Goal: Task Accomplishment & Management: Use online tool/utility

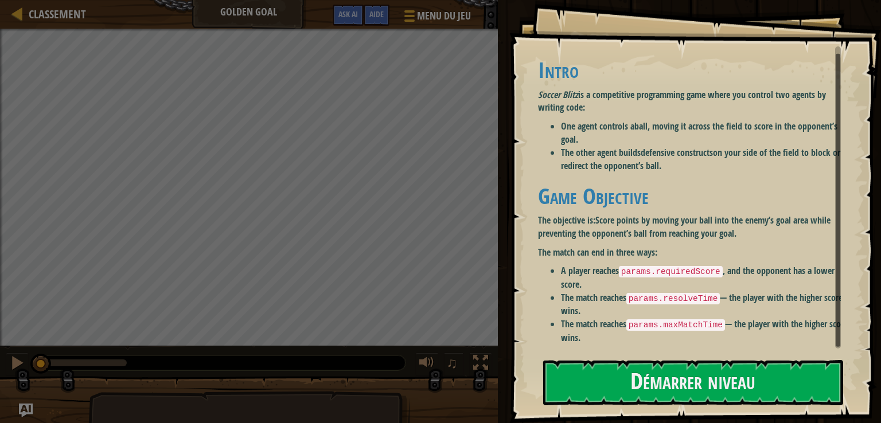
drag, startPoint x: 838, startPoint y: 166, endPoint x: 837, endPoint y: 221, distance: 55.6
click at [837, 221] on div at bounding box center [837, 200] width 5 height 293
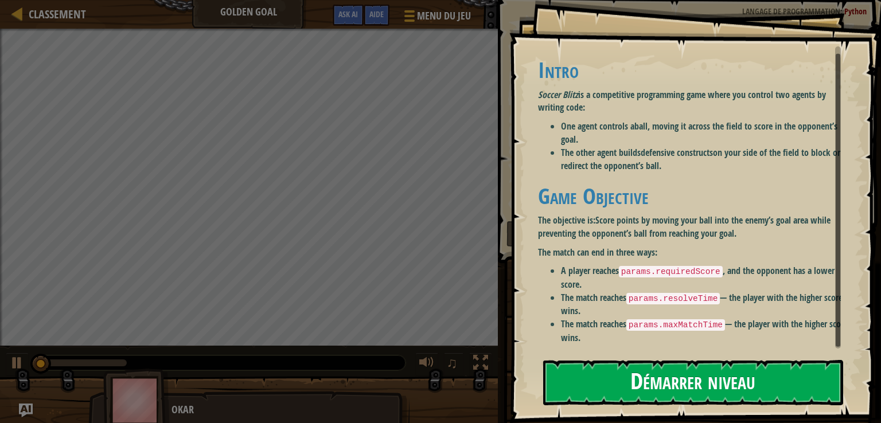
click at [691, 376] on button "Démarrer niveau" at bounding box center [693, 382] width 300 height 45
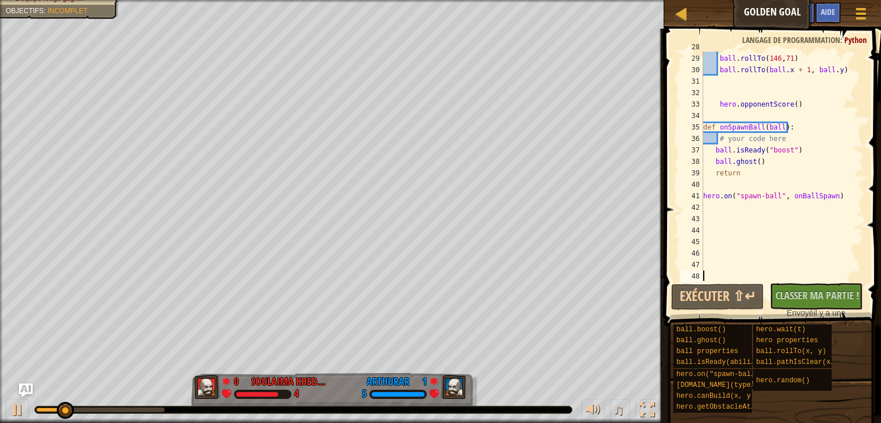
scroll to position [319, 0]
click at [842, 196] on div "hero . getObstacleAt ( 35 , 65 ) ball . rollTo ( 146 , 71 ) ball . rollTo ( bal…" at bounding box center [778, 167] width 154 height 252
type textarea "hero.on("spawn-ball", onBallSpawn)"
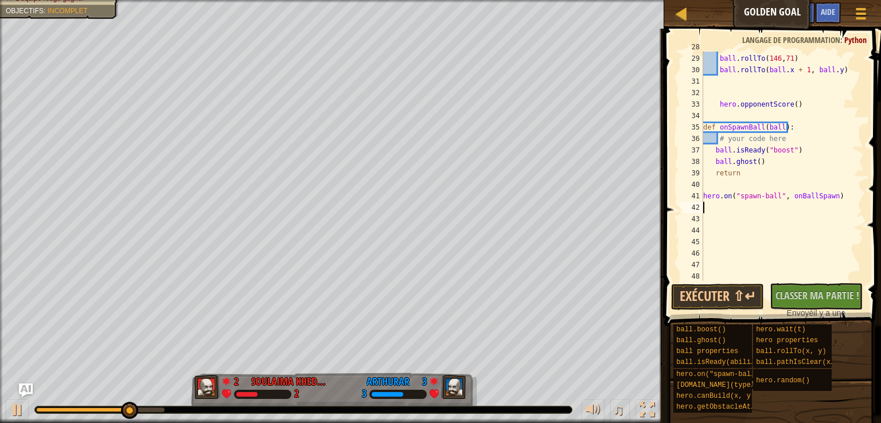
scroll to position [5, 0]
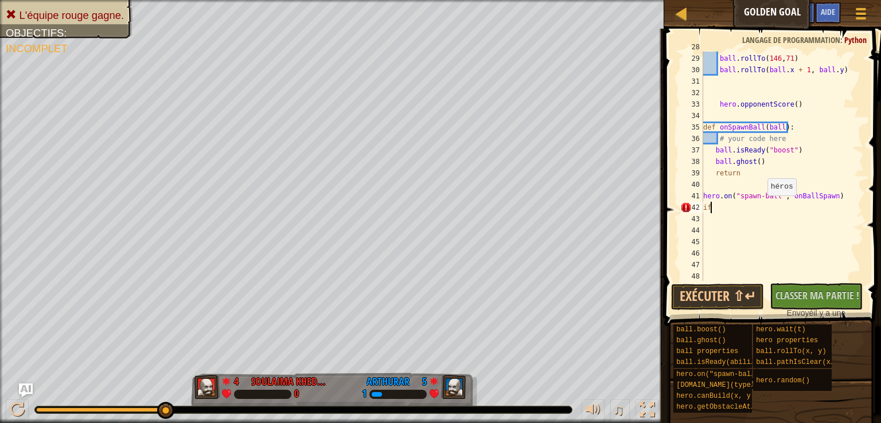
type textarea "i"
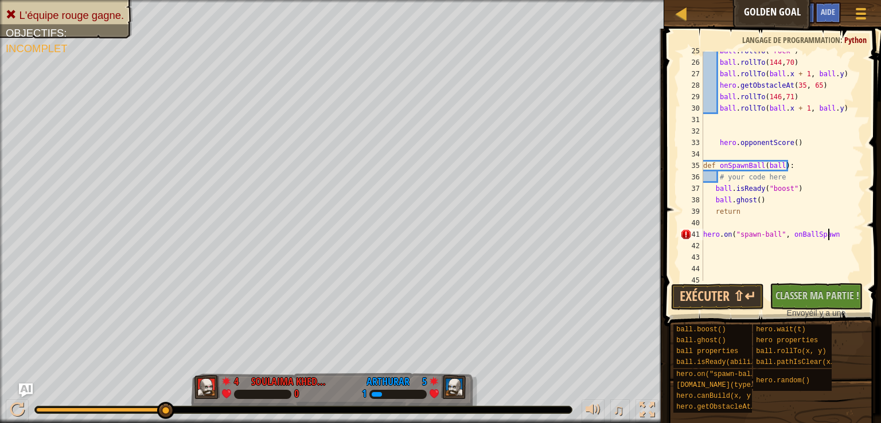
scroll to position [5, 10]
type textarea "hero.on("spawn-ball", onBallSpawn)"
drag, startPoint x: 865, startPoint y: 221, endPoint x: 860, endPoint y: 212, distance: 10.3
click at [861, 211] on div "hero.on("spawn-ball", onBallSpawn) 25 26 27 28 29 30 31 32 33 34 35 36 37 38 39…" at bounding box center [771, 199] width 220 height 331
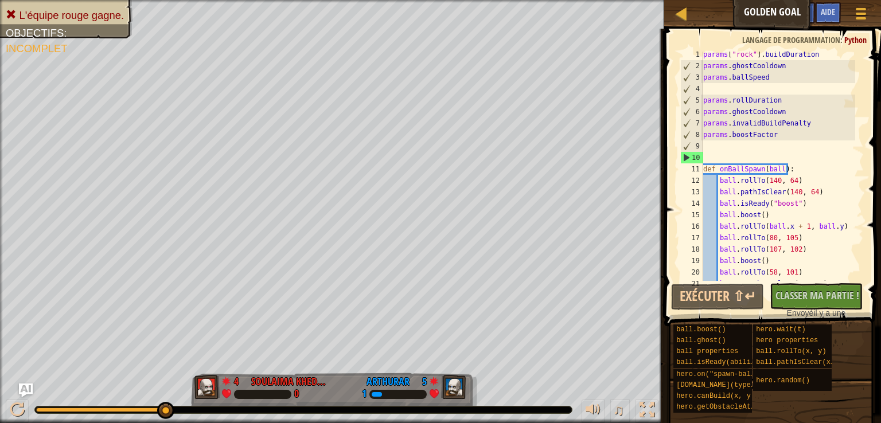
scroll to position [0, 0]
click at [716, 157] on div "params [ "rock" ] . buildDuration params . ghostCooldown params . ballSpeed par…" at bounding box center [778, 178] width 154 height 252
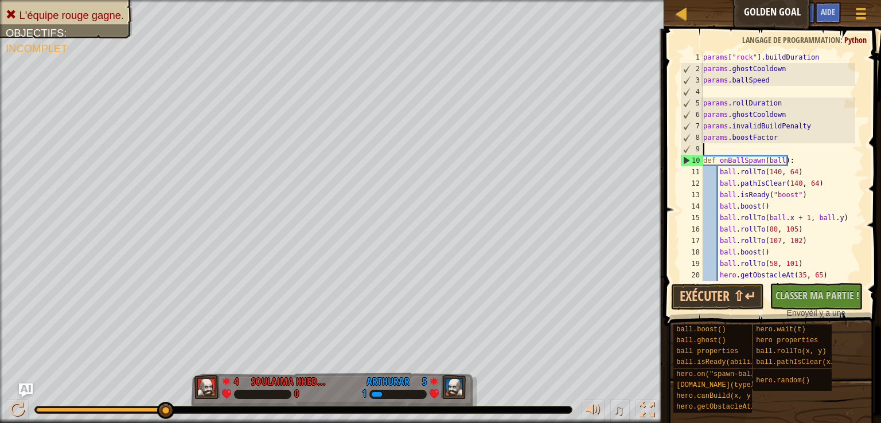
type textarea "params.boostFactor"
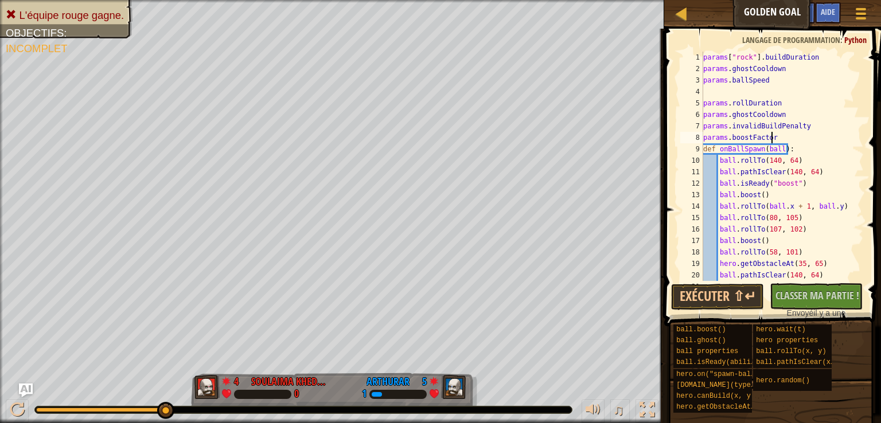
click at [710, 91] on div "params [ "rock" ] . buildDuration params . ghostCooldown params . ballSpeed par…" at bounding box center [778, 178] width 154 height 252
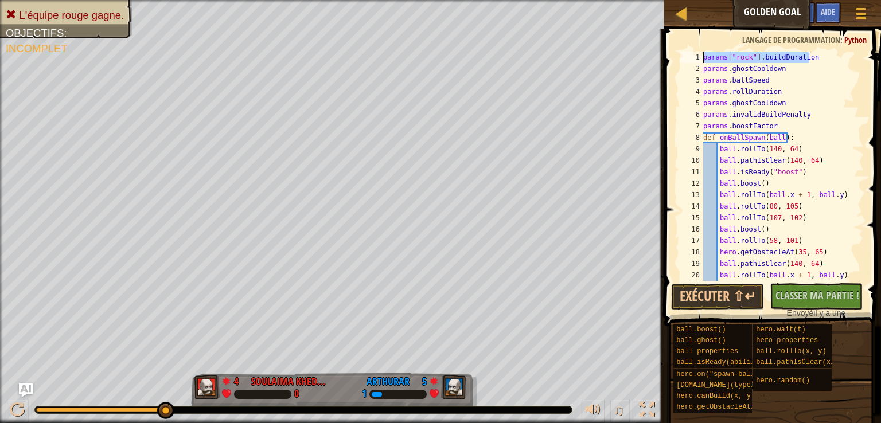
drag, startPoint x: 817, startPoint y: 54, endPoint x: 690, endPoint y: 61, distance: 126.9
click at [690, 61] on div "params.ballSpeed 1 2 3 4 5 6 7 8 9 10 11 12 13 14 15 16 17 18 19 20 21 params […" at bounding box center [771, 166] width 186 height 229
type textarea "params["rock"].buildDuration"
click at [834, 62] on div "params . ghostCooldown params . ballSpeed params . rollDuration params . ghostC…" at bounding box center [778, 178] width 154 height 252
click at [711, 296] on button "Exécuter ⇧↵" at bounding box center [717, 297] width 93 height 26
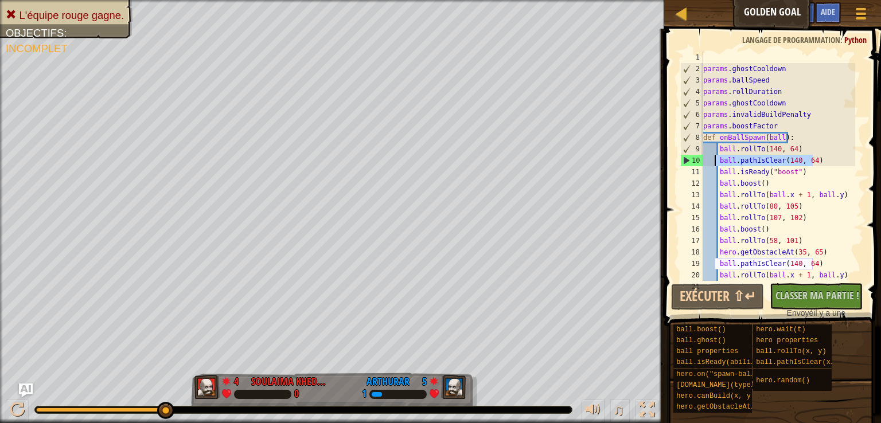
drag, startPoint x: 818, startPoint y: 158, endPoint x: 717, endPoint y: 162, distance: 100.4
click at [717, 162] on div "params . ghostCooldown params . ballSpeed params . rollDuration params . ghostC…" at bounding box center [778, 178] width 154 height 252
type textarea "ball.pathIsClear(140, 64)"
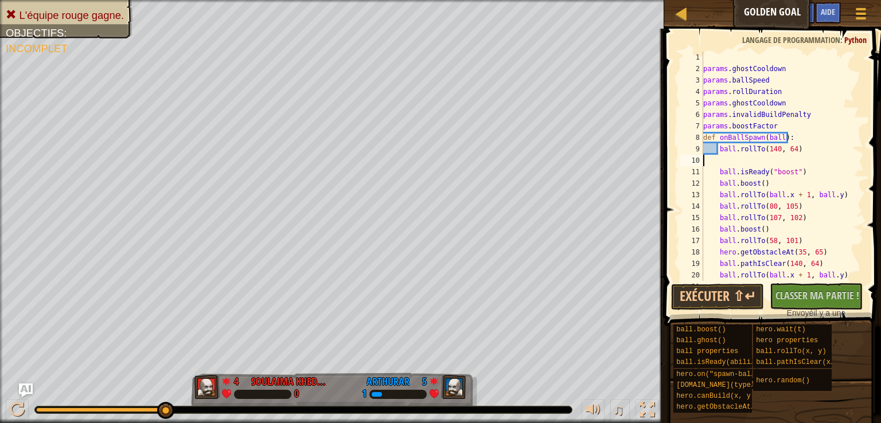
click at [718, 163] on div "params . ghostCooldown params . ballSpeed params . rollDuration params . ghostC…" at bounding box center [778, 178] width 154 height 252
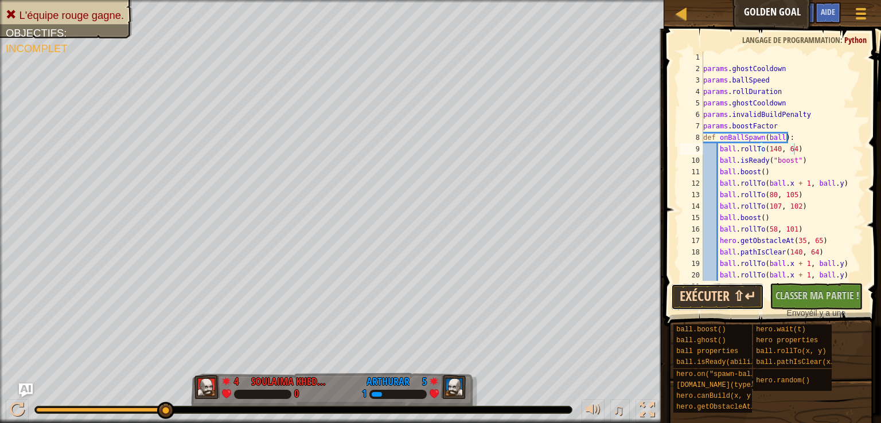
click at [722, 291] on button "Exécuter ⇧↵" at bounding box center [717, 297] width 93 height 26
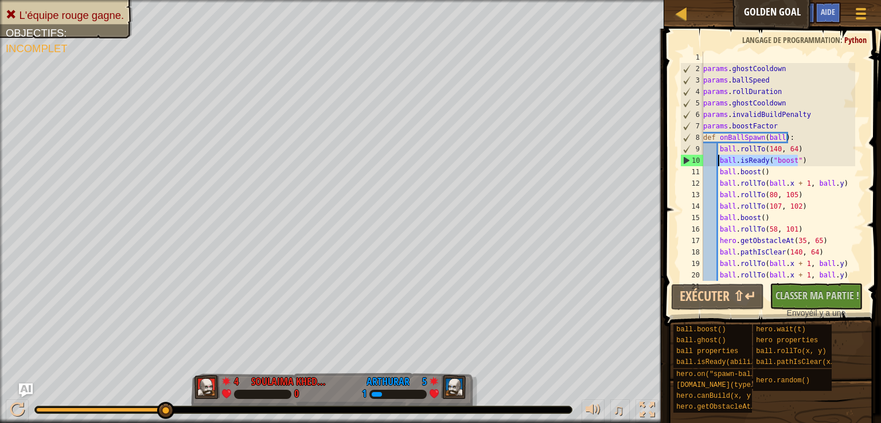
drag, startPoint x: 803, startPoint y: 163, endPoint x: 718, endPoint y: 162, distance: 84.9
click at [718, 162] on div "params . ghostCooldown params . ballSpeed params . rollDuration params . ghostC…" at bounding box center [778, 178] width 154 height 252
click at [811, 170] on div "params . ghostCooldown params . ballSpeed params . rollDuration params . ghostC…" at bounding box center [778, 178] width 154 height 252
drag, startPoint x: 800, startPoint y: 161, endPoint x: 713, endPoint y: 162, distance: 86.6
click at [713, 162] on div "params . ghostCooldown params . ballSpeed params . rollDuration params . ghostC…" at bounding box center [778, 178] width 154 height 252
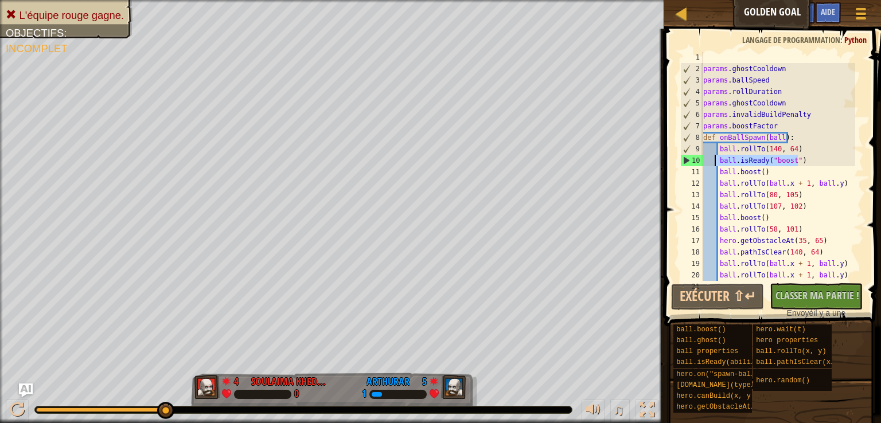
type textarea "ball.isReady("boost")"
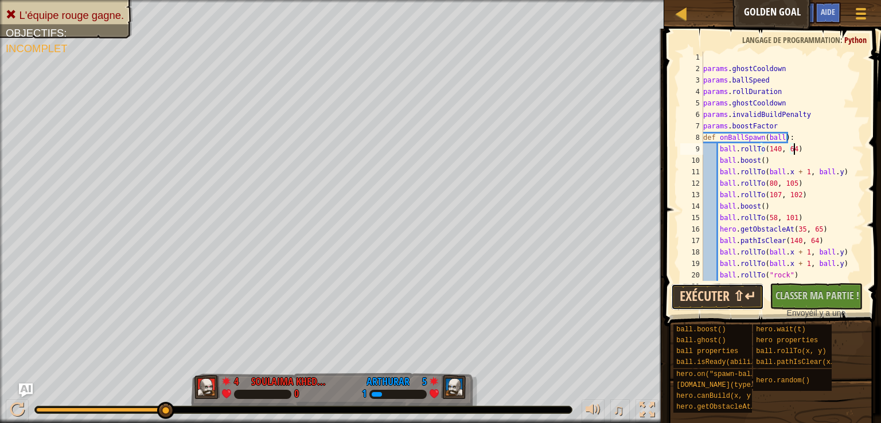
click at [725, 295] on button "Exécuter ⇧↵" at bounding box center [717, 297] width 93 height 26
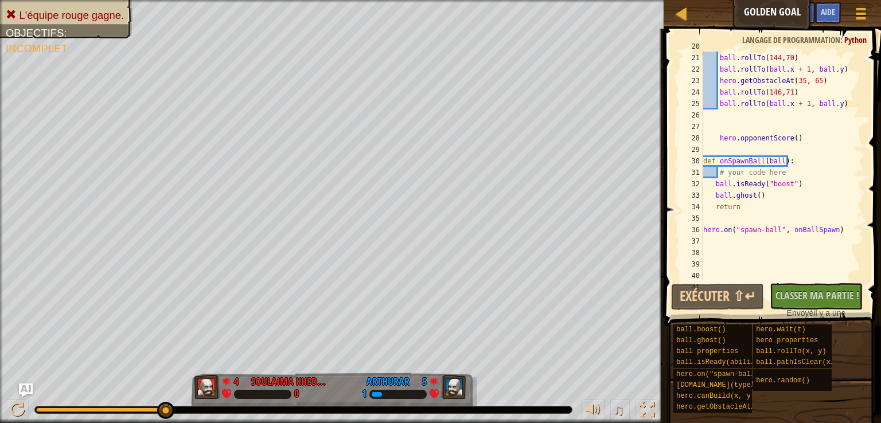
scroll to position [236, 0]
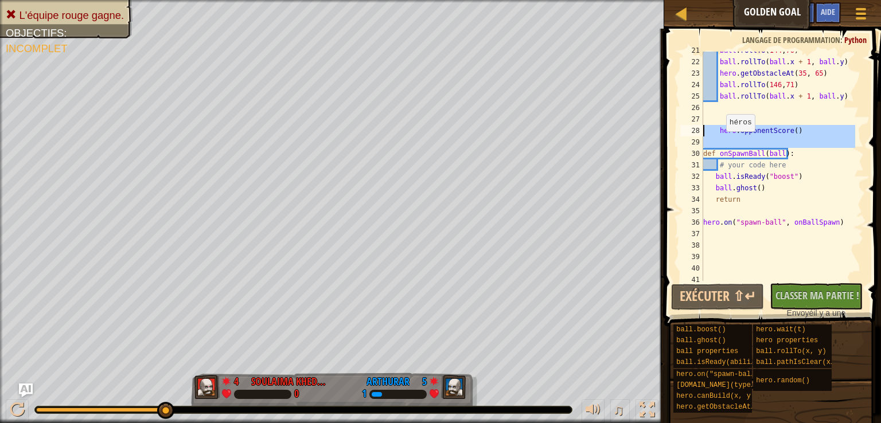
drag, startPoint x: 702, startPoint y: 136, endPoint x: 714, endPoint y: 133, distance: 13.1
click at [714, 133] on div "ball.rollTo(140, 64) 21 22 23 24 25 26 27 28 29 30 31 32 33 34 35 36 37 38 39 4…" at bounding box center [771, 166] width 186 height 229
click at [810, 196] on div "ball . rollTo ( 144 , 70 ) ball . rollTo ( ball . x + 1 , ball . y ) hero . get…" at bounding box center [778, 171] width 154 height 252
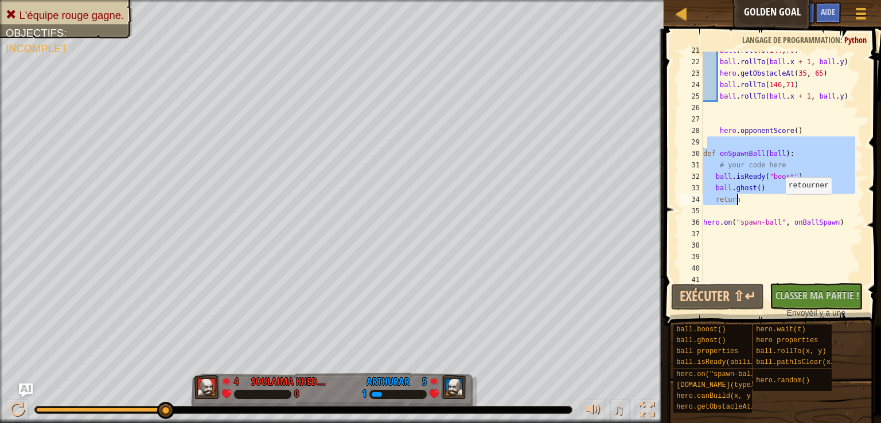
drag, startPoint x: 708, startPoint y: 142, endPoint x: 779, endPoint y: 199, distance: 91.4
click at [779, 199] on div "ball . rollTo ( 144 , 70 ) ball . rollTo ( ball . x + 1 , ball . y ) hero . get…" at bounding box center [778, 171] width 154 height 252
type textarea "ball.ghost() return"
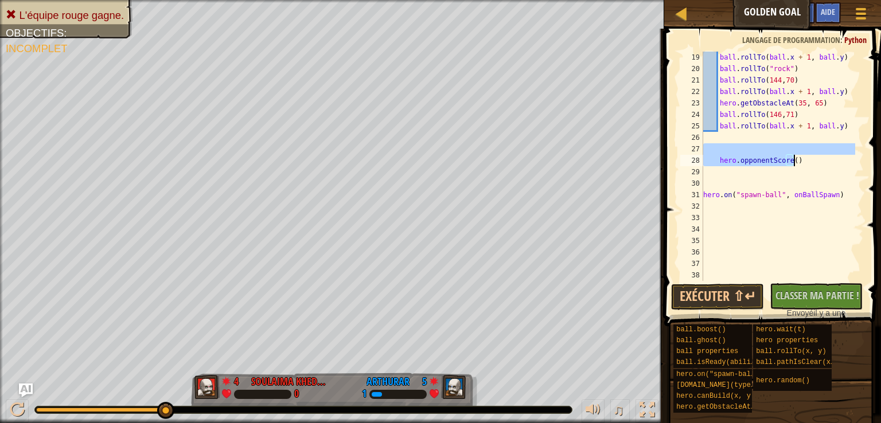
drag, startPoint x: 714, startPoint y: 152, endPoint x: 815, endPoint y: 157, distance: 101.0
click at [815, 157] on div "ball . rollTo ( ball . x + 1 , ball . y ) ball . rollTo ( "rock" ) ball . rollT…" at bounding box center [778, 178] width 154 height 252
type textarea "hero.opponentScore()"
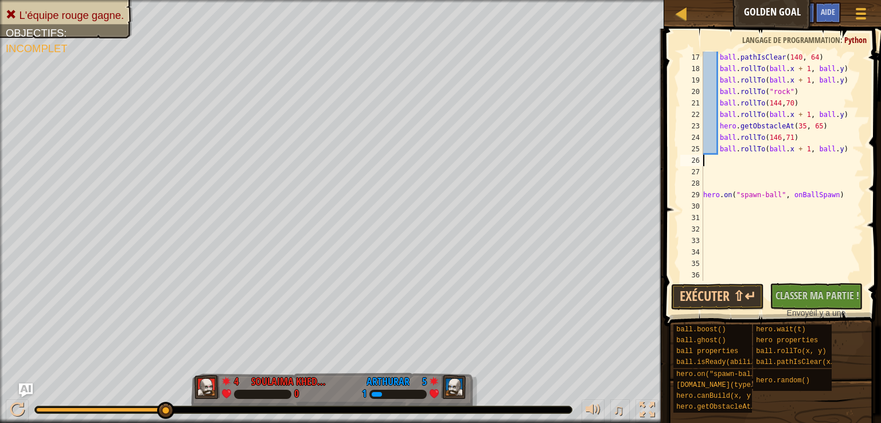
scroll to position [172, 0]
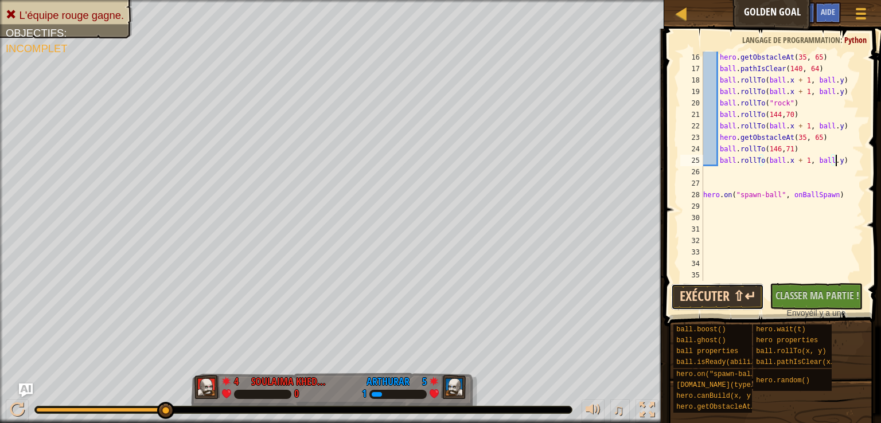
click at [715, 297] on button "Exécuter ⇧↵" at bounding box center [717, 297] width 93 height 26
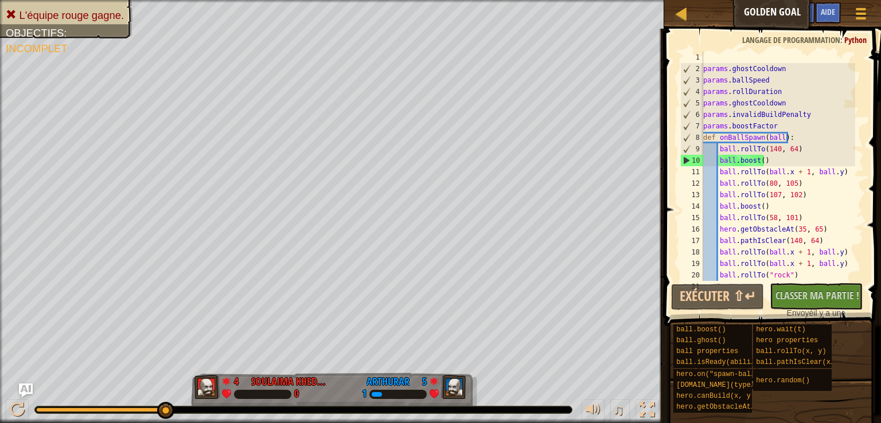
scroll to position [0, 0]
drag, startPoint x: 771, startPoint y: 165, endPoint x: 696, endPoint y: 162, distance: 75.7
click at [698, 163] on div "ball.rollTo(ball.x + 1, ball.y) 1 2 3 4 5 6 7 8 9 10 11 12 13 14 15 16 17 18 19…" at bounding box center [771, 166] width 186 height 229
type textarea "ball.boost()"
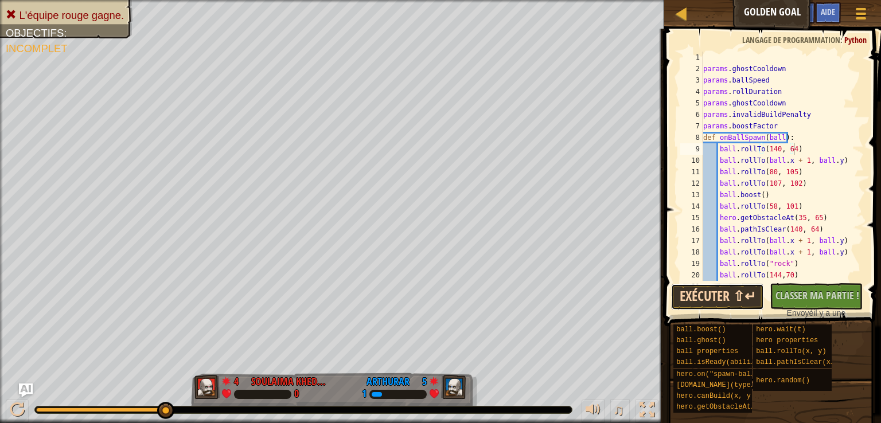
click at [731, 292] on button "Exécuter ⇧↵" at bounding box center [717, 297] width 93 height 26
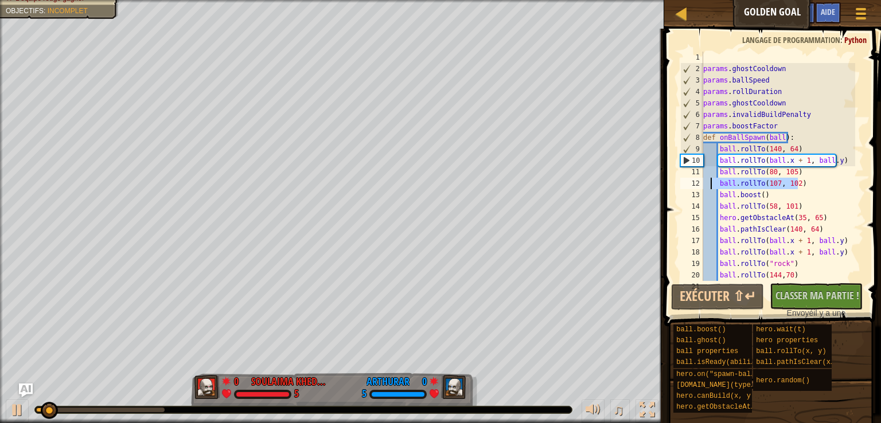
drag, startPoint x: 798, startPoint y: 179, endPoint x: 711, endPoint y: 178, distance: 87.2
click at [711, 178] on div "params . ghostCooldown params . ballSpeed params . rollDuration params . ghostC…" at bounding box center [778, 178] width 154 height 252
type textarea "ball.rollTo(107, 102)"
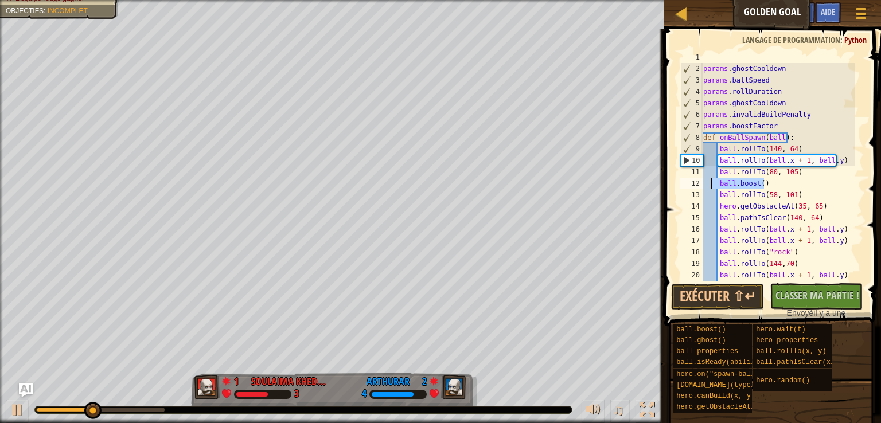
drag, startPoint x: 776, startPoint y: 185, endPoint x: 710, endPoint y: 187, distance: 66.0
click at [710, 187] on div "params . ghostCooldown params . ballSpeed params . rollDuration params . ghostC…" at bounding box center [778, 178] width 154 height 252
type textarea "ball.boost()"
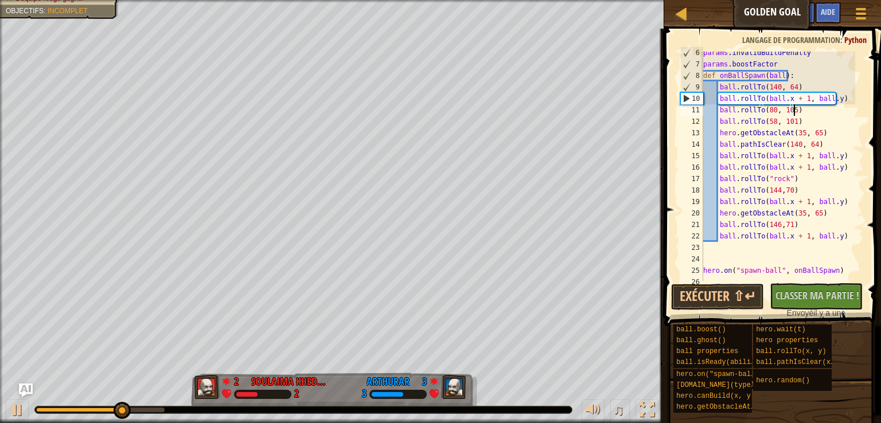
scroll to position [62, 0]
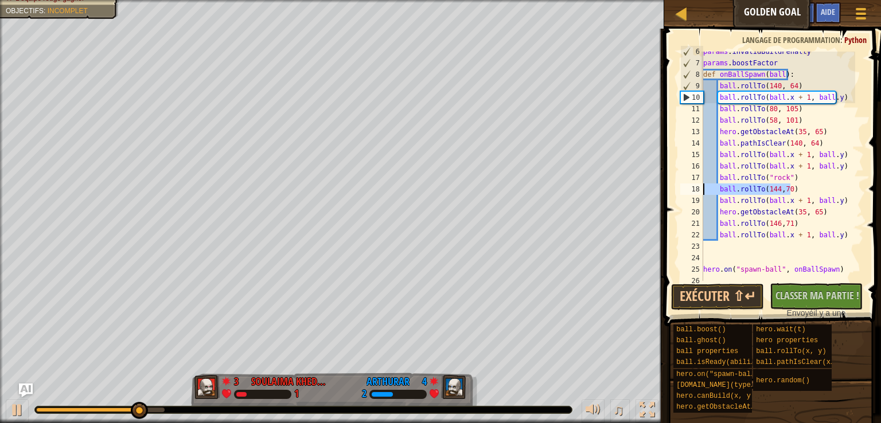
drag, startPoint x: 791, startPoint y: 193, endPoint x: 702, endPoint y: 189, distance: 88.9
click at [702, 189] on div "params . invalidBuildPenalty params . boostFactor def onBallSpawn ( ball ) : ba…" at bounding box center [778, 172] width 154 height 252
type textarea "ball.rollTo(144,70)"
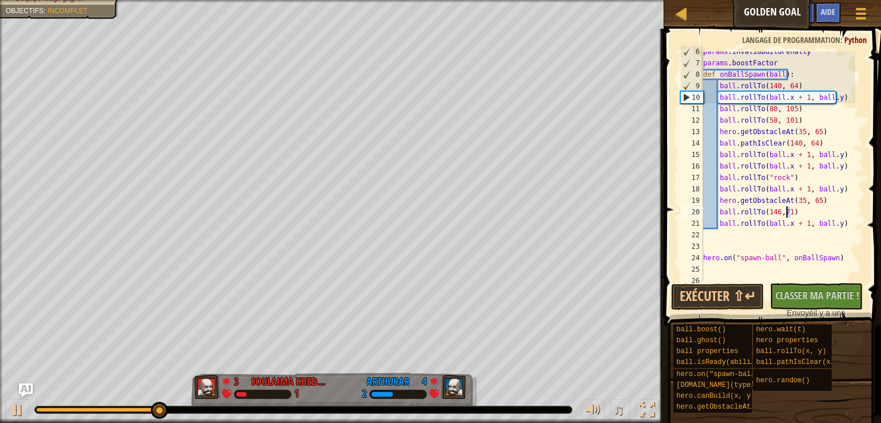
click at [786, 212] on div "params . invalidBuildPenalty params . boostFactor def onBallSpawn ( ball ) : ba…" at bounding box center [778, 172] width 154 height 252
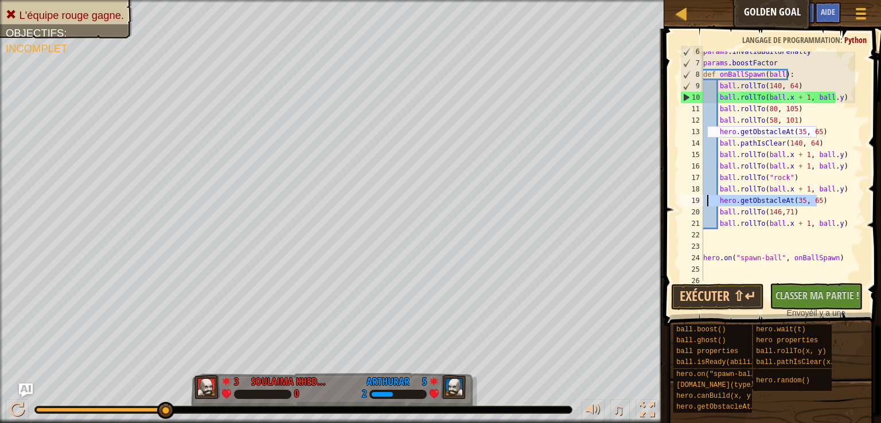
drag, startPoint x: 819, startPoint y: 201, endPoint x: 708, endPoint y: 200, distance: 111.2
click at [708, 200] on div "params . invalidBuildPenalty params . boostFactor def onBallSpawn ( ball ) : ba…" at bounding box center [778, 172] width 154 height 252
type textarea "hero.getObstacleAt(35, 65)"
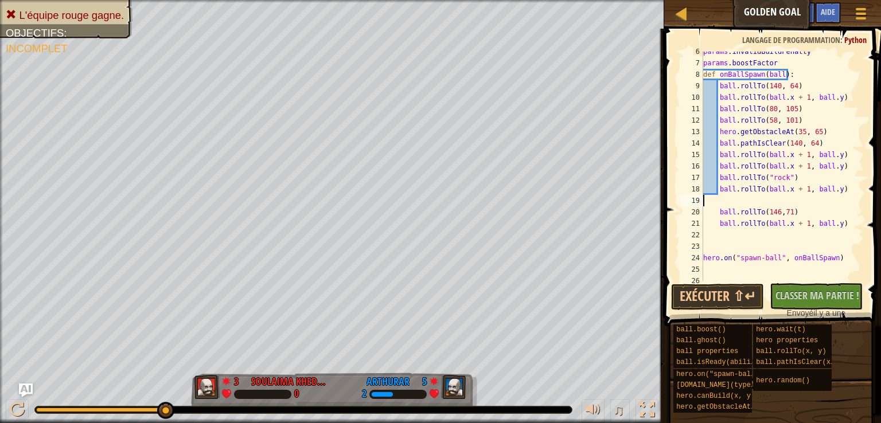
type textarea "ball.rollTo(ball.x + 1, ball.y)"
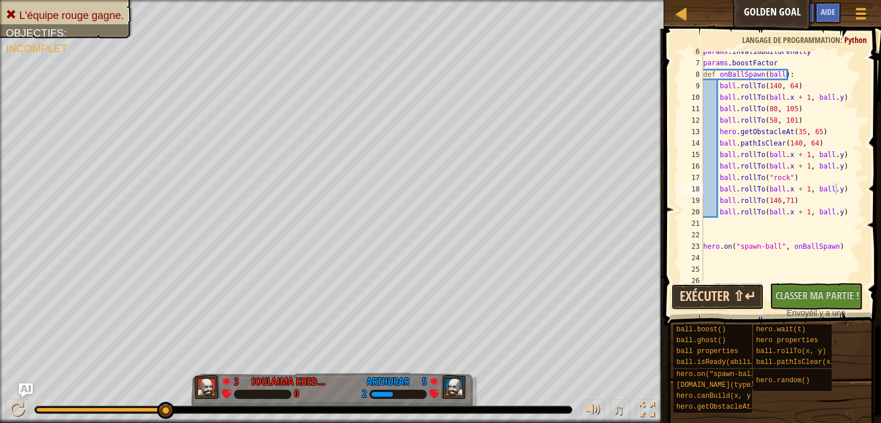
click at [734, 292] on button "Exécuter ⇧↵" at bounding box center [717, 297] width 93 height 26
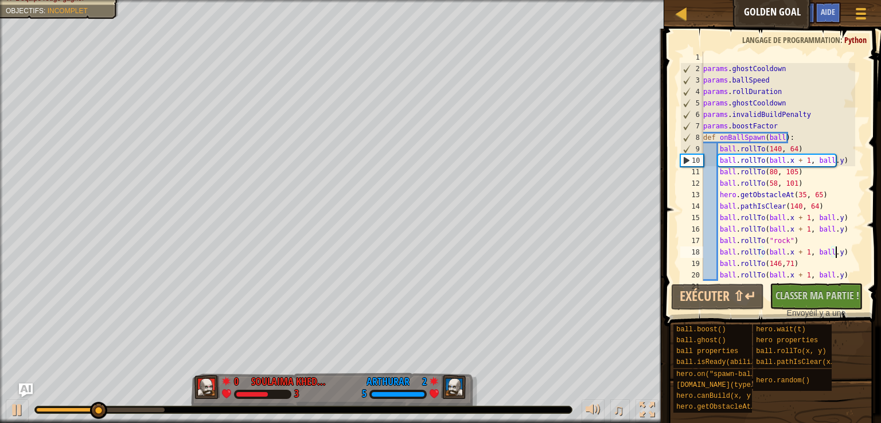
scroll to position [0, 0]
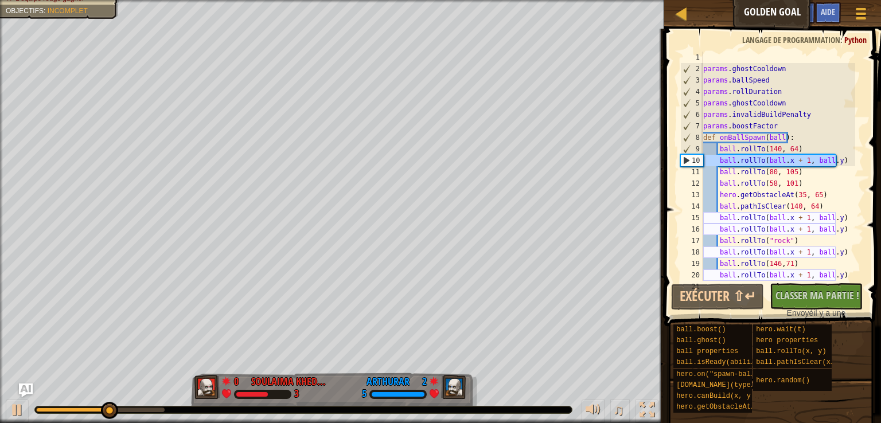
drag, startPoint x: 841, startPoint y: 159, endPoint x: 683, endPoint y: 158, distance: 158.3
click at [683, 158] on div "ball.rollTo(ball.x + 1, ball.y) 1 2 3 4 5 6 7 8 9 10 11 12 13 14 15 16 17 18 19…" at bounding box center [771, 166] width 186 height 229
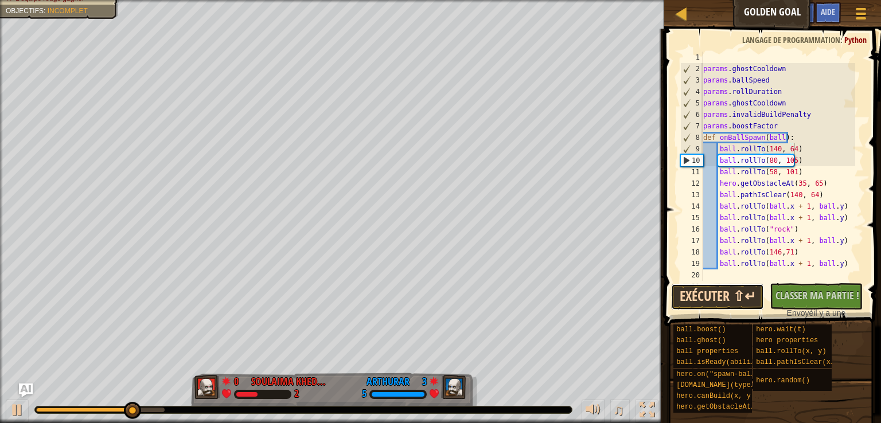
click at [709, 299] on button "Exécuter ⇧↵" at bounding box center [717, 297] width 93 height 26
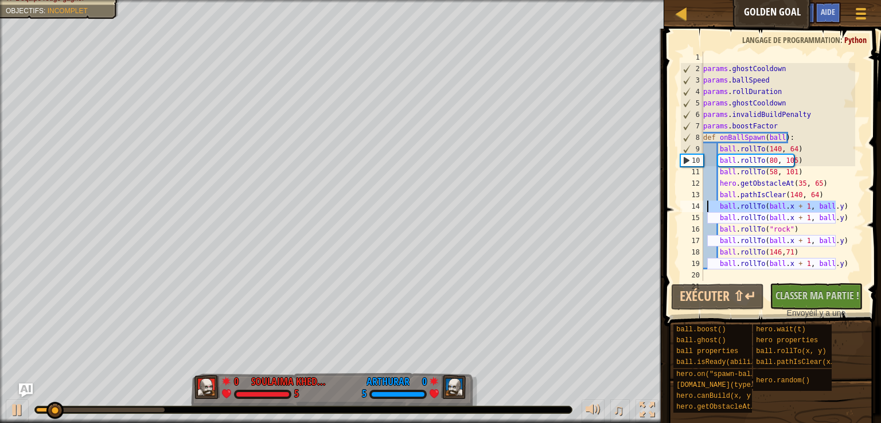
drag, startPoint x: 837, startPoint y: 203, endPoint x: 706, endPoint y: 209, distance: 130.9
click at [706, 209] on div "params . ghostCooldown params . ballSpeed params . rollDuration params . ghostC…" at bounding box center [778, 178] width 154 height 252
type textarea "ball.rollTo(ball.x + 1, ball.y)"
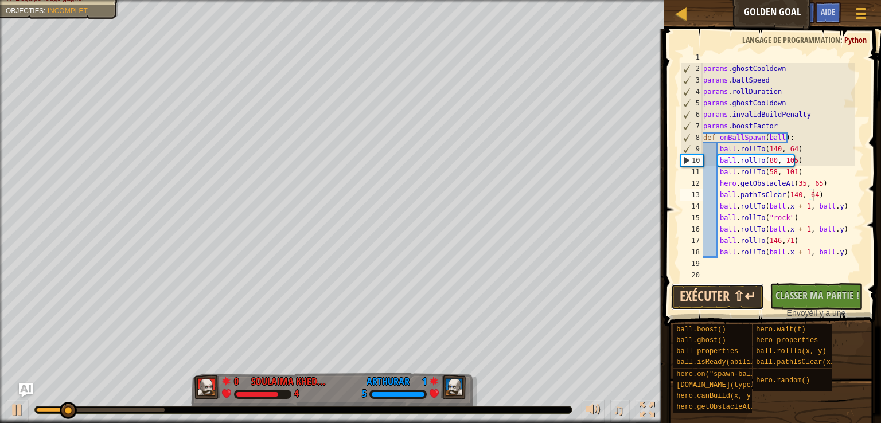
click at [722, 307] on button "Exécuter ⇧↵" at bounding box center [717, 297] width 93 height 26
click at [839, 206] on div "params . ghostCooldown params . ballSpeed params . rollDuration params . ghostC…" at bounding box center [778, 178] width 154 height 252
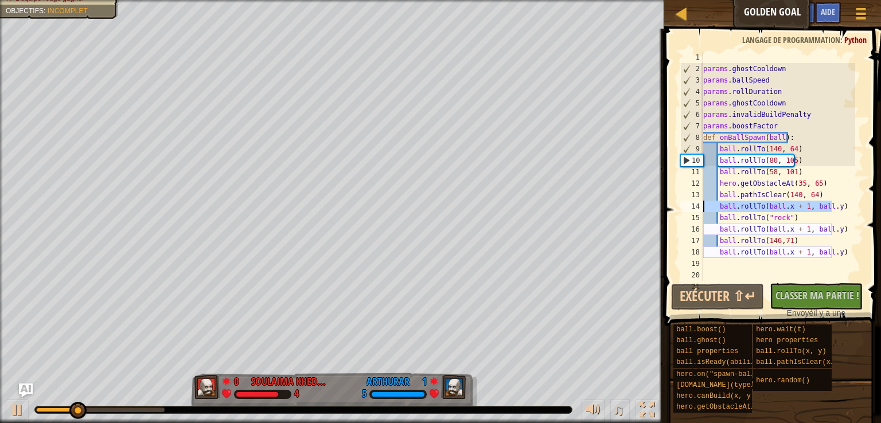
drag, startPoint x: 833, startPoint y: 208, endPoint x: 695, endPoint y: 205, distance: 138.2
click at [695, 205] on div "ball.rollTo(ball.x + 1, ball.y) 1 2 3 4 5 6 7 8 9 10 11 12 13 14 15 16 17 18 19…" at bounding box center [771, 166] width 186 height 229
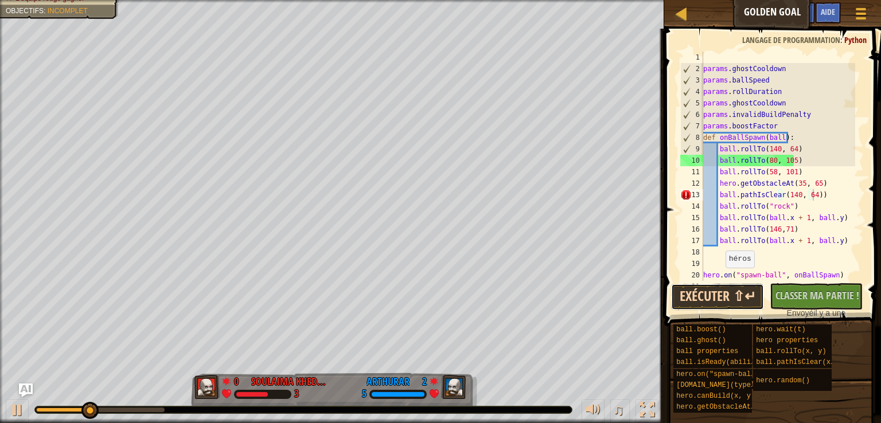
click at [725, 291] on button "Exécuter ⇧↵" at bounding box center [717, 297] width 93 height 26
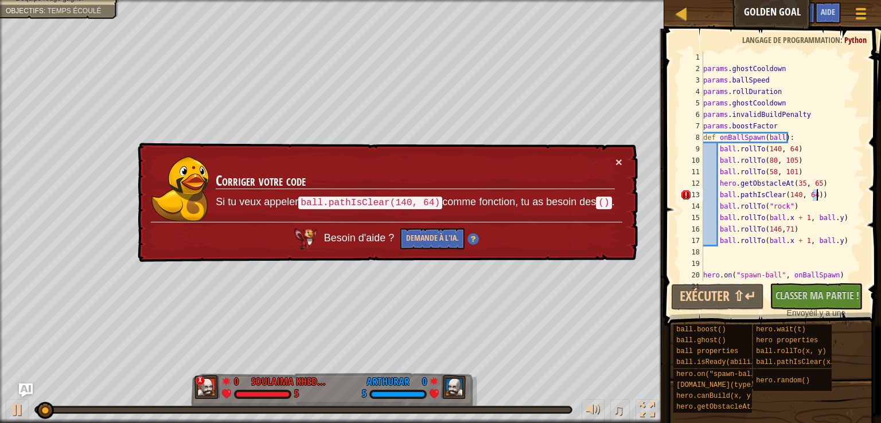
drag, startPoint x: 812, startPoint y: 194, endPoint x: 822, endPoint y: 197, distance: 10.7
click at [822, 197] on div "params . ghostCooldown params . ballSpeed params . rollDuration params . ghostC…" at bounding box center [778, 178] width 154 height 252
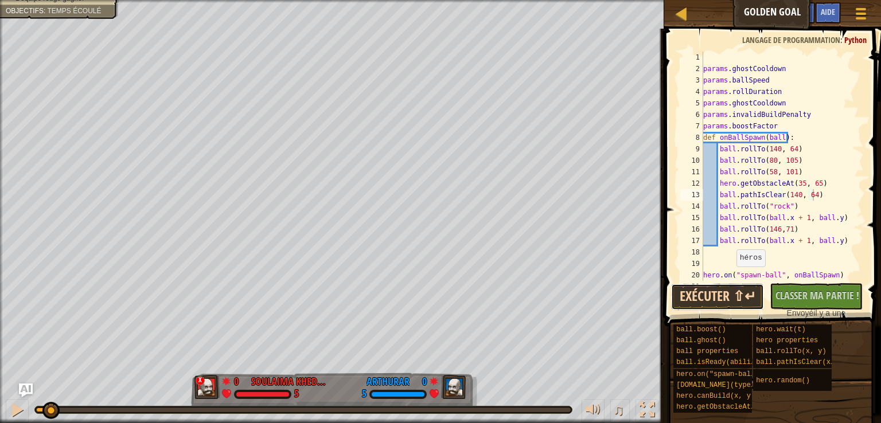
click at [712, 302] on button "Exécuter ⇧↵" at bounding box center [717, 297] width 93 height 26
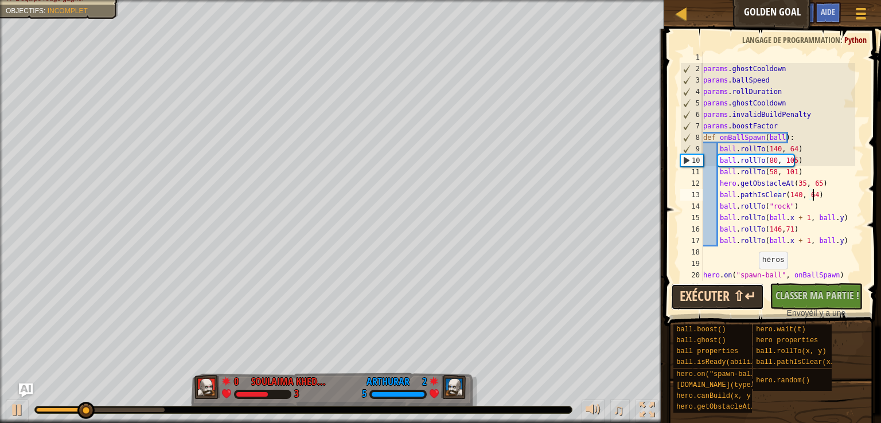
click at [732, 299] on button "Exécuter ⇧↵" at bounding box center [717, 297] width 93 height 26
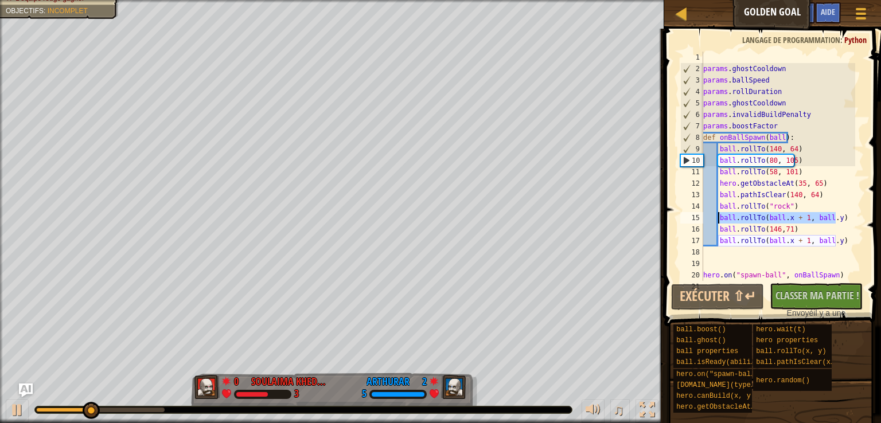
drag, startPoint x: 834, startPoint y: 221, endPoint x: 757, endPoint y: 229, distance: 77.8
click at [718, 216] on div "params . ghostCooldown params . ballSpeed params . rollDuration params . ghostC…" at bounding box center [778, 178] width 154 height 252
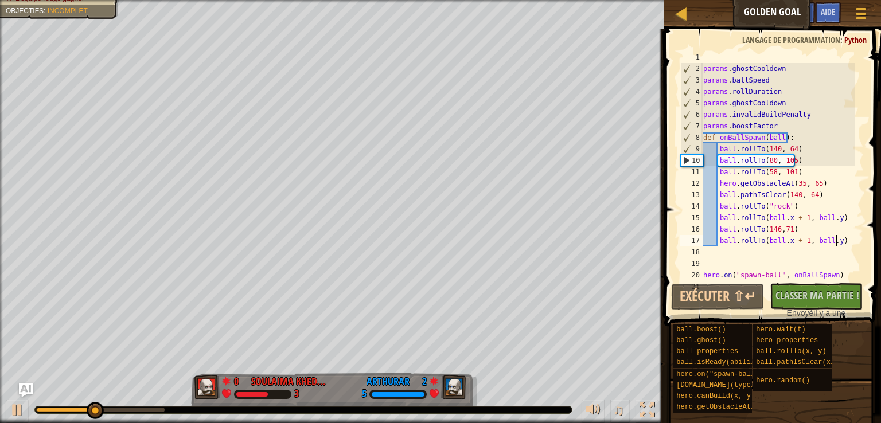
click at [842, 244] on div "params . ghostCooldown params . ballSpeed params . rollDuration params . ghostC…" at bounding box center [778, 178] width 154 height 252
click at [748, 296] on button "Exécuter ⇧↵" at bounding box center [717, 297] width 93 height 26
drag, startPoint x: 819, startPoint y: 184, endPoint x: 711, endPoint y: 183, distance: 108.4
click at [711, 183] on div "params . ghostCooldown params . ballSpeed params . rollDuration params . ghostC…" at bounding box center [778, 178] width 154 height 252
type textarea "hero.getObstacleAt(35, 65)"
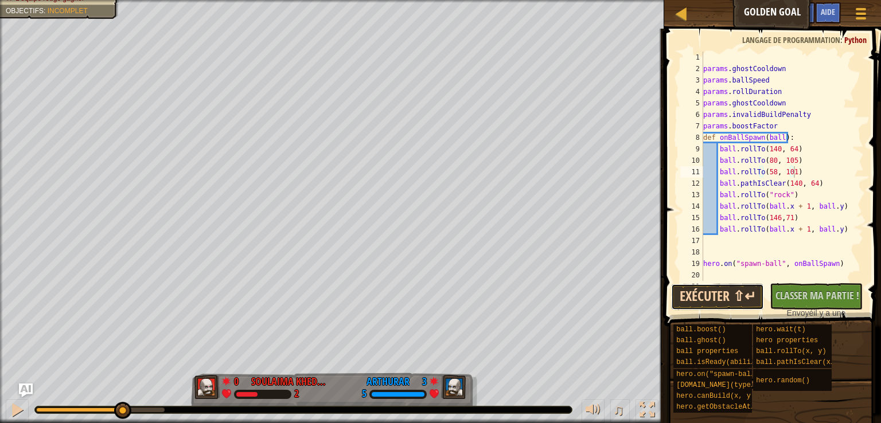
click at [729, 303] on button "Exécuter ⇧↵" at bounding box center [717, 297] width 93 height 26
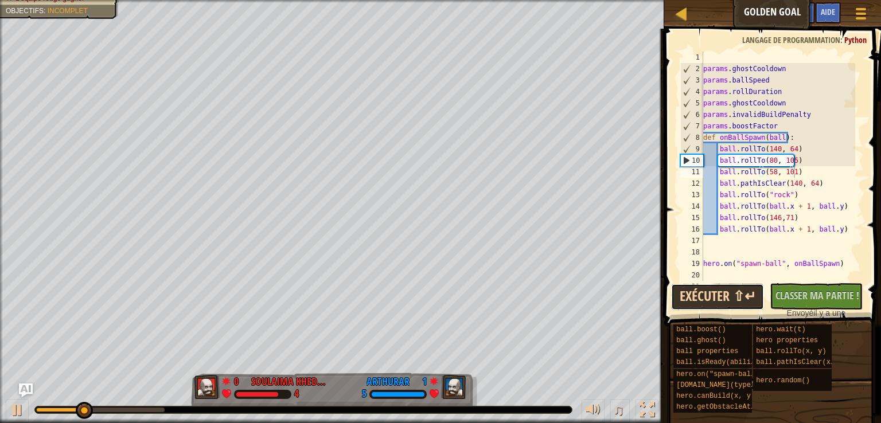
click at [729, 295] on button "Exécuter ⇧↵" at bounding box center [717, 297] width 93 height 26
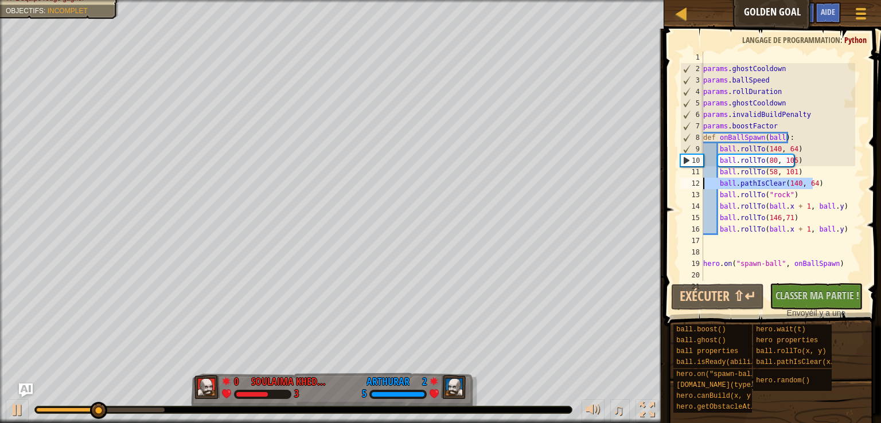
drag, startPoint x: 821, startPoint y: 186, endPoint x: 704, endPoint y: 185, distance: 117.0
click at [704, 185] on div "params . ghostCooldown params . ballSpeed params . rollDuration params . ghostC…" at bounding box center [778, 178] width 154 height 252
type textarea "ball.pathIsClear(140, 64)"
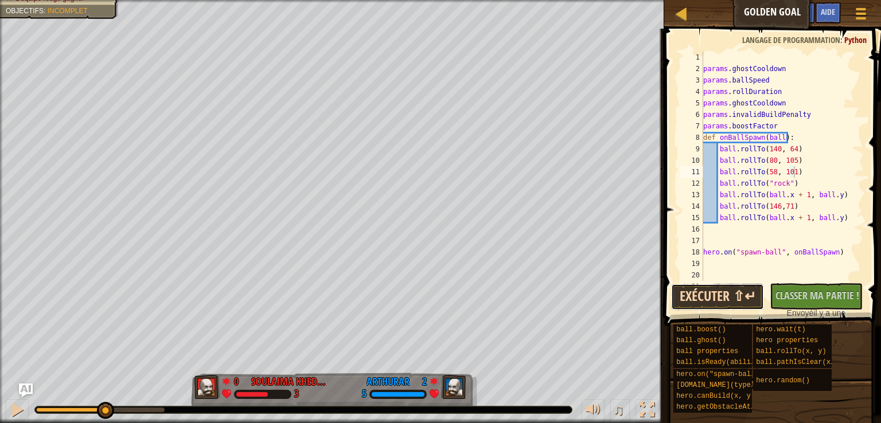
click at [729, 299] on button "Exécuter ⇧↵" at bounding box center [717, 297] width 93 height 26
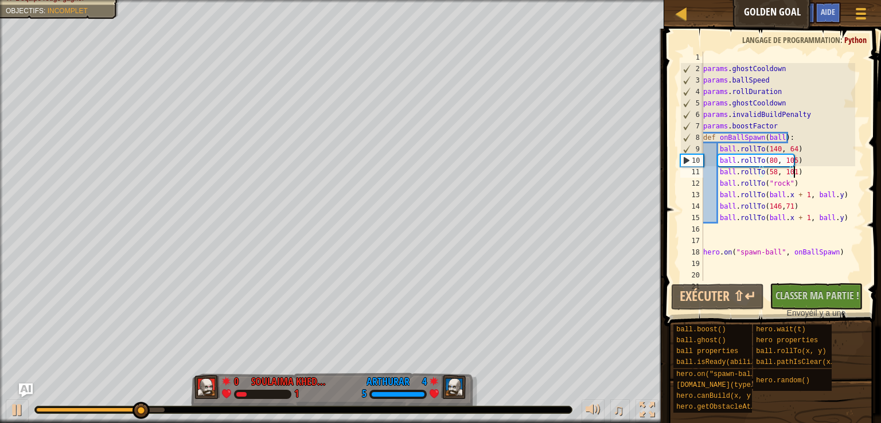
click at [683, 162] on div "10" at bounding box center [692, 160] width 22 height 11
type textarea "ball.rollTo(80, 105)"
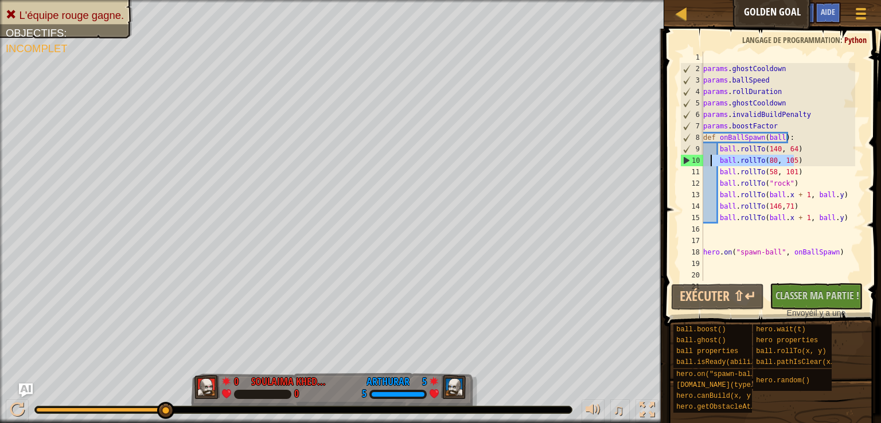
drag, startPoint x: 796, startPoint y: 158, endPoint x: 708, endPoint y: 163, distance: 87.8
click at [708, 163] on div "params . ghostCooldown params . ballSpeed params . rollDuration params . ghostC…" at bounding box center [778, 178] width 154 height 252
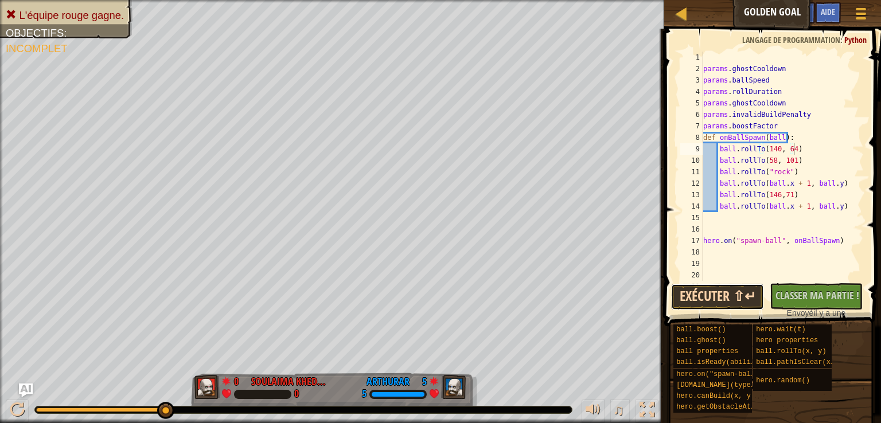
click at [717, 295] on button "Exécuter ⇧↵" at bounding box center [717, 297] width 93 height 26
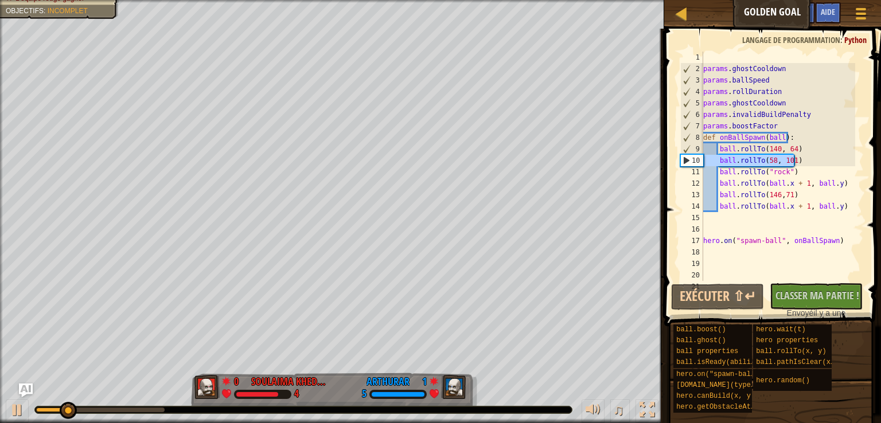
drag, startPoint x: 798, startPoint y: 163, endPoint x: 686, endPoint y: 162, distance: 111.8
click at [686, 162] on div "ball.rollTo(140, 64) 1 2 3 4 5 6 7 8 9 10 11 12 13 14 15 16 17 18 19 20 21 para…" at bounding box center [771, 166] width 186 height 229
type textarea "ball.rollTo(58, 101)"
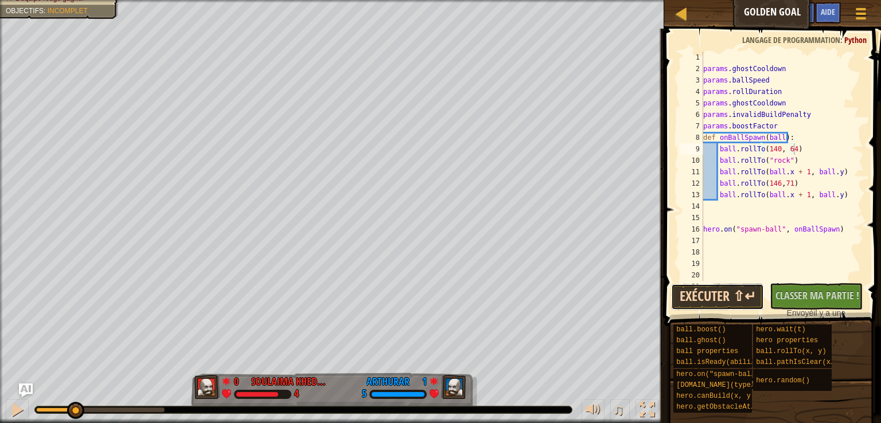
click at [733, 292] on button "Exécuter ⇧↵" at bounding box center [717, 297] width 93 height 26
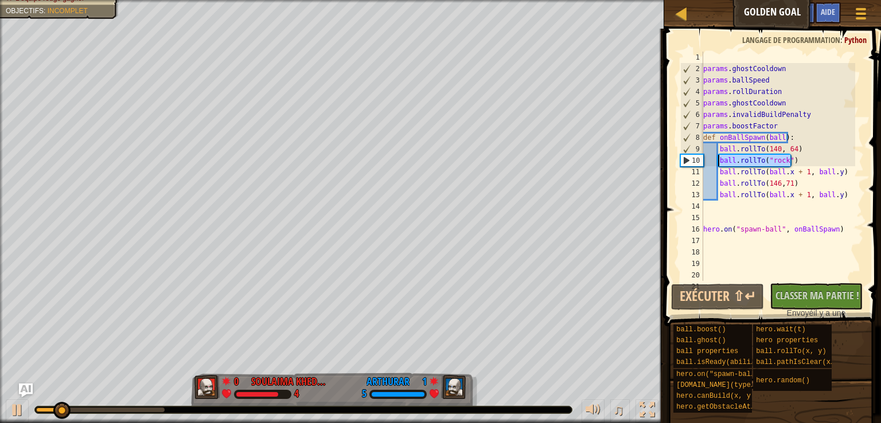
drag, startPoint x: 798, startPoint y: 161, endPoint x: 716, endPoint y: 165, distance: 82.1
click at [716, 165] on div "params . ghostCooldown params . ballSpeed params . rollDuration params . ghostC…" at bounding box center [778, 178] width 154 height 252
type textarea "ball.rollTo("rock")"
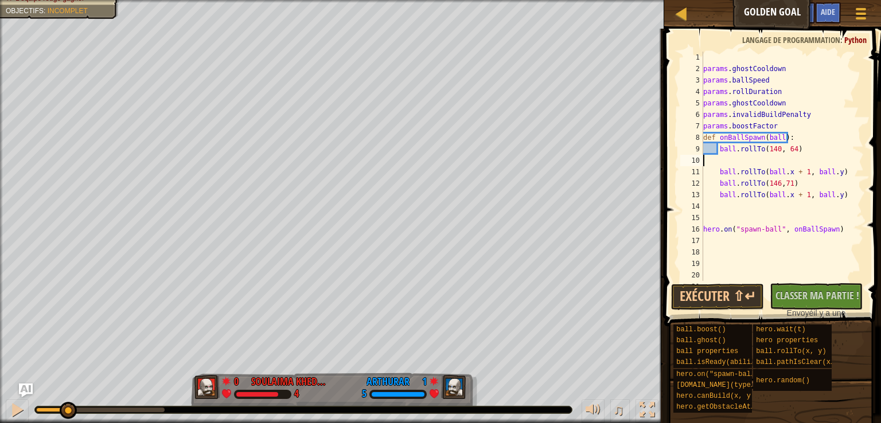
click at [711, 166] on div "params . ghostCooldown params . ballSpeed params . rollDuration params . ghostC…" at bounding box center [778, 178] width 154 height 252
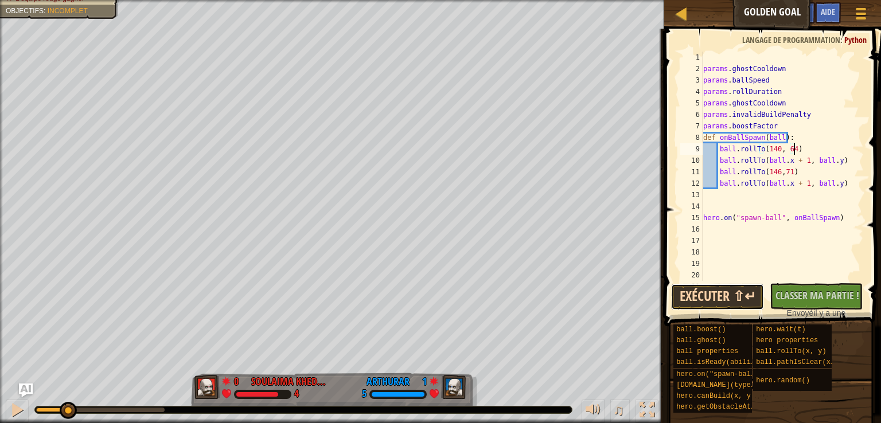
click at [714, 298] on button "Exécuter ⇧↵" at bounding box center [717, 297] width 93 height 26
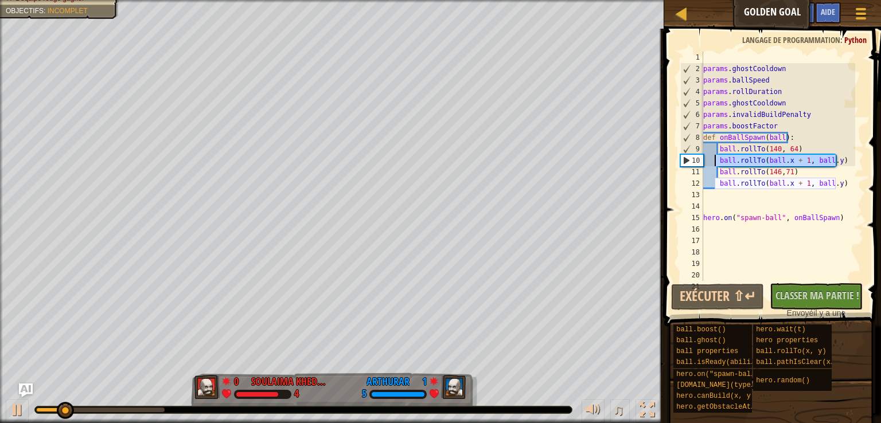
drag, startPoint x: 842, startPoint y: 159, endPoint x: 715, endPoint y: 161, distance: 126.7
click at [715, 161] on div "params . ghostCooldown params . ballSpeed params . rollDuration params . ghostC…" at bounding box center [778, 178] width 154 height 252
type textarea "ball.rollTo(ball.x + 1, ball.y)"
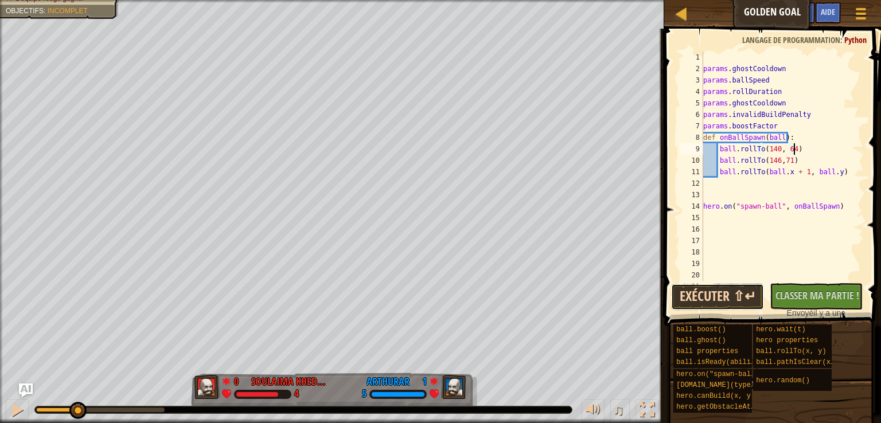
click at [713, 299] on button "Exécuter ⇧↵" at bounding box center [717, 297] width 93 height 26
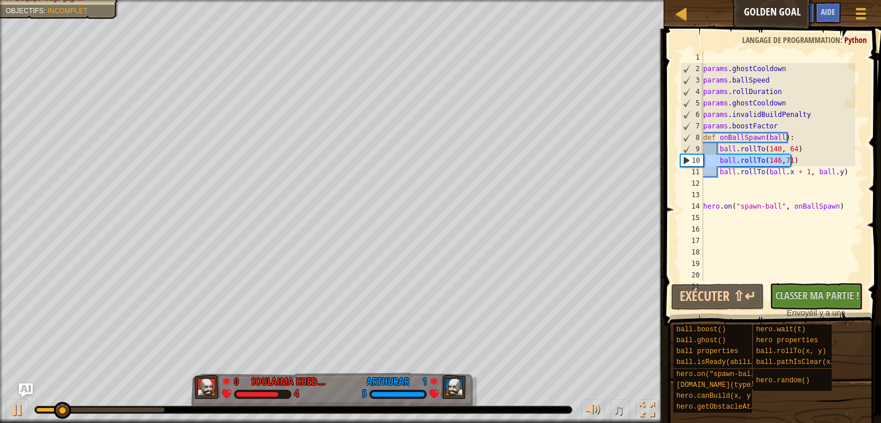
drag, startPoint x: 808, startPoint y: 161, endPoint x: 700, endPoint y: 162, distance: 108.9
click at [700, 162] on div "ball.rollTo(140, 64) 1 2 3 4 5 6 7 8 9 10 11 12 13 14 15 16 17 18 19 20 21 para…" at bounding box center [771, 166] width 186 height 229
type textarea "ball.rollTo(146,71)"
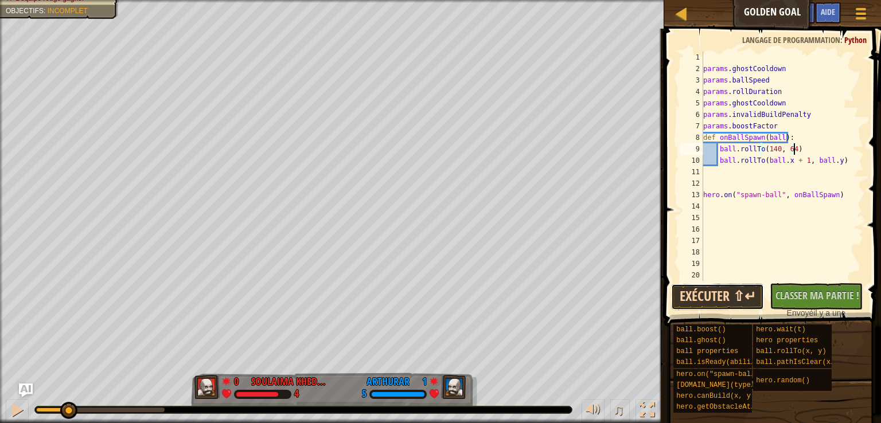
click at [734, 303] on button "Exécuter ⇧↵" at bounding box center [717, 297] width 93 height 26
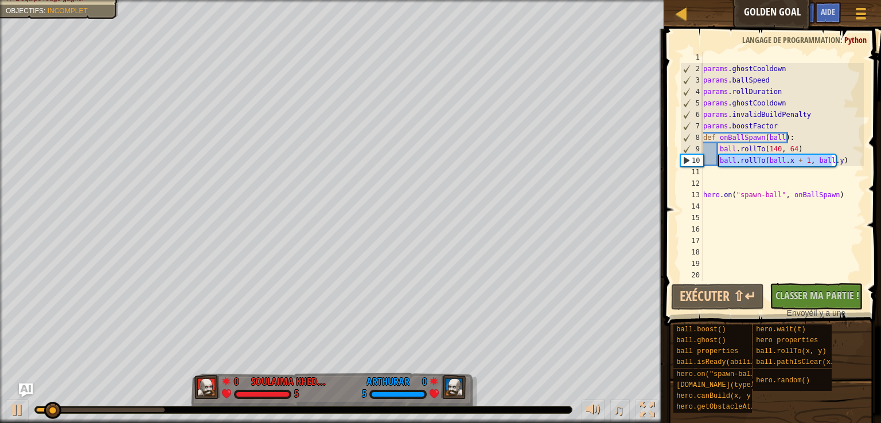
drag, startPoint x: 833, startPoint y: 159, endPoint x: 716, endPoint y: 161, distance: 117.0
click at [716, 161] on div "params . ghostCooldown params . ballSpeed params . rollDuration params . ghostC…" at bounding box center [782, 178] width 163 height 252
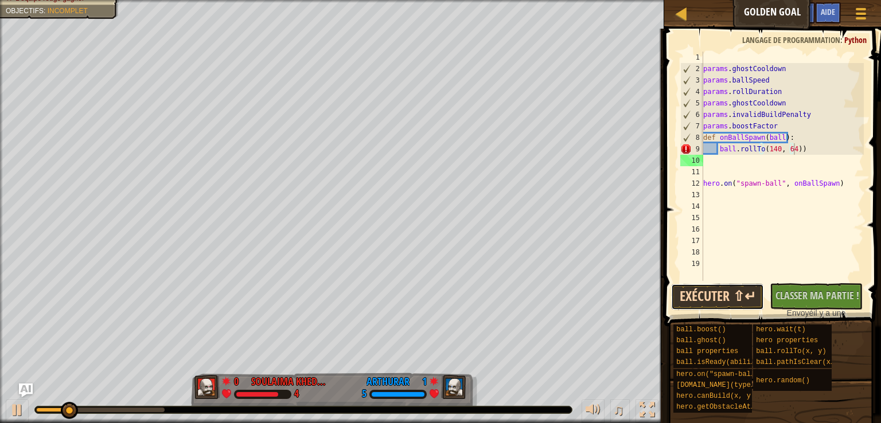
click at [730, 294] on button "Exécuter ⇧↵" at bounding box center [717, 297] width 93 height 26
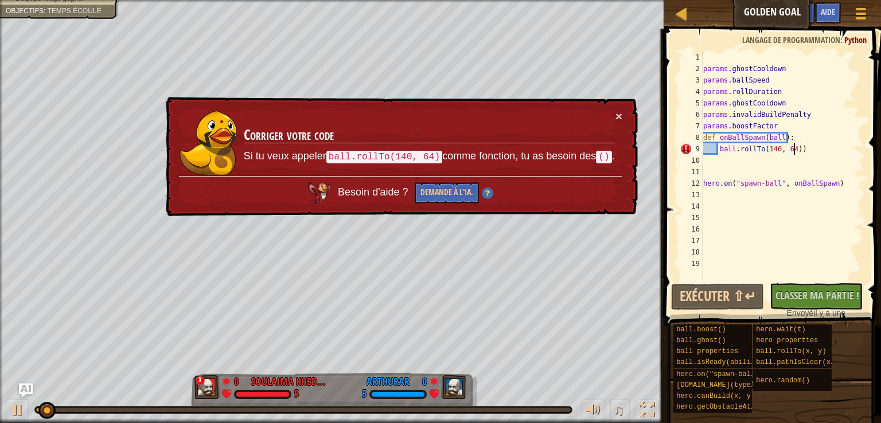
click at [611, 114] on td "Corriger votre code Si tu veux appeler ball.rollTo(140, 64) comme fonction, tu …" at bounding box center [429, 143] width 372 height 66
drag, startPoint x: 794, startPoint y: 151, endPoint x: 800, endPoint y: 151, distance: 6.3
click at [800, 151] on div "params . ghostCooldown params . ballSpeed params . rollDuration params . ghostC…" at bounding box center [782, 178] width 163 height 252
type textarea "ball.rollTo(140, 64)"
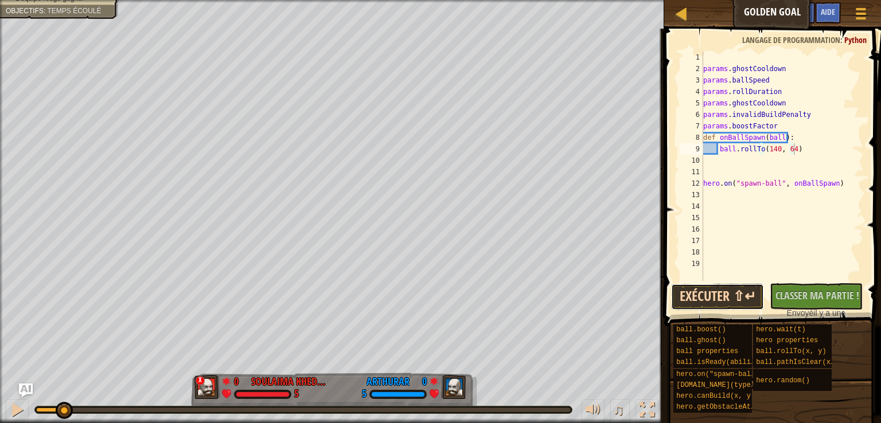
click at [734, 288] on button "Exécuter ⇧↵" at bounding box center [717, 297] width 93 height 26
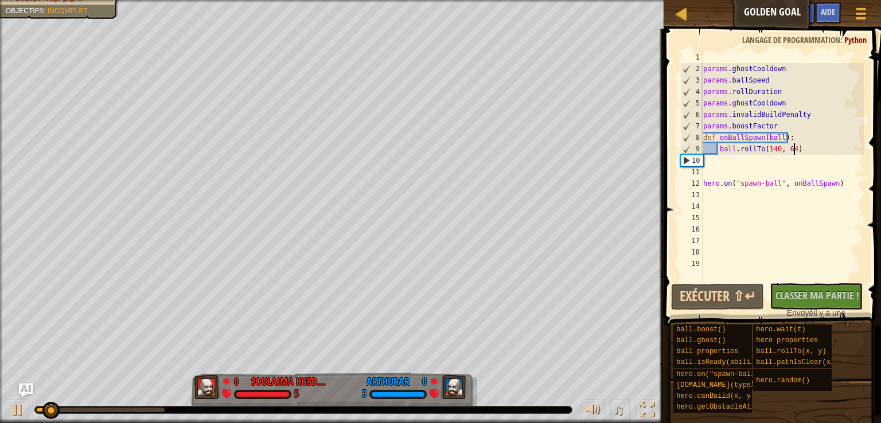
click at [686, 159] on div "10" at bounding box center [692, 160] width 22 height 11
click at [774, 153] on div "params . ghostCooldown params . ballSpeed params . rollDuration params . ghostC…" at bounding box center [782, 178] width 163 height 252
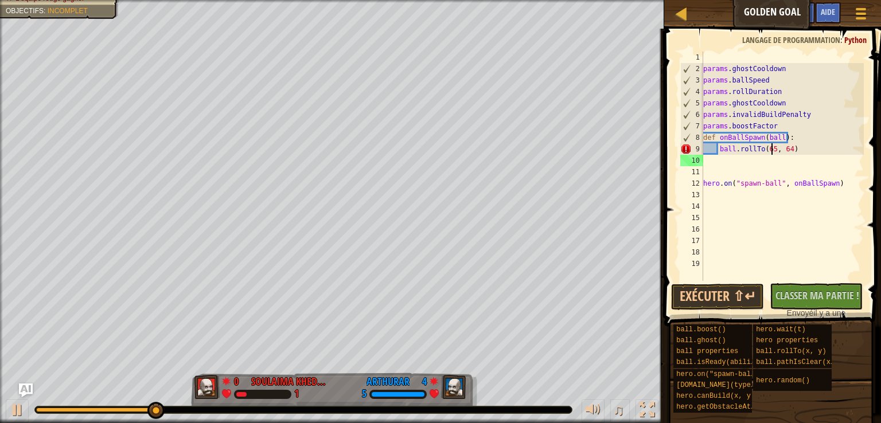
scroll to position [5, 6]
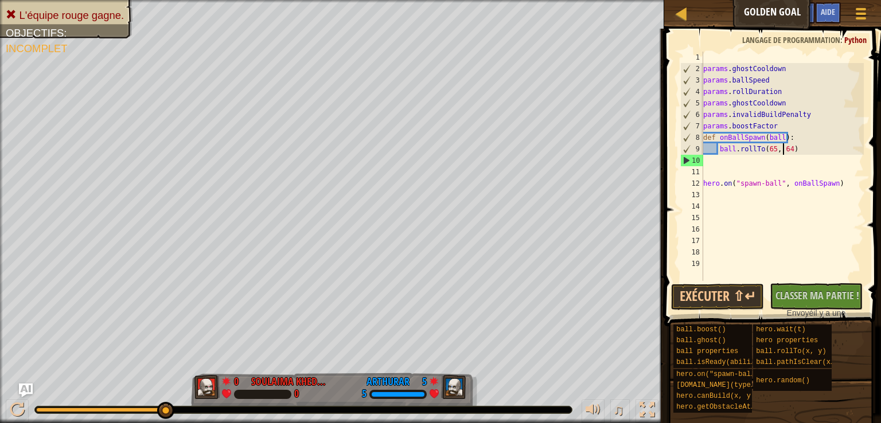
click at [781, 150] on div "params . ghostCooldown params . ballSpeed params . rollDuration params . ghostC…" at bounding box center [782, 178] width 163 height 252
drag, startPoint x: 787, startPoint y: 150, endPoint x: 778, endPoint y: 149, distance: 8.8
click at [778, 149] on div "params . ghostCooldown params . ballSpeed params . rollDuration params . ghostC…" at bounding box center [782, 178] width 163 height 252
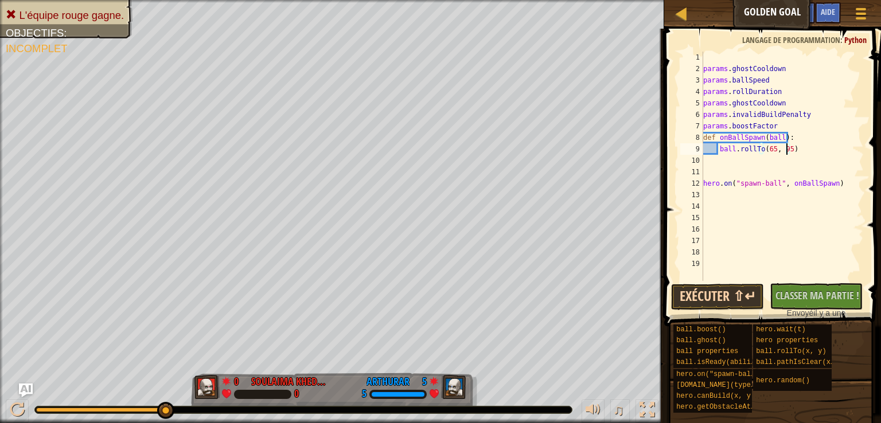
type textarea "ball.rollTo(65, 95)"
click at [734, 297] on button "Exécuter ⇧↵" at bounding box center [717, 297] width 93 height 26
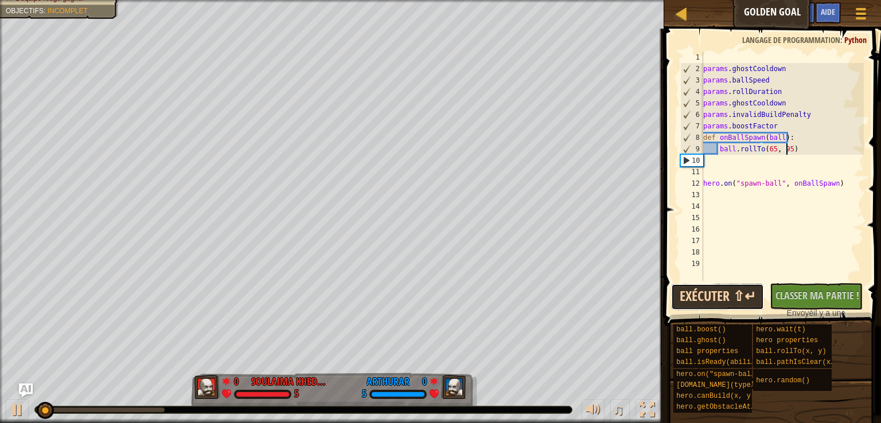
click at [734, 297] on button "Exécuter ⇧↵" at bounding box center [717, 297] width 93 height 26
click at [734, 297] on button "En cours d'exécution" at bounding box center [717, 297] width 93 height 26
click at [742, 305] on button "Exécuter ⇧↵" at bounding box center [717, 297] width 93 height 26
click at [795, 148] on div "params . ghostCooldown params . ballSpeed params . rollDuration params . ghostC…" at bounding box center [782, 178] width 163 height 252
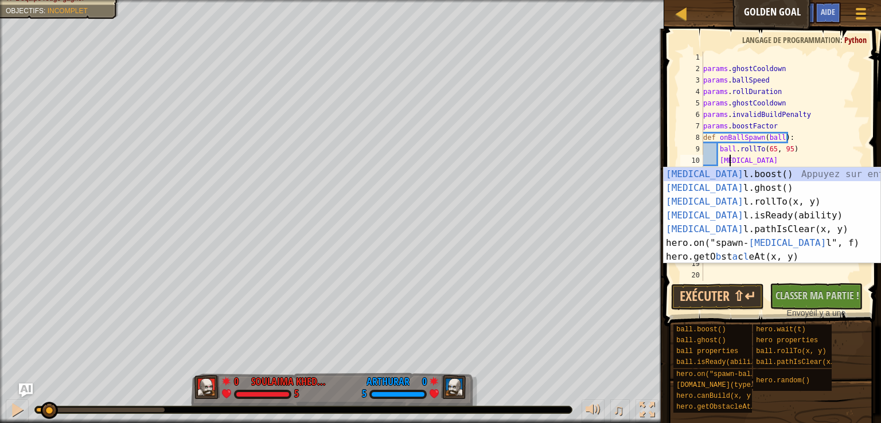
scroll to position [5, 2]
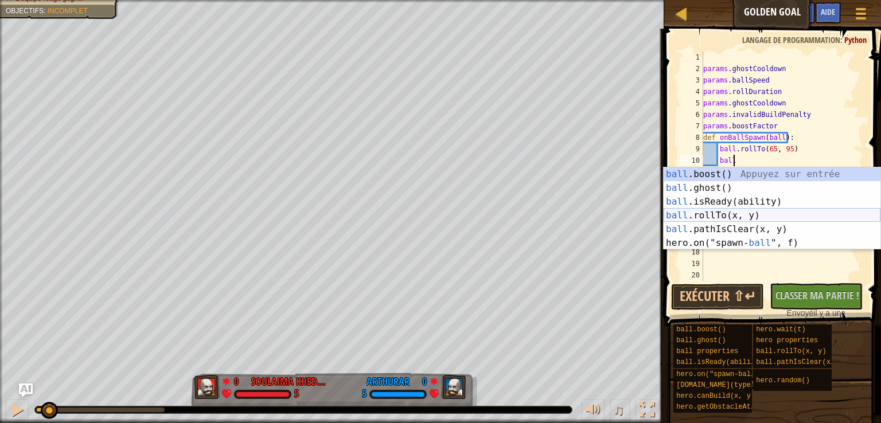
click at [716, 216] on div "ball .boost() Appuyez sur entrée ball .ghost() Appuyez sur entrée ball .isReady…" at bounding box center [771, 222] width 217 height 110
type textarea "ball.rollTo(ball.x + 1, ball.y)"
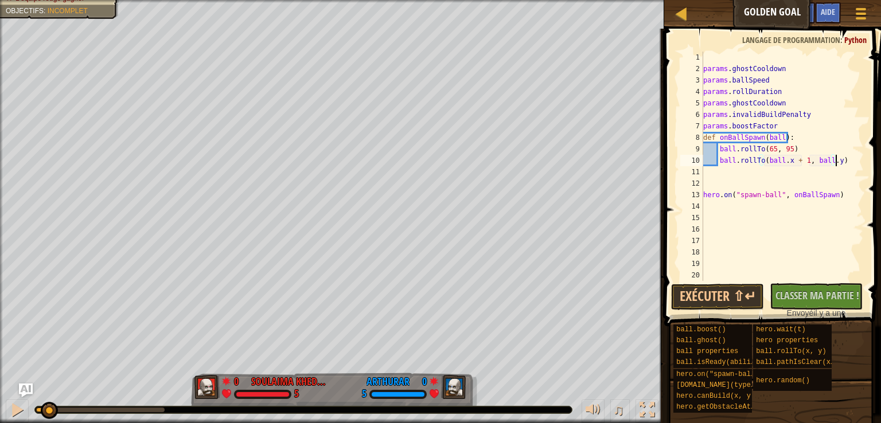
click at [839, 163] on div "params . ghostCooldown params . ballSpeed params . rollDuration params . ghostC…" at bounding box center [782, 178] width 163 height 252
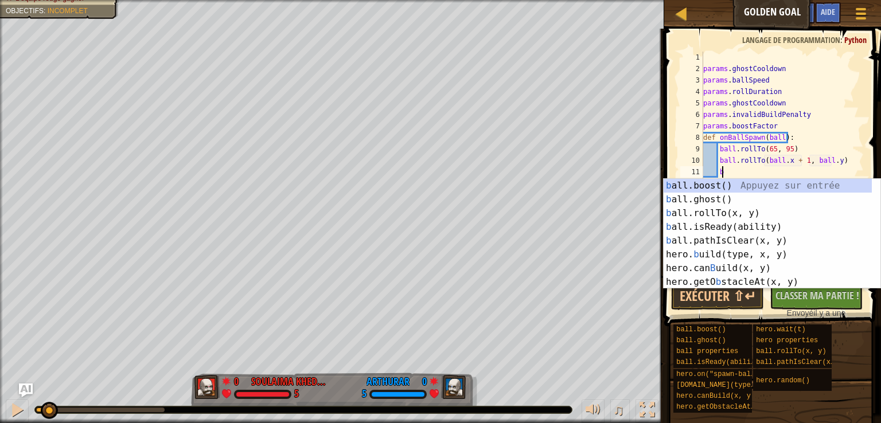
scroll to position [5, 1]
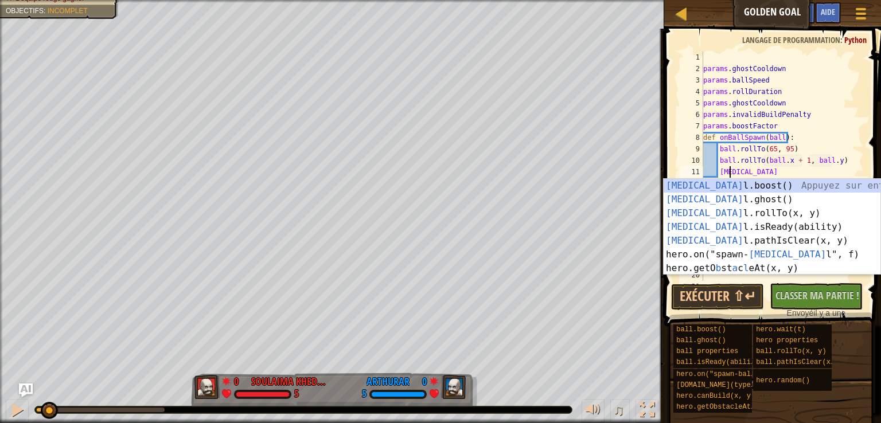
type textarea "ball"
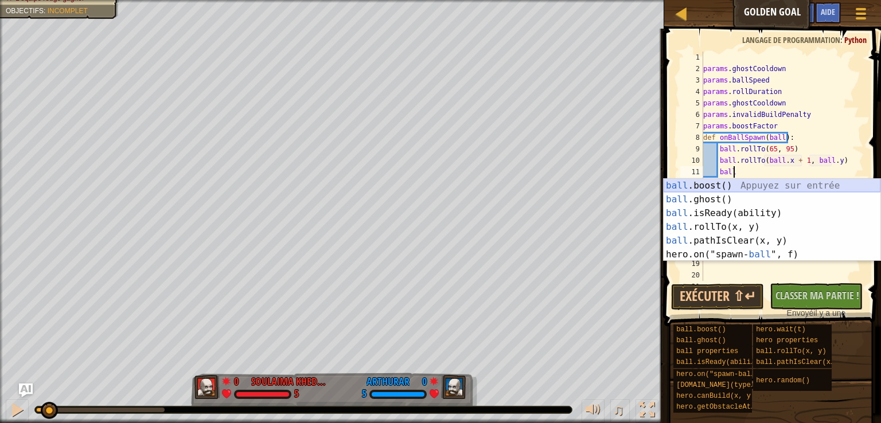
click at [721, 187] on div "ball .boost() Appuyez sur entrée ball .ghost() Appuyez sur entrée ball .isReady…" at bounding box center [771, 234] width 217 height 110
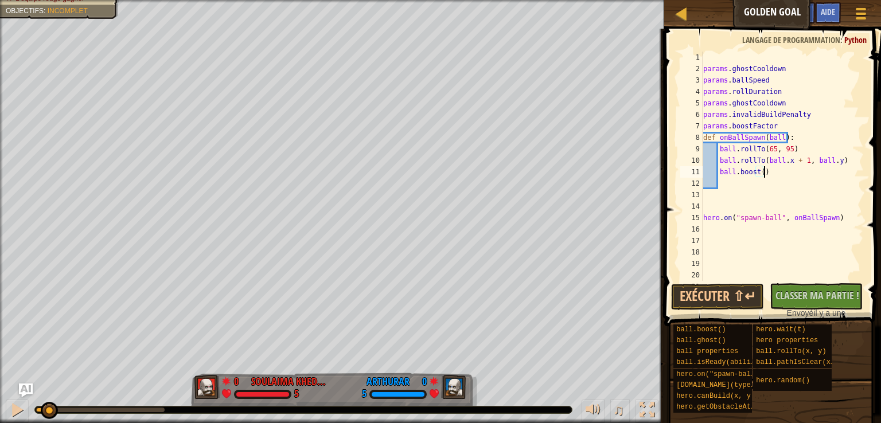
click at [785, 173] on div "params . ghostCooldown params . ballSpeed params . rollDuration params . ghostC…" at bounding box center [778, 178] width 154 height 252
type textarea "ball.boost()"
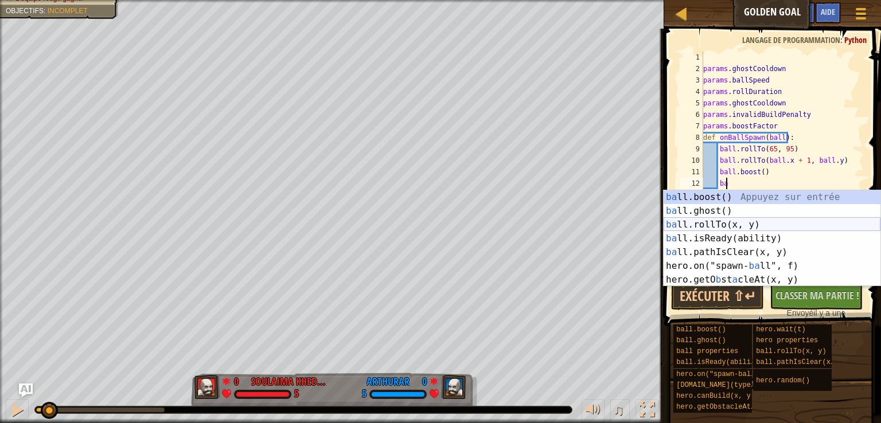
click at [731, 224] on div "ba ll.boost() Appuyez sur entrée ba ll.ghost() Appuyez sur entrée ba ll.rollTo(…" at bounding box center [771, 252] width 217 height 124
type textarea "ball.rollTo(ball.x + 1, ball.y)"
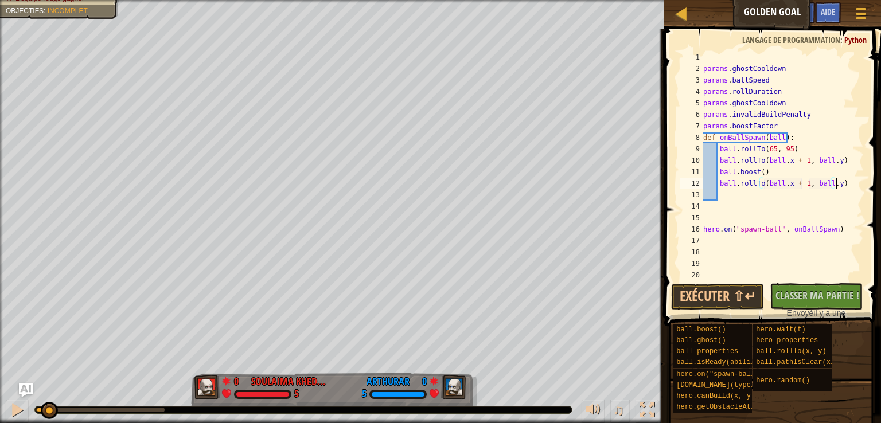
click at [839, 183] on div "params . ghostCooldown params . ballSpeed params . rollDuration params . ghostC…" at bounding box center [778, 178] width 154 height 252
click at [736, 285] on button "Exécuter ⇧↵" at bounding box center [717, 297] width 93 height 26
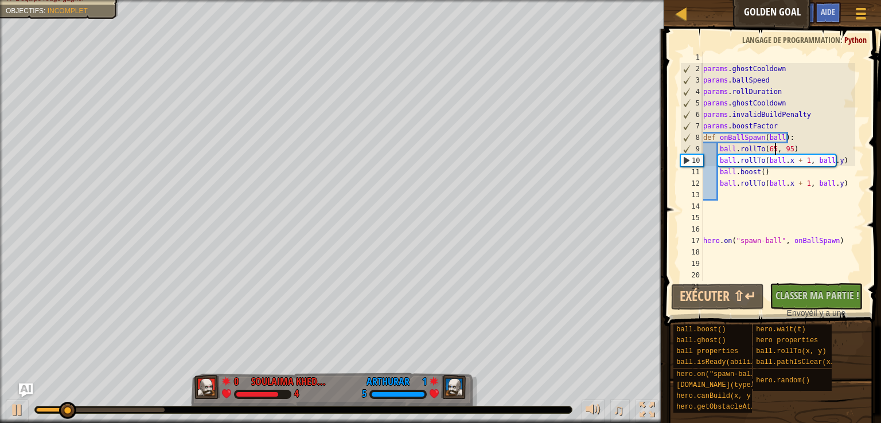
click at [775, 152] on div "params . ghostCooldown params . ballSpeed params . rollDuration params . ghostC…" at bounding box center [778, 178] width 154 height 252
click at [771, 151] on div "params . ghostCooldown params . ballSpeed params . rollDuration params . ghostC…" at bounding box center [778, 178] width 154 height 252
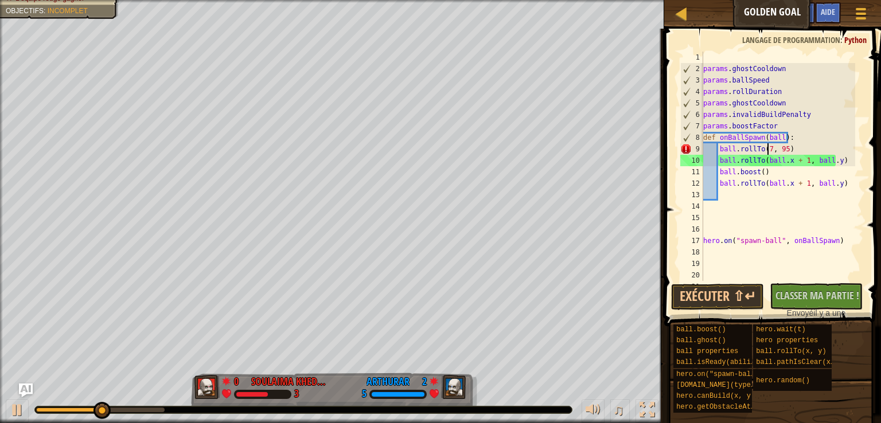
scroll to position [5, 6]
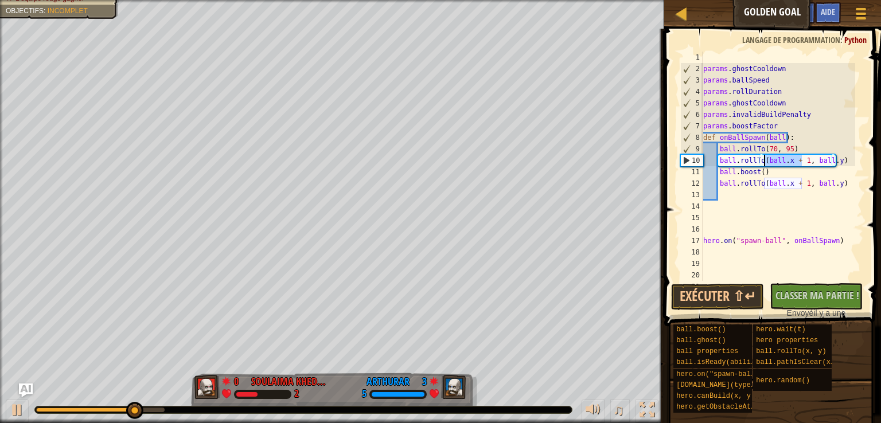
drag, startPoint x: 800, startPoint y: 161, endPoint x: 763, endPoint y: 165, distance: 37.6
click at [763, 165] on div "params . ghostCooldown params . ballSpeed params . rollDuration params . ghostC…" at bounding box center [778, 178] width 154 height 252
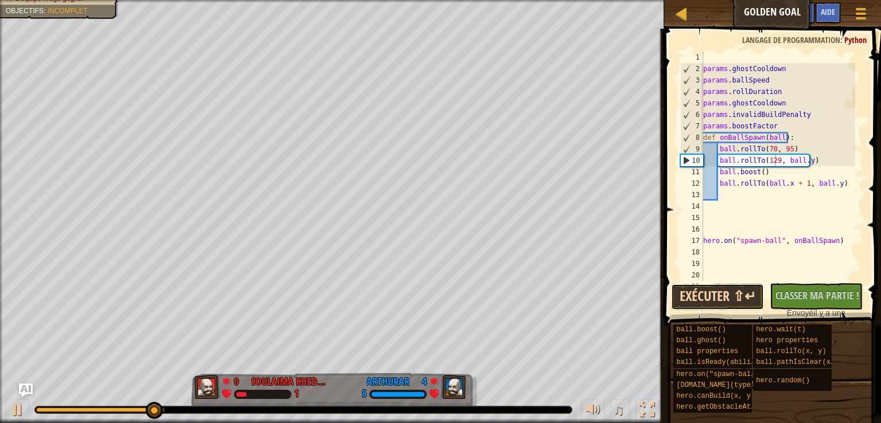
click at [728, 296] on button "Exécuter ⇧↵" at bounding box center [717, 297] width 93 height 26
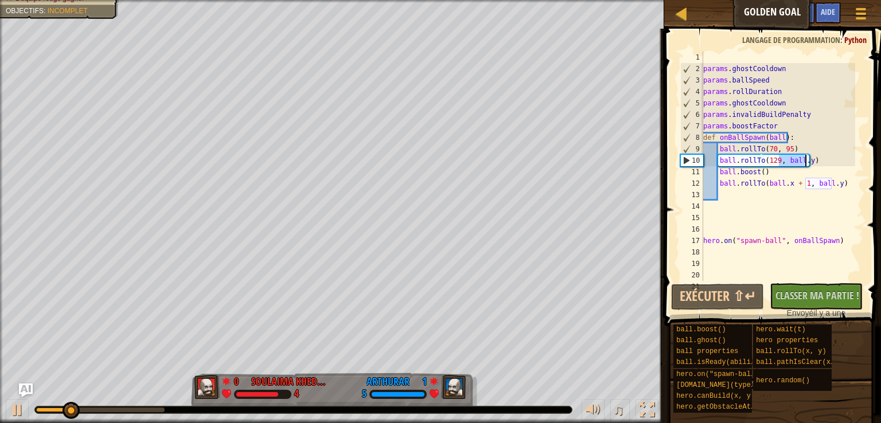
drag, startPoint x: 780, startPoint y: 162, endPoint x: 805, endPoint y: 161, distance: 25.3
click at [805, 161] on div "params . ghostCooldown params . ballSpeed params . rollDuration params . ghostC…" at bounding box center [778, 178] width 154 height 252
click at [724, 300] on button "Exécuter ⇧↵" at bounding box center [717, 297] width 93 height 26
drag, startPoint x: 778, startPoint y: 159, endPoint x: 786, endPoint y: 163, distance: 9.0
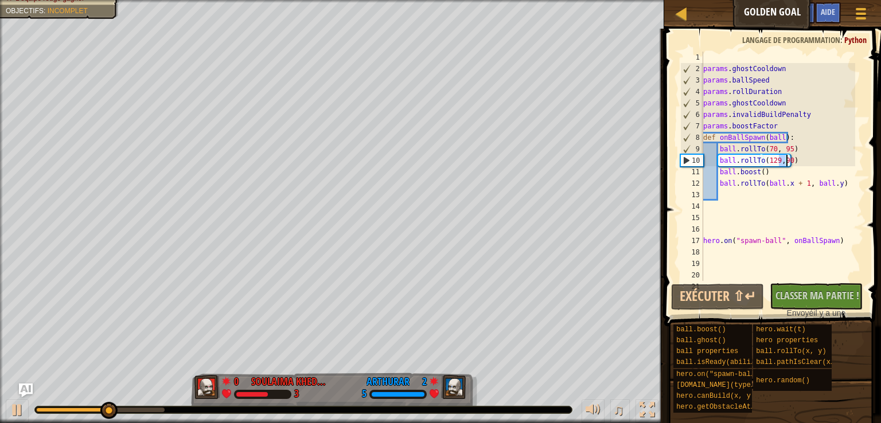
click at [786, 163] on div "params . ghostCooldown params . ballSpeed params . rollDuration params . ghostC…" at bounding box center [778, 178] width 154 height 252
click at [722, 293] on button "Exécuter ⇧↵" at bounding box center [717, 297] width 93 height 26
drag, startPoint x: 779, startPoint y: 150, endPoint x: 785, endPoint y: 149, distance: 5.8
click at [785, 149] on div "params . ghostCooldown params . ballSpeed params . rollDuration params . ghostC…" at bounding box center [778, 178] width 154 height 252
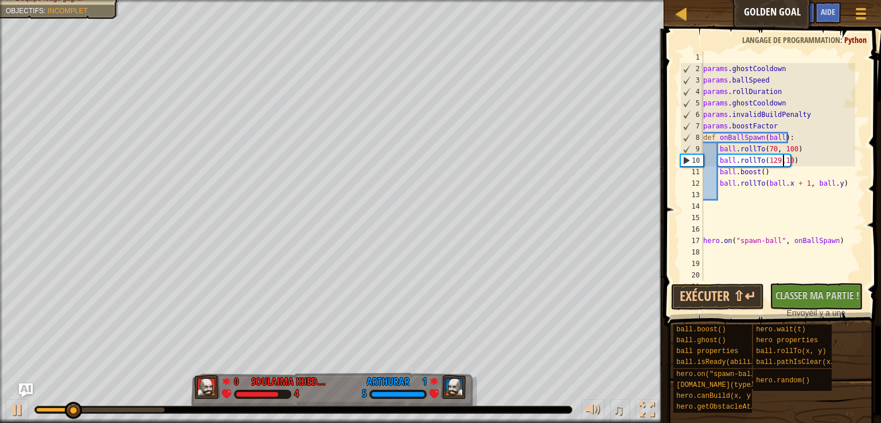
click at [783, 161] on div "params . ghostCooldown params . ballSpeed params . rollDuration params . ghostC…" at bounding box center [778, 178] width 154 height 252
click at [786, 161] on div "params . ghostCooldown params . ballSpeed params . rollDuration params . ghostC…" at bounding box center [778, 178] width 154 height 252
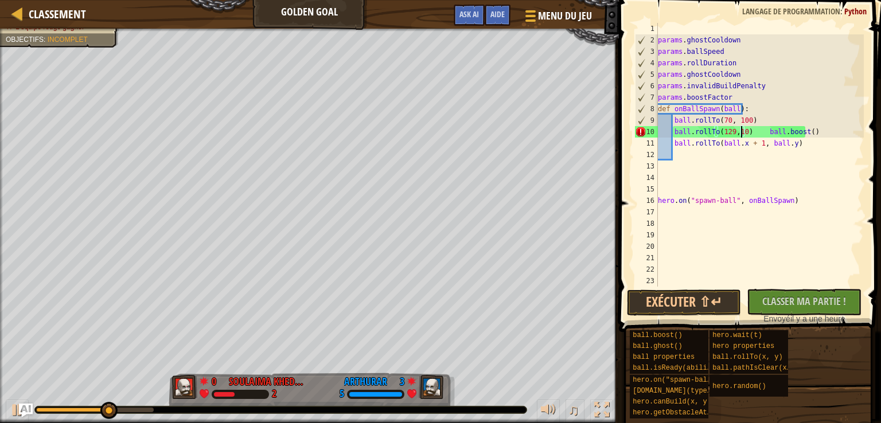
click at [740, 136] on div "params . ghostCooldown params . ballSpeed params . rollDuration params . ghostC…" at bounding box center [759, 166] width 208 height 287
click at [710, 303] on button "Exécuter ⇧↵" at bounding box center [684, 303] width 115 height 26
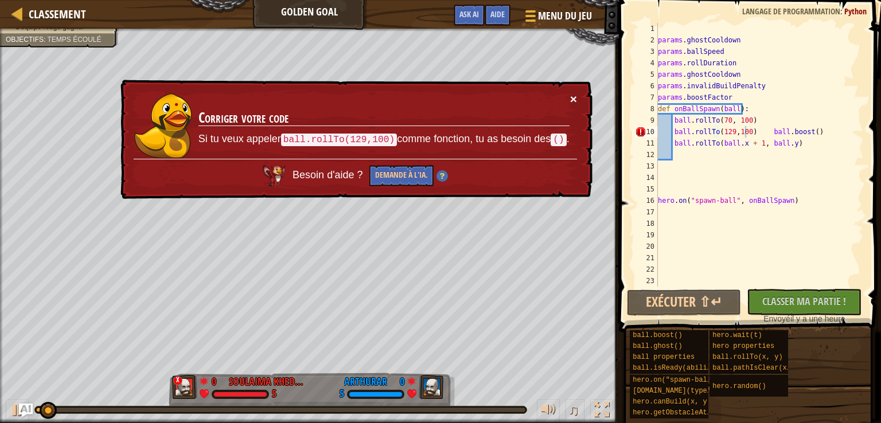
click at [574, 94] on button "×" at bounding box center [573, 99] width 7 height 12
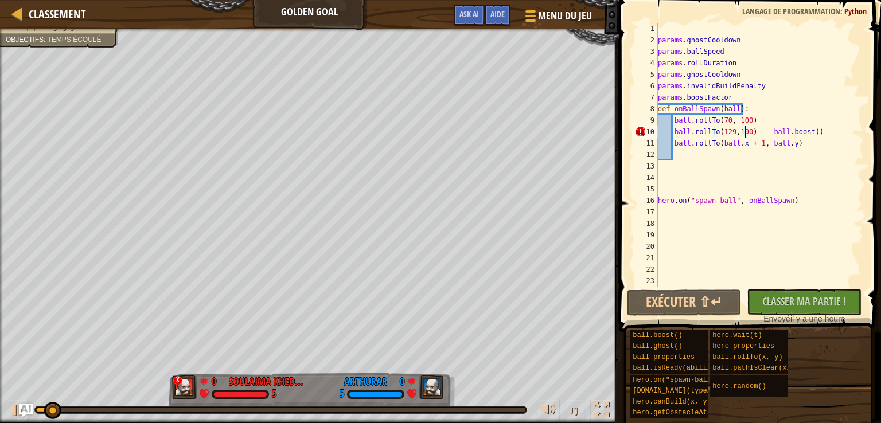
click at [757, 132] on div "params . ghostCooldown params . ballSpeed params . rollDuration params . ghostC…" at bounding box center [759, 166] width 208 height 287
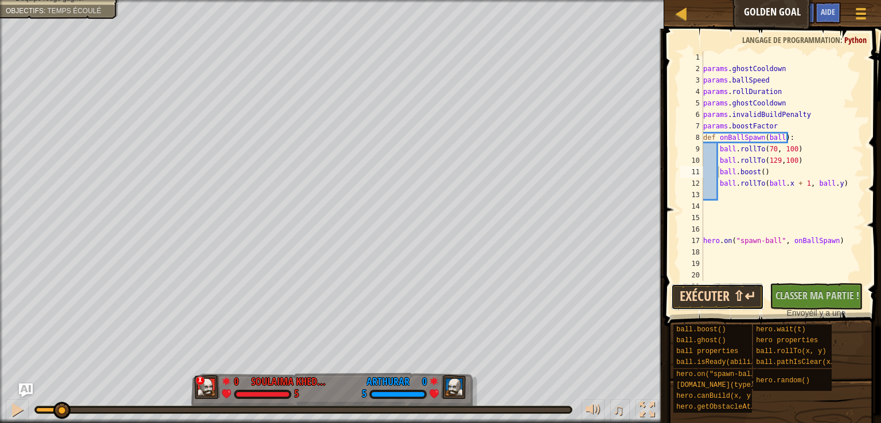
click at [725, 295] on button "Exécuter ⇧↵" at bounding box center [717, 297] width 93 height 26
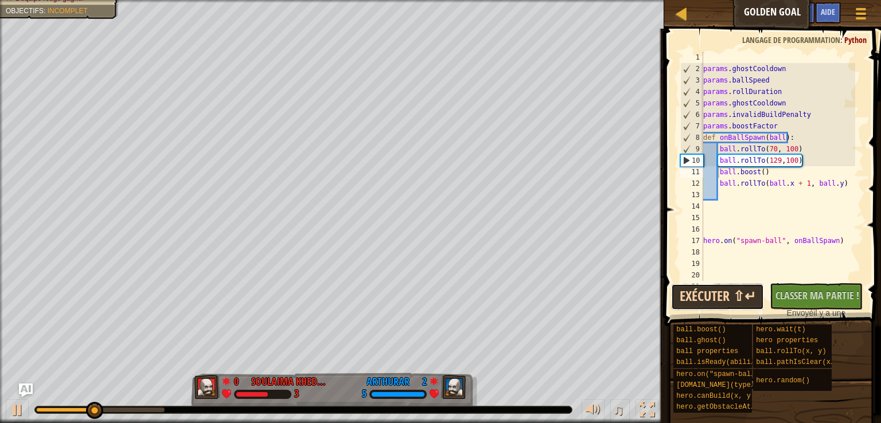
click at [737, 297] on button "Exécuter ⇧↵" at bounding box center [717, 297] width 93 height 26
drag, startPoint x: 771, startPoint y: 149, endPoint x: 761, endPoint y: 146, distance: 9.6
click at [761, 146] on div "params . ghostCooldown params . ballSpeed params . rollDuration params . ghostC…" at bounding box center [778, 178] width 154 height 252
click at [771, 146] on div "params . ghostCooldown params . ballSpeed params . rollDuration params . ghostC…" at bounding box center [778, 166] width 154 height 229
click at [771, 146] on div "params . ghostCooldown params . ballSpeed params . rollDuration params . ghostC…" at bounding box center [778, 178] width 154 height 252
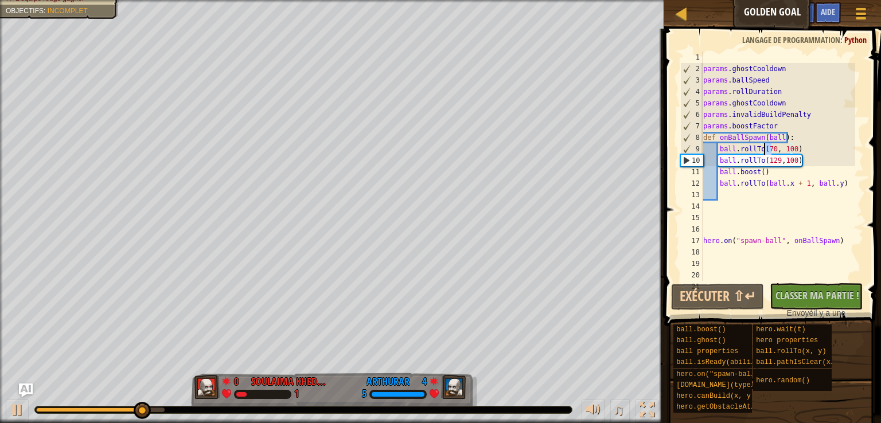
drag, startPoint x: 771, startPoint y: 146, endPoint x: 764, endPoint y: 153, distance: 9.3
click at [764, 153] on div "params . ghostCooldown params . ballSpeed params . rollDuration params . ghostC…" at bounding box center [778, 178] width 154 height 252
click at [722, 294] on button "Exécuter ⇧↵" at bounding box center [717, 297] width 93 height 26
type textarea "ball.rollTo(57, 100)"
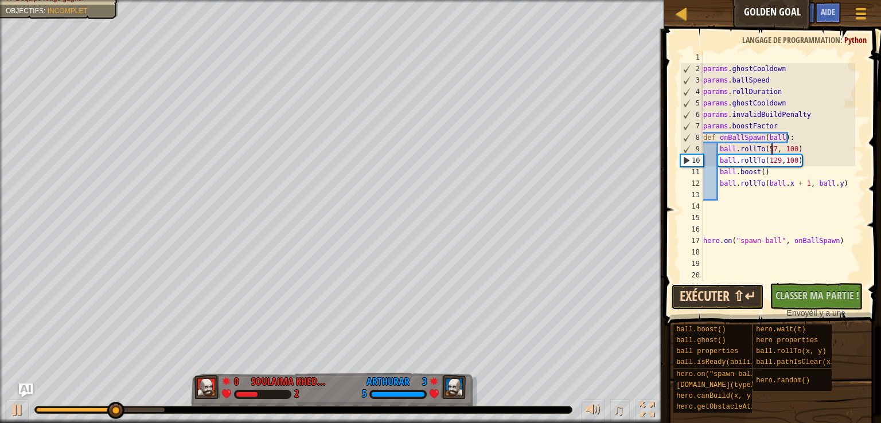
click at [732, 288] on button "Exécuter ⇧↵" at bounding box center [717, 297] width 93 height 26
click at [798, 150] on div "params . ghostCooldown params . ballSpeed params . rollDuration params . ghostC…" at bounding box center [778, 178] width 154 height 252
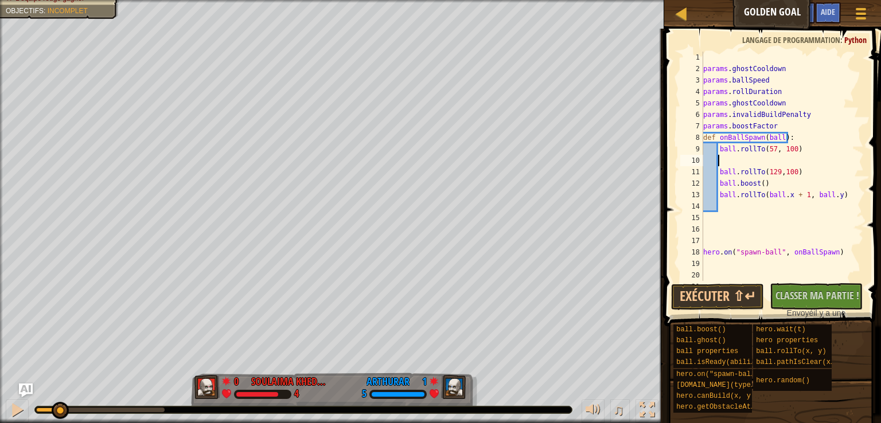
scroll to position [5, 1]
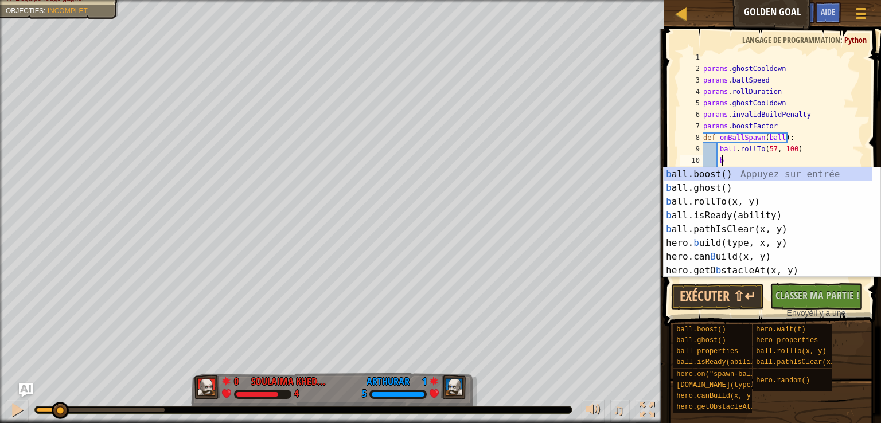
type textarea "ba"
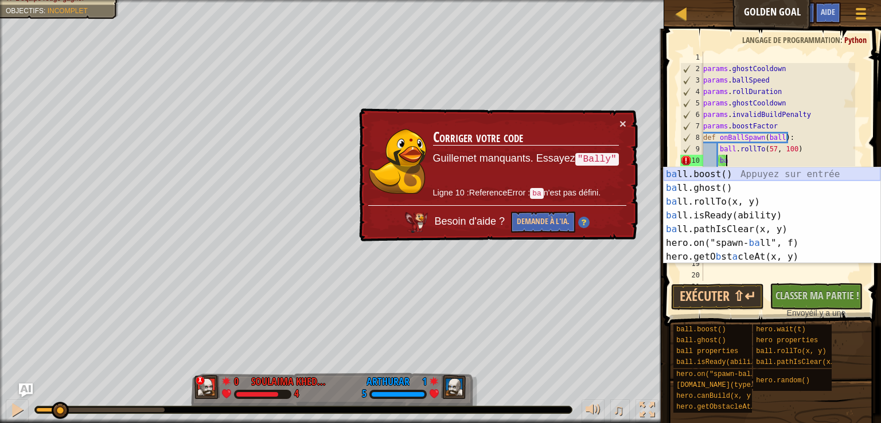
click at [718, 176] on div "ba ll.boost() Appuyez sur entrée ba ll.ghost() Appuyez sur entrée ba ll.rollTo(…" at bounding box center [771, 229] width 217 height 124
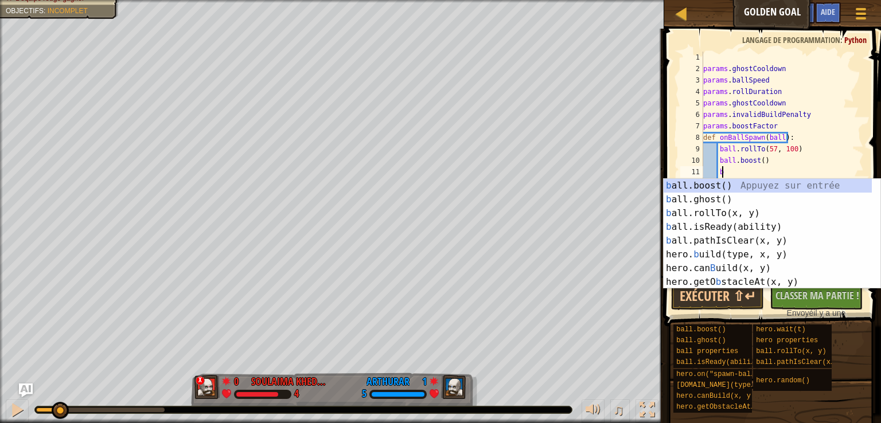
type textarea "ba"
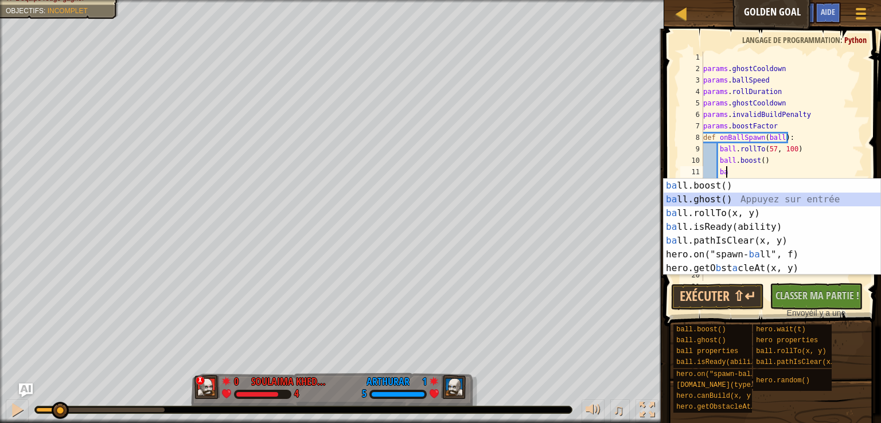
click at [732, 196] on div "ba ll.boost() Appuyez sur entrée ba ll.ghost() Appuyez sur entrée ba ll.rollTo(…" at bounding box center [771, 241] width 217 height 124
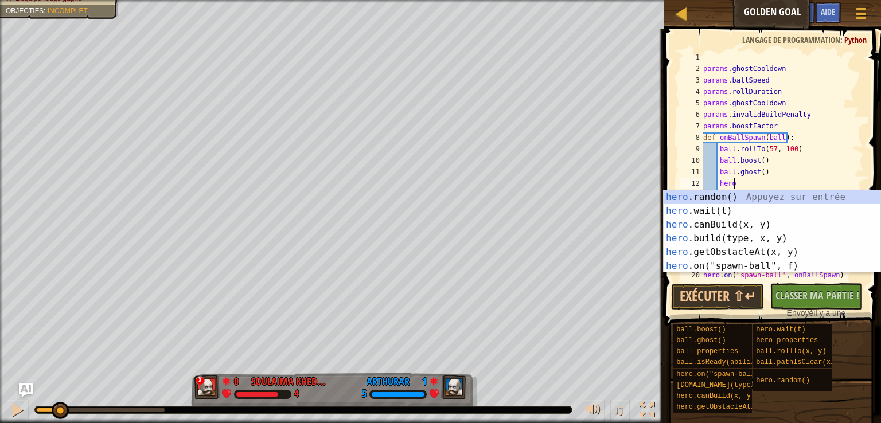
scroll to position [5, 2]
type textarea "hero."
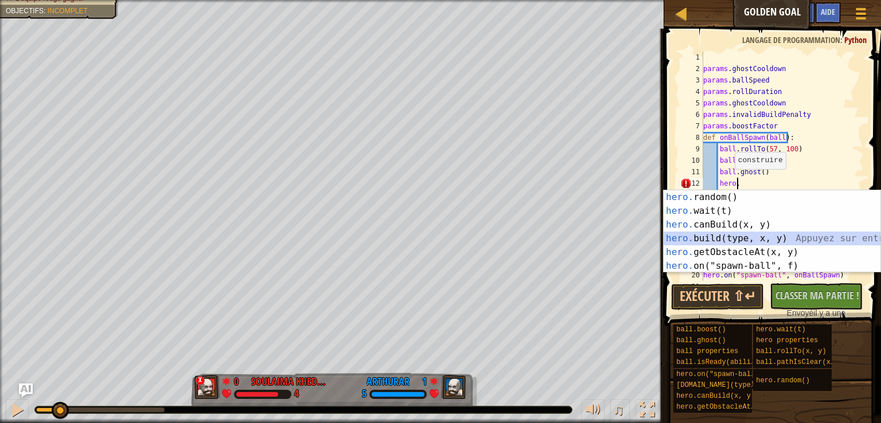
click at [721, 240] on div "hero. random() Appuyez sur entrée hero. wait(t) Appuyez sur entrée hero. canBui…" at bounding box center [771, 245] width 217 height 110
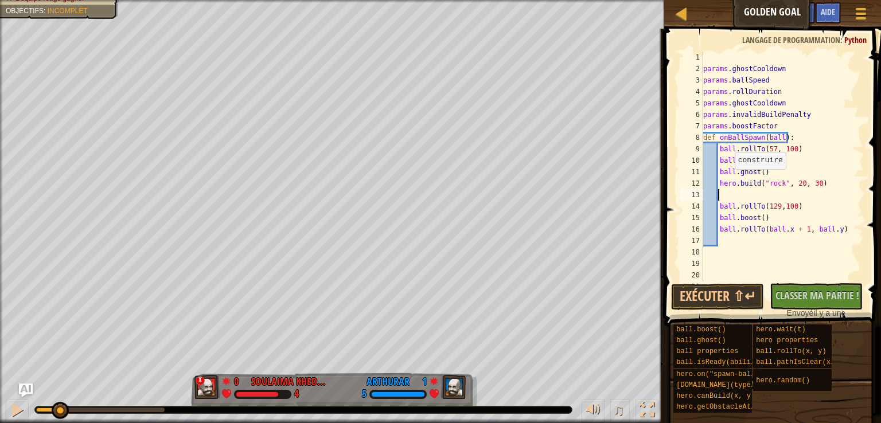
scroll to position [5, 0]
click at [726, 292] on button "Exécuter ⇧↵" at bounding box center [717, 297] width 93 height 26
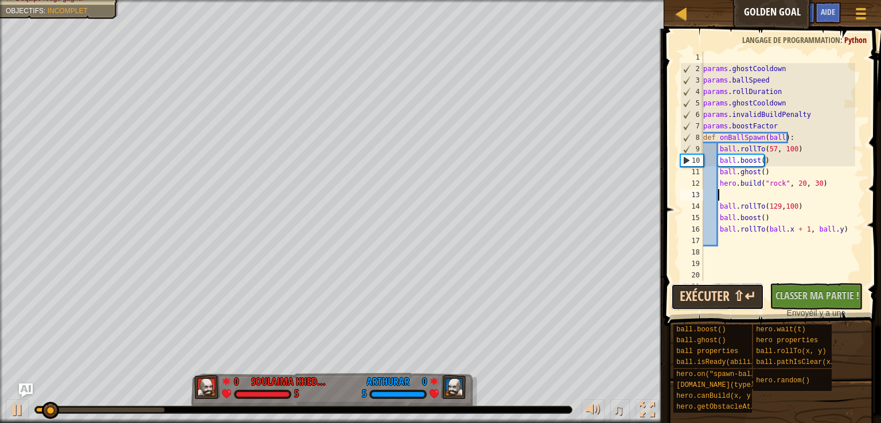
click at [726, 292] on button "Exécuter ⇧↵" at bounding box center [717, 297] width 93 height 26
drag, startPoint x: 823, startPoint y: 185, endPoint x: 837, endPoint y: 174, distance: 17.2
click at [837, 174] on div "params . ghostCooldown params . ballSpeed params . rollDuration params . ghostC…" at bounding box center [778, 178] width 154 height 252
click at [820, 183] on div "params . ghostCooldown params . ballSpeed params . rollDuration params . ghostC…" at bounding box center [778, 178] width 154 height 252
type textarea "[DOMAIN_NAME]("rock", 20, 30)"
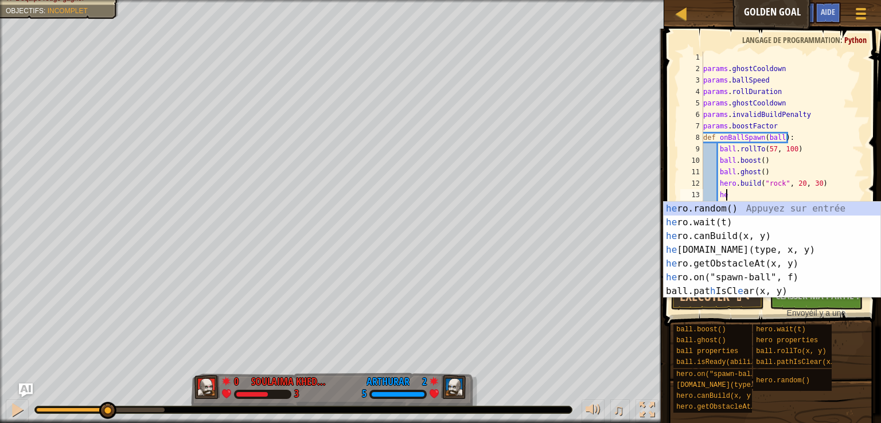
type textarea "her"
click at [739, 249] on div "her o.random() Appuyez sur entrée her o.wait(t) Appuyez sur entrée her o.canBui…" at bounding box center [771, 264] width 217 height 124
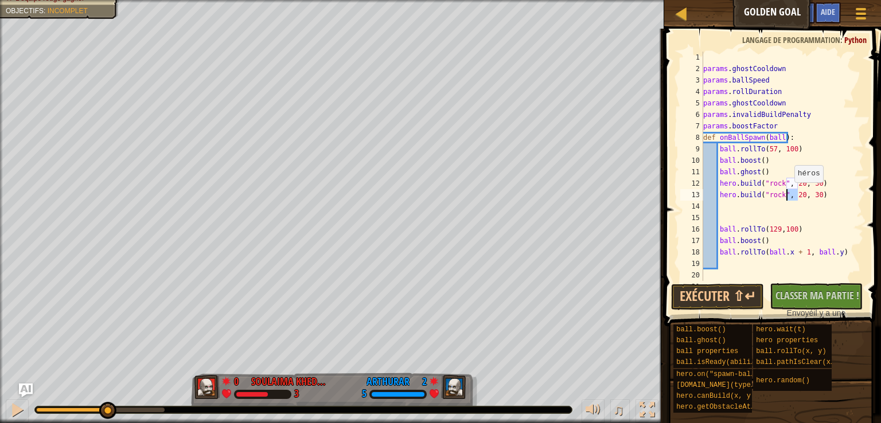
drag, startPoint x: 796, startPoint y: 196, endPoint x: 788, endPoint y: 193, distance: 8.3
click at [788, 193] on div "params . ghostCooldown params . ballSpeed params . rollDuration params . ghostC…" at bounding box center [778, 178] width 154 height 252
click at [729, 294] on button "Exécuter ⇧↵" at bounding box center [717, 297] width 93 height 26
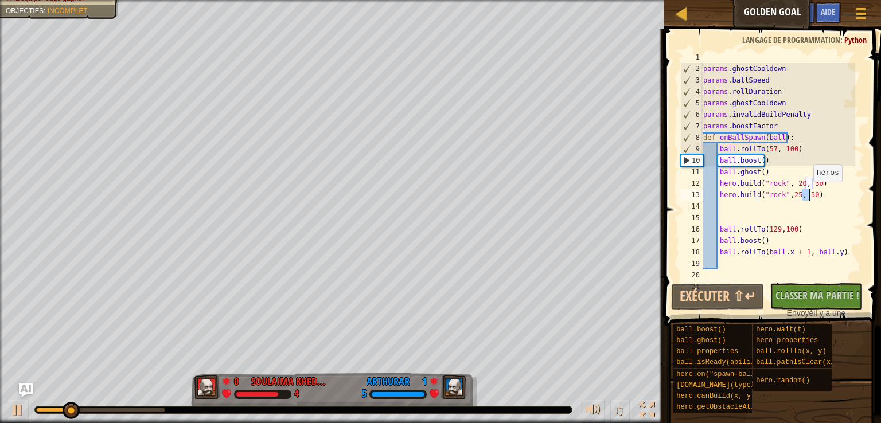
drag, startPoint x: 800, startPoint y: 196, endPoint x: 807, endPoint y: 193, distance: 7.8
click at [807, 193] on div "params . ghostCooldown params . ballSpeed params . rollDuration params . ghostC…" at bounding box center [778, 178] width 154 height 252
click at [736, 295] on button "Exécuter ⇧↵" at bounding box center [717, 297] width 93 height 26
drag, startPoint x: 793, startPoint y: 197, endPoint x: 786, endPoint y: 196, distance: 6.9
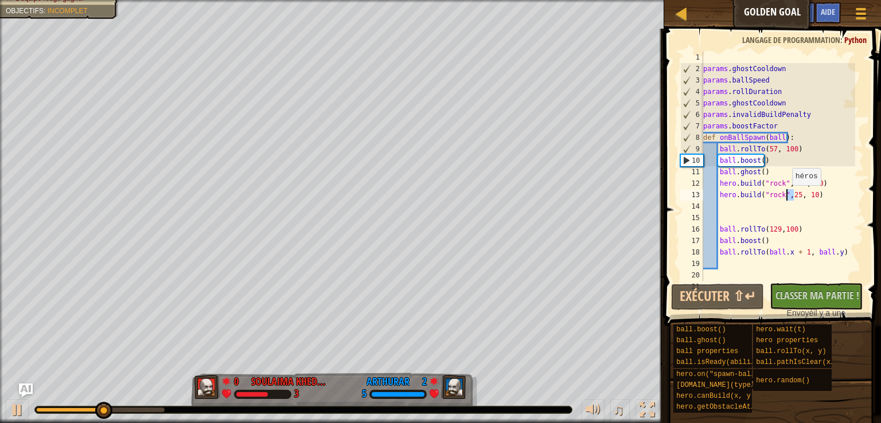
click at [786, 196] on div "params . ghostCooldown params . ballSpeed params . rollDuration params . ghostC…" at bounding box center [778, 178] width 154 height 252
click at [729, 298] on button "Exécuter ⇧↵" at bounding box center [717, 297] width 93 height 26
click at [725, 294] on button "Exécuter ⇧↵" at bounding box center [717, 297] width 93 height 26
type textarea "[DOMAIN_NAME]("rock",30, 10)"
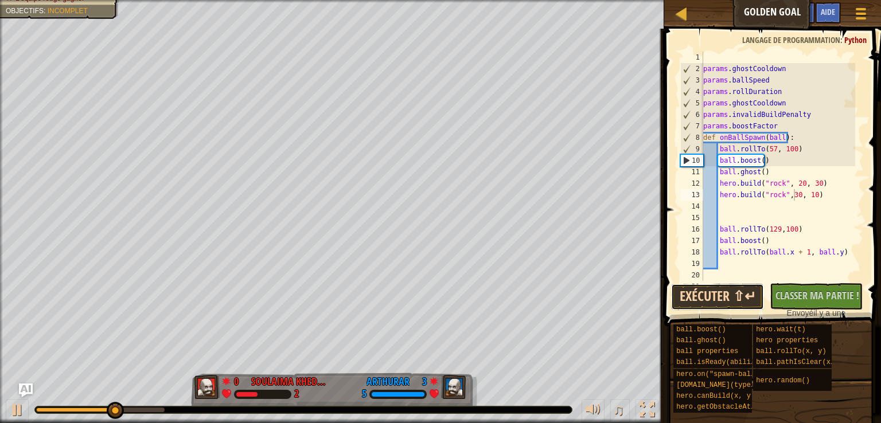
click at [737, 292] on button "Exécuter ⇧↵" at bounding box center [717, 297] width 93 height 26
click at [695, 264] on div "19" at bounding box center [691, 263] width 23 height 11
drag, startPoint x: 800, startPoint y: 196, endPoint x: 808, endPoint y: 197, distance: 7.5
click at [808, 197] on div "params . ghostCooldown params . ballSpeed params . rollDuration params . ghostC…" at bounding box center [778, 178] width 154 height 252
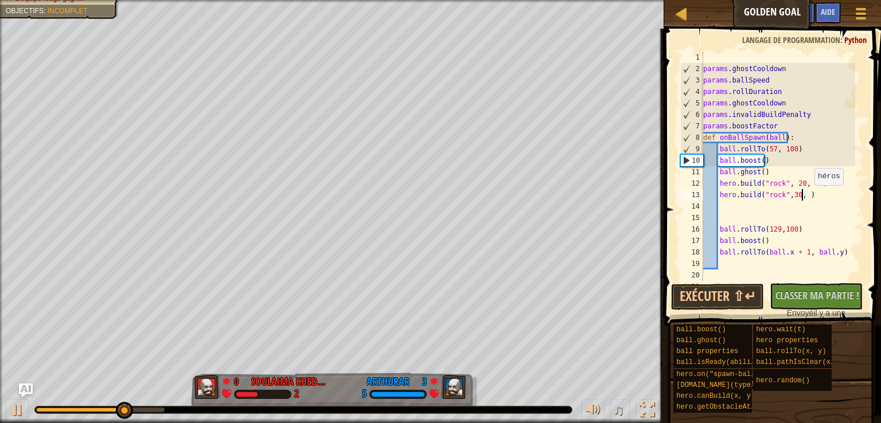
scroll to position [5, 8]
type textarea "[DOMAIN_NAME]("rock",30, 50)"
click at [706, 297] on button "Exécuter ⇧↵" at bounding box center [717, 297] width 93 height 26
click at [812, 191] on div "params . ghostCooldown params . ballSpeed params . rollDuration params . ghostC…" at bounding box center [778, 178] width 154 height 252
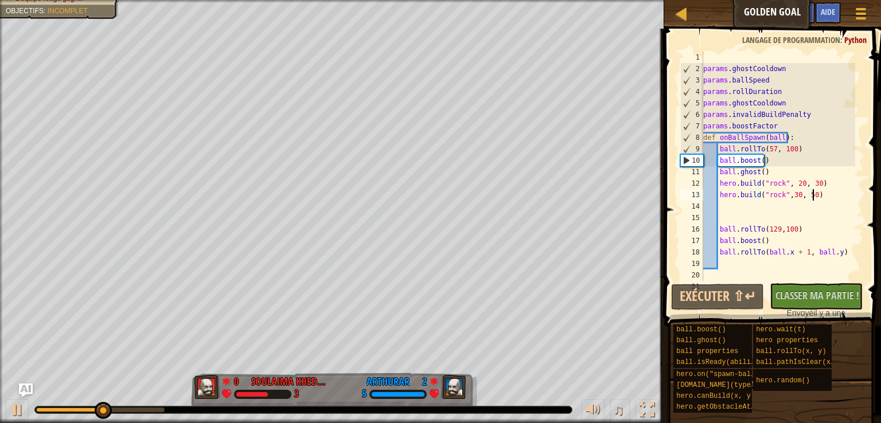
scroll to position [5, 0]
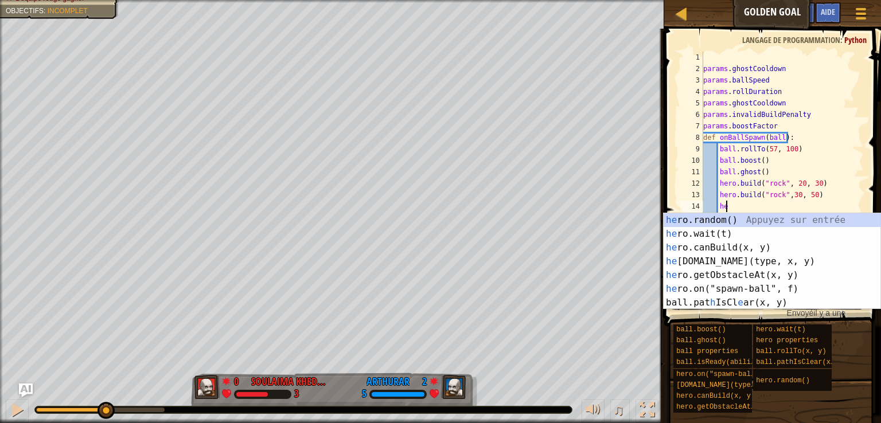
type textarea "her"
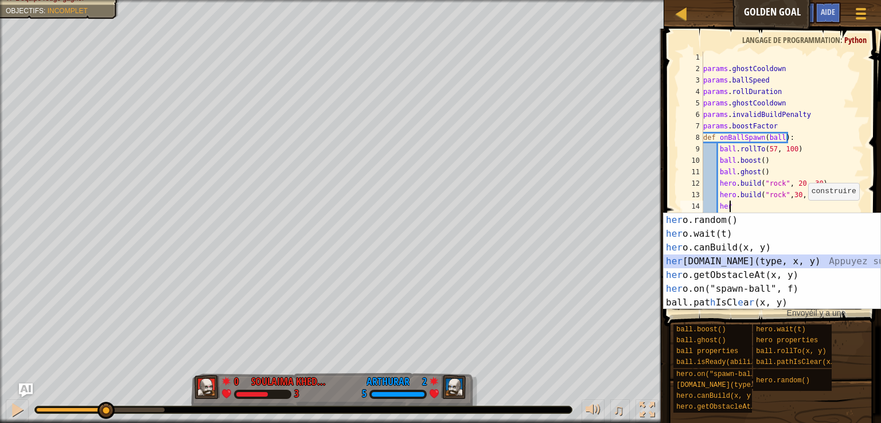
click at [751, 267] on div "her o.random() Appuyez sur entrée her o.wait(t) Appuyez sur entrée her o.canBui…" at bounding box center [771, 275] width 217 height 124
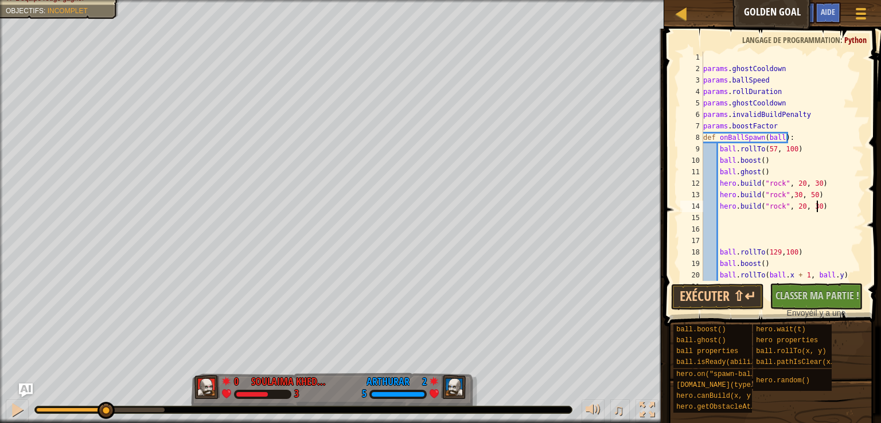
click at [822, 209] on div "params . ghostCooldown params . ballSpeed params . rollDuration params . ghostC…" at bounding box center [778, 178] width 154 height 252
type textarea "[DOMAIN_NAME]("rock", 20, 30)"
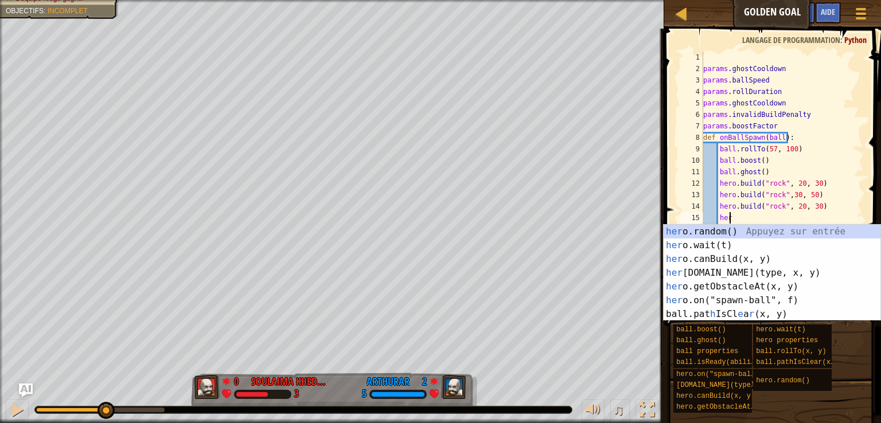
type textarea "hero"
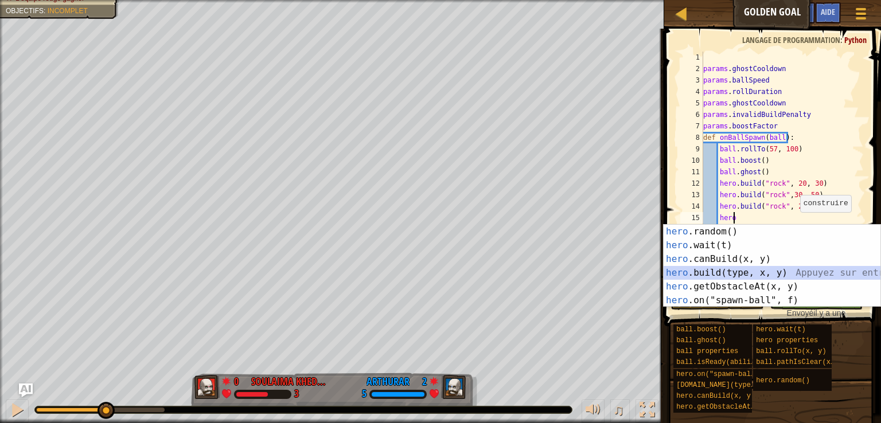
click at [726, 273] on div "hero .random() Appuyez sur entrée hero .wait(t) Appuyez sur entrée hero .canBui…" at bounding box center [771, 280] width 217 height 110
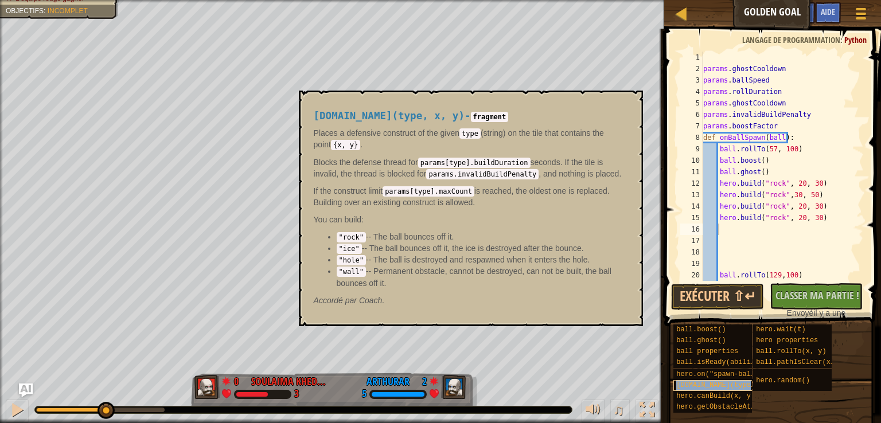
click at [693, 386] on span "[DOMAIN_NAME](type, x, y)" at bounding box center [727, 385] width 103 height 8
drag, startPoint x: 342, startPoint y: 249, endPoint x: 347, endPoint y: 239, distance: 11.5
click at [358, 247] on code ""ice"" at bounding box center [349, 249] width 25 height 10
click at [339, 247] on code ""ice"" at bounding box center [349, 249] width 25 height 10
drag, startPoint x: 337, startPoint y: 246, endPoint x: 360, endPoint y: 246, distance: 22.9
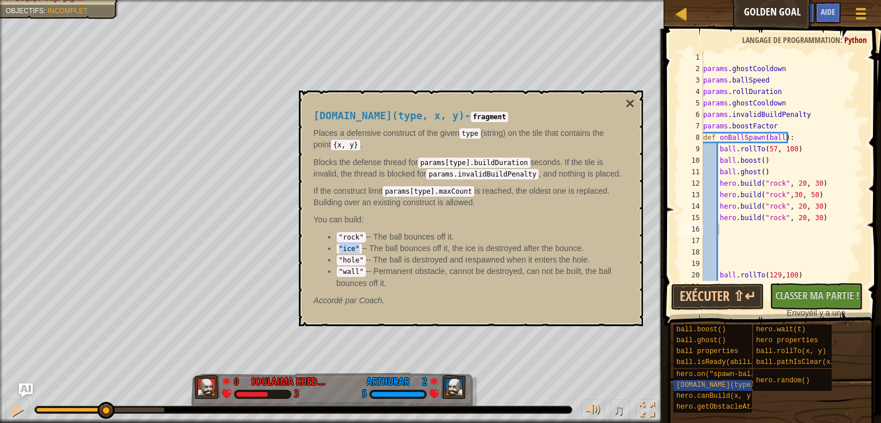
click at [360, 246] on li ""ice" -- The ball bounces off it, the ice is destroyed after the bounce." at bounding box center [480, 248] width 286 height 11
copy code ""ice""
drag, startPoint x: 761, startPoint y: 195, endPoint x: 779, endPoint y: 196, distance: 17.8
click at [779, 196] on div "params . ghostCooldown params . ballSpeed params . rollDuration params . ghostC…" at bounding box center [778, 178] width 154 height 252
click at [794, 278] on div "params . ghostCooldown params . ballSpeed params . rollDuration params . ghostC…" at bounding box center [778, 178] width 154 height 252
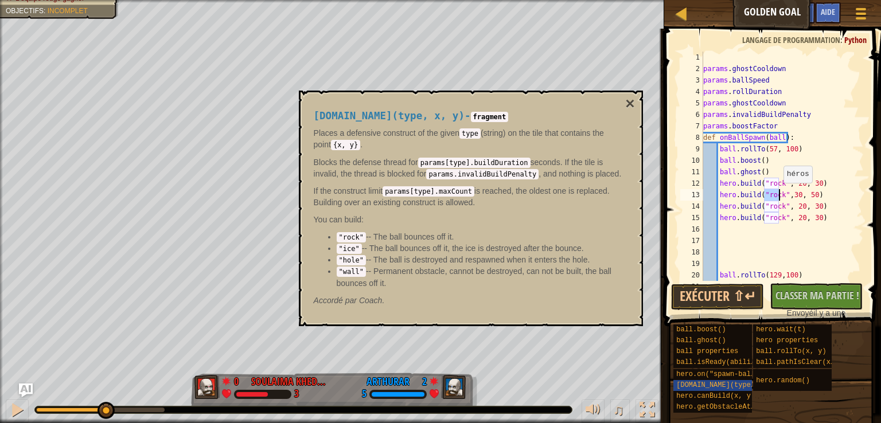
drag, startPoint x: 763, startPoint y: 194, endPoint x: 777, endPoint y: 194, distance: 14.9
click at [777, 194] on div "params . ghostCooldown params . ballSpeed params . rollDuration params . ghostC…" at bounding box center [778, 178] width 154 height 252
paste textarea ""ice""
click at [764, 197] on div "params . ghostCooldown params . ballSpeed params . rollDuration params . ghostC…" at bounding box center [778, 178] width 154 height 252
drag, startPoint x: 342, startPoint y: 260, endPoint x: 358, endPoint y: 258, distance: 16.2
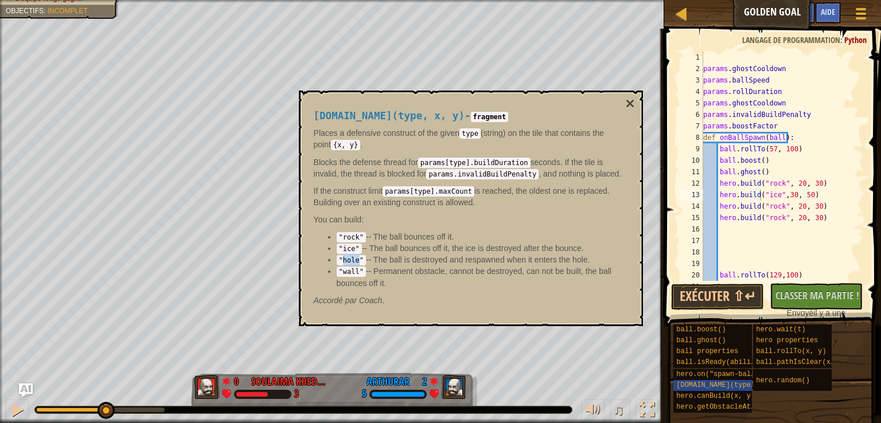
click at [358, 258] on code ""hole"" at bounding box center [351, 260] width 29 height 10
copy code "hole"
drag, startPoint x: 762, startPoint y: 206, endPoint x: 779, endPoint y: 206, distance: 16.6
click at [779, 206] on div "params . ghostCooldown params . ballSpeed params . rollDuration params . ghostC…" at bounding box center [778, 178] width 154 height 252
paste textarea "hole"
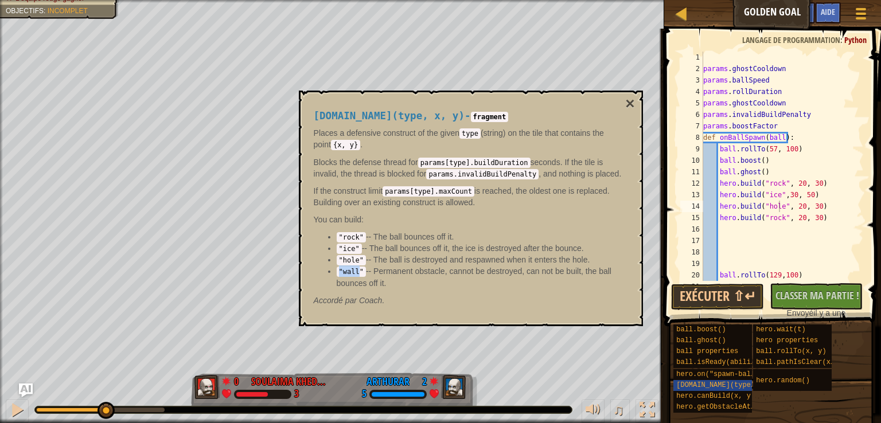
drag, startPoint x: 340, startPoint y: 271, endPoint x: 358, endPoint y: 270, distance: 17.8
click at [358, 270] on code ""wall"" at bounding box center [351, 272] width 29 height 10
drag, startPoint x: 342, startPoint y: 271, endPoint x: 357, endPoint y: 271, distance: 14.9
click at [357, 271] on code ""wall"" at bounding box center [351, 272] width 29 height 10
copy code "wall"
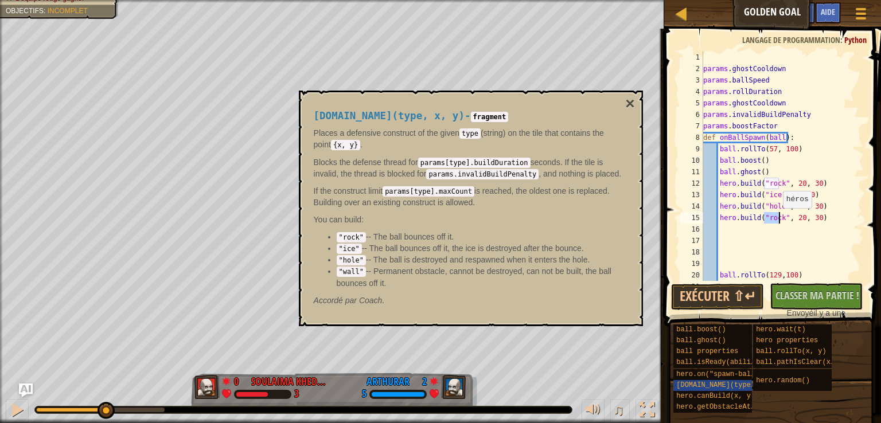
drag, startPoint x: 764, startPoint y: 218, endPoint x: 777, endPoint y: 219, distance: 13.2
click at [777, 219] on div "params . ghostCooldown params . ballSpeed params . rollDuration params . ghostC…" at bounding box center [778, 178] width 154 height 252
paste textarea "wall"
type textarea "[DOMAIN_NAME]("wall", 20, 30)"
click at [822, 259] on div "params . ghostCooldown params . ballSpeed params . rollDuration params . ghostC…" at bounding box center [778, 178] width 154 height 252
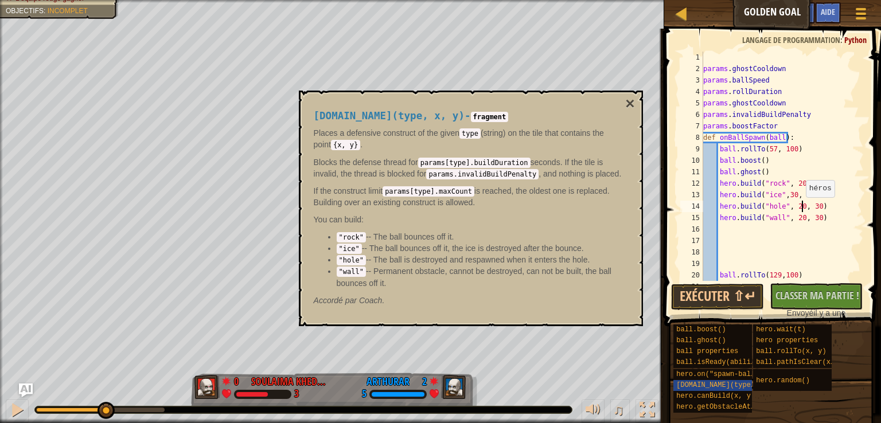
click at [799, 209] on div "params . ghostCooldown params . ballSpeed params . rollDuration params . ghostC…" at bounding box center [778, 178] width 154 height 252
drag, startPoint x: 796, startPoint y: 203, endPoint x: 790, endPoint y: 205, distance: 6.5
click at [790, 205] on div "params . ghostCooldown params . ballSpeed params . rollDuration params . ghostC…" at bounding box center [778, 178] width 154 height 252
drag, startPoint x: 796, startPoint y: 218, endPoint x: 789, endPoint y: 214, distance: 8.0
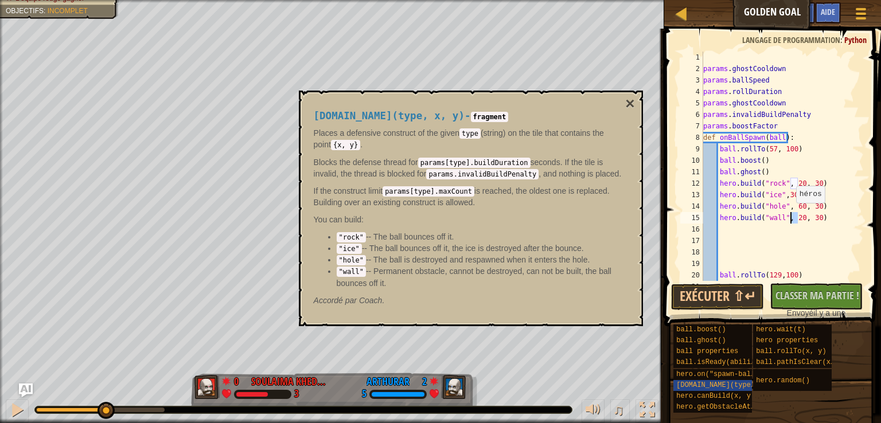
click at [789, 214] on div "params . ghostCooldown params . ballSpeed params . rollDuration params . ghostC…" at bounding box center [778, 178] width 154 height 252
click at [714, 296] on button "Exécuter ⇧↵" at bounding box center [717, 297] width 93 height 26
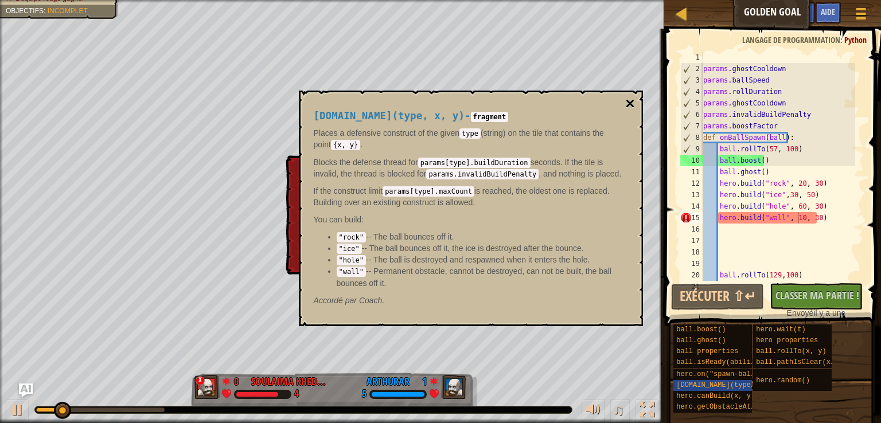
click at [633, 101] on button "×" at bounding box center [629, 104] width 9 height 16
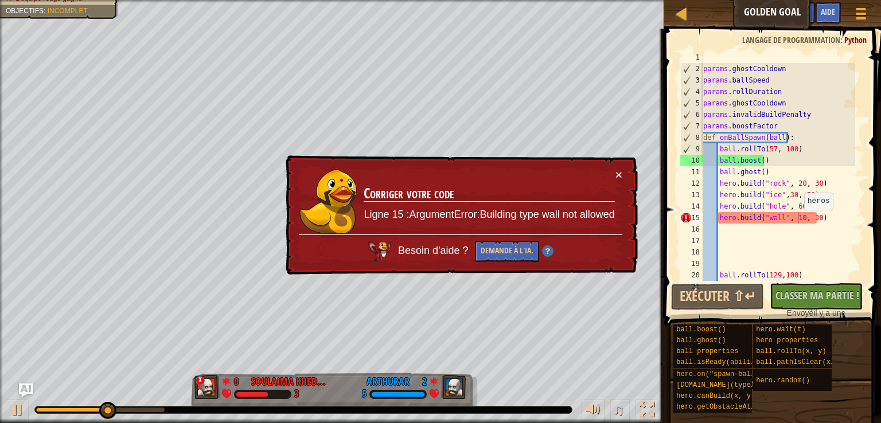
click at [798, 220] on div "params . ghostCooldown params . ballSpeed params . rollDuration params . ghostC…" at bounding box center [778, 178] width 154 height 252
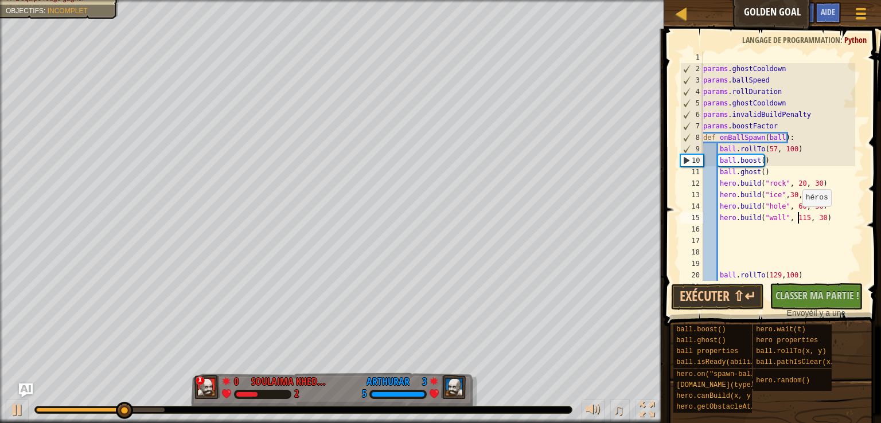
click at [796, 218] on div "params . ghostCooldown params . ballSpeed params . rollDuration params . ghostC…" at bounding box center [778, 178] width 154 height 252
type textarea "[DOMAIN_NAME]("wall", 15, 30)"
click at [717, 289] on button "Exécuter ⇧↵" at bounding box center [717, 297] width 93 height 26
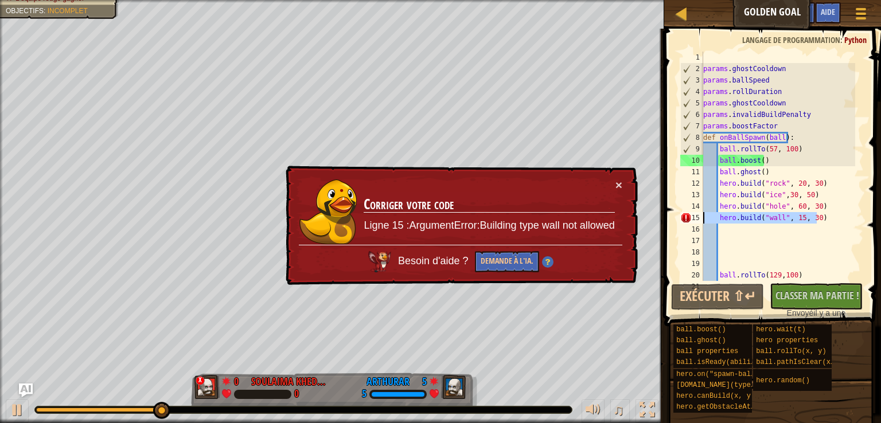
drag, startPoint x: 826, startPoint y: 219, endPoint x: 695, endPoint y: 220, distance: 130.7
click at [689, 215] on div "[DOMAIN_NAME]("wall", 15, 30) 1 2 3 4 5 6 7 8 9 10 11 12 13 14 15 16 17 18 19 2…" at bounding box center [771, 166] width 186 height 229
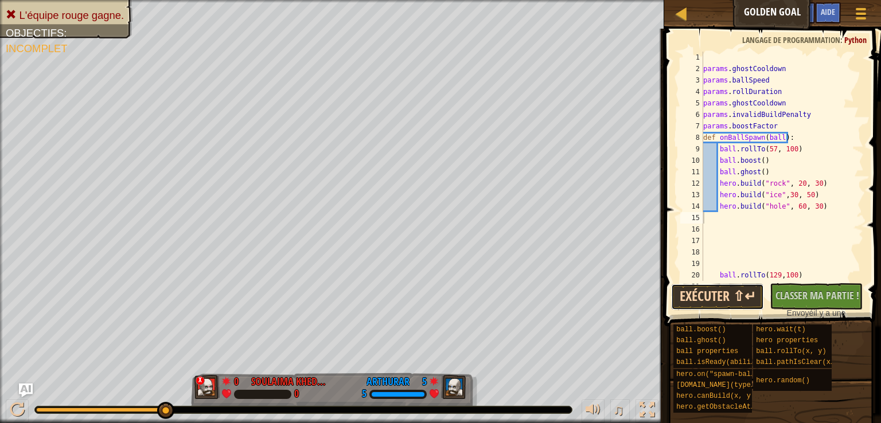
click at [713, 291] on button "Exécuter ⇧↵" at bounding box center [717, 297] width 93 height 26
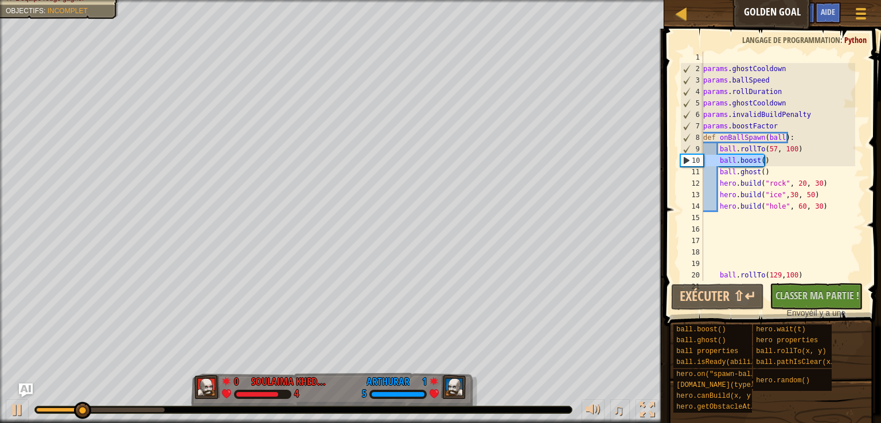
drag, startPoint x: 767, startPoint y: 162, endPoint x: 693, endPoint y: 160, distance: 74.6
click at [693, 160] on div "1 2 3 4 5 6 7 8 9 10 11 12 13 14 15 16 17 18 19 20 21 params . ghostCooldown pa…" at bounding box center [771, 166] width 186 height 229
type textarea "ball.boost()"
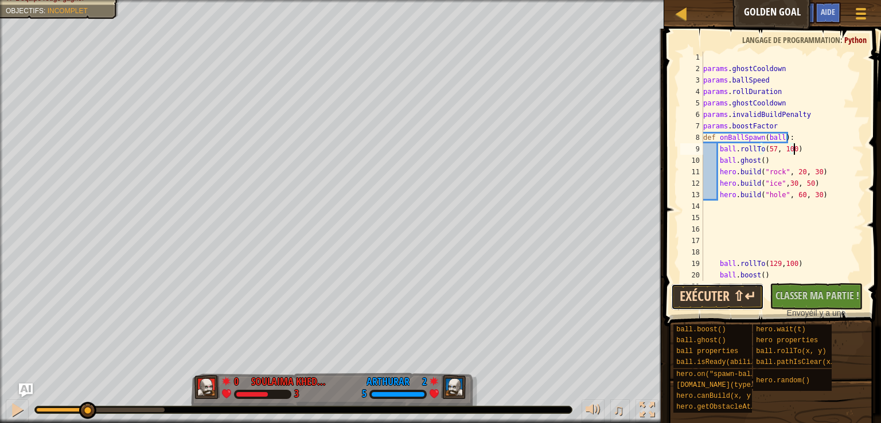
click at [726, 298] on button "Exécuter ⇧↵" at bounding box center [717, 297] width 93 height 26
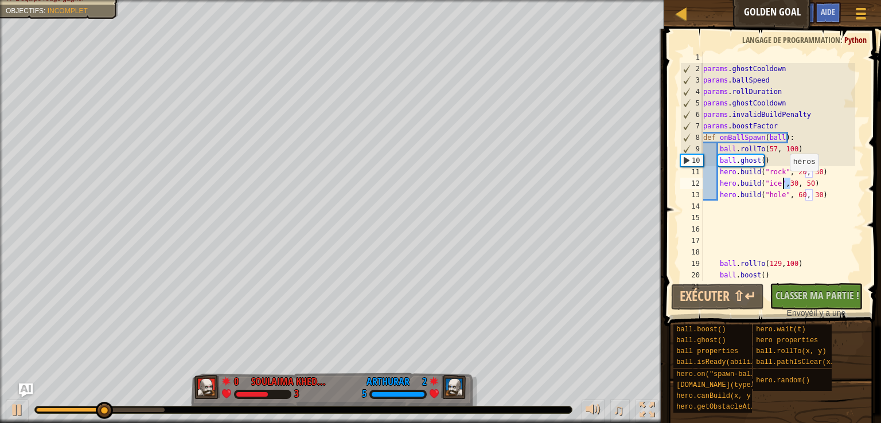
drag, startPoint x: 791, startPoint y: 182, endPoint x: 783, endPoint y: 182, distance: 7.5
click at [783, 182] on div "params . ghostCooldown params . ballSpeed params . rollDuration params . ghostC…" at bounding box center [778, 178] width 154 height 252
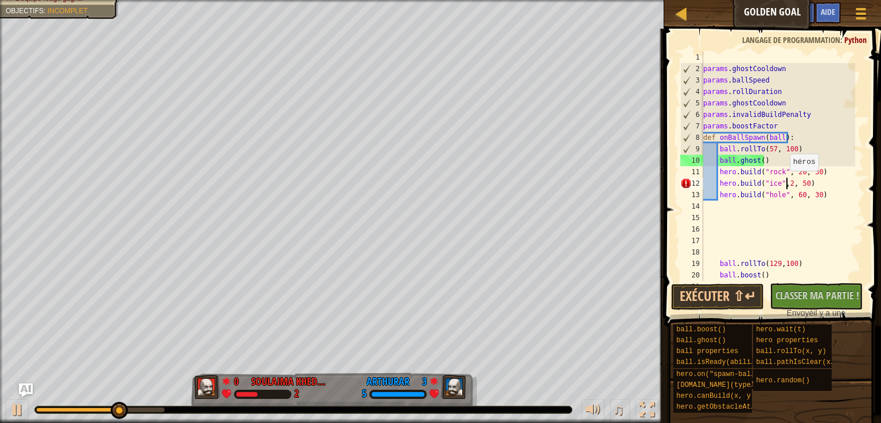
scroll to position [5, 7]
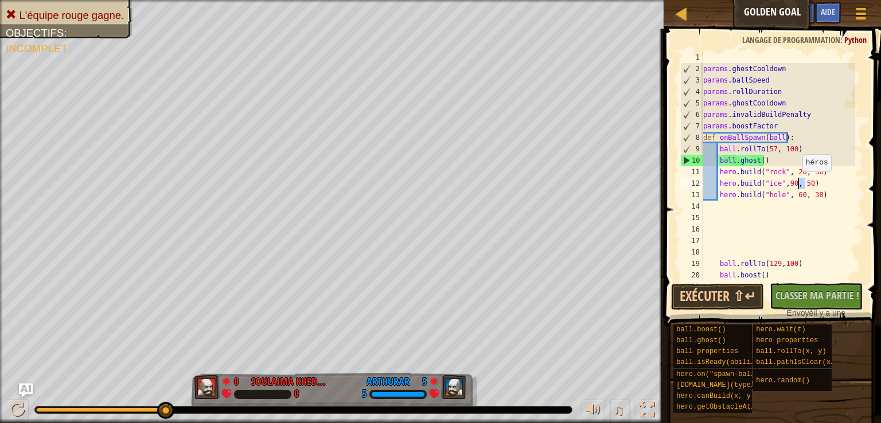
drag, startPoint x: 807, startPoint y: 185, endPoint x: 796, endPoint y: 183, distance: 10.6
click at [796, 183] on div "params . ghostCooldown params . ballSpeed params . rollDuration params . ghostC…" at bounding box center [778, 178] width 154 height 252
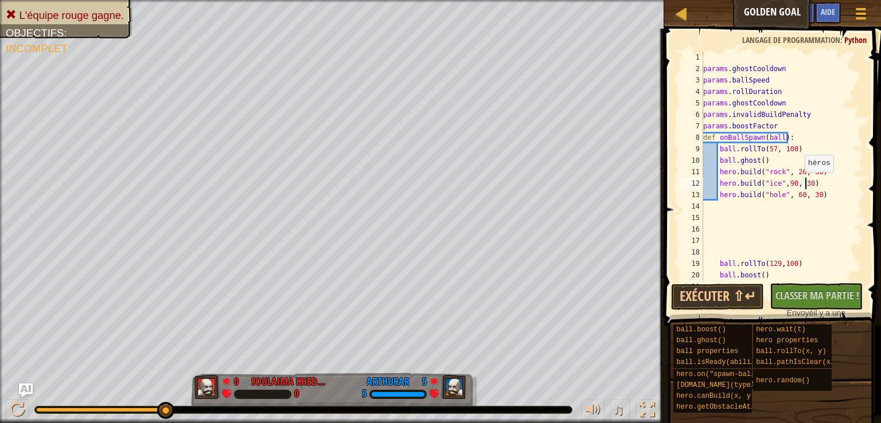
scroll to position [5, 8]
click at [728, 295] on button "Exécuter ⇧↵" at bounding box center [717, 297] width 93 height 26
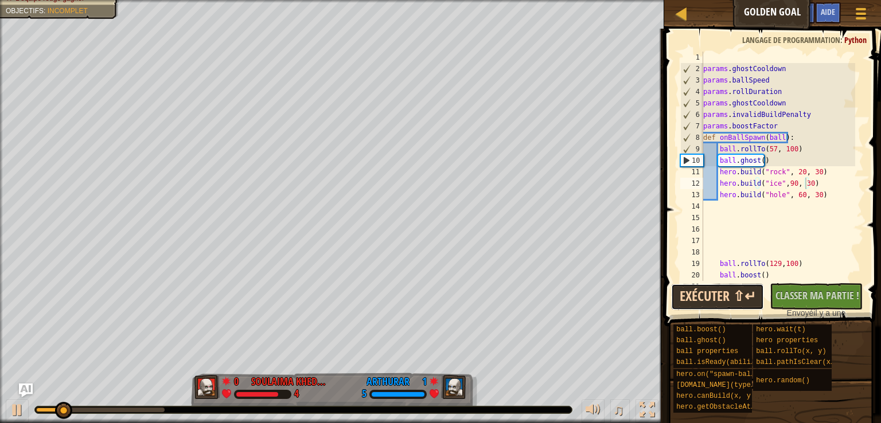
click at [722, 295] on button "Exécuter ⇧↵" at bounding box center [717, 297] width 93 height 26
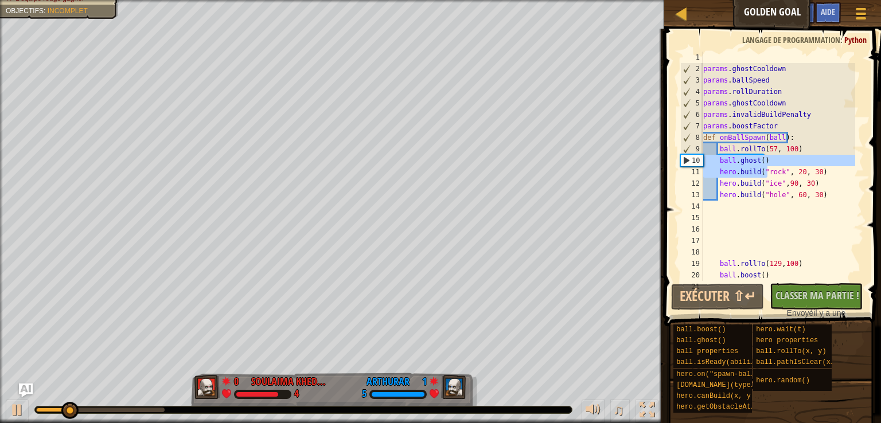
drag, startPoint x: 768, startPoint y: 167, endPoint x: 688, endPoint y: 159, distance: 80.6
click at [688, 159] on div "[DOMAIN_NAME]("ice",90, 30) 1 2 3 4 5 6 7 8 9 10 11 12 13 14 15 16 17 18 19 20 …" at bounding box center [771, 166] width 186 height 229
click at [780, 158] on div "params . ghostCooldown params . ballSpeed params . rollDuration params . ghostC…" at bounding box center [778, 166] width 154 height 229
type textarea "ball.ghost()"
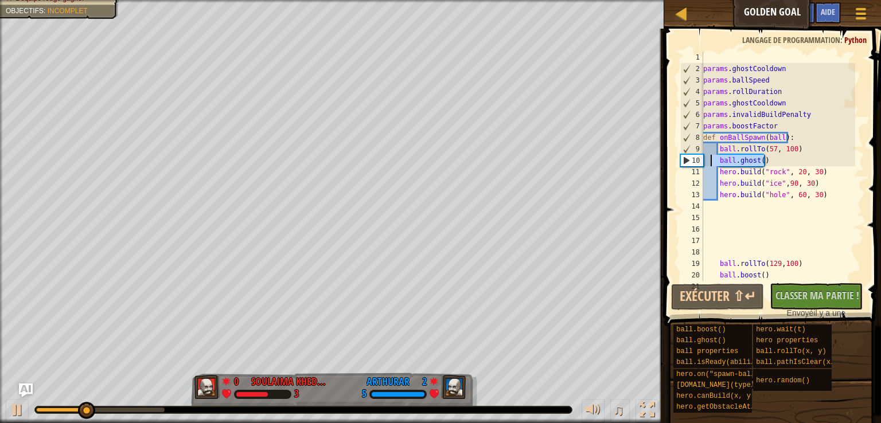
drag, startPoint x: 773, startPoint y: 159, endPoint x: 710, endPoint y: 161, distance: 62.5
click at [710, 161] on div "params . ghostCooldown params . ballSpeed params . rollDuration params . ghostC…" at bounding box center [778, 178] width 154 height 252
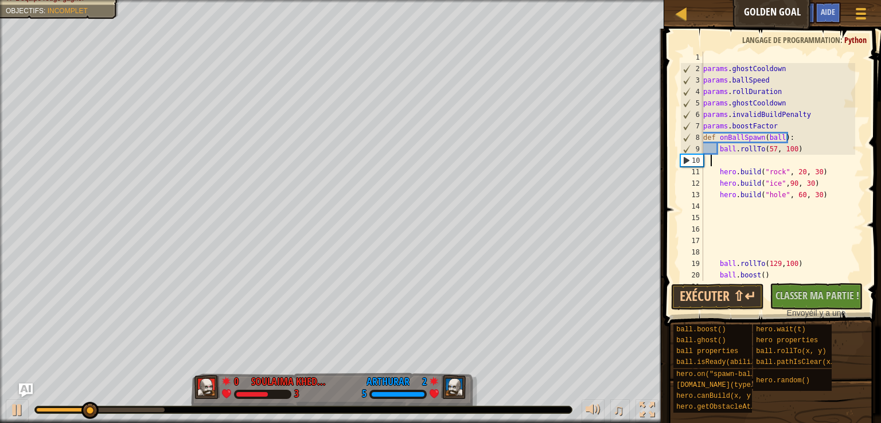
scroll to position [5, 0]
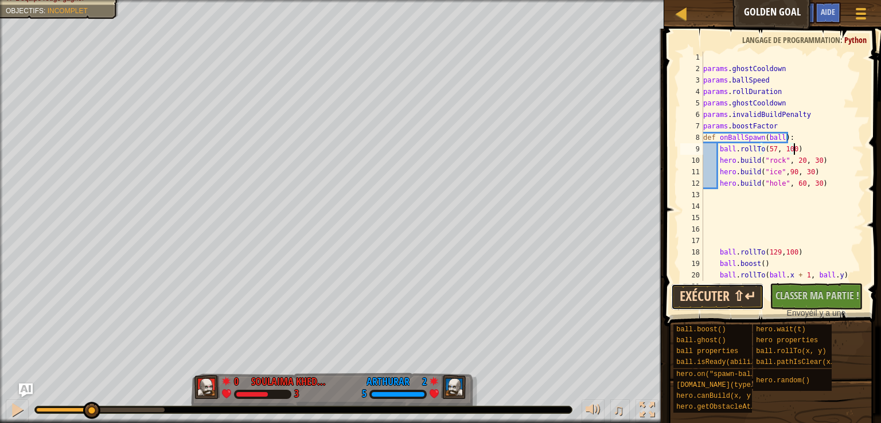
click at [722, 290] on button "Exécuter ⇧↵" at bounding box center [717, 297] width 93 height 26
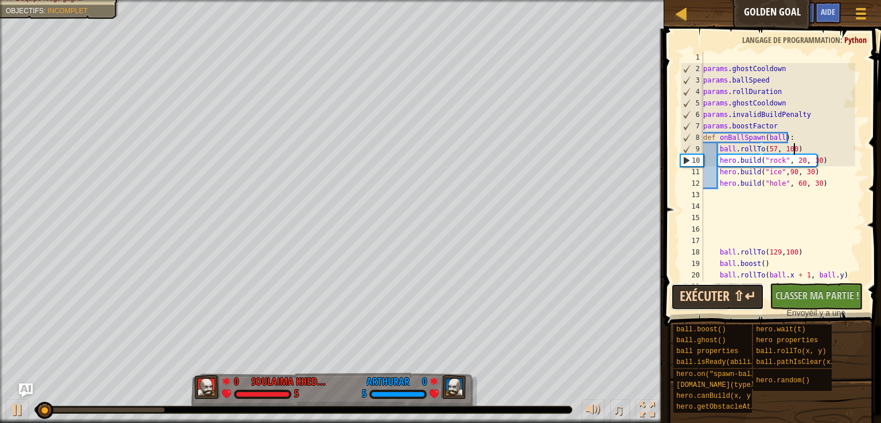
click at [722, 290] on button "Exécuter ⇧↵" at bounding box center [717, 297] width 93 height 26
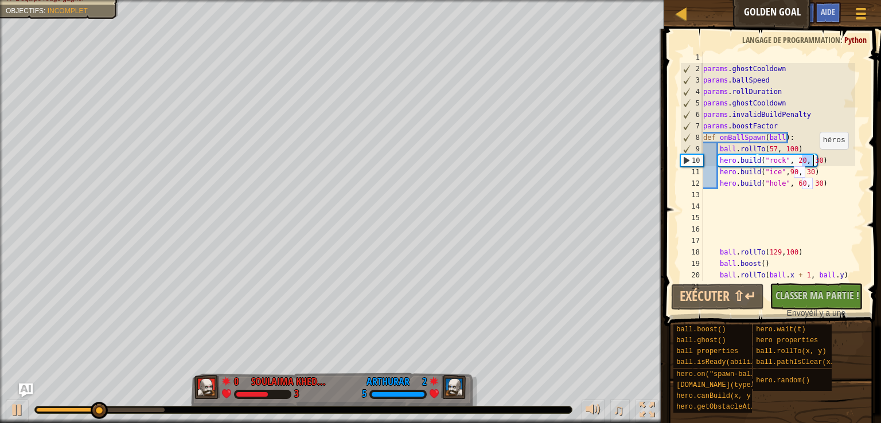
drag, startPoint x: 803, startPoint y: 163, endPoint x: 814, endPoint y: 161, distance: 11.1
click at [814, 161] on div "params . ghostCooldown params . ballSpeed params . rollDuration params . ghostC…" at bounding box center [778, 178] width 154 height 252
click at [711, 299] on button "Exécuter ⇧↵" at bounding box center [717, 297] width 93 height 26
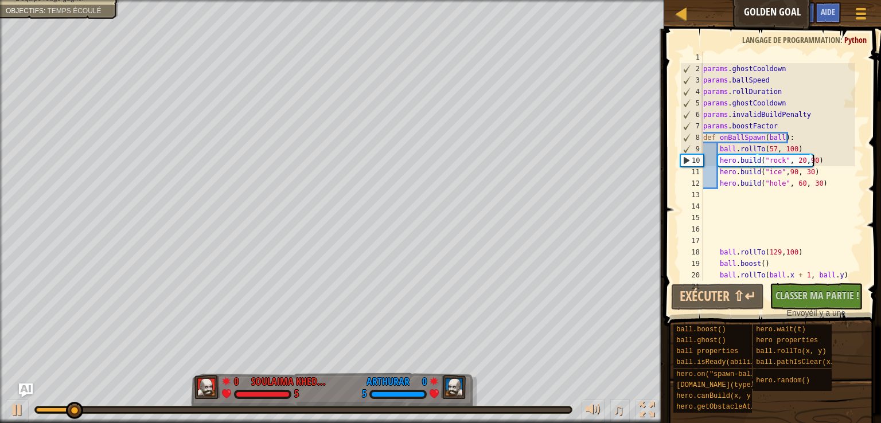
click at [821, 157] on div "params . ghostCooldown params . ballSpeed params . rollDuration params . ghostC…" at bounding box center [778, 178] width 154 height 252
click at [814, 163] on div "params . ghostCooldown params . ballSpeed params . rollDuration params . ghostC…" at bounding box center [778, 178] width 154 height 252
click at [823, 161] on div "params . ghostCooldown params . ballSpeed params . rollDuration params . ghostC…" at bounding box center [778, 178] width 154 height 252
click at [819, 169] on div "params . ghostCooldown params . ballSpeed params . rollDuration params . ghostC…" at bounding box center [778, 178] width 154 height 252
click at [821, 159] on div "params . ghostCooldown params . ballSpeed params . rollDuration params . ghostC…" at bounding box center [778, 178] width 154 height 252
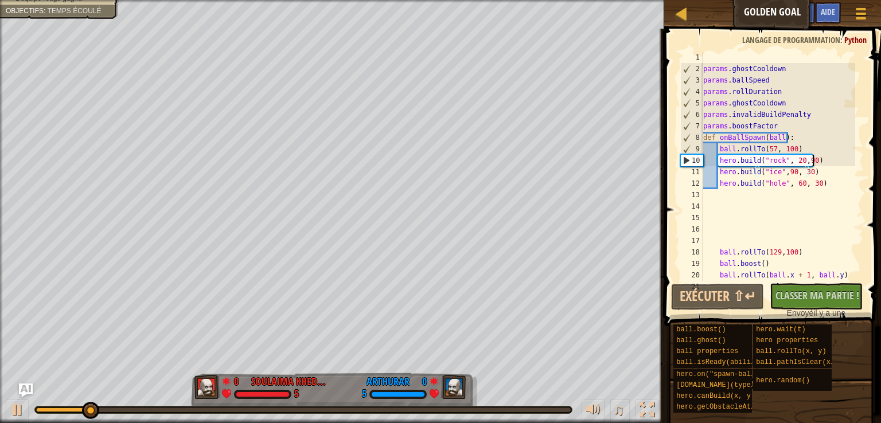
type textarea "[DOMAIN_NAME]("rock", 20,90)"
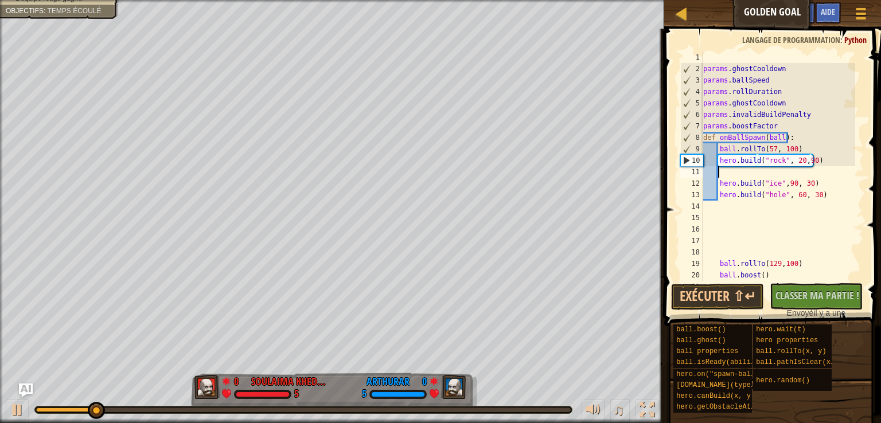
scroll to position [5, 0]
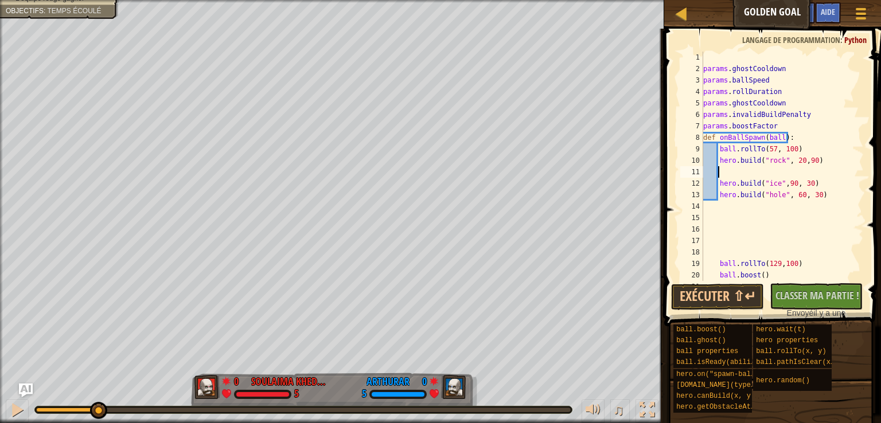
type textarea "r"
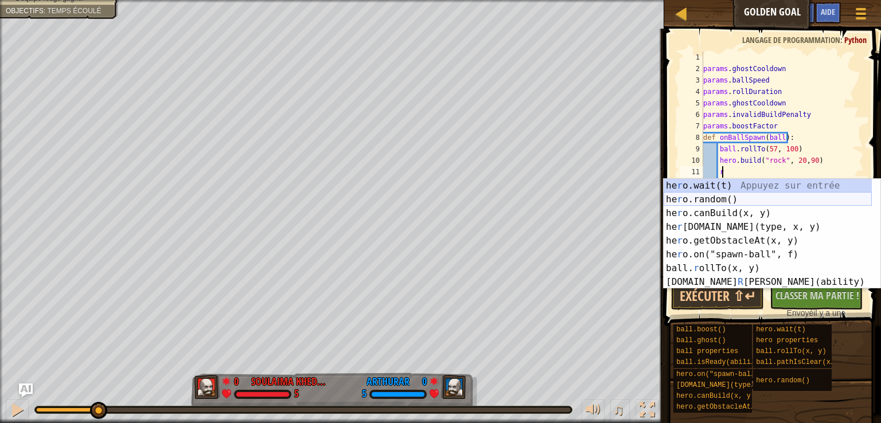
click at [725, 200] on div "he r o.wait(t) Appuyez sur entrée he r o.random() Appuyez sur entrée he r o.can…" at bounding box center [767, 248] width 208 height 138
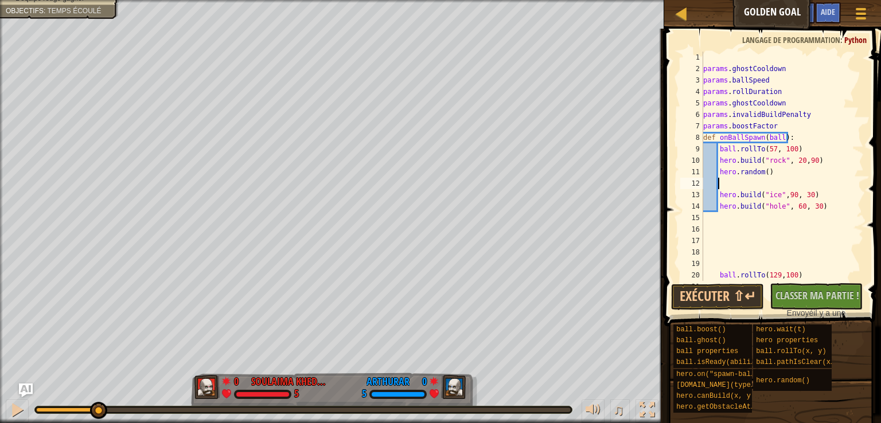
scroll to position [5, 0]
click at [764, 171] on div "params . ghostCooldown params . ballSpeed params . rollDuration params . ghostC…" at bounding box center [778, 178] width 154 height 252
type textarea "hero.random(1)"
click at [789, 170] on div "params . ghostCooldown params . ballSpeed params . rollDuration params . ghostC…" at bounding box center [778, 178] width 154 height 252
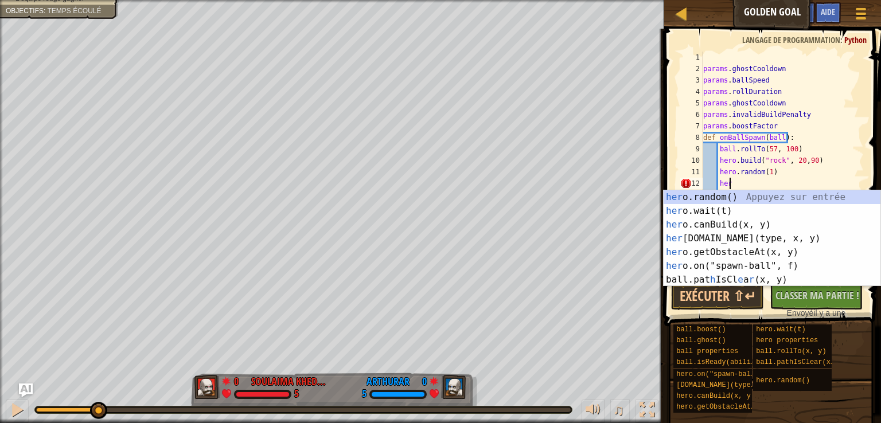
scroll to position [5, 1]
type textarea "h"
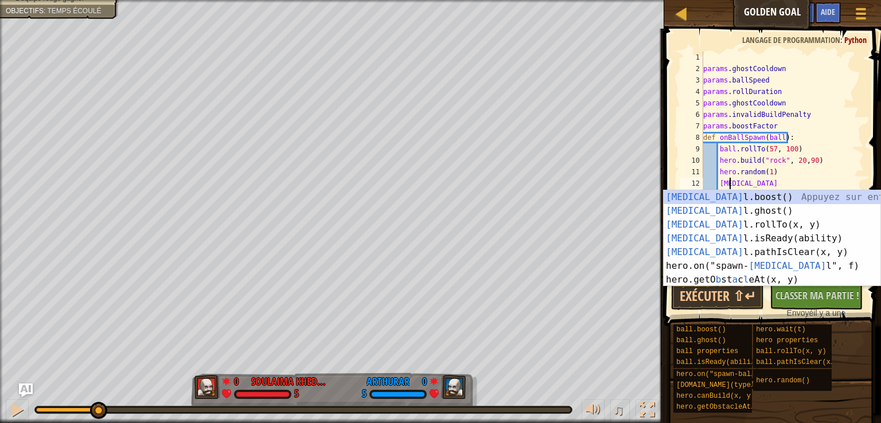
scroll to position [5, 2]
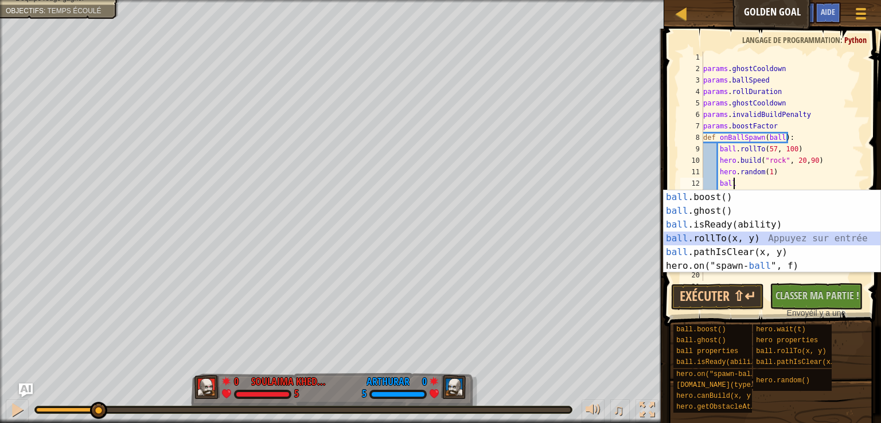
click at [704, 241] on div "ball .boost() Appuyez sur entrée ball .ghost() Appuyez sur entrée ball .isReady…" at bounding box center [771, 245] width 217 height 110
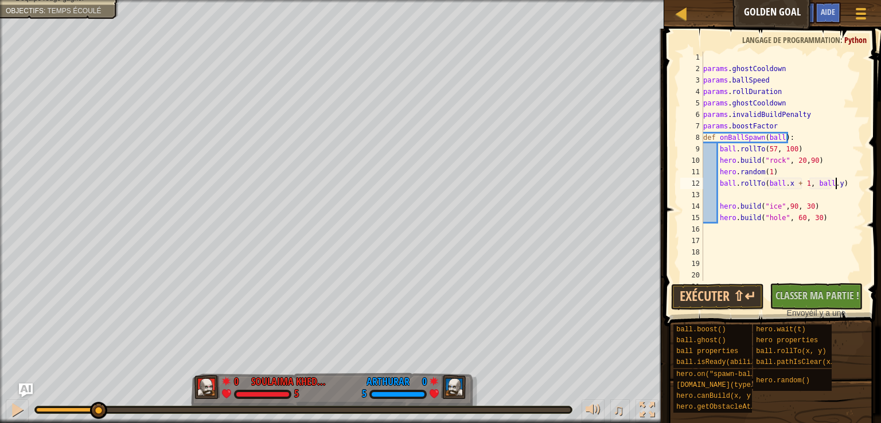
click at [842, 185] on div "params . ghostCooldown params . ballSpeed params . rollDuration params . ghostC…" at bounding box center [778, 178] width 154 height 252
click at [732, 301] on button "Exécuter ⇧↵" at bounding box center [717, 297] width 93 height 26
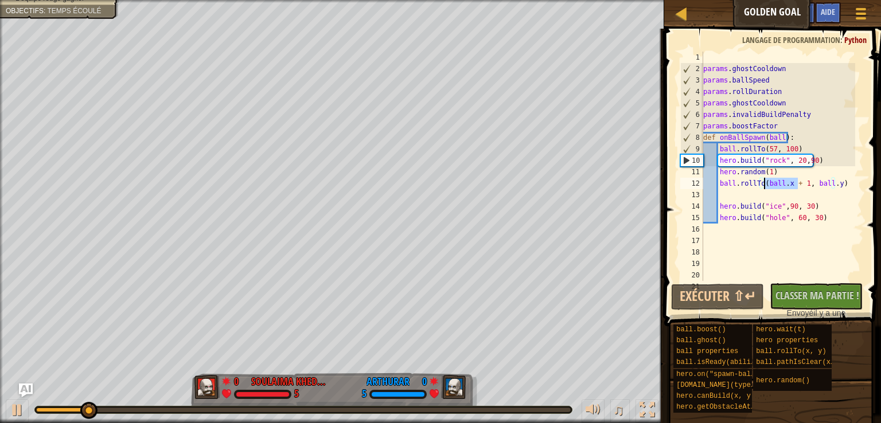
drag, startPoint x: 798, startPoint y: 182, endPoint x: 762, endPoint y: 181, distance: 36.1
click at [762, 181] on div "params . ghostCooldown params . ballSpeed params . rollDuration params . ghostC…" at bounding box center [778, 178] width 154 height 252
click at [765, 182] on div "params . ghostCooldown params . ballSpeed params . rollDuration params . ghostC…" at bounding box center [778, 178] width 154 height 252
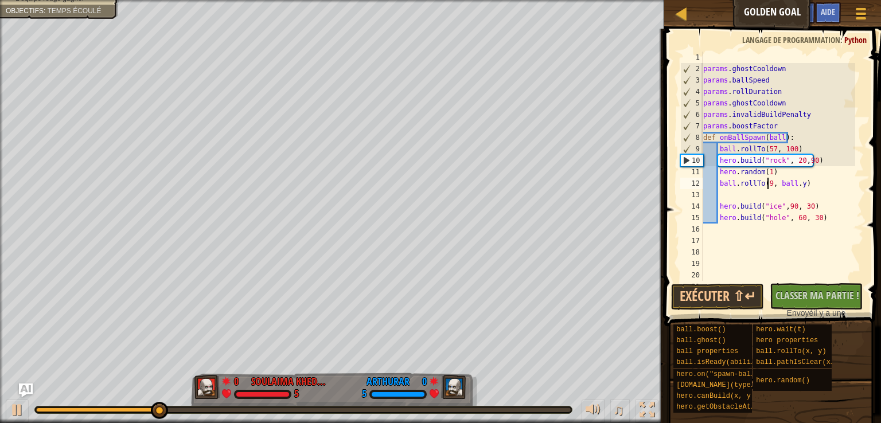
scroll to position [5, 6]
drag, startPoint x: 800, startPoint y: 184, endPoint x: 779, endPoint y: 182, distance: 21.3
click at [779, 182] on div "params . ghostCooldown params . ballSpeed params . rollDuration params . ghostC…" at bounding box center [778, 178] width 154 height 252
click at [734, 298] on button "Exécuter ⇧↵" at bounding box center [717, 297] width 93 height 26
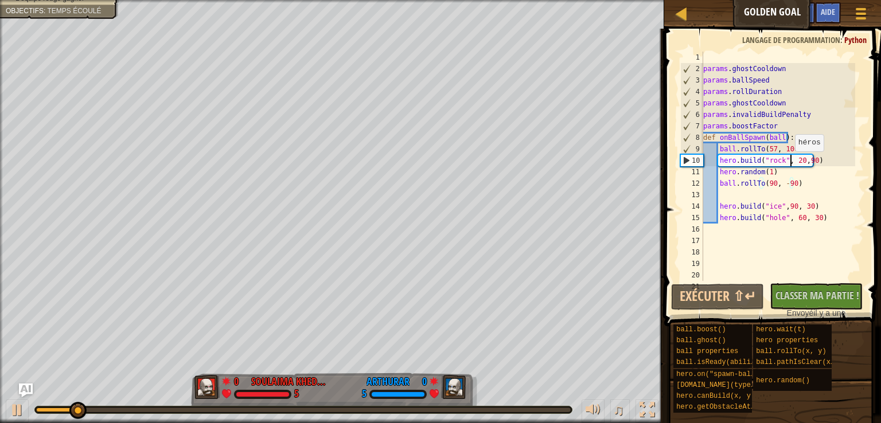
click at [789, 163] on div "params . ghostCooldown params . ballSpeed params . rollDuration params . ghostC…" at bounding box center [778, 178] width 154 height 252
click at [720, 288] on button "Exécuter ⇧↵" at bounding box center [717, 297] width 93 height 26
drag, startPoint x: 790, startPoint y: 183, endPoint x: 779, endPoint y: 183, distance: 10.9
click at [779, 183] on div "params . ghostCooldown params . ballSpeed params . rollDuration params . ghostC…" at bounding box center [778, 178] width 154 height 252
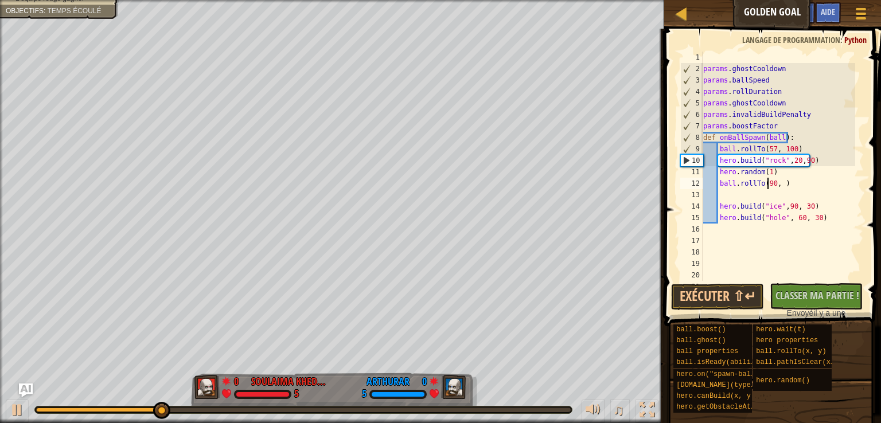
click at [768, 183] on div "params . ghostCooldown params . ballSpeed params . rollDuration params . ghostC…" at bounding box center [778, 178] width 154 height 252
drag, startPoint x: 771, startPoint y: 184, endPoint x: 763, endPoint y: 186, distance: 8.2
click at [763, 186] on div "params . ghostCooldown params . ballSpeed params . rollDuration params . ghostC…" at bounding box center [778, 178] width 154 height 252
click at [777, 189] on div "params . ghostCooldown params . ballSpeed params . rollDuration params . ghostC…" at bounding box center [778, 178] width 154 height 252
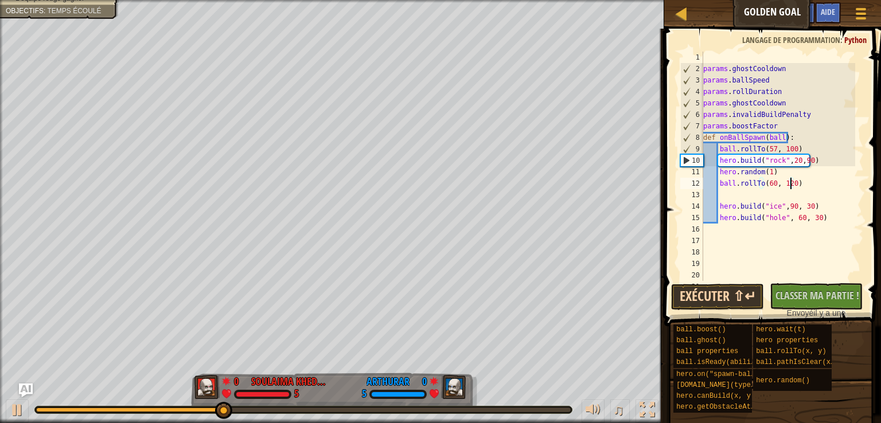
type textarea "ball.rollTo(60, 120)"
click at [743, 300] on button "Exécuter ⇧↵" at bounding box center [717, 297] width 93 height 26
click at [801, 189] on div "params . ghostCooldown params . ballSpeed params . rollDuration params . ghostC…" at bounding box center [778, 178] width 154 height 252
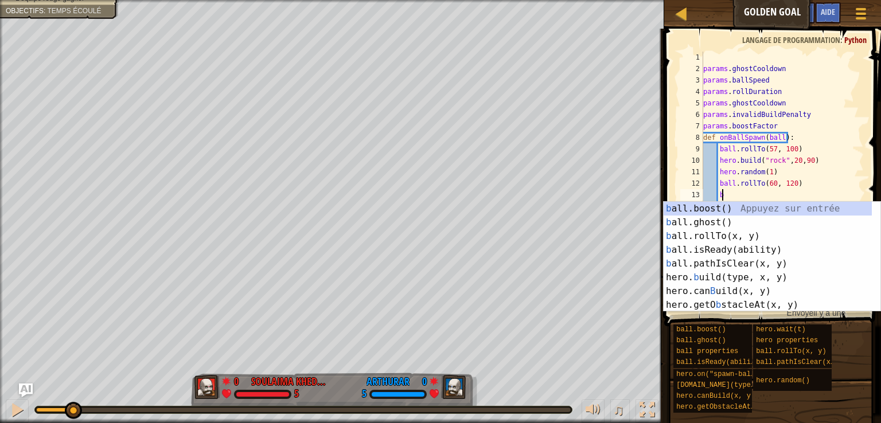
scroll to position [5, 1]
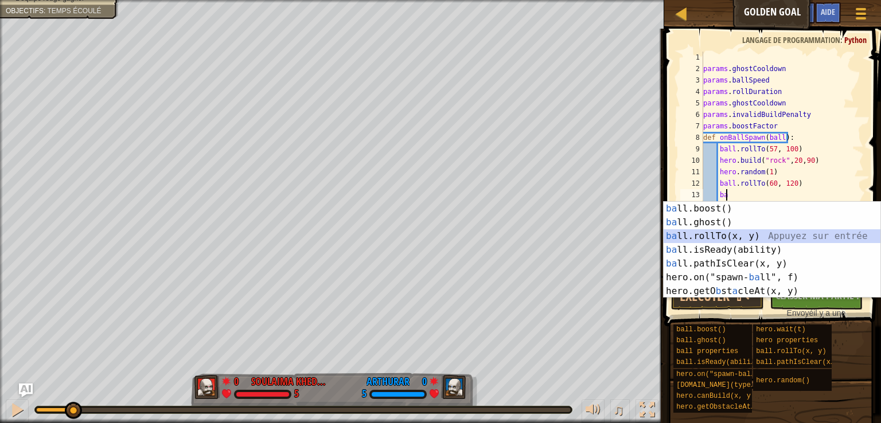
click at [700, 237] on div "ba ll.boost() Appuyez sur entrée ba ll.ghost() Appuyez sur entrée ba ll.rollTo(…" at bounding box center [771, 264] width 217 height 124
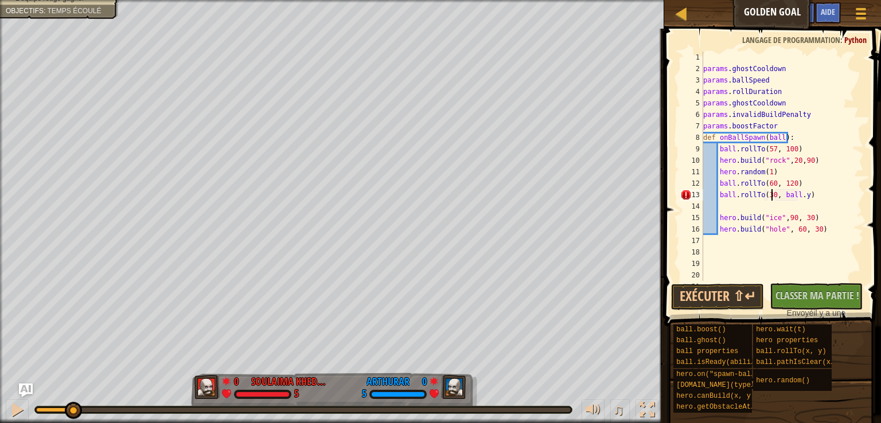
scroll to position [5, 6]
drag, startPoint x: 800, startPoint y: 196, endPoint x: 777, endPoint y: 193, distance: 23.0
click at [777, 193] on div "params . ghostCooldown params . ballSpeed params . rollDuration params . ghostC…" at bounding box center [778, 178] width 154 height 252
click at [728, 296] on button "Exécuter ⇧↵" at bounding box center [717, 297] width 93 height 26
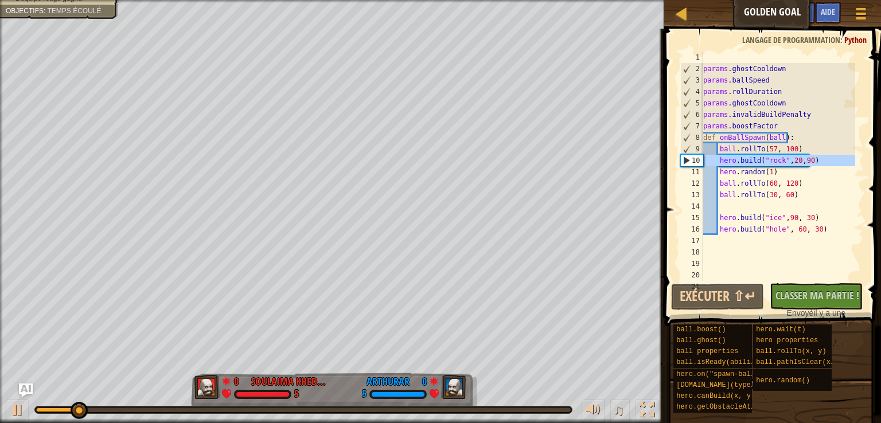
click at [684, 161] on div "10" at bounding box center [692, 160] width 22 height 11
drag, startPoint x: 808, startPoint y: 161, endPoint x: 714, endPoint y: 161, distance: 94.0
click at [714, 161] on div "params . ghostCooldown params . ballSpeed params . rollDuration params . ghostC…" at bounding box center [778, 178] width 154 height 252
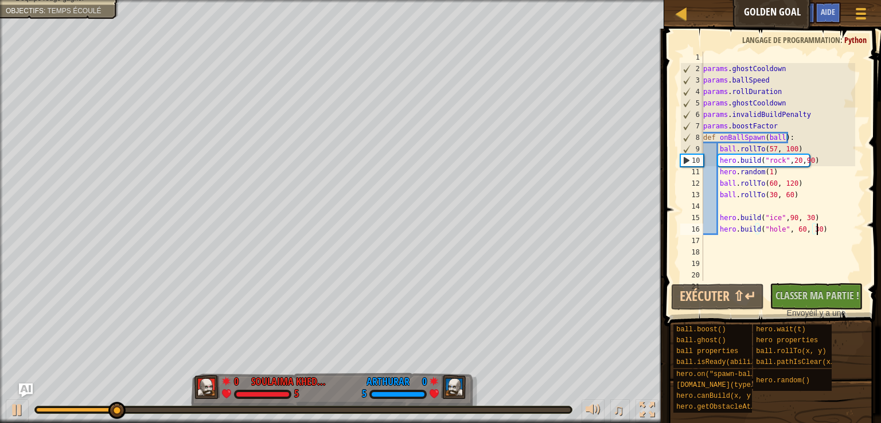
click at [819, 232] on div "params . ghostCooldown params . ballSpeed params . rollDuration params . ghostC…" at bounding box center [778, 178] width 154 height 252
type textarea "[DOMAIN_NAME]("hole", 60, 30)"
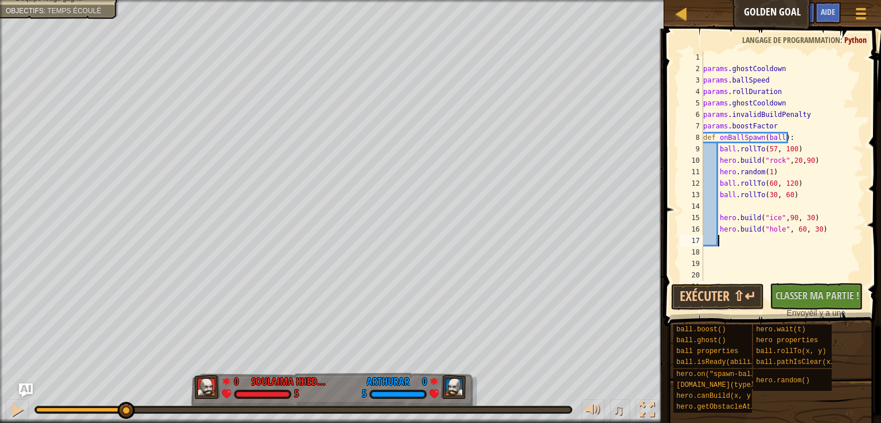
paste textarea "[DOMAIN_NAME]("rock",20,90)"
type textarea "[DOMAIN_NAME]("rock",20,90)"
click at [721, 243] on div "params . ghostCooldown params . ballSpeed params . rollDuration params . ghostC…" at bounding box center [778, 178] width 154 height 252
click at [722, 212] on div "params . ghostCooldown params . ballSpeed params . rollDuration params . ghostC…" at bounding box center [778, 178] width 154 height 252
click at [722, 230] on div "params . ghostCooldown params . ballSpeed params . rollDuration params . ghostC…" at bounding box center [778, 178] width 154 height 252
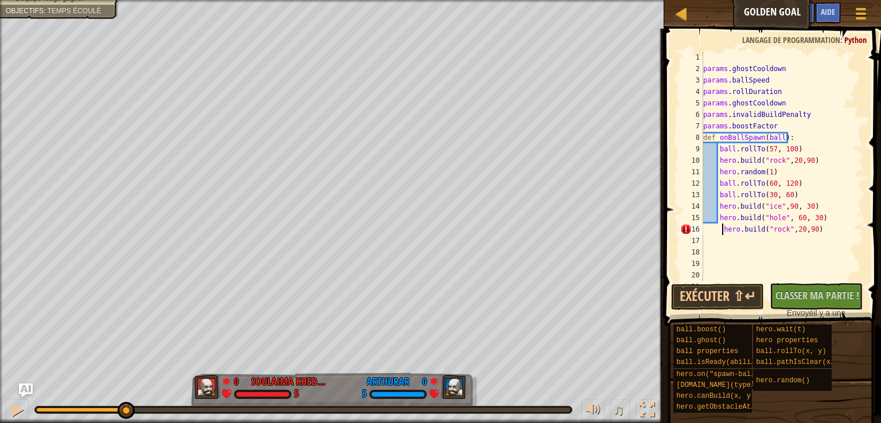
type textarea "[DOMAIN_NAME]("rock",20,90)"
click at [721, 299] on button "Exécuter ⇧↵" at bounding box center [717, 297] width 93 height 26
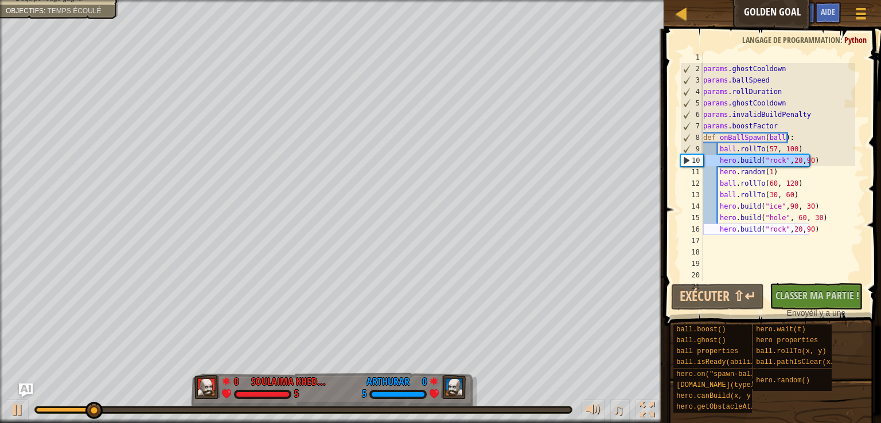
drag, startPoint x: 815, startPoint y: 158, endPoint x: 698, endPoint y: 159, distance: 117.0
click at [698, 159] on div "[DOMAIN_NAME]("rock",20,90) 1 2 3 4 5 6 7 8 9 10 11 12 13 14 15 16 17 18 19 20 …" at bounding box center [771, 166] width 186 height 229
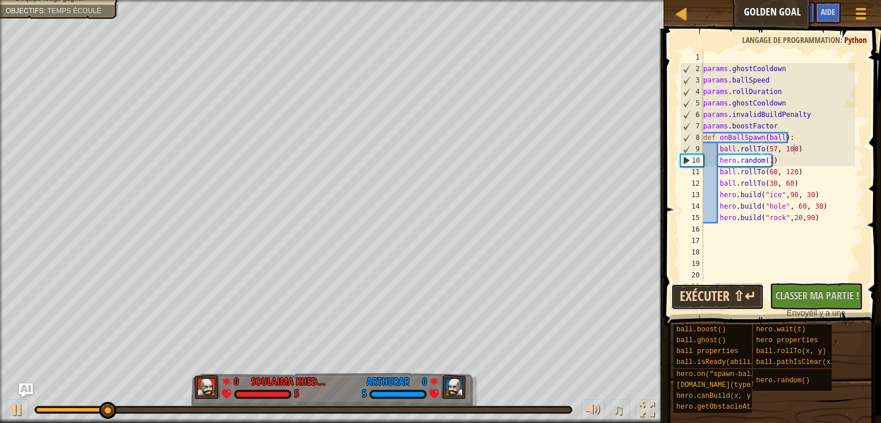
click at [705, 293] on button "Exécuter ⇧↵" at bounding box center [717, 297] width 93 height 26
click at [812, 219] on div "params . ghostCooldown params . ballSpeed params . rollDuration params . ghostC…" at bounding box center [778, 178] width 154 height 252
type textarea "[DOMAIN_NAME]("rock",20,90)"
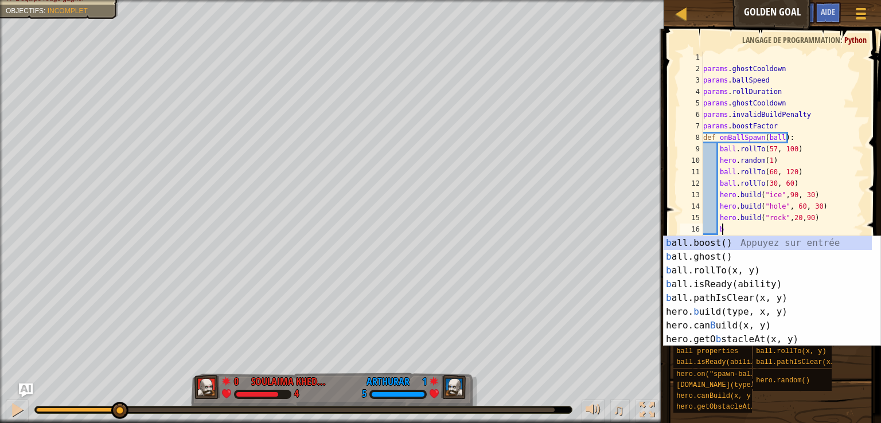
scroll to position [5, 1]
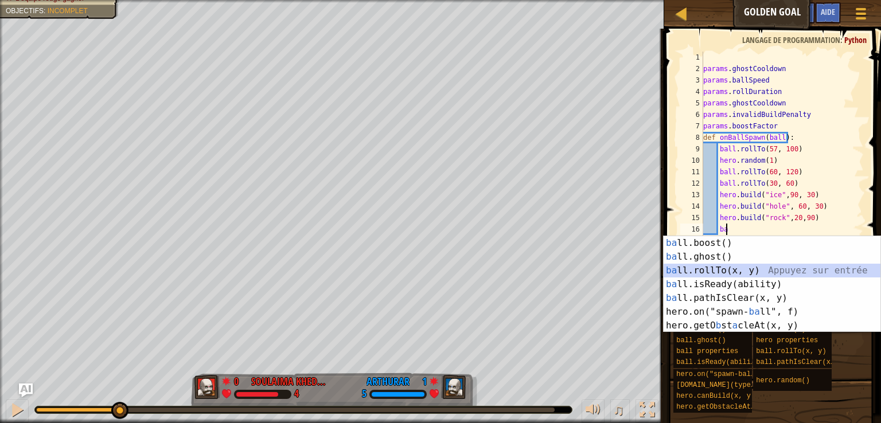
click at [718, 268] on div "ba ll.boost() Appuyez sur entrée ba ll.ghost() Appuyez sur entrée ba ll.rollTo(…" at bounding box center [771, 298] width 217 height 124
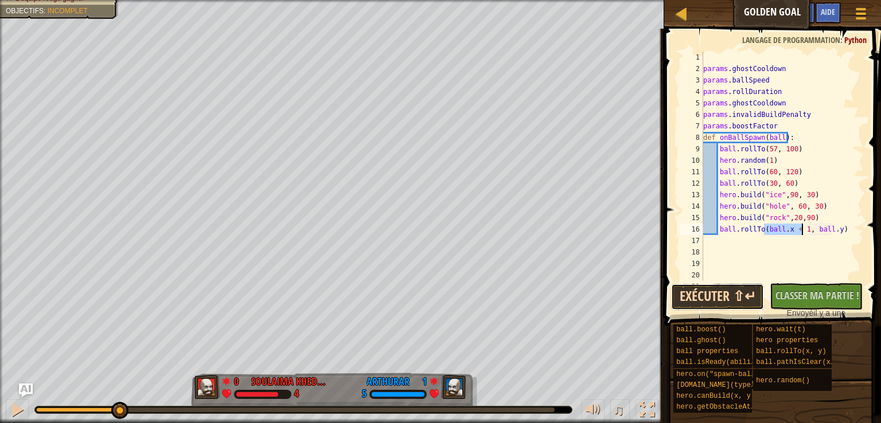
click at [727, 300] on button "Exécuter ⇧↵" at bounding box center [717, 297] width 93 height 26
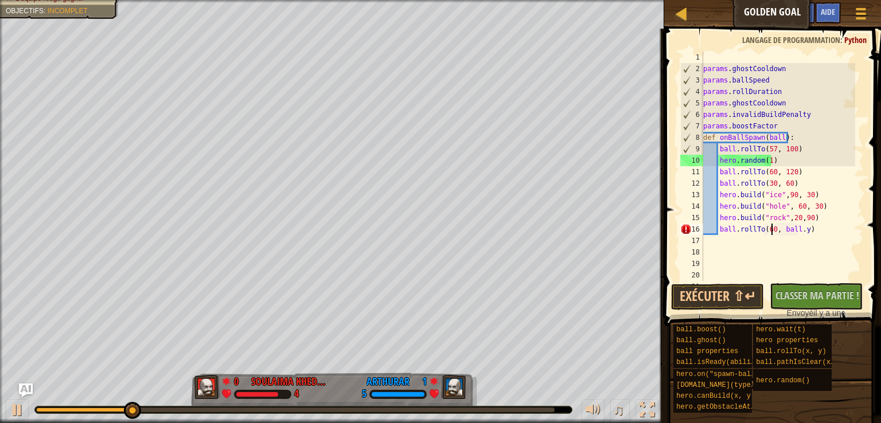
scroll to position [5, 6]
click at [800, 231] on div "params . ghostCooldown params . ballSpeed params . rollDuration params . ghostC…" at bounding box center [778, 178] width 154 height 252
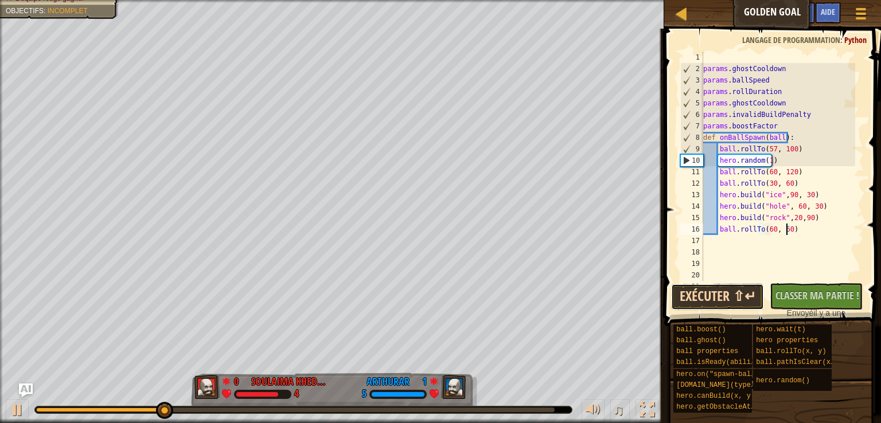
click at [720, 305] on button "Exécuter ⇧↵" at bounding box center [717, 297] width 93 height 26
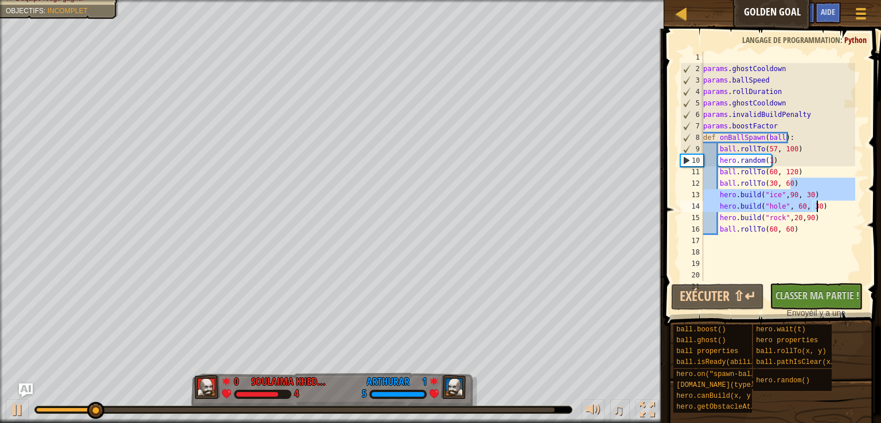
drag, startPoint x: 802, startPoint y: 183, endPoint x: 818, endPoint y: 205, distance: 27.4
click at [818, 205] on div "params . ghostCooldown params . ballSpeed params . rollDuration params . ghostC…" at bounding box center [778, 178] width 154 height 252
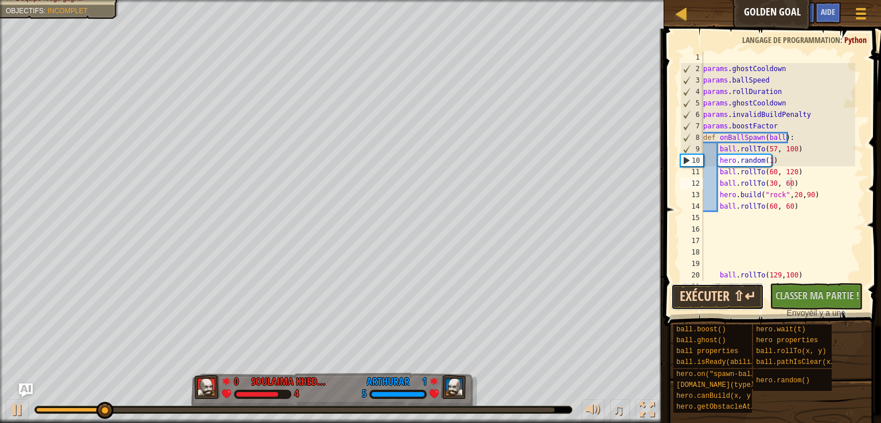
click at [716, 299] on button "Exécuter ⇧↵" at bounding box center [717, 297] width 93 height 26
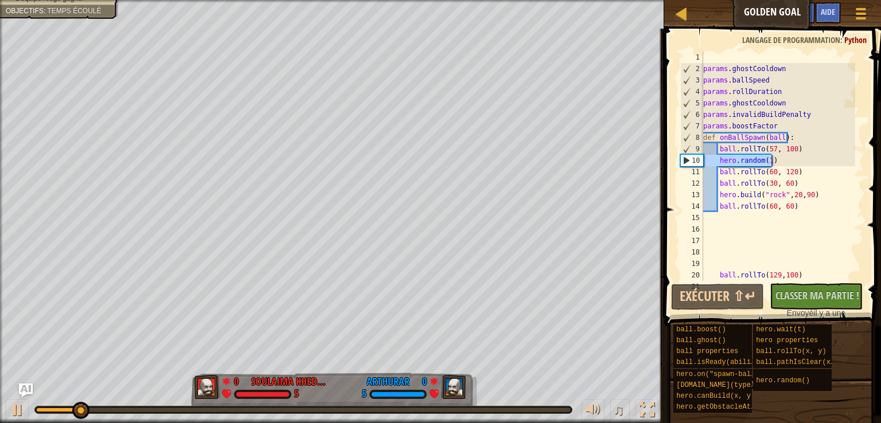
drag, startPoint x: 776, startPoint y: 160, endPoint x: 694, endPoint y: 159, distance: 82.0
click at [694, 159] on div "ball.rollTo(30, 60) 1 2 3 4 5 6 7 8 9 10 11 12 13 14 15 16 17 18 19 20 21 param…" at bounding box center [771, 166] width 186 height 229
type textarea "hero.random(1)"
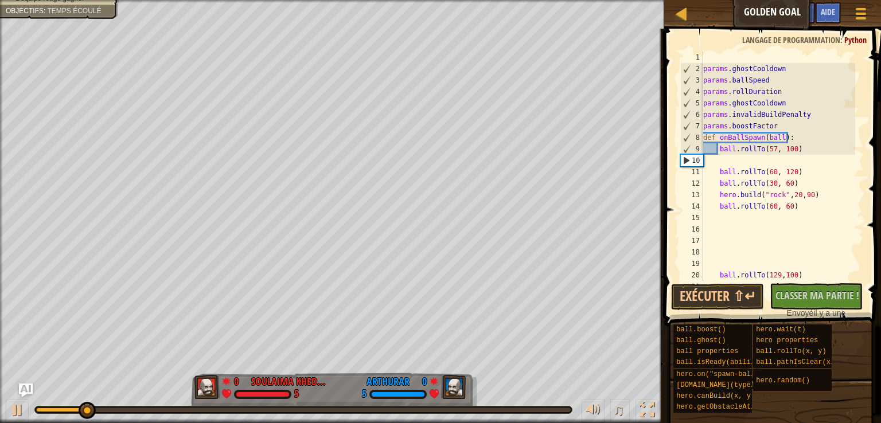
type textarea "ball.rollTo(57, 100)"
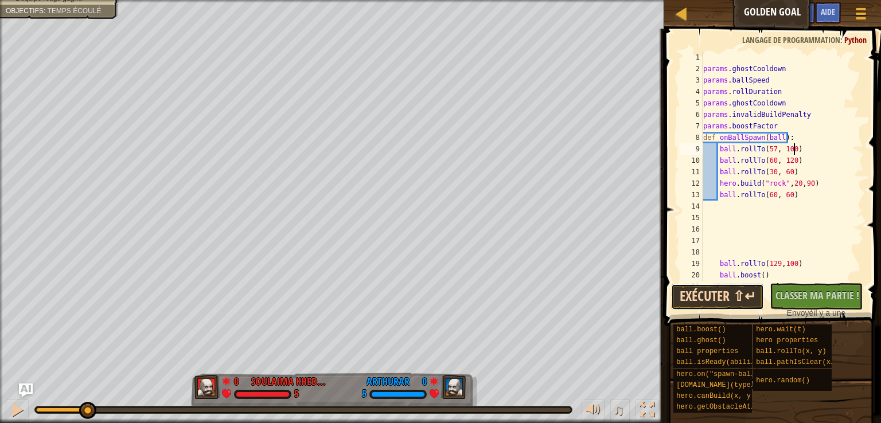
click at [728, 296] on button "Exécuter ⇧↵" at bounding box center [717, 297] width 93 height 26
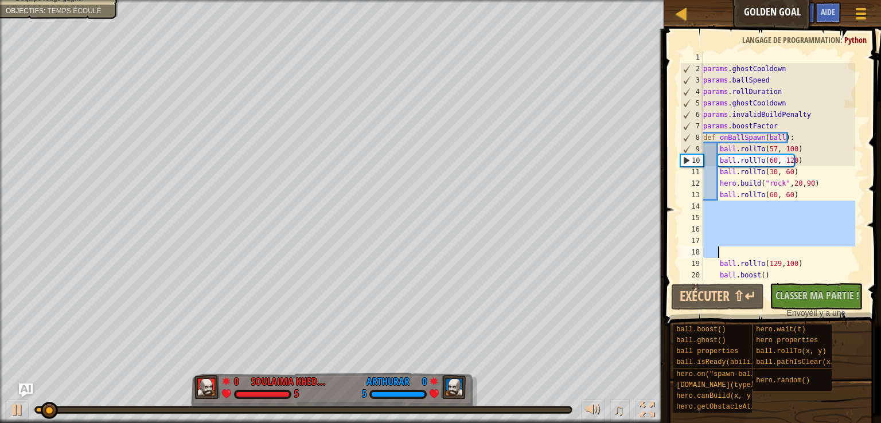
drag, startPoint x: 718, startPoint y: 202, endPoint x: 735, endPoint y: 256, distance: 55.9
click at [735, 256] on div "params . ghostCooldown params . ballSpeed params . rollDuration params . ghostC…" at bounding box center [778, 178] width 154 height 252
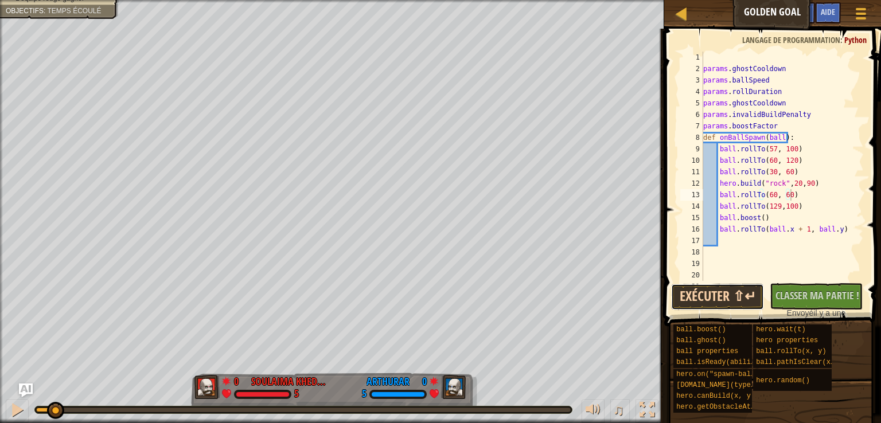
click at [729, 299] on button "Exécuter ⇧↵" at bounding box center [717, 297] width 93 height 26
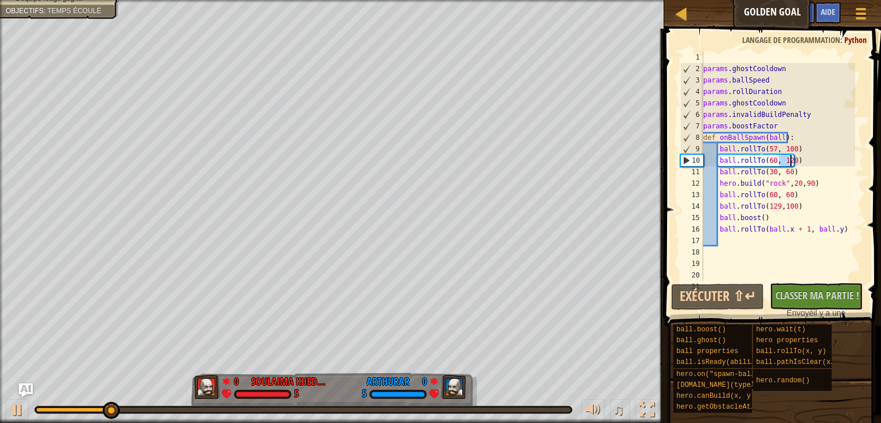
drag, startPoint x: 777, startPoint y: 161, endPoint x: 790, endPoint y: 161, distance: 12.6
click at [790, 161] on div "params . ghostCooldown params . ballSpeed params . rollDuration params . ghostC…" at bounding box center [778, 178] width 154 height 252
click at [744, 294] on button "Exécuter ⇧↵" at bounding box center [717, 297] width 93 height 26
click at [764, 147] on div "params . ghostCooldown params . ballSpeed params . rollDuration params . ghostC…" at bounding box center [778, 178] width 154 height 252
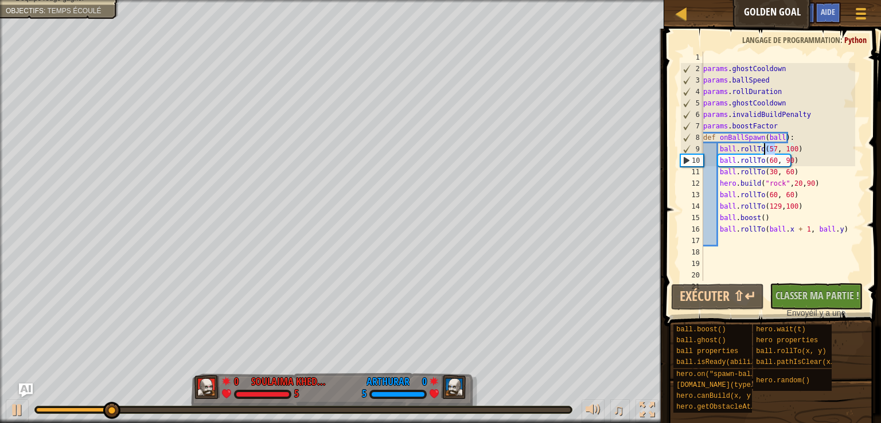
drag, startPoint x: 773, startPoint y: 150, endPoint x: 763, endPoint y: 147, distance: 10.7
click at [763, 147] on div "params . ghostCooldown params . ballSpeed params . rollDuration params . ghostC…" at bounding box center [778, 178] width 154 height 252
click at [709, 287] on button "Exécuter ⇧↵" at bounding box center [717, 297] width 93 height 26
click at [771, 160] on div "params . ghostCooldown params . ballSpeed params . rollDuration params . ghostC…" at bounding box center [778, 178] width 154 height 252
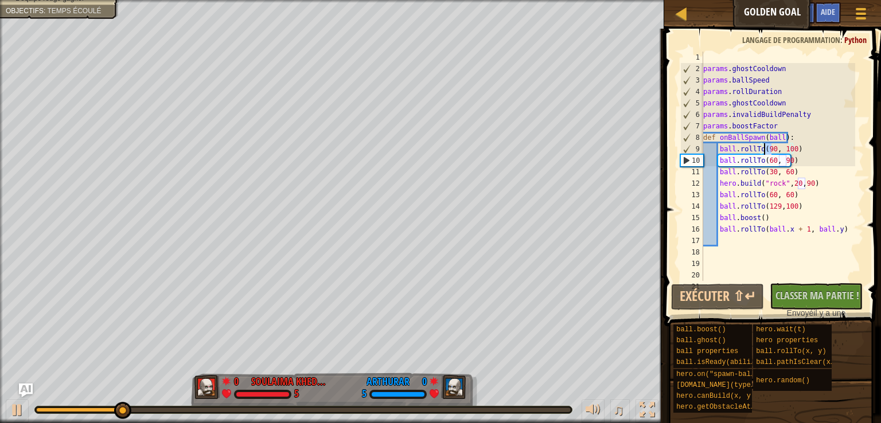
drag, startPoint x: 772, startPoint y: 147, endPoint x: 764, endPoint y: 146, distance: 8.1
click at [764, 146] on div "params . ghostCooldown params . ballSpeed params . rollDuration params . ghostC…" at bounding box center [778, 178] width 154 height 252
drag, startPoint x: 777, startPoint y: 150, endPoint x: 787, endPoint y: 147, distance: 10.6
click at [787, 147] on div "params . ghostCooldown params . ballSpeed params . rollDuration params . ghostC…" at bounding box center [778, 178] width 154 height 252
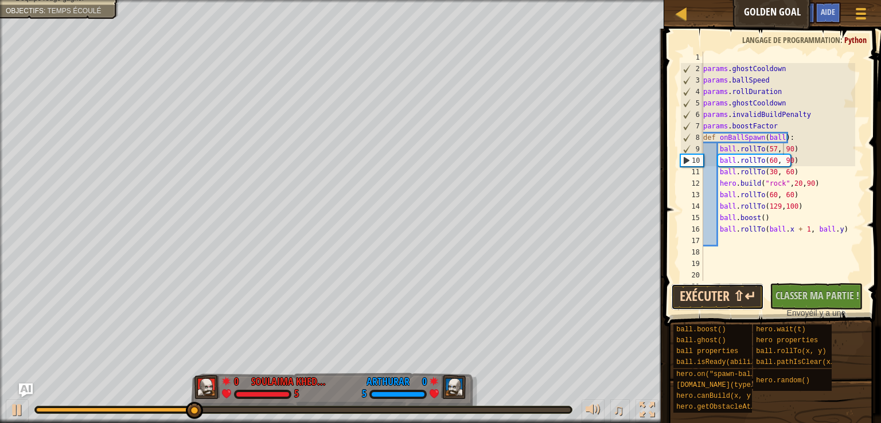
click at [716, 301] on button "Exécuter ⇧↵" at bounding box center [717, 297] width 93 height 26
drag, startPoint x: 800, startPoint y: 160, endPoint x: 808, endPoint y: 163, distance: 8.2
click at [812, 165] on div "params . ghostCooldown params . ballSpeed params . rollDuration params . ghostC…" at bounding box center [778, 178] width 154 height 252
drag, startPoint x: 776, startPoint y: 159, endPoint x: 785, endPoint y: 162, distance: 8.9
click at [785, 162] on div "params . ghostCooldown params . ballSpeed params . rollDuration params . ghostC…" at bounding box center [778, 178] width 154 height 252
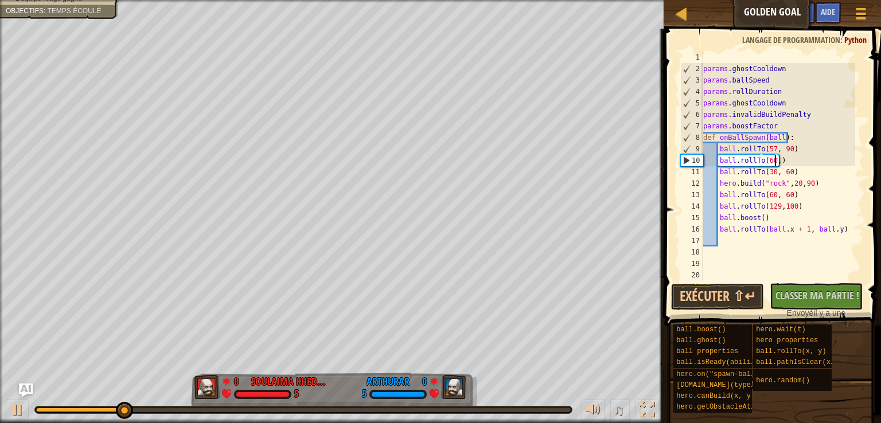
scroll to position [5, 6]
type textarea "ball.rollTo(60,30)"
click at [718, 301] on button "Exécuter ⇧↵" at bounding box center [717, 297] width 93 height 26
drag, startPoint x: 795, startPoint y: 161, endPoint x: 710, endPoint y: 155, distance: 85.1
click at [710, 155] on div "params . ghostCooldown params . ballSpeed params . rollDuration params . ghostC…" at bounding box center [778, 178] width 154 height 252
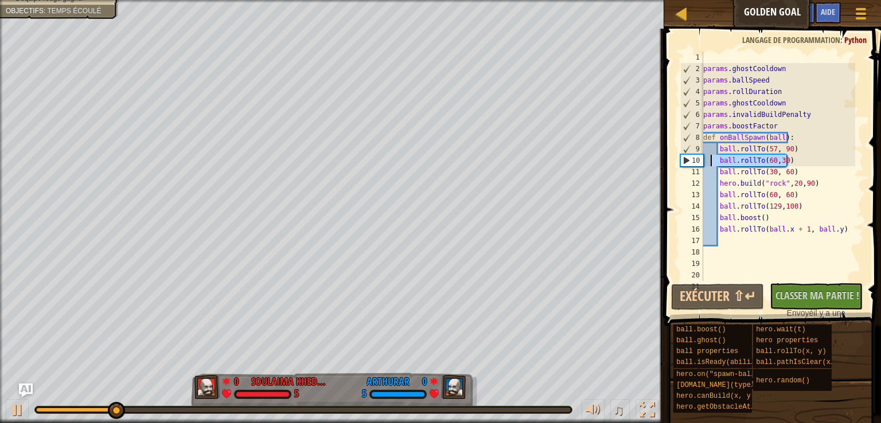
scroll to position [5, 0]
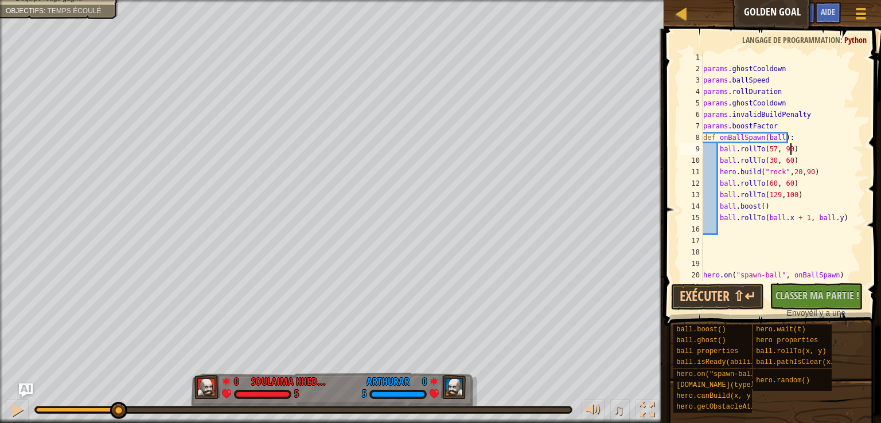
type textarea "ball.rollTo(57, 90)"
click at [706, 292] on button "Exécuter ⇧↵" at bounding box center [717, 297] width 93 height 26
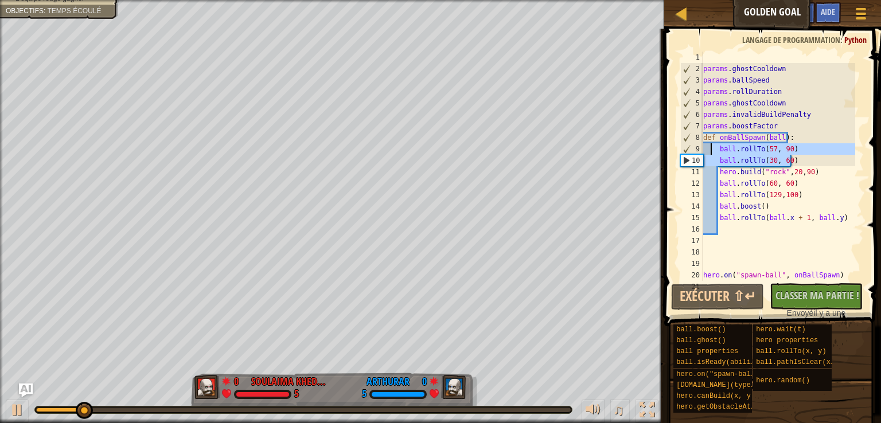
scroll to position [5, 0]
click at [796, 165] on div "params . ghostCooldown params . ballSpeed params . rollDuration params . ghostC…" at bounding box center [778, 166] width 154 height 229
type textarea "ball.rollTo(30, 60)"
drag, startPoint x: 798, startPoint y: 161, endPoint x: 708, endPoint y: 161, distance: 90.0
click at [708, 161] on div "params . ghostCooldown params . ballSpeed params . rollDuration params . ghostC…" at bounding box center [778, 178] width 154 height 252
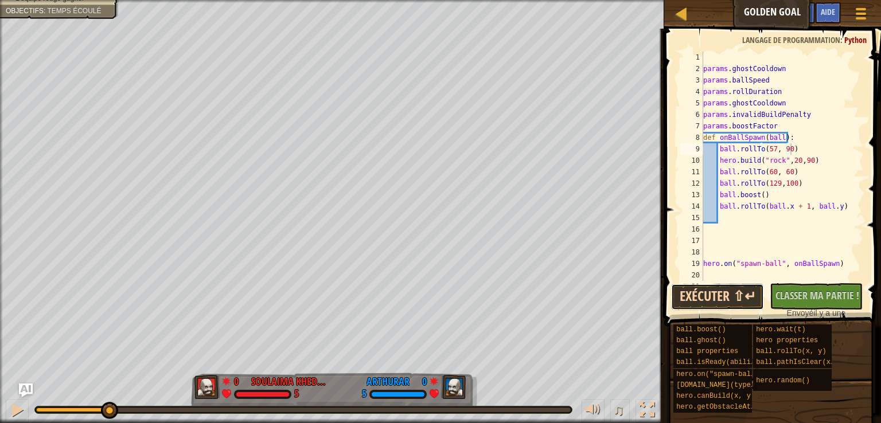
click at [731, 296] on button "Exécuter ⇧↵" at bounding box center [717, 297] width 93 height 26
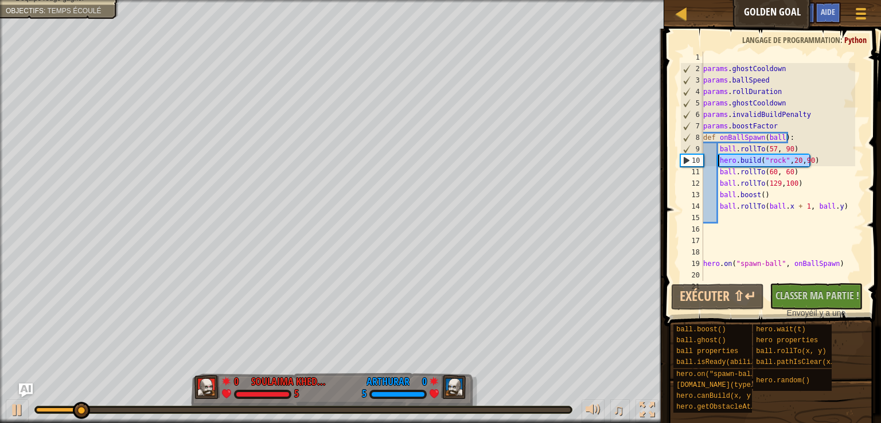
drag, startPoint x: 814, startPoint y: 162, endPoint x: 717, endPoint y: 159, distance: 97.5
click at [717, 159] on div "params . ghostCooldown params . ballSpeed params . rollDuration params . ghostC…" at bounding box center [778, 178] width 154 height 252
type textarea "[DOMAIN_NAME]("rock",20,90)"
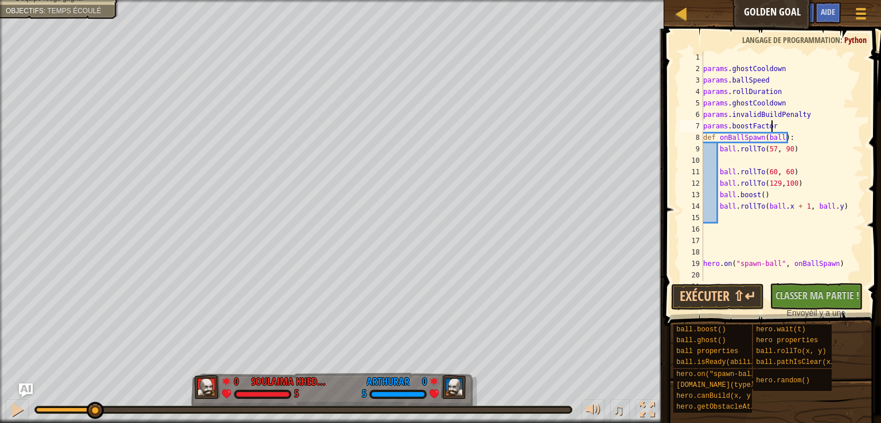
click at [773, 127] on div "params . ghostCooldown params . ballSpeed params . rollDuration params . ghostC…" at bounding box center [778, 178] width 154 height 252
type textarea "params.boostFactor"
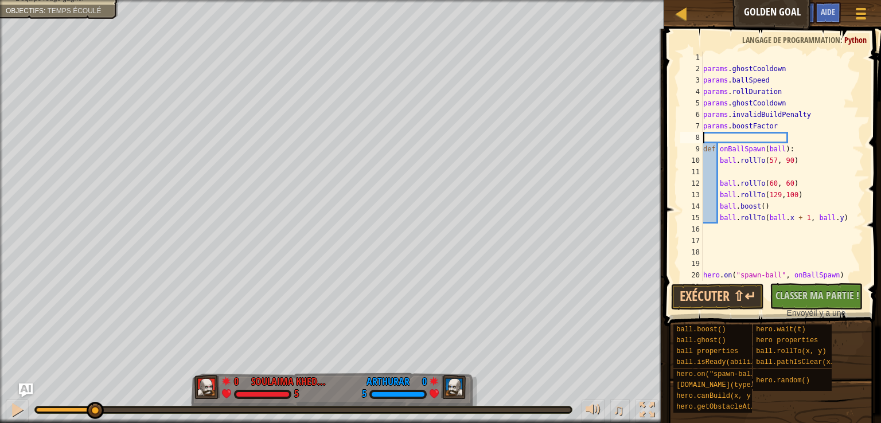
paste textarea "[DOMAIN_NAME]("rock",20,90)"
type textarea "[DOMAIN_NAME]("rock",20,90)"
click at [739, 171] on div "params . ghostCooldown params . ballSpeed params . rollDuration params . ghostC…" at bounding box center [778, 178] width 154 height 252
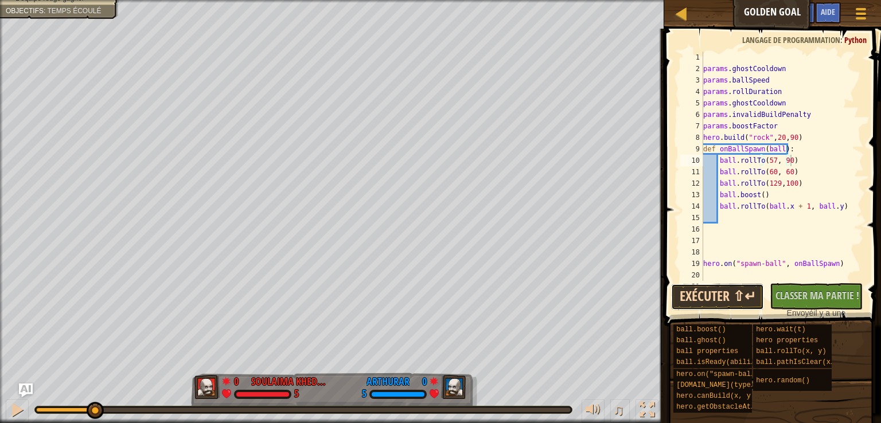
click at [707, 295] on button "Exécuter ⇧↵" at bounding box center [717, 297] width 93 height 26
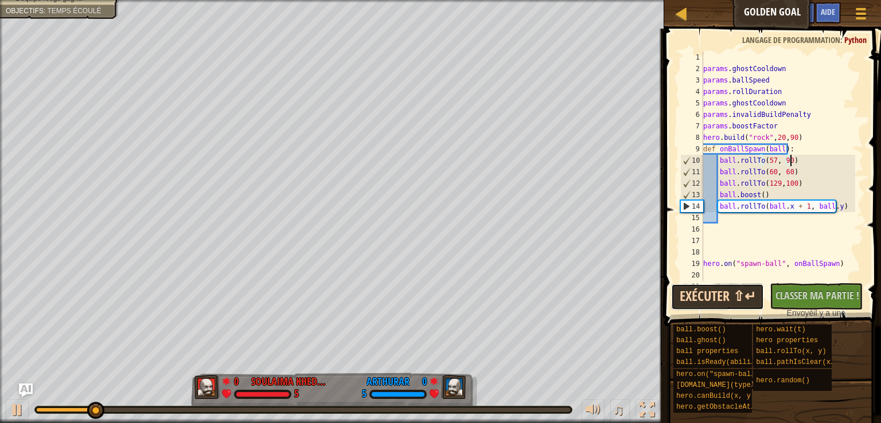
click at [722, 295] on button "Exécuter ⇧↵" at bounding box center [717, 297] width 93 height 26
drag, startPoint x: 796, startPoint y: 169, endPoint x: 711, endPoint y: 168, distance: 84.9
click at [711, 168] on div "params . ghostCooldown params . ballSpeed params . rollDuration params . ghostC…" at bounding box center [778, 178] width 154 height 252
type textarea "ball.rollTo(60, 60)"
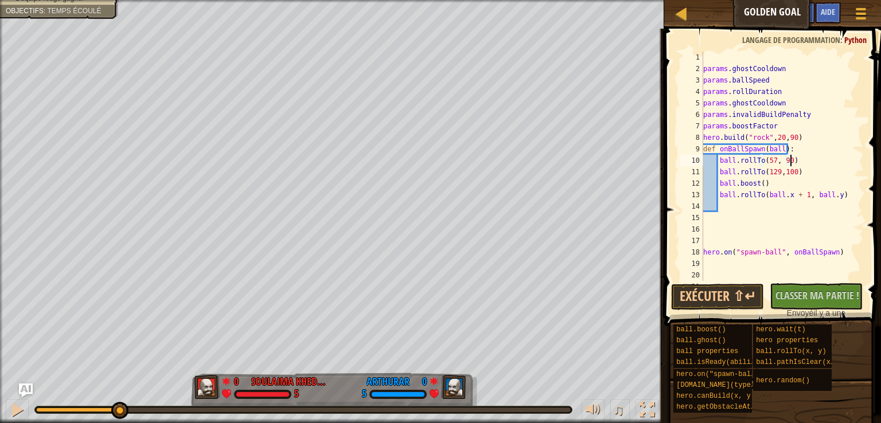
type textarea "ball.rollTo(57, 90"
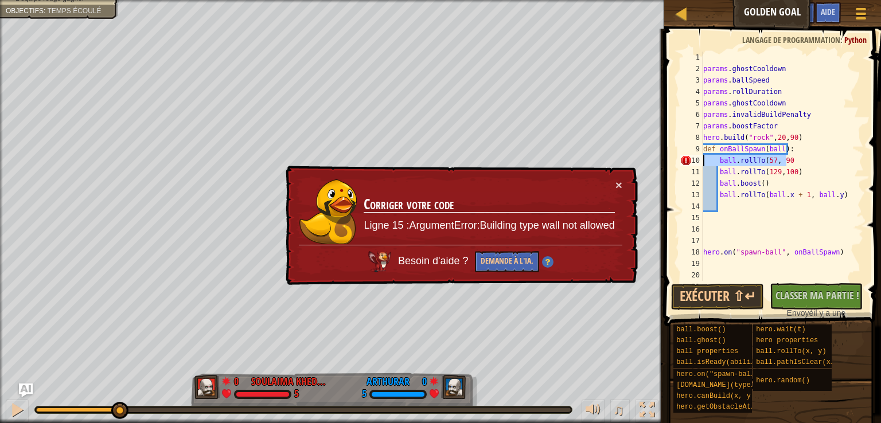
drag, startPoint x: 791, startPoint y: 160, endPoint x: 702, endPoint y: 156, distance: 89.5
click at [702, 156] on div "ball.rollTo(57, 90 1 2 3 4 5 6 7 8 9 10 11 12 13 14 15 16 17 18 19 20 21 params…" at bounding box center [771, 166] width 186 height 229
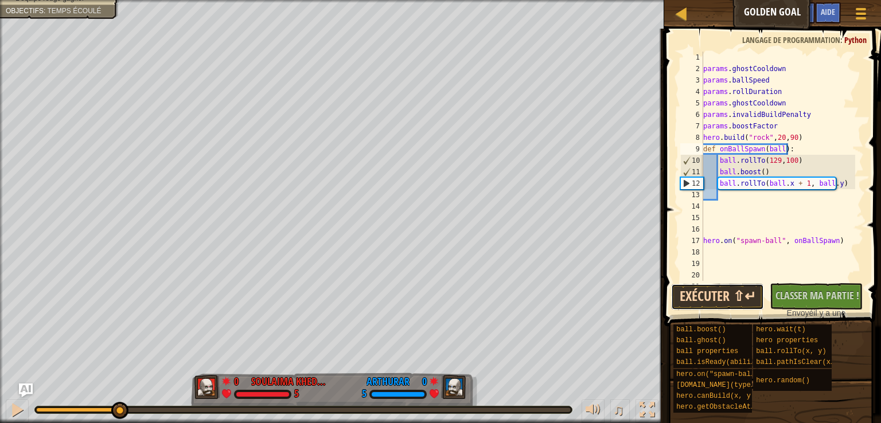
click at [704, 296] on button "Exécuter ⇧↵" at bounding box center [717, 297] width 93 height 26
drag, startPoint x: 775, startPoint y: 160, endPoint x: 763, endPoint y: 159, distance: 12.1
click at [763, 159] on div "params . ghostCooldown params . ballSpeed params . rollDuration params . ghostC…" at bounding box center [778, 178] width 154 height 252
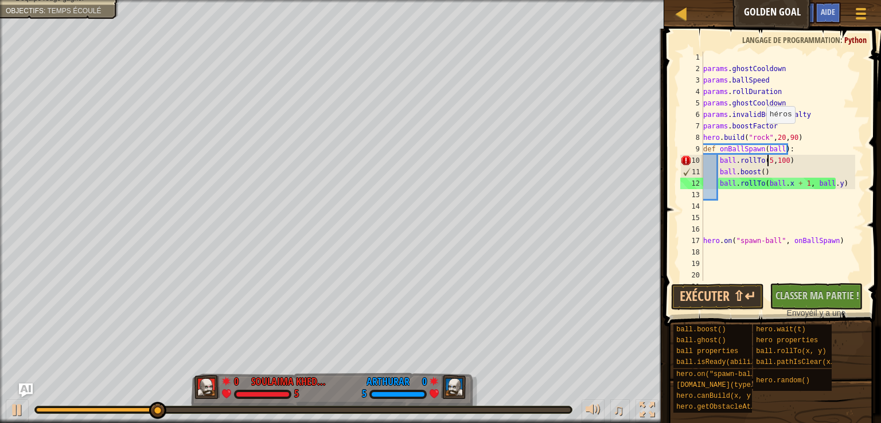
scroll to position [5, 6]
drag, startPoint x: 774, startPoint y: 159, endPoint x: 786, endPoint y: 159, distance: 12.0
click at [786, 159] on div "params . ghostCooldown params . ballSpeed params . rollDuration params . ghostC…" at bounding box center [778, 178] width 154 height 252
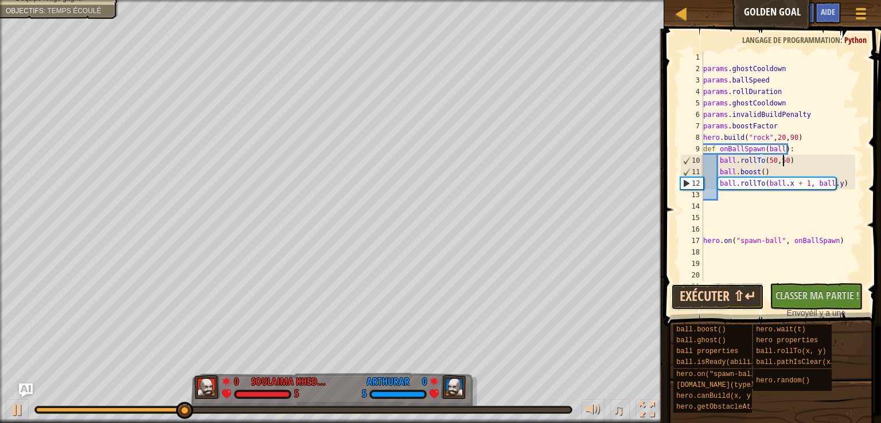
click at [723, 297] on button "Exécuter ⇧↵" at bounding box center [717, 297] width 93 height 26
click at [838, 185] on div "params . ghostCooldown params . ballSpeed params . rollDuration params . ghostC…" at bounding box center [778, 178] width 154 height 252
drag, startPoint x: 801, startPoint y: 186, endPoint x: 763, endPoint y: 182, distance: 38.7
click at [763, 182] on div "params . ghostCooldown params . ballSpeed params . rollDuration params . ghostC…" at bounding box center [778, 178] width 154 height 252
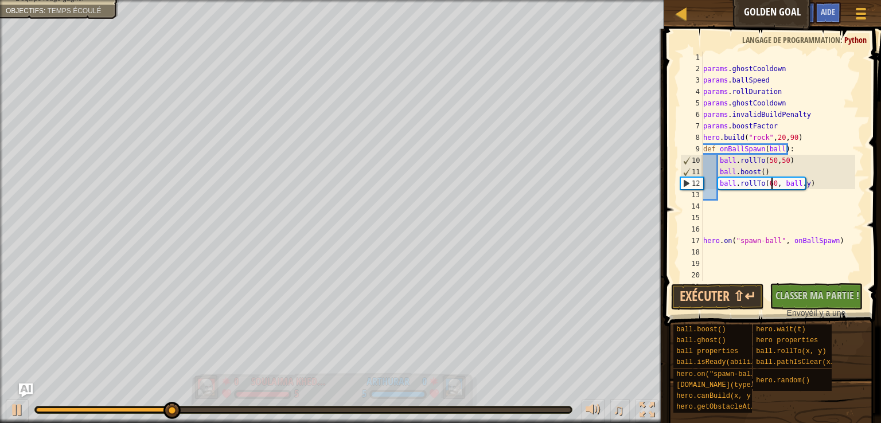
scroll to position [5, 6]
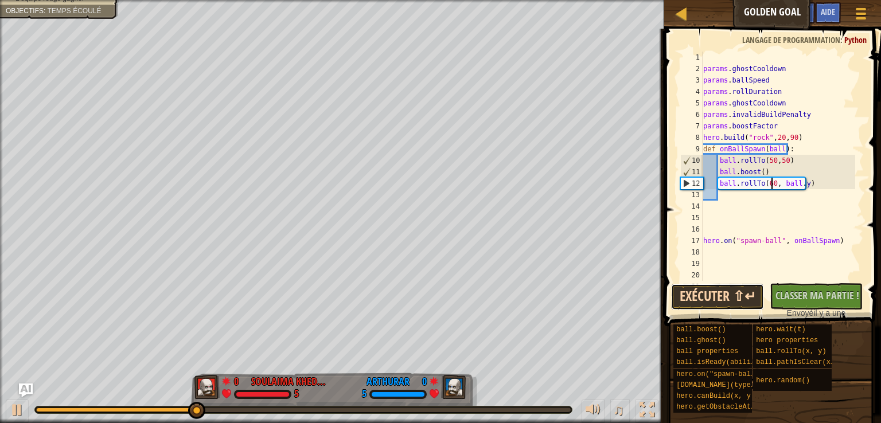
click at [725, 293] on button "Exécuter ⇧↵" at bounding box center [717, 297] width 93 height 26
drag, startPoint x: 777, startPoint y: 186, endPoint x: 799, endPoint y: 185, distance: 21.9
click at [803, 184] on div "params . ghostCooldown params . ballSpeed params . rollDuration params . ghostC…" at bounding box center [778, 178] width 154 height 252
type textarea "ball.rollTo(60, 30)"
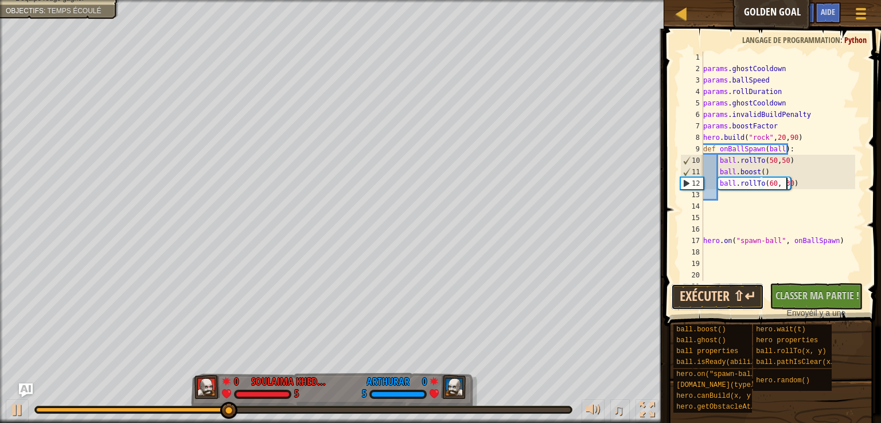
click at [722, 290] on button "Exécuter ⇧↵" at bounding box center [717, 297] width 93 height 26
click at [804, 179] on div "params . ghostCooldown params . ballSpeed params . rollDuration params . ghostC…" at bounding box center [778, 178] width 154 height 252
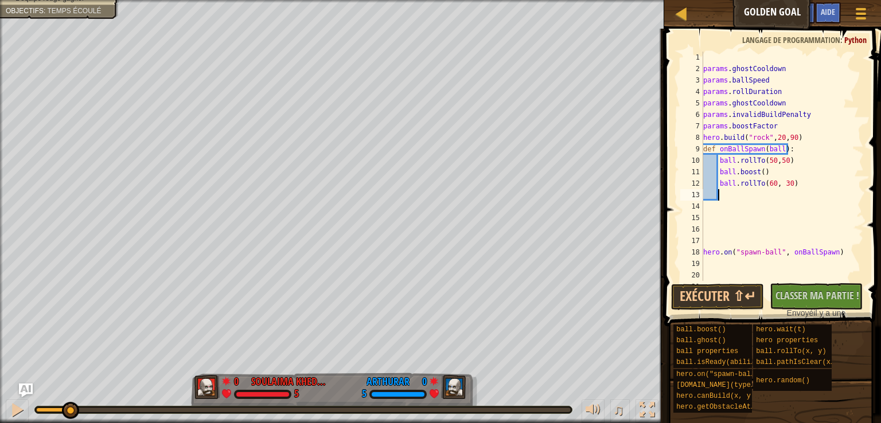
scroll to position [5, 1]
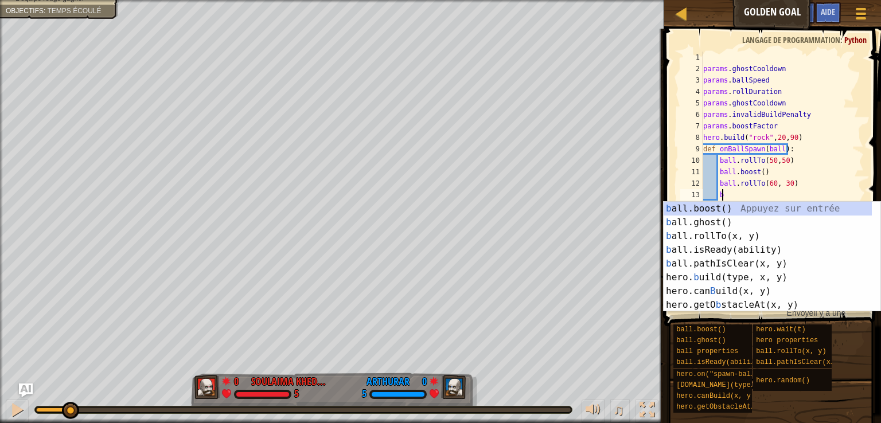
type textarea "ba"
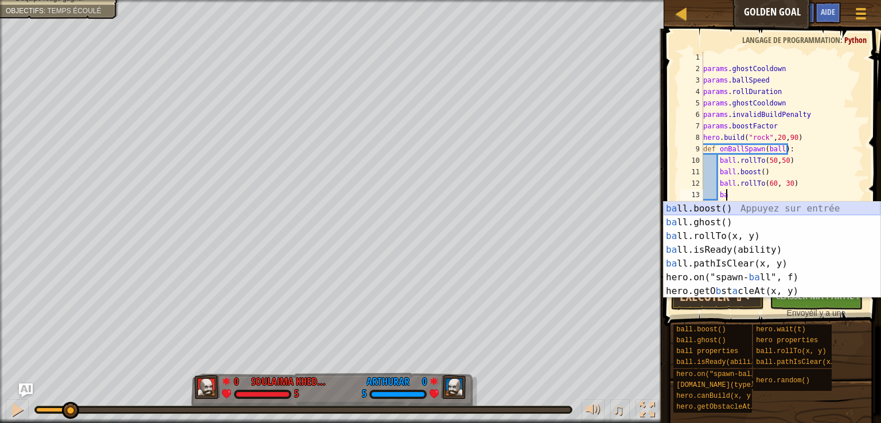
click at [720, 209] on div "ba ll.boost() Appuyez sur entrée ba ll.ghost() Appuyez sur entrée ba ll.rollTo(…" at bounding box center [771, 264] width 217 height 124
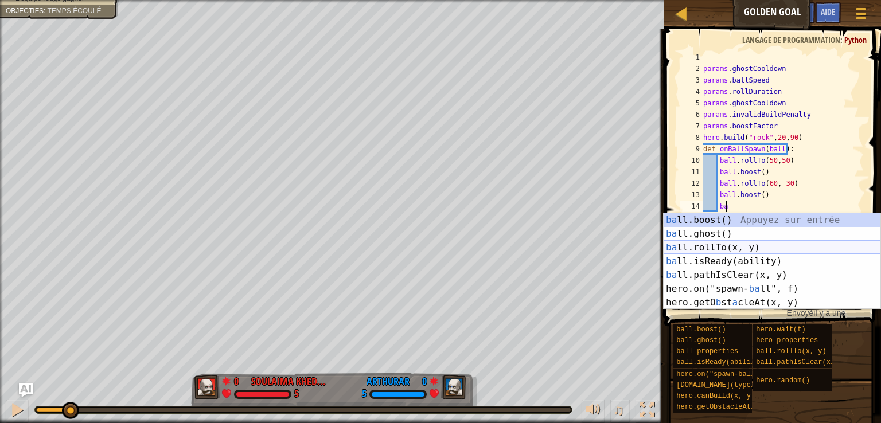
click at [764, 244] on div "ba ll.boost() Appuyez sur entrée ba ll.ghost() Appuyez sur entrée ba ll.rollTo(…" at bounding box center [771, 275] width 217 height 124
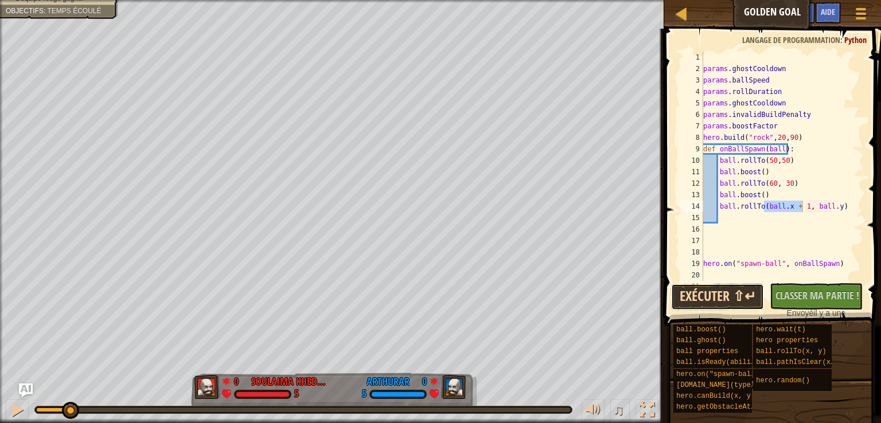
click at [736, 289] on button "Exécuter ⇧↵" at bounding box center [717, 297] width 93 height 26
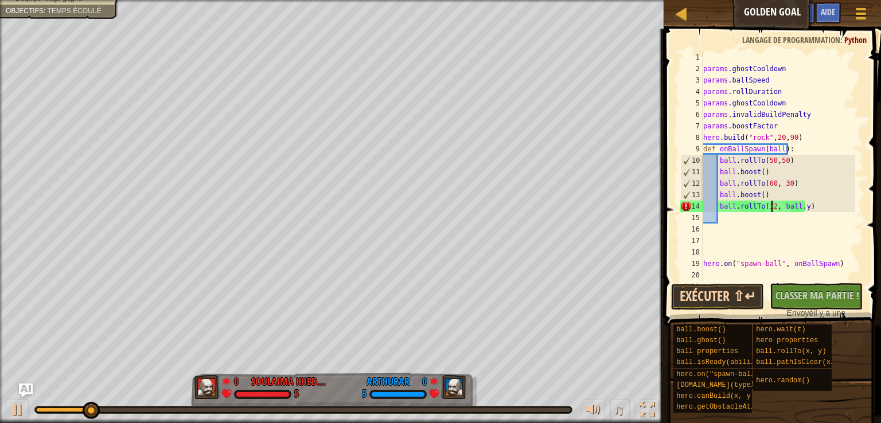
scroll to position [5, 6]
click at [732, 308] on button "Exécuter ⇧↵" at bounding box center [717, 297] width 93 height 26
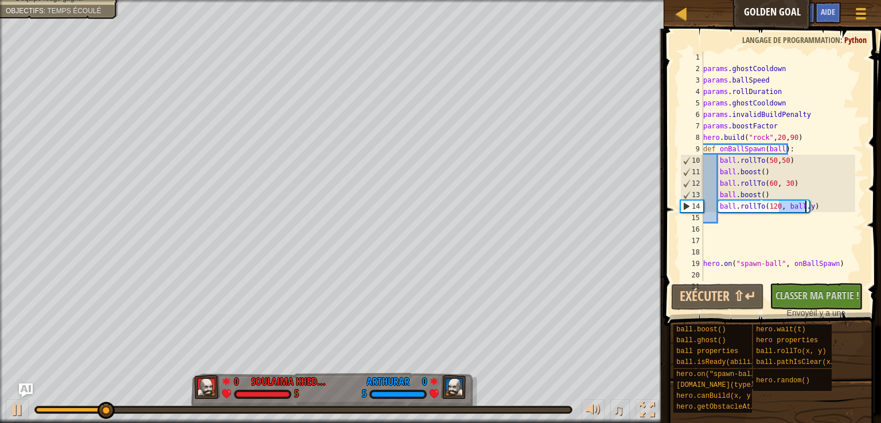
drag, startPoint x: 780, startPoint y: 209, endPoint x: 805, endPoint y: 207, distance: 25.3
click at [805, 207] on div "params . ghostCooldown params . ballSpeed params . rollDuration params . ghostC…" at bounding box center [778, 178] width 154 height 252
click at [737, 288] on button "Exécuter ⇧↵" at bounding box center [717, 297] width 93 height 26
drag, startPoint x: 777, startPoint y: 207, endPoint x: 784, endPoint y: 204, distance: 7.5
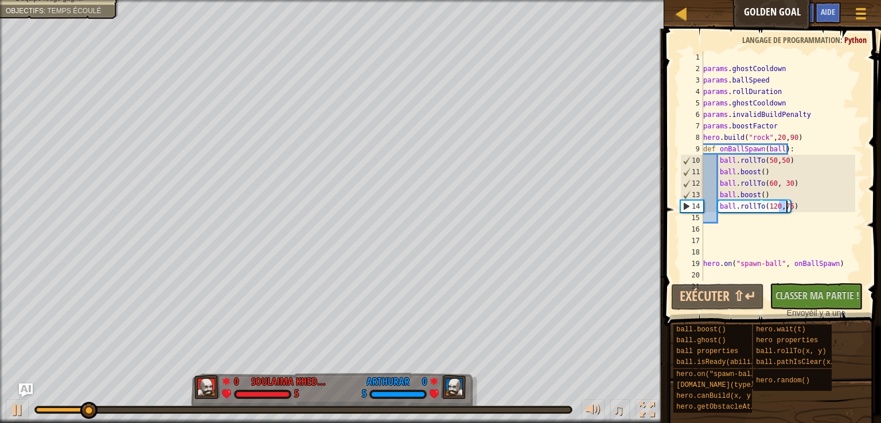
click at [784, 204] on div "params . ghostCooldown params . ballSpeed params . rollDuration params . ghostC…" at bounding box center [778, 178] width 154 height 252
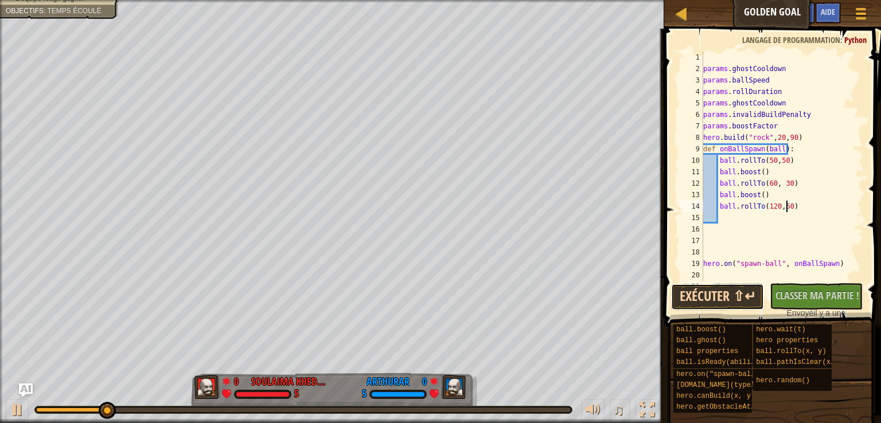
click at [721, 296] on button "Exécuter ⇧↵" at bounding box center [717, 297] width 93 height 26
drag, startPoint x: 773, startPoint y: 209, endPoint x: 763, endPoint y: 205, distance: 10.5
click at [763, 205] on div "params . ghostCooldown params . ballSpeed params . rollDuration params . ghostC…" at bounding box center [778, 178] width 154 height 252
click at [729, 291] on button "Exécuter ⇧↵" at bounding box center [717, 297] width 93 height 26
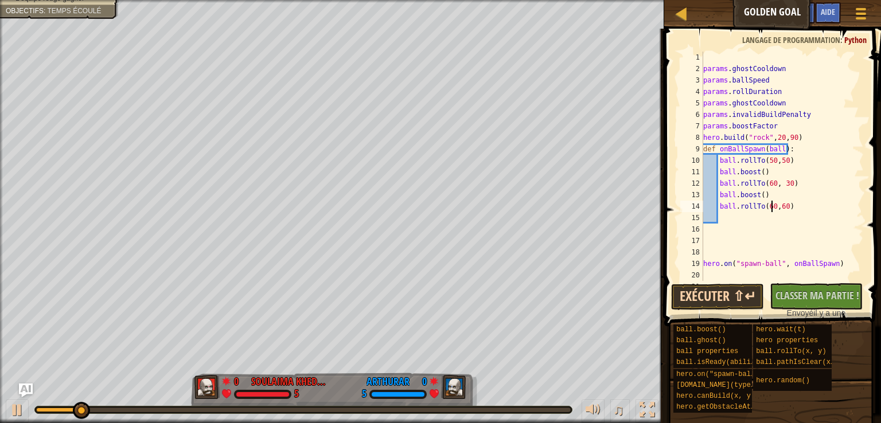
type textarea "ball.rollTo(60,60)"
click at [731, 294] on button "Exécuter ⇧↵" at bounding box center [717, 297] width 93 height 26
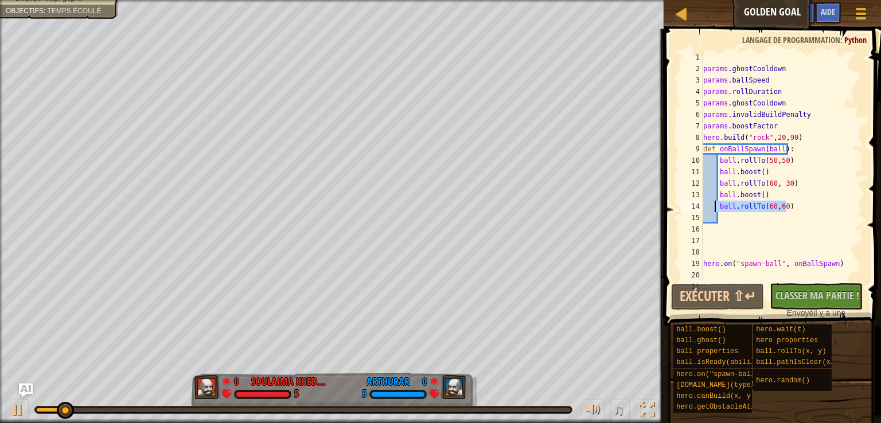
drag, startPoint x: 791, startPoint y: 207, endPoint x: 714, endPoint y: 206, distance: 76.3
click at [714, 206] on div "params . ghostCooldown params . ballSpeed params . rollDuration params . ghostC…" at bounding box center [778, 178] width 154 height 252
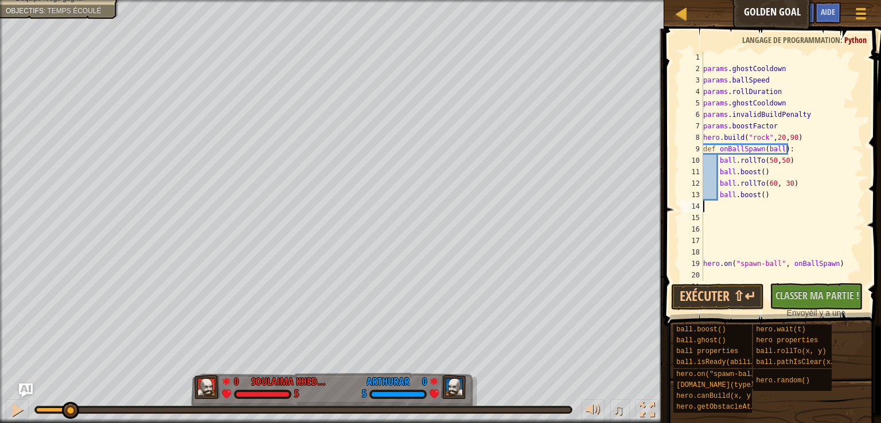
type textarea "ball.boost()"
click at [729, 297] on button "Exécuter ⇧↵" at bounding box center [717, 297] width 93 height 26
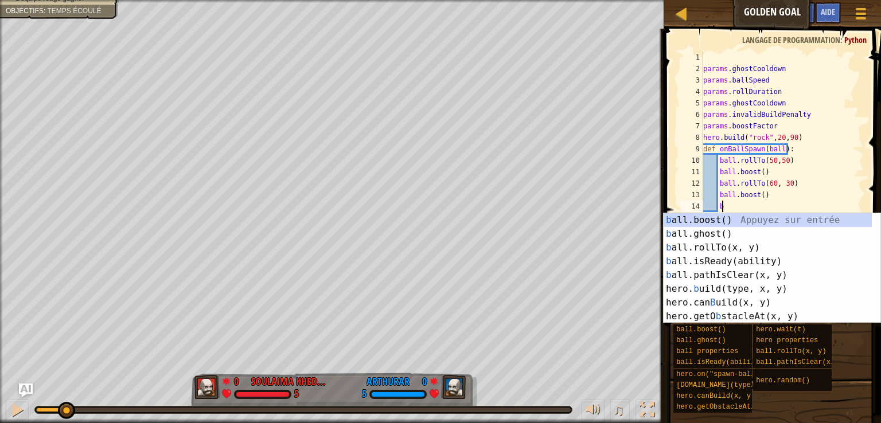
type textarea "ba"
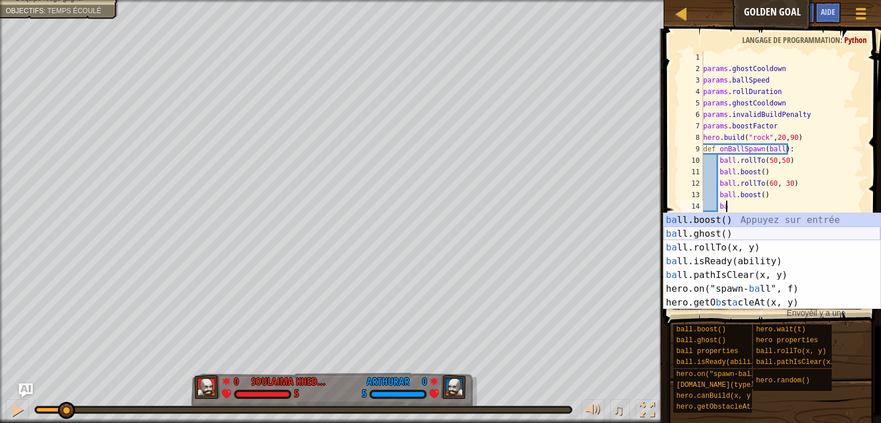
click at [720, 228] on div "ba ll.boost() Appuyez sur entrée ba ll.ghost() Appuyez sur entrée ba ll.rollTo(…" at bounding box center [771, 275] width 217 height 124
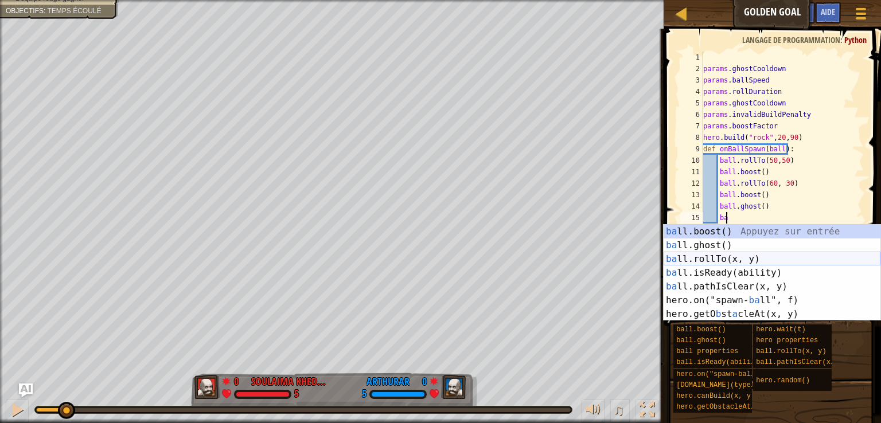
click at [716, 259] on div "ba ll.boost() Appuyez sur entrée ba ll.ghost() Appuyez sur entrée ba ll.rollTo(…" at bounding box center [771, 287] width 217 height 124
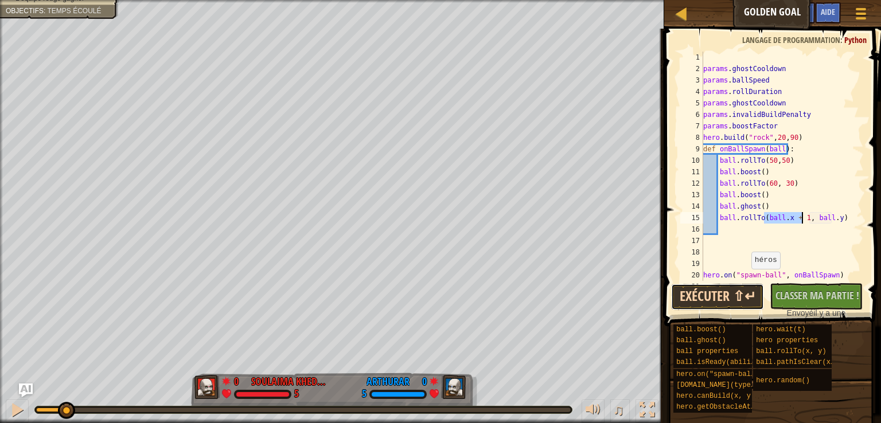
click at [730, 299] on button "Exécuter ⇧↵" at bounding box center [717, 297] width 93 height 26
click at [725, 299] on button "Exécuter ⇧↵" at bounding box center [717, 297] width 93 height 26
drag, startPoint x: 779, startPoint y: 220, endPoint x: 804, endPoint y: 218, distance: 25.9
click at [804, 218] on div "params . ghostCooldown params . ballSpeed params . rollDuration params . ghostC…" at bounding box center [778, 178] width 154 height 252
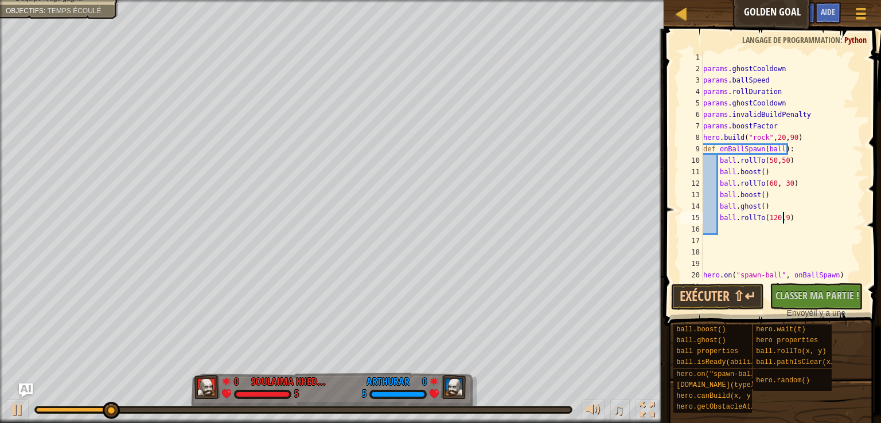
scroll to position [5, 6]
click at [722, 299] on button "Exécuter ⇧↵" at bounding box center [717, 297] width 93 height 26
drag, startPoint x: 773, startPoint y: 217, endPoint x: 763, endPoint y: 216, distance: 11.0
click at [763, 216] on div "params . ghostCooldown params . ballSpeed params . rollDuration params . ghostC…" at bounding box center [778, 178] width 154 height 252
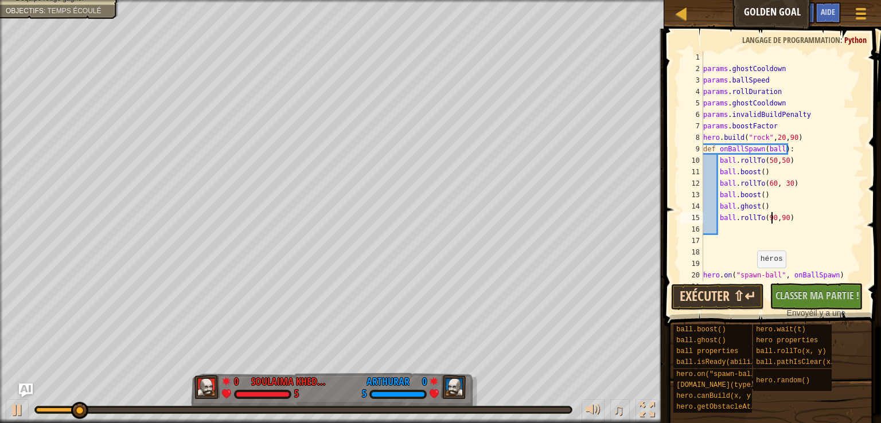
type textarea "ball.rollTo(90,90)"
click at [743, 297] on button "Exécuter ⇧↵" at bounding box center [717, 297] width 93 height 26
click at [795, 216] on div "params . ghostCooldown params . ballSpeed params . rollDuration params . ghostC…" at bounding box center [778, 178] width 154 height 252
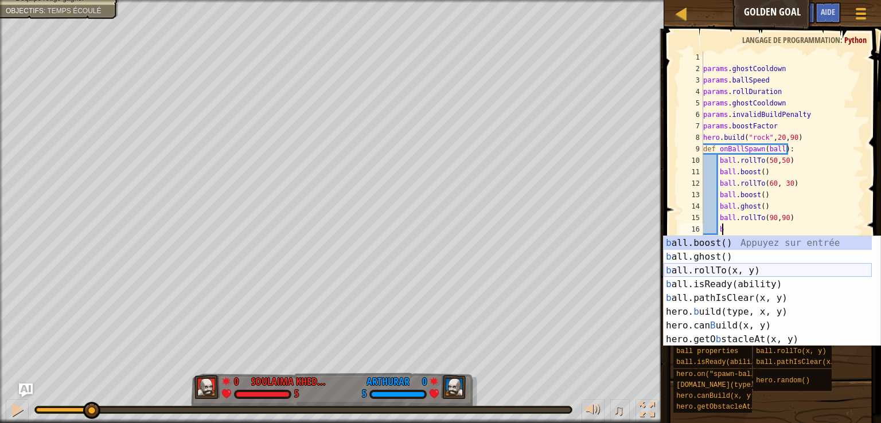
click at [761, 271] on div "b all.boost() Appuyez sur entrée b all.ghost() Appuyez sur entrée b all.rollTo(…" at bounding box center [767, 305] width 208 height 138
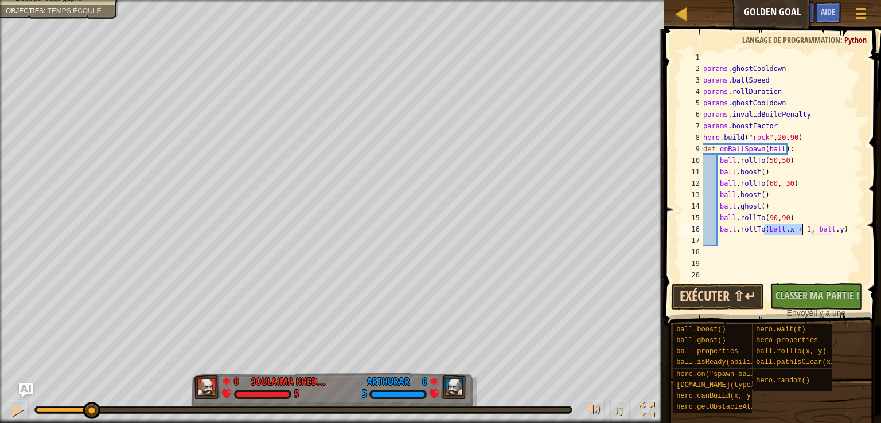
type textarea "ball.rollTo(ball.x + 1, ball.y)"
click at [731, 296] on button "Exécuter ⇧↵" at bounding box center [717, 297] width 93 height 26
click at [843, 230] on div "params . ghostCooldown params . ballSpeed params . rollDuration params . ghostC…" at bounding box center [778, 178] width 154 height 252
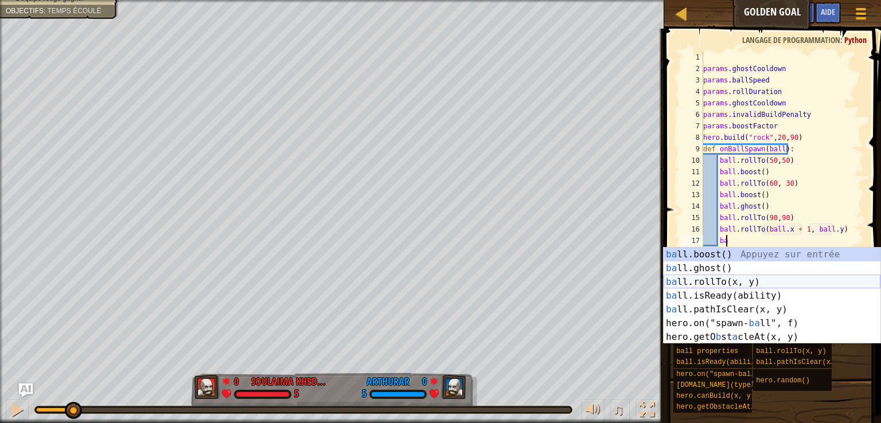
click at [741, 284] on div "ba ll.boost() Appuyez sur entrée ba ll.ghost() Appuyez sur entrée ba ll.rollTo(…" at bounding box center [771, 310] width 217 height 124
type textarea "ball.rollTo(ball.x + 1, ball.y)"
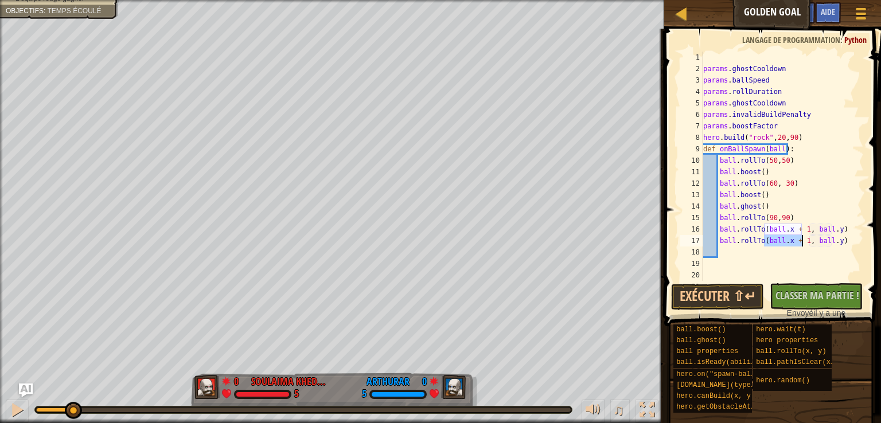
click at [842, 246] on div "params . ghostCooldown params . ballSpeed params . rollDuration params . ghostC…" at bounding box center [778, 178] width 154 height 252
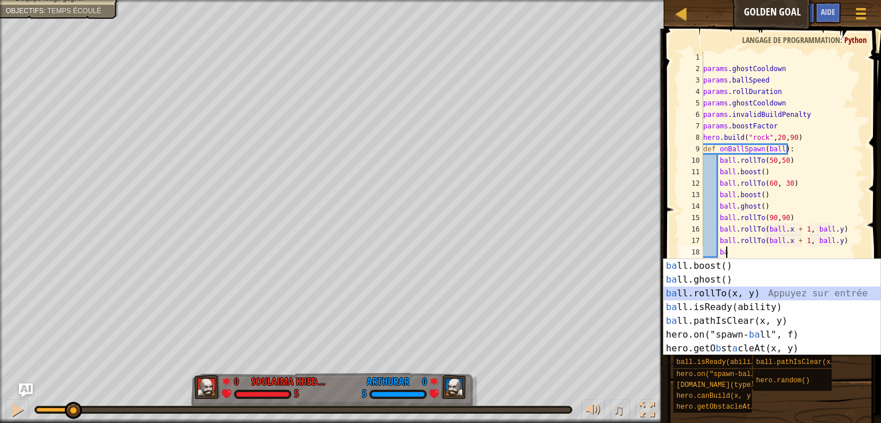
click at [722, 290] on div "ba ll.boost() Appuyez sur entrée ba ll.ghost() Appuyez sur entrée ba ll.rollTo(…" at bounding box center [771, 321] width 217 height 124
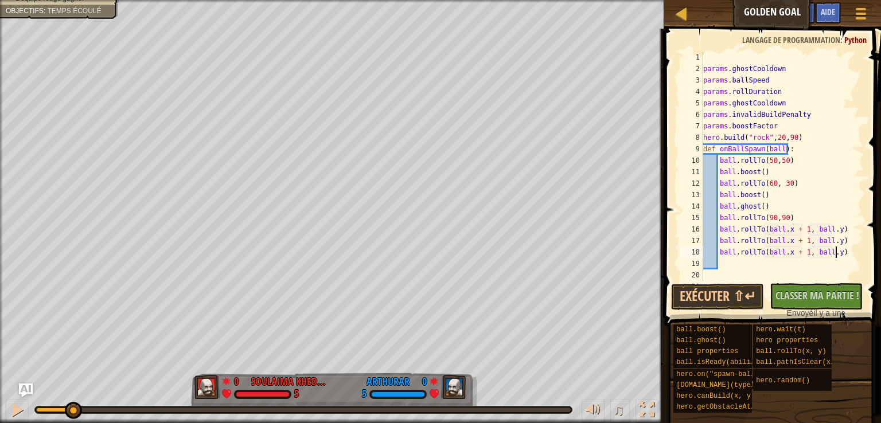
click at [841, 256] on div "params . ghostCooldown params . ballSpeed params . rollDuration params . ghostC…" at bounding box center [778, 178] width 154 height 252
type textarea "ball.rollTo(ball.x + 1, ball.y)"
click at [720, 300] on button "Exécuter ⇧↵" at bounding box center [717, 297] width 93 height 26
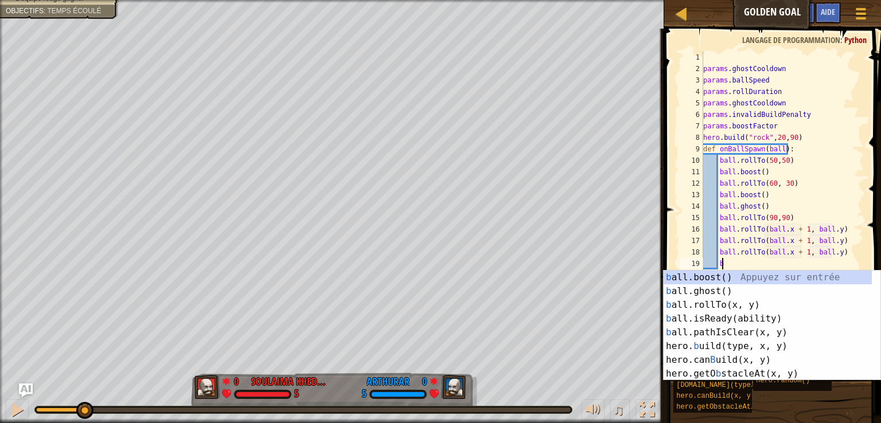
type textarea "ba"
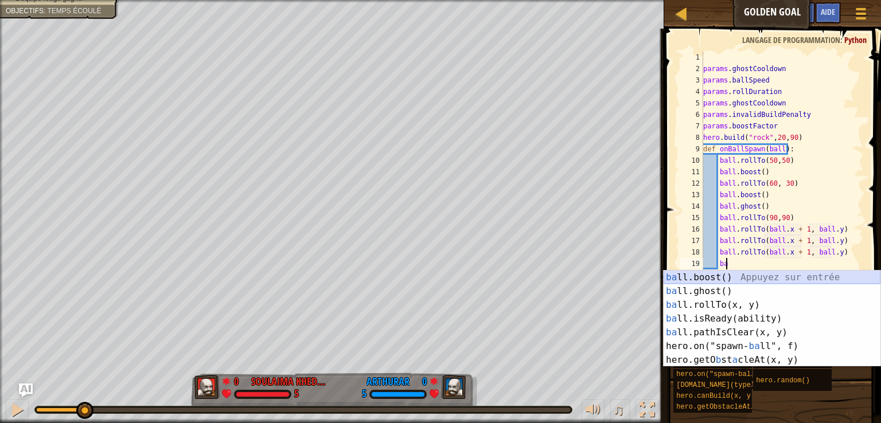
click at [717, 278] on div "ba ll.boost() Appuyez sur entrée ba ll.ghost() Appuyez sur entrée ba ll.rollTo(…" at bounding box center [771, 333] width 217 height 124
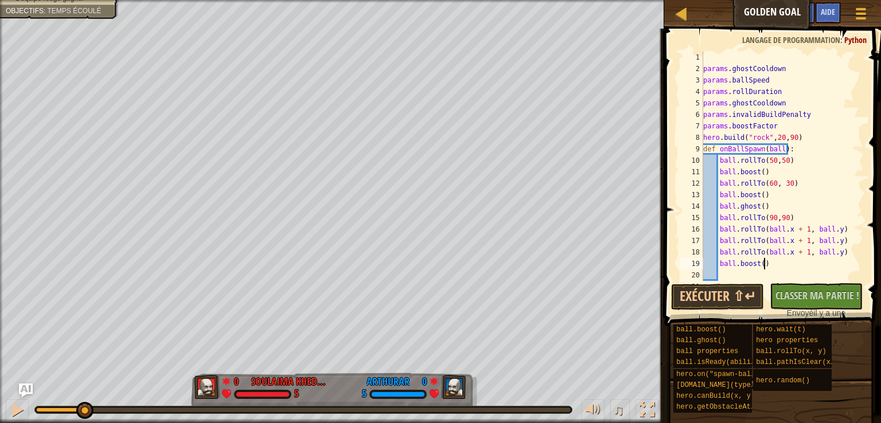
click at [784, 267] on div "params . ghostCooldown params . ballSpeed params . rollDuration params . ghostC…" at bounding box center [778, 178] width 154 height 252
type textarea "ball.boost()"
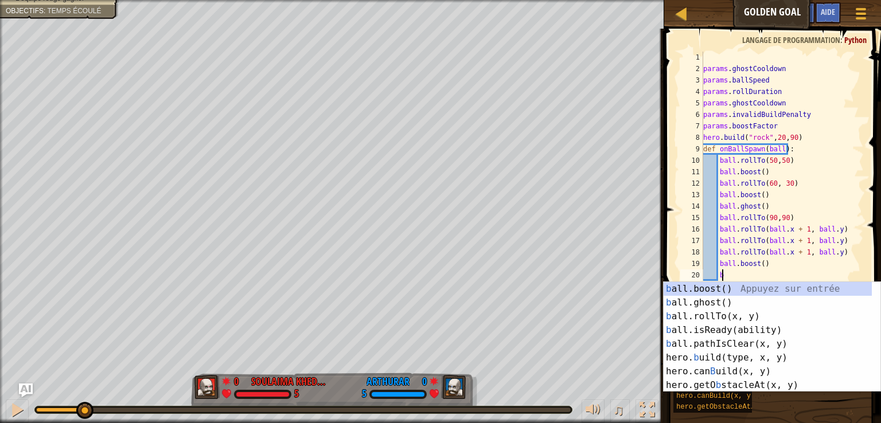
scroll to position [5, 1]
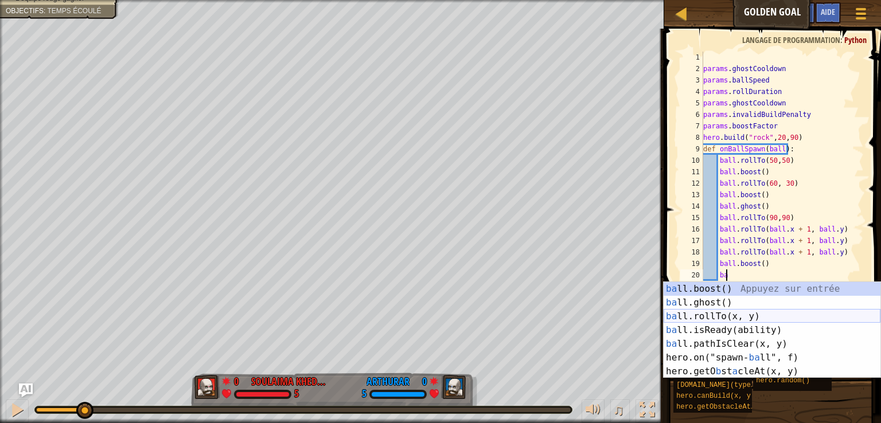
click at [716, 315] on div "ba ll.boost() Appuyez sur entrée ba ll.ghost() Appuyez sur entrée ba ll.rollTo(…" at bounding box center [771, 344] width 217 height 124
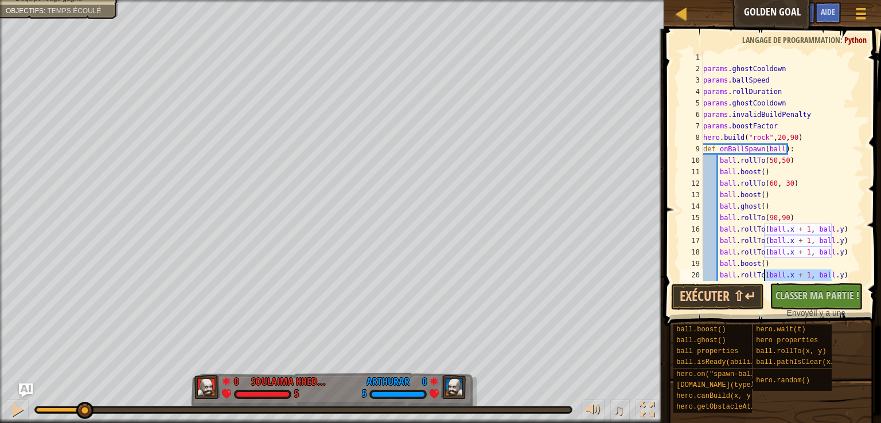
drag, startPoint x: 831, startPoint y: 278, endPoint x: 763, endPoint y: 275, distance: 68.3
click at [763, 275] on div "params . ghostCooldown params . ballSpeed params . rollDuration params . ghostC…" at bounding box center [778, 178] width 154 height 252
click at [702, 294] on button "Exécuter ⇧↵" at bounding box center [717, 297] width 93 height 26
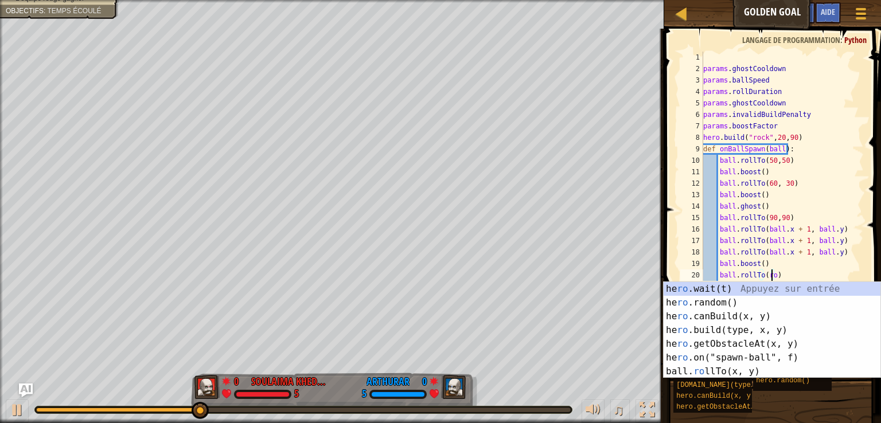
scroll to position [5, 5]
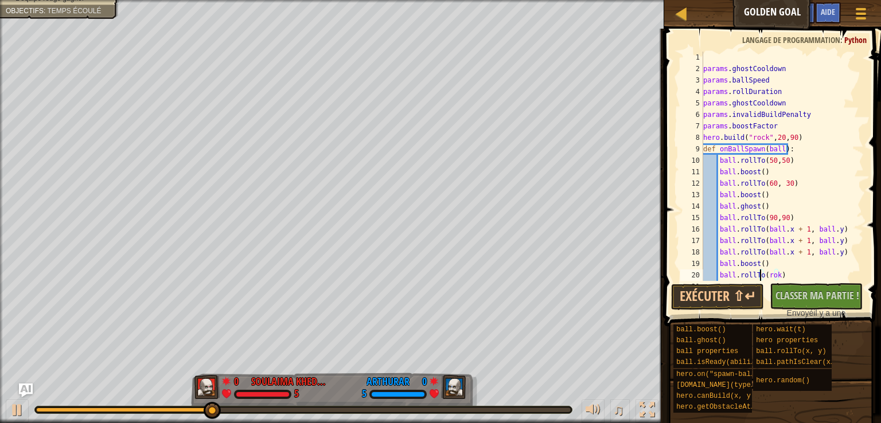
click at [761, 275] on div "params . ghostCooldown params . ballSpeed params . rollDuration params . ghostC…" at bounding box center [778, 178] width 154 height 252
click at [734, 298] on button "Exécuter ⇧↵" at bounding box center [717, 297] width 93 height 26
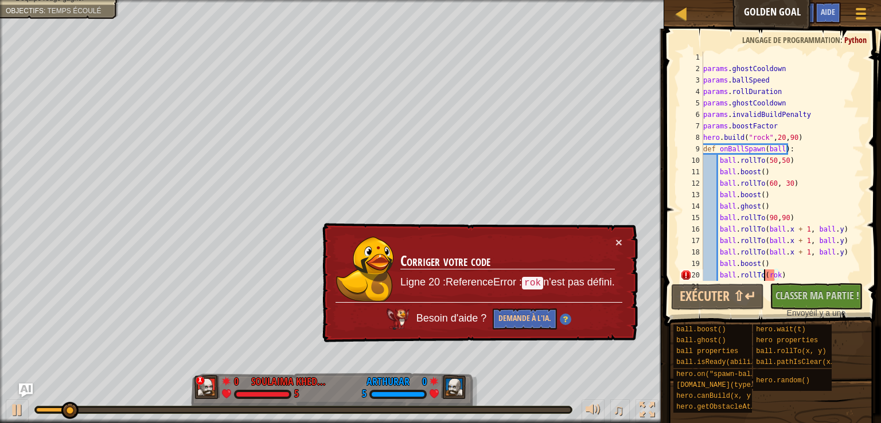
click at [762, 274] on div "params . ghostCooldown params . ballSpeed params . rollDuration params . ghostC…" at bounding box center [778, 178] width 154 height 252
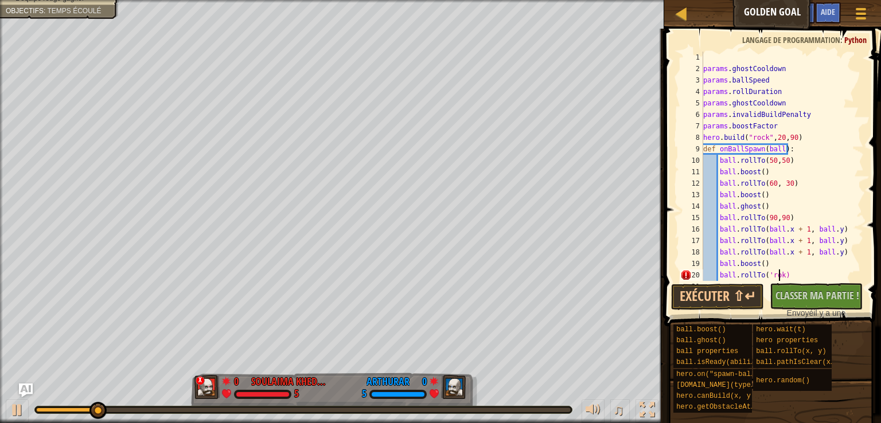
click at [780, 276] on div "params . ghostCooldown params . ballSpeed params . rollDuration params . ghostC…" at bounding box center [778, 178] width 154 height 252
click at [767, 276] on div "params . ghostCooldown params . ballSpeed params . rollDuration params . ghostC…" at bounding box center [778, 178] width 154 height 252
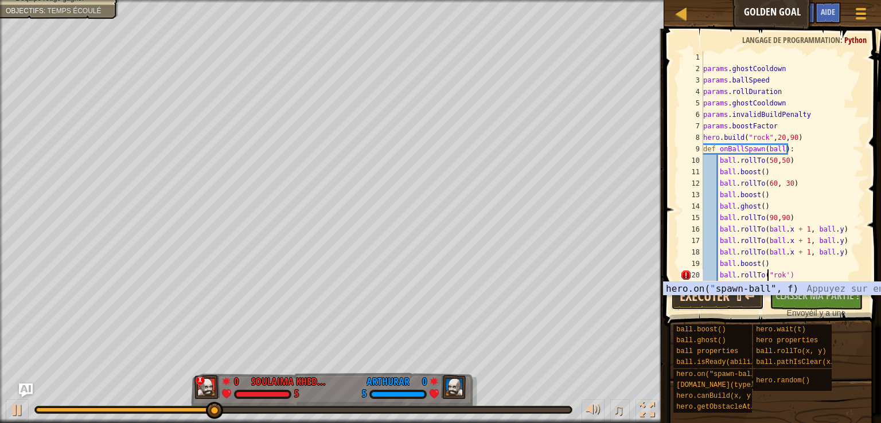
click at [737, 298] on button "Exécuter ⇧↵" at bounding box center [717, 297] width 93 height 26
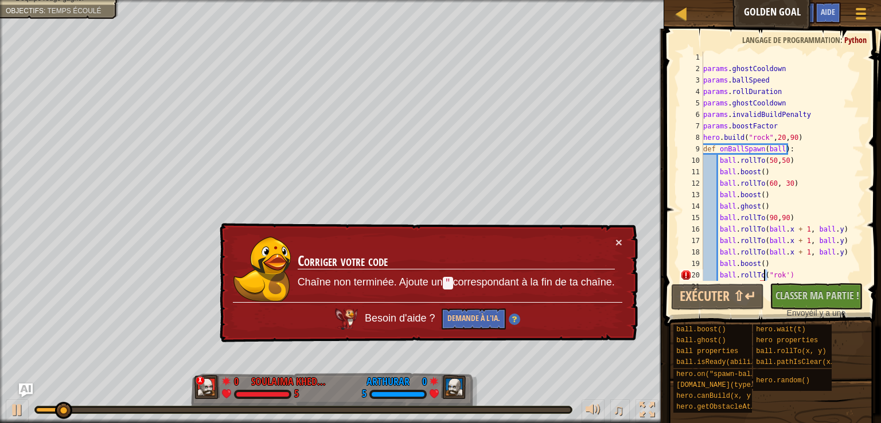
click at [764, 272] on div "params . ghostCooldown params . ballSpeed params . rollDuration params . ghostC…" at bounding box center [778, 178] width 154 height 252
drag, startPoint x: 783, startPoint y: 277, endPoint x: 778, endPoint y: 273, distance: 6.1
click at [778, 273] on div "params . ghostCooldown params . ballSpeed params . rollDuration params . ghostC…" at bounding box center [778, 178] width 154 height 252
paste textarea """
type textarea "ball.rollTo("rok")"
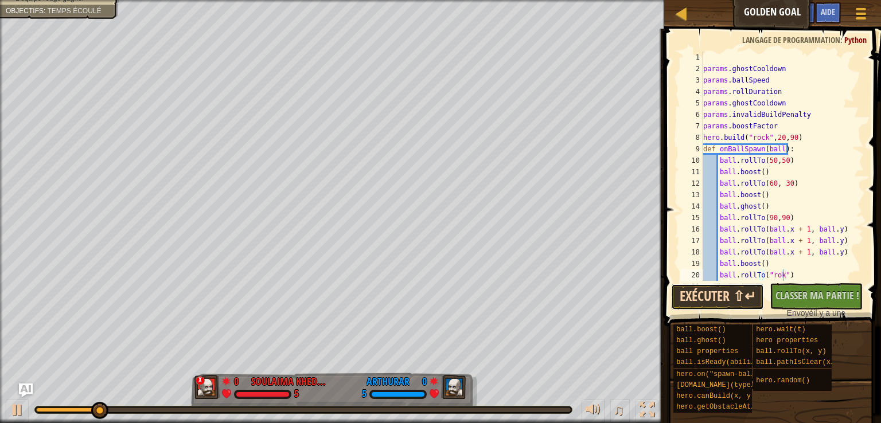
click at [740, 291] on button "Exécuter ⇧↵" at bounding box center [717, 297] width 93 height 26
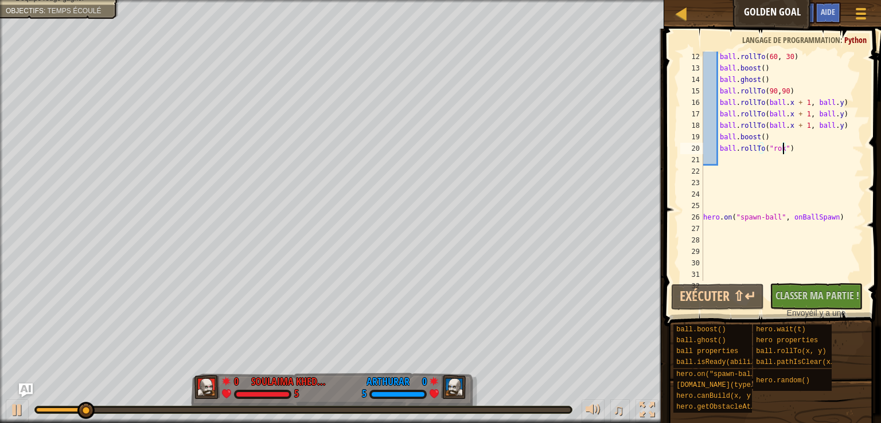
scroll to position [126, 0]
click at [797, 151] on div "ball . rollTo ( 60 , 30 ) ball . boost ( ) ball . ghost ( ) ball . rollTo ( 90 …" at bounding box center [778, 177] width 154 height 252
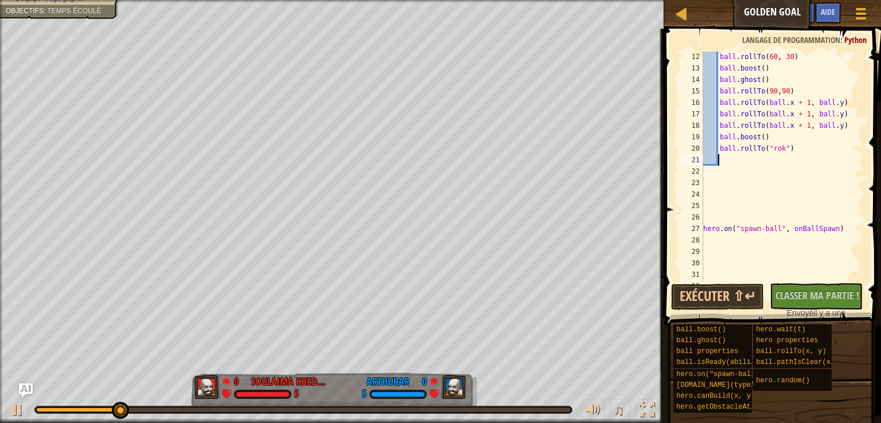
scroll to position [5, 1]
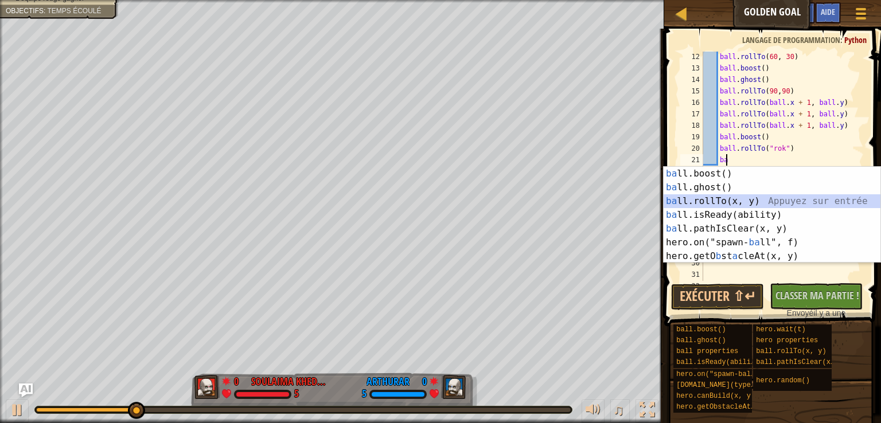
click at [712, 200] on div "ba ll.boost() Appuyez sur entrée ba ll.ghost() Appuyez sur entrée ba ll.rollTo(…" at bounding box center [771, 229] width 217 height 124
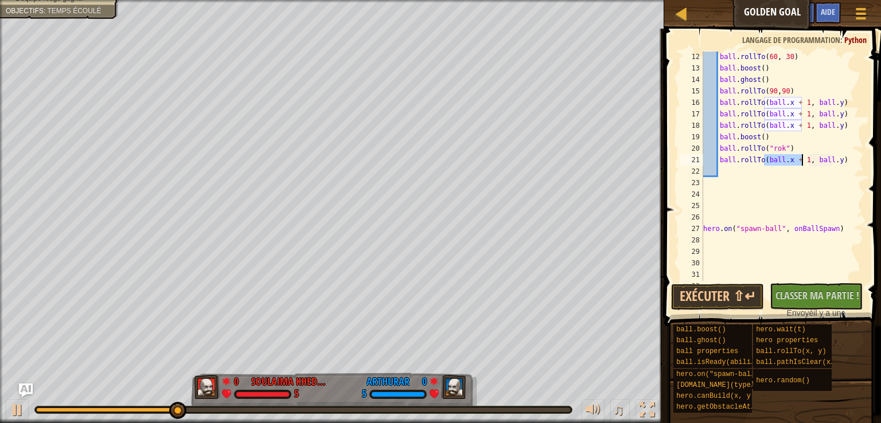
type textarea "ball.rollTo(, ball.y)"
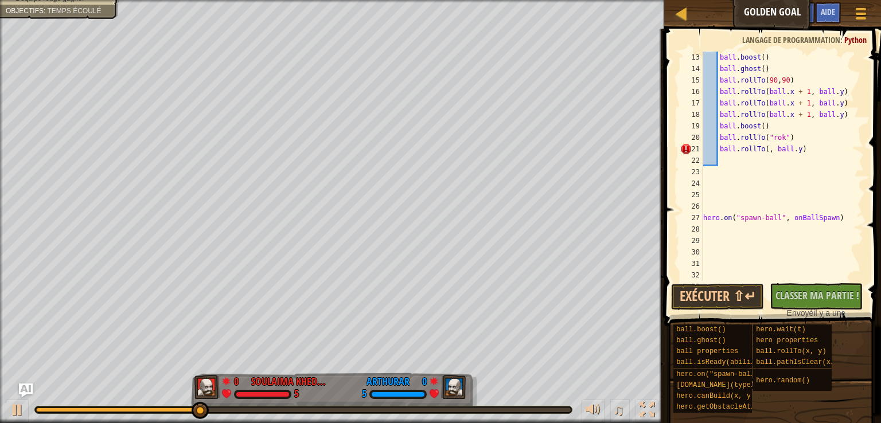
scroll to position [137, 0]
click at [764, 151] on div "ball . rollTo ( 60 , 30 ) ball . boost ( ) ball . ghost ( ) ball . rollTo ( 90 …" at bounding box center [778, 167] width 154 height 252
type textarea "ball.rollTo(, ball.y)"
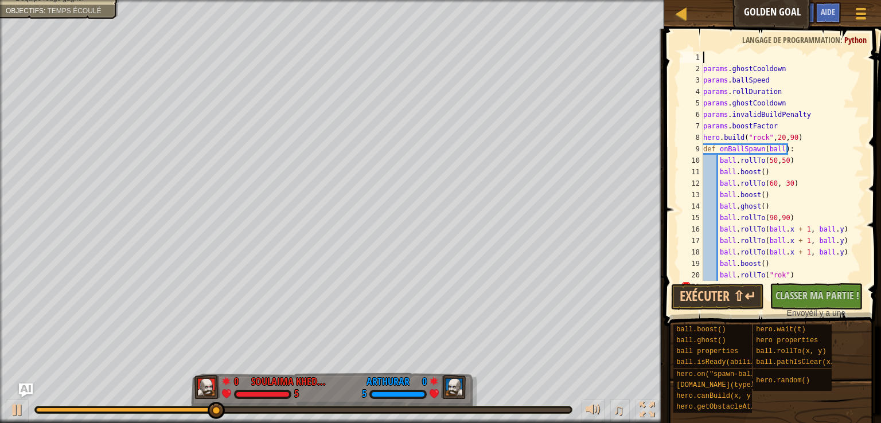
scroll to position [0, 0]
click at [782, 49] on span at bounding box center [774, 160] width 226 height 331
click at [731, 58] on div "params . ghostCooldown params . ballSpeed params . rollDuration params . ghostC…" at bounding box center [778, 178] width 154 height 252
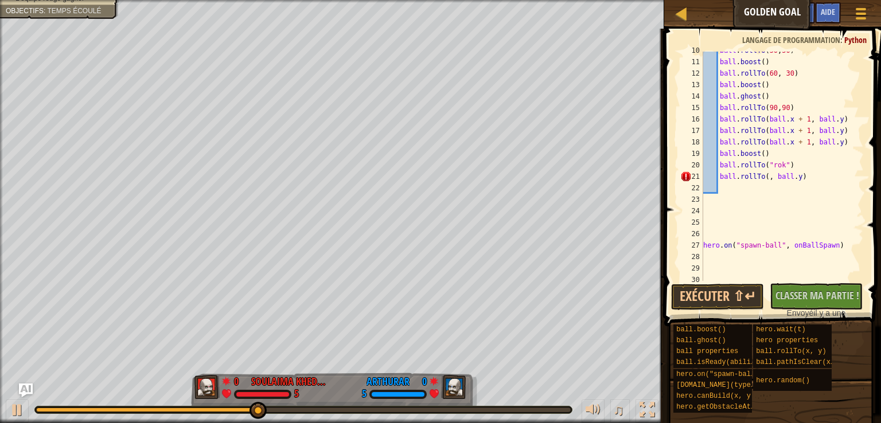
scroll to position [161, 0]
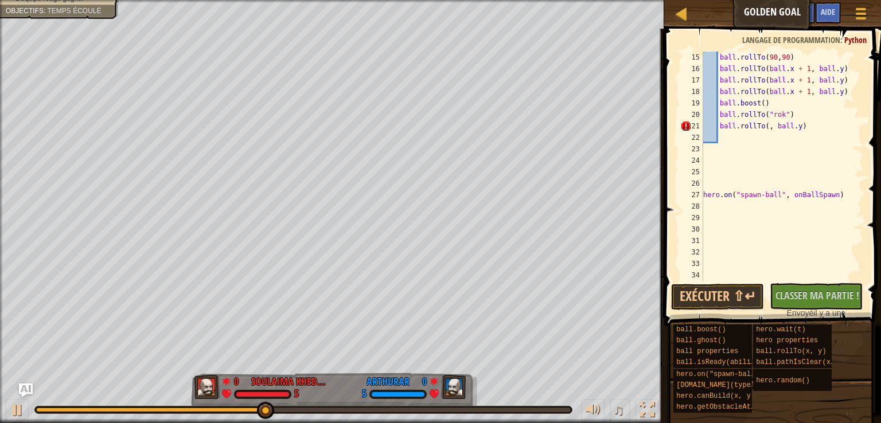
click at [763, 129] on div "ball . rollTo ( 90 , 90 ) ball . rollTo ( ball . x + 1 , ball . y ) ball . roll…" at bounding box center [778, 178] width 154 height 252
click at [744, 296] on button "Exécuter ⇧↵" at bounding box center [717, 297] width 93 height 26
drag, startPoint x: 780, startPoint y: 127, endPoint x: 804, endPoint y: 129, distance: 24.2
click at [804, 129] on div "ball . rollTo ( 90 , 90 ) ball . rollTo ( ball . x + 1 , ball . y ) ball . roll…" at bounding box center [778, 178] width 154 height 252
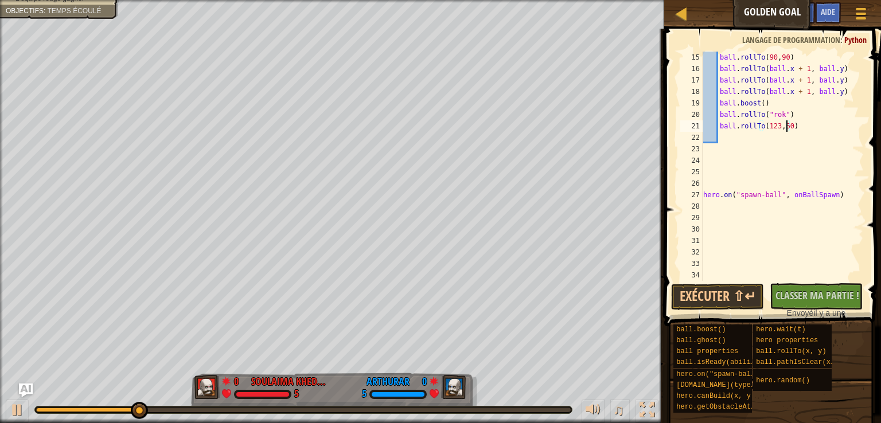
scroll to position [5, 6]
type textarea "ball.rollTo(123,60)"
click at [734, 302] on button "Exécuter ⇧↵" at bounding box center [717, 297] width 93 height 26
click at [802, 129] on div "ball . rollTo ( 90 , 90 ) ball . rollTo ( ball . x + 1 , ball . y ) ball . roll…" at bounding box center [778, 178] width 154 height 252
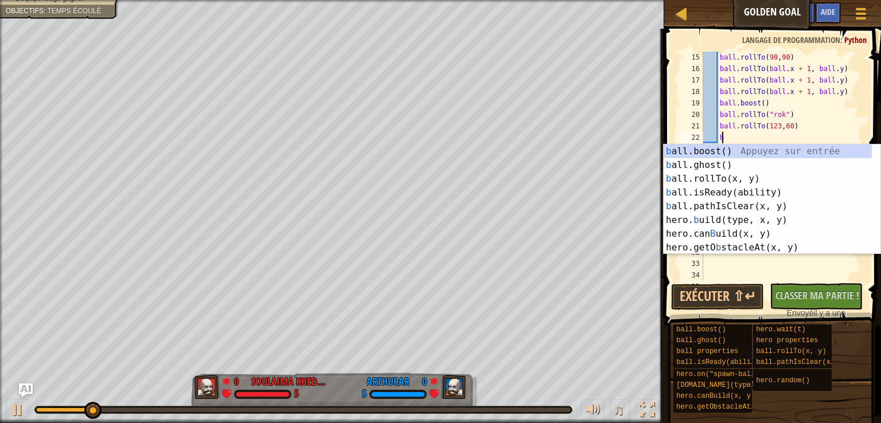
scroll to position [5, 1]
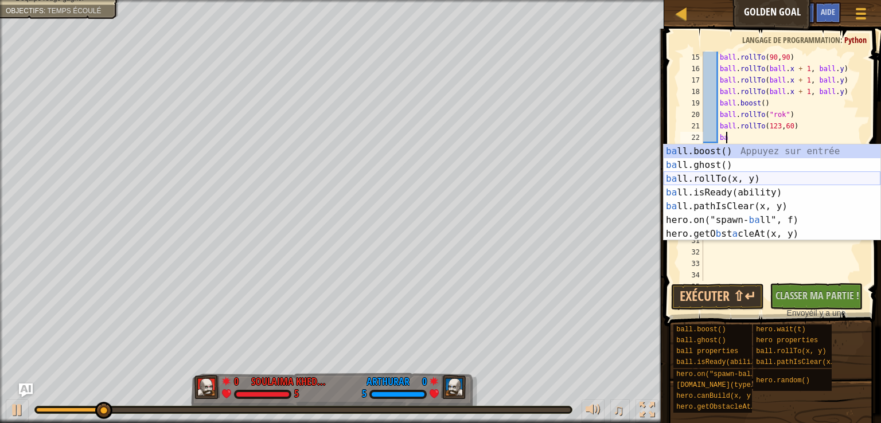
click at [738, 181] on div "ba ll.boost() Appuyez sur entrée ba ll.ghost() Appuyez sur entrée ba ll.rollTo(…" at bounding box center [771, 206] width 217 height 124
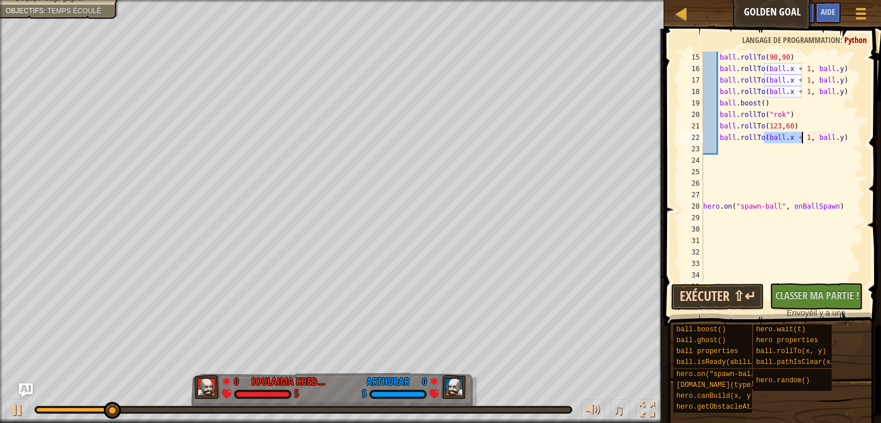
type textarea "ball.rollTo(ball.x + 1, ball.y)"
click at [729, 304] on button "Exécuter ⇧↵" at bounding box center [717, 297] width 93 height 26
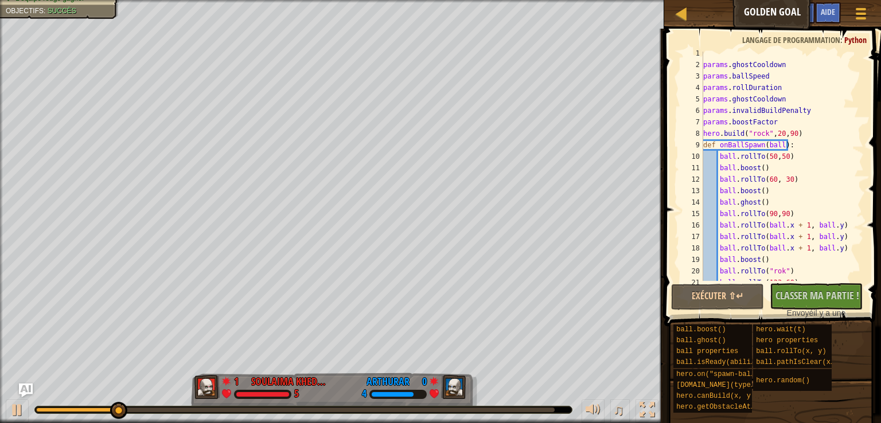
scroll to position [4, 0]
drag, startPoint x: 864, startPoint y: 130, endPoint x: 860, endPoint y: 107, distance: 23.8
click at [860, 107] on div "ball.rollTo(ball.x + 1, ball.y) 1 2 3 4 5 6 7 8 9 10 11 12 13 14 15 16 17 18 19…" at bounding box center [771, 199] width 220 height 331
click at [716, 54] on div "params . ghostCooldown params . ballSpeed params . rollDuration params . ghostC…" at bounding box center [778, 178] width 154 height 252
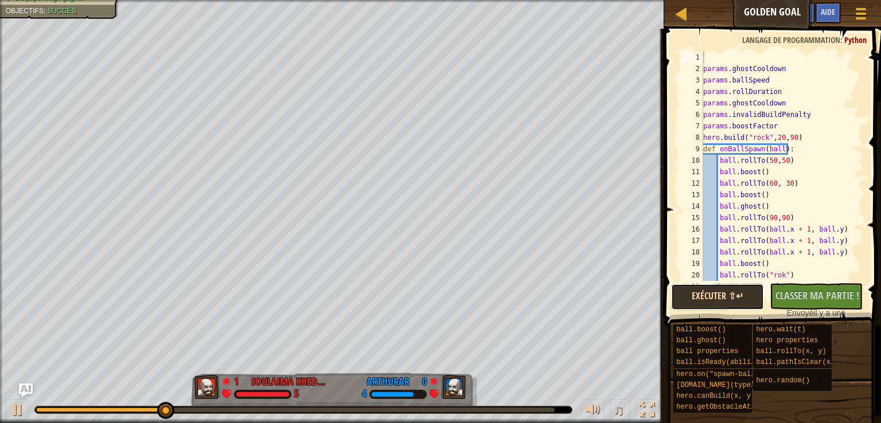
click at [712, 300] on button "Exécuter ⇧↵" at bounding box center [717, 297] width 93 height 26
click at [745, 295] on button "Exécuter ⇧↵" at bounding box center [717, 297] width 93 height 26
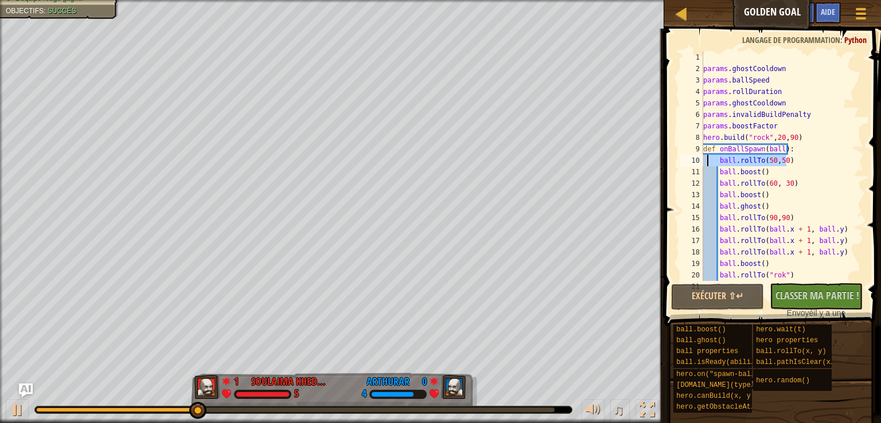
drag, startPoint x: 788, startPoint y: 159, endPoint x: 706, endPoint y: 160, distance: 81.4
click at [706, 160] on div "params . ghostCooldown params . ballSpeed params . rollDuration params . ghostC…" at bounding box center [778, 178] width 154 height 252
type textarea "ball.rollTo(50,50)"
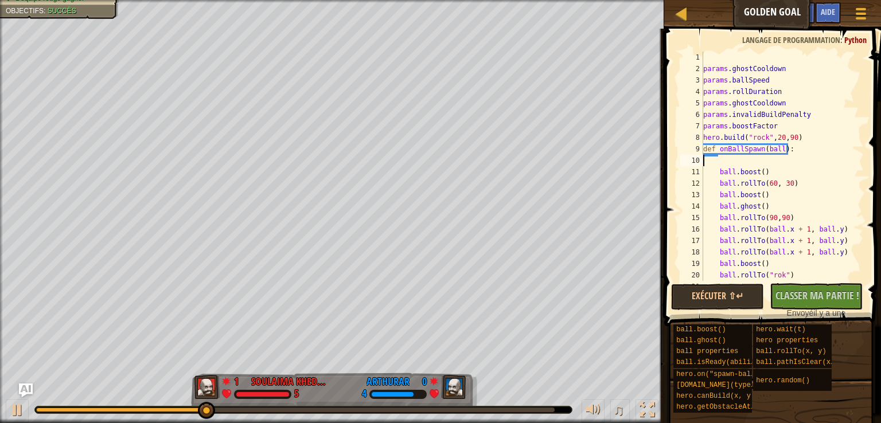
type textarea "def onBallSpawn(ball):"
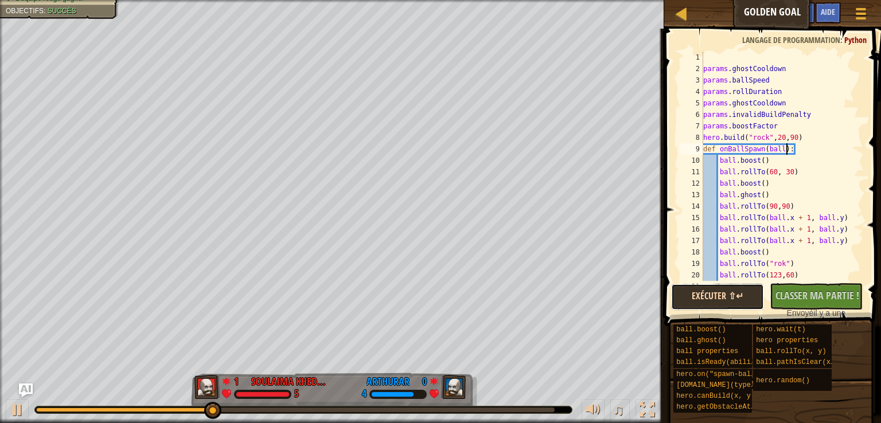
click at [736, 291] on button "Exécuter ⇧↵" at bounding box center [717, 297] width 93 height 26
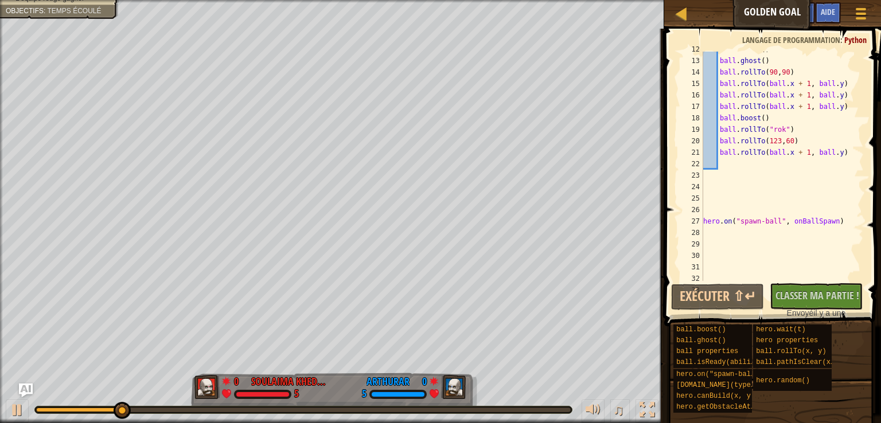
scroll to position [161, 0]
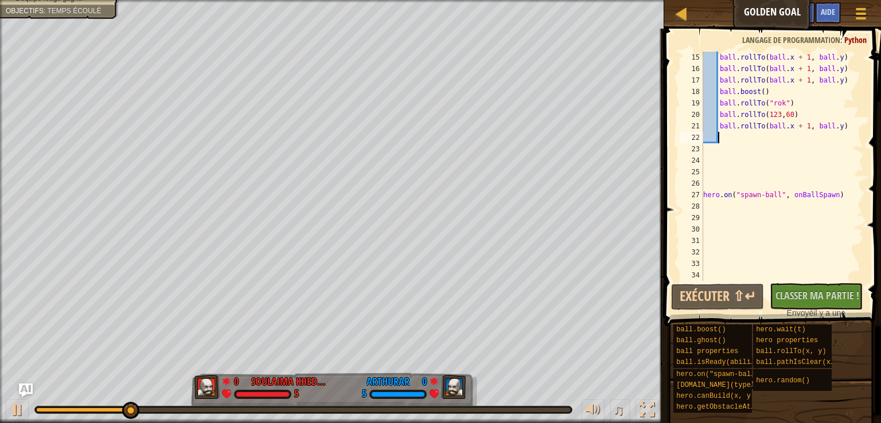
click at [722, 136] on div "ball . rollTo ( ball . x + 1 , ball . y ) ball . rollTo ( ball . x + 1 , ball .…" at bounding box center [778, 178] width 154 height 252
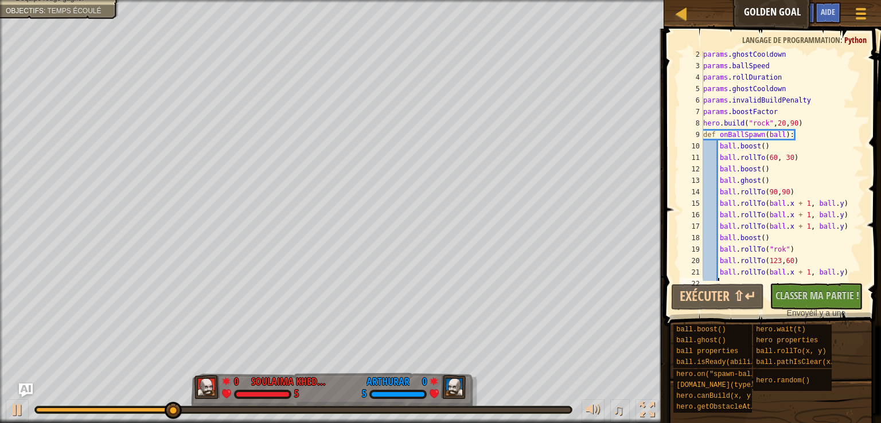
scroll to position [0, 0]
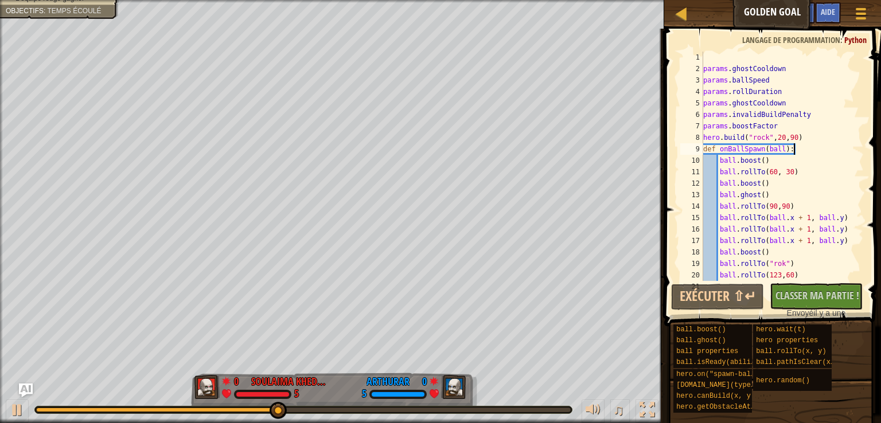
click at [795, 153] on div "params . ghostCooldown params . ballSpeed params . rollDuration params . ghostC…" at bounding box center [778, 178] width 154 height 252
click at [768, 165] on div "params . ghostCooldown params . ballSpeed params . rollDuration params . ghostC…" at bounding box center [778, 178] width 154 height 252
type textarea "ball.boost()"
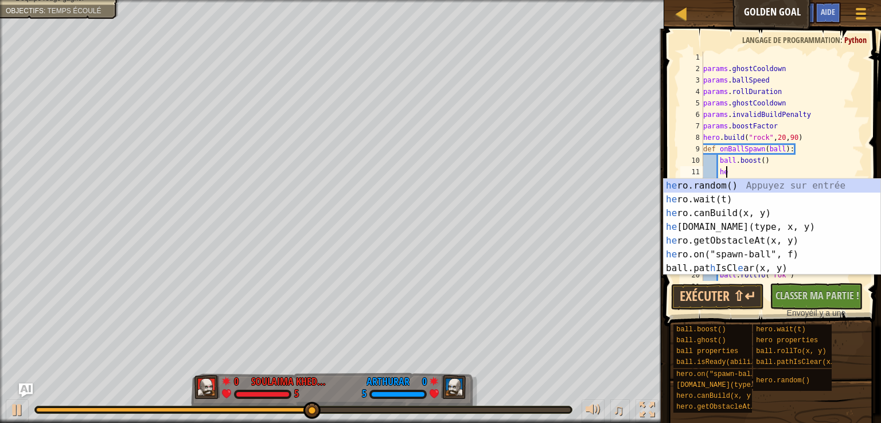
type textarea "her"
click at [730, 186] on div "her o.random() Appuyez sur entrée her o.wait(t) Appuyez sur entrée her o.canBui…" at bounding box center [771, 241] width 217 height 124
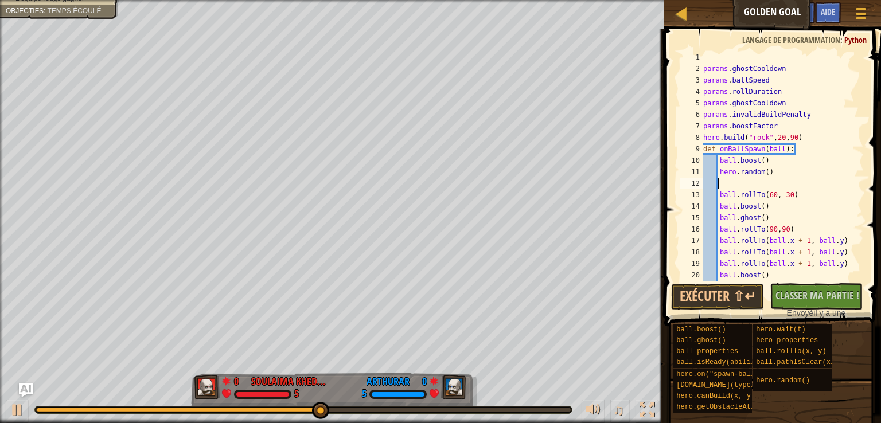
scroll to position [5, 0]
click at [761, 173] on div "params . ghostCooldown params . ballSpeed params . rollDuration params . ghostC…" at bounding box center [778, 178] width 154 height 252
click at [763, 175] on div "params . ghostCooldown params . ballSpeed params . rollDuration params . ghostC…" at bounding box center [778, 178] width 154 height 252
type textarea "hero.random(1)"
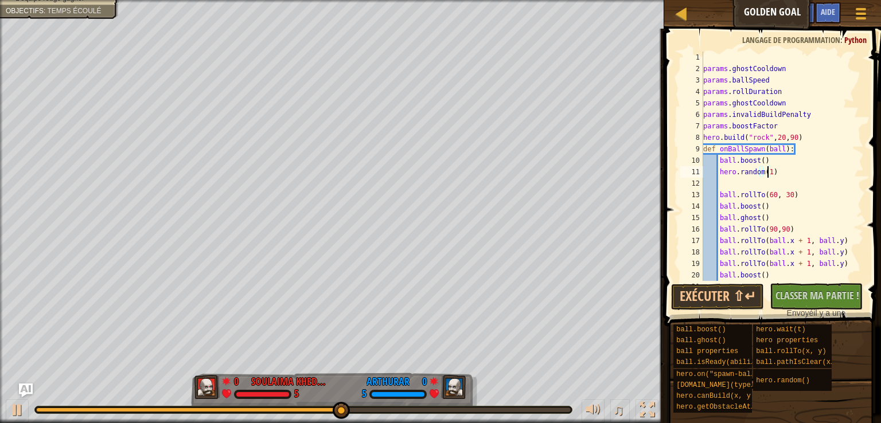
click at [733, 186] on div "params . ghostCooldown params . ballSpeed params . rollDuration params . ghostC…" at bounding box center [778, 178] width 154 height 252
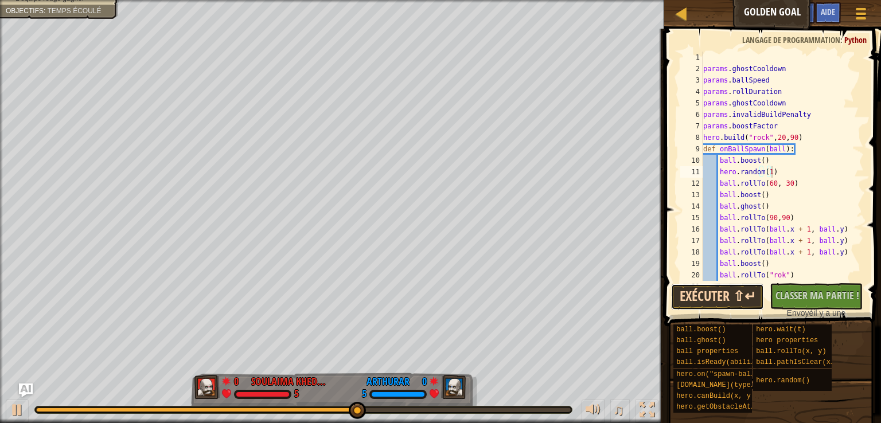
click at [740, 294] on button "Exécuter ⇧↵" at bounding box center [717, 297] width 93 height 26
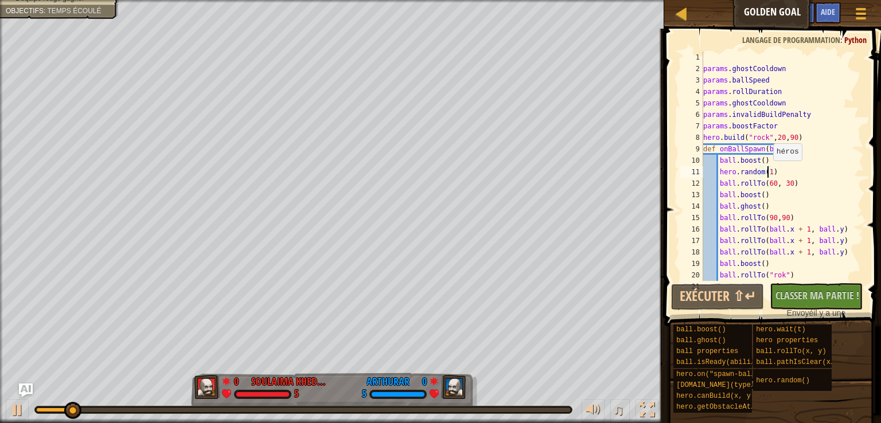
click at [767, 172] on div "params . ghostCooldown params . ballSpeed params . rollDuration params . ghostC…" at bounding box center [778, 178] width 154 height 252
type textarea "hero.random(0)"
click at [720, 299] on button "Exécuter ⇧↵" at bounding box center [717, 297] width 93 height 26
drag, startPoint x: 782, startPoint y: 169, endPoint x: 694, endPoint y: 173, distance: 87.8
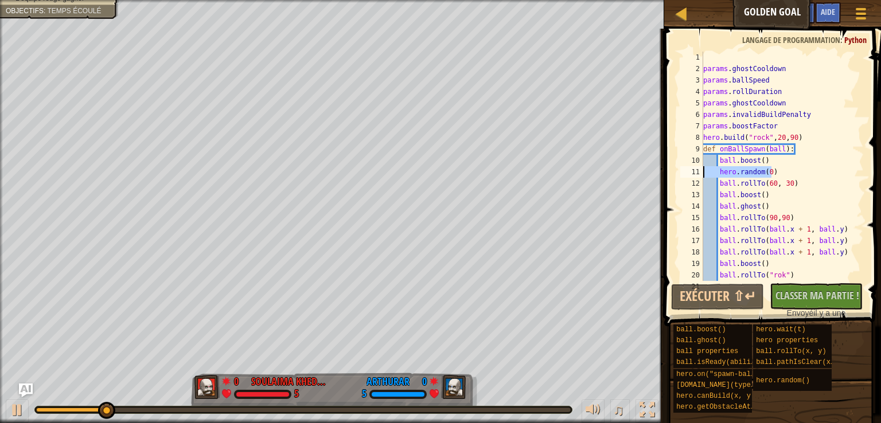
click at [694, 173] on div "hero.random(0) 1 2 3 4 5 6 7 8 9 10 11 12 13 14 15 16 17 18 19 20 21 params . g…" at bounding box center [771, 166] width 186 height 229
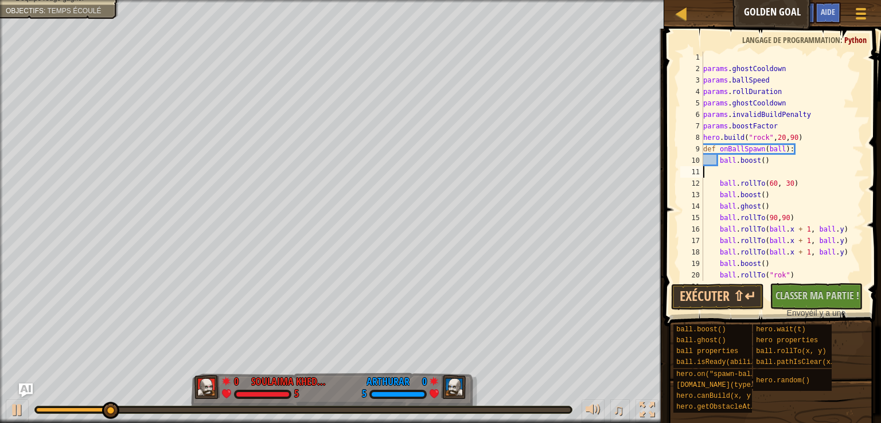
scroll to position [5, 0]
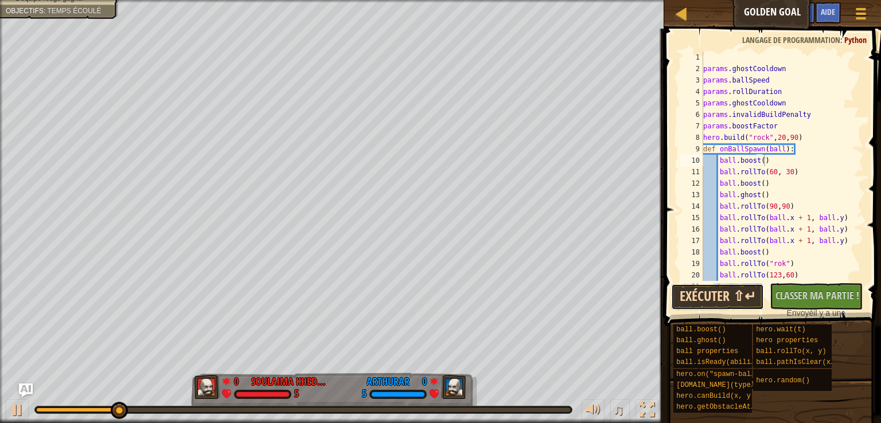
click at [736, 293] on button "Exécuter ⇧↵" at bounding box center [717, 297] width 93 height 26
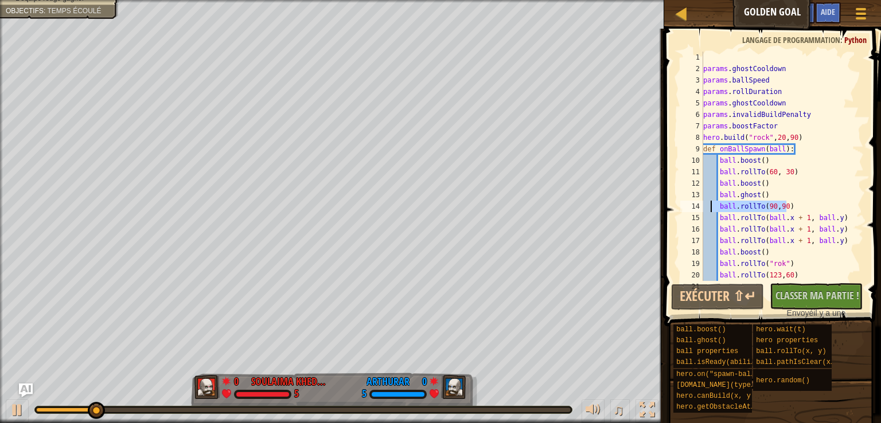
drag, startPoint x: 791, startPoint y: 207, endPoint x: 711, endPoint y: 206, distance: 79.7
click at [711, 206] on div "params . ghostCooldown params . ballSpeed params . rollDuration params . ghostC…" at bounding box center [778, 178] width 154 height 252
type textarea "ball.rollTo(90,90)"
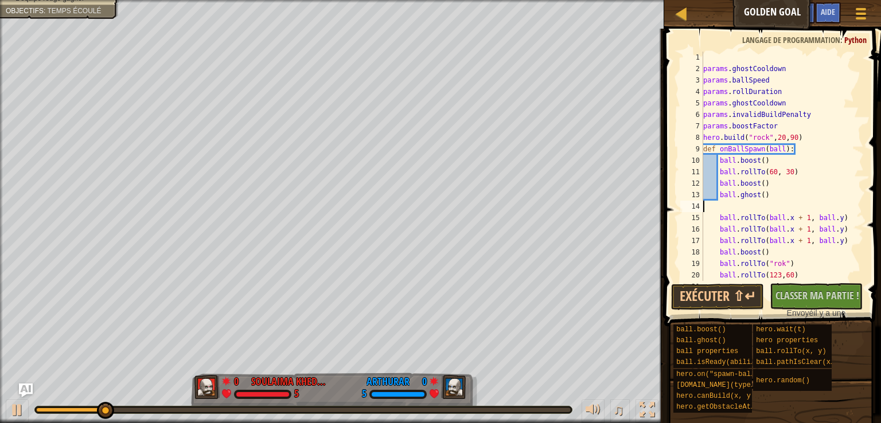
type textarea "ball.ghost()"
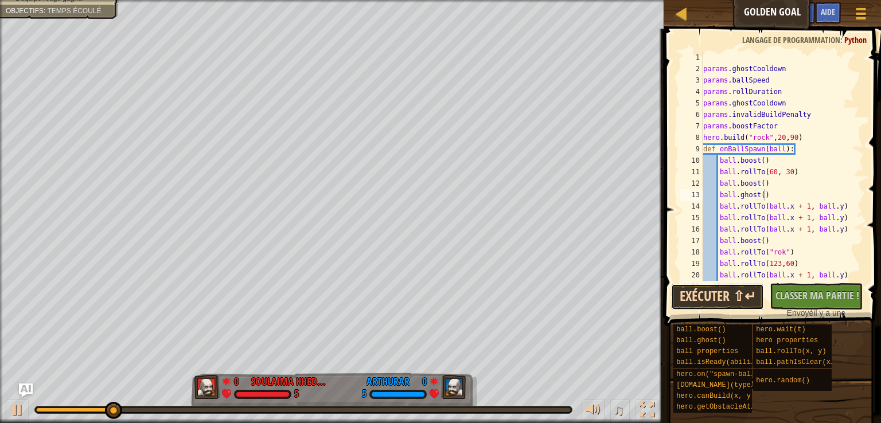
click at [714, 299] on button "Exécuter ⇧↵" at bounding box center [717, 297] width 93 height 26
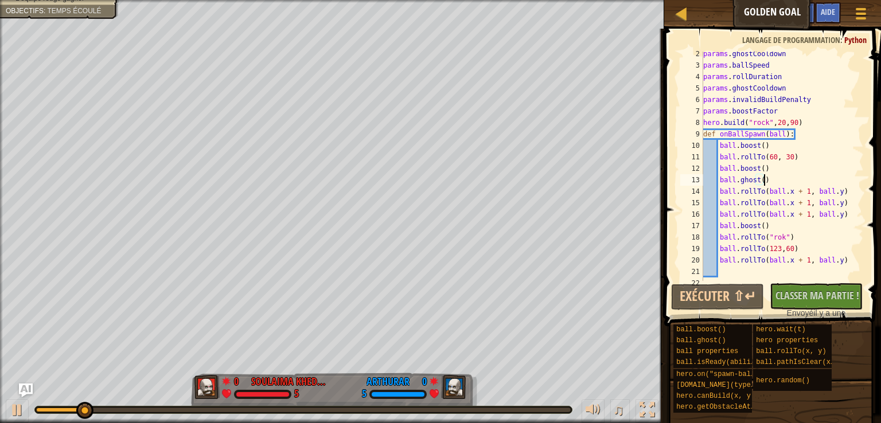
scroll to position [0, 0]
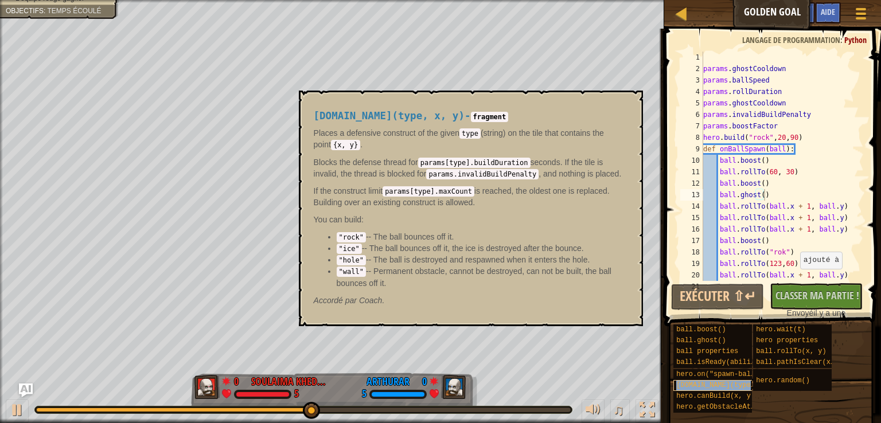
click at [709, 384] on span "[DOMAIN_NAME](type, x, y)" at bounding box center [727, 385] width 103 height 8
drag, startPoint x: 423, startPoint y: 163, endPoint x: 521, endPoint y: 157, distance: 98.2
click at [521, 158] on code "params[type].buildDuration" at bounding box center [474, 163] width 112 height 10
copy code "params[type].buildDuration"
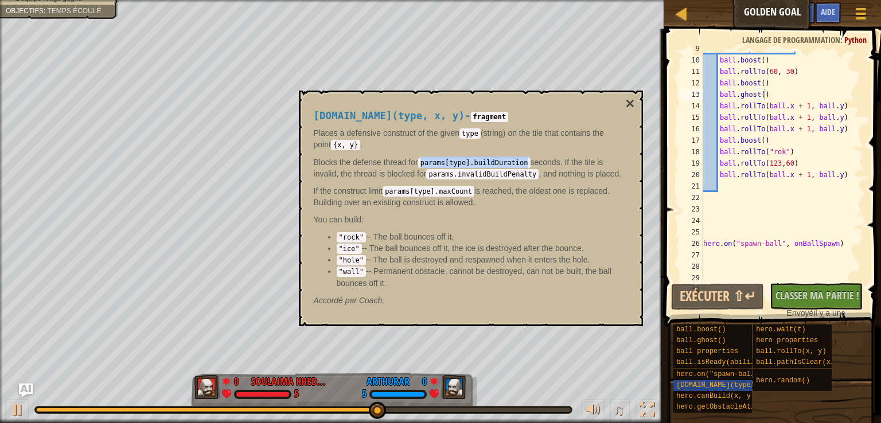
scroll to position [128, 0]
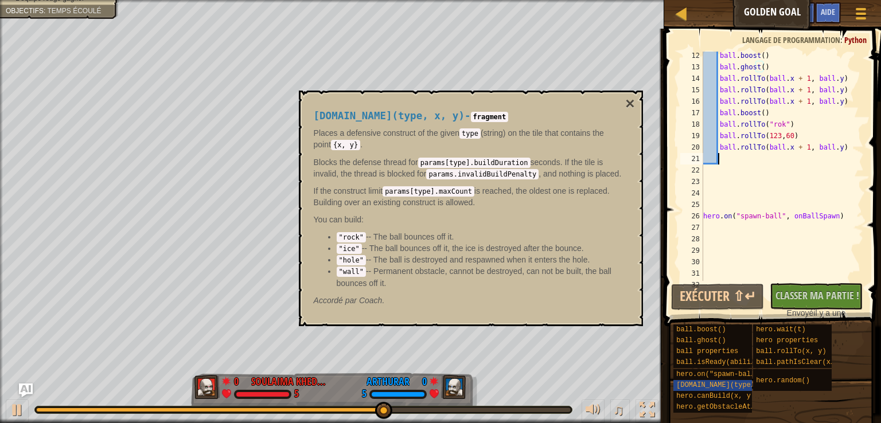
click at [724, 157] on div "ball . boost ( ) ball . ghost ( ) ball . rollTo ( ball . x + 1 , ball . y ) bal…" at bounding box center [778, 176] width 154 height 252
paste textarea "params[type].buildDuration"
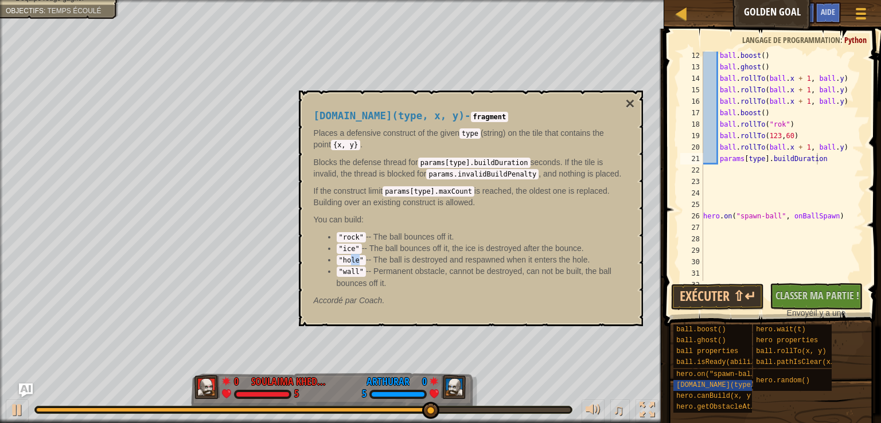
drag, startPoint x: 358, startPoint y: 261, endPoint x: 351, endPoint y: 261, distance: 7.5
click at [351, 261] on code ""hole"" at bounding box center [351, 260] width 29 height 10
click at [356, 239] on code ""rock"" at bounding box center [351, 237] width 29 height 10
click at [356, 237] on code ""rock"" at bounding box center [351, 237] width 29 height 10
drag, startPoint x: 360, startPoint y: 235, endPoint x: 337, endPoint y: 235, distance: 22.9
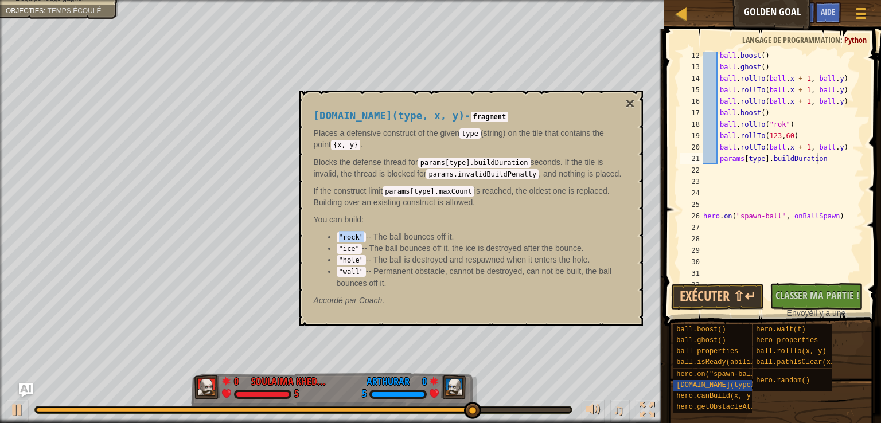
click at [337, 235] on code ""rock"" at bounding box center [351, 237] width 29 height 10
copy code ""rock""
drag, startPoint x: 760, startPoint y: 159, endPoint x: 744, endPoint y: 159, distance: 16.6
click at [744, 159] on div "ball . boost ( ) ball . ghost ( ) ball . rollTo ( ball . x + 1 , ball . y ) bal…" at bounding box center [778, 176] width 154 height 252
paste textarea ""rock""
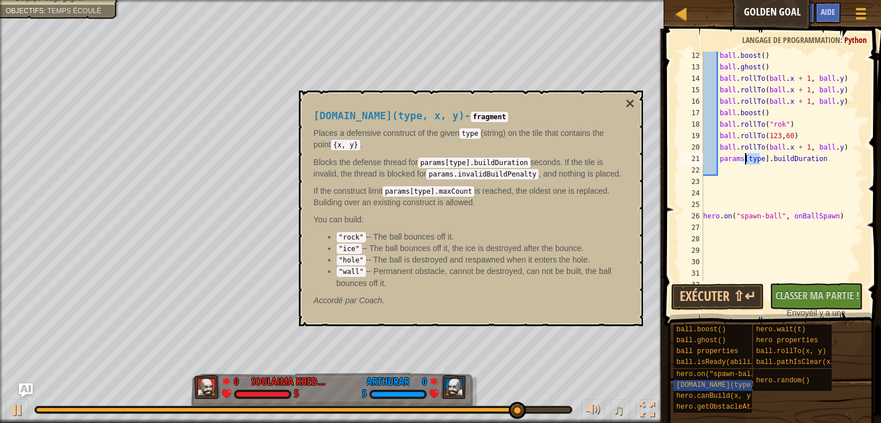
type textarea "params["rock"].buildDuration"
click at [725, 294] on button "Exécuter ⇧↵" at bounding box center [717, 297] width 93 height 26
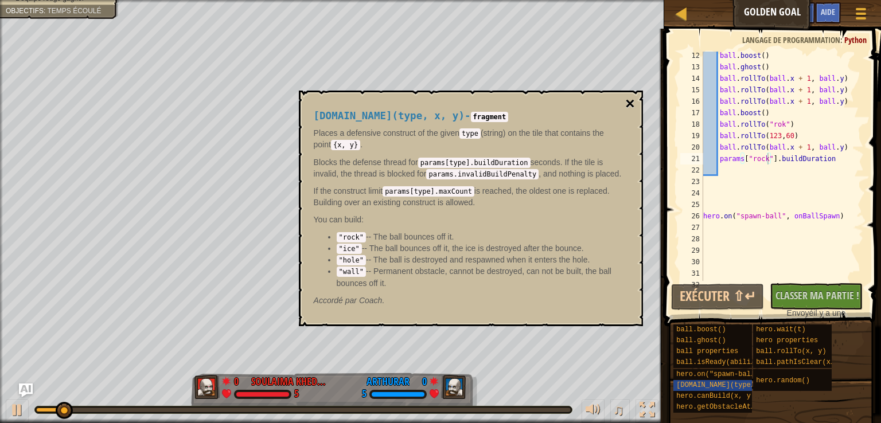
click at [628, 96] on button "×" at bounding box center [629, 104] width 9 height 16
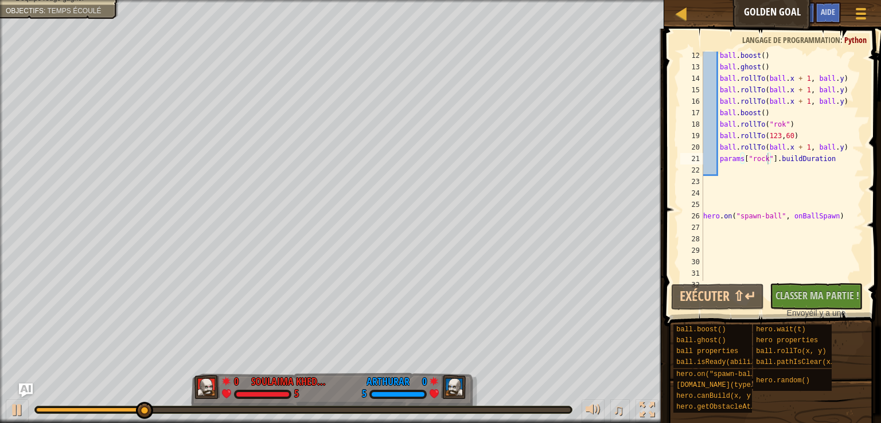
click at [833, 160] on div "ball . boost ( ) ball . ghost ( ) ball . rollTo ( ball . x + 1 , ball . y ) bal…" at bounding box center [778, 176] width 154 height 252
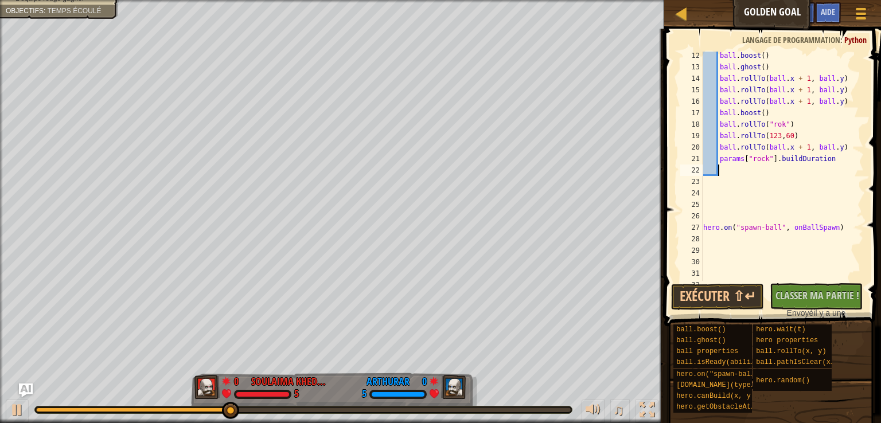
scroll to position [5, 1]
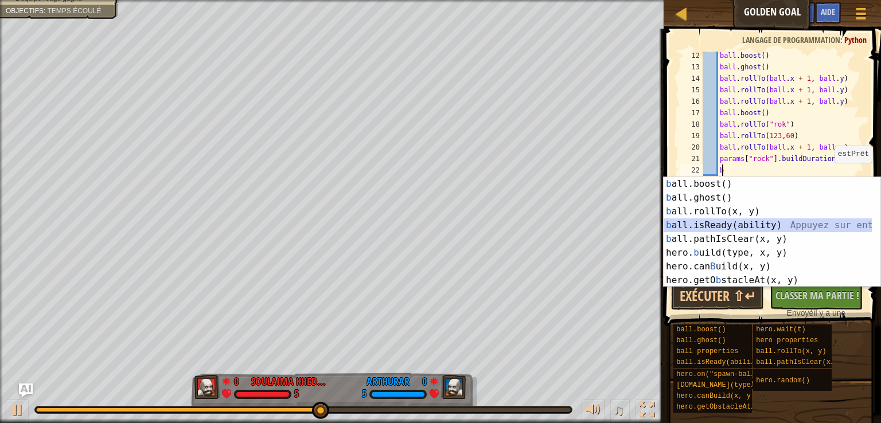
click at [748, 228] on div "b all.boost() Appuyez sur entrée b all.ghost() Appuyez sur entrée b all.rollTo(…" at bounding box center [767, 246] width 208 height 138
type textarea "ball.isReady("boost")"
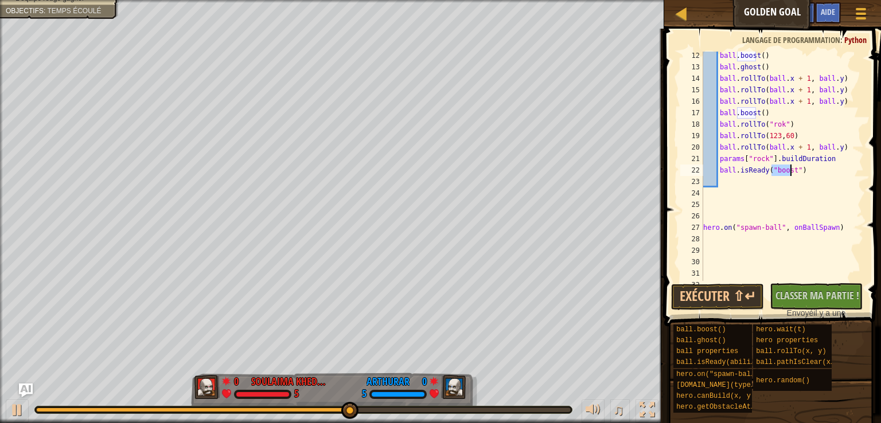
click at [807, 175] on div "ball . boost ( ) ball . ghost ( ) ball . rollTo ( ball . x + 1 , ball . y ) bal…" at bounding box center [778, 176] width 154 height 252
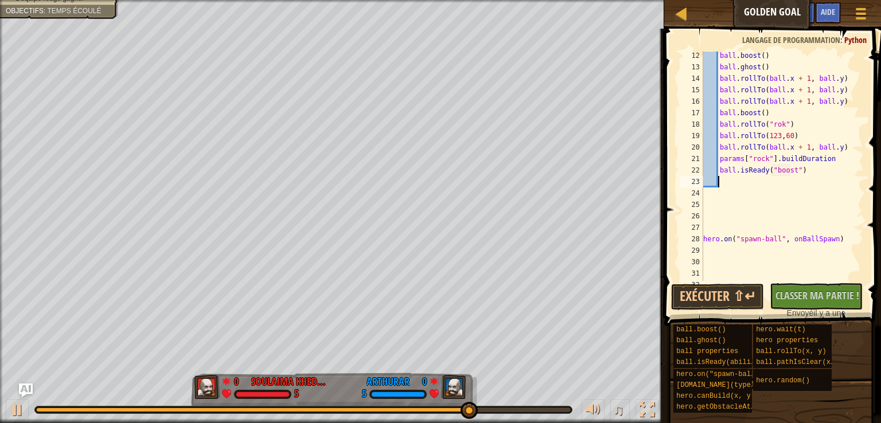
type textarea "b"
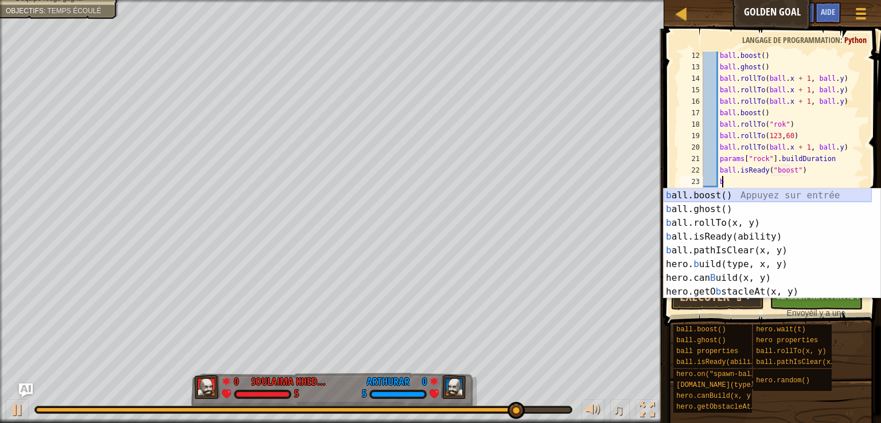
click at [751, 192] on div "b all.boost() Appuyez sur entrée b all.ghost() Appuyez sur entrée b all.rollTo(…" at bounding box center [767, 258] width 208 height 138
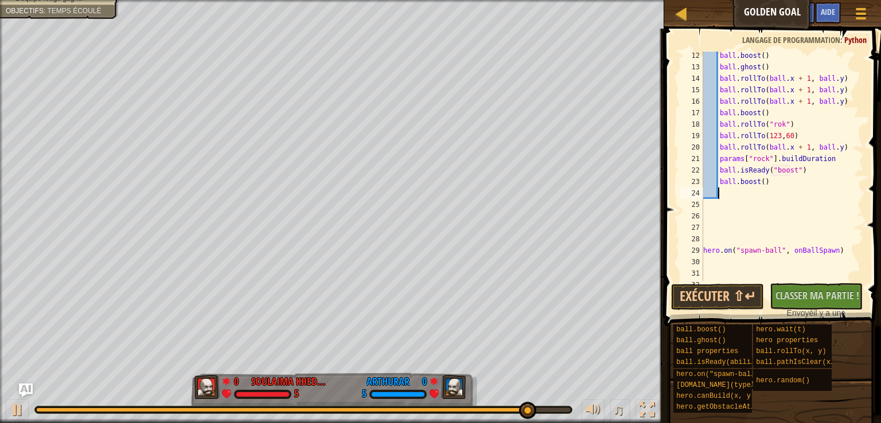
click at [780, 179] on div "ball . boost ( ) ball . ghost ( ) ball . rollTo ( ball . x + 1 , ball . y ) bal…" at bounding box center [778, 176] width 154 height 252
type textarea "ball.boost()"
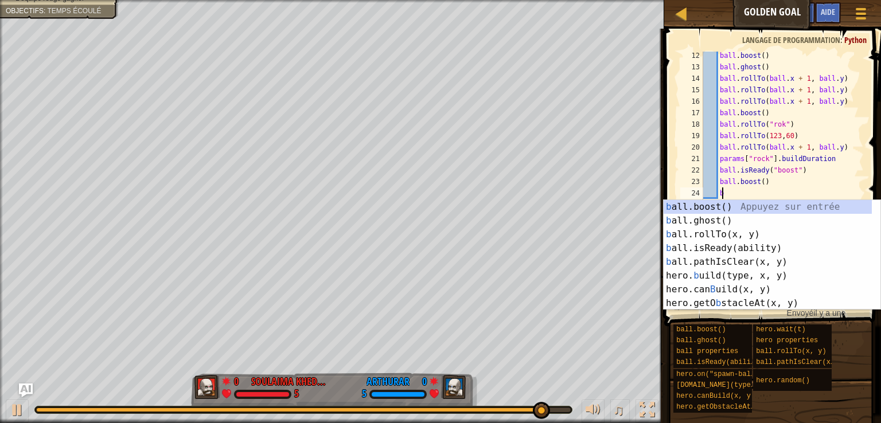
scroll to position [5, 1]
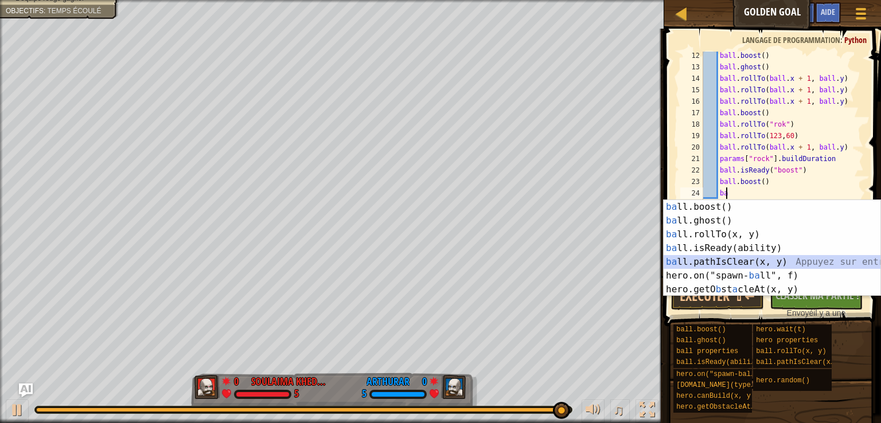
click at [712, 260] on div "ba ll.boost() Appuyez sur entrée ba ll.ghost() Appuyez sur entrée ba ll.rollTo(…" at bounding box center [771, 262] width 217 height 124
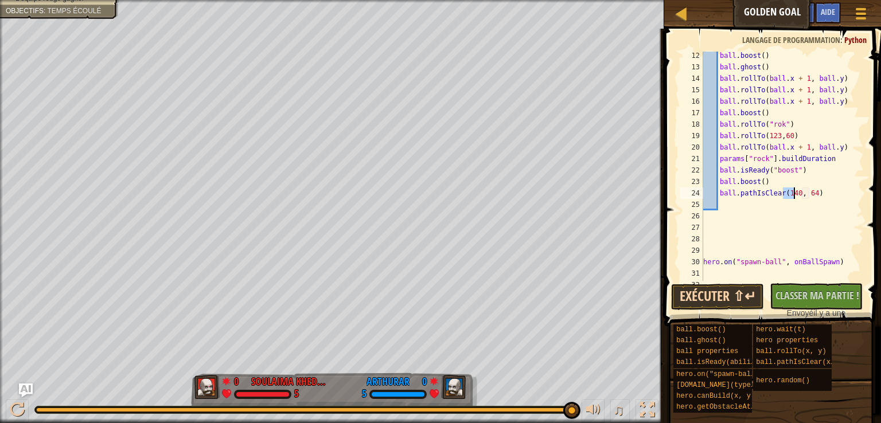
type textarea "ball.pathIsClear(140, 64)"
click at [715, 295] on button "Exécuter ⇧↵" at bounding box center [717, 297] width 93 height 26
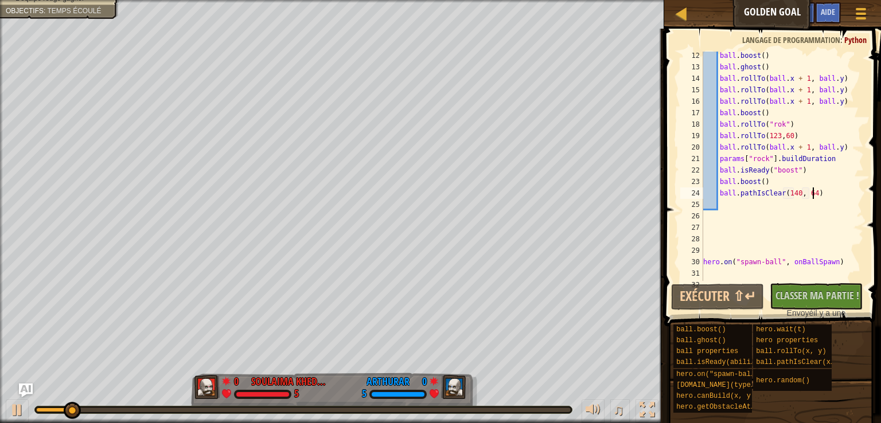
click at [817, 197] on div "ball . boost ( ) ball . ghost ( ) ball . rollTo ( ball . x + 1 , ball . y ) bal…" at bounding box center [778, 176] width 154 height 252
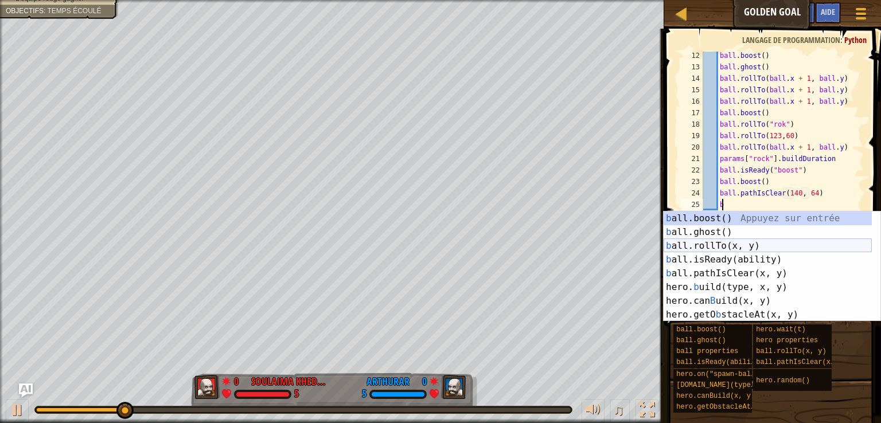
click at [711, 250] on div "b all.boost() Appuyez sur entrée b all.ghost() Appuyez sur entrée b all.rollTo(…" at bounding box center [767, 281] width 208 height 138
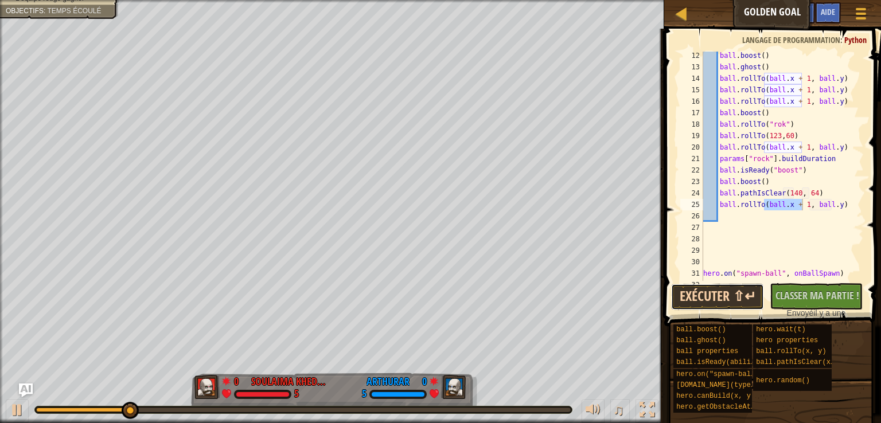
click at [725, 299] on button "Exécuter ⇧↵" at bounding box center [717, 297] width 93 height 26
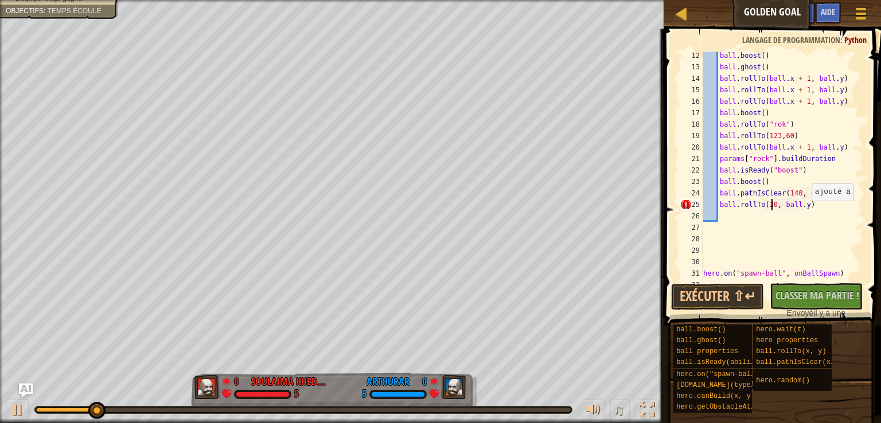
scroll to position [5, 6]
click at [719, 300] on button "Exécuter ⇧↵" at bounding box center [717, 297] width 93 height 26
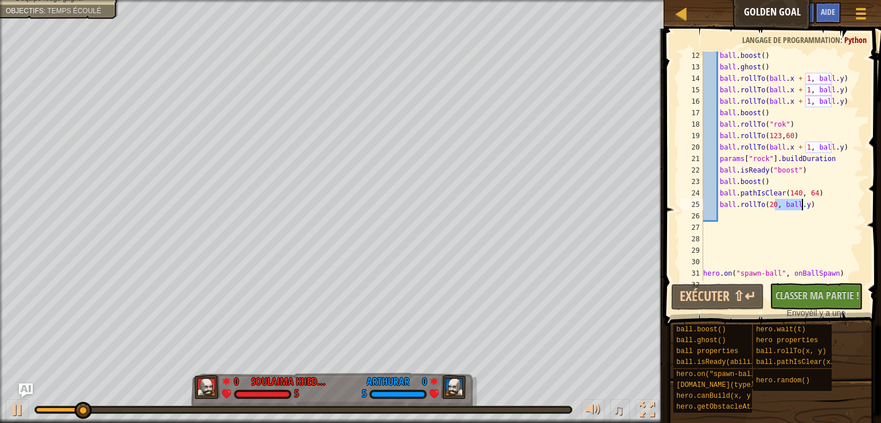
drag, startPoint x: 776, startPoint y: 206, endPoint x: 801, endPoint y: 207, distance: 24.7
click at [801, 207] on div "ball . boost ( ) ball . ghost ( ) ball . rollTo ( ball . x + 1 , ball . y ) bal…" at bounding box center [778, 176] width 154 height 252
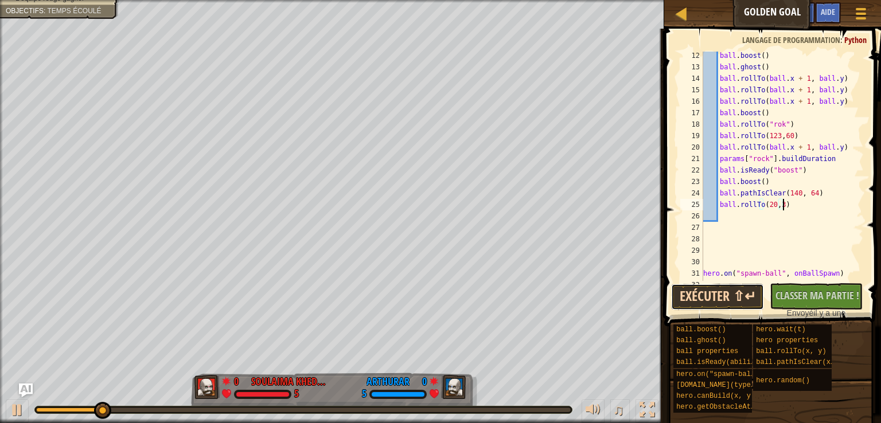
click at [721, 296] on button "Exécuter ⇧↵" at bounding box center [717, 297] width 93 height 26
drag, startPoint x: 771, startPoint y: 205, endPoint x: 764, endPoint y: 204, distance: 7.0
click at [764, 204] on div "ball . boost ( ) ball . ghost ( ) ball . rollTo ( ball . x + 1 , ball . y ) bal…" at bounding box center [778, 176] width 154 height 252
click at [782, 207] on div "ball . boost ( ) ball . ghost ( ) ball . rollTo ( ball . x + 1 , ball . y ) bal…" at bounding box center [778, 176] width 154 height 252
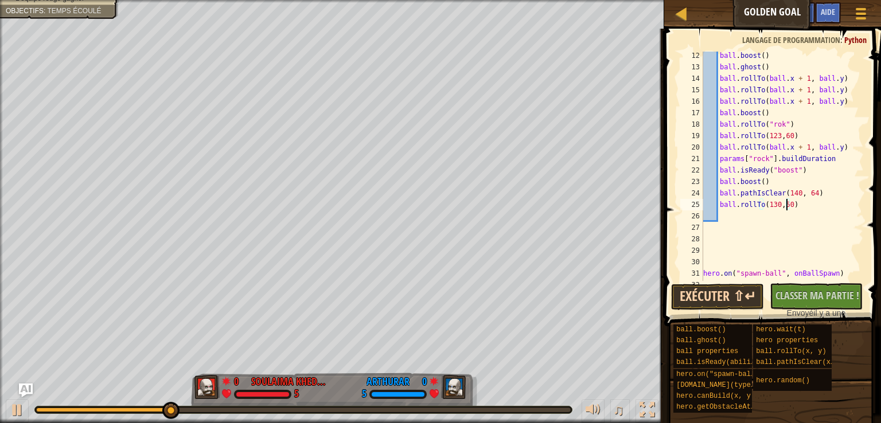
type textarea "ball.rollTo(130,50)"
click at [716, 296] on button "Exécuter ⇧↵" at bounding box center [717, 297] width 93 height 26
click at [800, 201] on div "ball . boost ( ) ball . ghost ( ) ball . rollTo ( ball . x + 1 , ball . y ) bal…" at bounding box center [778, 176] width 154 height 252
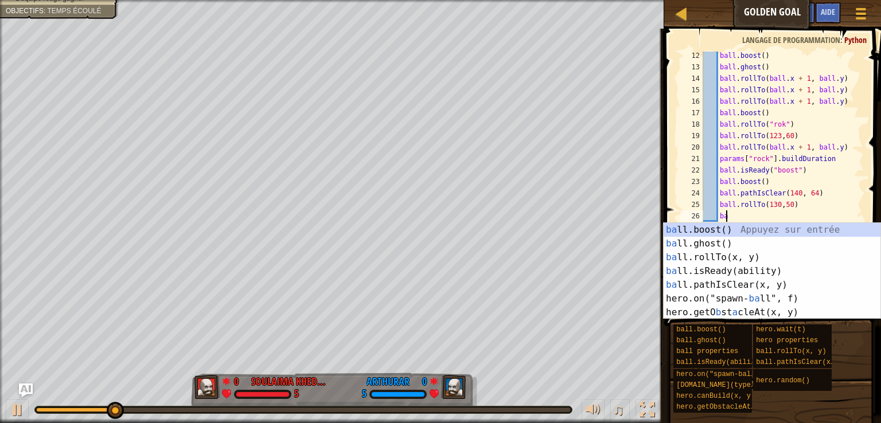
scroll to position [5, 1]
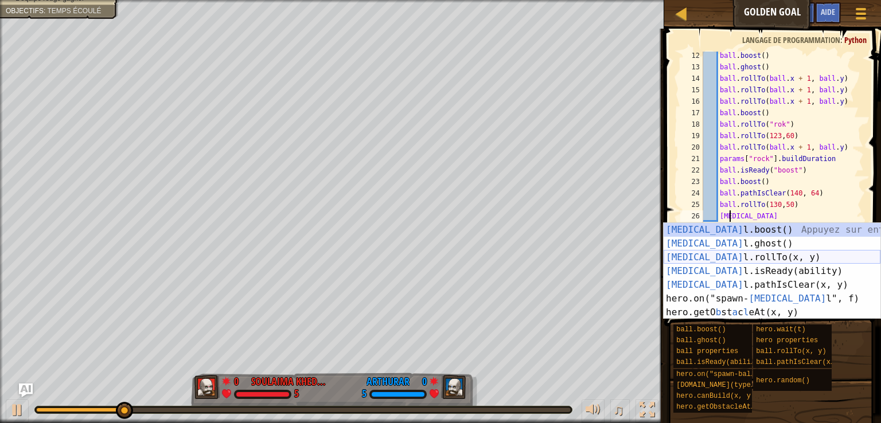
click at [718, 259] on div "bal l.boost() Appuyez sur entrée bal l.ghost() Appuyez sur entrée bal l.rollTo(…" at bounding box center [771, 285] width 217 height 124
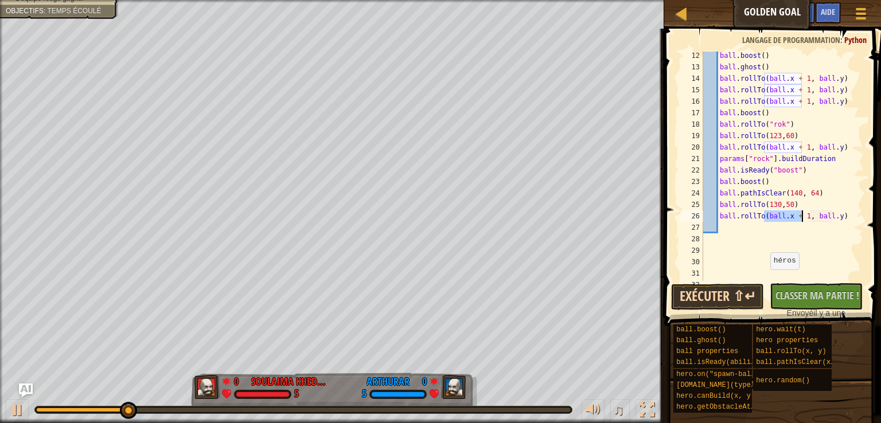
type textarea "ball.rollTo(ball.x + 1, ball.y)"
click at [715, 296] on button "Exécuter ⇧↵" at bounding box center [717, 297] width 93 height 26
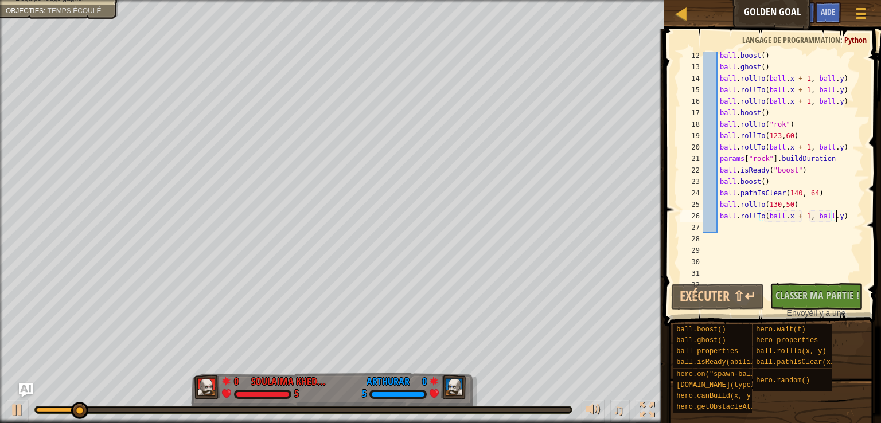
click at [835, 218] on div "ball . boost ( ) ball . ghost ( ) ball . rollTo ( ball . x + 1 , ball . y ) bal…" at bounding box center [778, 176] width 154 height 252
type textarea "b"
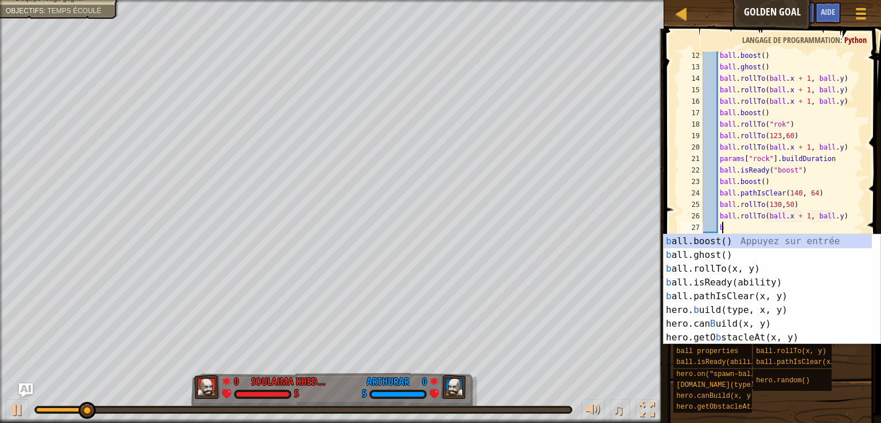
scroll to position [5, 1]
click at [734, 243] on div "b all.boost() Appuyez sur entrée b all.ghost() Appuyez sur entrée b all.rollTo(…" at bounding box center [767, 304] width 208 height 138
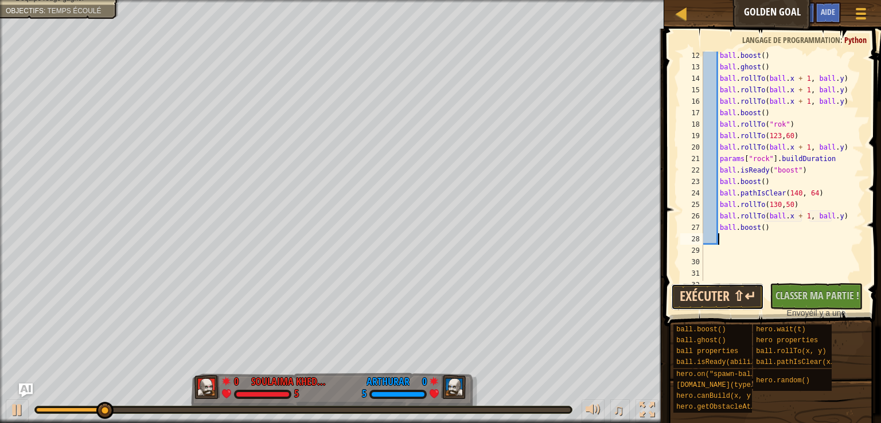
click at [716, 297] on button "Exécuter ⇧↵" at bounding box center [717, 297] width 93 height 26
click at [775, 228] on div "ball . boost ( ) ball . ghost ( ) ball . rollTo ( ball . x + 1 , ball . y ) bal…" at bounding box center [778, 176] width 154 height 252
type textarea "ball.boost()"
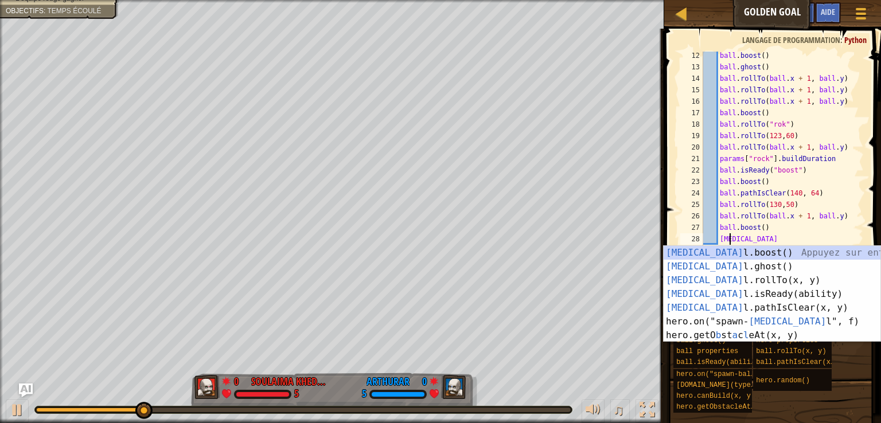
scroll to position [5, 1]
click at [725, 280] on div "bal l.boost() Appuyez sur entrée bal l.ghost() Appuyez sur entrée bal l.rollTo(…" at bounding box center [771, 308] width 217 height 124
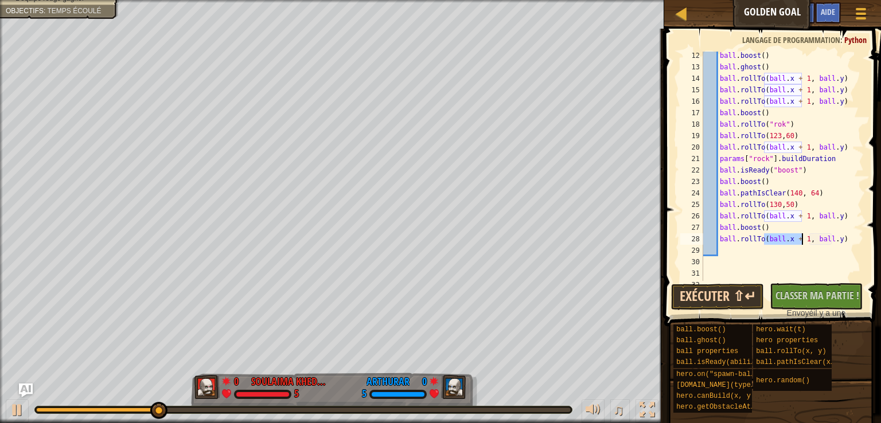
type textarea "ball.rollTo(ball.x + 1, ball.y)"
click at [725, 296] on button "Exécuter ⇧↵" at bounding box center [717, 297] width 93 height 26
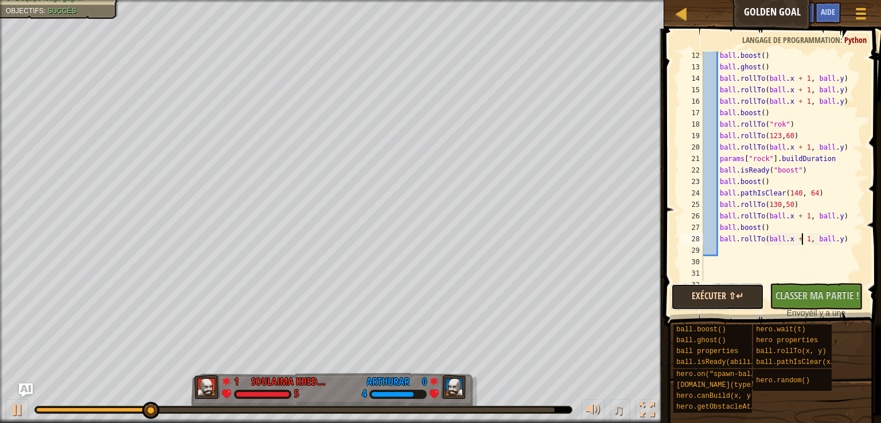
click at [715, 299] on button "Exécuter ⇧↵" at bounding box center [717, 297] width 93 height 26
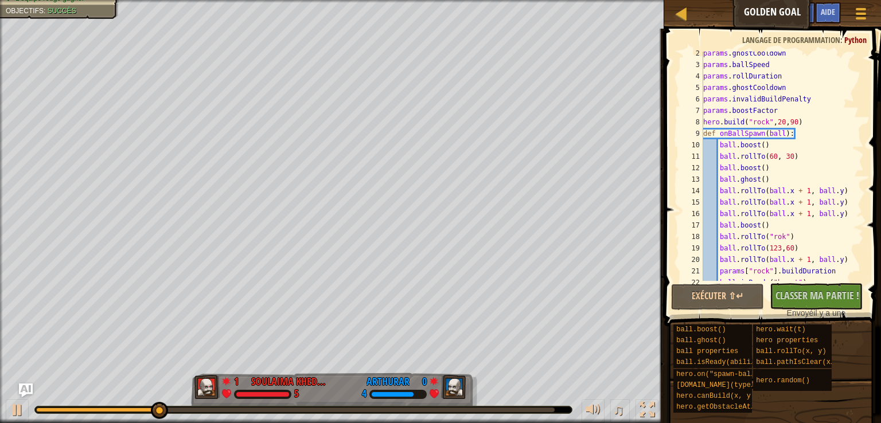
scroll to position [0, 0]
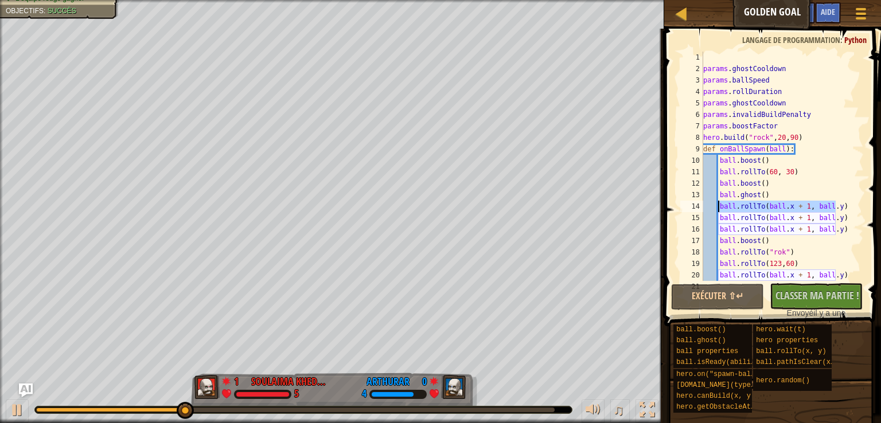
drag, startPoint x: 839, startPoint y: 206, endPoint x: 718, endPoint y: 207, distance: 121.0
click at [718, 207] on div "params . ghostCooldown params . ballSpeed params . rollDuration params . ghostC…" at bounding box center [778, 178] width 154 height 252
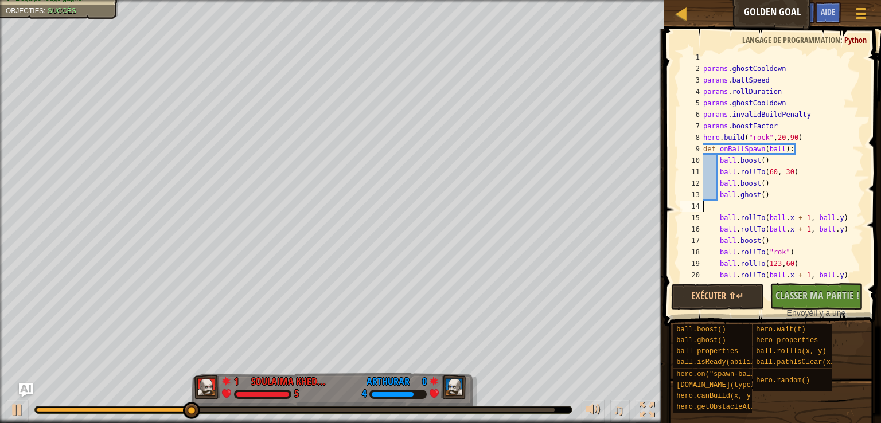
scroll to position [5, 0]
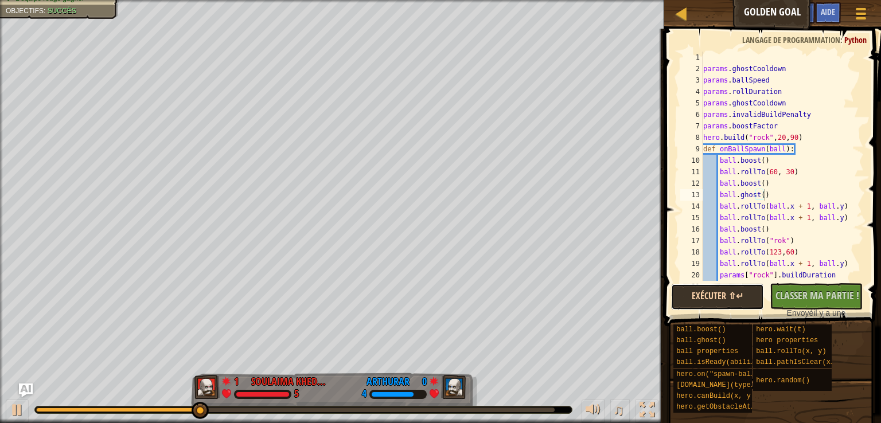
click at [715, 294] on button "Exécuter ⇧↵" at bounding box center [717, 297] width 93 height 26
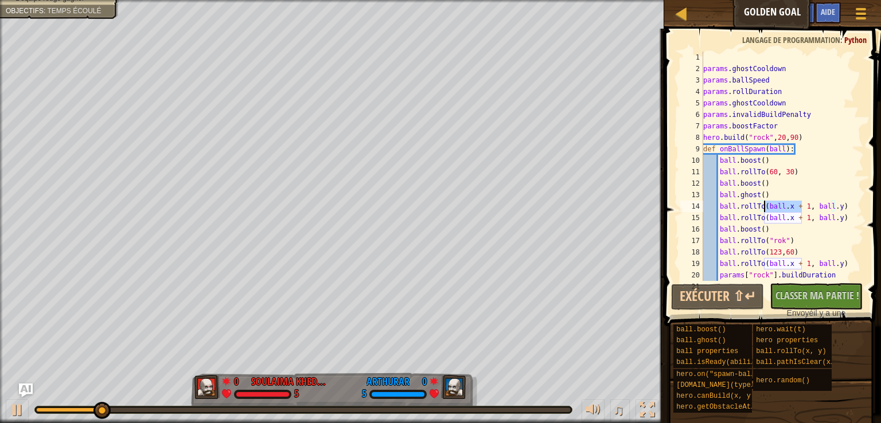
drag, startPoint x: 801, startPoint y: 206, endPoint x: 765, endPoint y: 206, distance: 36.1
click at [765, 206] on div "params . ghostCooldown params . ballSpeed params . rollDuration params . ghostC…" at bounding box center [778, 178] width 154 height 252
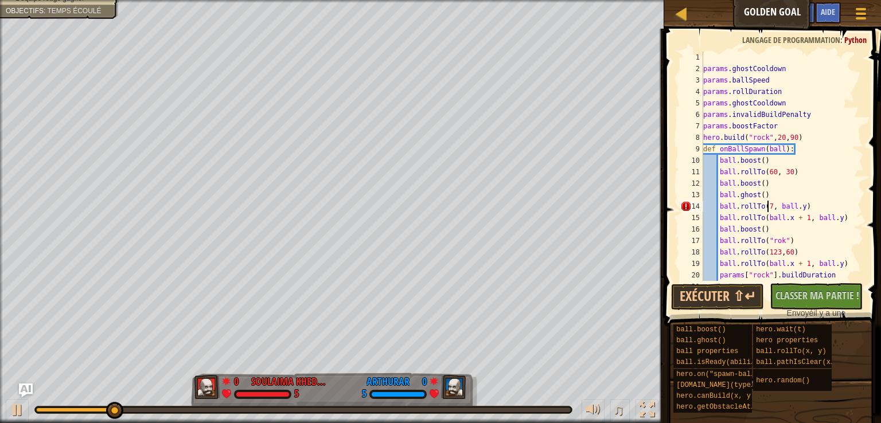
scroll to position [5, 6]
click at [734, 290] on button "Exécuter ⇧↵" at bounding box center [717, 297] width 93 height 26
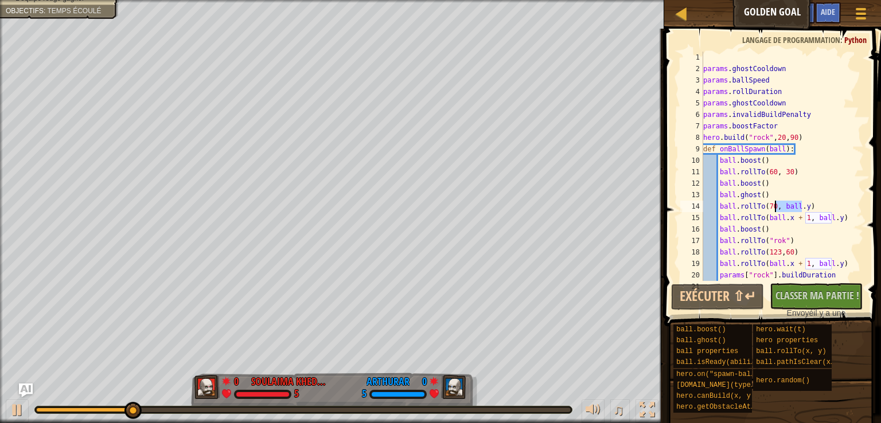
drag, startPoint x: 800, startPoint y: 207, endPoint x: 776, endPoint y: 203, distance: 25.0
click at [776, 203] on div "params . ghostCooldown params . ballSpeed params . rollDuration params . ghostC…" at bounding box center [778, 178] width 154 height 252
click at [736, 293] on button "Exécuter ⇧↵" at bounding box center [717, 297] width 93 height 26
drag, startPoint x: 773, startPoint y: 207, endPoint x: 782, endPoint y: 207, distance: 9.2
click at [782, 207] on div "params . ghostCooldown params . ballSpeed params . rollDuration params . ghostC…" at bounding box center [778, 178] width 154 height 252
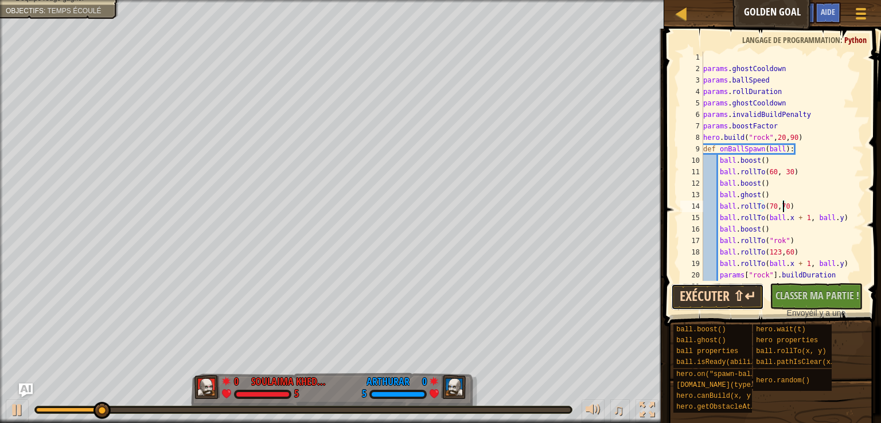
click at [732, 295] on button "Exécuter ⇧↵" at bounding box center [717, 297] width 93 height 26
drag, startPoint x: 773, startPoint y: 205, endPoint x: 782, endPoint y: 207, distance: 9.5
click at [782, 207] on div "params . ghostCooldown params . ballSpeed params . rollDuration params . ghostC…" at bounding box center [778, 178] width 154 height 252
click at [716, 297] on button "Exécuter ⇧↵" at bounding box center [717, 297] width 93 height 26
drag, startPoint x: 800, startPoint y: 217, endPoint x: 762, endPoint y: 215, distance: 38.5
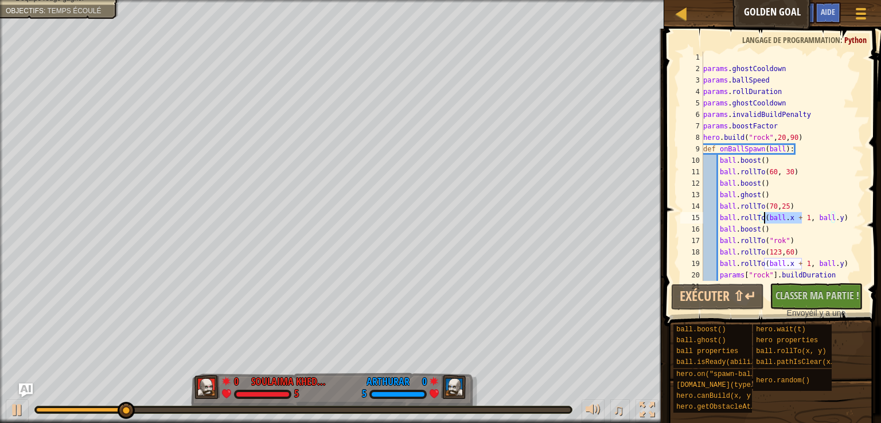
click at [762, 215] on div "params . ghostCooldown params . ballSpeed params . rollDuration params . ghostC…" at bounding box center [778, 178] width 154 height 252
click at [743, 292] on button "Exécuter ⇧↵" at bounding box center [717, 297] width 93 height 26
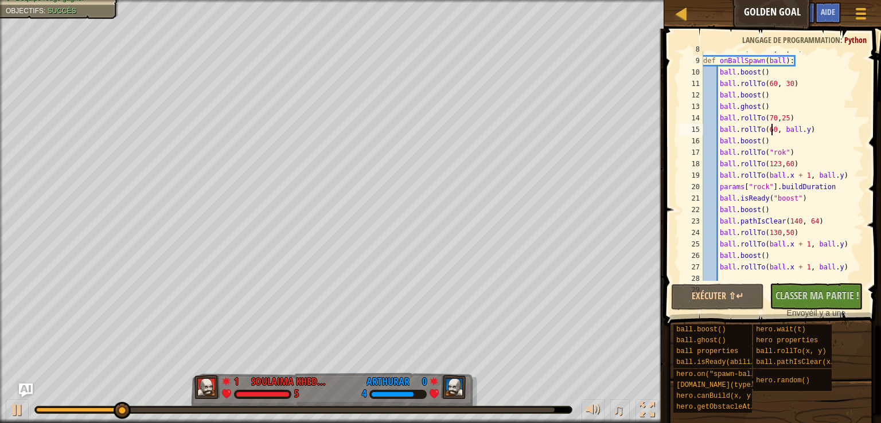
scroll to position [87, 0]
click at [729, 294] on button "Exécuter ⇧↵" at bounding box center [717, 297] width 93 height 26
drag, startPoint x: 777, startPoint y: 131, endPoint x: 800, endPoint y: 131, distance: 22.9
click at [800, 131] on div "hero . build ( "rock" , 20 , 90 ) def onBallSpawn ( ball ) : ball . boost ( ) b…" at bounding box center [778, 170] width 154 height 252
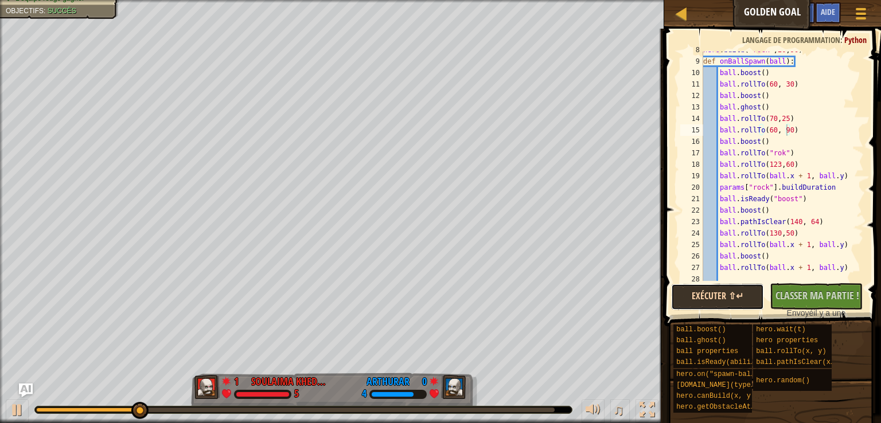
click at [714, 299] on button "Exécuter ⇧↵" at bounding box center [717, 297] width 93 height 26
drag, startPoint x: 774, startPoint y: 130, endPoint x: 786, endPoint y: 127, distance: 12.5
click at [786, 127] on div "hero . build ( "rock" , 20 , 90 ) def onBallSpawn ( ball ) : ball . boost ( ) b…" at bounding box center [778, 170] width 154 height 252
click at [736, 297] on button "Exécuter ⇧↵" at bounding box center [717, 297] width 93 height 26
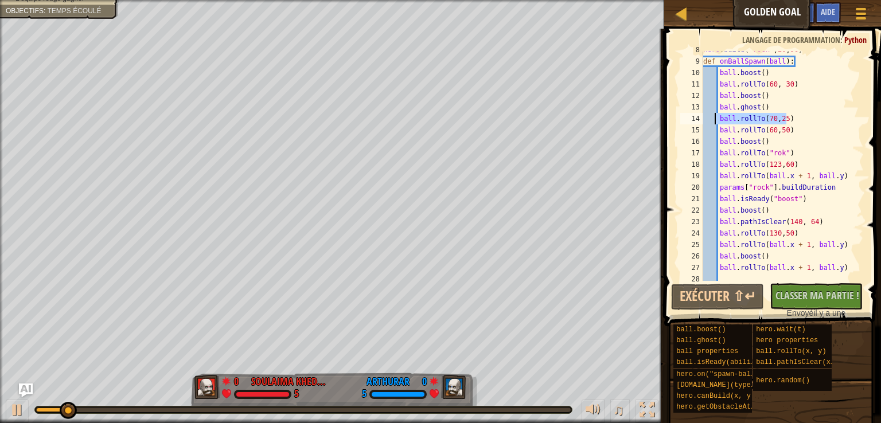
drag, startPoint x: 797, startPoint y: 119, endPoint x: 714, endPoint y: 119, distance: 82.6
click at [714, 119] on div "hero . build ( "rock" , 20 , 90 ) def onBallSpawn ( ball ) : ball . boost ( ) b…" at bounding box center [778, 170] width 154 height 252
type textarea "ball.rollTo(70,25)"
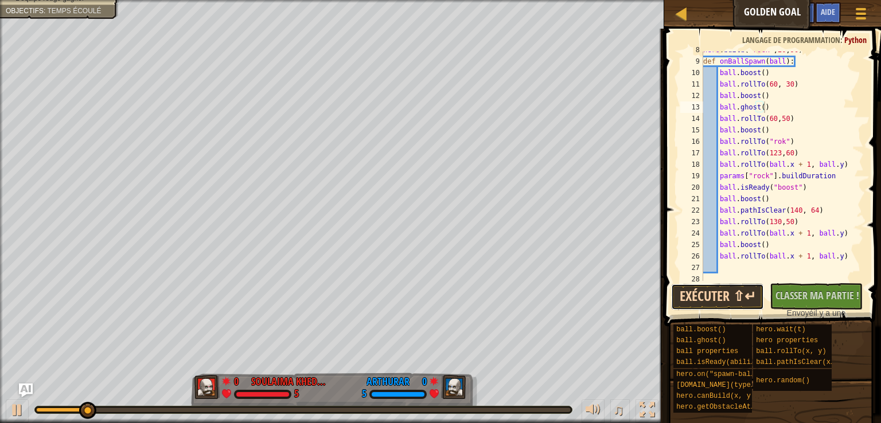
click at [725, 287] on button "Exécuter ⇧↵" at bounding box center [717, 297] width 93 height 26
drag, startPoint x: 789, startPoint y: 120, endPoint x: 710, endPoint y: 118, distance: 79.2
click at [710, 118] on div "hero . build ( "rock" , 20 , 90 ) def onBallSpawn ( ball ) : ball . boost ( ) b…" at bounding box center [778, 170] width 154 height 252
type textarea "ball.rollTo(60,50)"
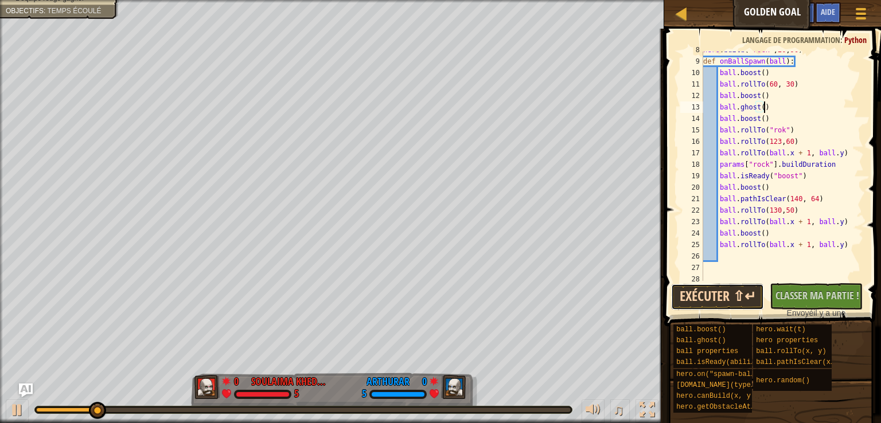
click at [706, 303] on button "Exécuter ⇧↵" at bounding box center [717, 297] width 93 height 26
click at [796, 143] on div "hero . build ( "rock" , 20 , 90 ) def onBallSpawn ( ball ) : ball . boost ( ) b…" at bounding box center [778, 170] width 154 height 252
click at [730, 296] on button "Exécuter ⇧↵" at bounding box center [717, 297] width 93 height 26
drag, startPoint x: 777, startPoint y: 212, endPoint x: 785, endPoint y: 210, distance: 7.6
click at [785, 210] on div "hero . build ( "rock" , 20 , 90 ) def onBallSpawn ( ball ) : ball . boost ( ) b…" at bounding box center [778, 170] width 154 height 252
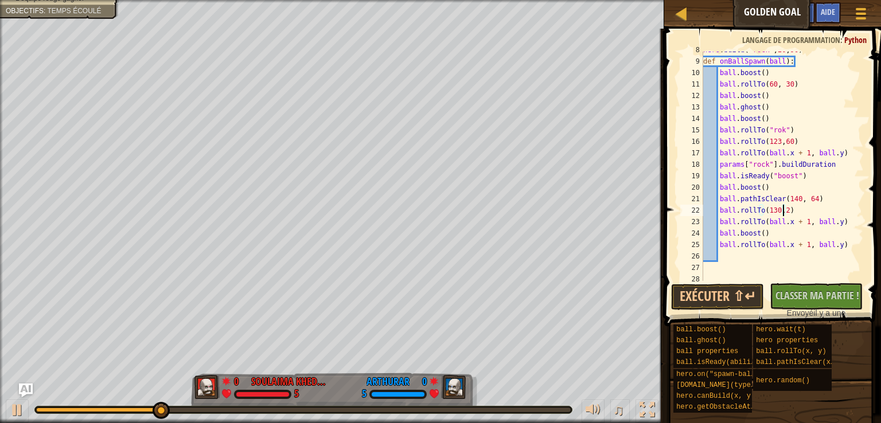
scroll to position [5, 6]
click at [714, 300] on button "Exécuter ⇧↵" at bounding box center [717, 297] width 93 height 26
drag, startPoint x: 794, startPoint y: 200, endPoint x: 783, endPoint y: 198, distance: 10.5
click at [783, 198] on div "hero . build ( "rock" , 20 , 90 ) def onBallSpawn ( ball ) : ball . boost ( ) b…" at bounding box center [778, 170] width 154 height 252
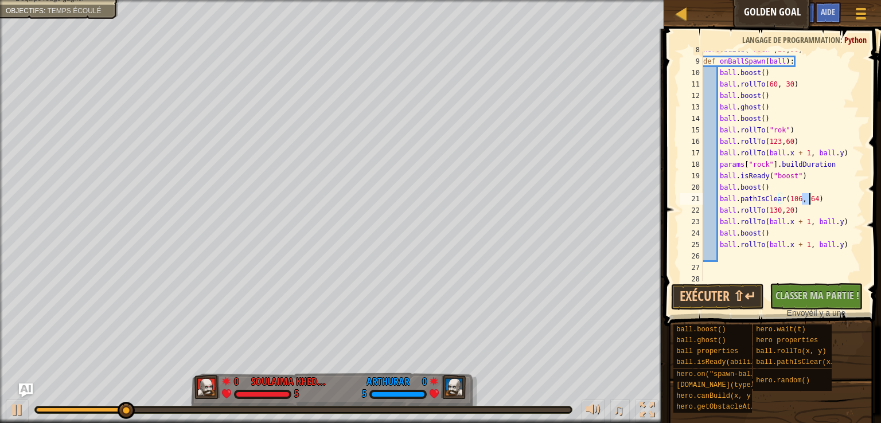
drag, startPoint x: 800, startPoint y: 200, endPoint x: 808, endPoint y: 197, distance: 8.5
click at [808, 197] on div "hero . build ( "rock" , 20 , 90 ) def onBallSpawn ( ball ) : ball . boost ( ) b…" at bounding box center [778, 170] width 154 height 252
click at [721, 295] on button "Exécuter ⇧↵" at bounding box center [717, 297] width 93 height 26
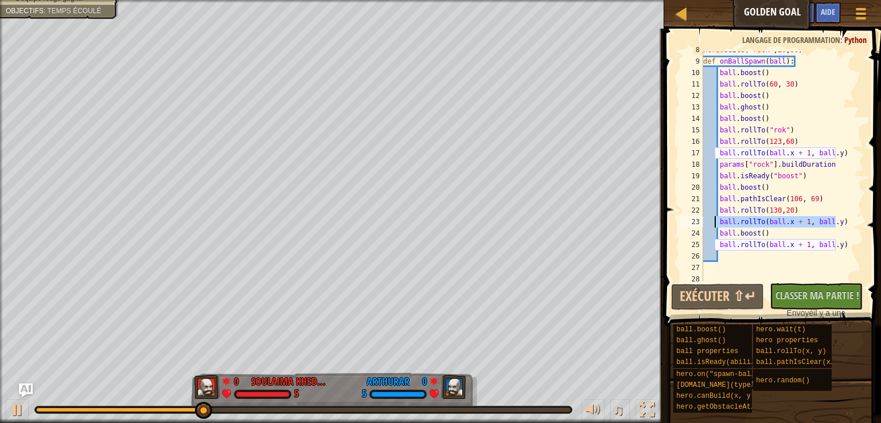
drag, startPoint x: 837, startPoint y: 225, endPoint x: 715, endPoint y: 223, distance: 122.2
click at [715, 223] on div "hero . build ( "rock" , 20 , 90 ) def onBallSpawn ( ball ) : ball . boost ( ) b…" at bounding box center [778, 170] width 154 height 252
type textarea "ball.rollTo(ball.x + 1, ball.y)"
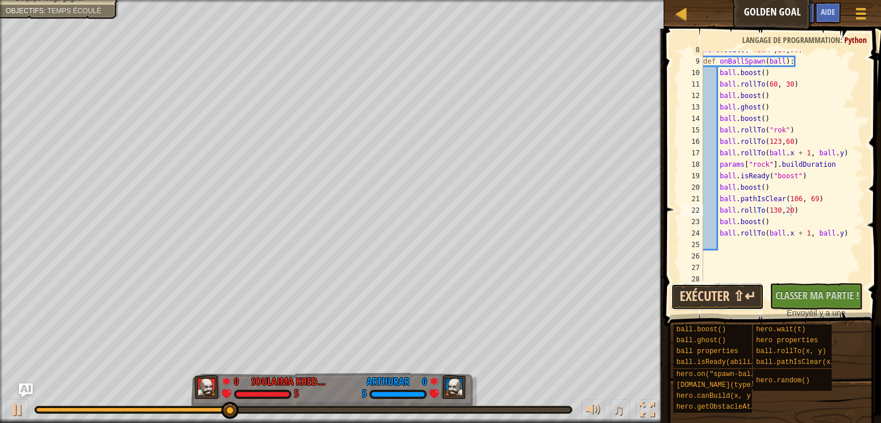
click at [709, 292] on button "Exécuter ⇧↵" at bounding box center [717, 297] width 93 height 26
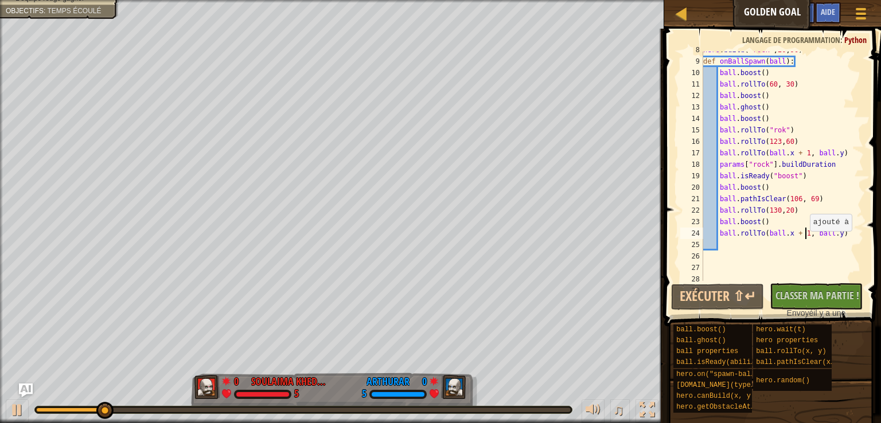
click at [803, 235] on div "hero . build ( "rock" , 20 , 90 ) def onBallSpawn ( ball ) : ball . boost ( ) b…" at bounding box center [778, 170] width 154 height 252
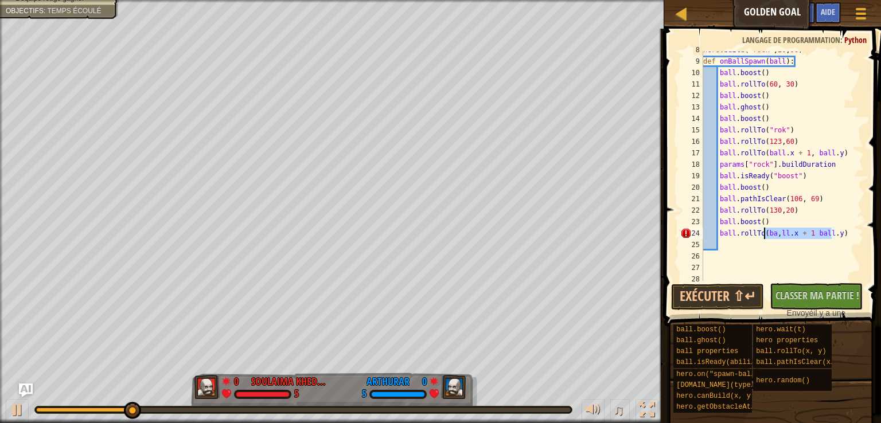
drag, startPoint x: 830, startPoint y: 233, endPoint x: 763, endPoint y: 236, distance: 67.7
click at [763, 236] on div "hero . build ( "rock" , 20 , 90 ) def onBallSpawn ( ball ) : ball . boost ( ) b…" at bounding box center [778, 170] width 154 height 252
click at [739, 294] on button "Exécuter ⇧↵" at bounding box center [717, 297] width 93 height 26
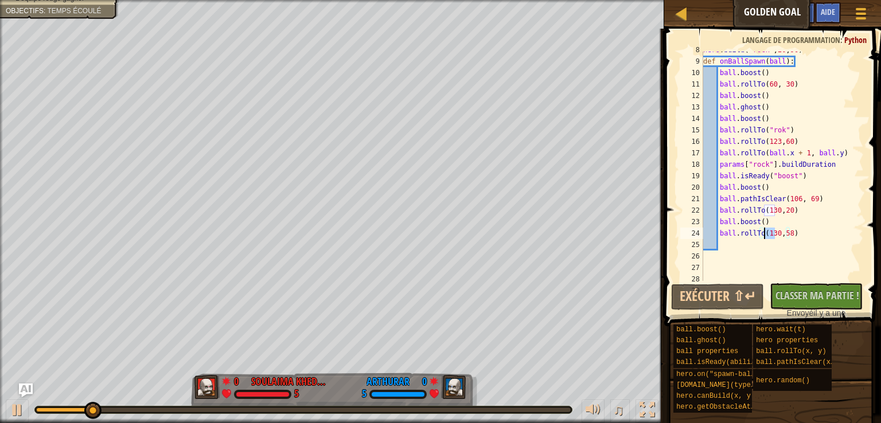
drag, startPoint x: 773, startPoint y: 235, endPoint x: 764, endPoint y: 235, distance: 9.7
click at [764, 235] on div "hero . build ( "rock" , 20 , 90 ) def onBallSpawn ( ball ) : ball . boost ( ) b…" at bounding box center [778, 170] width 154 height 252
click at [734, 303] on button "Exécuter ⇧↵" at bounding box center [717, 297] width 93 height 26
drag, startPoint x: 794, startPoint y: 209, endPoint x: 732, endPoint y: 203, distance: 62.8
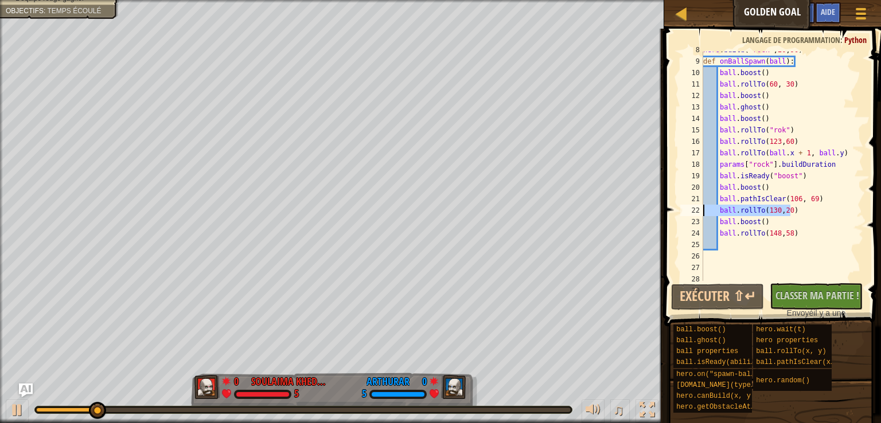
click at [722, 203] on div "hero . build ( "rock" , 20 , 90 ) def onBallSpawn ( ball ) : ball . boost ( ) b…" at bounding box center [778, 170] width 154 height 252
click at [805, 212] on div "hero . build ( "rock" , 20 , 90 ) def onBallSpawn ( ball ) : ball . boost ( ) b…" at bounding box center [778, 166] width 154 height 229
type textarea "ball.rollTo(130,20)"
drag, startPoint x: 794, startPoint y: 213, endPoint x: 706, endPoint y: 216, distance: 87.8
click at [706, 216] on div "hero . build ( "rock" , 20 , 90 ) def onBallSpawn ( ball ) : ball . boost ( ) b…" at bounding box center [778, 170] width 154 height 252
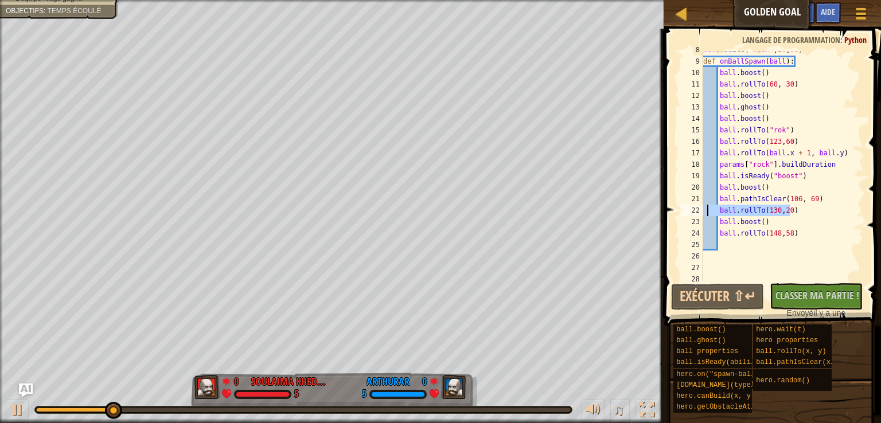
scroll to position [5, 0]
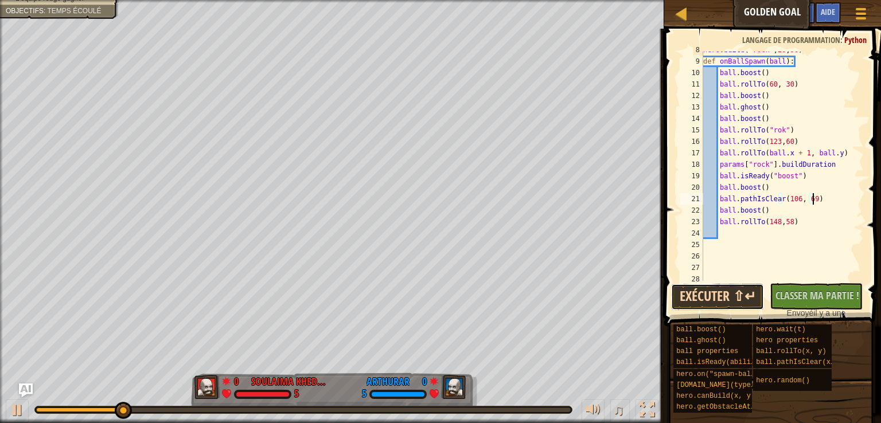
click at [729, 299] on button "Exécuter ⇧↵" at bounding box center [717, 297] width 93 height 26
click at [795, 223] on div "hero . build ( "rock" , 20 , 90 ) def onBallSpawn ( ball ) : ball . boost ( ) b…" at bounding box center [778, 170] width 154 height 252
type textarea "ball.rollTo(148,58)"
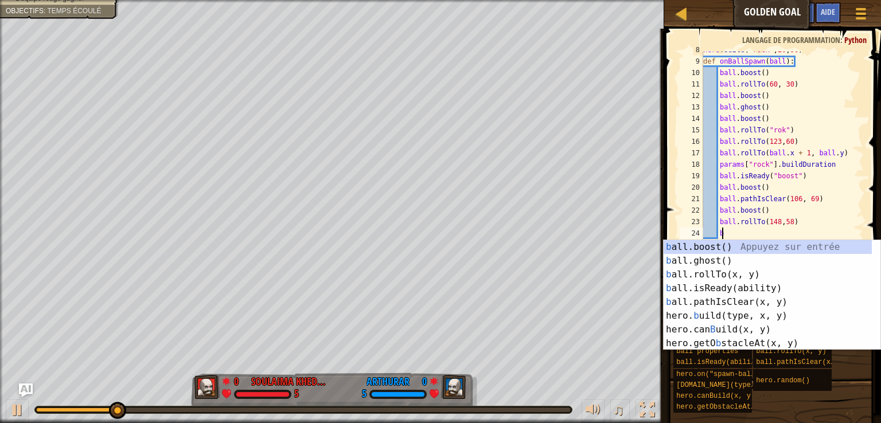
type textarea "ba"
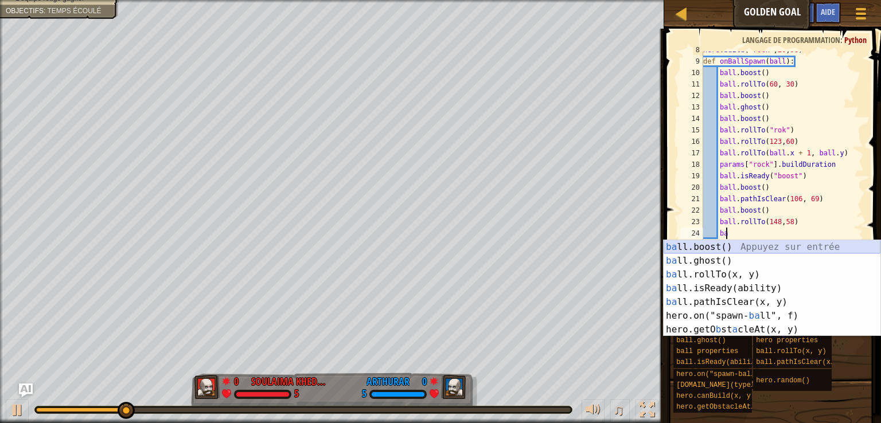
click at [747, 248] on div "ba ll.boost() Appuyez sur entrée ba ll.ghost() Appuyez sur entrée ba ll.rollTo(…" at bounding box center [771, 302] width 217 height 124
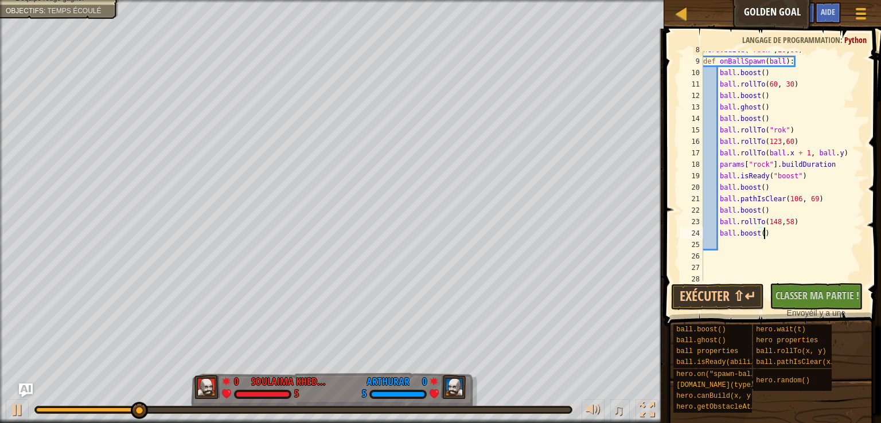
click at [766, 235] on div "hero . build ( "rock" , 20 , 90 ) def onBallSpawn ( ball ) : ball . boost ( ) b…" at bounding box center [778, 170] width 154 height 252
type textarea "ball.boost()"
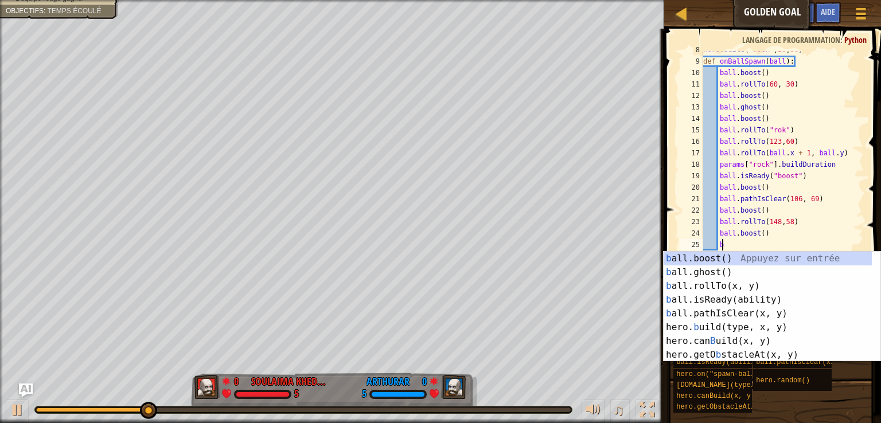
scroll to position [5, 1]
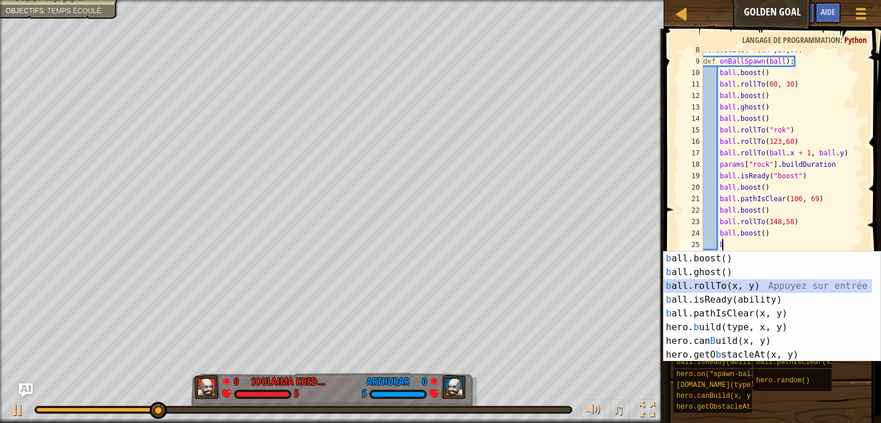
click at [729, 285] on div "b all.boost() Appuyez sur entrée b all.ghost() Appuyez sur entrée b all.rollTo(…" at bounding box center [767, 321] width 208 height 138
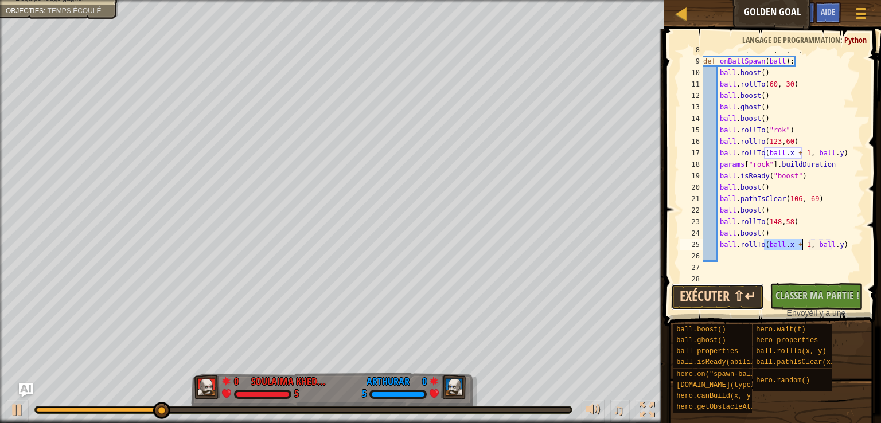
click at [722, 299] on button "Exécuter ⇧↵" at bounding box center [717, 297] width 93 height 26
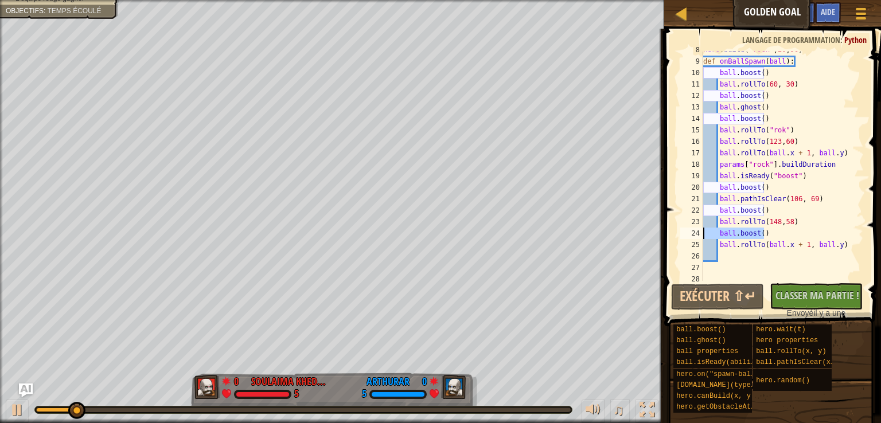
drag, startPoint x: 771, startPoint y: 235, endPoint x: 702, endPoint y: 235, distance: 68.8
click at [702, 235] on div "hero . build ( "rock" , 20 , 90 ) def onBallSpawn ( ball ) : ball . boost ( ) b…" at bounding box center [778, 170] width 154 height 252
type textarea "ball.boost()"
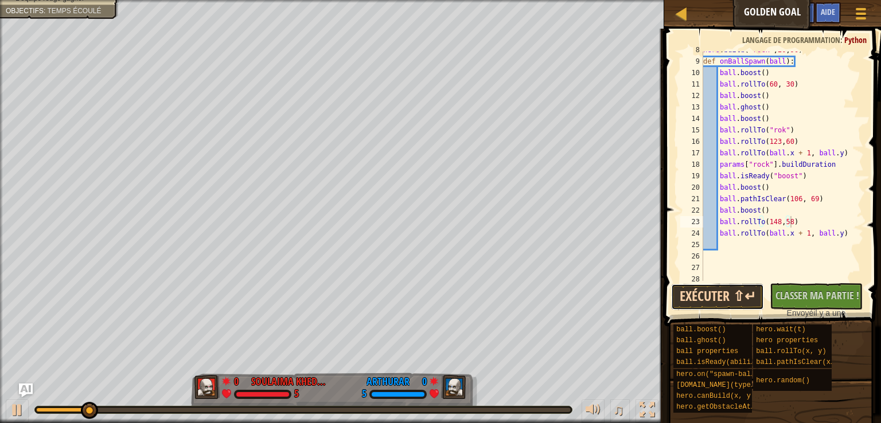
click at [718, 298] on button "Exécuter ⇧↵" at bounding box center [717, 297] width 93 height 26
drag, startPoint x: 800, startPoint y: 233, endPoint x: 762, endPoint y: 231, distance: 38.5
click at [762, 231] on div "hero . build ( "rock" , 20 , 90 ) def onBallSpawn ( ball ) : ball . boost ( ) b…" at bounding box center [778, 170] width 154 height 252
drag, startPoint x: 801, startPoint y: 234, endPoint x: 777, endPoint y: 229, distance: 24.1
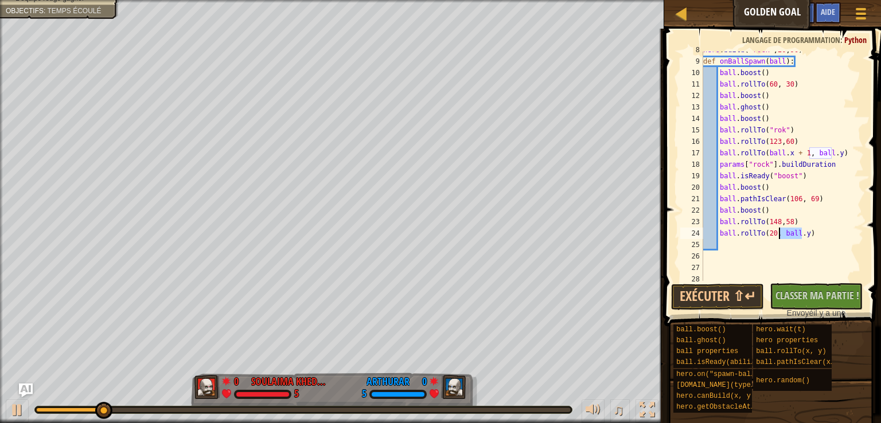
click at [777, 229] on div "hero . build ( "rock" , 20 , 90 ) def onBallSpawn ( ball ) : ball . boost ( ) b…" at bounding box center [778, 170] width 154 height 252
click at [714, 299] on button "Exécuter ⇧↵" at bounding box center [717, 297] width 93 height 26
drag, startPoint x: 777, startPoint y: 234, endPoint x: 786, endPoint y: 233, distance: 8.7
click at [786, 233] on div "hero . build ( "rock" , 20 , 90 ) def onBallSpawn ( ball ) : ball . boost ( ) b…" at bounding box center [778, 170] width 154 height 252
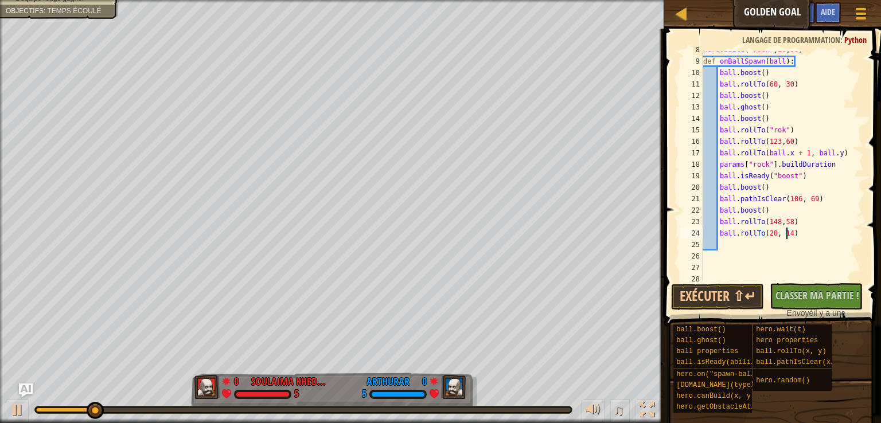
scroll to position [5, 7]
type textarea "ball.rollTo(20, 140)"
click at [721, 297] on button "Exécuter ⇧↵" at bounding box center [717, 297] width 93 height 26
drag, startPoint x: 790, startPoint y: 234, endPoint x: 777, endPoint y: 233, distance: 12.7
click at [777, 233] on div "hero . build ( "rock" , 20 , 90 ) def onBallSpawn ( ball ) : ball . boost ( ) b…" at bounding box center [778, 170] width 154 height 252
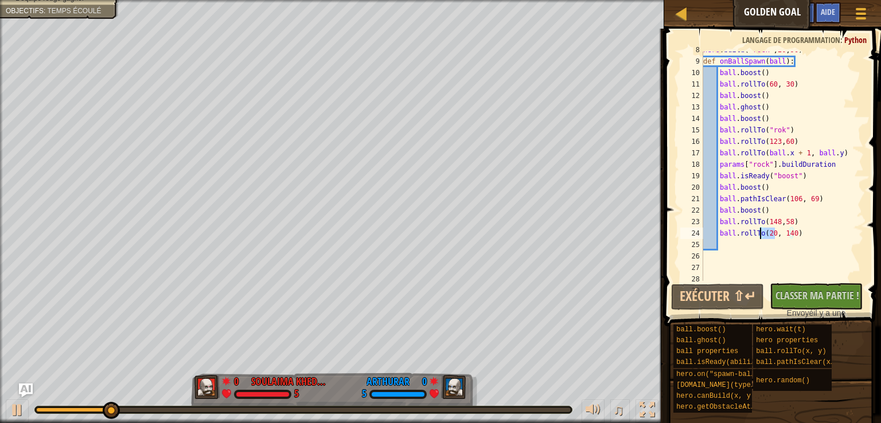
drag, startPoint x: 773, startPoint y: 234, endPoint x: 761, endPoint y: 232, distance: 11.6
click at [761, 232] on div "hero . build ( "rock" , 20 , 90 ) def onBallSpawn ( ball ) : ball . boost ( ) b…" at bounding box center [778, 170] width 154 height 252
click at [784, 251] on div "hero . build ( "rock" , 20 , 90 ) def onBallSpawn ( ball ) : ball . boost ( ) b…" at bounding box center [778, 170] width 154 height 252
drag, startPoint x: 771, startPoint y: 235, endPoint x: 763, endPoint y: 233, distance: 7.5
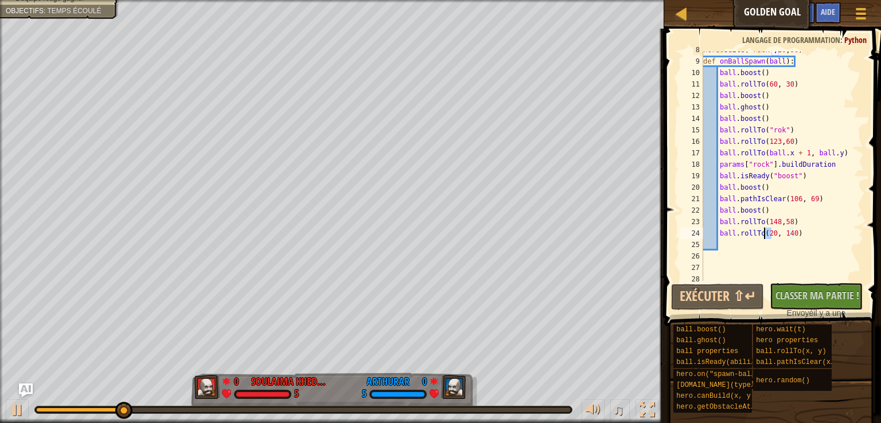
click at [763, 233] on div "hero . build ( "rock" , 20 , 90 ) def onBallSpawn ( ball ) : ball . boost ( ) b…" at bounding box center [778, 170] width 154 height 252
drag, startPoint x: 779, startPoint y: 233, endPoint x: 791, endPoint y: 231, distance: 12.2
click at [791, 231] on div "hero . build ( "rock" , 20 , 90 ) def onBallSpawn ( ball ) : ball . boost ( ) b…" at bounding box center [778, 170] width 154 height 252
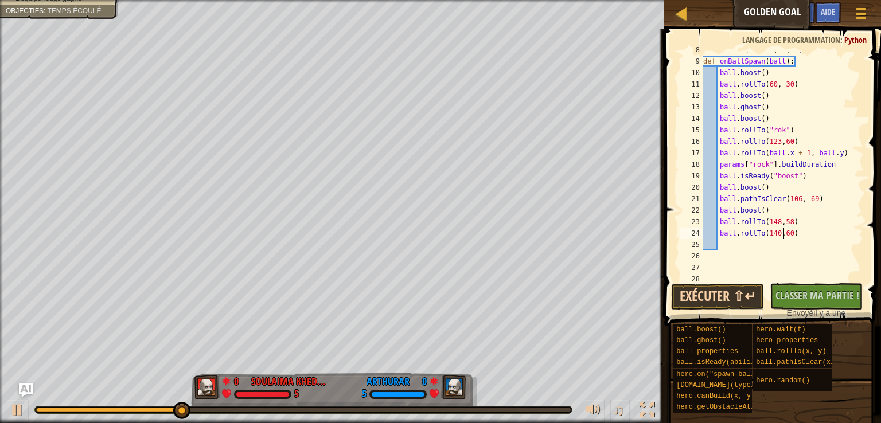
type textarea "ball.rollTo(140,60)"
click at [720, 293] on button "Exécuter ⇧↵" at bounding box center [717, 297] width 93 height 26
click at [803, 233] on div "hero . build ( "rock" , 20 , 90 ) def onBallSpawn ( ball ) : ball . boost ( ) b…" at bounding box center [778, 170] width 154 height 252
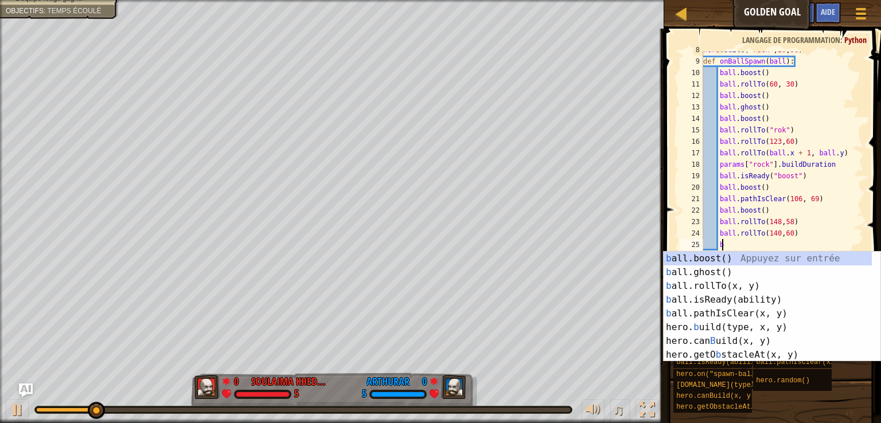
type textarea "ba"
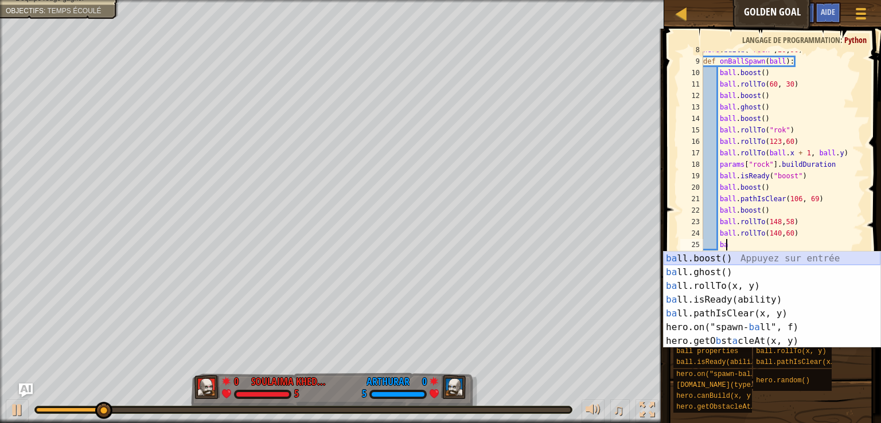
click at [756, 260] on div "ba ll.boost() Appuyez sur entrée ba ll.ghost() Appuyez sur entrée ba ll.rollTo(…" at bounding box center [771, 314] width 217 height 124
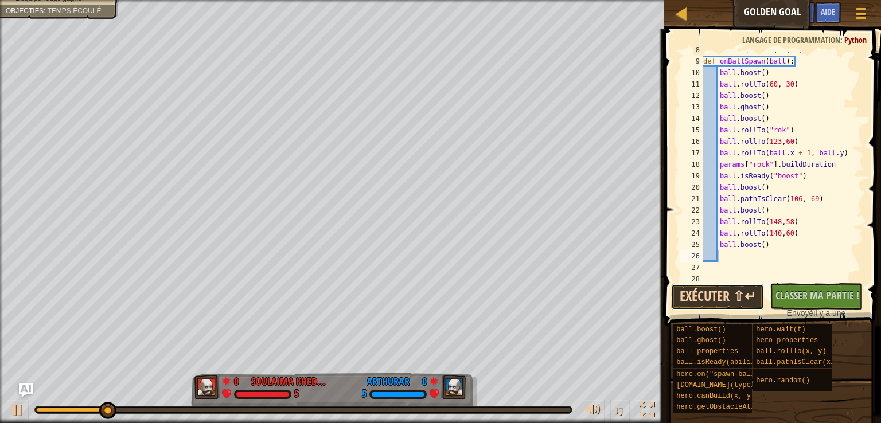
click at [718, 296] on button "Exécuter ⇧↵" at bounding box center [717, 297] width 93 height 26
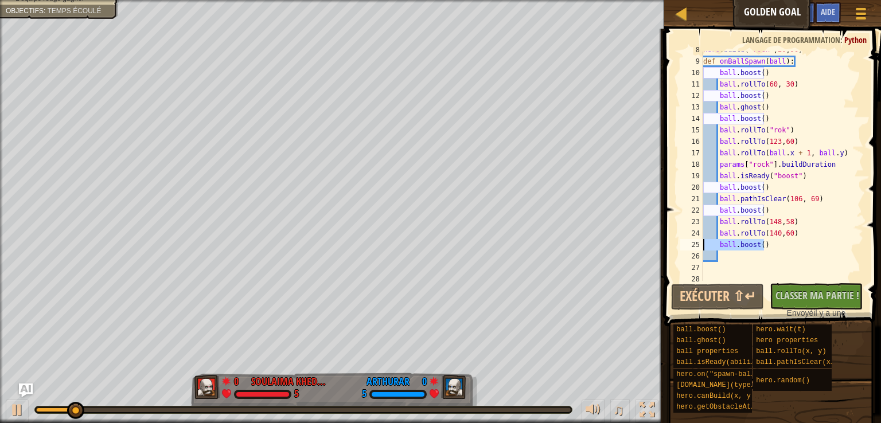
drag, startPoint x: 771, startPoint y: 241, endPoint x: 693, endPoint y: 244, distance: 78.6
click at [693, 244] on div "8 9 10 11 12 13 14 15 16 17 18 19 20 21 22 23 24 25 26 27 28 29 hero . build ( …" at bounding box center [771, 166] width 186 height 229
type textarea "ball.boost()"
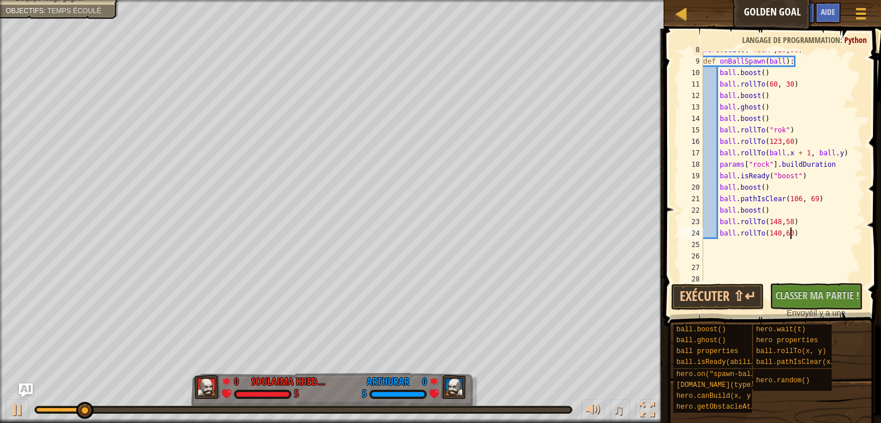
click at [797, 234] on div "hero . build ( "rock" , 20 , 90 ) def onBallSpawn ( ball ) : ball . boost ( ) b…" at bounding box center [778, 170] width 154 height 252
type textarea "ball.rollTo(140,60)"
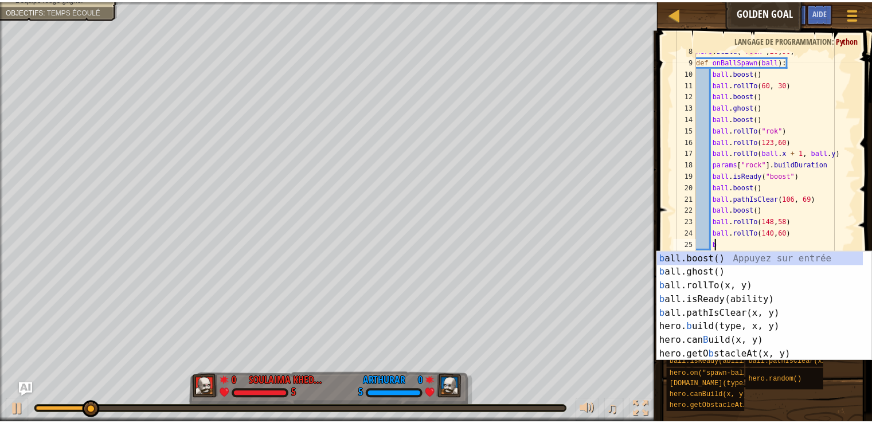
scroll to position [5, 1]
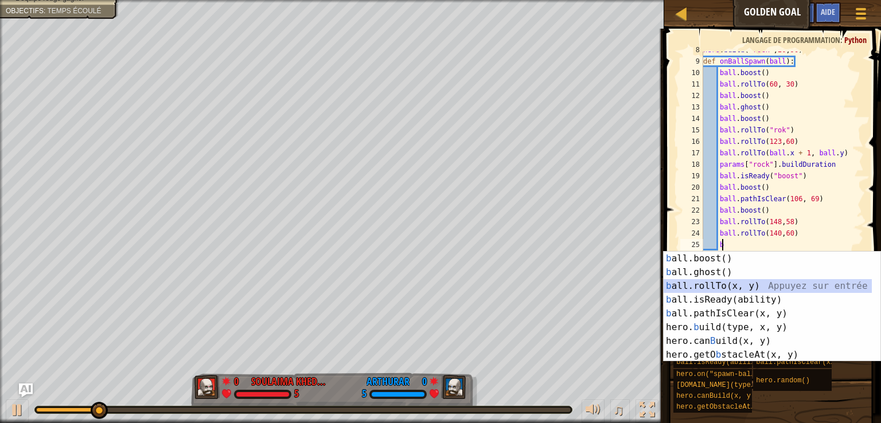
click at [729, 287] on div "b all.boost() Appuyez sur entrée b all.ghost() Appuyez sur entrée b all.rollTo(…" at bounding box center [767, 321] width 208 height 138
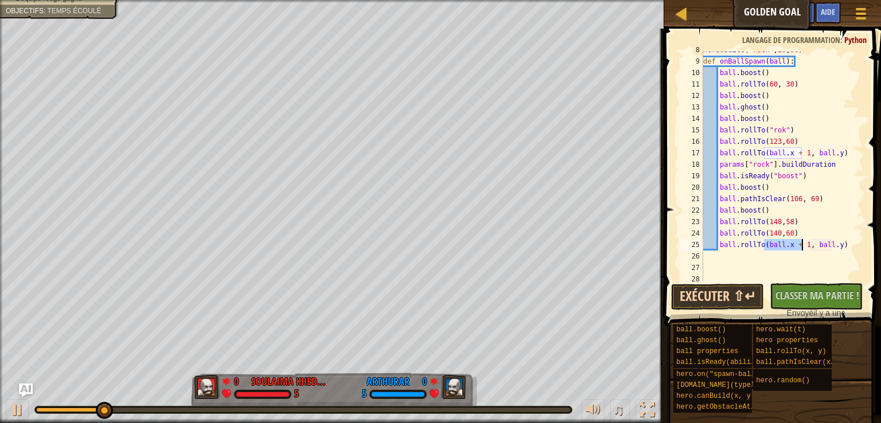
type textarea "ball.rollTo(ball.x + 1, ball.y)"
click at [729, 304] on button "Exécuter ⇧↵" at bounding box center [717, 297] width 93 height 26
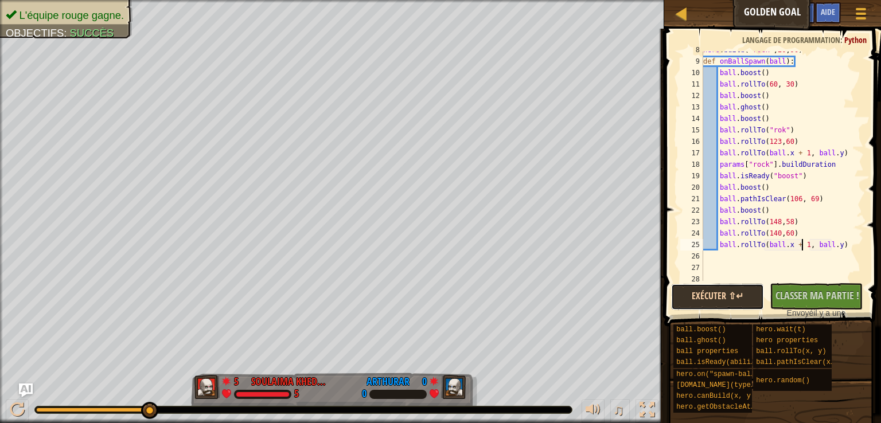
click at [712, 295] on button "Exécuter ⇧↵" at bounding box center [717, 297] width 93 height 26
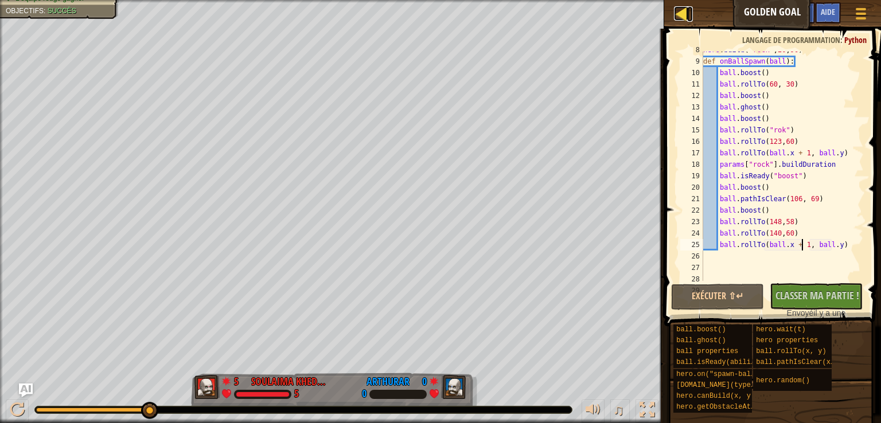
click at [689, 18] on link "Classement" at bounding box center [690, 13] width 6 height 15
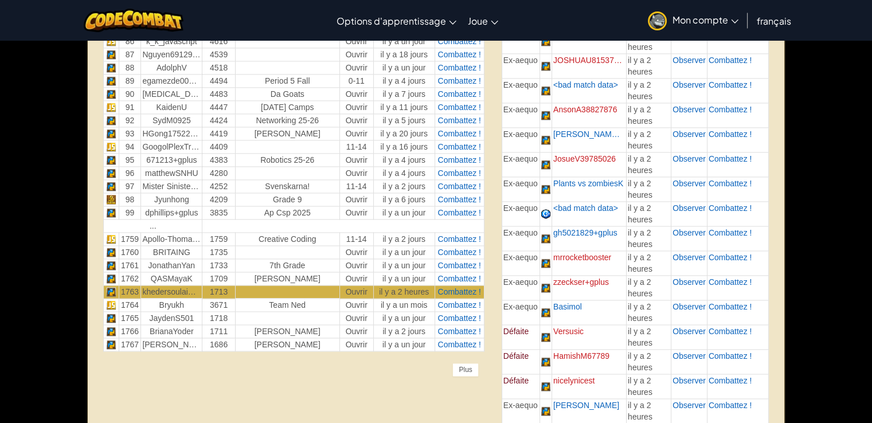
scroll to position [1583, 0]
click at [458, 275] on span "Combattez !" at bounding box center [458, 279] width 43 height 9
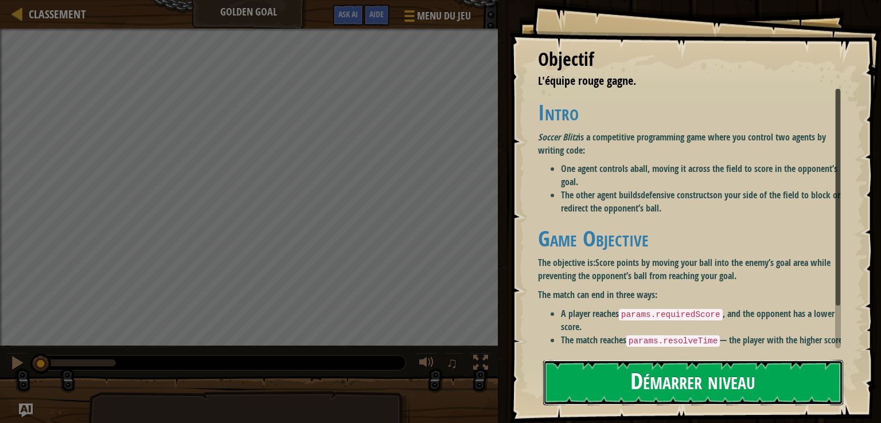
click at [679, 385] on button "Démarrer niveau" at bounding box center [693, 382] width 300 height 45
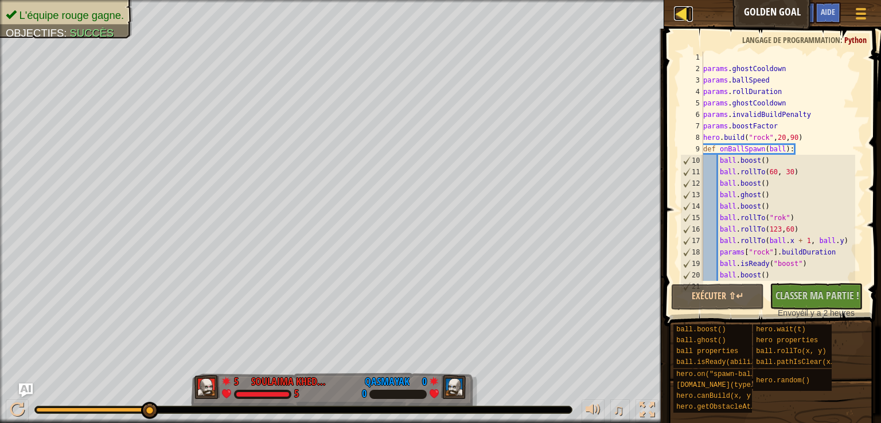
click at [679, 17] on div at bounding box center [681, 13] width 14 height 14
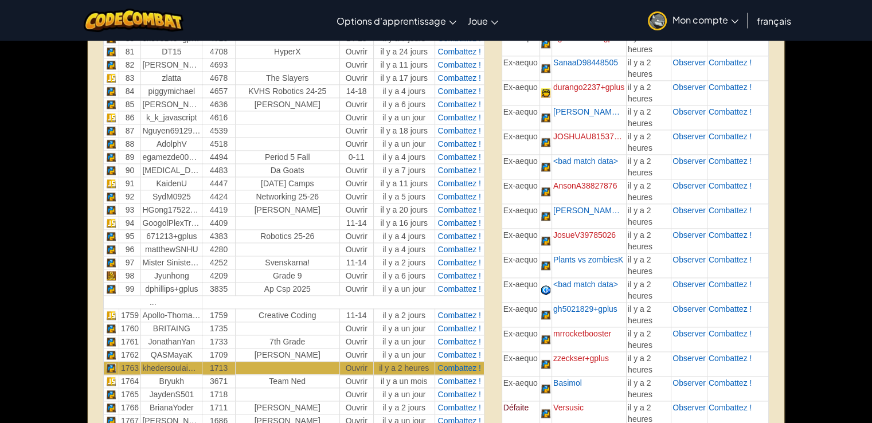
scroll to position [1697, 0]
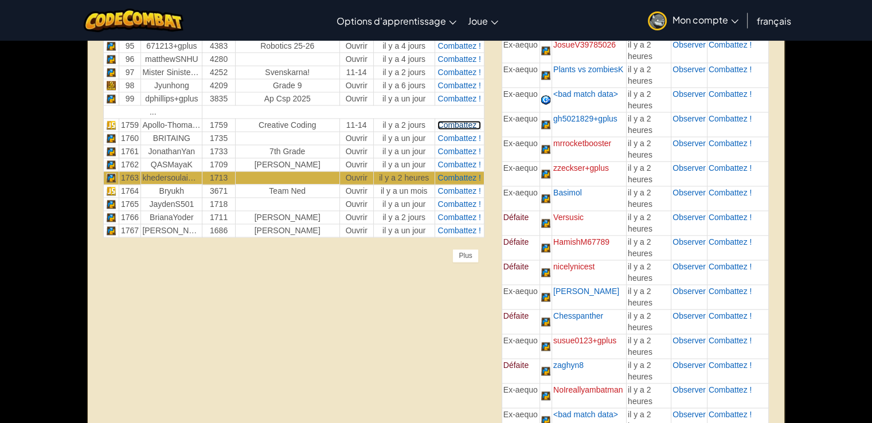
click at [458, 120] on span "Combattez !" at bounding box center [458, 124] width 43 height 9
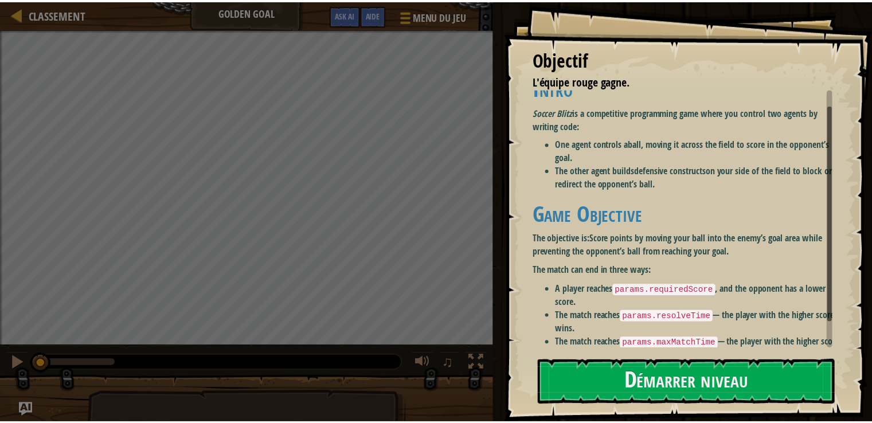
scroll to position [43, 0]
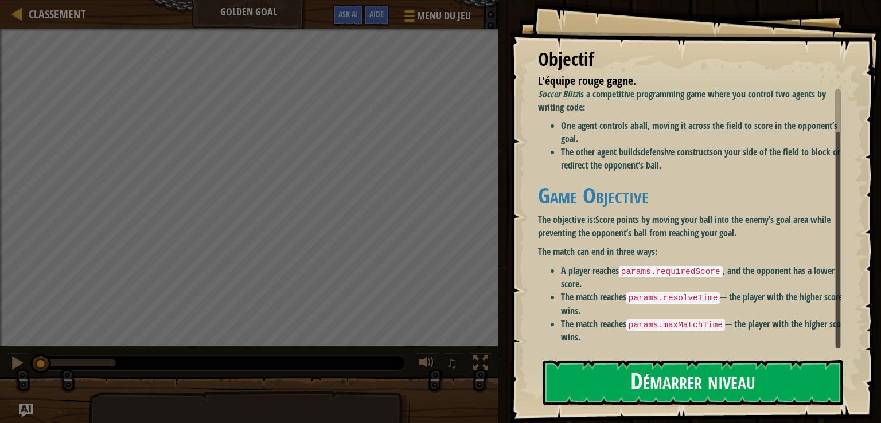
drag, startPoint x: 837, startPoint y: 275, endPoint x: 830, endPoint y: 349, distance: 74.9
click at [830, 349] on div "Objectif L'équipe rouge gagne. Intro Soccer Blitz is a competitive programming …" at bounding box center [695, 211] width 372 height 423
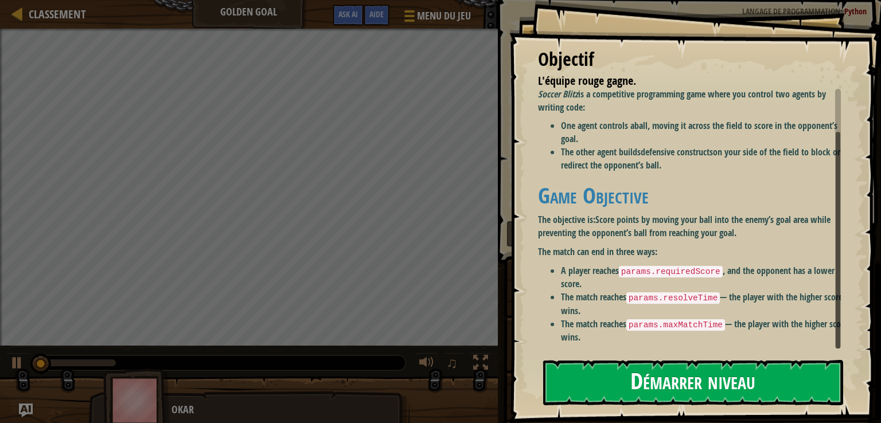
click at [702, 385] on button "Démarrer niveau" at bounding box center [693, 382] width 300 height 45
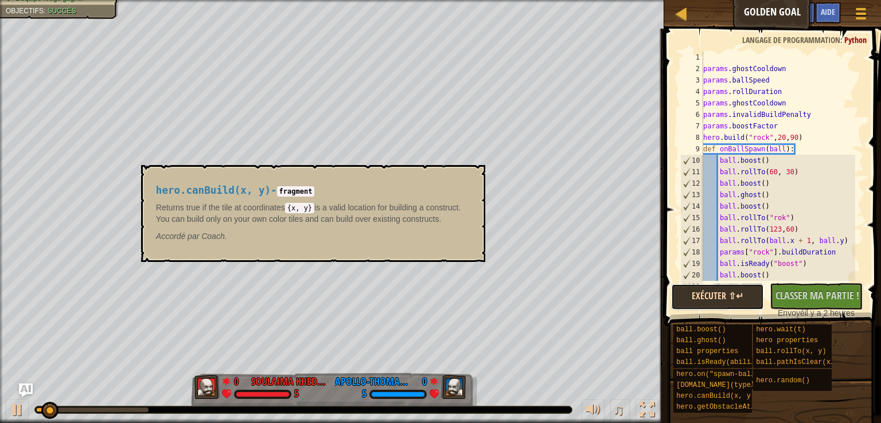
click at [718, 298] on button "Exécuter ⇧↵" at bounding box center [717, 297] width 93 height 26
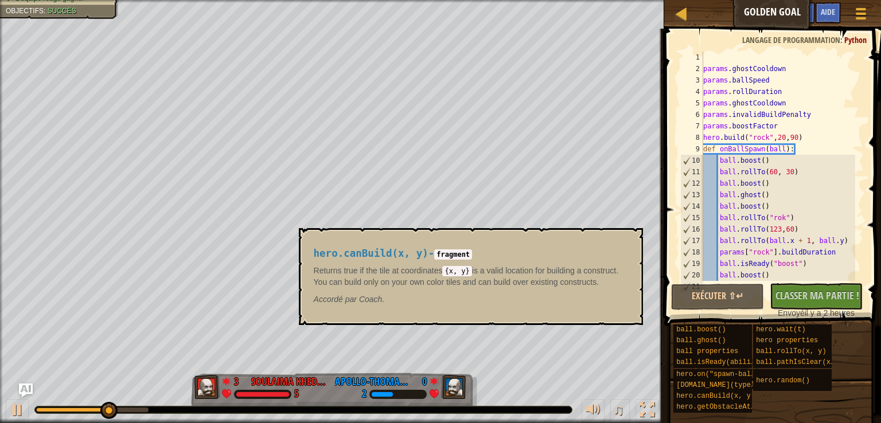
click at [853, 409] on div "ball.boost() ball.ghost() ball properties ball.isReady(ability) hero.on("spawn-…" at bounding box center [773, 368] width 200 height 89
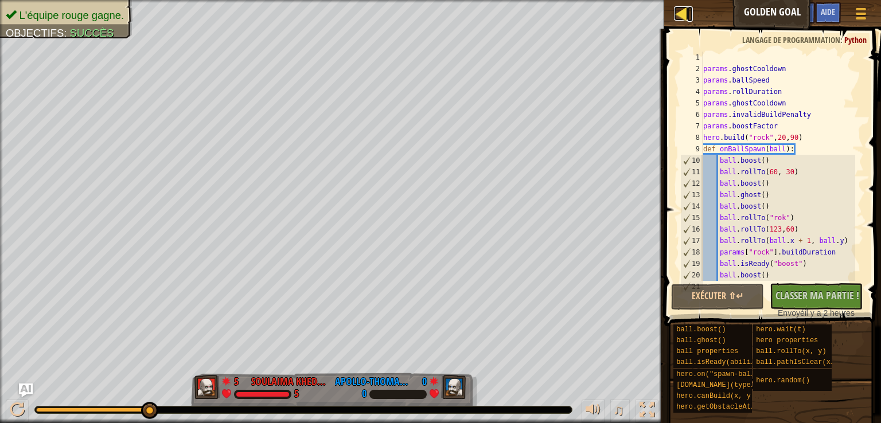
click at [684, 13] on div at bounding box center [681, 13] width 14 height 14
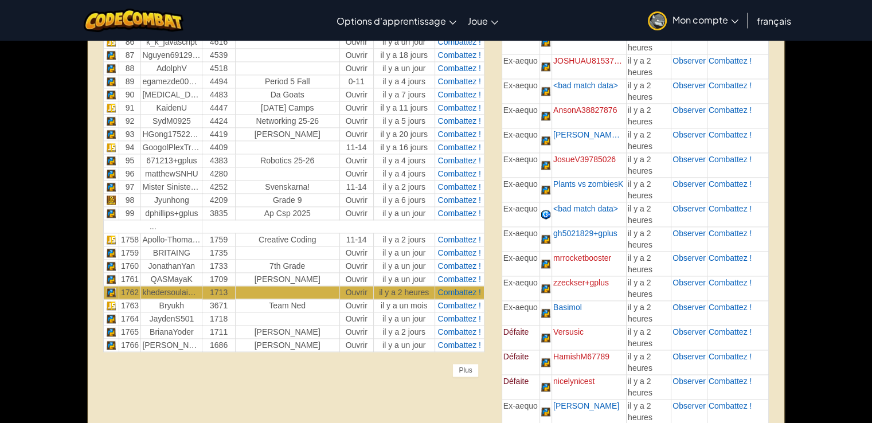
scroll to position [1560, 0]
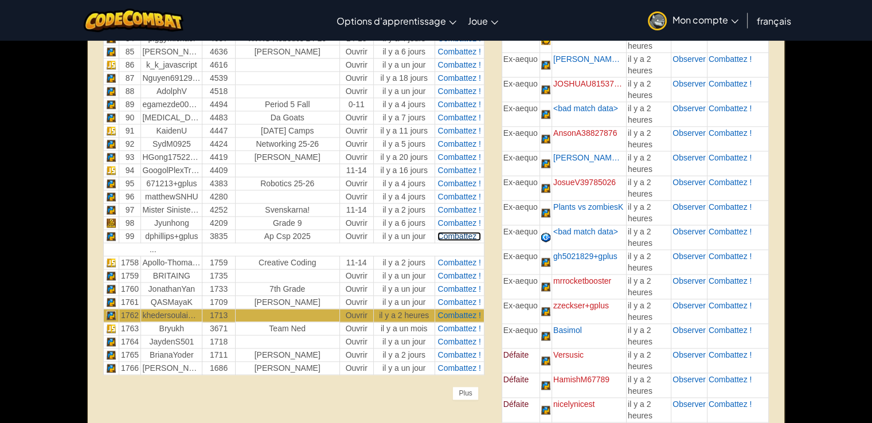
click at [468, 232] on span "Combattez !" at bounding box center [458, 236] width 43 height 9
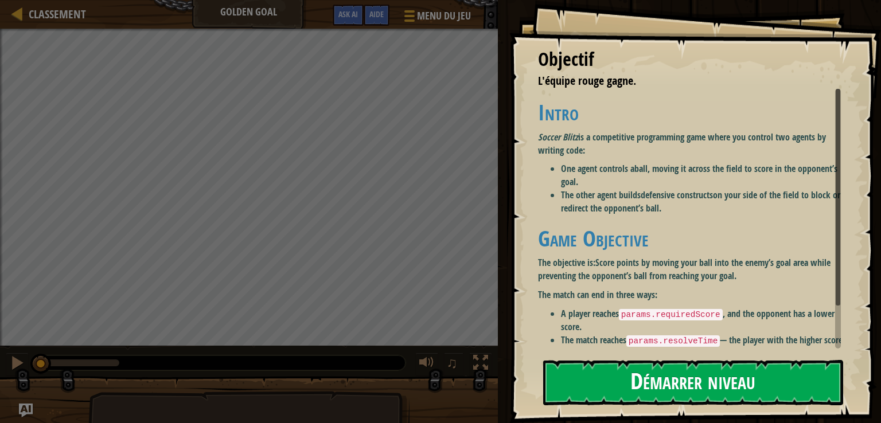
click at [732, 388] on button "Démarrer niveau" at bounding box center [693, 382] width 300 height 45
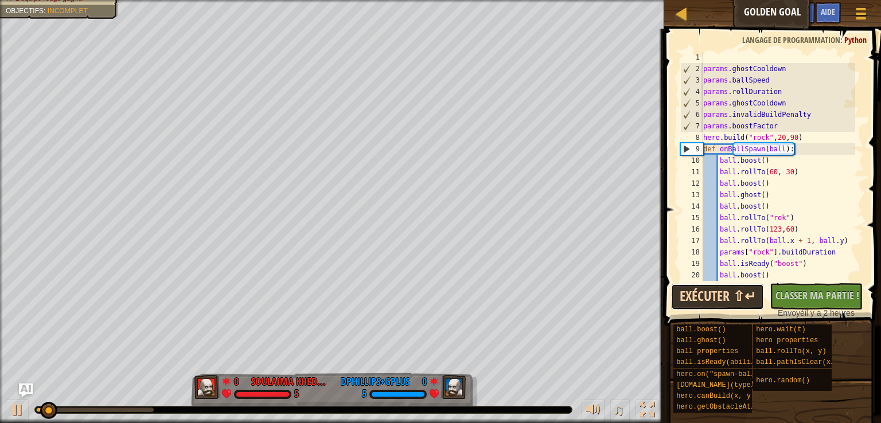
click at [734, 298] on button "Exécuter ⇧↵" at bounding box center [717, 297] width 93 height 26
click at [803, 138] on div "params . ghostCooldown params . ballSpeed params . rollDuration params . ghostC…" at bounding box center [778, 178] width 154 height 252
type textarea "[DOMAIN_NAME]("rock",20,90)"
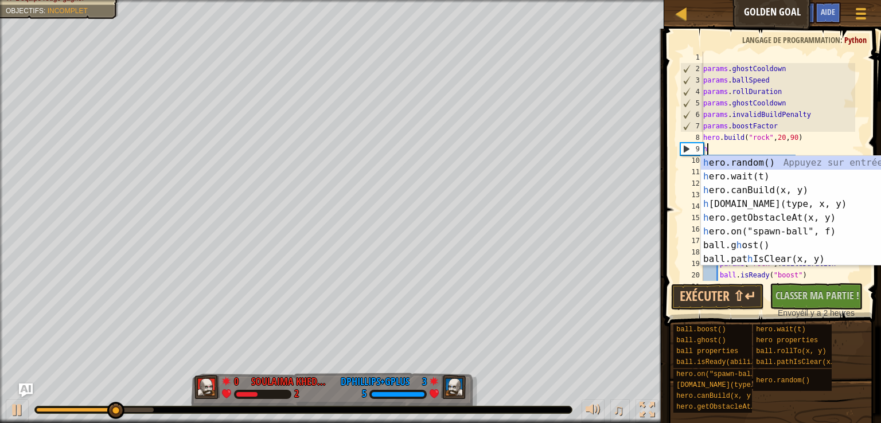
scroll to position [5, 0]
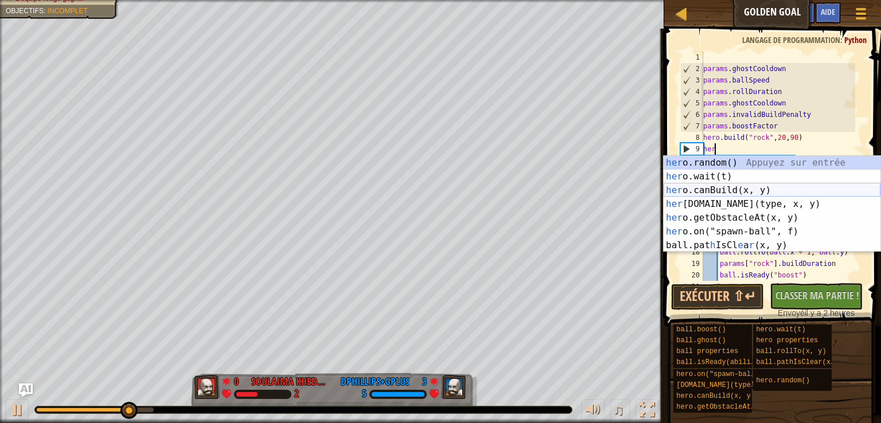
click at [750, 190] on div "her o.random() Appuyez sur entrée her o.wait(t) Appuyez sur entrée her o.canBui…" at bounding box center [771, 218] width 217 height 124
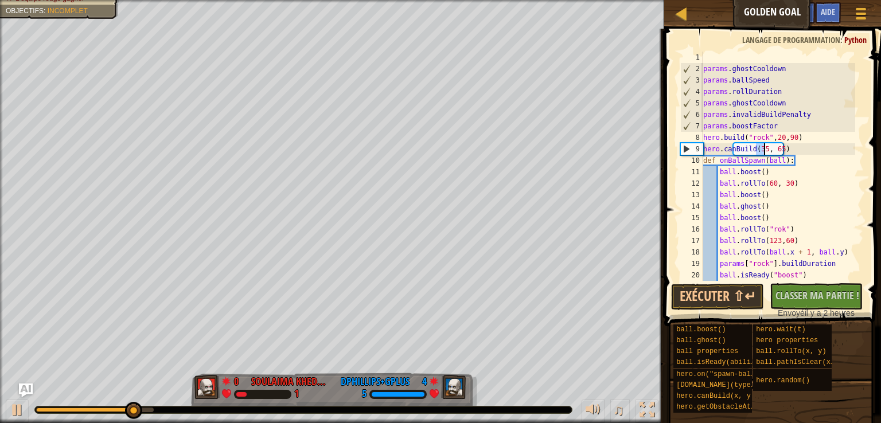
click at [791, 156] on div "params . ghostCooldown params . ballSpeed params . rollDuration params . ghostC…" at bounding box center [778, 178] width 154 height 252
click at [787, 151] on div "params . ghostCooldown params . ballSpeed params . rollDuration params . ghostC…" at bounding box center [778, 178] width 154 height 252
type textarea "hero.canBuild(35, 65)"
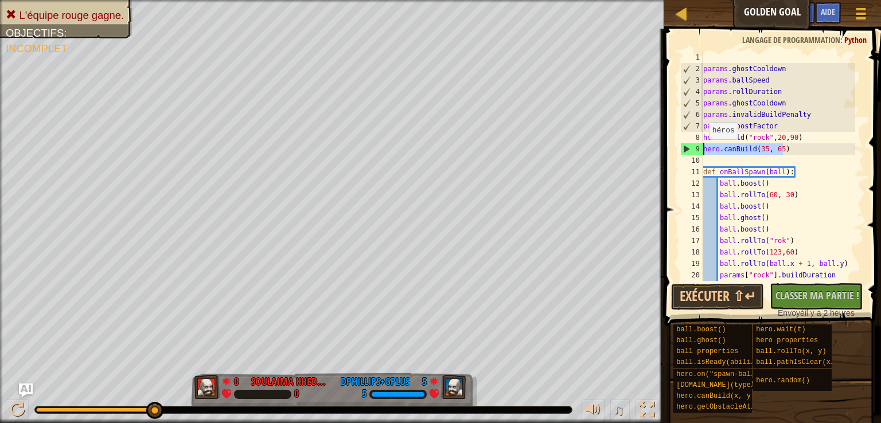
drag, startPoint x: 787, startPoint y: 150, endPoint x: 699, endPoint y: 149, distance: 88.3
click at [699, 149] on div "1 2 3 4 5 6 7 8 9 10 11 12 13 14 15 16 17 18 19 20 21 params . ghostCooldown pa…" at bounding box center [771, 166] width 186 height 229
type textarea "hero.canBuild(35, 65)"
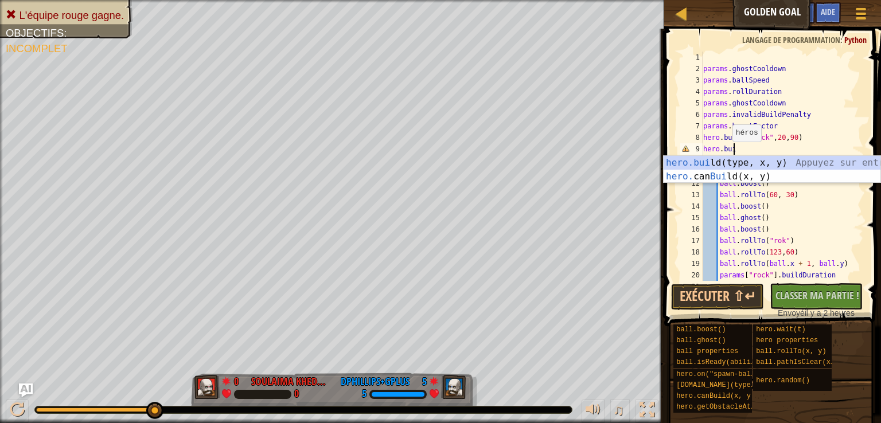
scroll to position [5, 2]
type textarea "hero.build"
click at [723, 163] on div "hero.build (type, x, y) Appuyez sur entrée hero. can Build (x, y) Appuyez sur e…" at bounding box center [771, 183] width 217 height 55
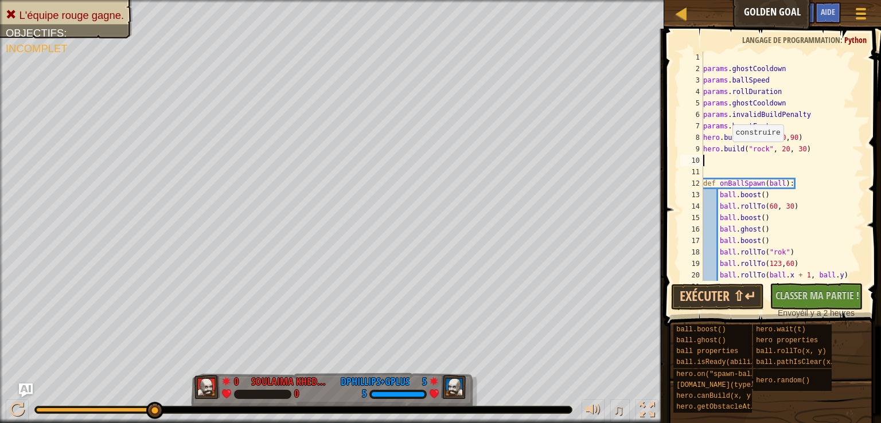
scroll to position [5, 0]
click at [810, 154] on div "params . ghostCooldown params . ballSpeed params . rollDuration params . ghostC…" at bounding box center [778, 178] width 154 height 252
type textarea "[DOMAIN_NAME]("rock", 20, 30)"
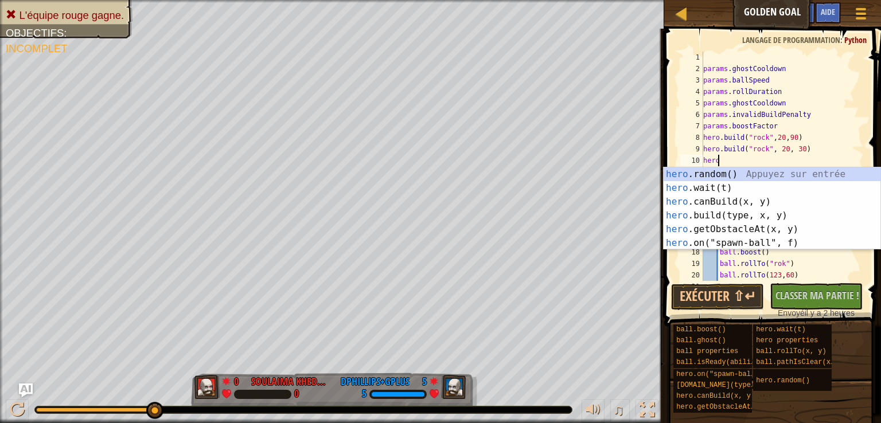
type textarea "hero."
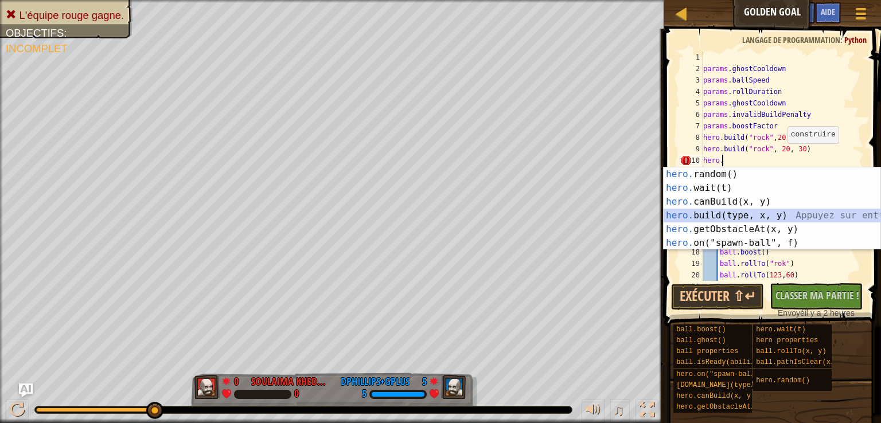
click at [713, 220] on div "hero. random() Appuyez sur entrée hero. wait(t) Appuyez sur entrée hero. canBui…" at bounding box center [771, 222] width 217 height 110
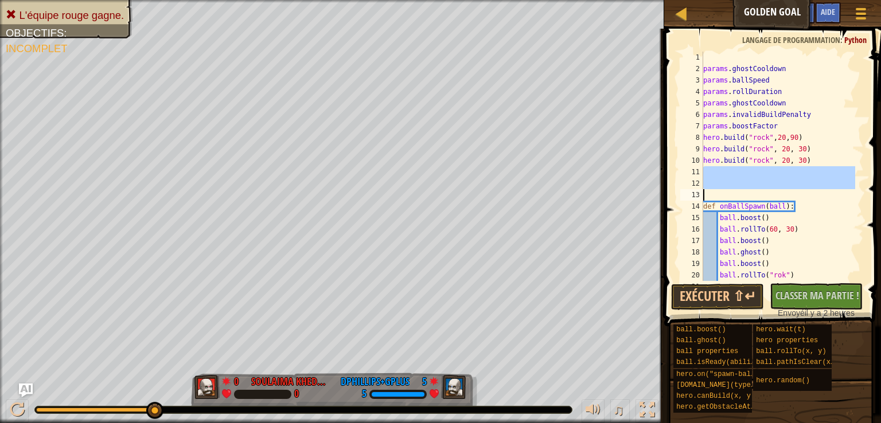
drag, startPoint x: 714, startPoint y: 170, endPoint x: 733, endPoint y: 191, distance: 28.4
click at [737, 196] on div "params . ghostCooldown params . ballSpeed params . rollDuration params . ghostC…" at bounding box center [778, 178] width 154 height 252
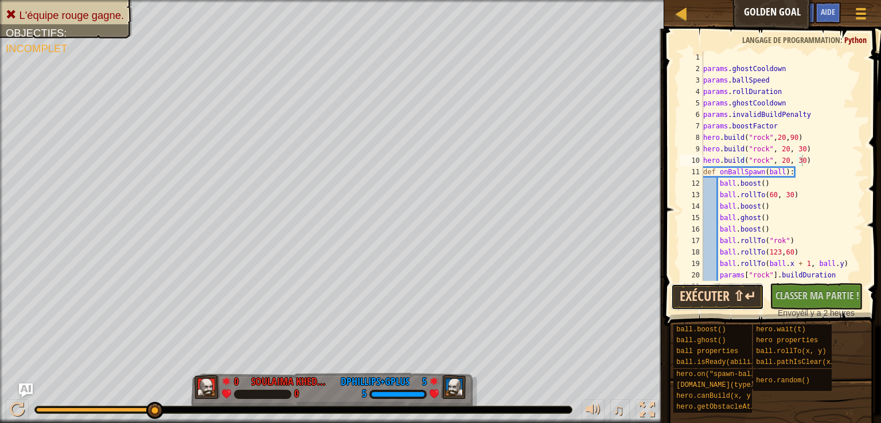
click at [735, 303] on button "Exécuter ⇧↵" at bounding box center [717, 297] width 93 height 26
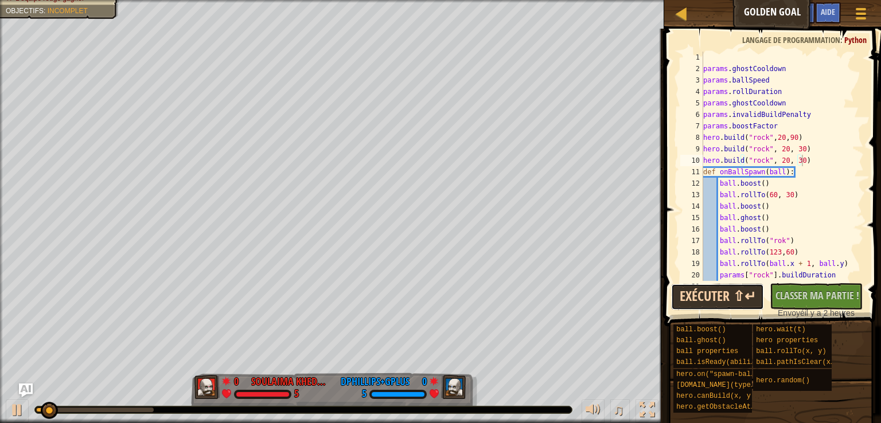
click at [717, 293] on button "Exécuter ⇧↵" at bounding box center [717, 297] width 93 height 26
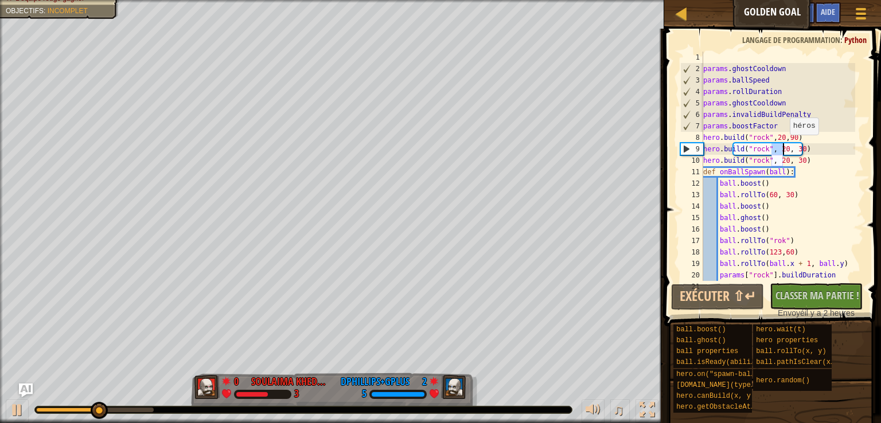
drag, startPoint x: 772, startPoint y: 149, endPoint x: 783, endPoint y: 146, distance: 11.7
click at [783, 146] on div "params . ghostCooldown params . ballSpeed params . rollDuration params . ghostC…" at bounding box center [778, 178] width 154 height 252
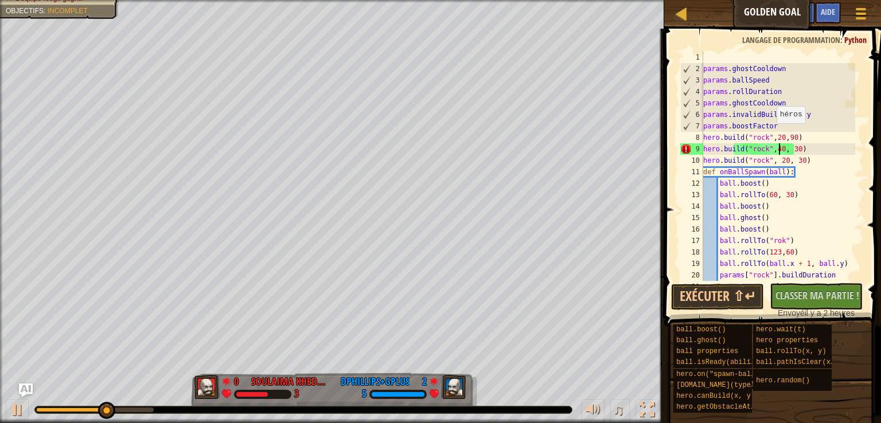
scroll to position [5, 6]
drag, startPoint x: 784, startPoint y: 152, endPoint x: 793, endPoint y: 151, distance: 9.2
click at [793, 151] on div "params . ghostCooldown params . ballSpeed params . rollDuration params . ghostC…" at bounding box center [778, 178] width 154 height 252
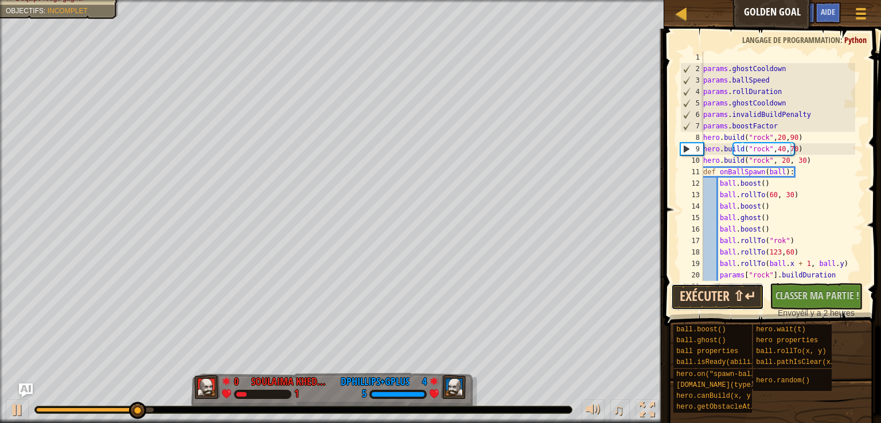
click at [725, 294] on button "Exécuter ⇧↵" at bounding box center [717, 297] width 93 height 26
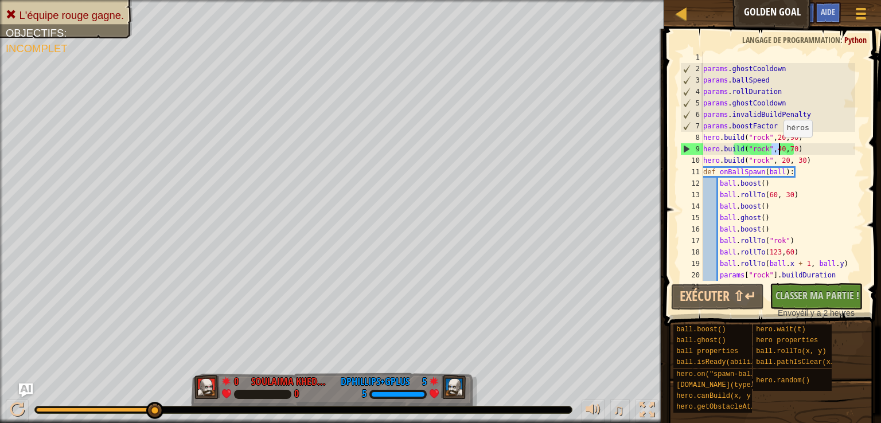
drag, startPoint x: 772, startPoint y: 151, endPoint x: 777, endPoint y: 149, distance: 5.9
click at [777, 149] on div "params . ghostCooldown params . ballSpeed params . rollDuration params . ghostC…" at bounding box center [778, 178] width 154 height 252
click at [838, 189] on div "params . ghostCooldown params . ballSpeed params . rollDuration params . ghostC…" at bounding box center [778, 178] width 154 height 252
drag, startPoint x: 771, startPoint y: 149, endPoint x: 779, endPoint y: 149, distance: 8.6
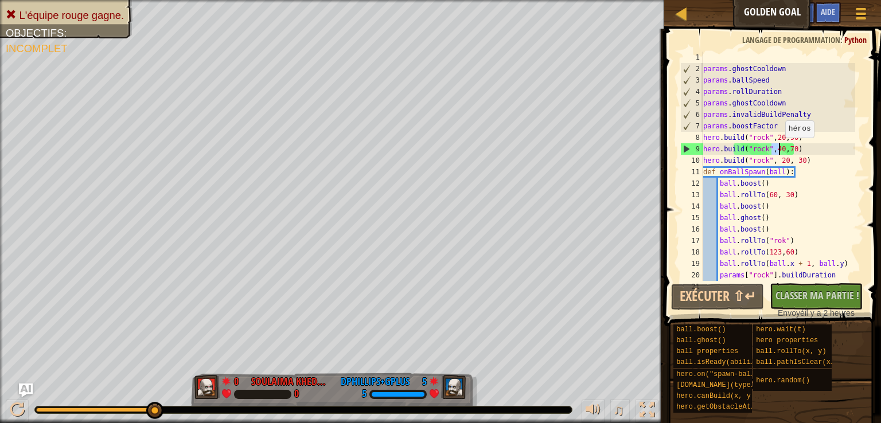
click at [779, 149] on div "params . ghostCooldown params . ballSpeed params . rollDuration params . ghostC…" at bounding box center [778, 178] width 154 height 252
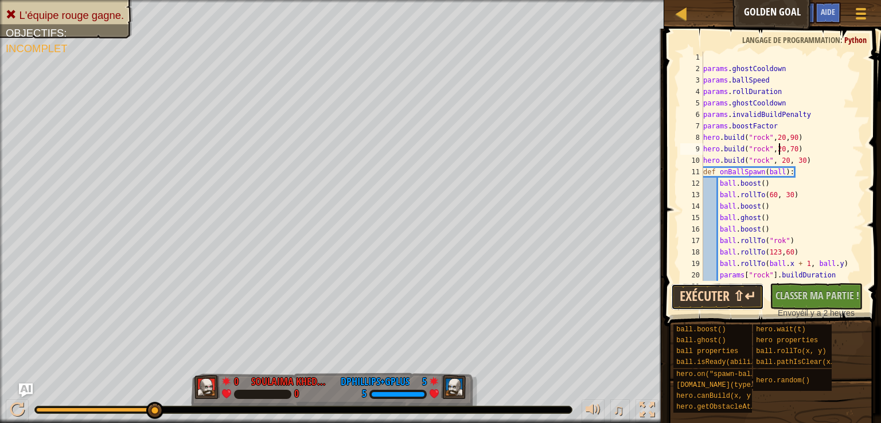
click at [717, 287] on button "Exécuter ⇧↵" at bounding box center [717, 297] width 93 height 26
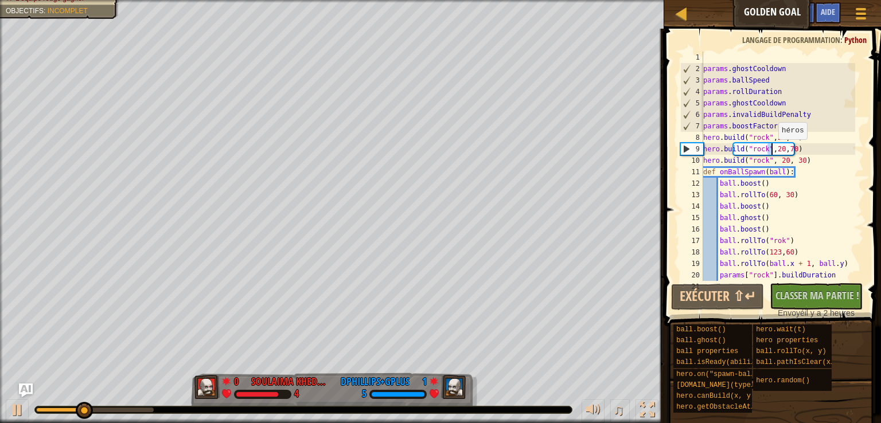
click at [773, 150] on div "params . ghostCooldown params . ballSpeed params . rollDuration params . ghostC…" at bounding box center [778, 178] width 154 height 252
click at [787, 159] on div "params . ghostCooldown params . ballSpeed params . rollDuration params . ghostC…" at bounding box center [778, 178] width 154 height 252
click at [830, 158] on div "params . ghostCooldown params . ballSpeed params . rollDuration params . ghostC…" at bounding box center [778, 178] width 154 height 252
drag, startPoint x: 772, startPoint y: 149, endPoint x: 779, endPoint y: 148, distance: 7.0
click at [779, 148] on div "params . ghostCooldown params . ballSpeed params . rollDuration params . ghostC…" at bounding box center [778, 178] width 154 height 252
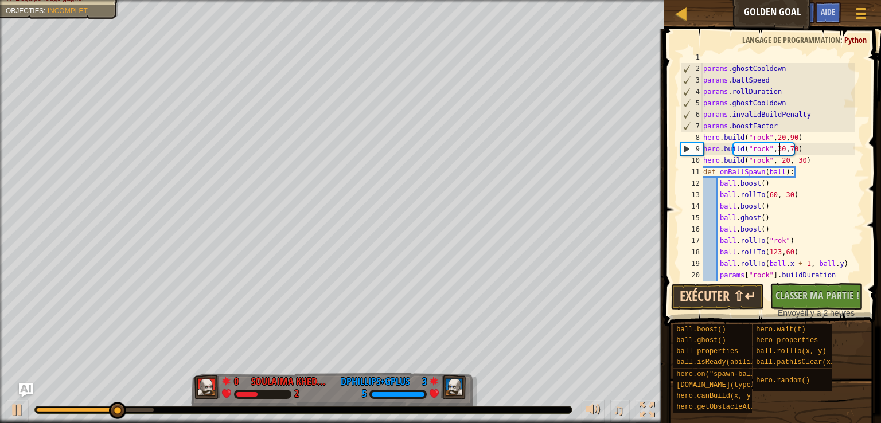
type textarea "hero.build("rock",30,70)"
click at [727, 299] on button "Exécuter ⇧↵" at bounding box center [717, 297] width 93 height 26
click at [799, 146] on div "params . ghostCooldown params . ballSpeed params . rollDuration params . ghostC…" at bounding box center [778, 178] width 154 height 252
click at [802, 152] on div "params . ghostCooldown params . ballSpeed params . rollDuration params . ghostC…" at bounding box center [778, 178] width 154 height 252
click at [799, 145] on div "params . ghostCooldown params . ballSpeed params . rollDuration params . ghostC…" at bounding box center [778, 178] width 154 height 252
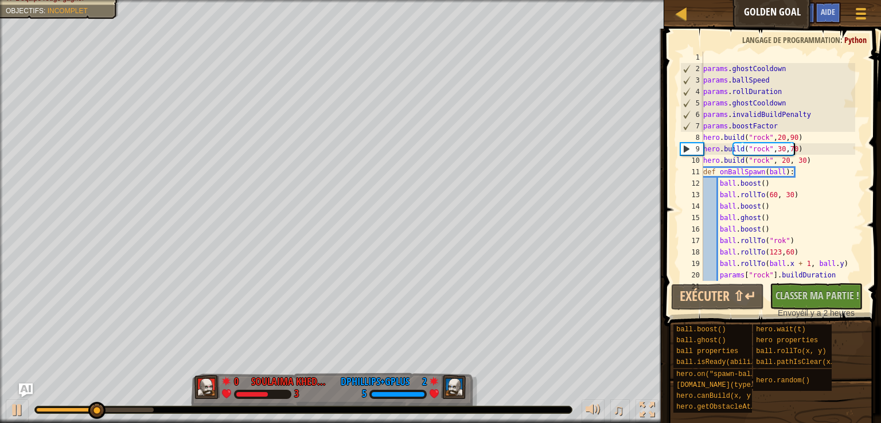
click at [799, 145] on div "params . ghostCooldown params . ballSpeed params . rollDuration params . ghostC…" at bounding box center [778, 178] width 154 height 252
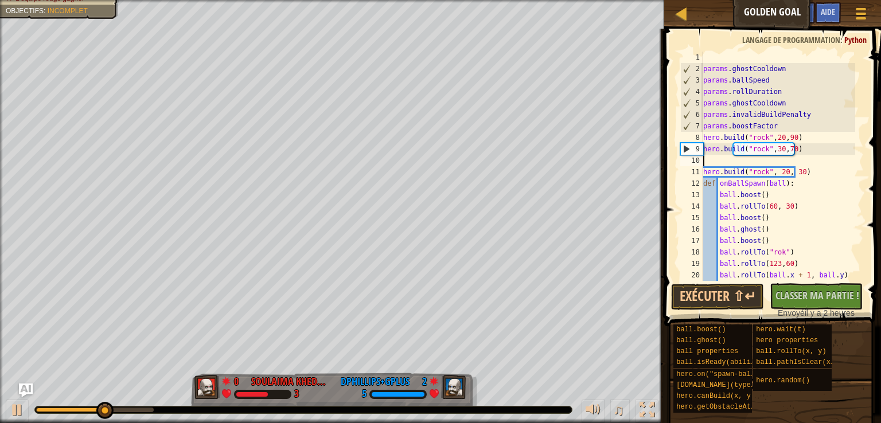
scroll to position [5, 0]
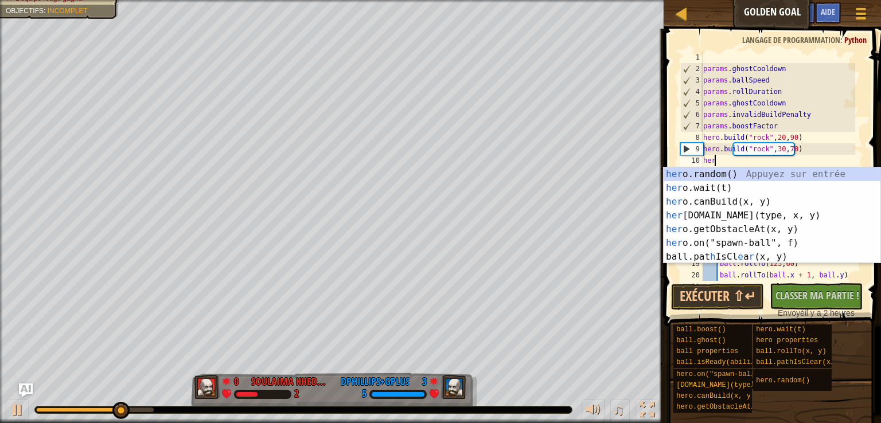
type textarea "hero"
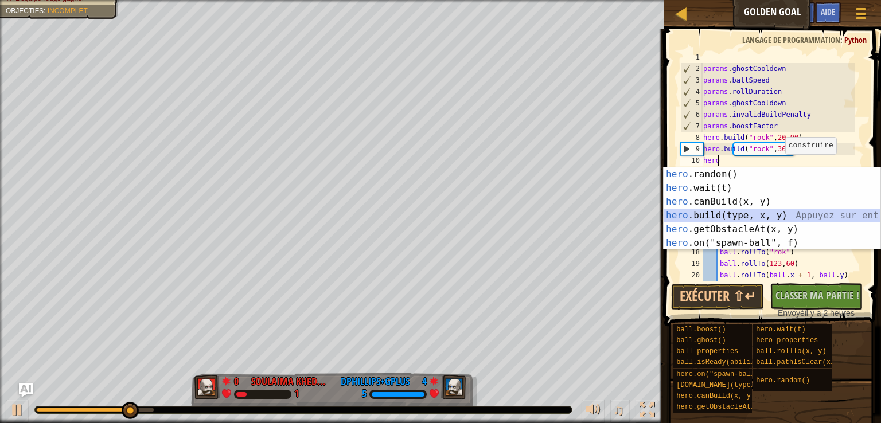
click at [726, 216] on div "hero .random() Appuyez sur entrée hero .wait(t) Appuyez sur entrée hero .canBui…" at bounding box center [771, 222] width 217 height 110
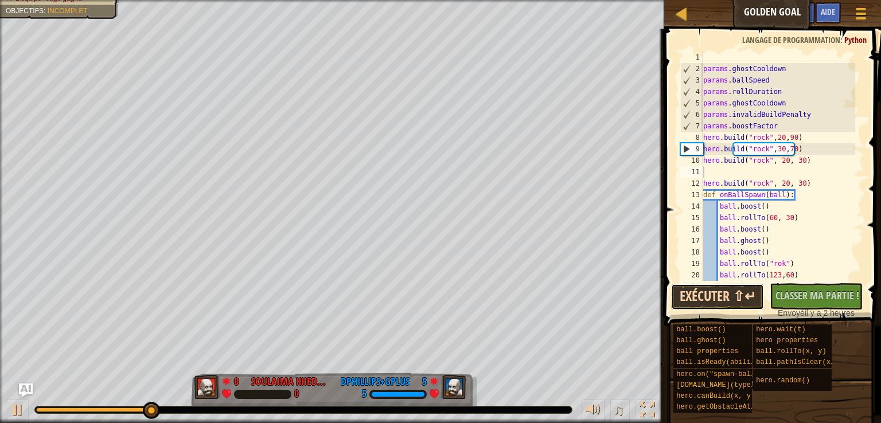
click at [727, 298] on button "Exécuter ⇧↵" at bounding box center [717, 297] width 93 height 26
click at [826, 173] on div "params . ghostCooldown params . ballSpeed params . rollDuration params . ghostC…" at bounding box center [778, 178] width 154 height 252
click at [806, 145] on div "params . ghostCooldown params . ballSpeed params . rollDuration params . ghostC…" at bounding box center [778, 178] width 154 height 252
type textarea "hero.build("rock",30,70)"
click at [722, 171] on div "params . ghostCooldown params . ballSpeed params . rollDuration params . ghostC…" at bounding box center [778, 178] width 154 height 252
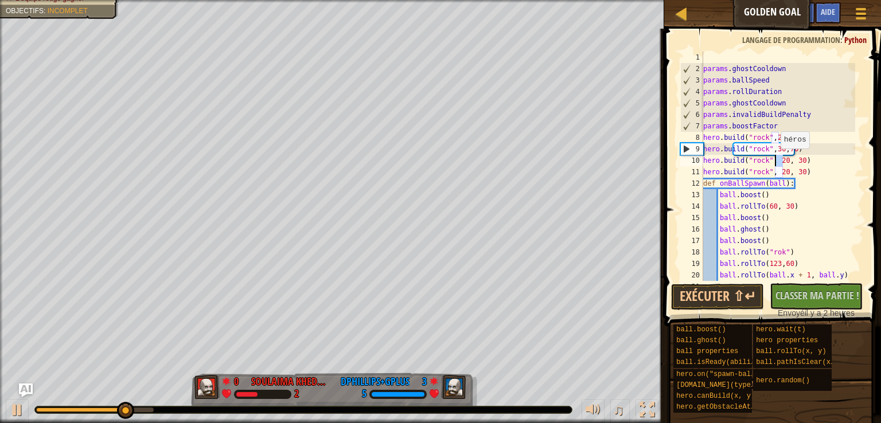
drag, startPoint x: 782, startPoint y: 159, endPoint x: 774, endPoint y: 159, distance: 7.5
click at [774, 159] on div "params . ghostCooldown params . ballSpeed params . rollDuration params . ghostC…" at bounding box center [778, 178] width 154 height 252
click at [716, 296] on button "Exécuter ⇧↵" at bounding box center [717, 297] width 93 height 26
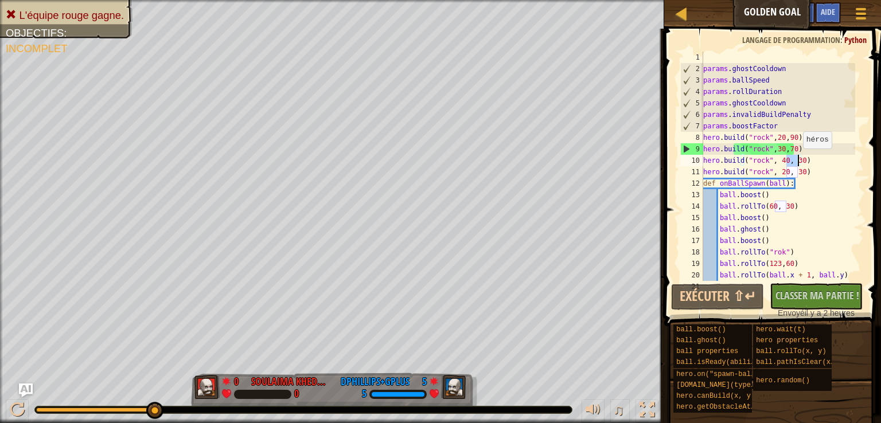
drag, startPoint x: 788, startPoint y: 161, endPoint x: 796, endPoint y: 160, distance: 8.7
click at [796, 160] on div "params . ghostCooldown params . ballSpeed params . rollDuration params . ghostC…" at bounding box center [778, 178] width 154 height 252
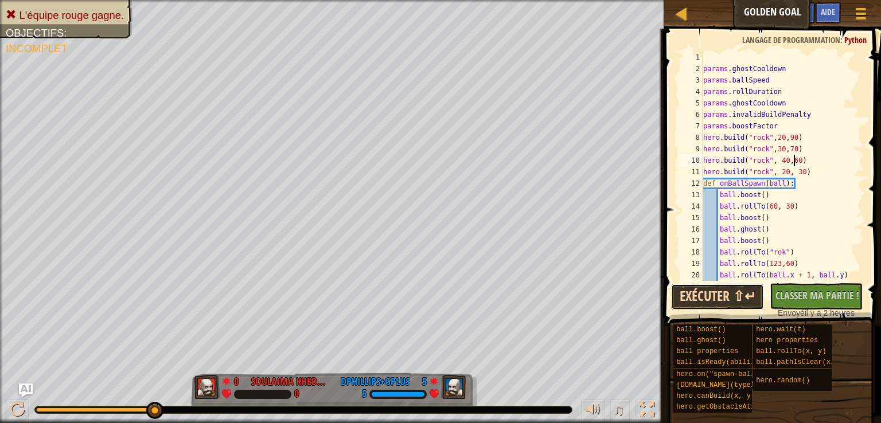
click at [705, 300] on button "Exécuter ⇧↵" at bounding box center [717, 297] width 93 height 26
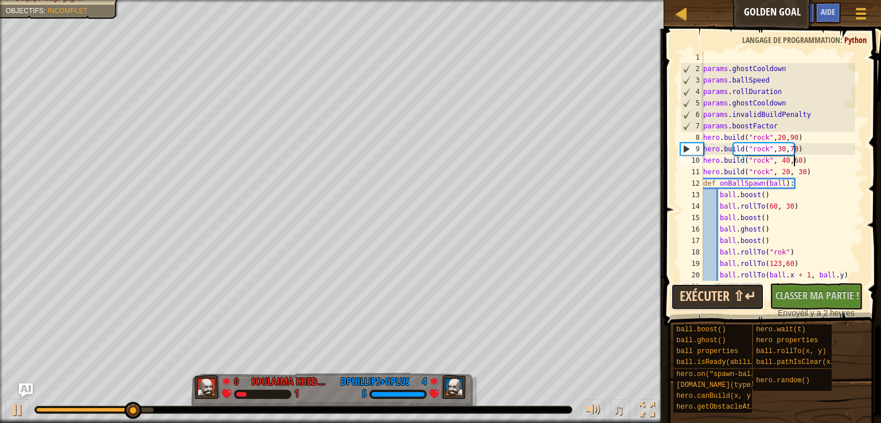
click at [747, 296] on button "Exécuter ⇧↵" at bounding box center [717, 297] width 93 height 26
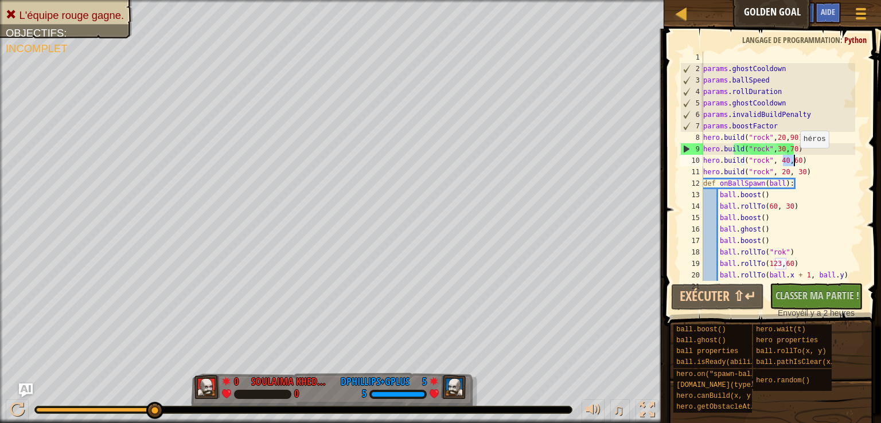
drag, startPoint x: 784, startPoint y: 160, endPoint x: 794, endPoint y: 159, distance: 9.8
click at [794, 159] on div "params . ghostCooldown params . ballSpeed params . rollDuration params . ghostC…" at bounding box center [778, 178] width 154 height 252
click at [842, 180] on div "params . ghostCooldown params . ballSpeed params . rollDuration params . ghostC…" at bounding box center [778, 178] width 154 height 252
click at [785, 149] on div "params . ghostCooldown params . ballSpeed params . rollDuration params . ghostC…" at bounding box center [778, 178] width 154 height 252
click at [833, 161] on div "params . ghostCooldown params . ballSpeed params . rollDuration params . ghostC…" at bounding box center [778, 178] width 154 height 252
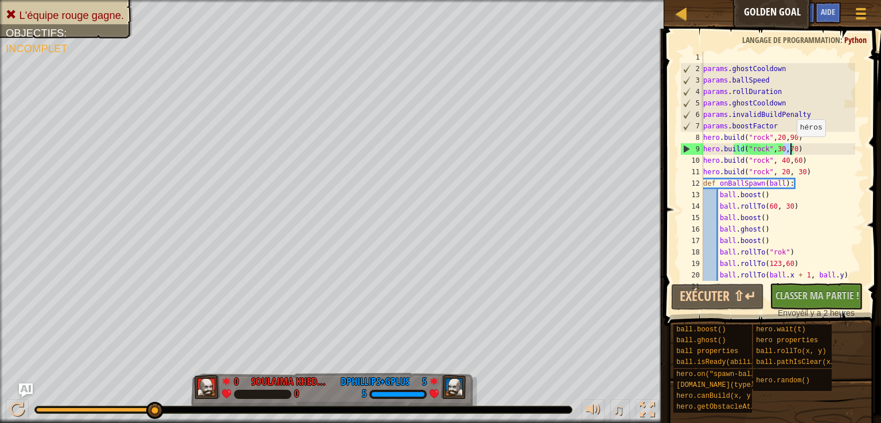
drag, startPoint x: 783, startPoint y: 147, endPoint x: 790, endPoint y: 147, distance: 6.9
click at [790, 147] on div "params . ghostCooldown params . ballSpeed params . rollDuration params . ghostC…" at bounding box center [778, 178] width 154 height 252
click at [783, 149] on div "params . ghostCooldown params . ballSpeed params . rollDuration params . ghostC…" at bounding box center [778, 178] width 154 height 252
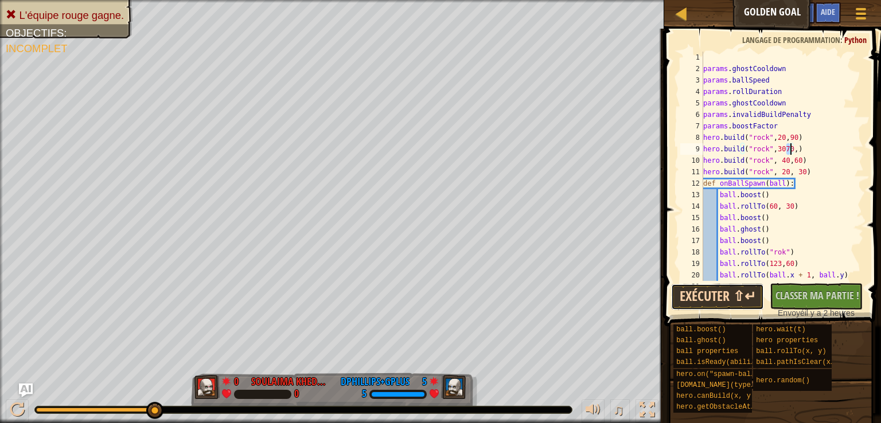
click at [734, 306] on button "Exécuter ⇧↵" at bounding box center [717, 297] width 93 height 26
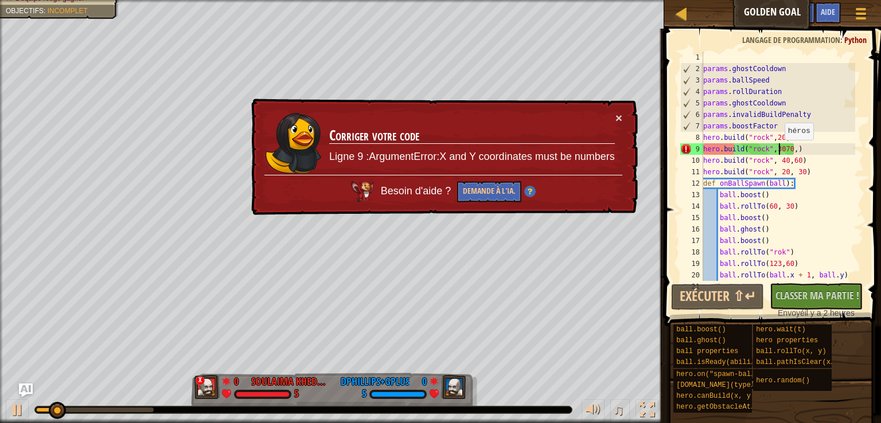
click at [778, 151] on div "params . ghostCooldown params . ballSpeed params . rollDuration params . ghostC…" at bounding box center [778, 178] width 154 height 252
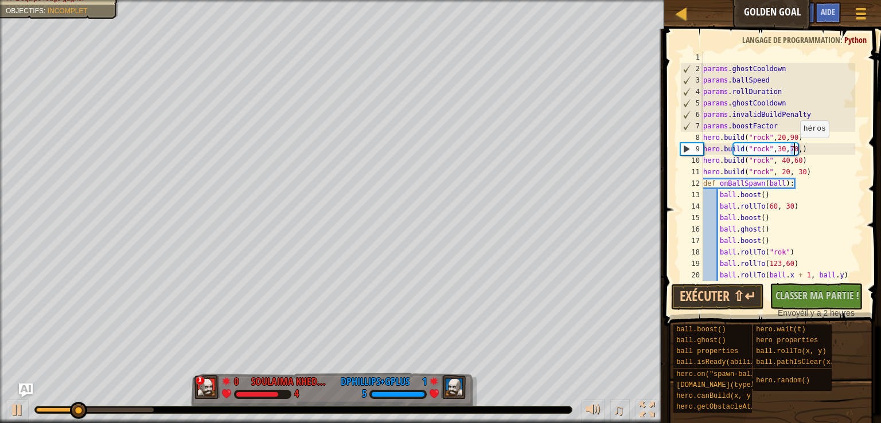
click at [793, 148] on div "params . ghostCooldown params . ballSpeed params . rollDuration params . ghostC…" at bounding box center [778, 178] width 154 height 252
click at [783, 148] on div "params . ghostCooldown params . ballSpeed params . rollDuration params . ghostC…" at bounding box center [778, 178] width 154 height 252
click at [783, 147] on div "params . ghostCooldown params . ballSpeed params . rollDuration params . ghostC…" at bounding box center [778, 178] width 154 height 252
click at [745, 291] on button "Exécuter ⇧↵" at bounding box center [717, 297] width 93 height 26
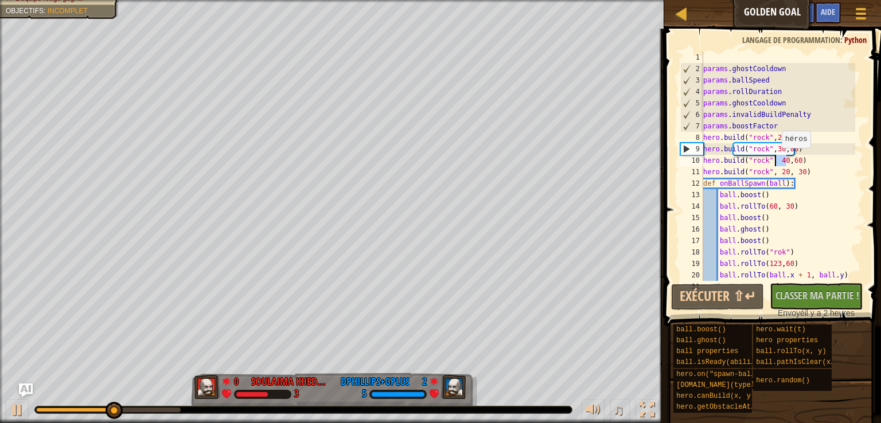
drag, startPoint x: 785, startPoint y: 161, endPoint x: 775, endPoint y: 159, distance: 9.9
click at [775, 159] on div "params . ghostCooldown params . ballSpeed params . rollDuration params . ghostC…" at bounding box center [778, 178] width 154 height 252
type textarea "hero.build("rock", 50,60)"
click at [725, 303] on button "Exécuter ⇧↵" at bounding box center [717, 297] width 93 height 26
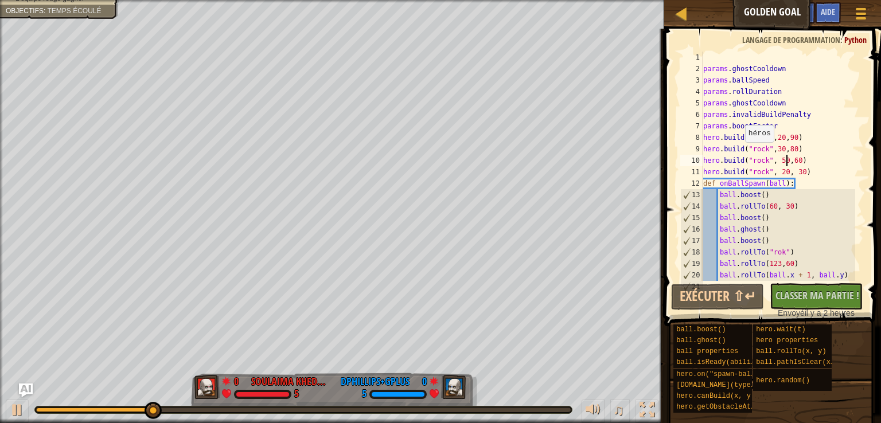
scroll to position [5, 7]
drag, startPoint x: 779, startPoint y: 150, endPoint x: 785, endPoint y: 150, distance: 5.8
click at [785, 150] on div "params . ghostCooldown params . ballSpeed params . rollDuration params . ghostC…" at bounding box center [778, 178] width 154 height 252
click at [821, 166] on div "params . ghostCooldown params . ballSpeed params . rollDuration params . ghostC…" at bounding box center [778, 178] width 154 height 252
drag, startPoint x: 781, startPoint y: 151, endPoint x: 789, endPoint y: 149, distance: 8.5
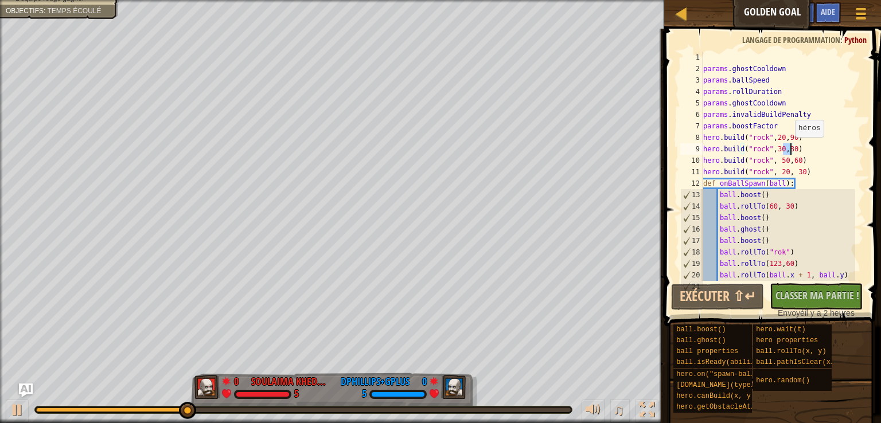
click at [789, 149] on div "params . ghostCooldown params . ballSpeed params . rollDuration params . ghostC…" at bounding box center [778, 178] width 154 height 252
click at [724, 301] on button "Exécuter ⇧↵" at bounding box center [717, 297] width 93 height 26
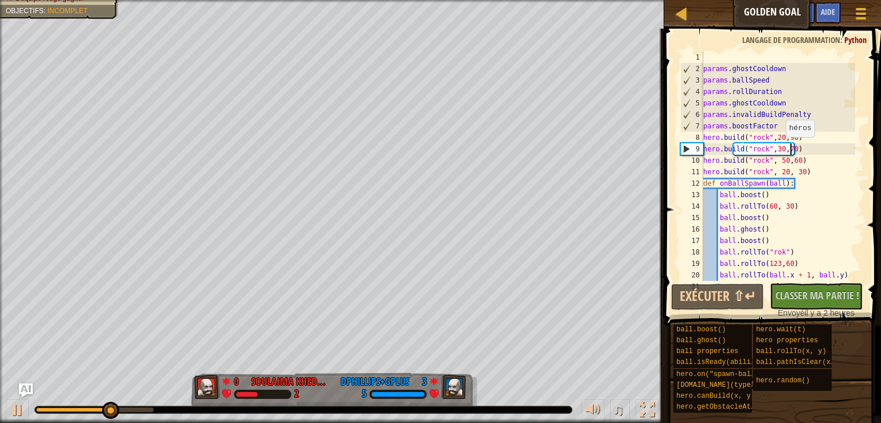
click at [780, 149] on div "params . ghostCooldown params . ballSpeed params . rollDuration params . ghostC…" at bounding box center [778, 178] width 154 height 252
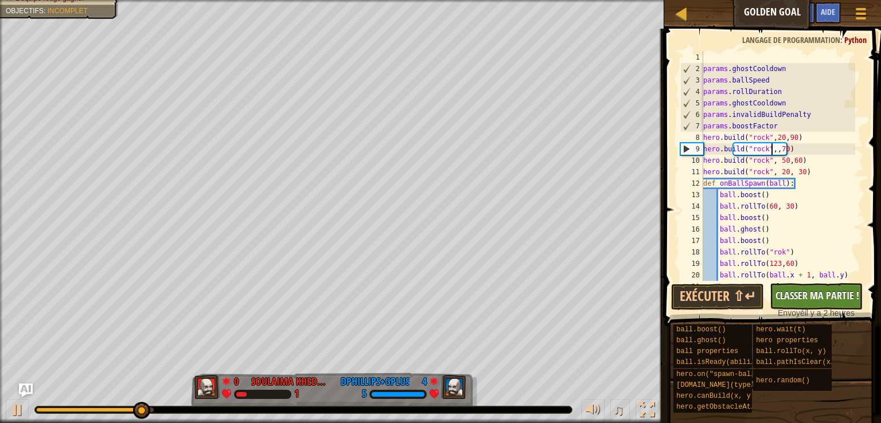
scroll to position [5, 6]
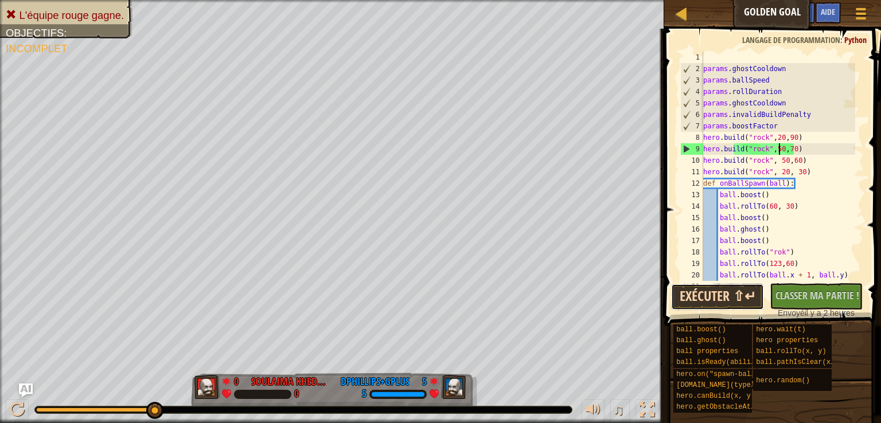
click at [709, 294] on button "Exécuter ⇧↵" at bounding box center [717, 297] width 93 height 26
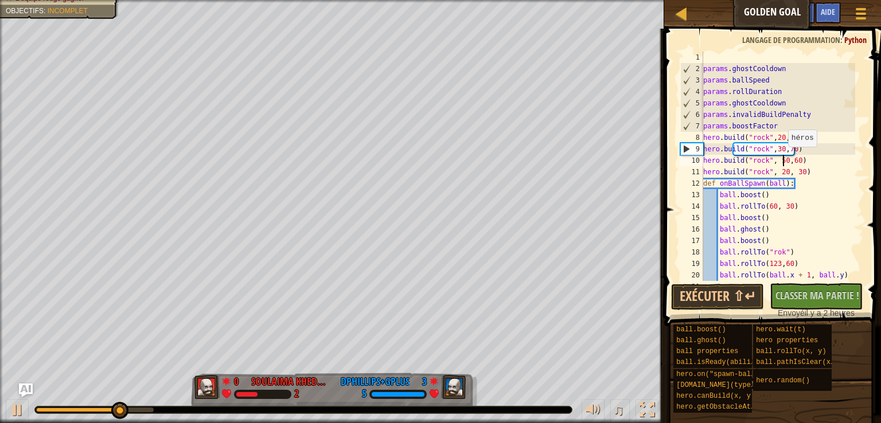
click at [782, 158] on div "params . ghostCooldown params . ballSpeed params . rollDuration params . ghostC…" at bounding box center [778, 178] width 154 height 252
click at [728, 236] on div "params . ghostCooldown params . ballSpeed params . rollDuration params . ghostC…" at bounding box center [778, 178] width 154 height 252
click at [726, 294] on button "Exécuter ⇧↵" at bounding box center [717, 297] width 93 height 26
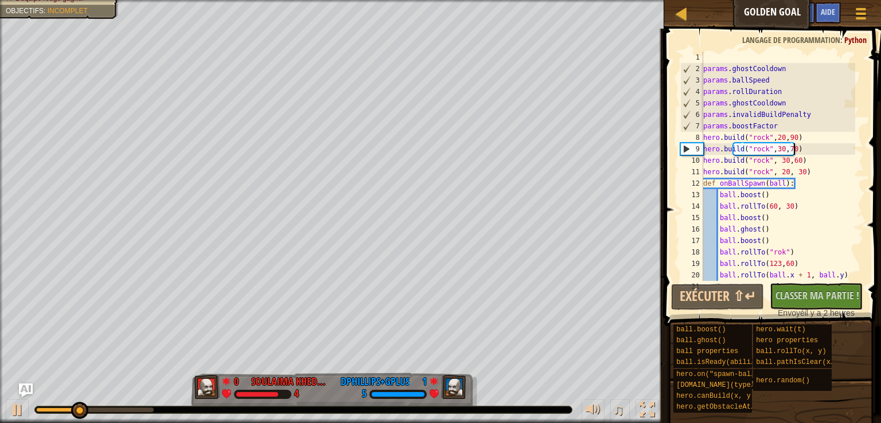
click at [800, 146] on div "params . ghostCooldown params . ballSpeed params . rollDuration params . ghostC…" at bounding box center [778, 178] width 154 height 252
type textarea "hero.build("rock",30,70)"
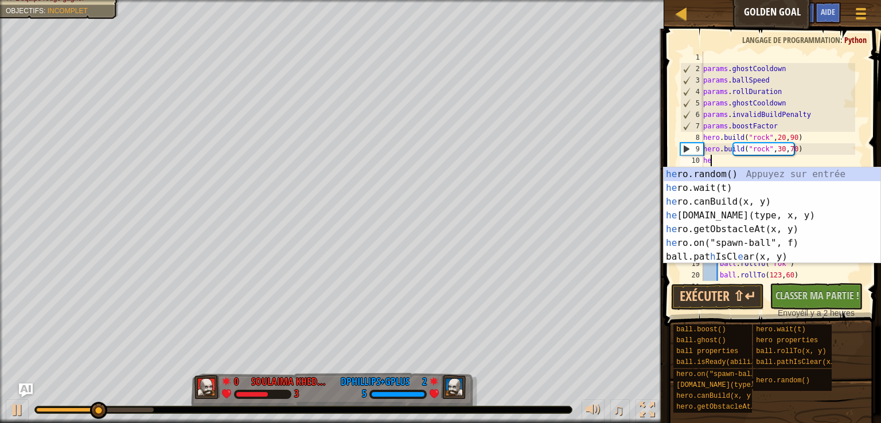
type textarea "her"
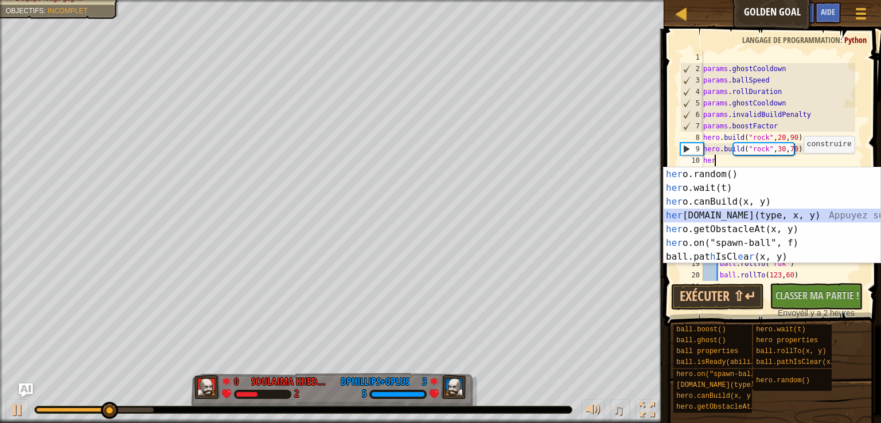
click at [725, 216] on div "her o.random() Appuyez sur entrée her o.wait(t) Appuyez sur entrée her o.canBui…" at bounding box center [771, 229] width 217 height 124
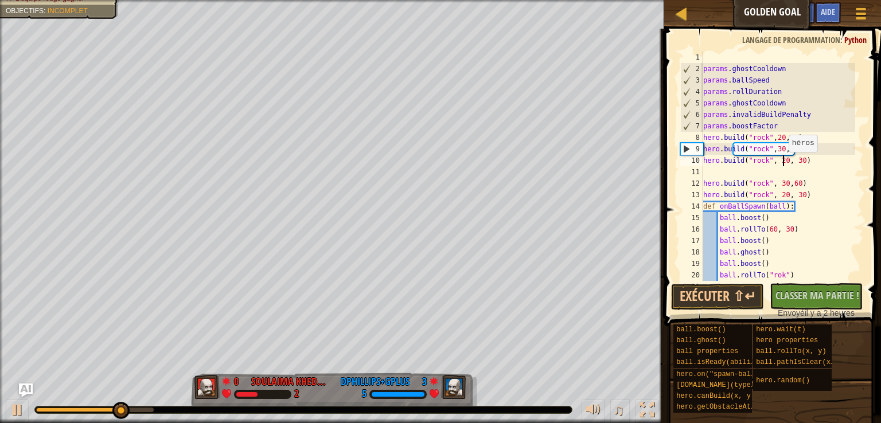
click at [782, 163] on div "params . ghostCooldown params . ballSpeed params . rollDuration params . ghostC…" at bounding box center [778, 178] width 154 height 252
click at [795, 162] on div "params . ghostCooldown params . ballSpeed params . rollDuration params . ghostC…" at bounding box center [778, 178] width 154 height 252
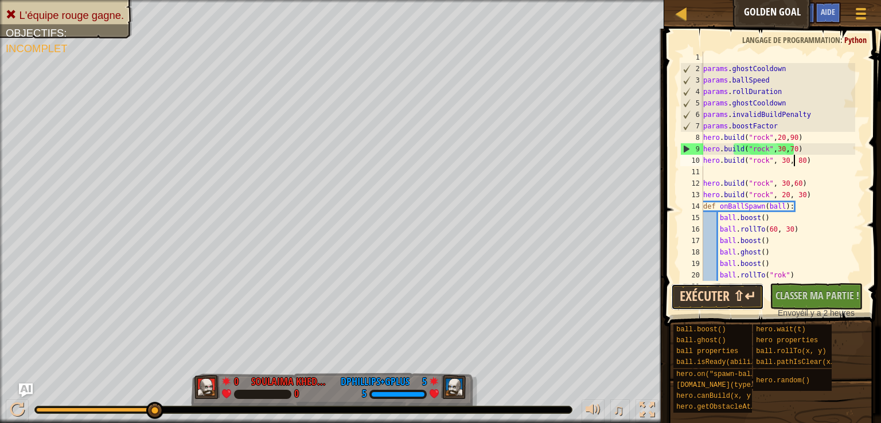
click at [726, 299] on button "Exécuter ⇧↵" at bounding box center [717, 297] width 93 height 26
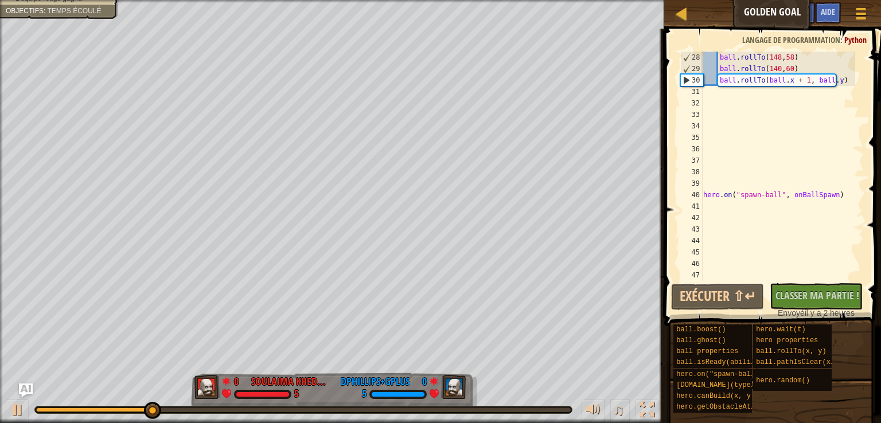
scroll to position [310, 0]
click at [836, 85] on div "ball . rollTo ( 148 , 58 ) ball . rollTo ( 140 , 60 ) ball . rollTo ( ball . x …" at bounding box center [778, 178] width 154 height 252
type textarea "ball.rollTo(ball.x + 1, ball.y)"
click at [836, 85] on div "ball . rollTo ( 148 , 58 ) ball . rollTo ( 140 , 60 ) ball . rollTo ( ball . x …" at bounding box center [778, 178] width 154 height 252
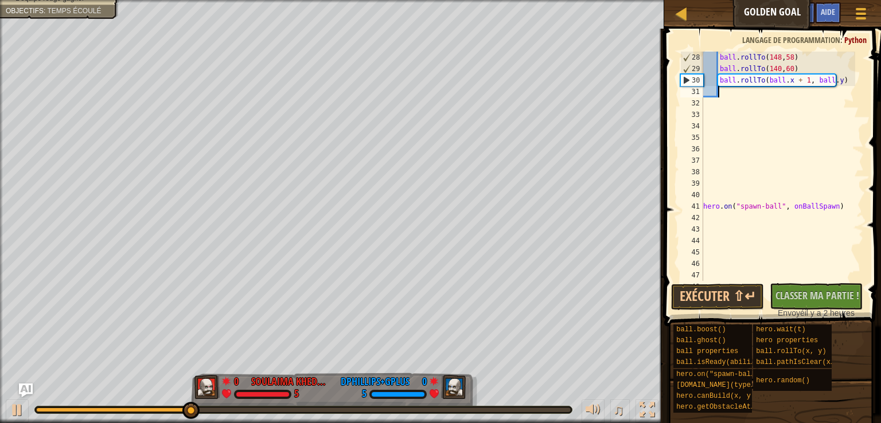
scroll to position [5, 1]
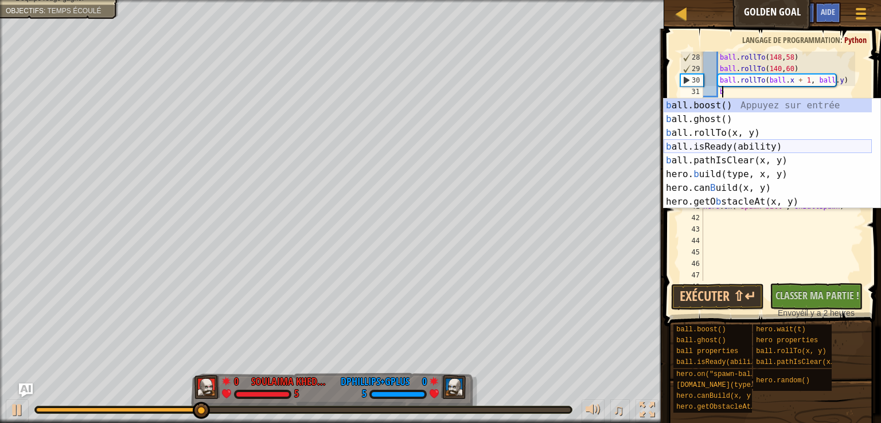
click at [705, 146] on div "b all.boost() Appuyez sur entrée b all.ghost() Appuyez sur entrée b all.rollTo(…" at bounding box center [767, 168] width 208 height 138
type textarea "ball.isReady("boost")"
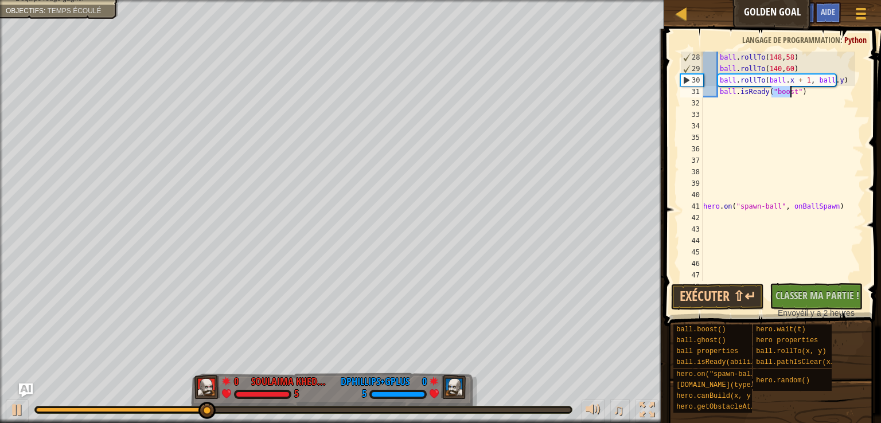
click at [800, 97] on div "ball . rollTo ( 148 , 58 ) ball . rollTo ( 140 , 60 ) ball . rollTo ( ball . x …" at bounding box center [778, 178] width 154 height 252
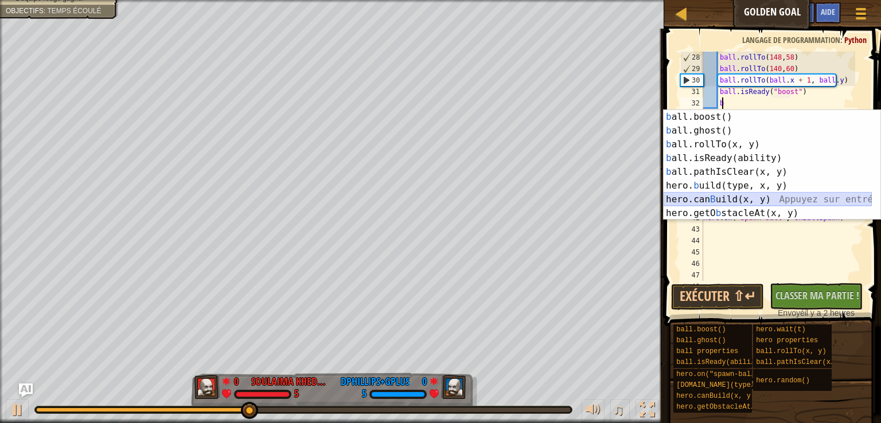
click at [721, 200] on div "b all.boost() Appuyez sur entrée b all.ghost() Appuyez sur entrée b all.rollTo(…" at bounding box center [767, 179] width 208 height 138
type textarea "hero.canBuild(35, 65)"
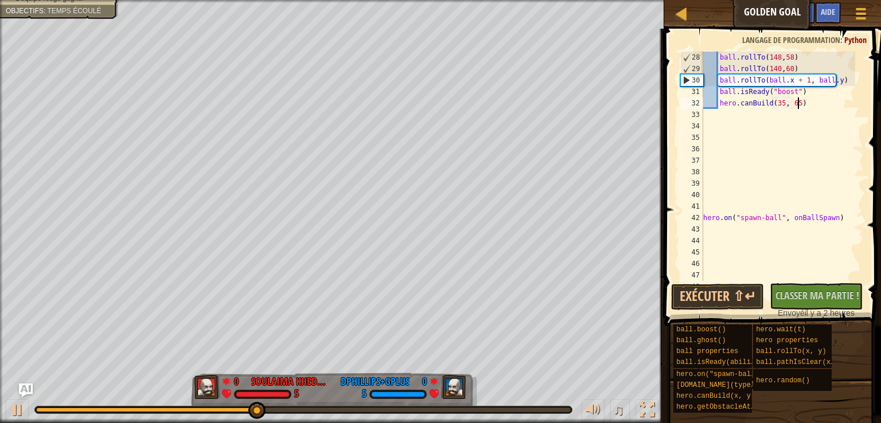
click at [800, 103] on div "ball . rollTo ( 148 , 58 ) ball . rollTo ( 140 , 60 ) ball . rollTo ( ball . x …" at bounding box center [778, 178] width 154 height 252
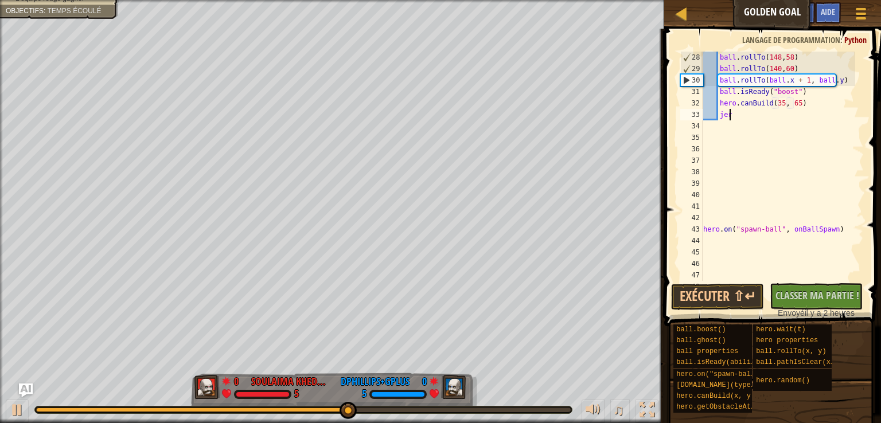
type textarea "j"
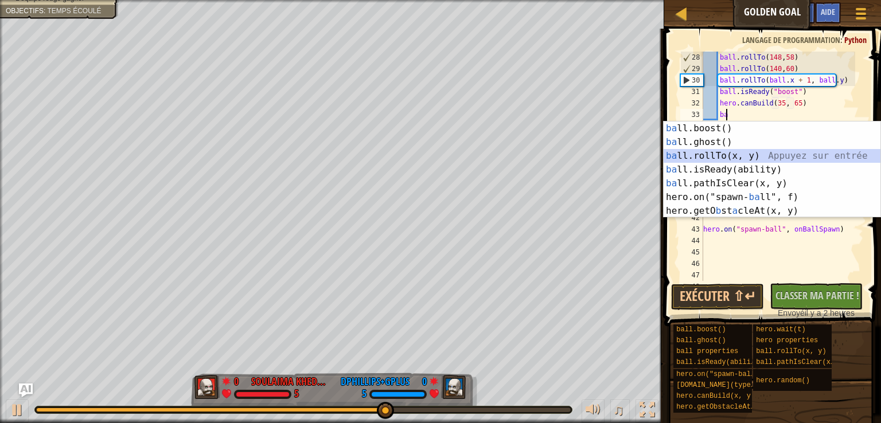
click at [720, 151] on div "ba ll.boost() Appuyez sur entrée ba ll.ghost() Appuyez sur entrée ba ll.rollTo(…" at bounding box center [771, 184] width 217 height 124
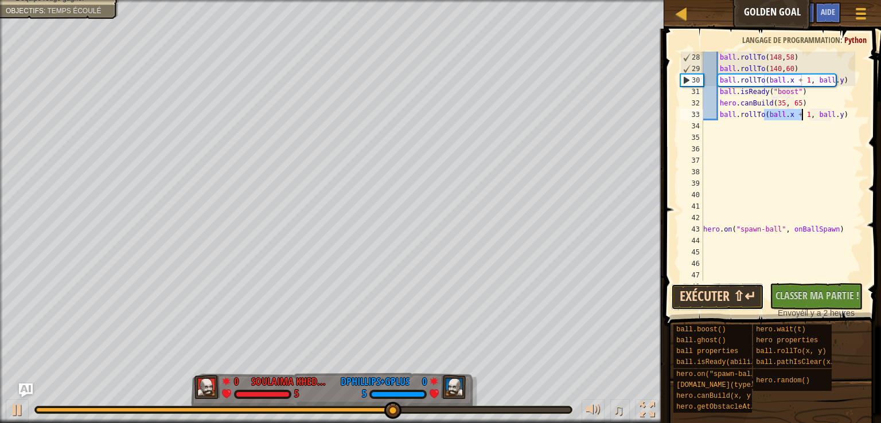
click at [712, 291] on button "Exécuter ⇧↵" at bounding box center [717, 297] width 93 height 26
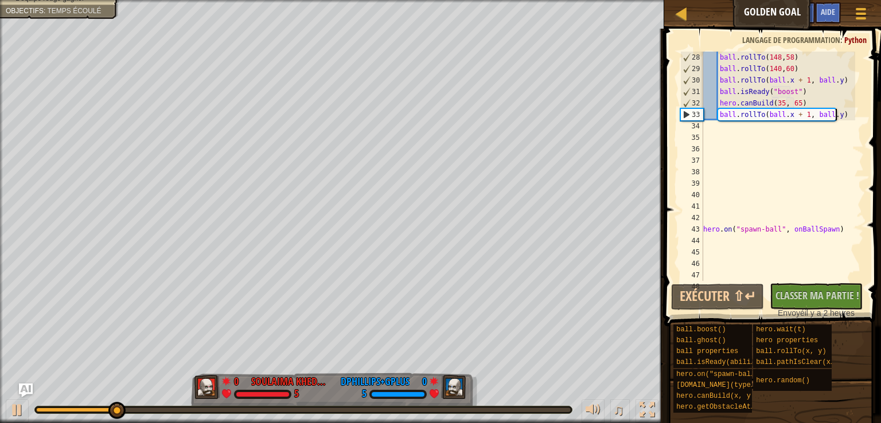
click at [841, 116] on div "ball . rollTo ( 148 , 58 ) ball . rollTo ( 140 , 60 ) ball . rollTo ( ball . x …" at bounding box center [778, 178] width 154 height 252
click at [842, 116] on div "ball . rollTo ( 148 , 58 ) ball . rollTo ( 140 , 60 ) ball . rollTo ( ball . x …" at bounding box center [778, 178] width 154 height 252
drag, startPoint x: 801, startPoint y: 114, endPoint x: 764, endPoint y: 114, distance: 36.7
click at [764, 114] on div "ball . rollTo ( 148 , 58 ) ball . rollTo ( 140 , 60 ) ball . rollTo ( ball . x …" at bounding box center [778, 178] width 154 height 252
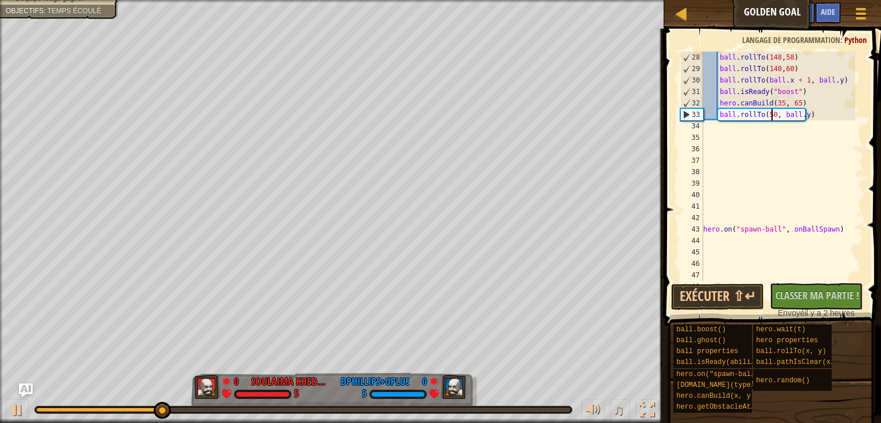
scroll to position [5, 6]
type textarea "ball.rollTo(50, ball.y)"
click at [713, 300] on button "Exécuter ⇧↵" at bounding box center [717, 297] width 93 height 26
click at [813, 120] on div "ball . rollTo ( 148 , 58 ) ball . rollTo ( 140 , 60 ) ball . rollTo ( ball . x …" at bounding box center [778, 178] width 154 height 252
click at [807, 111] on div "ball . rollTo ( 148 , 58 ) ball . rollTo ( 140 , 60 ) ball . rollTo ( ball . x …" at bounding box center [778, 178] width 154 height 252
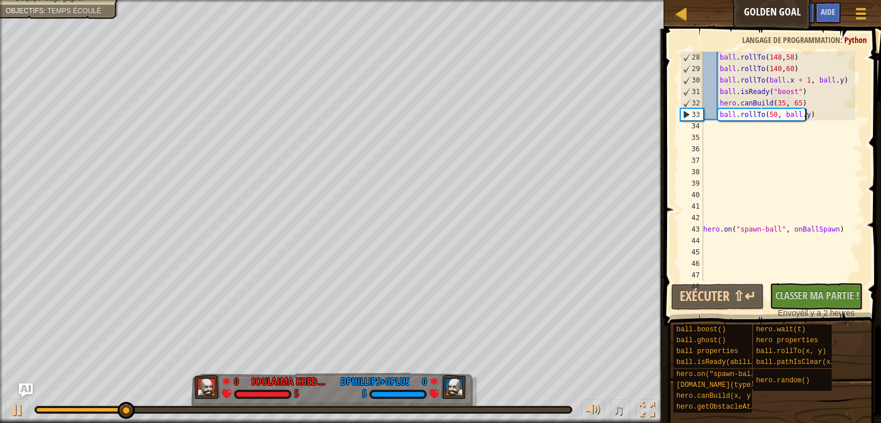
click at [819, 124] on div "ball . rollTo ( 148 , 58 ) ball . rollTo ( 140 , 60 ) ball . rollTo ( ball . x …" at bounding box center [778, 178] width 154 height 252
click at [812, 111] on div "ball . rollTo ( 148 , 58 ) ball . rollTo ( 140 , 60 ) ball . rollTo ( ball . x …" at bounding box center [778, 178] width 154 height 252
type textarea "ball.rollTo(50, ball.y)"
click at [811, 113] on div "ball . rollTo ( 148 , 58 ) ball . rollTo ( 140 , 60 ) ball . rollTo ( ball . x …" at bounding box center [778, 178] width 154 height 252
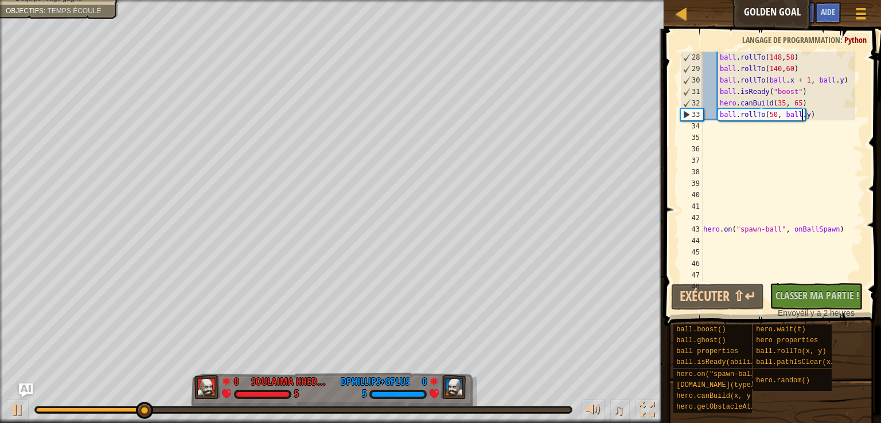
click at [802, 120] on div "ball . rollTo ( 148 , 58 ) ball . rollTo ( 140 , 60 ) ball . rollTo ( ball . x …" at bounding box center [778, 178] width 154 height 252
click at [809, 114] on div "ball . rollTo ( 148 , 58 ) ball . rollTo ( 140 , 60 ) ball . rollTo ( ball . x …" at bounding box center [778, 178] width 154 height 252
click at [805, 121] on div "ball . rollTo ( 148 , 58 ) ball . rollTo ( 140 , 60 ) ball . rollTo ( ball . x …" at bounding box center [778, 178] width 154 height 252
click at [819, 109] on div "ball . rollTo ( 148 , 58 ) ball . rollTo ( 140 , 60 ) ball . rollTo ( ball . x …" at bounding box center [778, 178] width 154 height 252
type textarea "ball.rollTo(50, ball.y)"
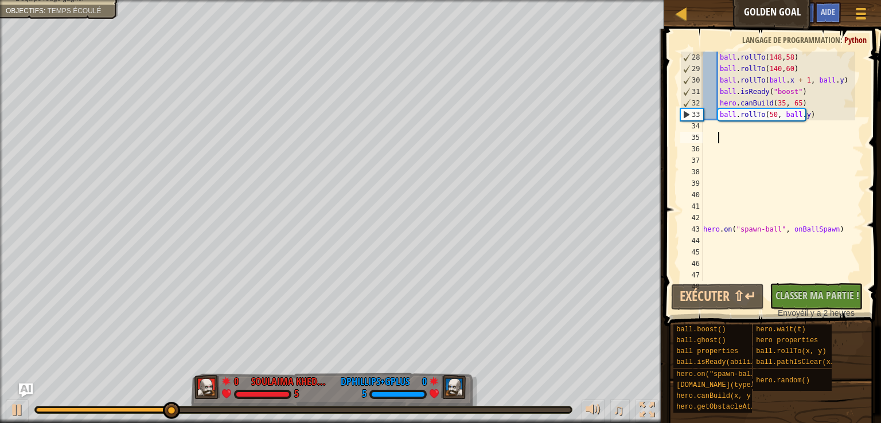
click at [782, 134] on div "ball . rollTo ( 148 , 58 ) ball . rollTo ( 140 , 60 ) ball . rollTo ( ball . x …" at bounding box center [778, 178] width 154 height 252
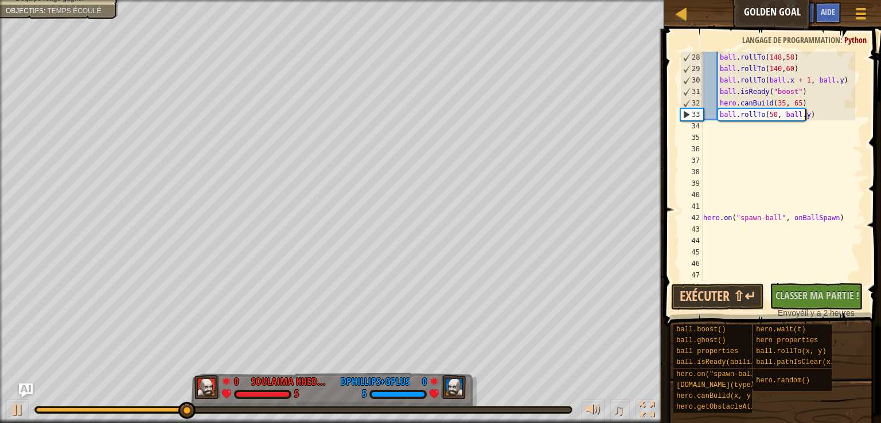
click at [819, 112] on div "ball . rollTo ( 148 , 58 ) ball . rollTo ( 140 , 60 ) ball . rollTo ( ball . x …" at bounding box center [778, 178] width 154 height 252
type textarea "ball.rollTo(50, ball.y)"
click at [821, 115] on div "ball . rollTo ( 148 , 58 ) ball . rollTo ( 140 , 60 ) ball . rollTo ( ball . x …" at bounding box center [778, 178] width 154 height 252
click at [727, 294] on button "Exécuter ⇧↵" at bounding box center [717, 297] width 93 height 26
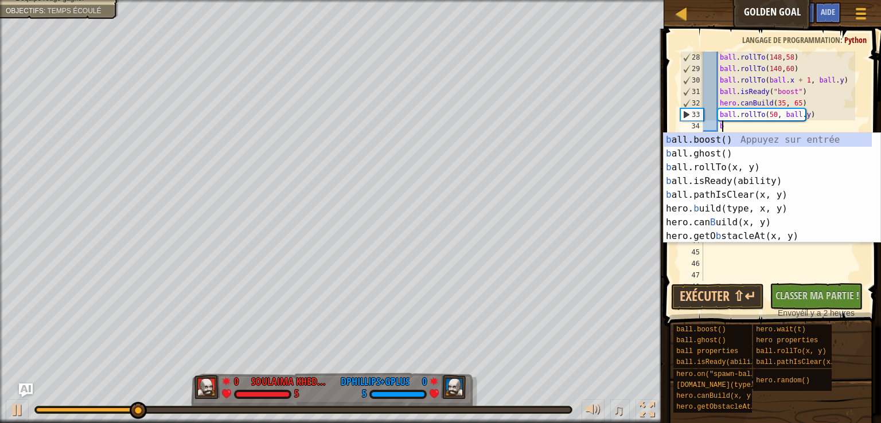
scroll to position [5, 1]
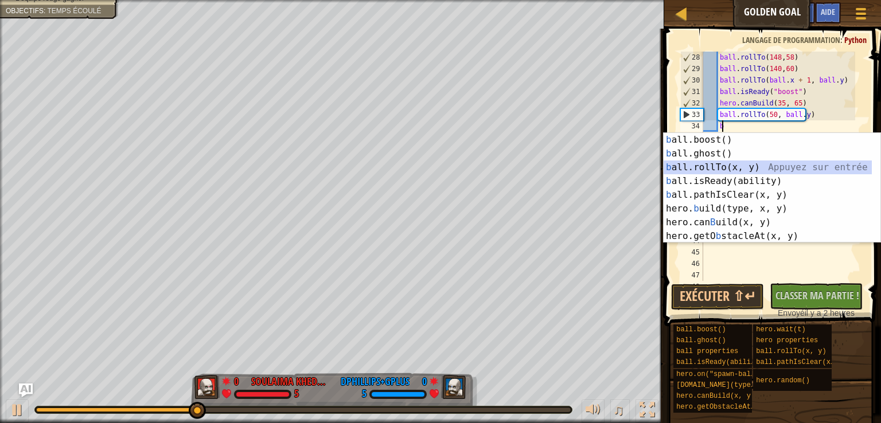
click at [713, 168] on div "b all.boost() Appuyez sur entrée b all.ghost() Appuyez sur entrée b all.rollTo(…" at bounding box center [767, 202] width 208 height 138
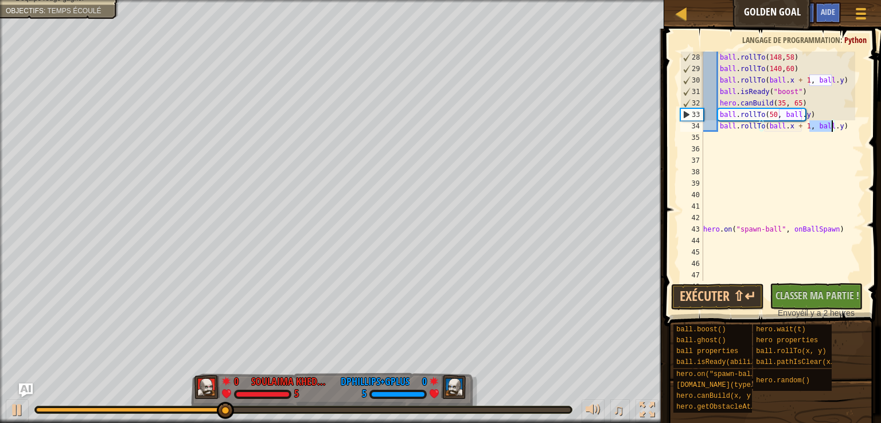
drag, startPoint x: 807, startPoint y: 126, endPoint x: 831, endPoint y: 131, distance: 24.0
click at [831, 131] on div "ball . rollTo ( 148 , 58 ) ball . rollTo ( 140 , 60 ) ball . rollTo ( ball . x …" at bounding box center [778, 178] width 154 height 252
type textarea "ball.rollTo(ball.x + 1, 70)"
click at [730, 300] on button "Exécuter ⇧↵" at bounding box center [717, 297] width 93 height 26
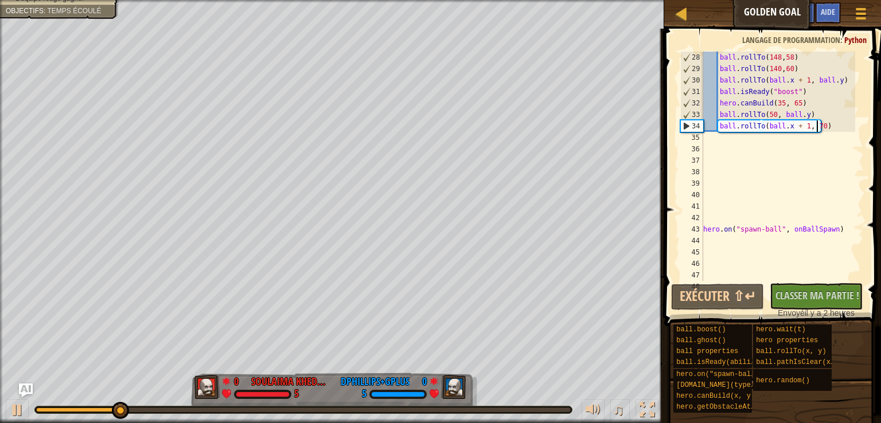
click at [826, 131] on div "ball . rollTo ( 148 , 58 ) ball . rollTo ( 140 , 60 ) ball . rollTo ( ball . x …" at bounding box center [778, 178] width 154 height 252
click at [839, 131] on div "ball . rollTo ( 148 , 58 ) ball . rollTo ( 140 , 60 ) ball . rollTo ( ball . x …" at bounding box center [778, 178] width 154 height 252
click at [829, 132] on div "ball . rollTo ( 148 , 58 ) ball . rollTo ( 140 , 60 ) ball . rollTo ( ball . x …" at bounding box center [778, 178] width 154 height 252
click at [829, 131] on div "ball . rollTo ( 148 , 58 ) ball . rollTo ( 140 , 60 ) ball . rollTo ( ball . x …" at bounding box center [778, 178] width 154 height 252
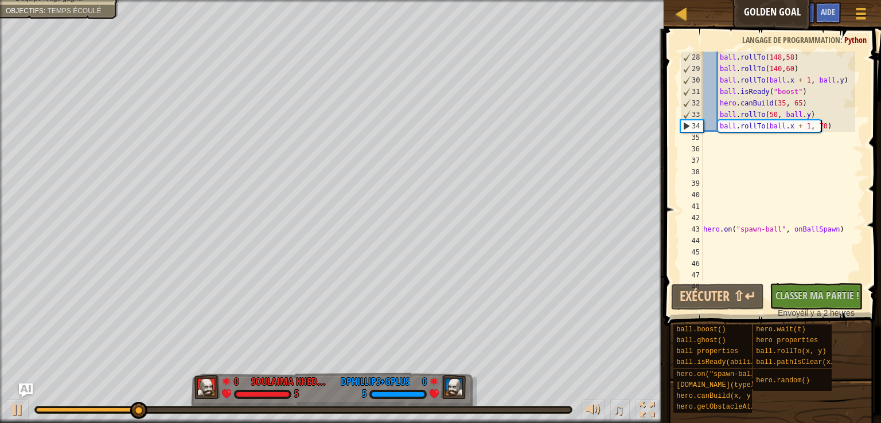
type textarea "ball.rollTo(ball.x + 1, 70)"
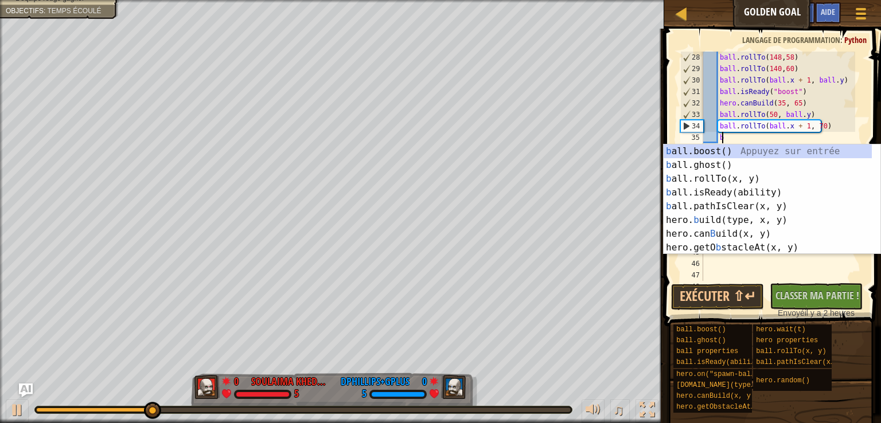
scroll to position [5, 1]
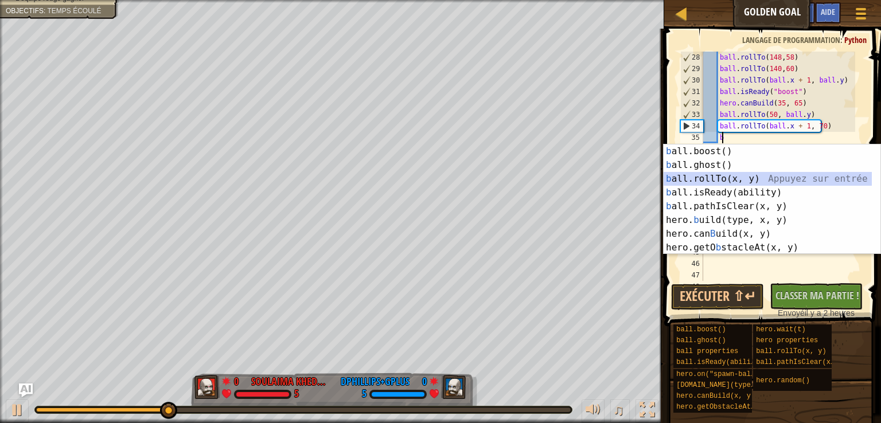
click at [706, 181] on div "b all.boost() Appuyez sur entrée b all.ghost() Appuyez sur entrée b all.rollTo(…" at bounding box center [767, 213] width 208 height 138
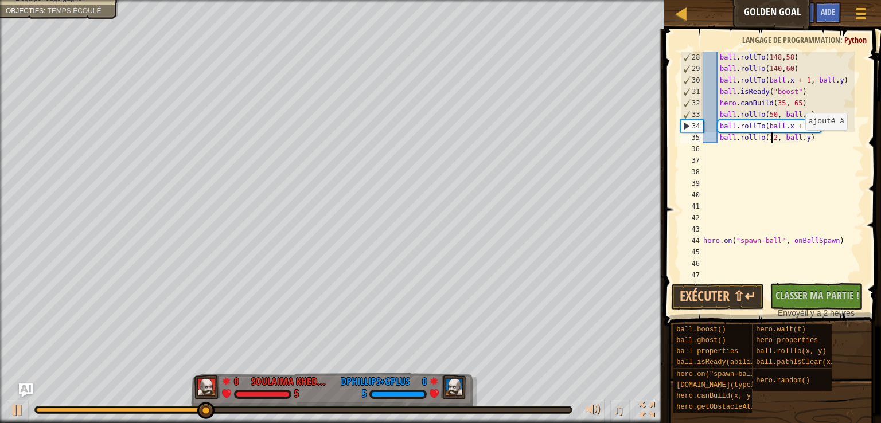
scroll to position [5, 6]
click at [703, 296] on button "Exécuter ⇧↵" at bounding box center [717, 297] width 93 height 26
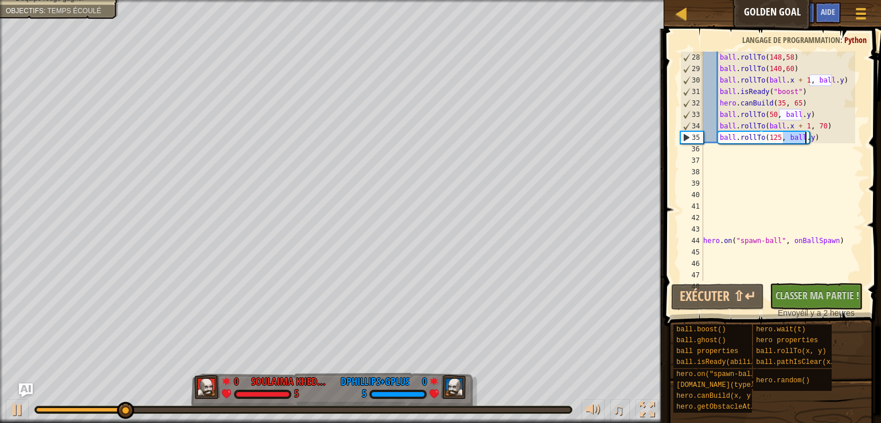
drag, startPoint x: 782, startPoint y: 140, endPoint x: 807, endPoint y: 138, distance: 24.8
click at [807, 138] on div "ball . rollTo ( 148 , 58 ) ball . rollTo ( 140 , 60 ) ball . rollTo ( ball . x …" at bounding box center [778, 178] width 154 height 252
type textarea "ball.rollTo(125, 80)"
click at [717, 294] on button "Exécuter ⇧↵" at bounding box center [717, 297] width 93 height 26
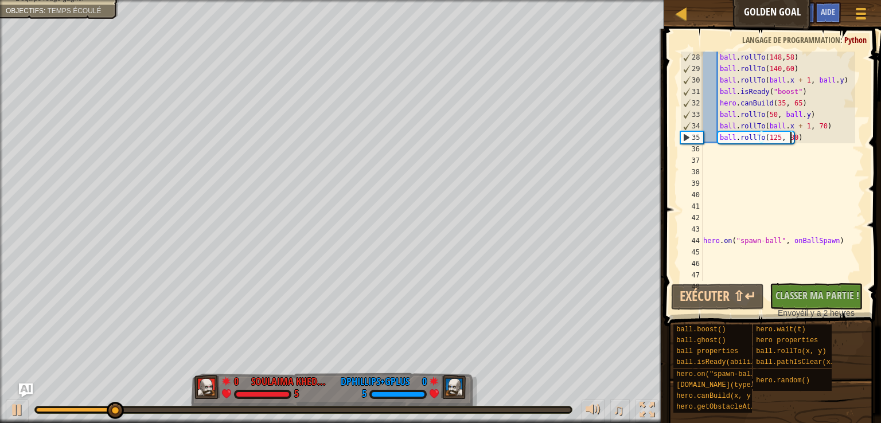
click at [806, 140] on div "ball . rollTo ( 148 , 58 ) ball . rollTo ( 140 , 60 ) ball . rollTo ( ball . x …" at bounding box center [778, 178] width 154 height 252
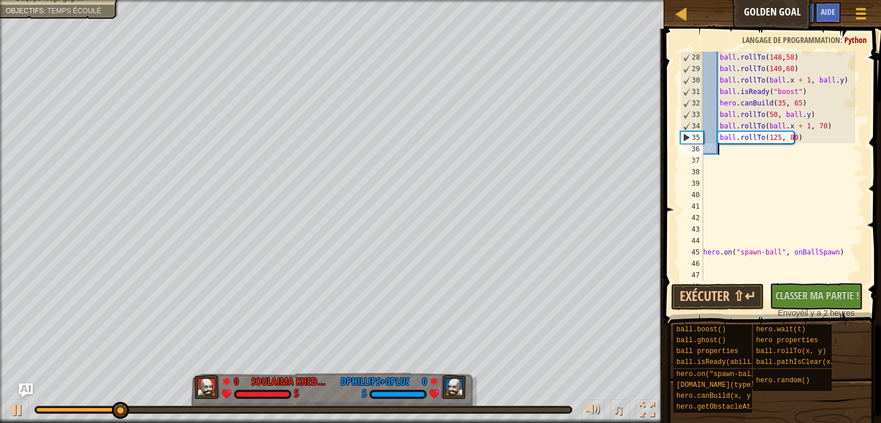
scroll to position [5, 0]
type textarea "b"
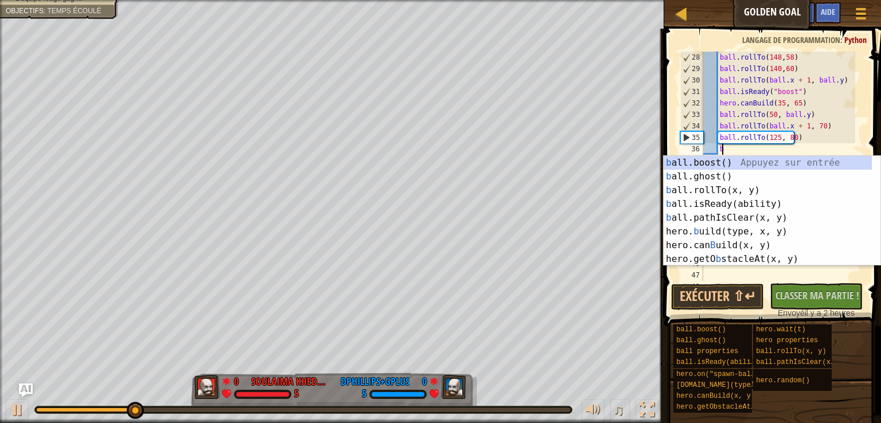
scroll to position [5, 1]
click at [722, 177] on div "b all.boost() Appuyez sur entrée b all.ghost() Appuyez sur entrée b all.rollTo(…" at bounding box center [767, 225] width 208 height 138
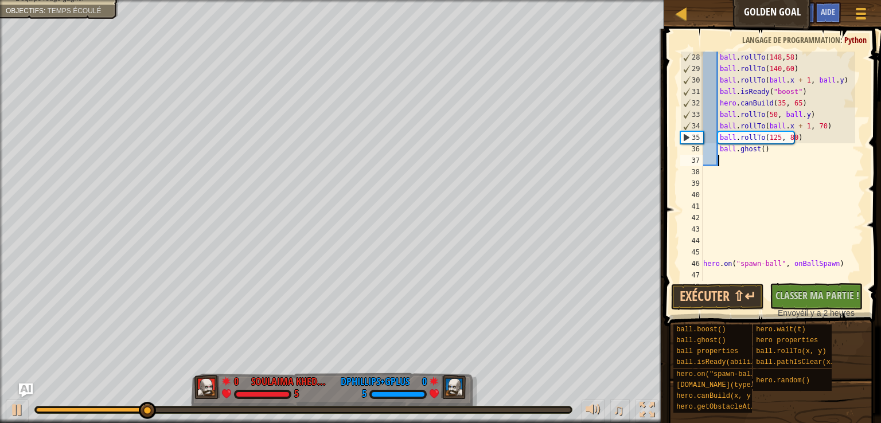
click at [771, 155] on div "ball . rollTo ( 148 , 58 ) ball . rollTo ( 140 , 60 ) ball . rollTo ( ball . x …" at bounding box center [778, 178] width 154 height 252
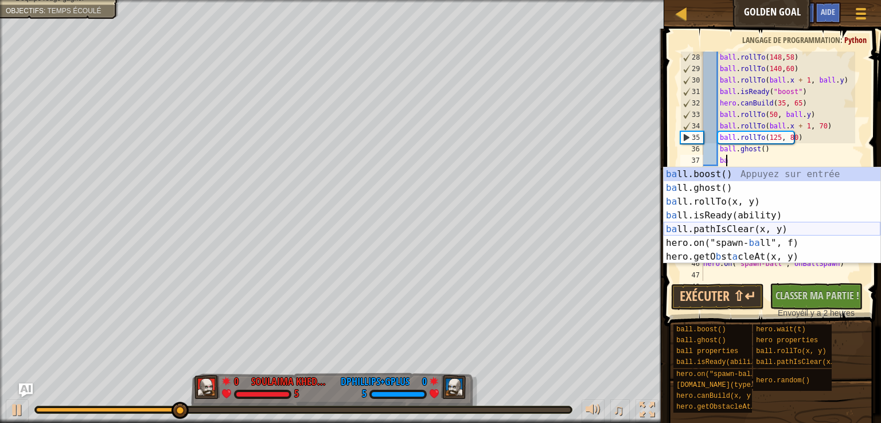
click at [727, 229] on div "ba ll.boost() Appuyez sur entrée ba ll.ghost() Appuyez sur entrée ba ll.rollTo(…" at bounding box center [771, 229] width 217 height 124
type textarea "ball.pathIsClear(140, 64)"
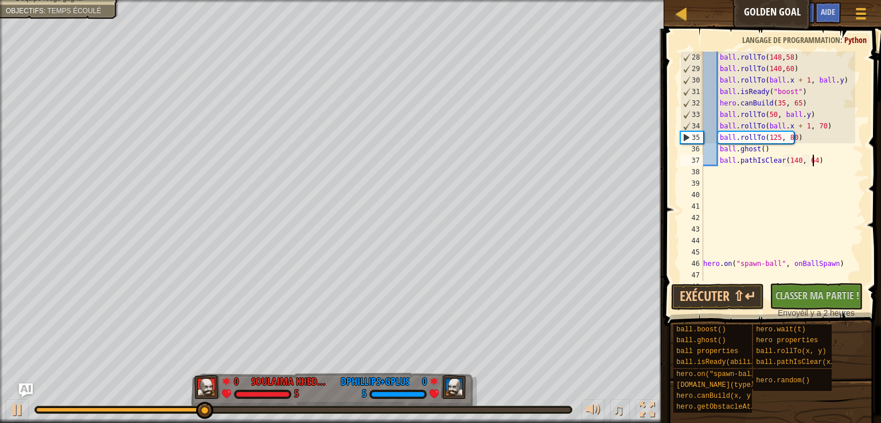
click at [820, 163] on div "ball . rollTo ( 148 , 58 ) ball . rollTo ( 140 , 60 ) ball . rollTo ( ball . x …" at bounding box center [778, 178] width 154 height 252
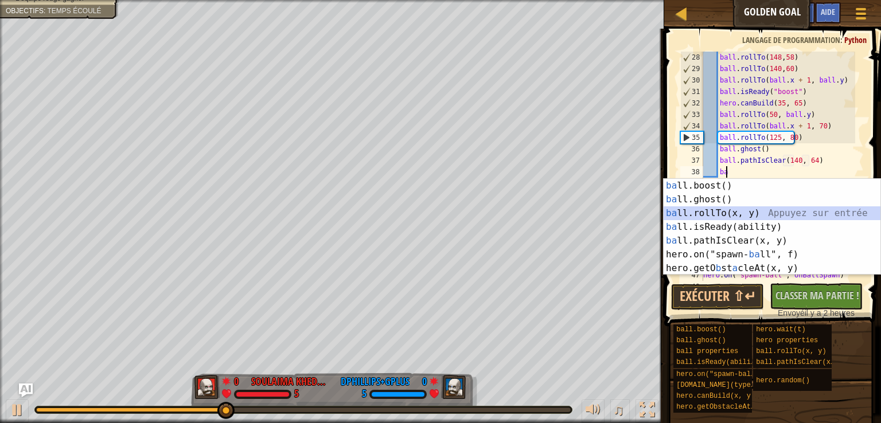
click at [752, 217] on div "ba ll.boost() Appuyez sur entrée ba ll.ghost() Appuyez sur entrée ba ll.rollTo(…" at bounding box center [771, 241] width 217 height 124
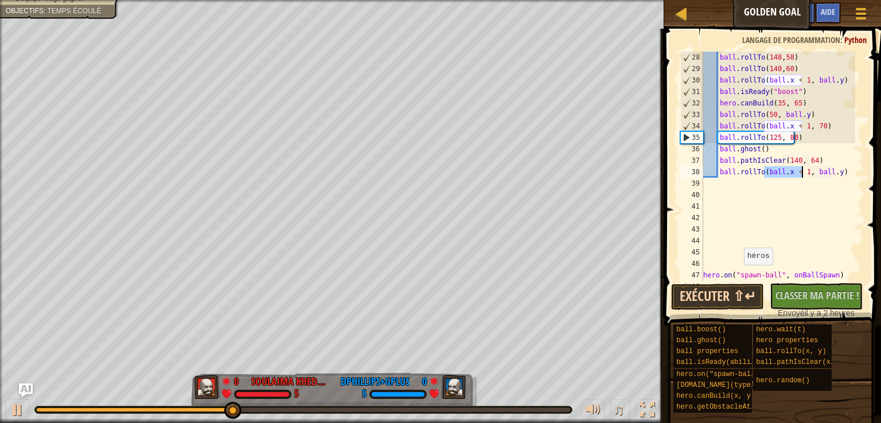
type textarea "ball.rollTo(ball.x + 1, ball.y)"
click at [713, 305] on button "Exécuter ⇧↵" at bounding box center [717, 297] width 93 height 26
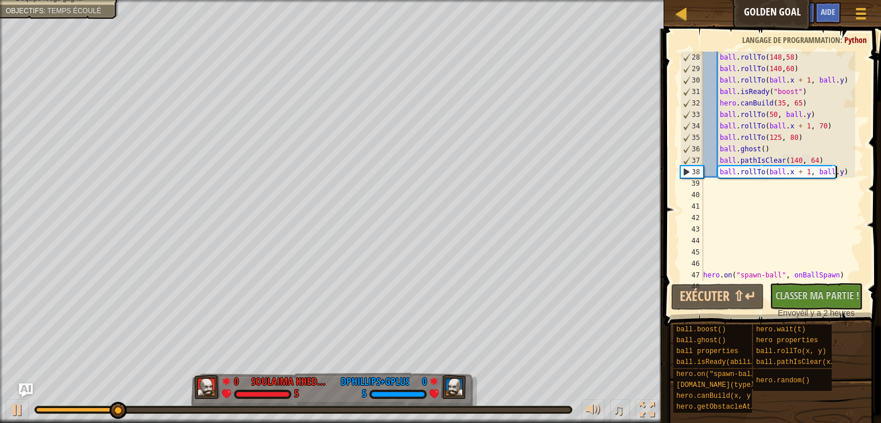
click at [839, 175] on div "ball . rollTo ( 148 , 58 ) ball . rollTo ( 140 , 60 ) ball . rollTo ( ball . x …" at bounding box center [778, 178] width 154 height 252
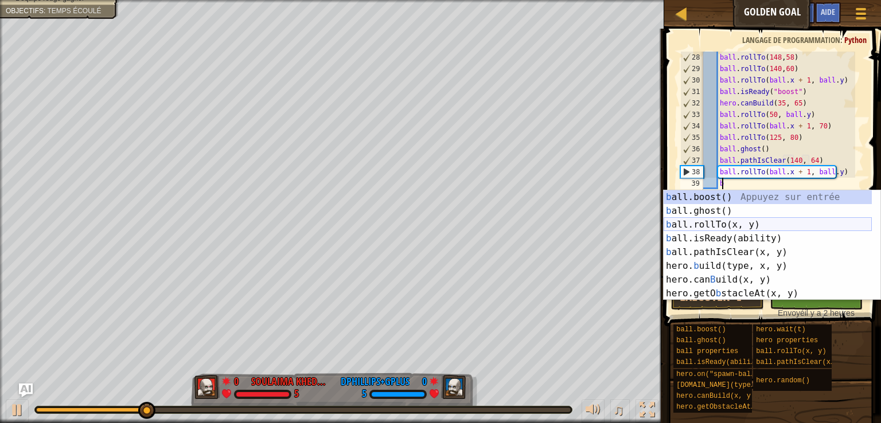
click at [728, 221] on div "b all.boost() Appuyez sur entrée b all.ghost() Appuyez sur entrée b all.rollTo(…" at bounding box center [767, 259] width 208 height 138
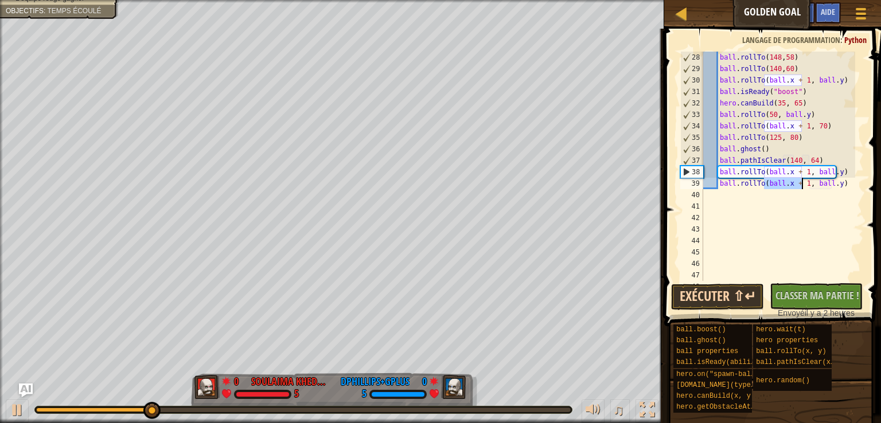
type textarea "ball.rollTo(ball.x + 1, ball.y)"
click at [725, 295] on button "Exécuter ⇧↵" at bounding box center [717, 297] width 93 height 26
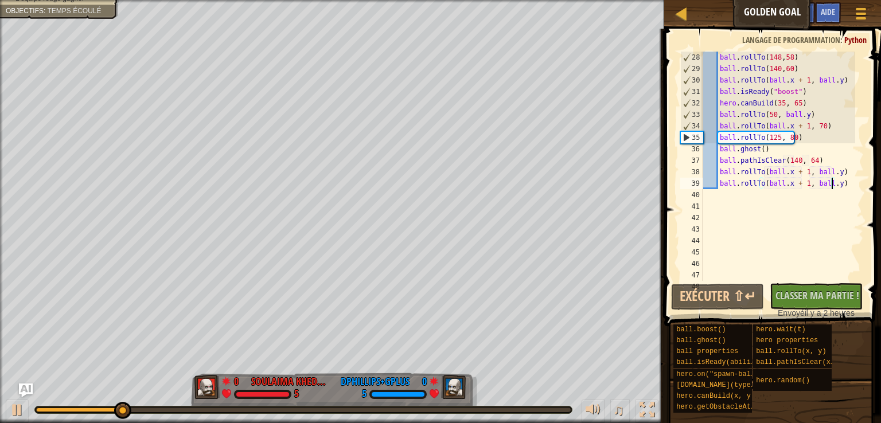
click at [833, 186] on div "ball . rollTo ( 148 , 58 ) ball . rollTo ( 140 , 60 ) ball . rollTo ( ball . x …" at bounding box center [778, 178] width 154 height 252
click at [843, 183] on div "ball . rollTo ( 148 , 58 ) ball . rollTo ( 140 , 60 ) ball . rollTo ( ball . x …" at bounding box center [778, 178] width 154 height 252
click at [839, 190] on div "ball . rollTo ( 148 , 58 ) ball . rollTo ( 140 , 60 ) ball . rollTo ( ball . x …" at bounding box center [778, 178] width 154 height 252
click at [839, 182] on div "ball . rollTo ( 148 , 58 ) ball . rollTo ( 140 , 60 ) ball . rollTo ( ball . x …" at bounding box center [778, 178] width 154 height 252
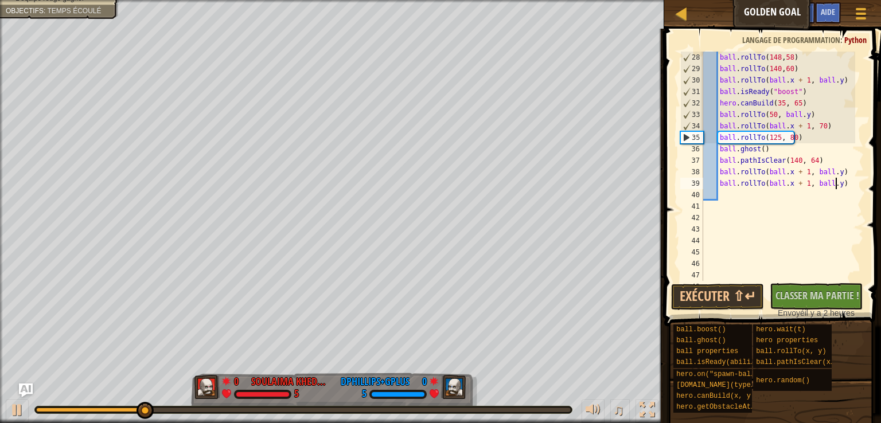
type textarea "ball.rollTo(ball.x + 1, ball.y)"
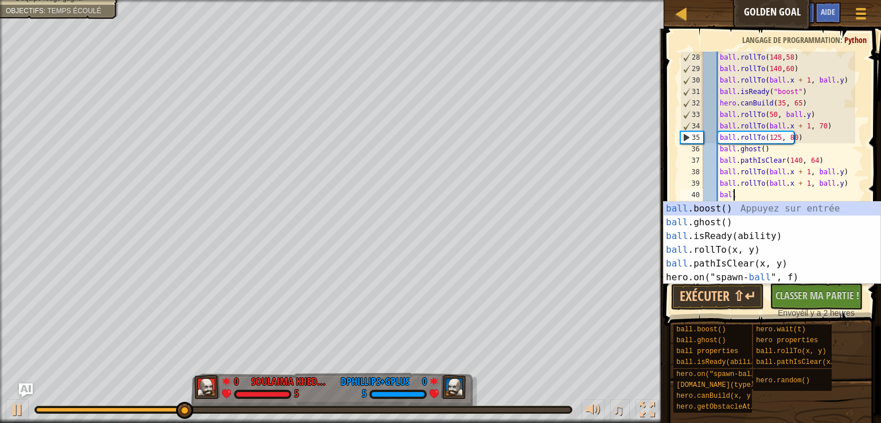
scroll to position [5, 2]
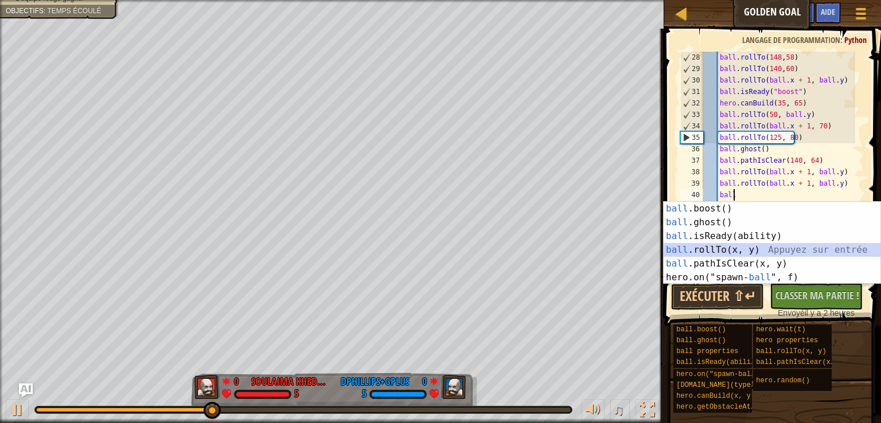
click at [711, 249] on div "ball .boost() Appuyez sur entrée ball .ghost() Appuyez sur entrée ball .isReady…" at bounding box center [771, 257] width 217 height 110
type textarea "ball.rollTo(ball.x + 1, ball.y)"
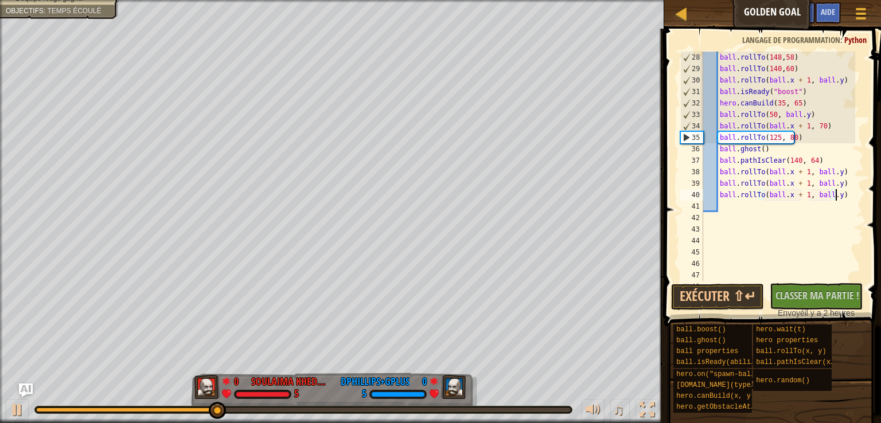
click at [841, 198] on div "ball . rollTo ( 148 , 58 ) ball . rollTo ( 140 , 60 ) ball . rollTo ( ball . x …" at bounding box center [778, 178] width 154 height 252
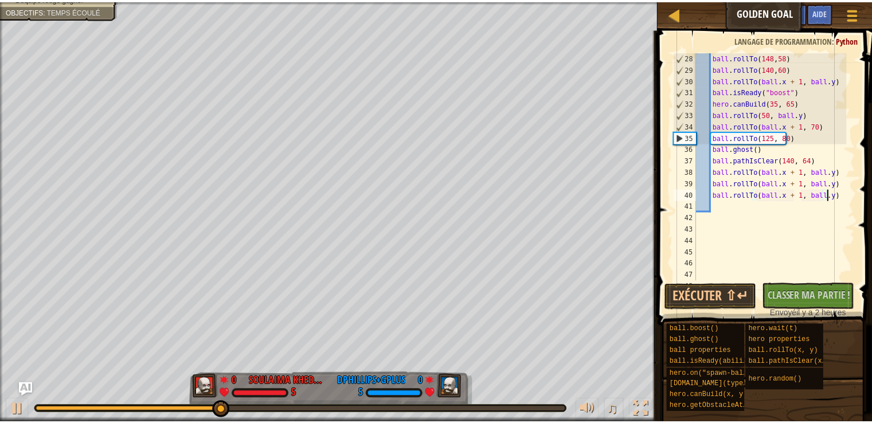
scroll to position [5, 0]
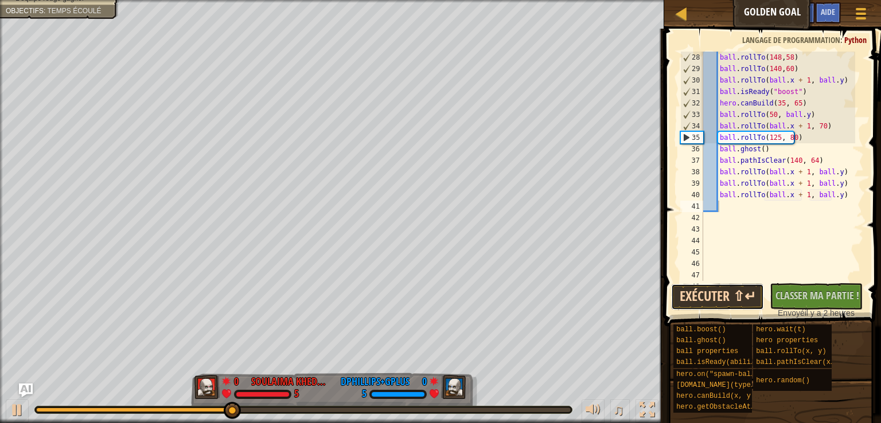
click at [717, 297] on button "Exécuter ⇧↵" at bounding box center [717, 297] width 93 height 26
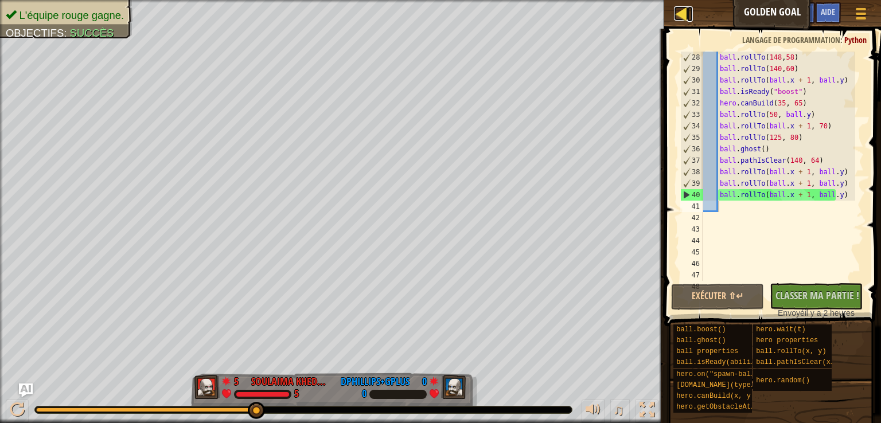
click at [680, 19] on div at bounding box center [681, 13] width 14 height 14
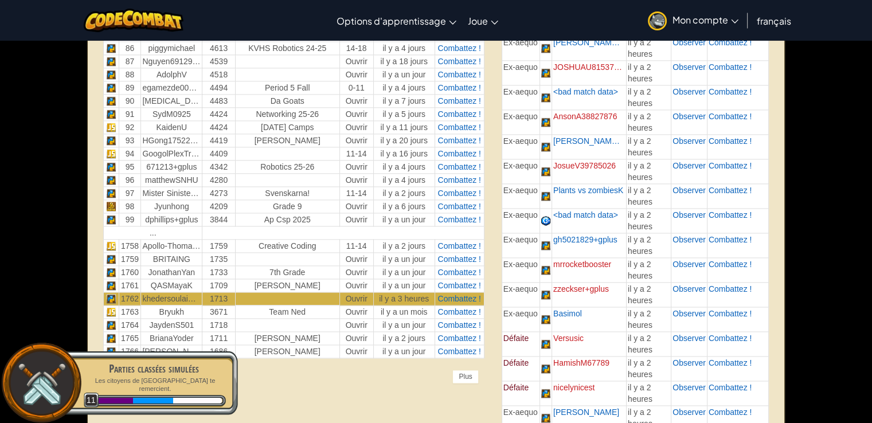
scroll to position [1605, 0]
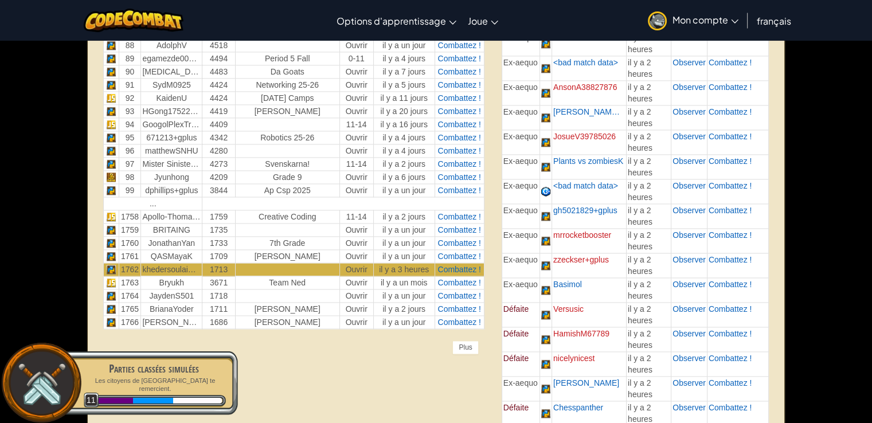
click at [52, 378] on img at bounding box center [41, 383] width 52 height 52
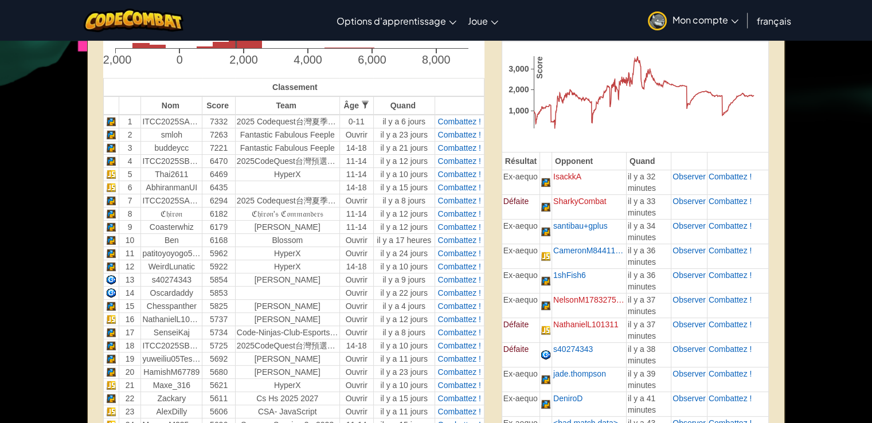
scroll to position [367, 0]
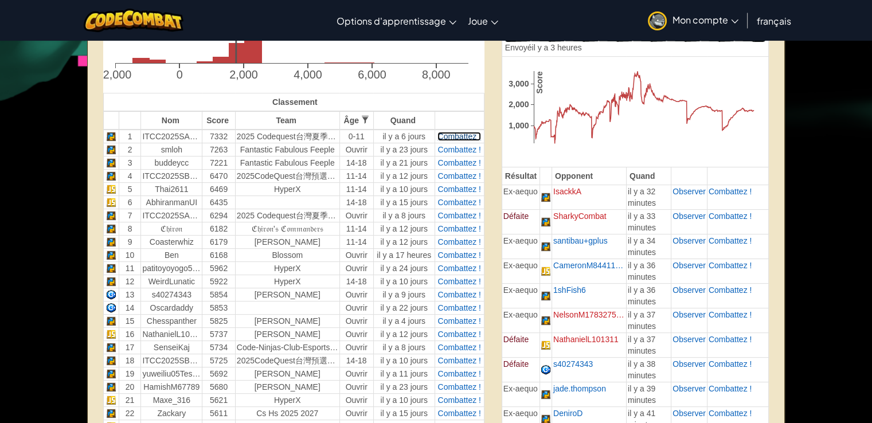
click at [461, 135] on span "Combattez !" at bounding box center [458, 136] width 43 height 9
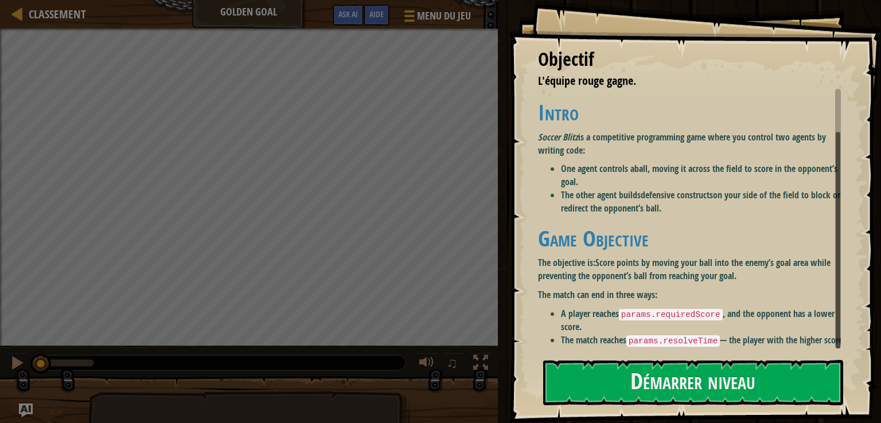
scroll to position [43, 0]
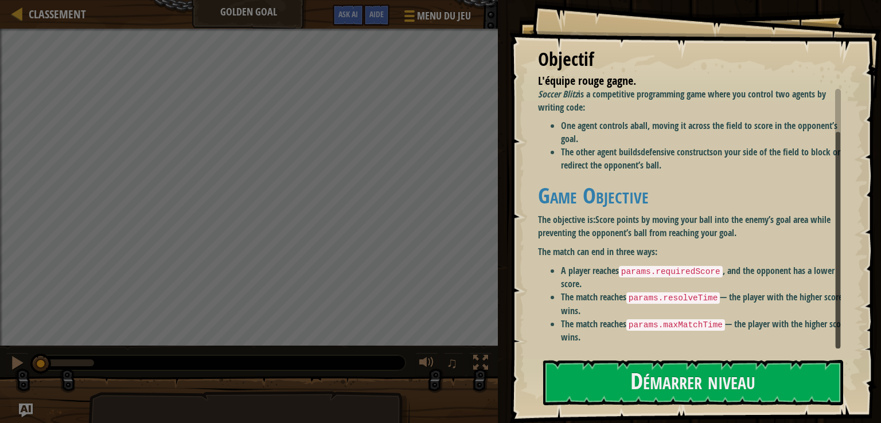
drag, startPoint x: 840, startPoint y: 274, endPoint x: 811, endPoint y: 315, distance: 51.1
click at [830, 299] on div "Intro Soccer Blitz is a competitive programming game where you control two agen…" at bounding box center [689, 219] width 303 height 260
click at [705, 384] on button "Démarrer niveau" at bounding box center [693, 382] width 300 height 45
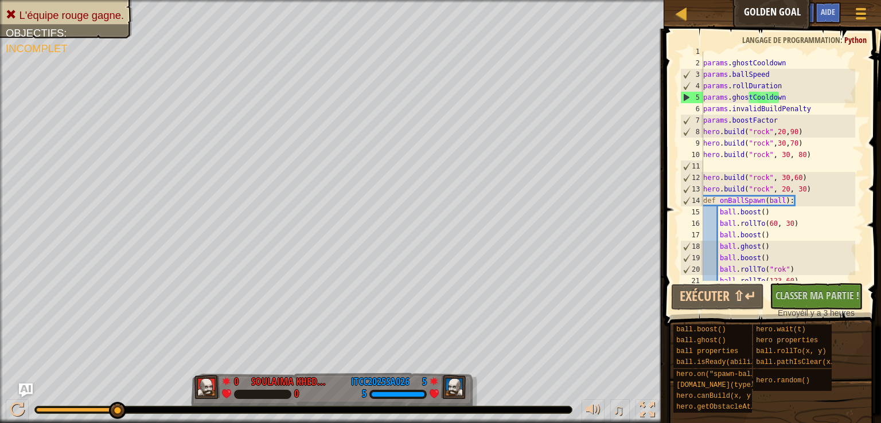
scroll to position [0, 0]
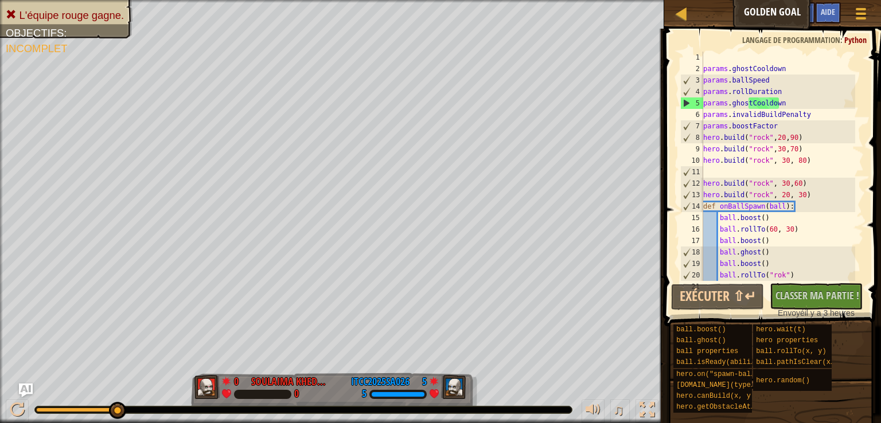
click at [706, 170] on div "params . ghostCooldown params . ballSpeed params . rollDuration params . ghostC…" at bounding box center [778, 178] width 154 height 252
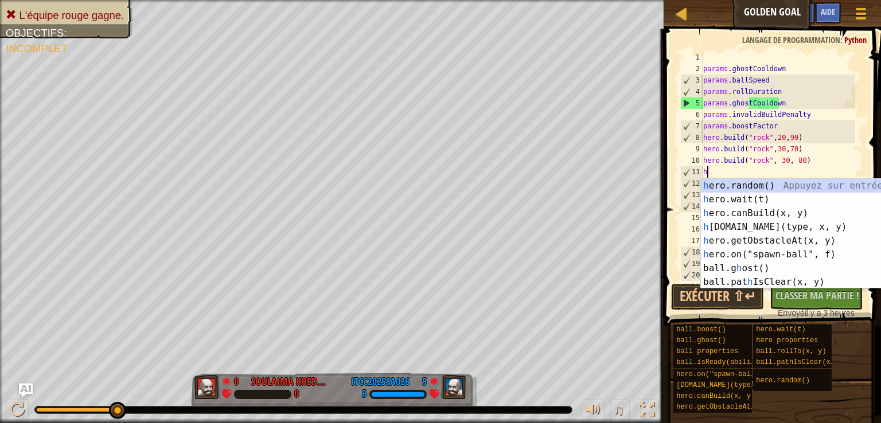
scroll to position [5, 0]
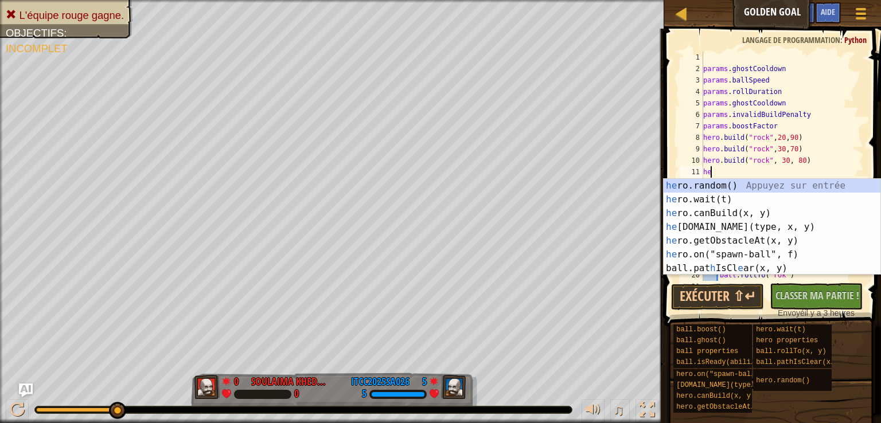
type textarea "her"
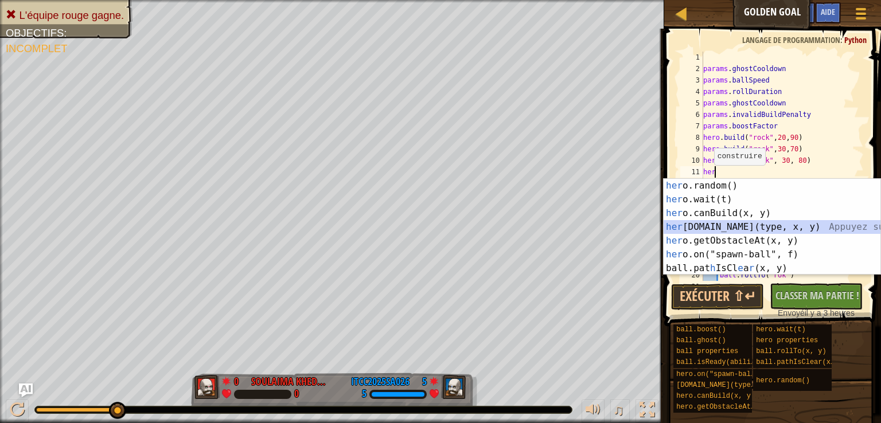
click at [724, 225] on div "her o.random() Appuyez sur entrée her o.wait(t) Appuyez sur entrée her o.canBui…" at bounding box center [771, 241] width 217 height 124
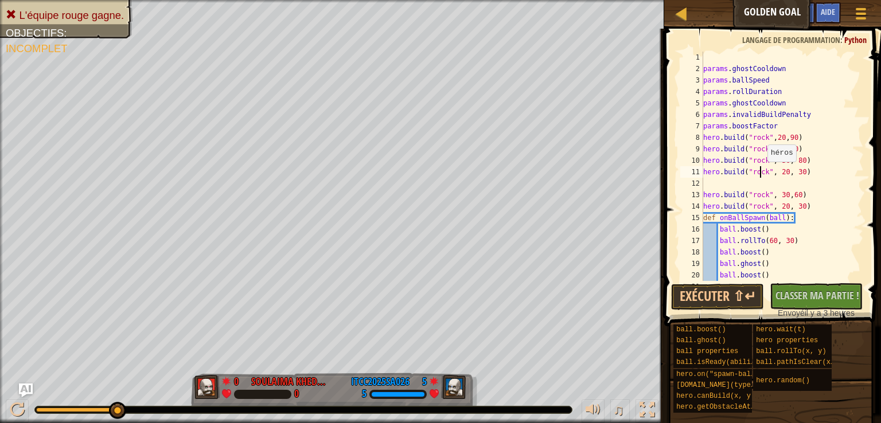
click at [761, 173] on div "params . ghostCooldown params . ballSpeed params . rollDuration params . ghostC…" at bounding box center [778, 178] width 154 height 252
click at [765, 173] on div "params . ghostCooldown params . ballSpeed params . rollDuration params . ghostC…" at bounding box center [778, 178] width 154 height 252
click at [727, 294] on button "Exécuter ⇧↵" at bounding box center [717, 297] width 93 height 26
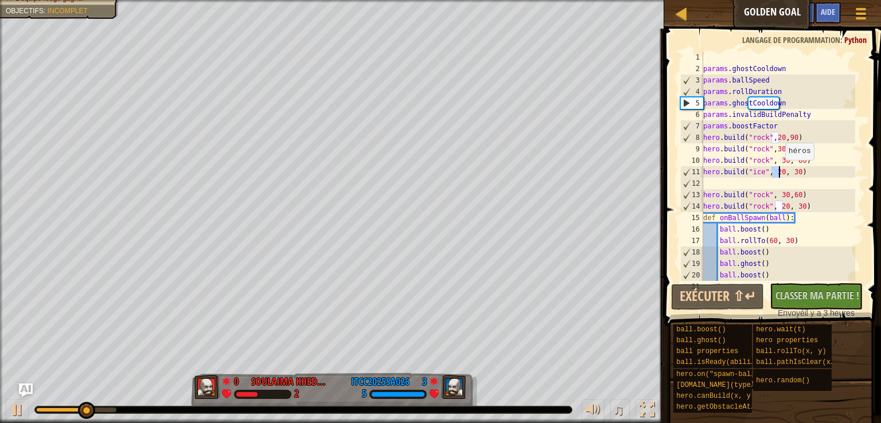
drag, startPoint x: 770, startPoint y: 174, endPoint x: 779, endPoint y: 171, distance: 9.1
click at [779, 171] on div "params . ghostCooldown params . ballSpeed params . rollDuration params . ghostC…" at bounding box center [778, 178] width 154 height 252
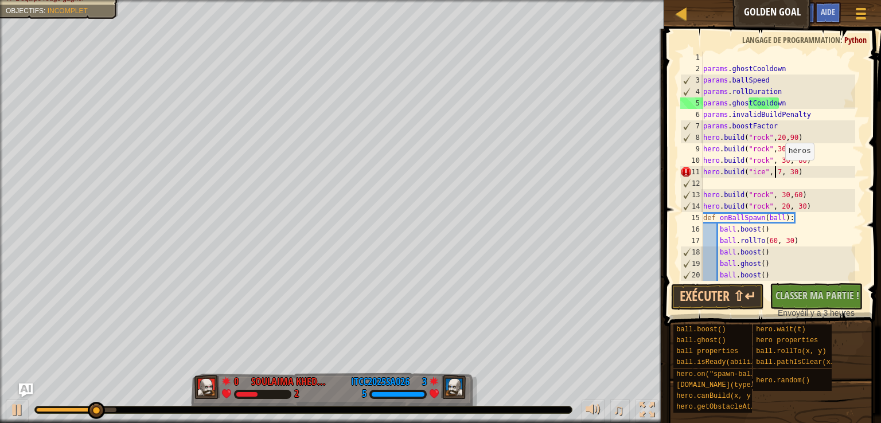
scroll to position [5, 6]
click at [728, 294] on button "Exécuter ⇧↵" at bounding box center [717, 297] width 93 height 26
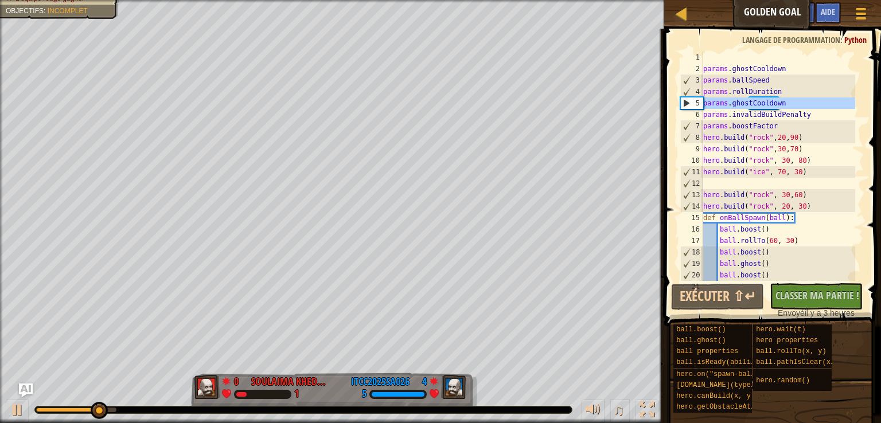
click at [684, 100] on div "5" at bounding box center [692, 102] width 22 height 11
type textarea "params.ghostCooldown"
drag, startPoint x: 784, startPoint y: 104, endPoint x: 696, endPoint y: 104, distance: 88.3
click at [696, 104] on div "params.ghostCooldown 1 2 3 4 5 6 7 8 9 10 11 12 13 14 15 16 17 18 19 20 21 para…" at bounding box center [771, 166] width 186 height 229
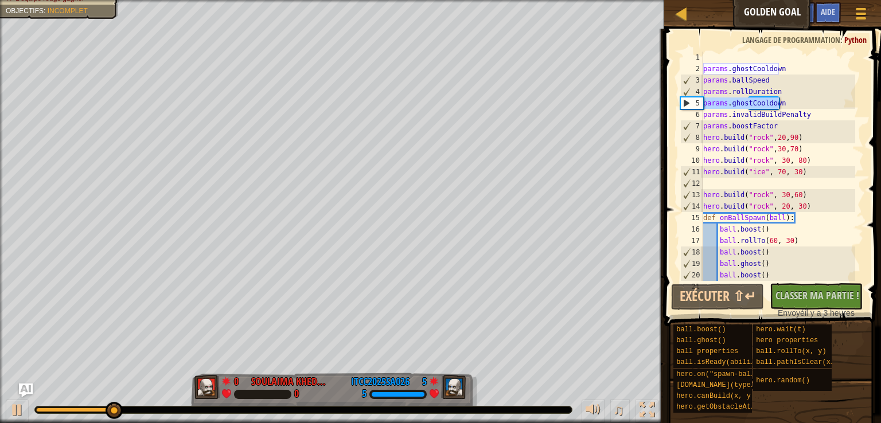
scroll to position [5, 0]
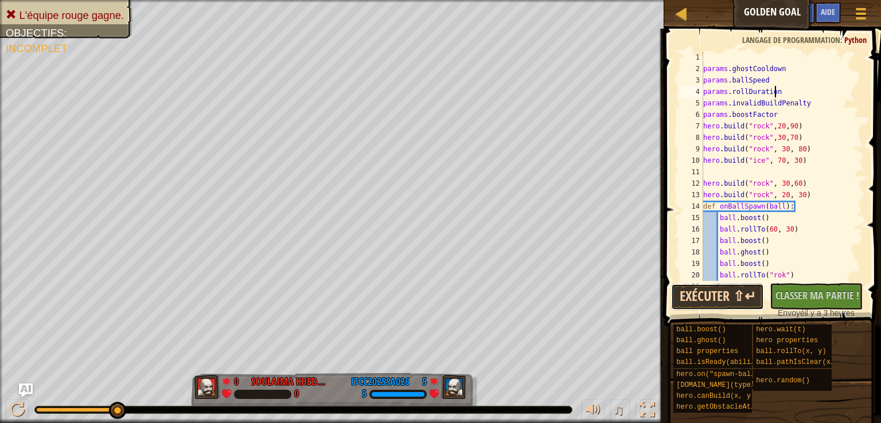
click at [709, 298] on button "Exécuter ⇧↵" at bounding box center [717, 297] width 93 height 26
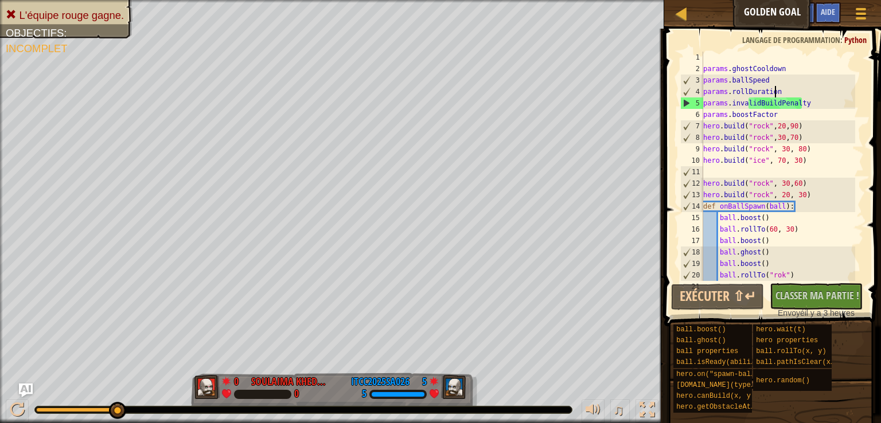
drag, startPoint x: 729, startPoint y: 299, endPoint x: 874, endPoint y: 229, distance: 161.0
click at [874, 229] on span at bounding box center [774, 160] width 226 height 331
click at [717, 295] on button "Exécuter ⇧↵" at bounding box center [717, 297] width 93 height 26
click at [802, 162] on div "params . ghostCooldown params . ballSpeed params . rollDuration params . invali…" at bounding box center [778, 178] width 154 height 252
type textarea "hero.build("ice", 70, 30)"
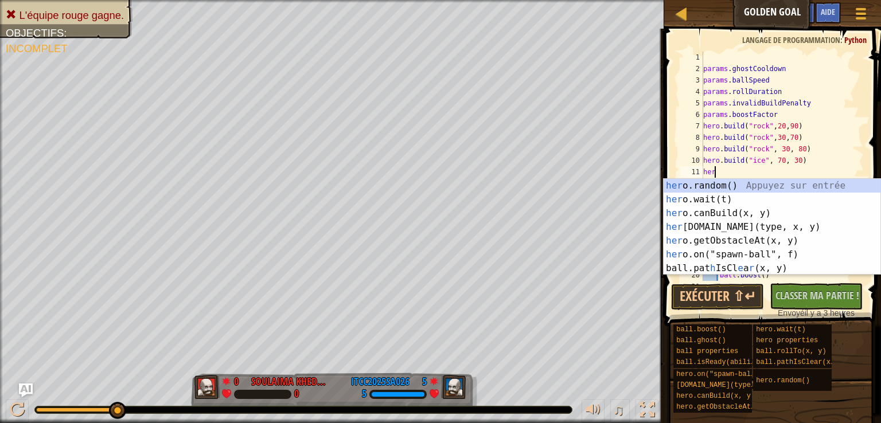
type textarea "hero"
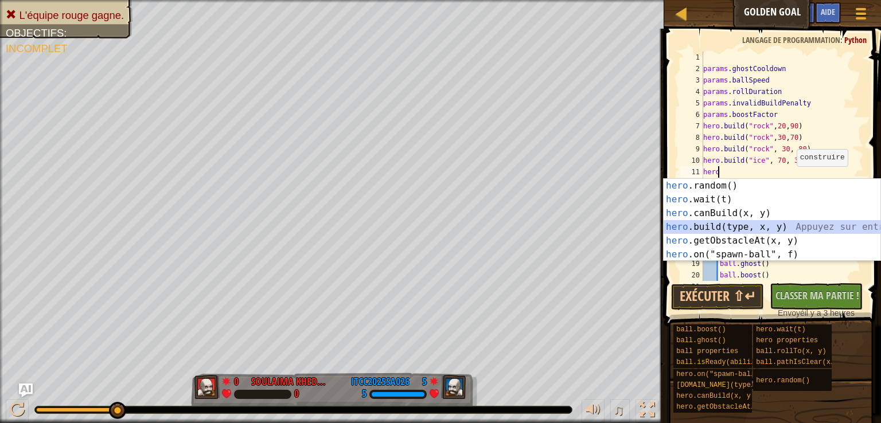
click at [732, 228] on div "hero .random() Appuyez sur entrée hero .wait(t) Appuyez sur entrée hero .canBui…" at bounding box center [771, 234] width 217 height 110
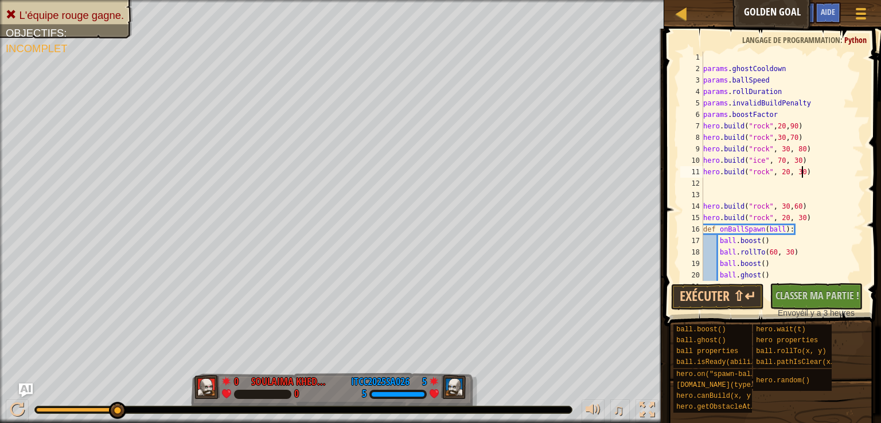
click at [805, 170] on div "params . ghostCooldown params . ballSpeed params . rollDuration params . invali…" at bounding box center [778, 178] width 154 height 252
type textarea "[DOMAIN_NAME]("rock", 20, 30)"
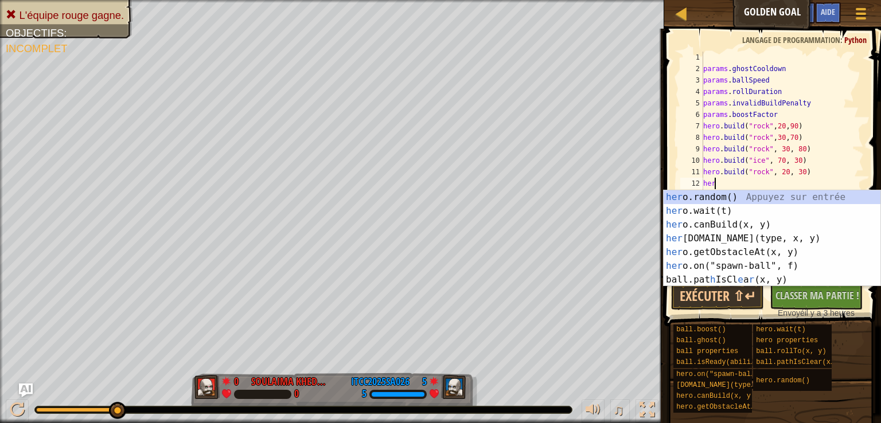
type textarea "hero"
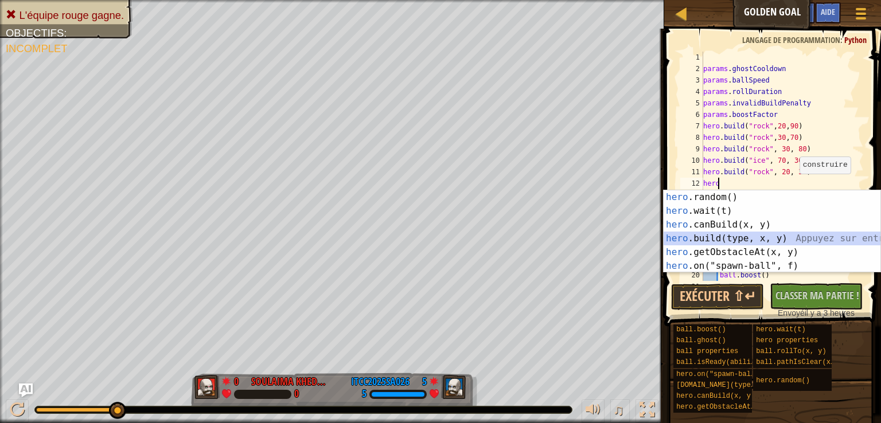
click at [743, 244] on div "hero .random() Appuyez sur entrée hero .wait(t) Appuyez sur entrée hero .canBui…" at bounding box center [771, 245] width 217 height 110
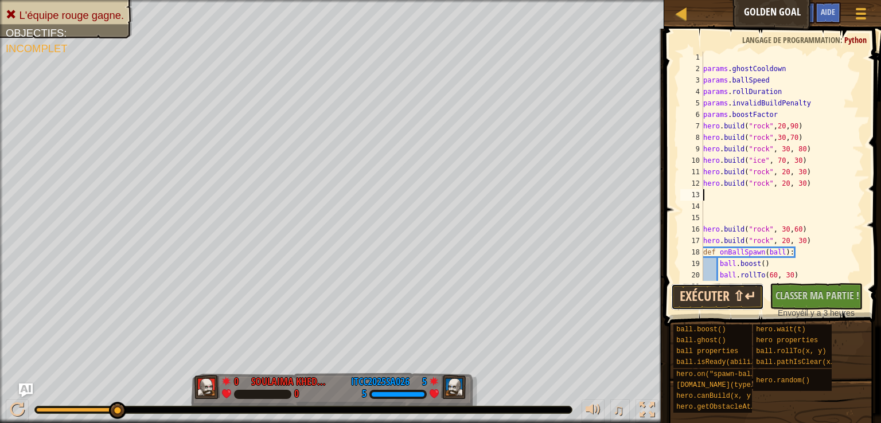
click at [734, 299] on button "Exécuter ⇧↵" at bounding box center [717, 297] width 93 height 26
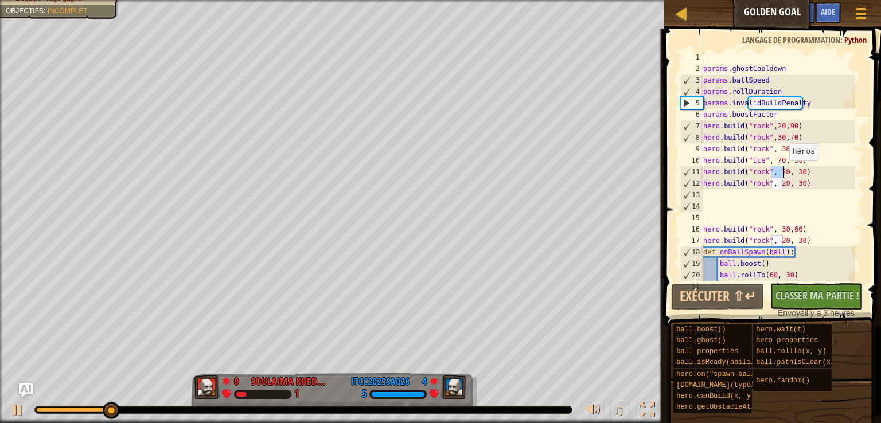
drag, startPoint x: 771, startPoint y: 171, endPoint x: 783, endPoint y: 172, distance: 11.5
click at [783, 172] on div "params . ghostCooldown params . ballSpeed params . rollDuration params . invali…" at bounding box center [778, 178] width 154 height 252
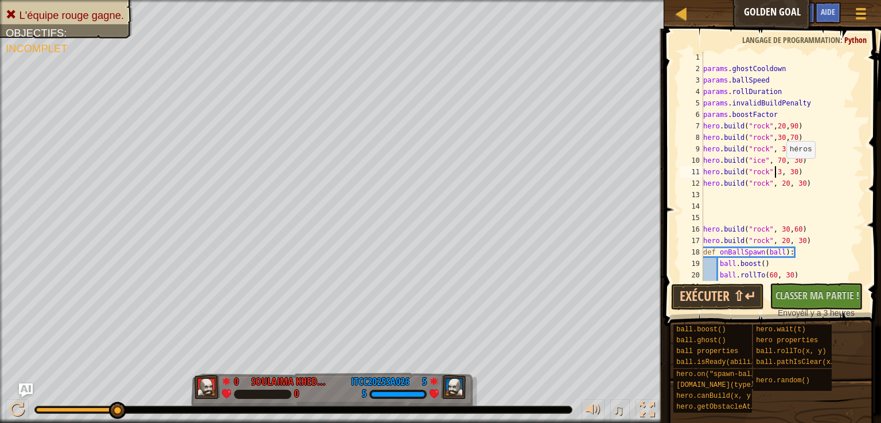
scroll to position [5, 6]
drag, startPoint x: 772, startPoint y: 185, endPoint x: 783, endPoint y: 182, distance: 11.3
click at [783, 182] on div "params . ghostCooldown params . ballSpeed params . rollDuration params . invali…" at bounding box center [778, 178] width 154 height 252
click at [775, 185] on div "params . ghostCooldown params . ballSpeed params . rollDuration params . invali…" at bounding box center [778, 178] width 154 height 252
drag, startPoint x: 784, startPoint y: 171, endPoint x: 793, endPoint y: 170, distance: 8.7
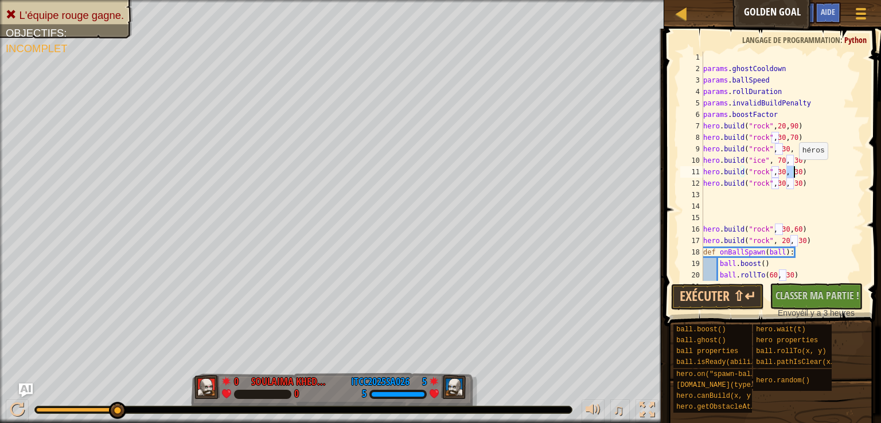
click at [793, 170] on div "params . ghostCooldown params . ballSpeed params . rollDuration params . invali…" at bounding box center [778, 178] width 154 height 252
drag, startPoint x: 784, startPoint y: 184, endPoint x: 794, endPoint y: 181, distance: 10.3
click at [794, 181] on div "params . ghostCooldown params . ballSpeed params . rollDuration params . invali…" at bounding box center [778, 178] width 154 height 252
type textarea "hero.build("rock",30,40)"
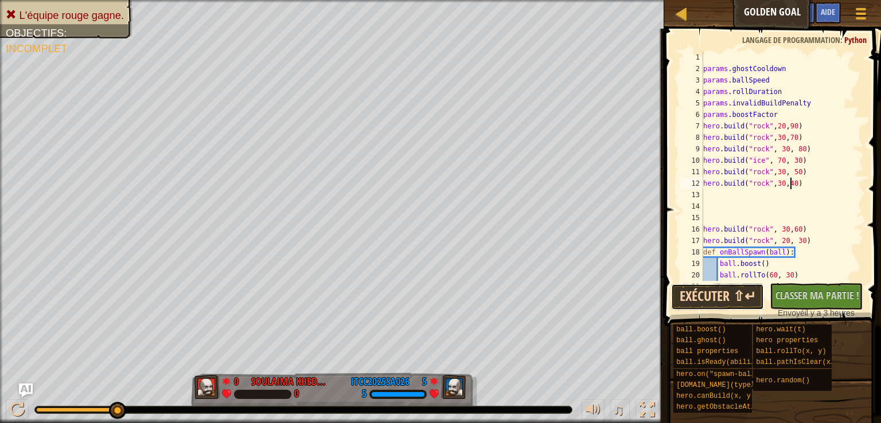
click at [726, 292] on button "Exécuter ⇧↵" at bounding box center [717, 297] width 93 height 26
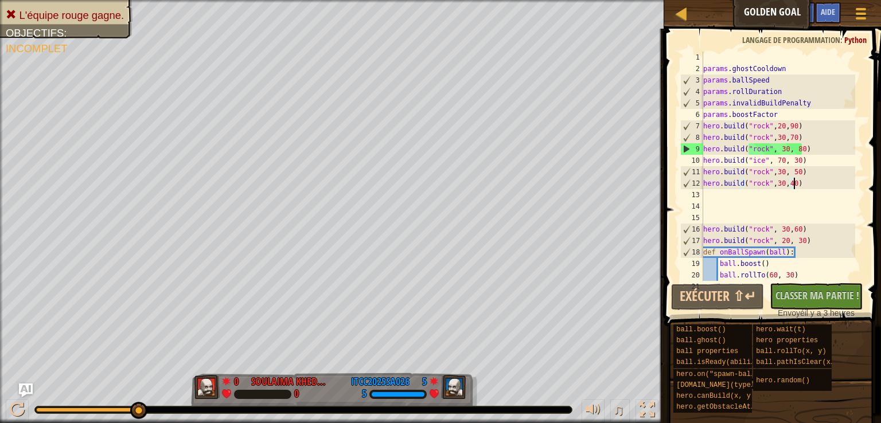
click at [797, 188] on div "params . ghostCooldown params . ballSpeed params . rollDuration params . invali…" at bounding box center [778, 178] width 154 height 252
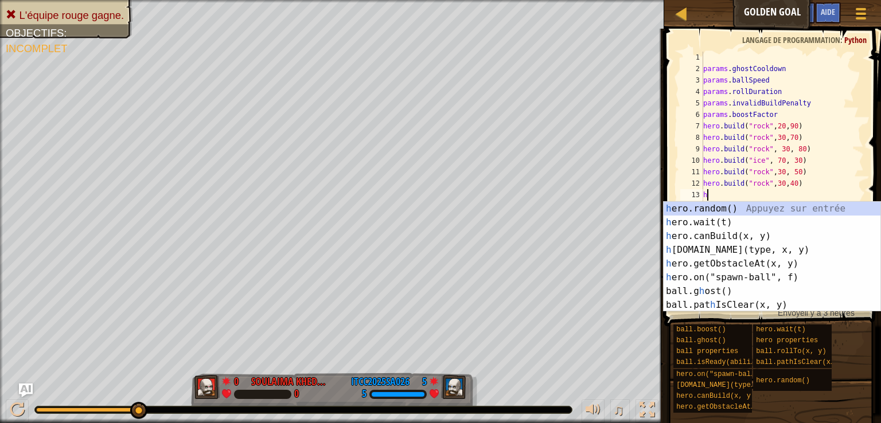
type textarea "her"
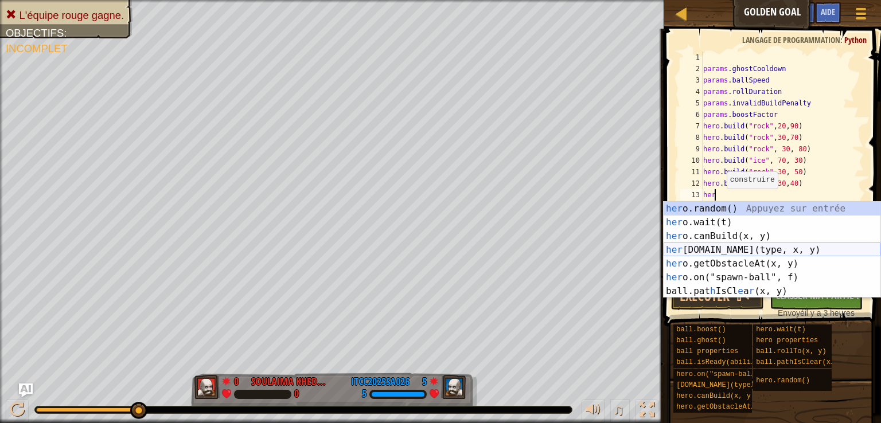
click at [729, 251] on div "her o.random() Appuyez sur entrée her o.wait(t) Appuyez sur entrée her o.canBui…" at bounding box center [771, 264] width 217 height 124
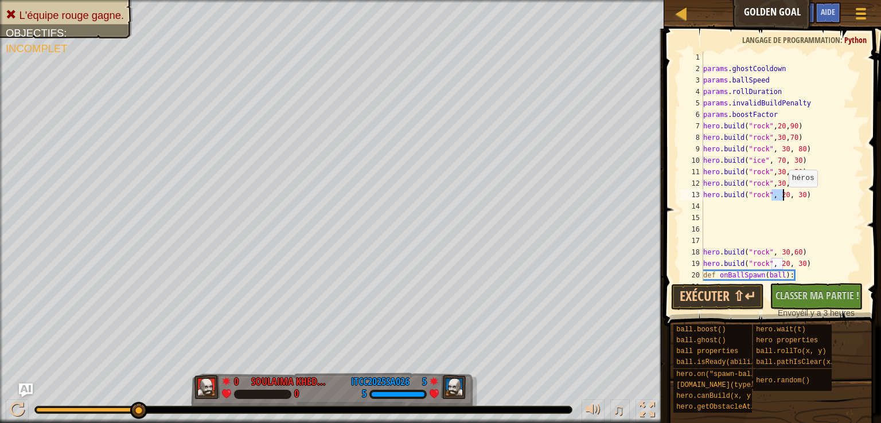
drag, startPoint x: 772, startPoint y: 196, endPoint x: 779, endPoint y: 196, distance: 6.9
click at [782, 196] on div "params . ghostCooldown params . ballSpeed params . rollDuration params . invali…" at bounding box center [778, 178] width 154 height 252
drag, startPoint x: 784, startPoint y: 195, endPoint x: 786, endPoint y: 186, distance: 8.7
click at [792, 193] on div "params . ghostCooldown params . ballSpeed params . rollDuration params . invali…" at bounding box center [778, 178] width 154 height 252
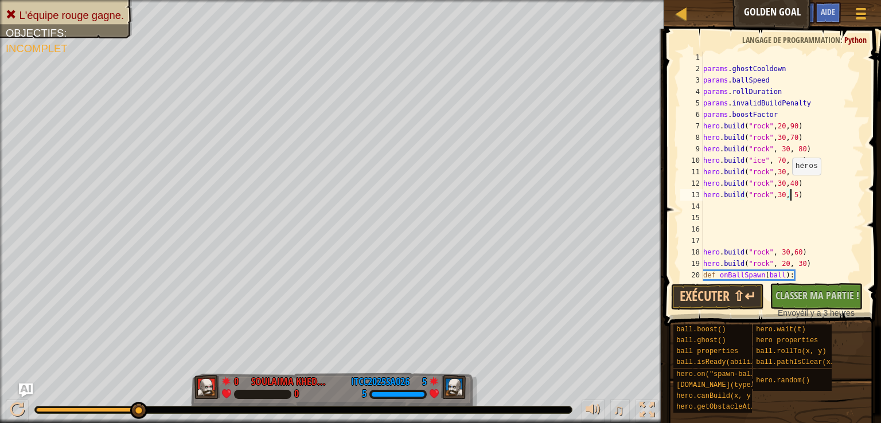
scroll to position [5, 7]
type textarea "[DOMAIN_NAME]("rock",30, 50)"
click at [706, 304] on button "Exécuter ⇧↵" at bounding box center [717, 297] width 93 height 26
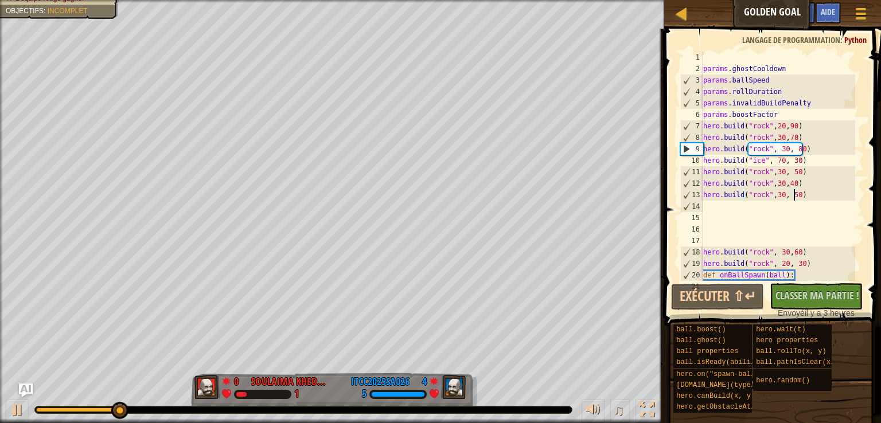
click at [800, 194] on div "params . ghostCooldown params . ballSpeed params . rollDuration params . invali…" at bounding box center [778, 178] width 154 height 252
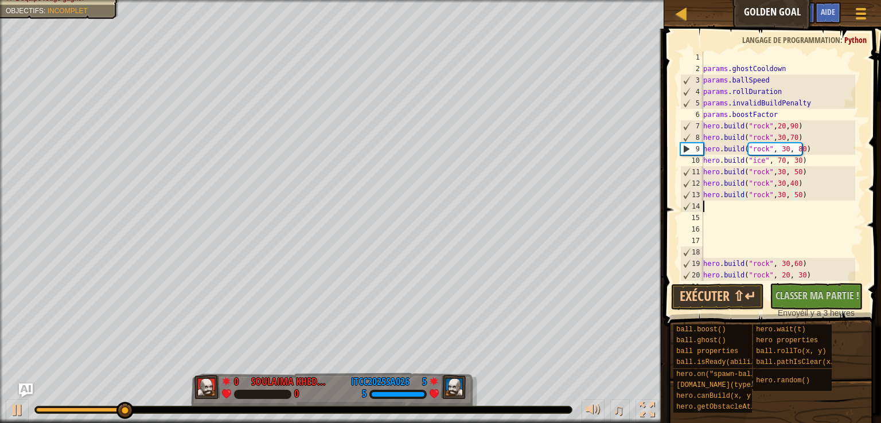
scroll to position [5, 0]
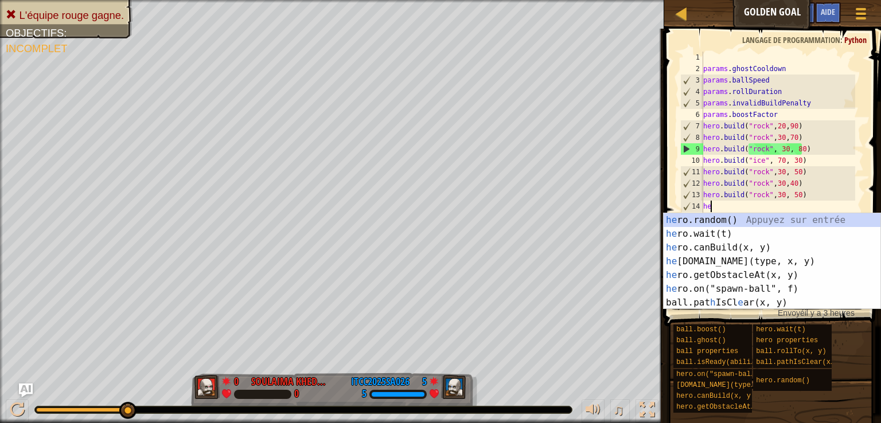
type textarea "her"
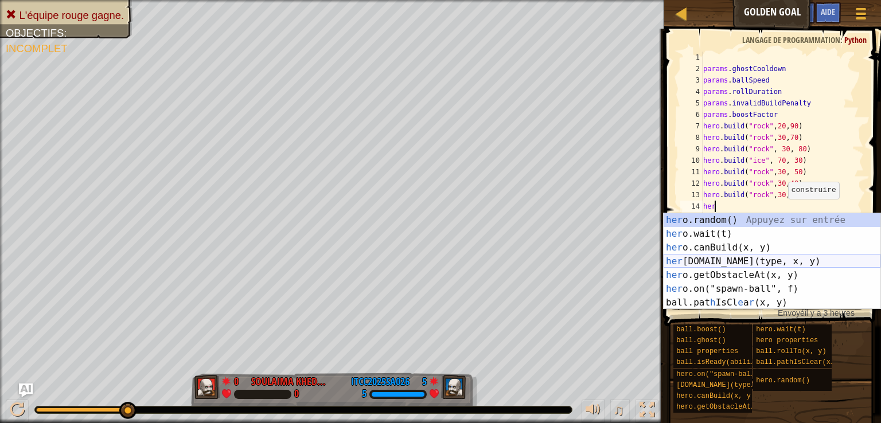
click at [724, 260] on div "her o.random() Appuyez sur entrée her o.wait(t) Appuyez sur entrée her o.canBui…" at bounding box center [771, 275] width 217 height 124
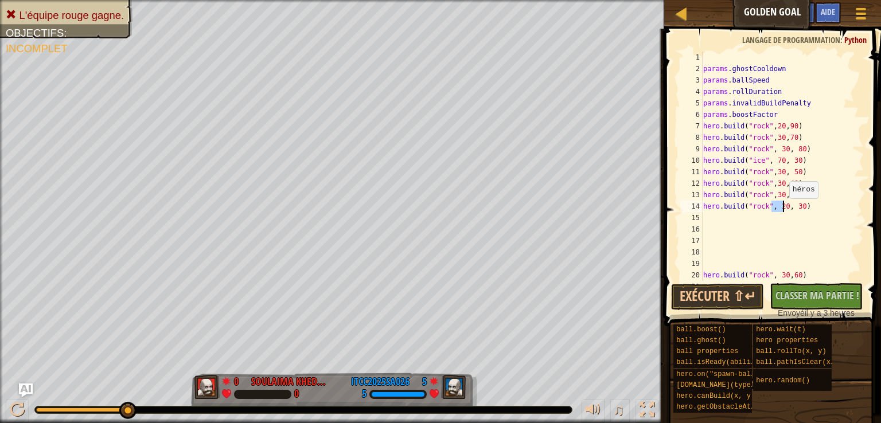
drag, startPoint x: 772, startPoint y: 208, endPoint x: 781, endPoint y: 209, distance: 9.2
click at [782, 209] on div "params . ghostCooldown params . ballSpeed params . rollDuration params . invali…" at bounding box center [778, 178] width 154 height 252
click at [732, 292] on button "Exécuter ⇧↵" at bounding box center [717, 297] width 93 height 26
drag, startPoint x: 784, startPoint y: 206, endPoint x: 792, endPoint y: 205, distance: 8.2
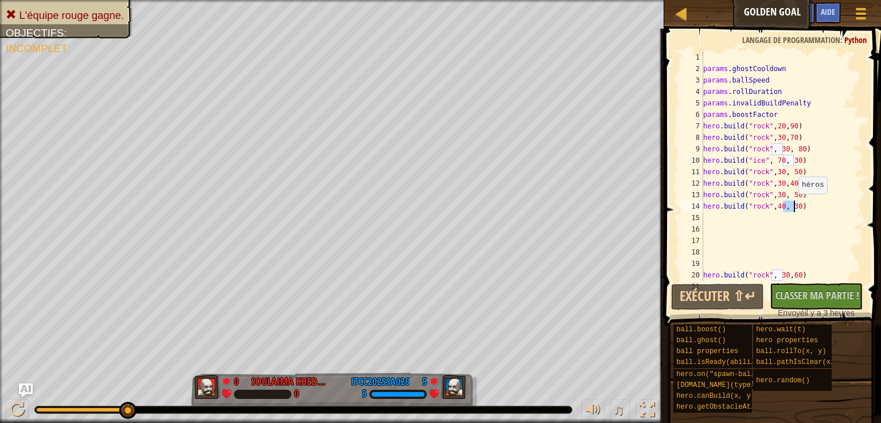
click at [792, 205] on div "params . ghostCooldown params . ballSpeed params . rollDuration params . invali…" at bounding box center [778, 178] width 154 height 252
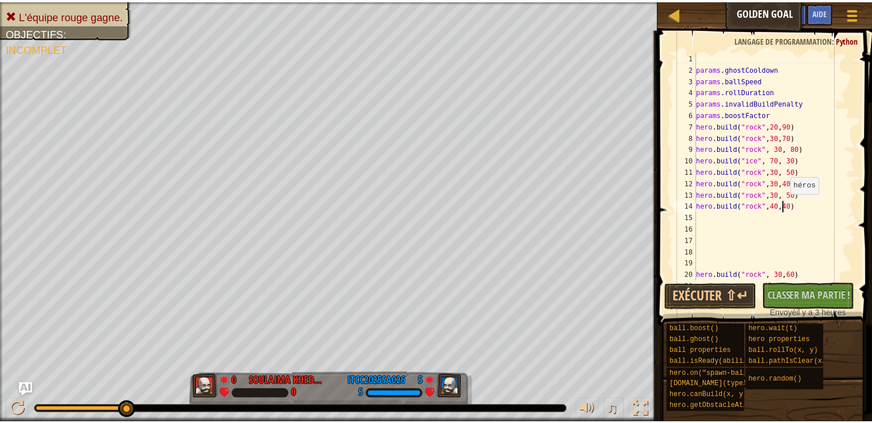
scroll to position [5, 7]
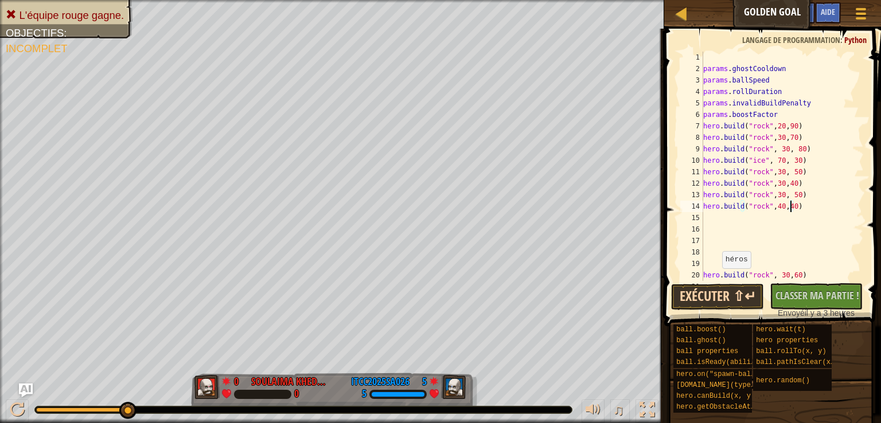
type textarea "hero.build("rock",40,40)"
click at [710, 299] on button "Exécuter ⇧↵" at bounding box center [717, 297] width 93 height 26
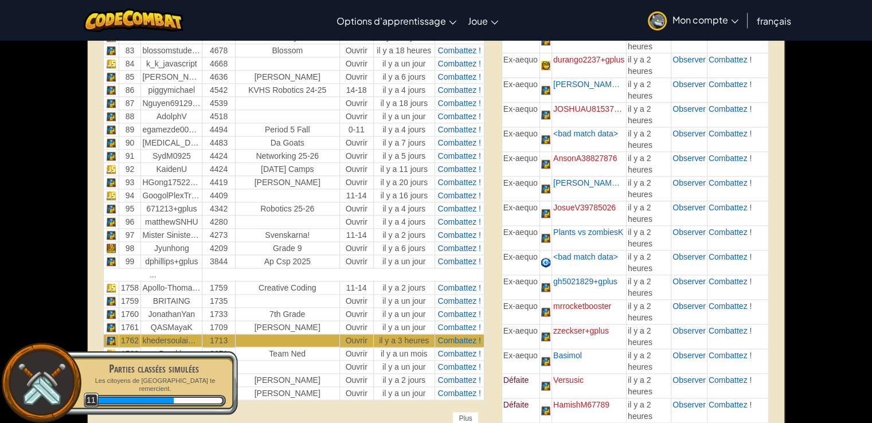
scroll to position [1537, 0]
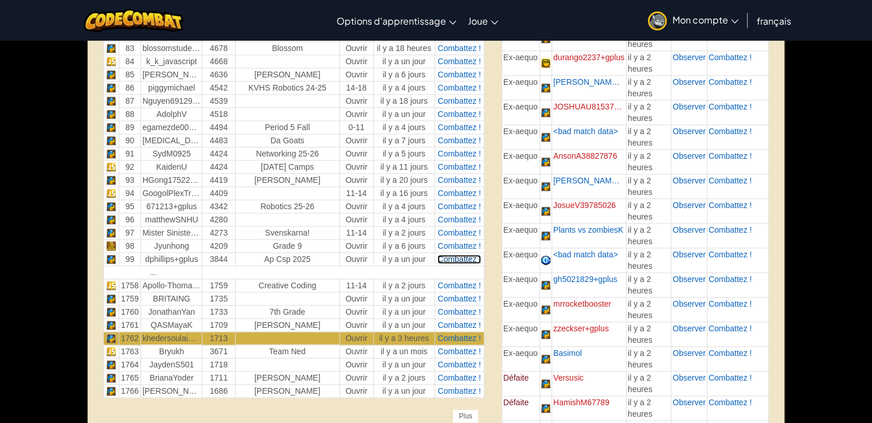
click at [456, 255] on span "Combattez !" at bounding box center [458, 259] width 43 height 9
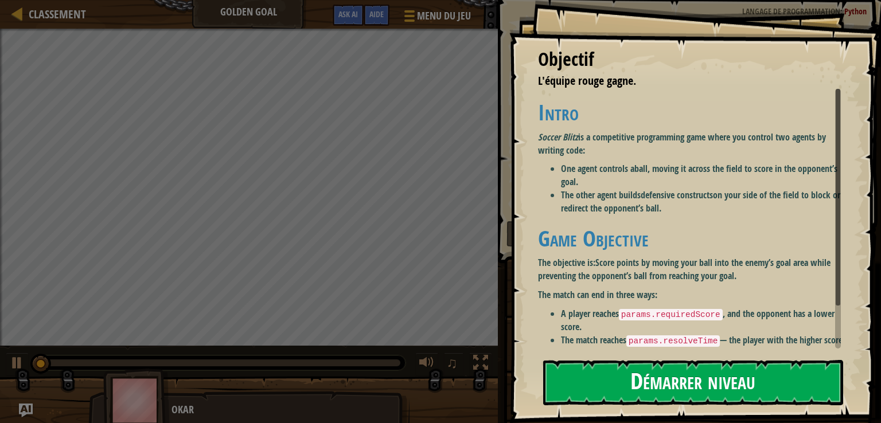
click at [673, 383] on button "Démarrer niveau" at bounding box center [693, 382] width 300 height 45
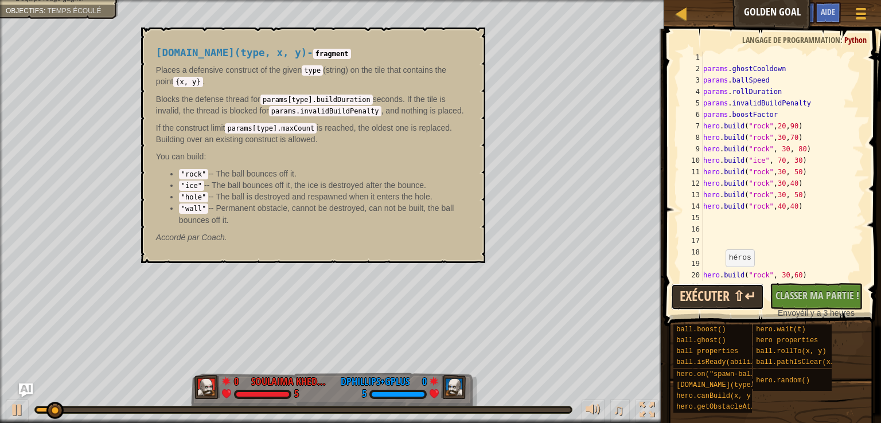
click at [701, 295] on button "Exécuter ⇧↵" at bounding box center [717, 297] width 93 height 26
click at [467, 48] on div "hero.build(type, x, y) - fragment Places a defensive construct of the given typ…" at bounding box center [310, 145] width 325 height 217
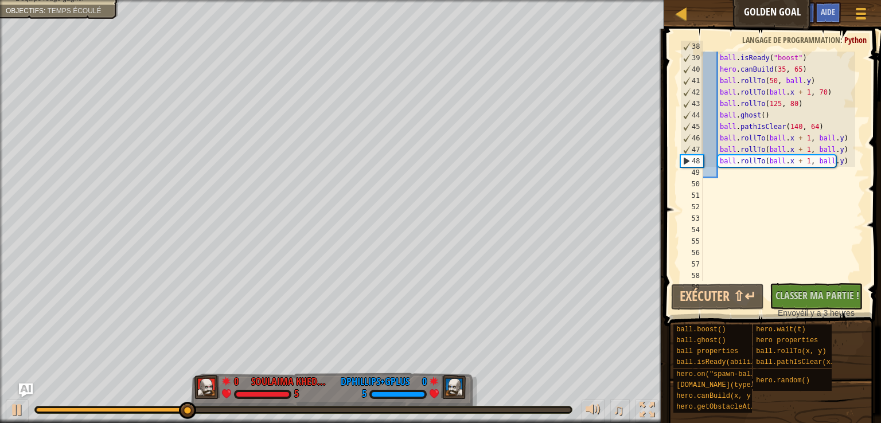
scroll to position [435, 0]
click at [842, 162] on div "ball . rollTo ( ball . x + 1 , ball . y ) ball . isReady ( "boost" ) hero . can…" at bounding box center [778, 167] width 154 height 252
type textarea "ball.rollTo(ball.x + 1, ball.y)"
click at [838, 159] on div "ball . rollTo ( ball . x + 1 , ball . y ) ball . isReady ( "boost" ) hero . can…" at bounding box center [778, 167] width 154 height 252
type textarea "ball.rollTo(ball.x + 1, ball.y)"
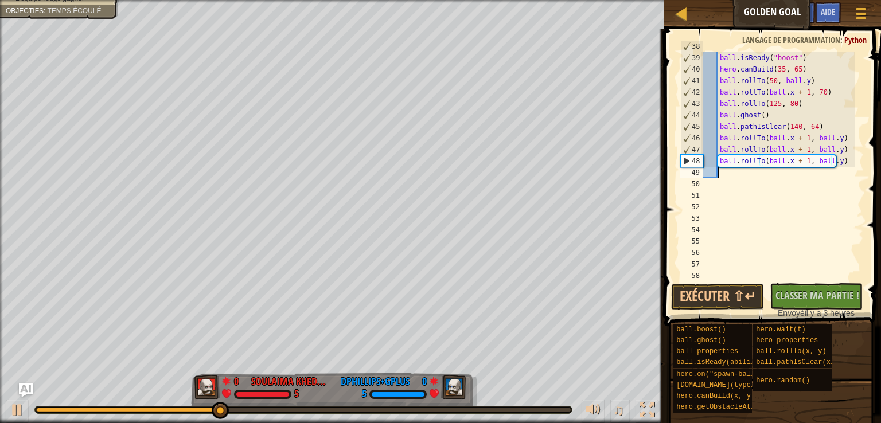
click at [729, 173] on div "ball . rollTo ( ball . x + 1 , ball . y ) ball . isReady ( "boost" ) hero . can…" at bounding box center [778, 167] width 154 height 252
type textarea "b"
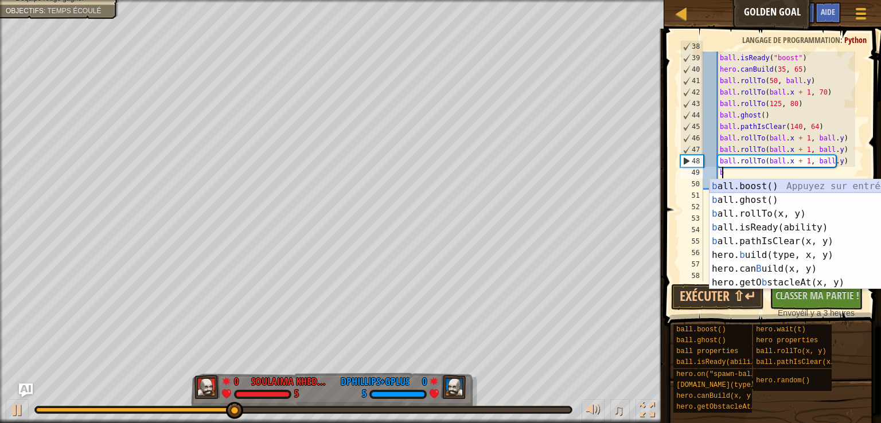
click at [753, 185] on div "b all.boost() Appuyez sur entrée b all.ghost() Appuyez sur entrée b all.rollTo(…" at bounding box center [813, 248] width 208 height 138
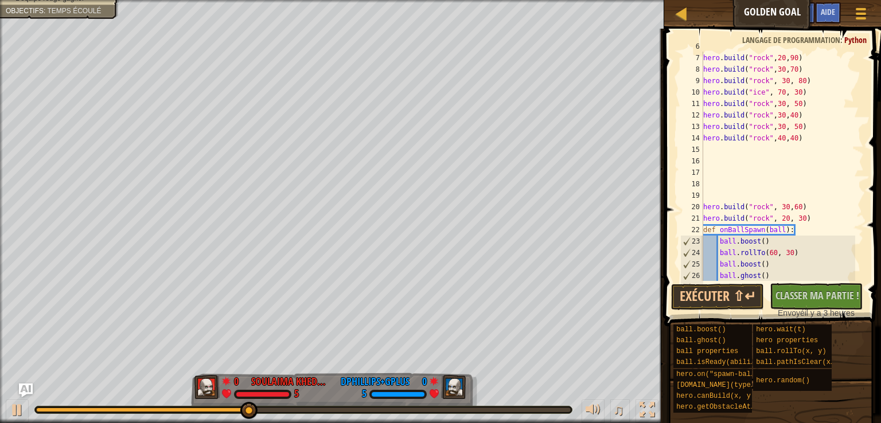
scroll to position [68, 0]
click at [739, 303] on button "Exécuter ⇧↵" at bounding box center [717, 297] width 93 height 26
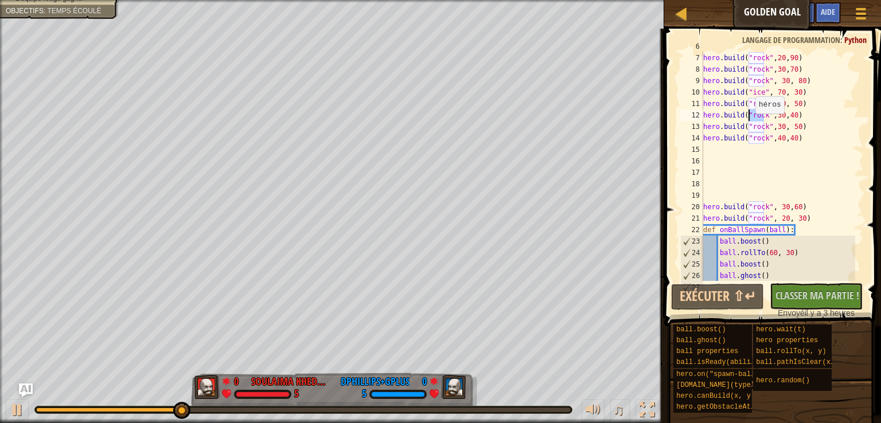
drag, startPoint x: 764, startPoint y: 115, endPoint x: 749, endPoint y: 114, distance: 14.4
click at [749, 114] on div "params . boostFactor hero . build ( "rock" , 20 , 90 ) hero . build ( "rock" , …" at bounding box center [778, 167] width 154 height 252
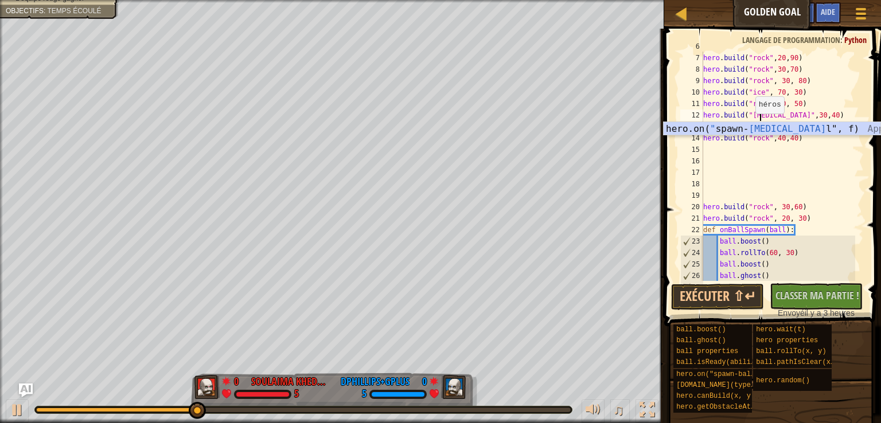
scroll to position [5, 5]
click at [706, 294] on button "Exécuter ⇧↵" at bounding box center [717, 297] width 93 height 26
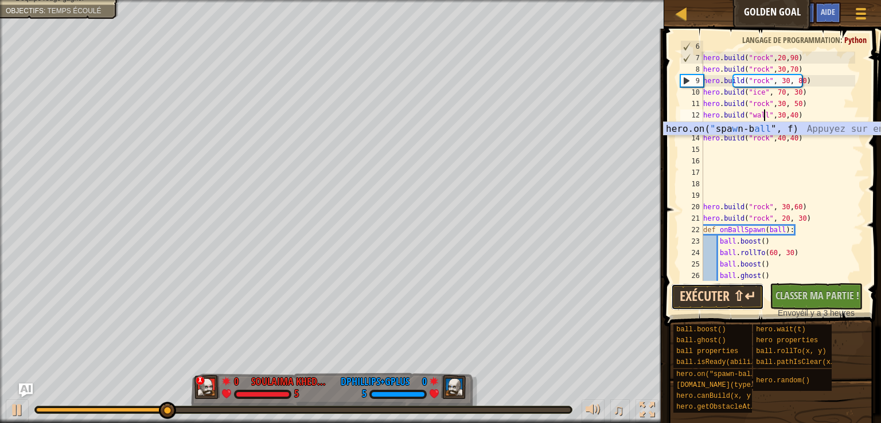
click at [730, 292] on button "Exécuter ⇧↵" at bounding box center [717, 297] width 93 height 26
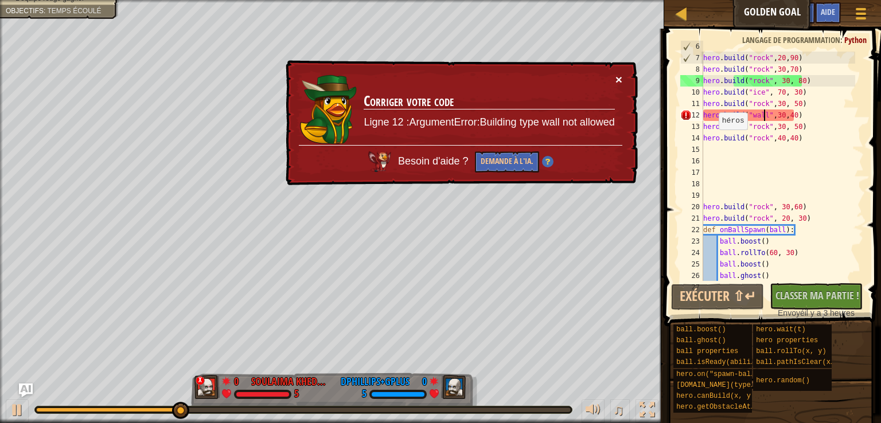
click at [620, 77] on button "×" at bounding box center [618, 79] width 7 height 12
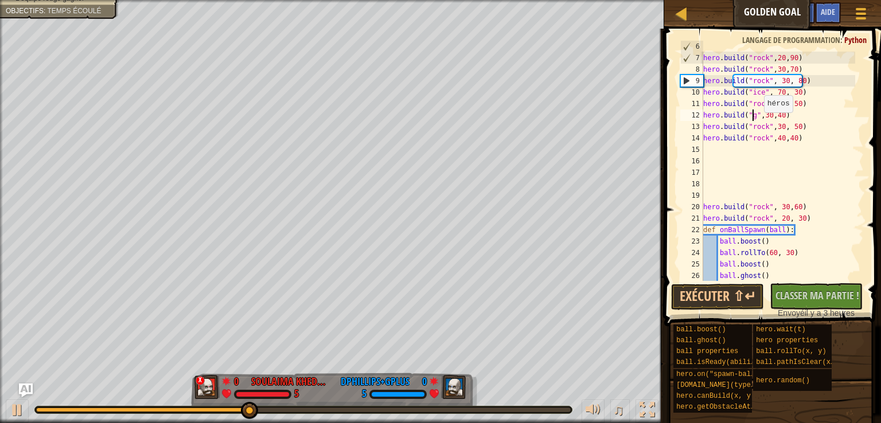
scroll to position [5, 4]
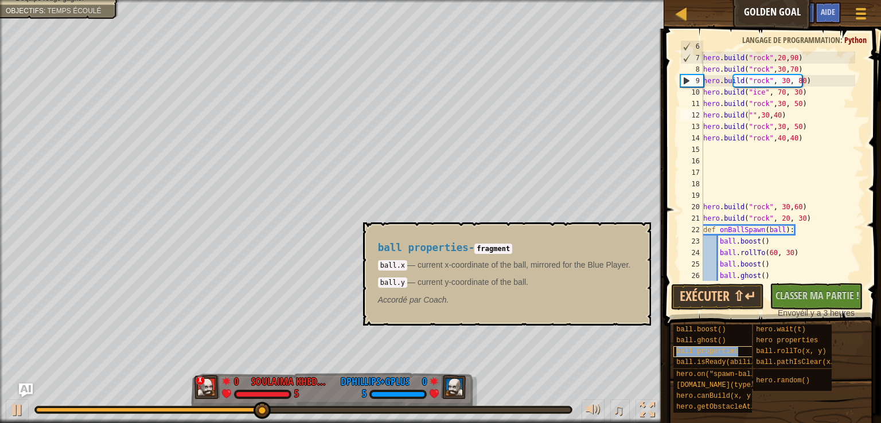
click at [728, 355] on div "ball properties" at bounding box center [717, 351] width 88 height 11
click at [779, 361] on span "ball.pathIsClear(x, y)" at bounding box center [801, 362] width 91 height 8
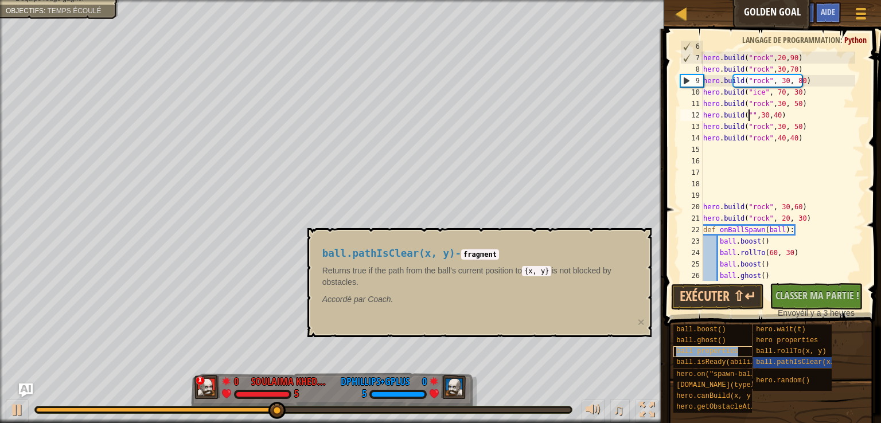
click at [720, 356] on div "ball properties" at bounding box center [717, 351] width 88 height 11
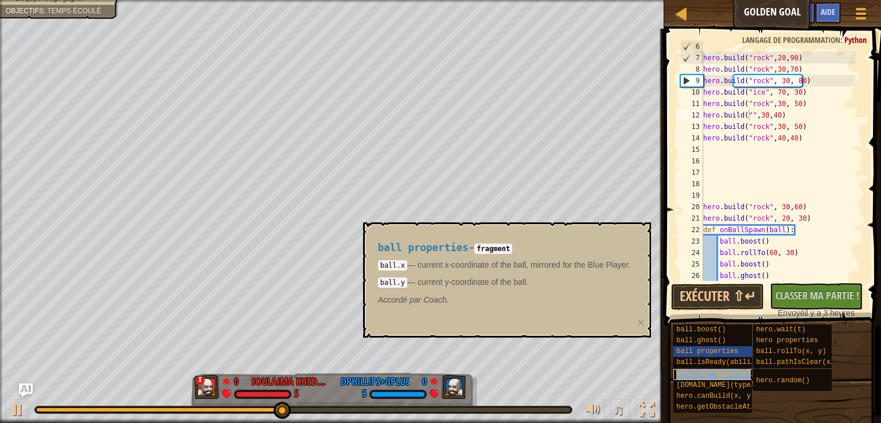
click at [718, 373] on span "hero.on("spawn-ball", f)" at bounding box center [725, 374] width 99 height 8
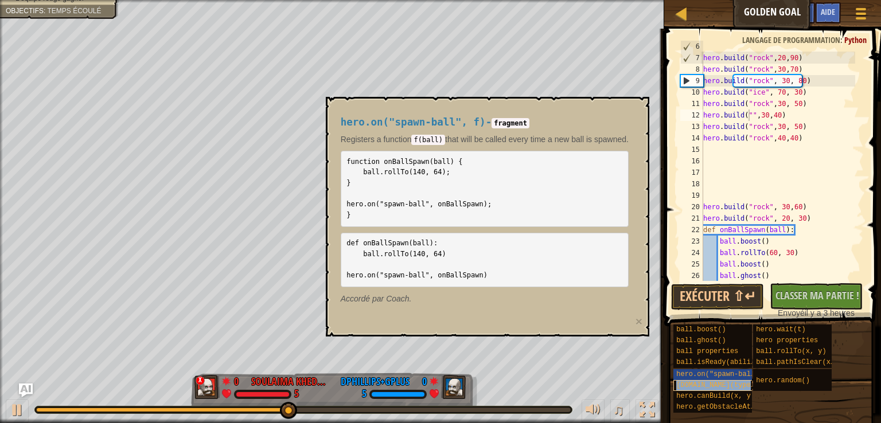
click at [716, 388] on span "[DOMAIN_NAME](type, x, y)" at bounding box center [727, 385] width 103 height 8
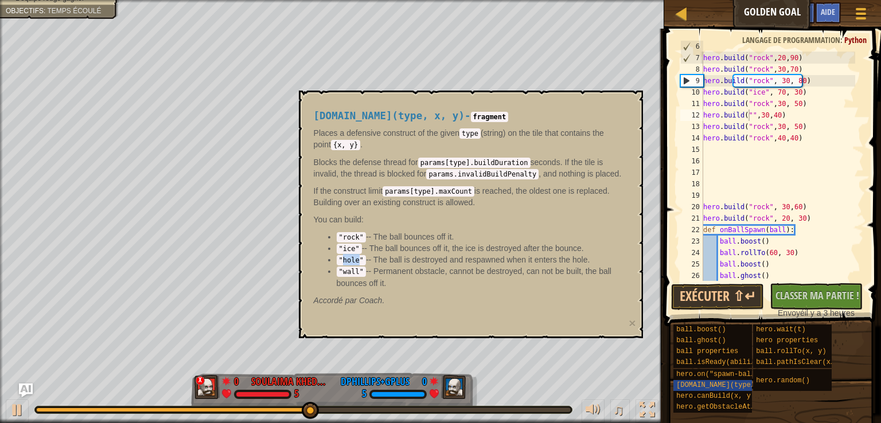
drag, startPoint x: 360, startPoint y: 262, endPoint x: 341, endPoint y: 260, distance: 19.1
click at [341, 260] on code ""hole"" at bounding box center [351, 260] width 29 height 10
copy code "hole"
click at [745, 116] on div "params . boostFactor hero . build ( "rock" , 20 , 90 ) hero . build ( "rock" , …" at bounding box center [778, 167] width 154 height 252
click at [748, 114] on div "params . boostFactor hero . build ( "rock" , 20 , 90 ) hero . build ( "rock" , …" at bounding box center [778, 167] width 154 height 252
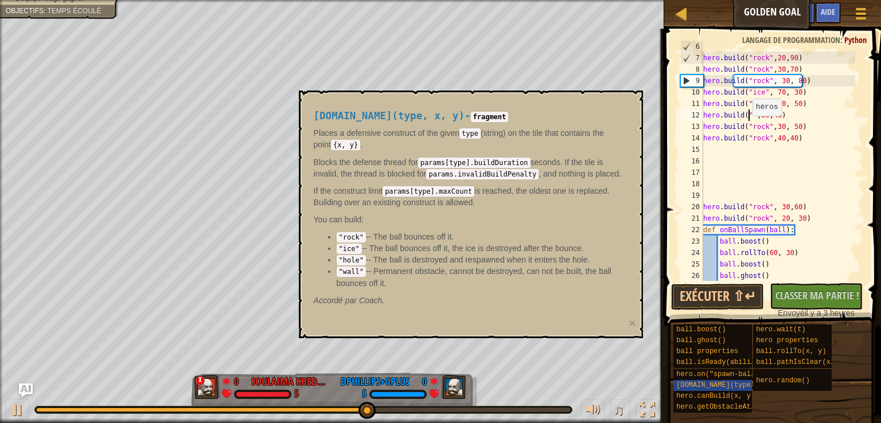
paste textarea "hole"
click at [709, 290] on button "Exécuter ⇧↵" at bounding box center [717, 297] width 93 height 26
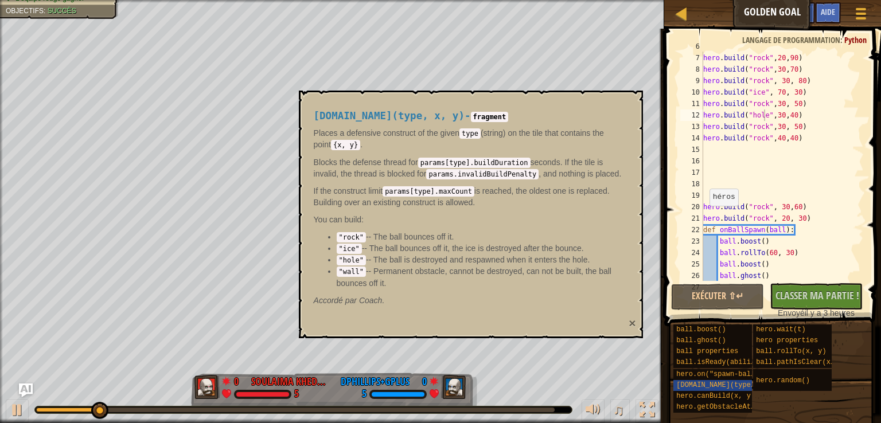
click at [632, 321] on button "×" at bounding box center [631, 323] width 7 height 12
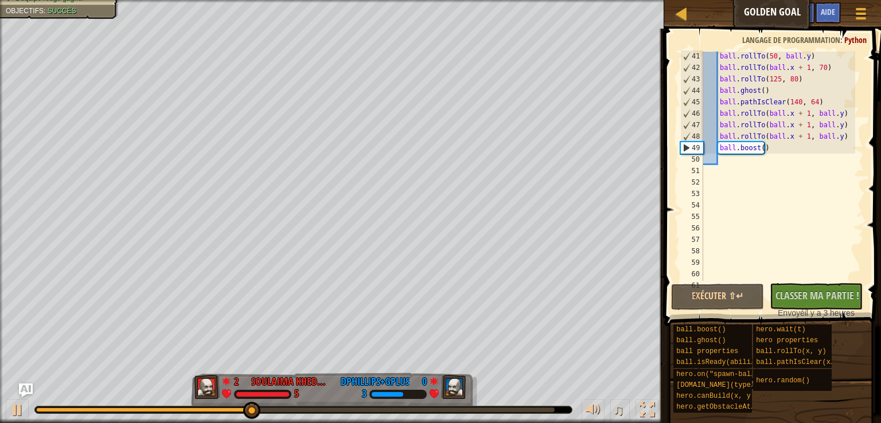
scroll to position [445, 0]
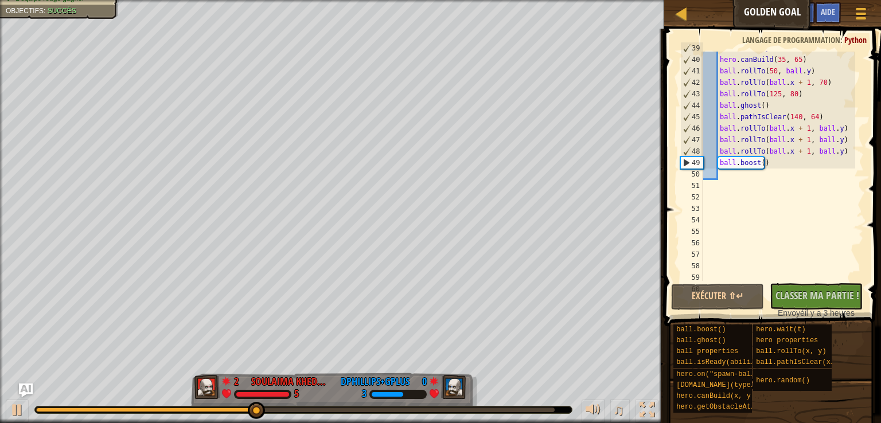
type textarea "ball.boost()"
click at [773, 164] on div "ball . isReady ( "boost" ) hero . canBuild ( 35 , 65 ) ball . rollTo ( 50 , bal…" at bounding box center [778, 168] width 154 height 252
click at [766, 159] on div "ball . isReady ( "boost" ) hero . canBuild ( 35 , 65 ) ball . rollTo ( 50 , bal…" at bounding box center [778, 168] width 154 height 252
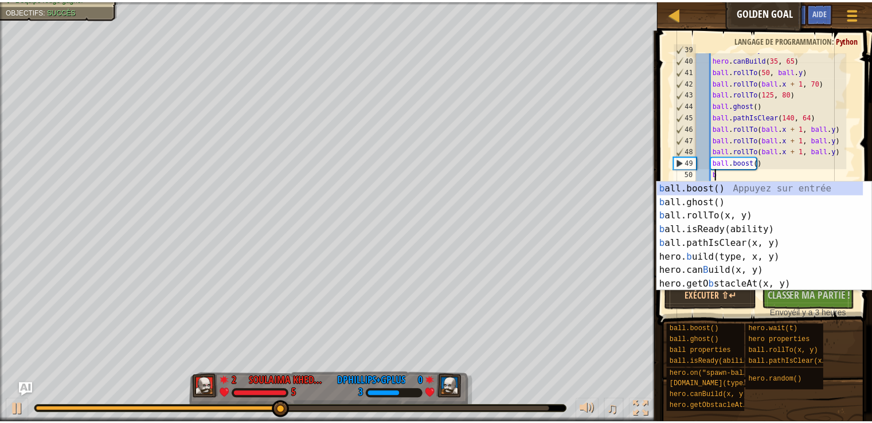
scroll to position [5, 1]
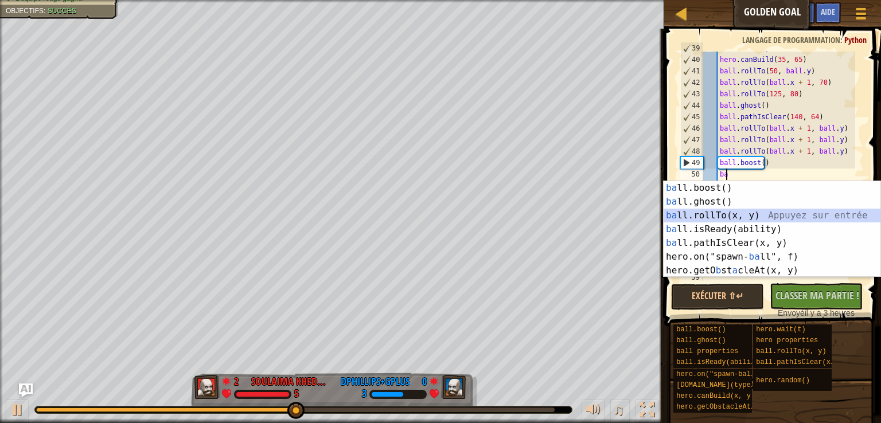
click at [742, 215] on div "ba ll.boost() Appuyez sur entrée ba ll.ghost() Appuyez sur entrée ba ll.rollTo(…" at bounding box center [771, 243] width 217 height 124
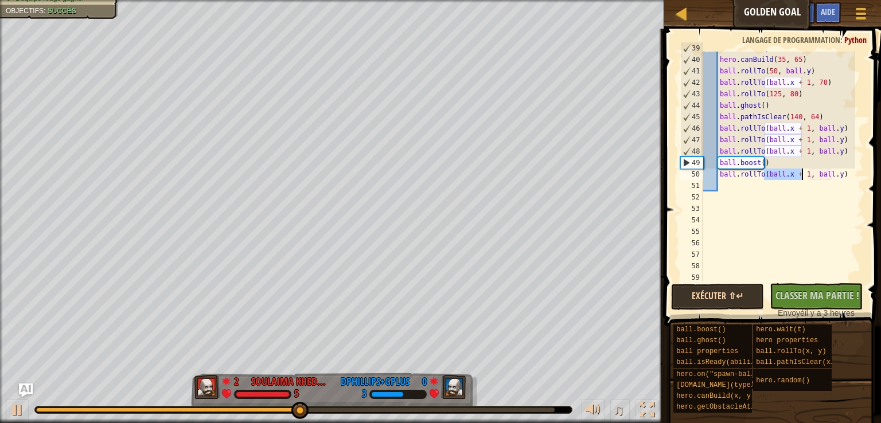
type textarea "ball.rollTo(ball.x + 1, ball.y)"
click at [711, 295] on button "Exécuter ⇧↵" at bounding box center [717, 297] width 93 height 26
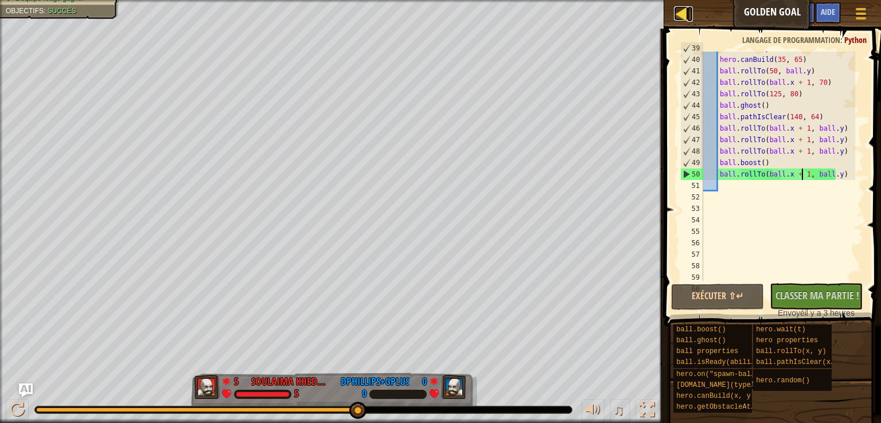
click at [680, 7] on div at bounding box center [681, 13] width 14 height 14
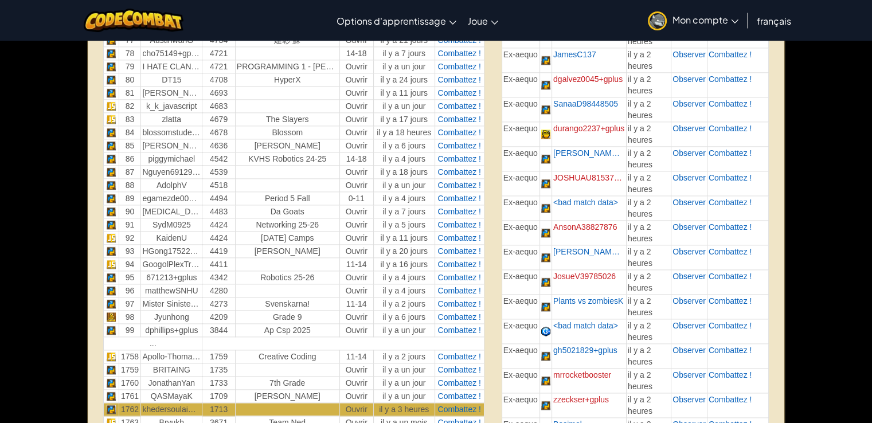
scroll to position [1468, 0]
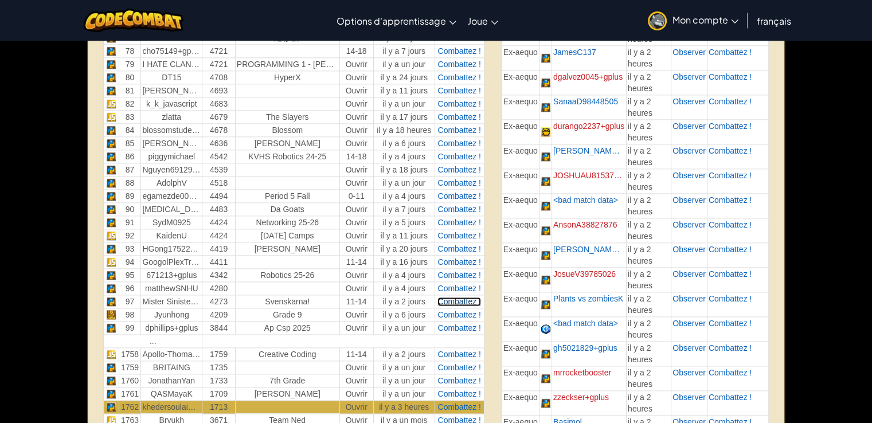
click at [459, 297] on span "Combattez !" at bounding box center [458, 301] width 43 height 9
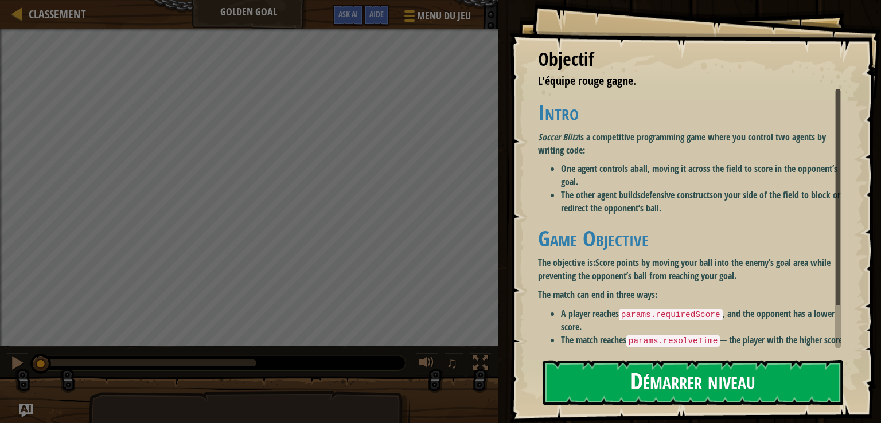
click at [679, 387] on button "Démarrer niveau" at bounding box center [693, 382] width 300 height 45
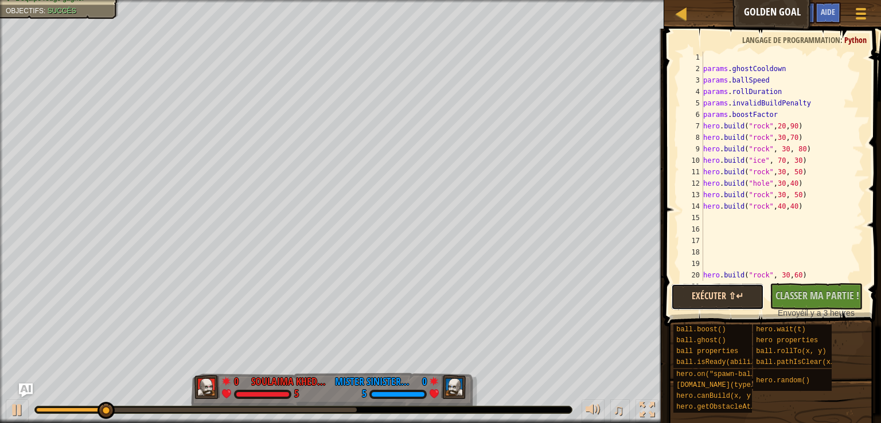
click at [710, 291] on button "Exécuter ⇧↵" at bounding box center [717, 297] width 93 height 26
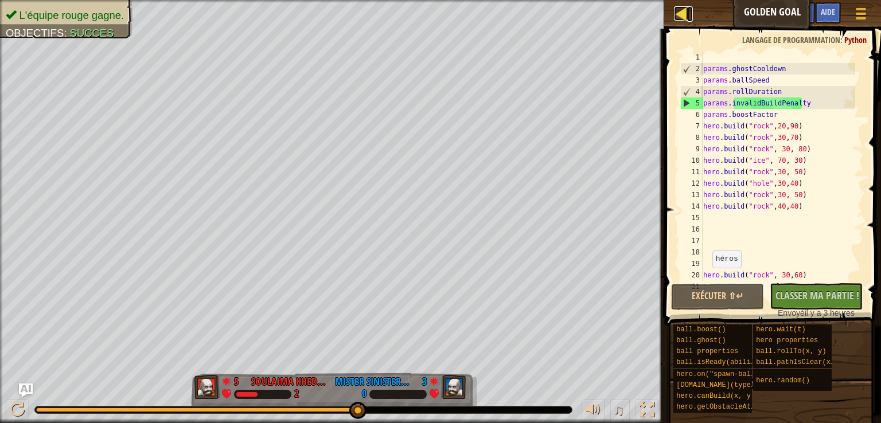
click at [679, 14] on div at bounding box center [681, 13] width 14 height 14
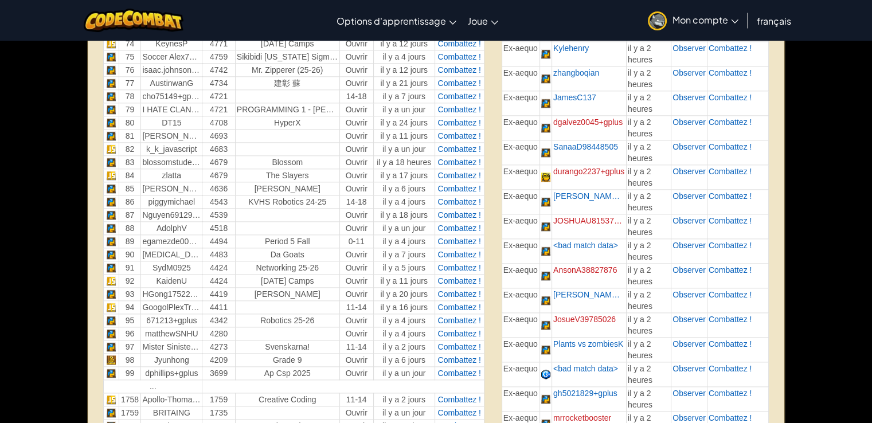
scroll to position [1422, 0]
click at [456, 264] on span "Combattez !" at bounding box center [458, 268] width 43 height 9
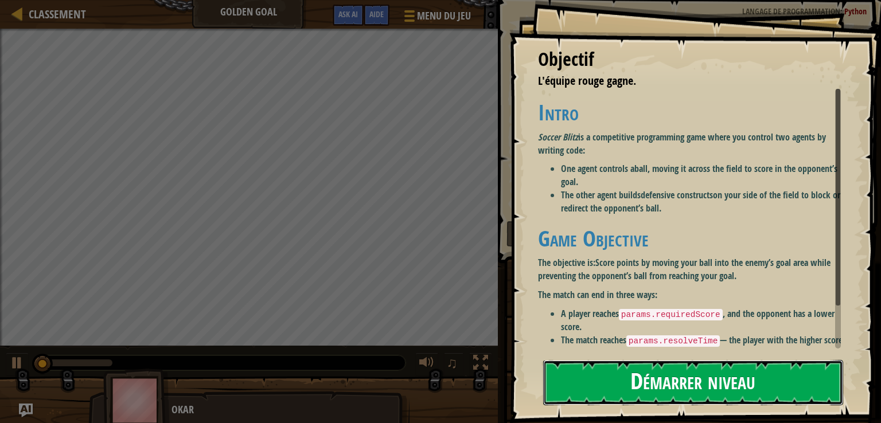
drag, startPoint x: 639, startPoint y: 370, endPoint x: 622, endPoint y: 363, distance: 18.7
click at [622, 363] on button "Démarrer niveau" at bounding box center [693, 382] width 300 height 45
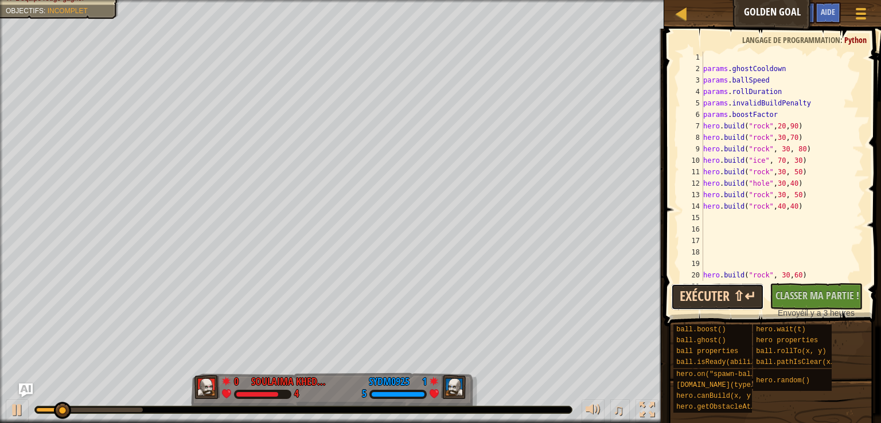
click at [709, 294] on button "Exécuter ⇧↵" at bounding box center [717, 297] width 93 height 26
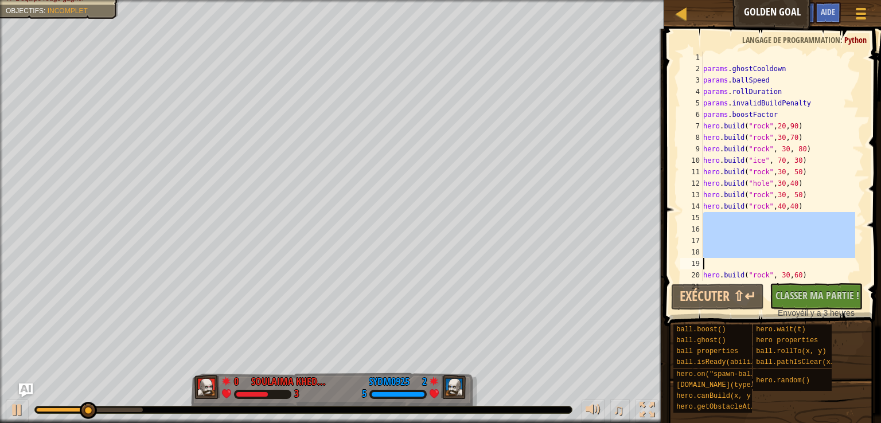
drag, startPoint x: 713, startPoint y: 216, endPoint x: 726, endPoint y: 264, distance: 49.8
click at [726, 264] on div "params . ghostCooldown params . ballSpeed params . rollDuration params . invali…" at bounding box center [778, 178] width 154 height 252
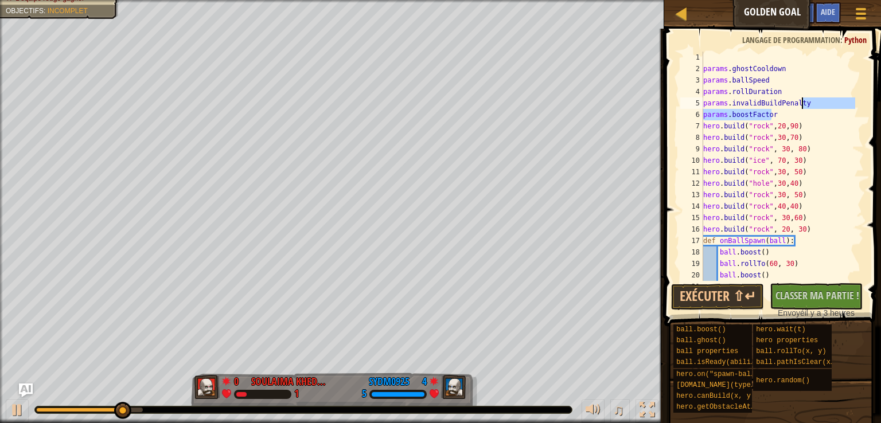
drag, startPoint x: 854, startPoint y: 118, endPoint x: 855, endPoint y: 108, distance: 9.8
click at [855, 108] on div at bounding box center [857, 166] width 11 height 229
click at [833, 130] on div "params . ghostCooldown params . ballSpeed params . rollDuration params . invali…" at bounding box center [778, 178] width 154 height 252
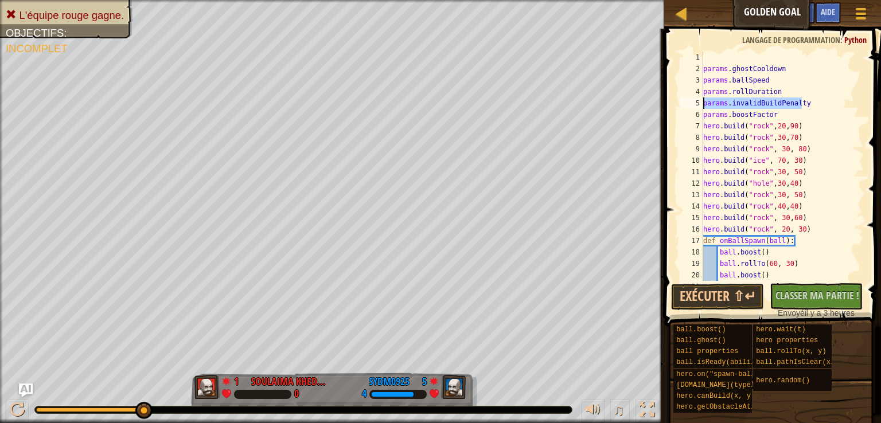
drag, startPoint x: 808, startPoint y: 101, endPoint x: 688, endPoint y: 108, distance: 120.6
click at [688, 108] on div "hero.build("rock",20,90) 1 2 3 4 5 6 7 8 9 10 11 12 13 14 15 16 17 18 19 20 21 …" at bounding box center [771, 166] width 186 height 229
type textarea "params.invalidBuildPenalty"
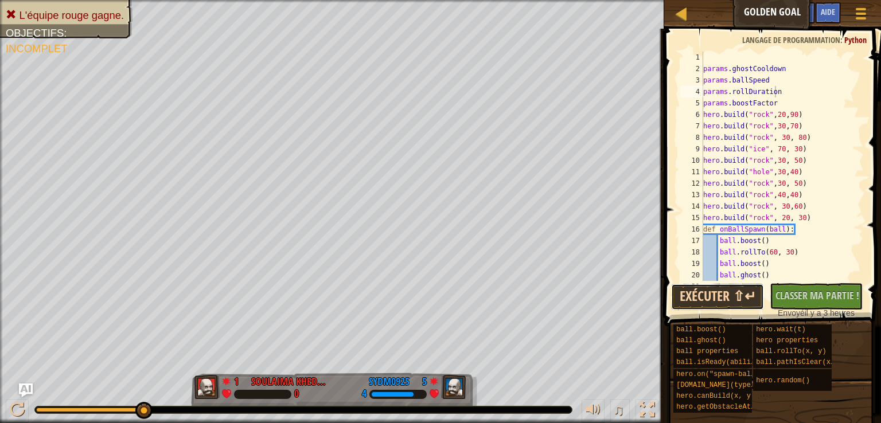
click at [728, 306] on button "Exécuter ⇧↵" at bounding box center [717, 297] width 93 height 26
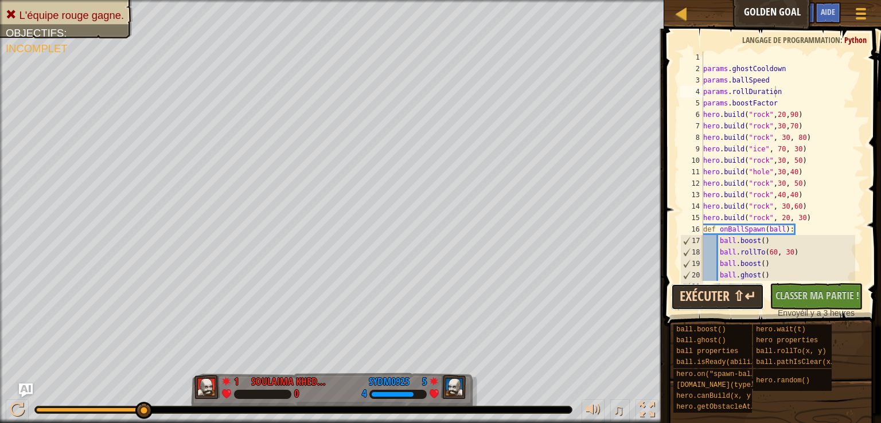
click at [725, 300] on button "Exécuter ⇧↵" at bounding box center [717, 297] width 93 height 26
drag, startPoint x: 764, startPoint y: 114, endPoint x: 747, endPoint y: 114, distance: 17.2
click at [747, 114] on div "params . ghostCooldown params . ballSpeed params . rollDuration params . boostF…" at bounding box center [778, 178] width 154 height 252
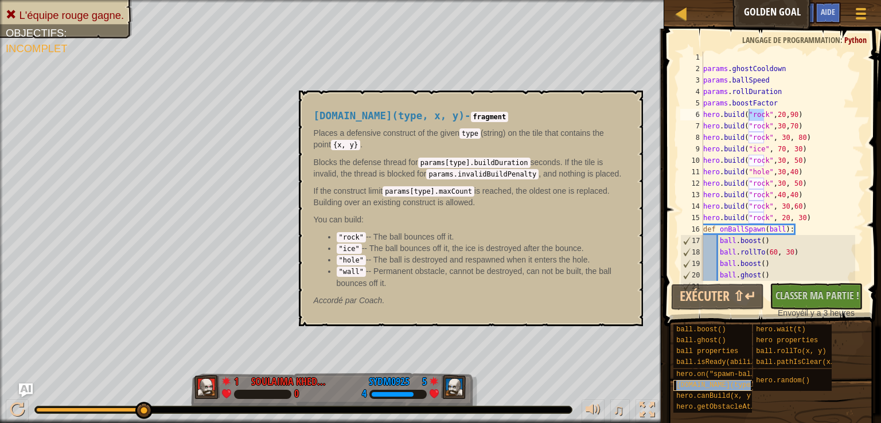
click at [705, 383] on span "[DOMAIN_NAME](type, x, y)" at bounding box center [727, 385] width 103 height 8
drag, startPoint x: 355, startPoint y: 259, endPoint x: 339, endPoint y: 258, distance: 16.1
click at [339, 258] on code ""hole"" at bounding box center [351, 260] width 29 height 10
drag, startPoint x: 358, startPoint y: 259, endPoint x: 342, endPoint y: 257, distance: 16.2
click at [342, 257] on code ""hole"" at bounding box center [351, 260] width 29 height 10
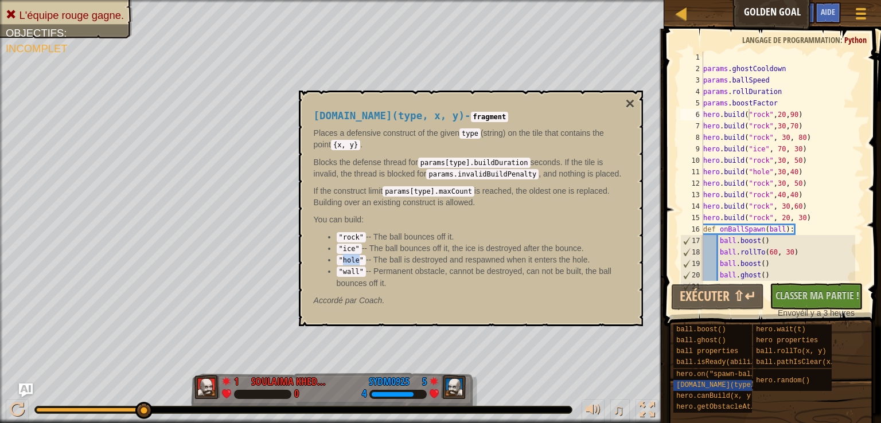
copy code "hole"
click at [764, 128] on div "params . ghostCooldown params . ballSpeed params . rollDuration params . boostF…" at bounding box center [778, 178] width 154 height 252
click at [761, 127] on div "params . ghostCooldown params . ballSpeed params . rollDuration params . boostF…" at bounding box center [778, 178] width 154 height 252
drag, startPoint x: 764, startPoint y: 126, endPoint x: 747, endPoint y: 125, distance: 16.6
click at [747, 125] on div "params . ghostCooldown params . ballSpeed params . rollDuration params . boostF…" at bounding box center [778, 178] width 154 height 252
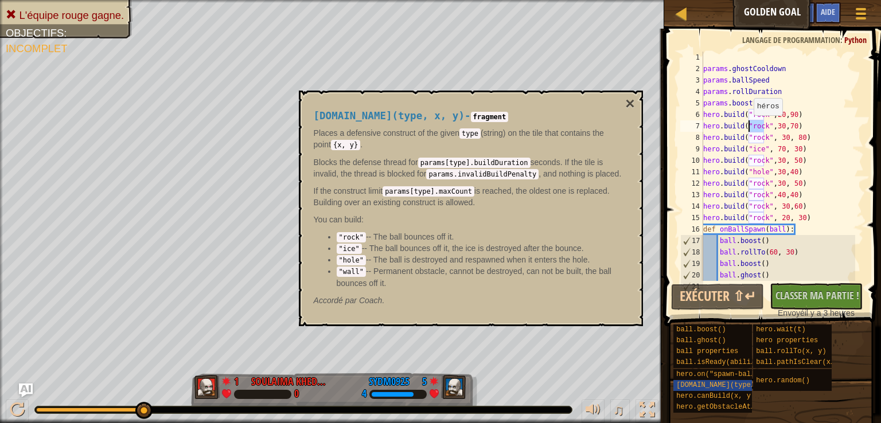
paste textarea "hole"
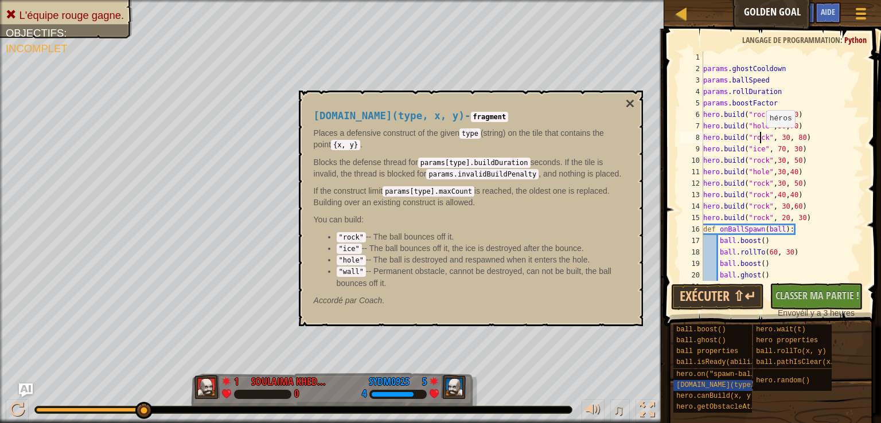
click at [760, 138] on div "params . ghostCooldown params . ballSpeed params . rollDuration params . boostF…" at bounding box center [778, 178] width 154 height 252
drag, startPoint x: 763, startPoint y: 138, endPoint x: 750, endPoint y: 136, distance: 12.7
click at [750, 136] on div "params . ghostCooldown params . ballSpeed params . rollDuration params . boostF…" at bounding box center [778, 178] width 154 height 252
paste textarea "hole"
click at [725, 286] on button "Exécuter ⇧↵" at bounding box center [717, 297] width 93 height 26
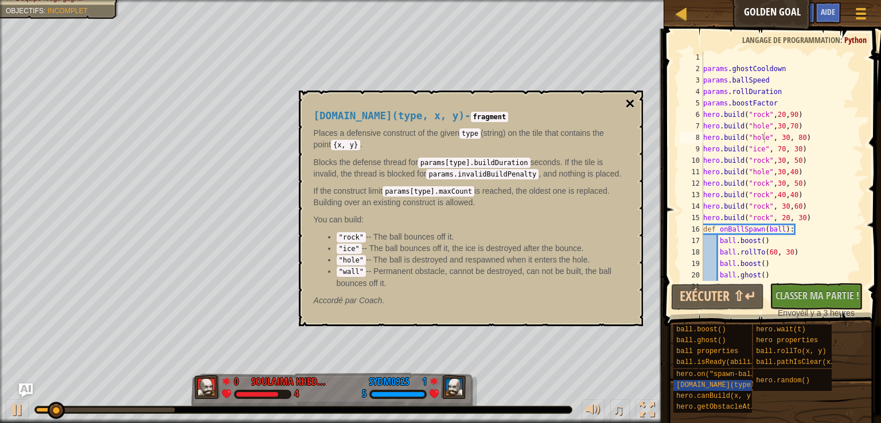
click at [629, 107] on button "×" at bounding box center [629, 104] width 9 height 16
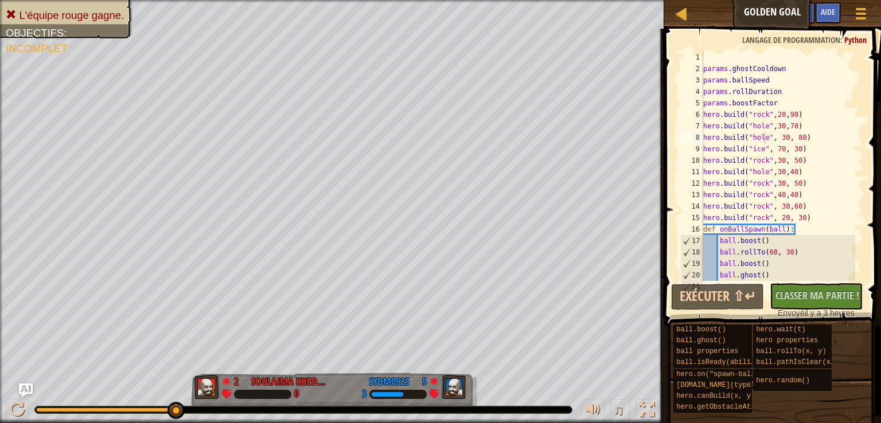
type textarea "[DOMAIN_NAME]("rock",20,90)"
click at [797, 116] on div "params . ghostCooldown params . ballSpeed params . rollDuration params . boostF…" at bounding box center [778, 178] width 154 height 252
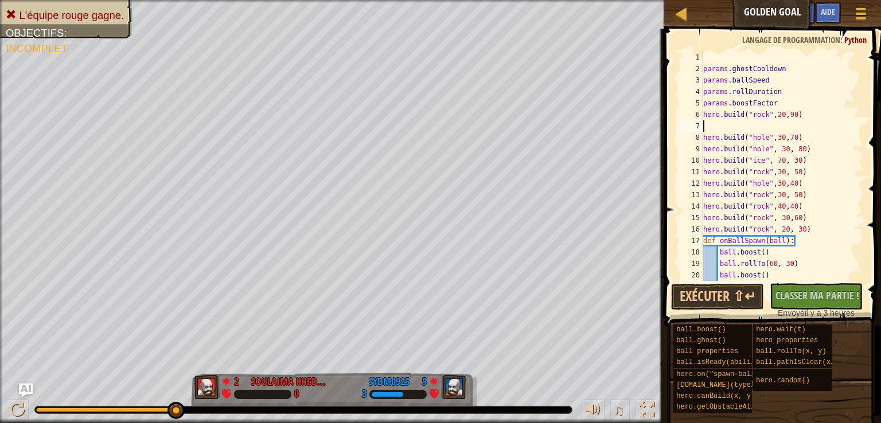
type textarea "b"
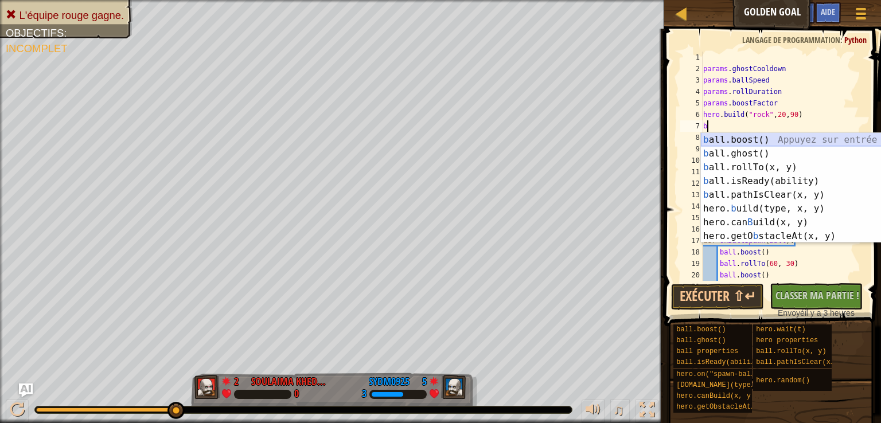
click at [744, 146] on div "b all.boost() Appuyez sur entrée b all.ghost() Appuyez sur entrée b all.rollTo(…" at bounding box center [805, 202] width 208 height 138
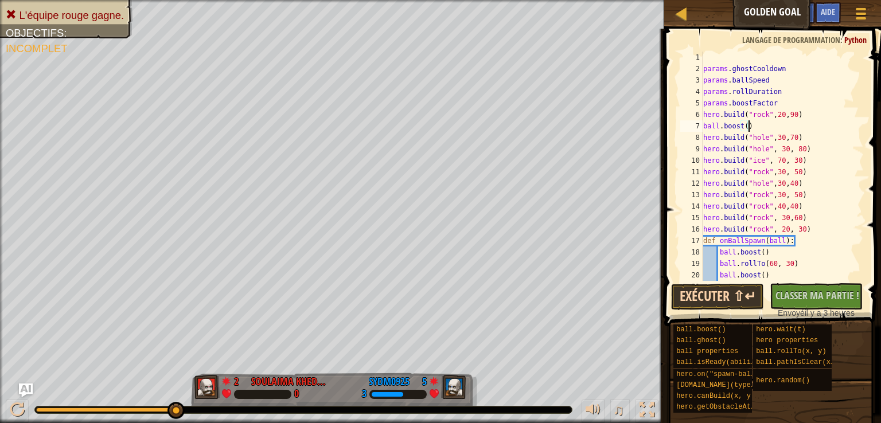
type textarea "ball.boost()"
click at [734, 293] on button "Exécuter ⇧↵" at bounding box center [717, 297] width 93 height 26
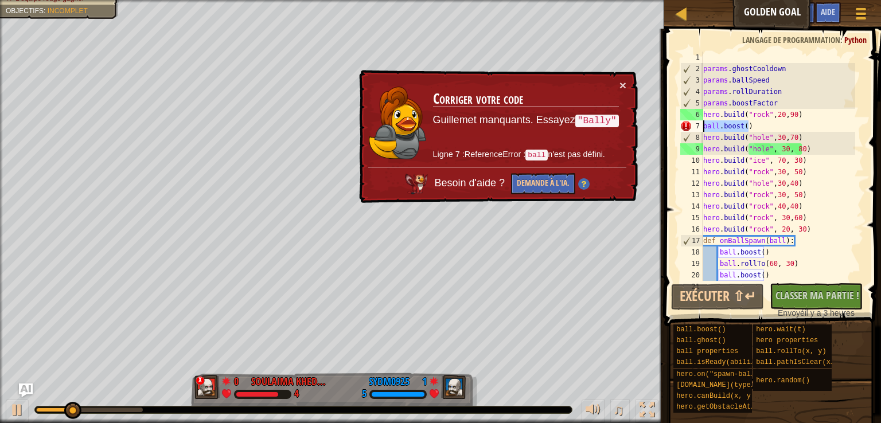
drag, startPoint x: 752, startPoint y: 129, endPoint x: 695, endPoint y: 128, distance: 57.3
click at [695, 128] on div "ball.boost() 1 2 3 4 5 6 7 8 9 10 11 12 13 14 15 16 17 18 19 20 21 params . gho…" at bounding box center [771, 166] width 186 height 229
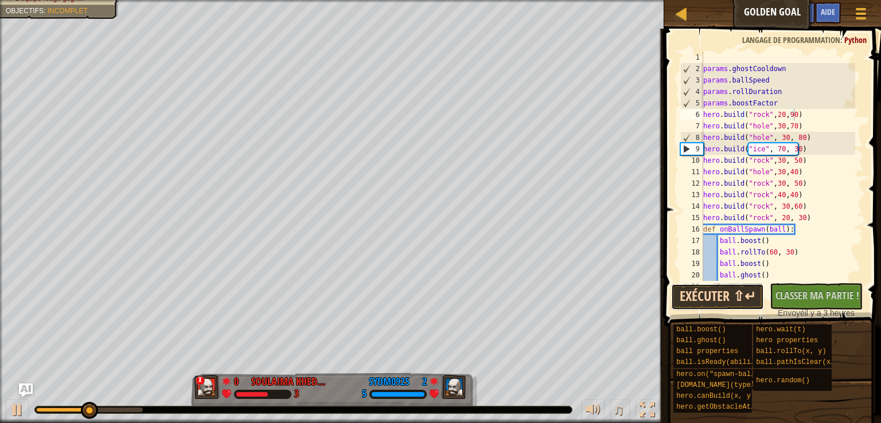
click at [718, 301] on button "Exécuter ⇧↵" at bounding box center [717, 297] width 93 height 26
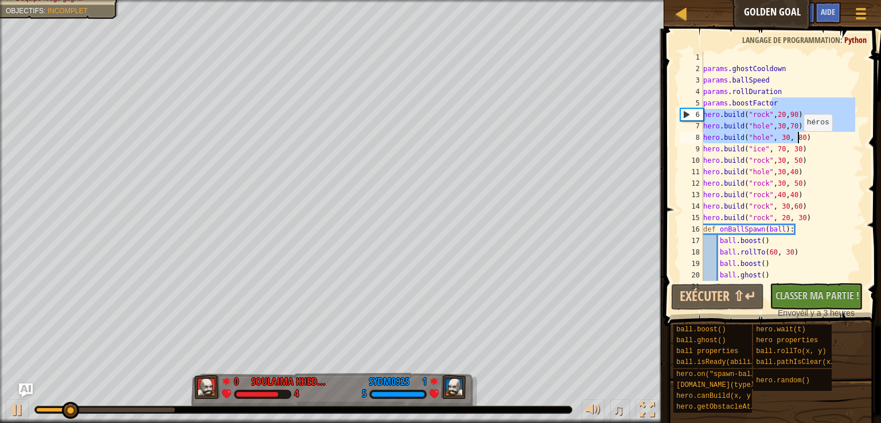
drag, startPoint x: 789, startPoint y: 107, endPoint x: 798, endPoint y: 146, distance: 39.9
click at [798, 146] on div "params . ghostCooldown params . ballSpeed params . rollDuration params . boostF…" at bounding box center [778, 178] width 154 height 252
paste textarea "params.boostFactorhole"
type textarea "params.boostFactorhole"
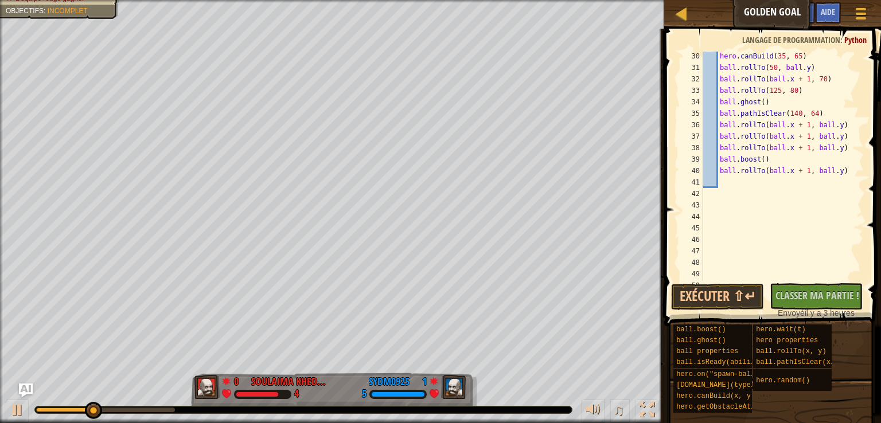
scroll to position [320, 0]
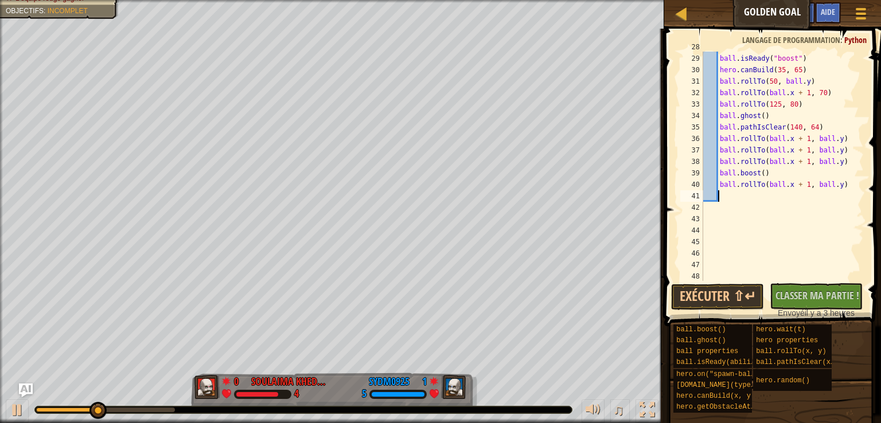
click at [717, 198] on div "ball . rollTo ( ball . x + 1 , ball . y ) ball . isReady ( "boost" ) hero . can…" at bounding box center [778, 167] width 154 height 252
paste textarea "hole"
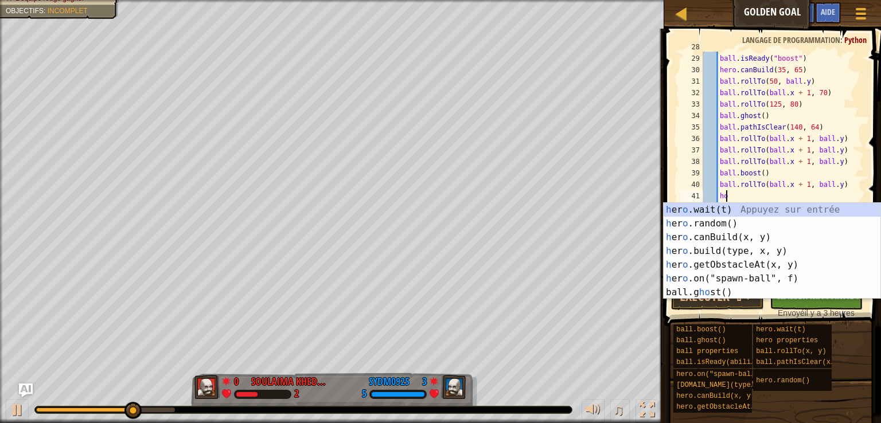
type textarea "h"
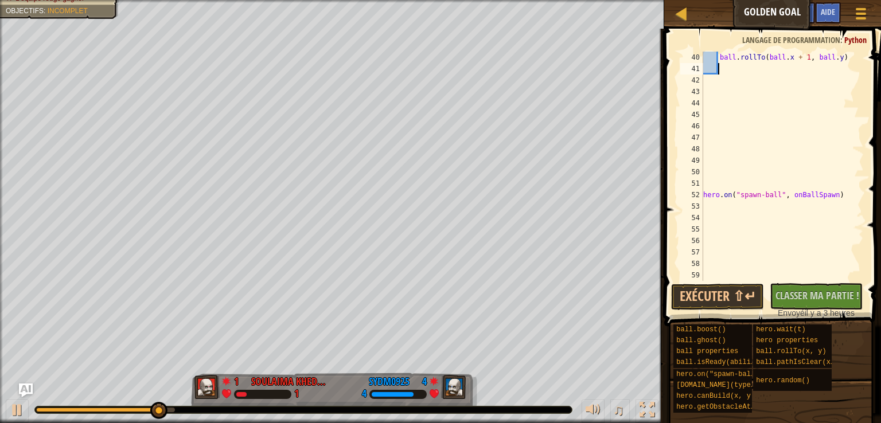
scroll to position [447, 0]
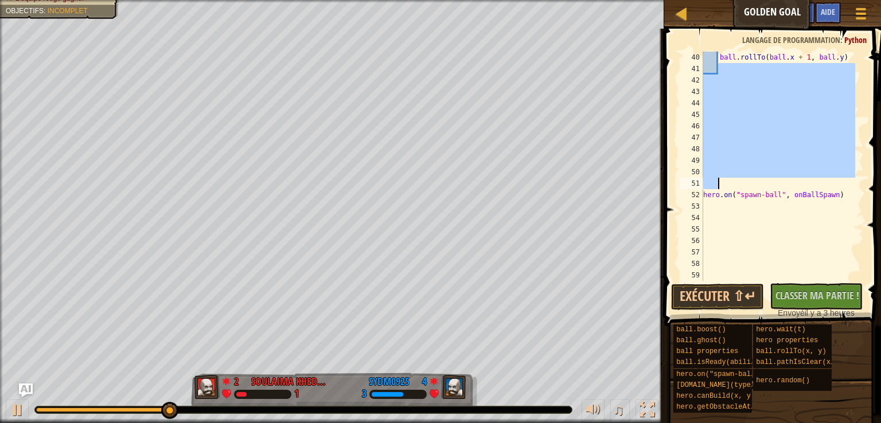
drag, startPoint x: 725, startPoint y: 71, endPoint x: 740, endPoint y: 179, distance: 110.0
click at [740, 179] on div "ball . rollTo ( ball . x + 1 , ball . y ) hero . on ( "spawn-ball" , onBallSpaw…" at bounding box center [778, 178] width 154 height 252
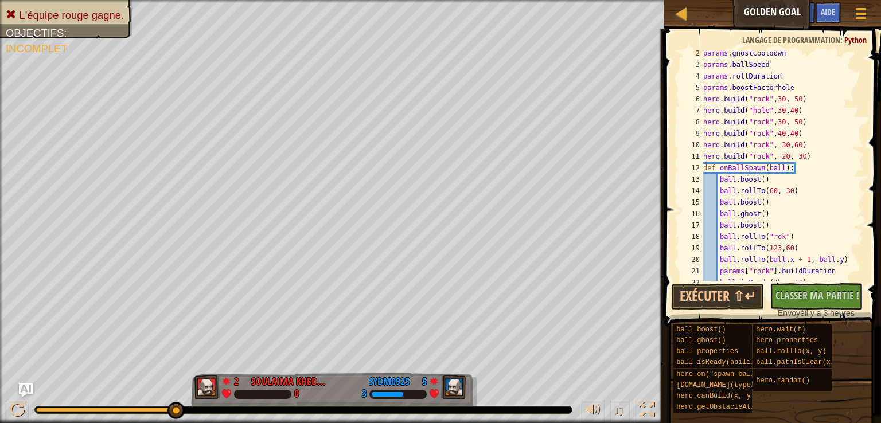
scroll to position [0, 0]
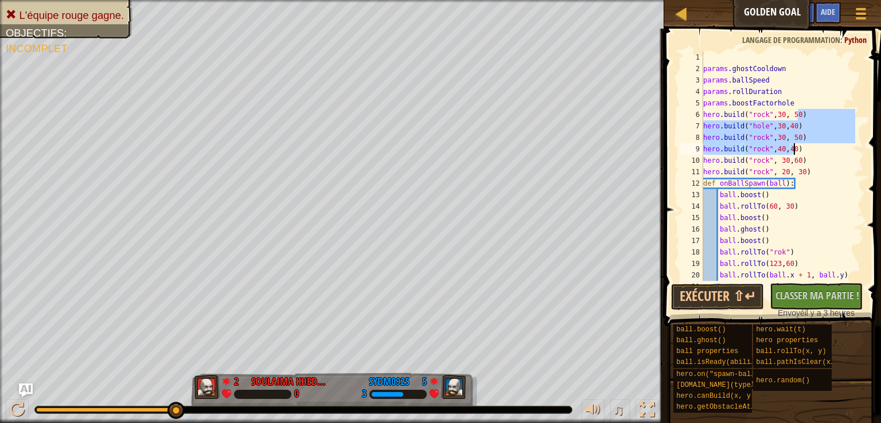
drag, startPoint x: 798, startPoint y: 110, endPoint x: 798, endPoint y: 149, distance: 39.0
click at [798, 149] on div "params . ghostCooldown params . ballSpeed params . rollDuration params . boostF…" at bounding box center [778, 178] width 154 height 252
type textarea "hero.build("rock",30, 50) hero.build("rock",40,40)"
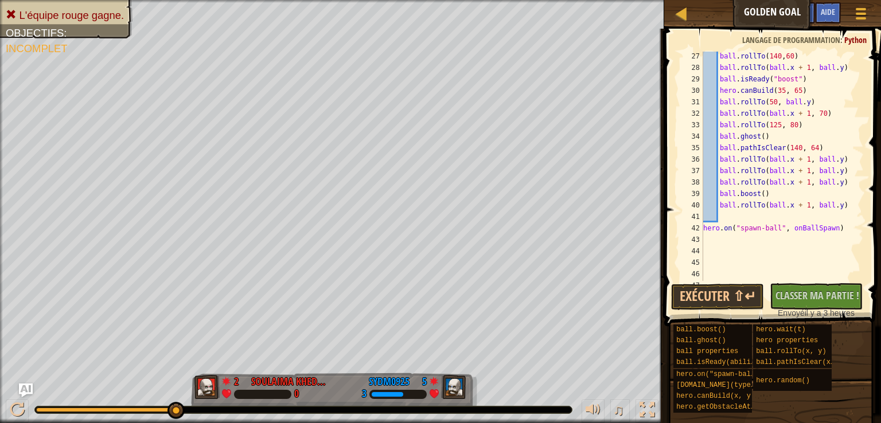
scroll to position [303, 0]
click at [725, 213] on div "ball . rollTo ( 140 , 60 ) ball . rollTo ( ball . x + 1 , ball . y ) ball . isR…" at bounding box center [778, 172] width 154 height 252
paste textarea "hero.build("rock",40,40)"
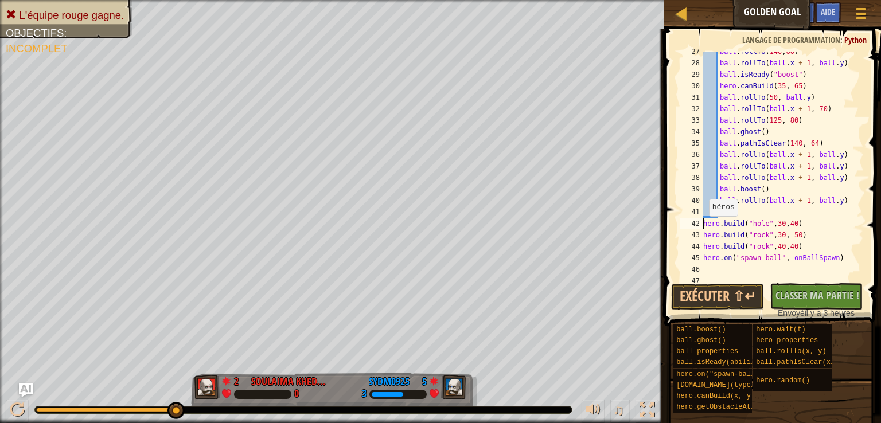
click at [702, 221] on div "ball . rollTo ( 140 , 60 ) ball . rollTo ( ball . x + 1 , ball . y ) ball . isR…" at bounding box center [778, 172] width 154 height 252
click at [699, 232] on div "43" at bounding box center [691, 234] width 23 height 11
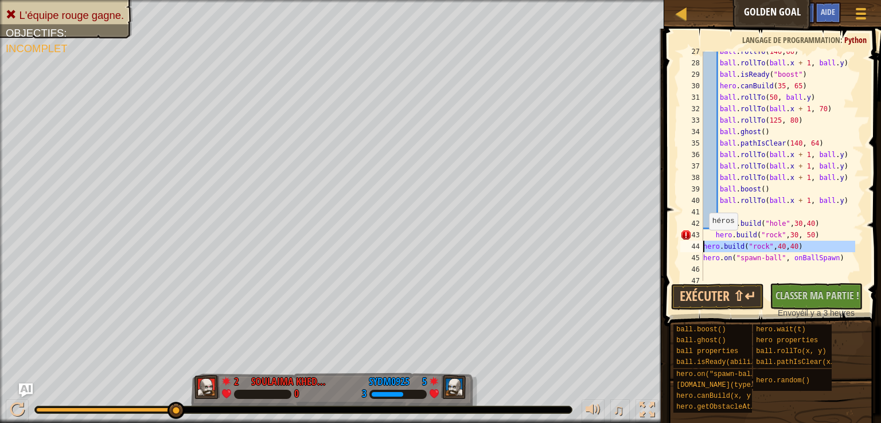
click at [700, 241] on div "44" at bounding box center [691, 246] width 23 height 11
click at [700, 256] on div "45" at bounding box center [691, 257] width 23 height 11
click at [835, 251] on div "ball . rollTo ( 140 , 60 ) ball . rollTo ( ball . x + 1 , ball . y ) ball . isR…" at bounding box center [778, 172] width 154 height 252
click at [714, 235] on div "ball . rollTo ( 140 , 60 ) ball . rollTo ( ball . x + 1 , ball . y ) ball . isR…" at bounding box center [778, 172] width 154 height 252
click at [713, 248] on div "ball . rollTo ( 140 , 60 ) ball . rollTo ( ball . x + 1 , ball . y ) ball . isR…" at bounding box center [778, 172] width 154 height 252
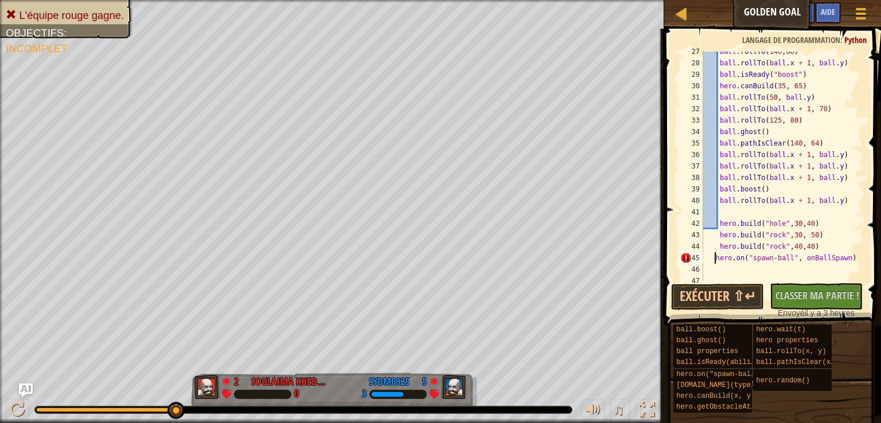
click at [713, 259] on div "ball . rollTo ( 140 , 60 ) ball . rollTo ( ball . x + 1 , ball . y ) ball . isR…" at bounding box center [778, 172] width 154 height 252
type textarea "hero.on("spawn-ball", onBallSpawn)"
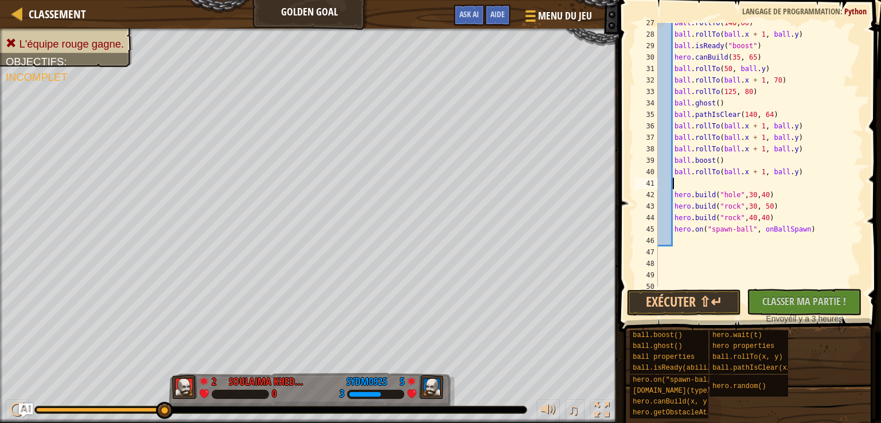
click at [682, 184] on div "ball . rollTo ( 140 , 60 ) ball . rollTo ( ball . x + 1 , ball . y ) ball . isR…" at bounding box center [755, 160] width 200 height 287
type textarea "ball.rollTo(ball.x + 1, ball.y)"
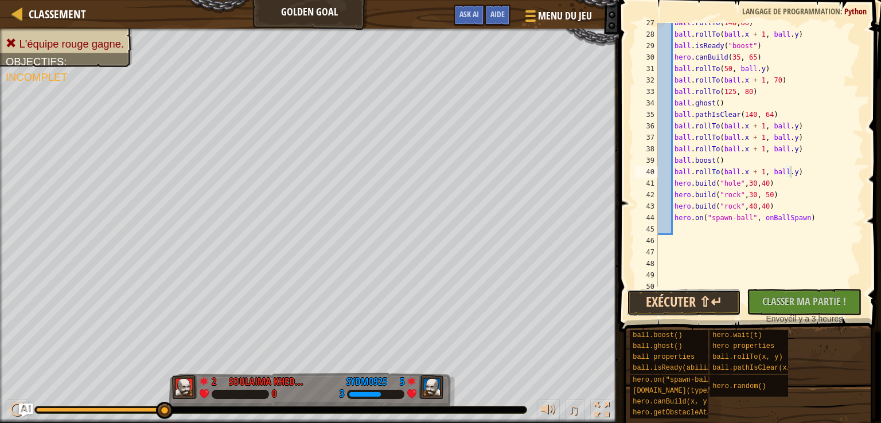
click at [696, 293] on button "Exécuter ⇧↵" at bounding box center [684, 303] width 115 height 26
click at [854, 237] on div at bounding box center [857, 12] width 11 height 585
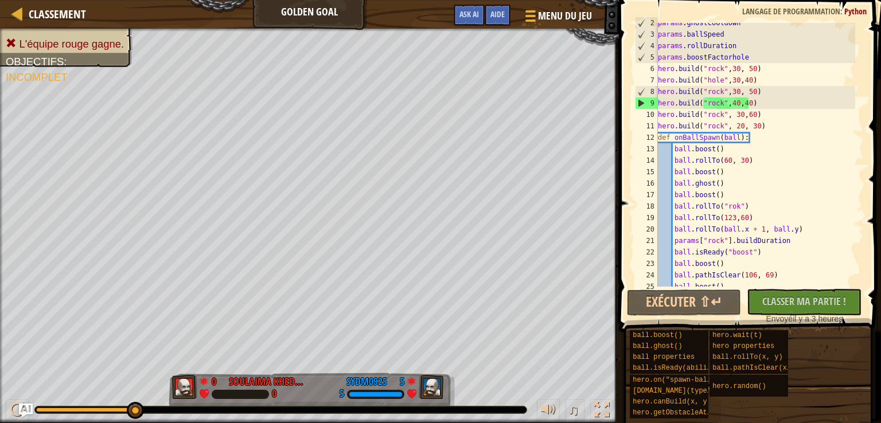
scroll to position [9, 0]
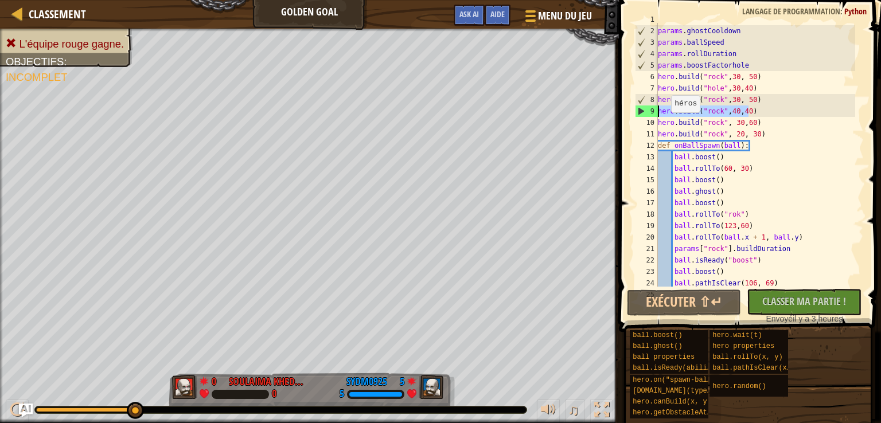
drag, startPoint x: 755, startPoint y: 112, endPoint x: 631, endPoint y: 106, distance: 124.6
click at [631, 106] on div "1 2 3 4 5 6 7 8 9 10 11 12 13 14 15 16 17 18 19 20 21 22 23 24 25 params . ghos…" at bounding box center [747, 189] width 265 height 366
type textarea "hero.build("rock",40,40)"
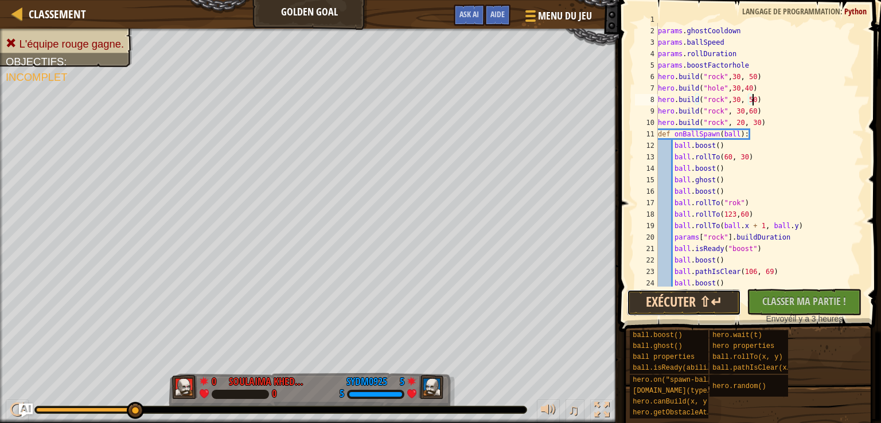
click at [662, 302] on button "Exécuter ⇧↵" at bounding box center [684, 303] width 115 height 26
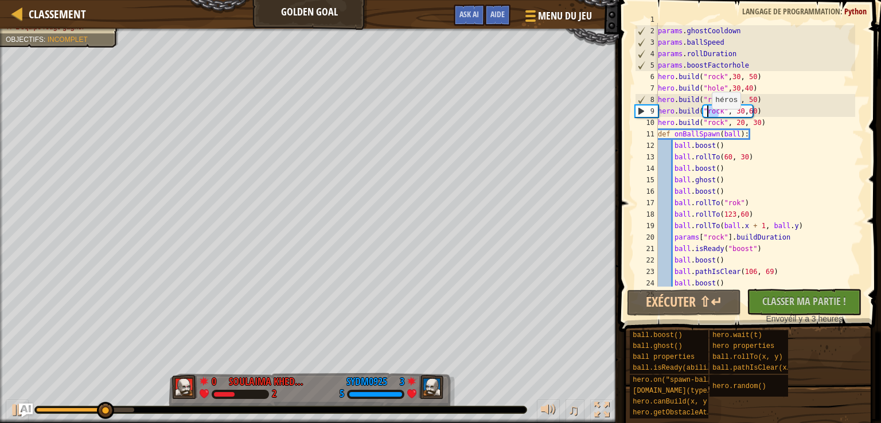
drag, startPoint x: 719, startPoint y: 111, endPoint x: 706, endPoint y: 111, distance: 13.2
click at [706, 111] on div "params . ghostCooldown params . ballSpeed params . rollDuration params . boostF…" at bounding box center [755, 157] width 200 height 287
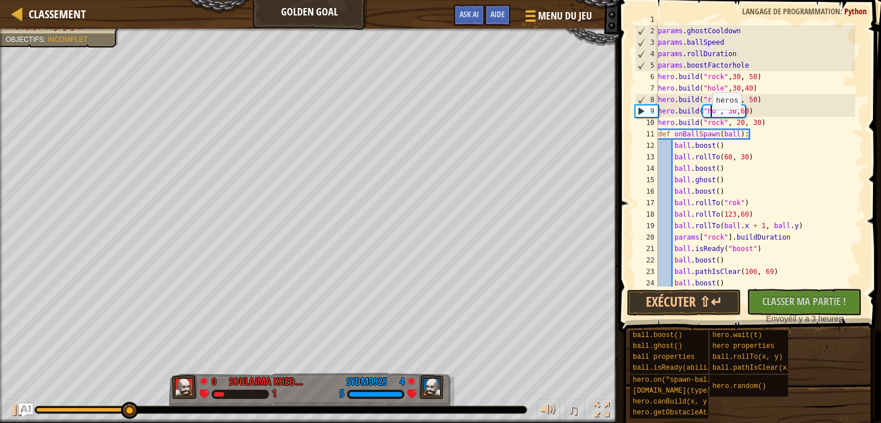
scroll to position [5, 5]
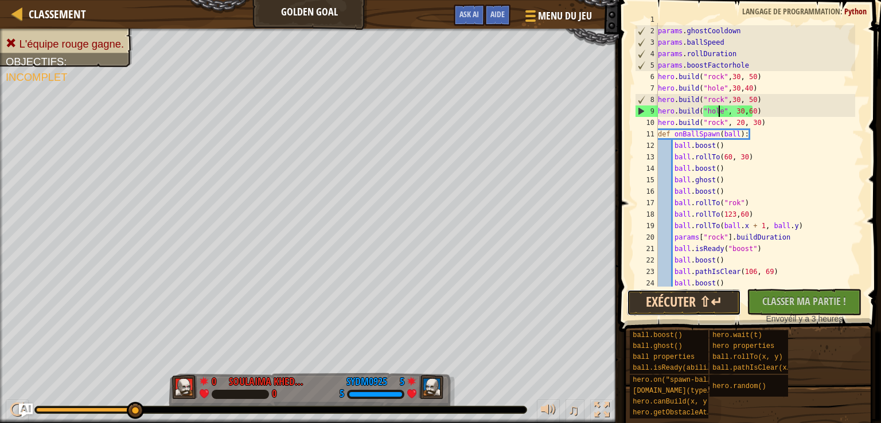
click at [693, 295] on button "Exécuter ⇧↵" at bounding box center [684, 303] width 115 height 26
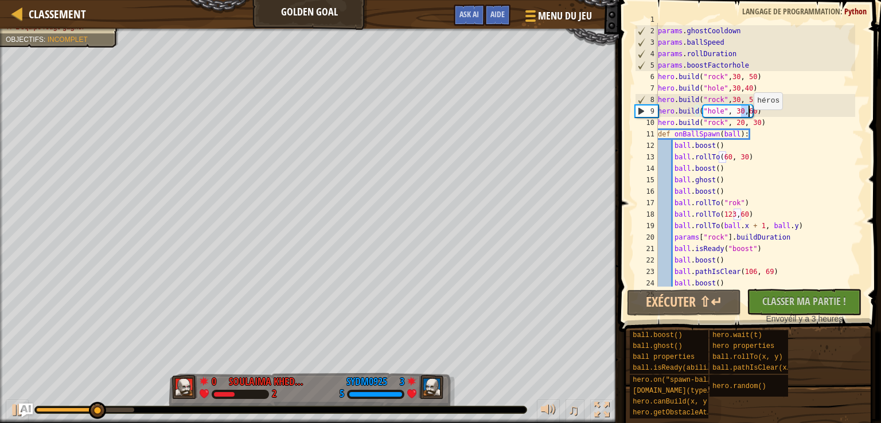
drag, startPoint x: 741, startPoint y: 112, endPoint x: 748, endPoint y: 112, distance: 6.9
click at [748, 112] on div "params . ghostCooldown params . ballSpeed params . rollDuration params . boostF…" at bounding box center [755, 157] width 200 height 287
click at [701, 303] on button "Exécuter ⇧↵" at bounding box center [684, 303] width 115 height 26
drag, startPoint x: 742, startPoint y: 115, endPoint x: 749, endPoint y: 112, distance: 8.0
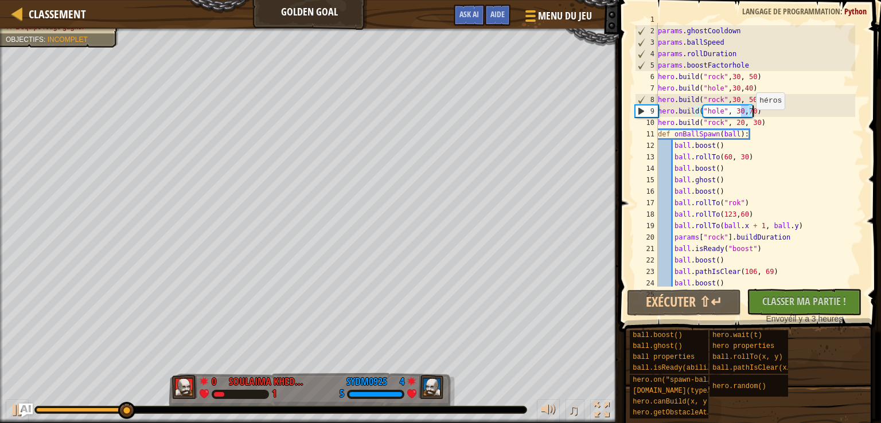
click at [749, 112] on div "params . ghostCooldown params . ballSpeed params . rollDuration params . boostF…" at bounding box center [755, 157] width 200 height 287
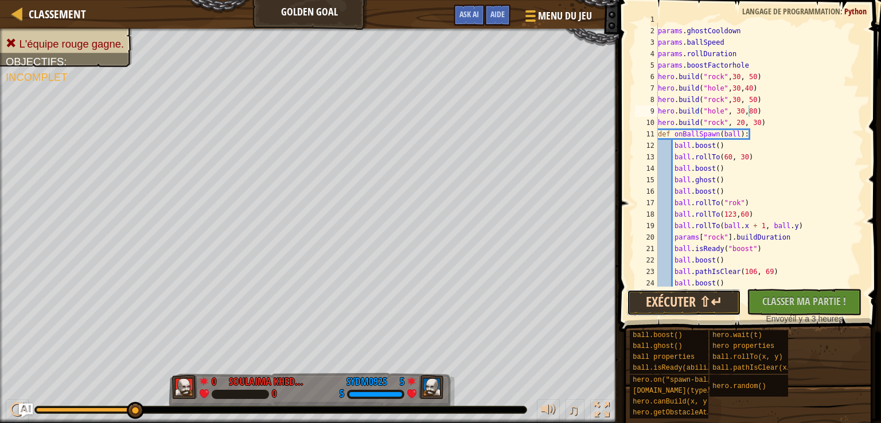
click at [705, 302] on button "Exécuter ⇧↵" at bounding box center [684, 303] width 115 height 26
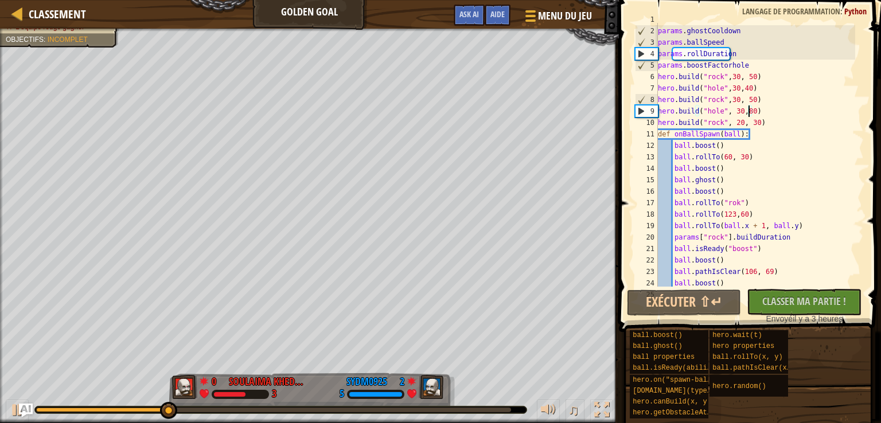
click at [757, 112] on div "params . ghostCooldown params . ballSpeed params . rollDuration params . boostF…" at bounding box center [755, 157] width 200 height 287
click at [682, 308] on button "Exécuter ⇧↵" at bounding box center [684, 303] width 115 height 26
drag, startPoint x: 754, startPoint y: 83, endPoint x: 647, endPoint y: 85, distance: 107.2
click at [647, 85] on div "hero.build("hole", 30,80) 1 2 3 4 5 6 7 8 9 10 11 12 13 14 15 16 17 18 19 20 21…" at bounding box center [747, 155] width 231 height 264
type textarea "hero.build("hole",30,40)"
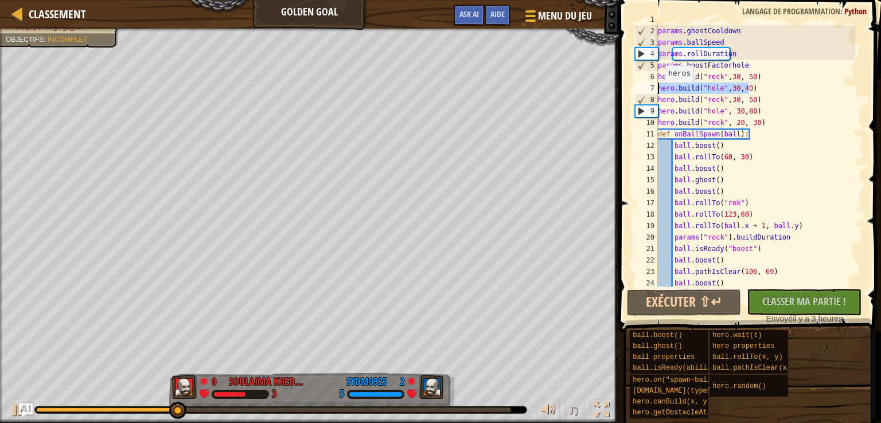
scroll to position [5, 0]
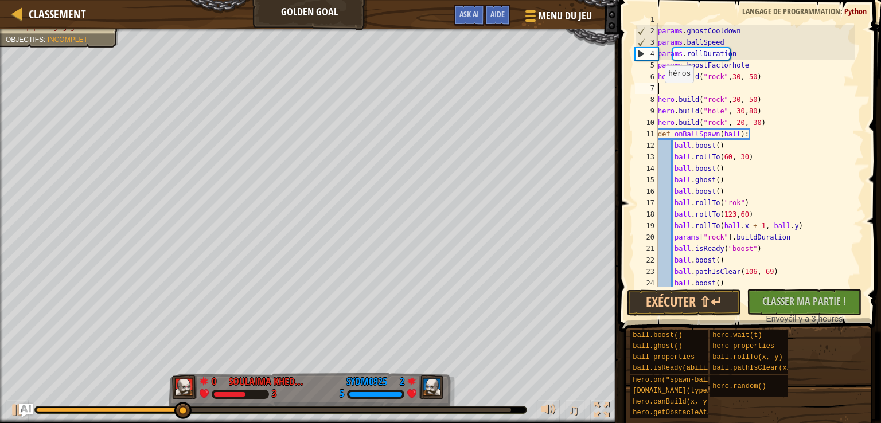
type textarea "[DOMAIN_NAME]("rock",30, 50)"
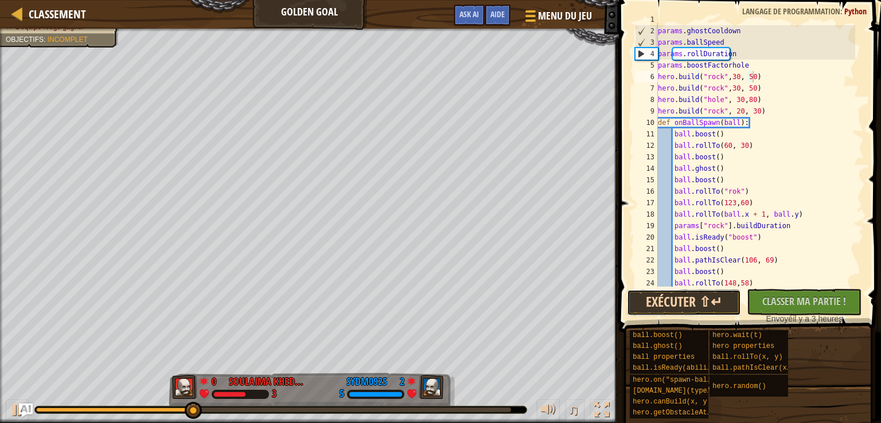
click at [696, 306] on button "Exécuter ⇧↵" at bounding box center [684, 303] width 115 height 26
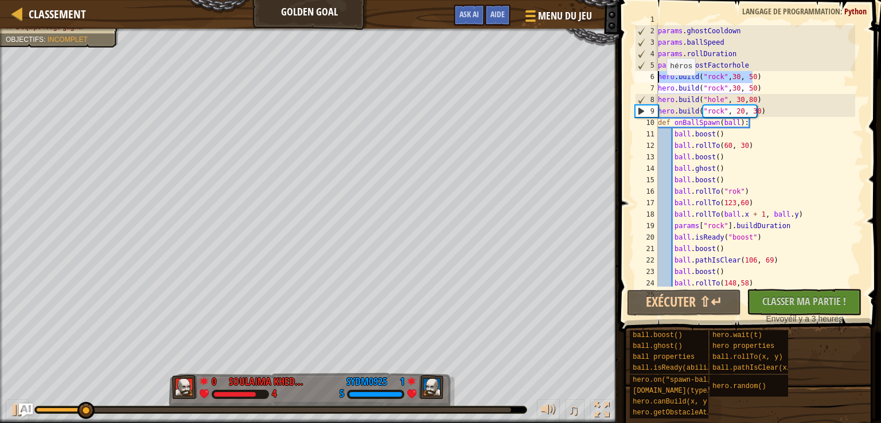
drag, startPoint x: 759, startPoint y: 76, endPoint x: 647, endPoint y: 75, distance: 112.4
click at [647, 75] on div "hero.build("rock",30, 50) 1 2 3 4 5 6 7 8 9 10 11 12 13 14 15 16 17 18 19 20 21…" at bounding box center [747, 155] width 231 height 264
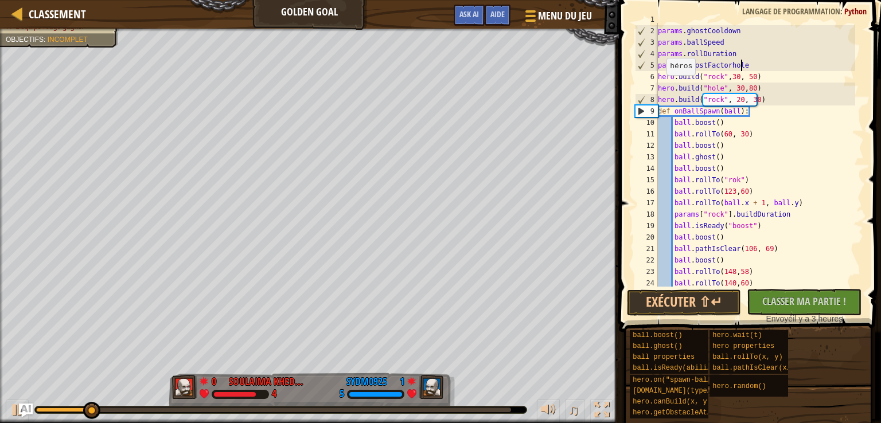
type textarea "params.boostFactorhole"
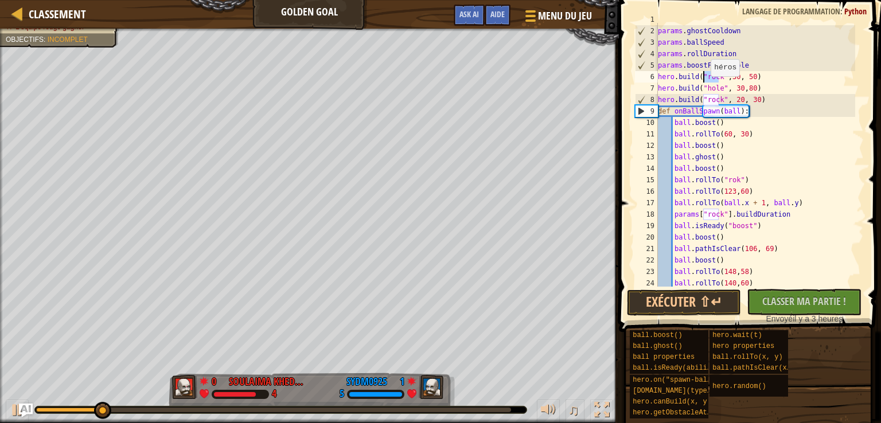
scroll to position [9, 0]
click at [704, 79] on div "params . ghostCooldown params . ballSpeed params . rollDuration params . boostF…" at bounding box center [755, 157] width 200 height 287
click at [705, 310] on button "Exécuter ⇧↵" at bounding box center [684, 303] width 115 height 26
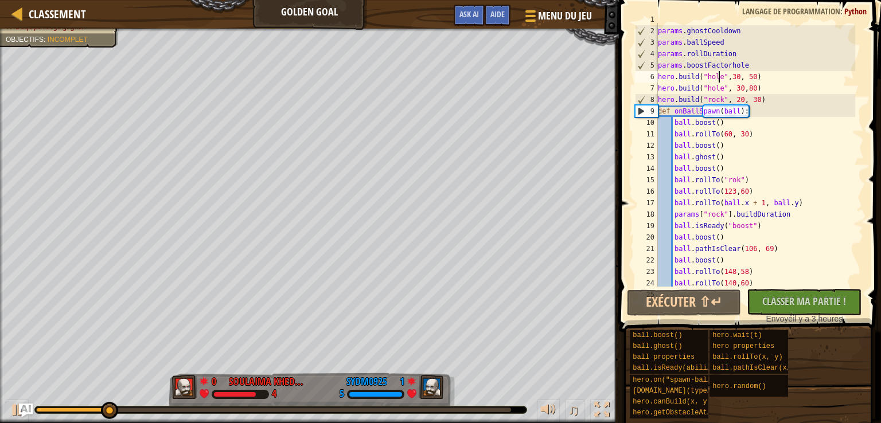
click at [639, 107] on div "9" at bounding box center [646, 111] width 22 height 11
drag, startPoint x: 756, startPoint y: 75, endPoint x: 654, endPoint y: 76, distance: 102.6
click at [654, 76] on div "def onBallSpawn(ball): 1 2 3 4 5 6 7 8 9 10 11 12 13 14 15 16 17 18 19 20 21 22…" at bounding box center [747, 155] width 231 height 264
type textarea "hero.build("hole",30, 50)"
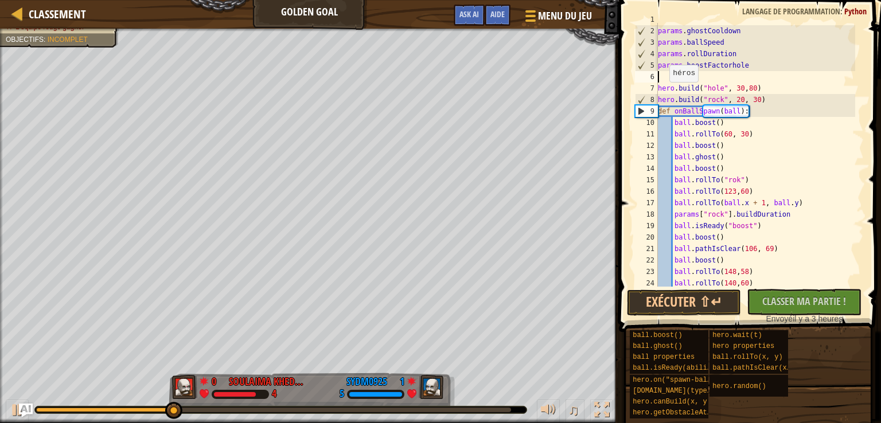
scroll to position [5, 0]
drag, startPoint x: 757, startPoint y: 88, endPoint x: 651, endPoint y: 87, distance: 106.1
click at [648, 86] on div "1 2 3 4 5 6 7 8 9 10 11 12 13 14 15 16 17 18 19 20 21 22 23 24 25 params . ghos…" at bounding box center [747, 155] width 231 height 264
type textarea "hero.build("hole", 30,80)"
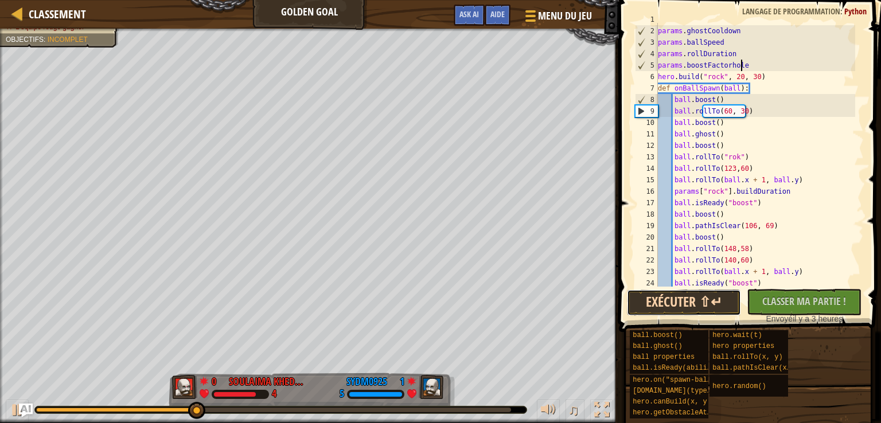
click at [666, 303] on button "Exécuter ⇧↵" at bounding box center [684, 303] width 115 height 26
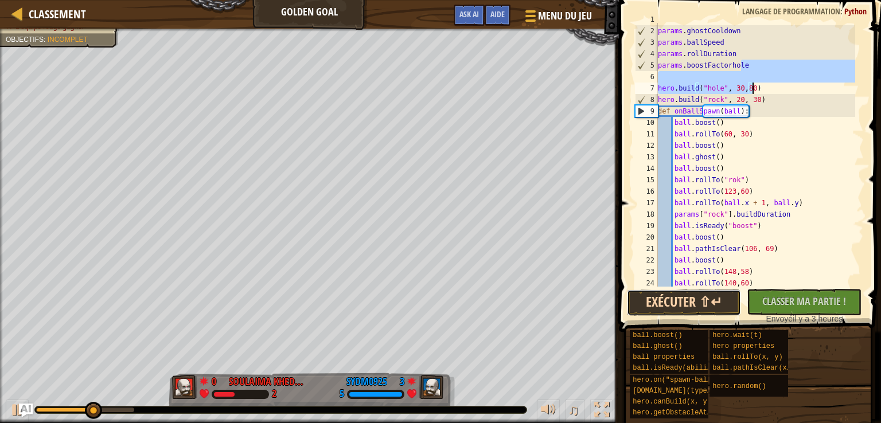
click at [667, 300] on button "Exécuter ⇧↵" at bounding box center [684, 303] width 115 height 26
type textarea "hero.build("hole", 30,80)"
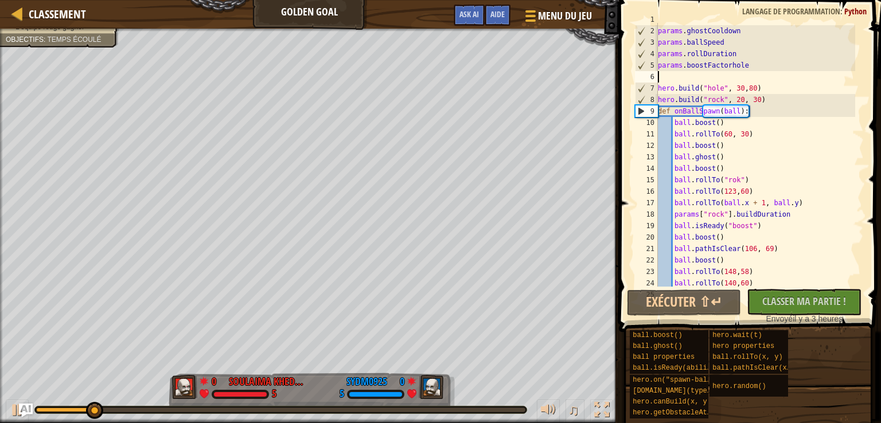
click at [675, 76] on div "params . ghostCooldown params . ballSpeed params . rollDuration params . boostF…" at bounding box center [755, 157] width 200 height 287
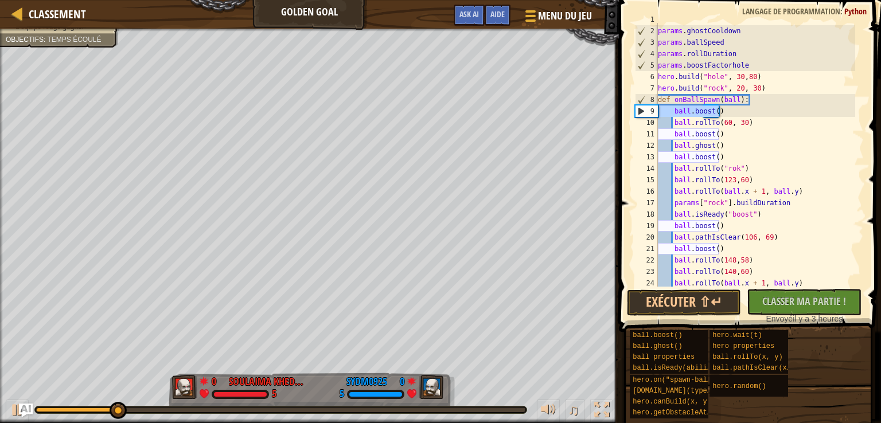
drag, startPoint x: 725, startPoint y: 112, endPoint x: 652, endPoint y: 108, distance: 72.9
click at [652, 108] on div "params.boostFactorhole 1 2 3 4 5 6 7 8 9 10 11 12 13 14 15 16 17 18 19 20 21 22…" at bounding box center [747, 155] width 231 height 264
type textarea "ball.boost()"
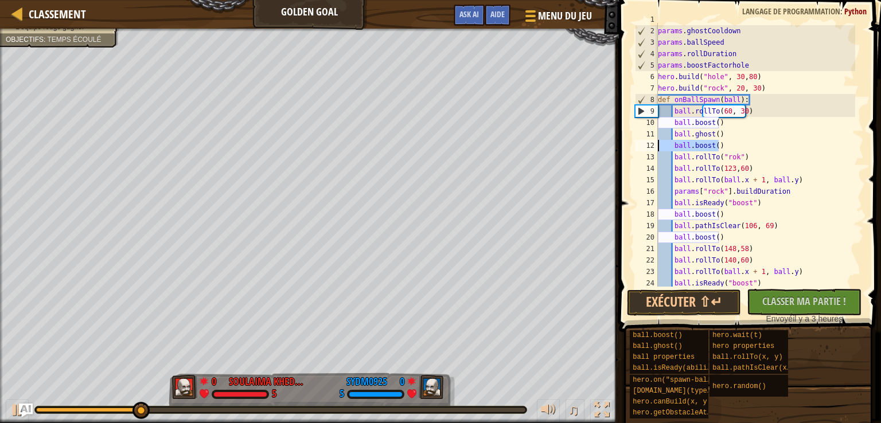
drag, startPoint x: 724, startPoint y: 144, endPoint x: 648, endPoint y: 145, distance: 75.7
click at [647, 145] on div "def onBallSpawn(ball): 1 2 3 4 5 6 7 8 9 10 11 12 13 14 15 16 17 18 19 20 21 22…" at bounding box center [747, 155] width 231 height 264
type textarea "ball.boost()"
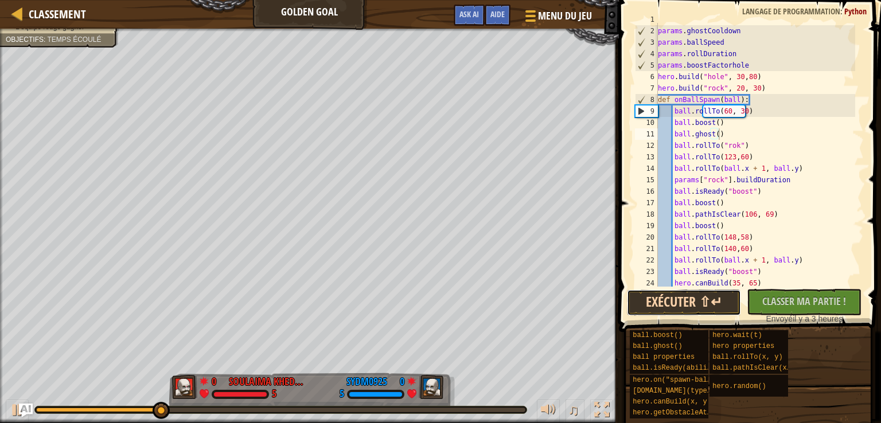
click at [682, 304] on button "Exécuter ⇧↵" at bounding box center [684, 303] width 115 height 26
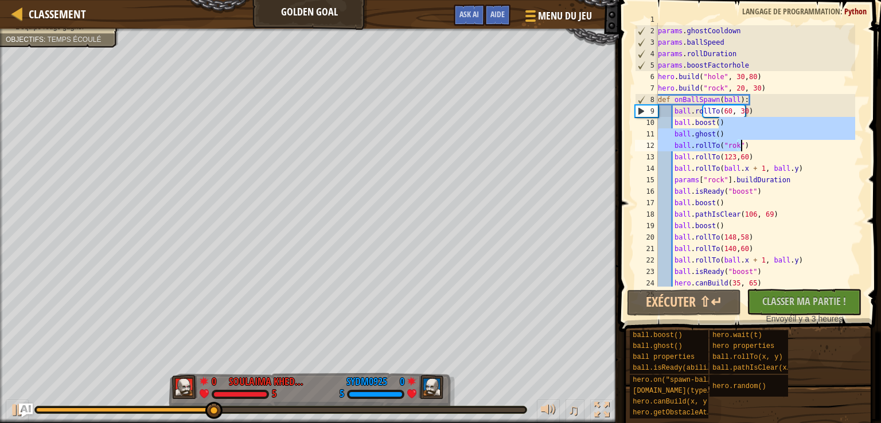
drag, startPoint x: 724, startPoint y: 124, endPoint x: 753, endPoint y: 143, distance: 34.8
click at [753, 143] on div "params . ghostCooldown params . ballSpeed params . rollDuration params . boostF…" at bounding box center [755, 157] width 200 height 287
type textarea "ball.boost()"
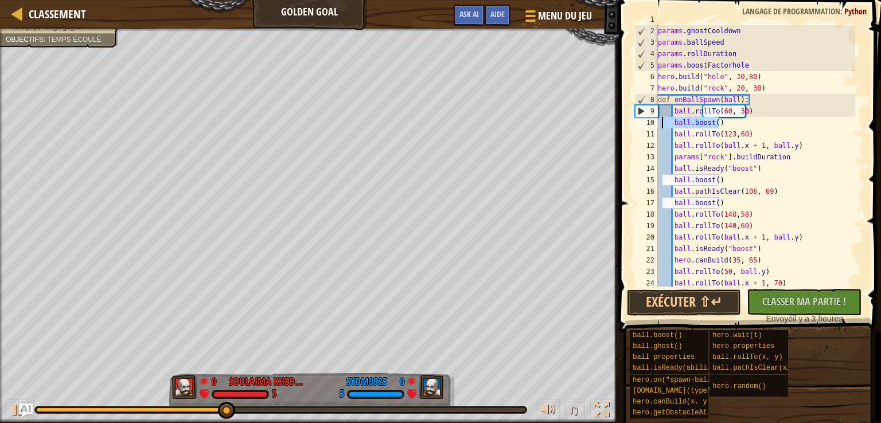
drag, startPoint x: 727, startPoint y: 118, endPoint x: 661, endPoint y: 119, distance: 66.5
click at [661, 119] on div "params . ghostCooldown params . ballSpeed params . rollDuration params . boostF…" at bounding box center [755, 157] width 200 height 287
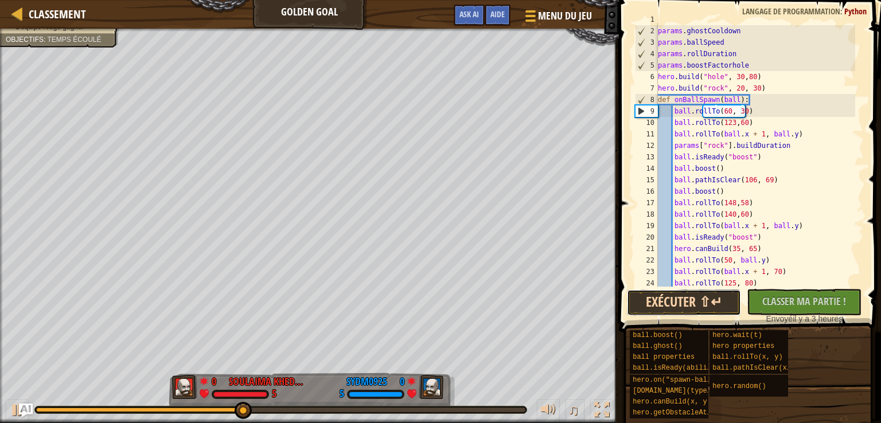
click at [683, 306] on button "Exécuter ⇧↵" at bounding box center [684, 303] width 115 height 26
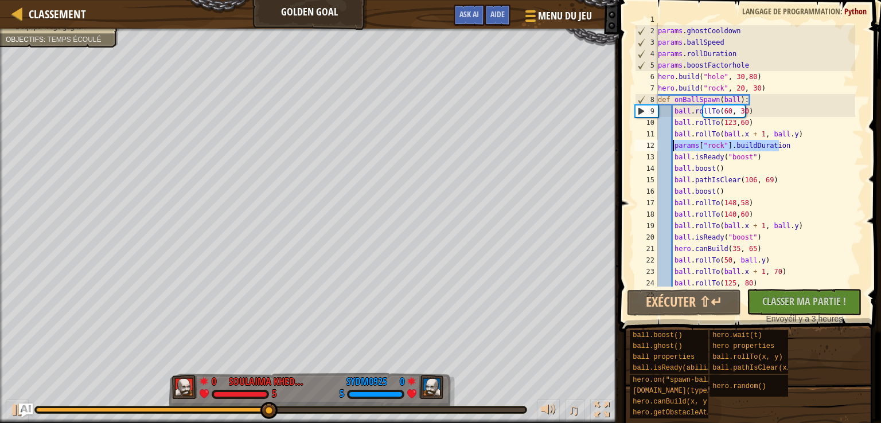
drag, startPoint x: 785, startPoint y: 145, endPoint x: 674, endPoint y: 145, distance: 110.7
click at [674, 145] on div "params . ghostCooldown params . ballSpeed params . rollDuration params . boostF…" at bounding box center [755, 157] width 200 height 287
type textarea "params["rock"].buildDuration"
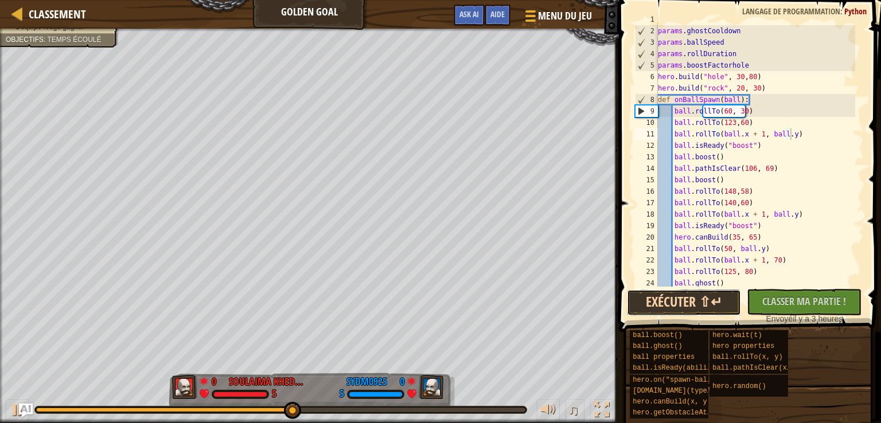
click at [704, 304] on button "Exécuter ⇧↵" at bounding box center [684, 303] width 115 height 26
drag, startPoint x: 726, startPoint y: 113, endPoint x: 717, endPoint y: 113, distance: 9.7
click at [717, 113] on div "params . ghostCooldown params . ballSpeed params . rollDuration params . boostF…" at bounding box center [755, 157] width 200 height 287
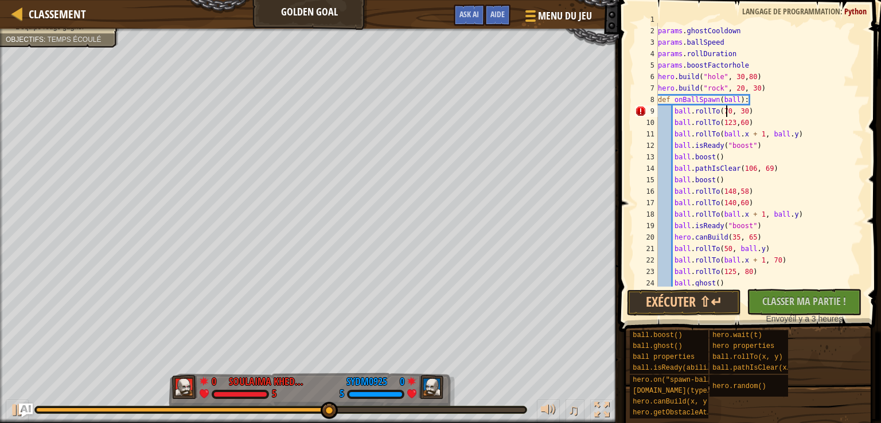
scroll to position [5, 6]
click at [711, 299] on button "Exécuter ⇧↵" at bounding box center [684, 303] width 115 height 26
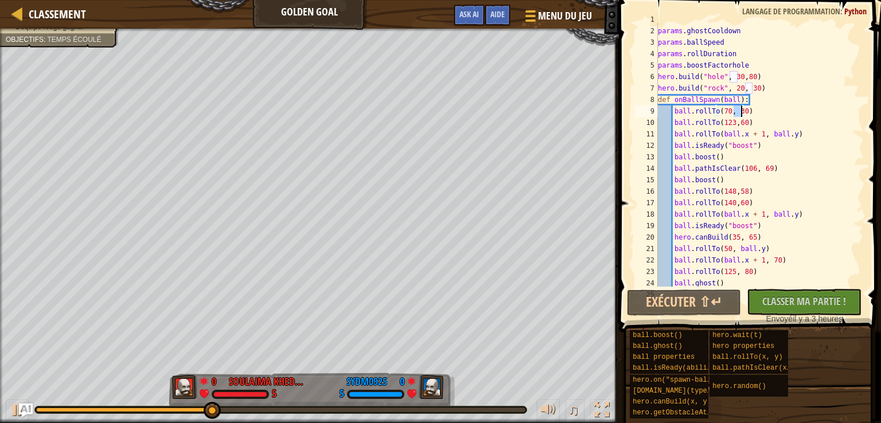
drag, startPoint x: 732, startPoint y: 113, endPoint x: 741, endPoint y: 110, distance: 9.8
click at [741, 110] on div "params . ghostCooldown params . ballSpeed params . rollDuration params . boostF…" at bounding box center [755, 157] width 200 height 287
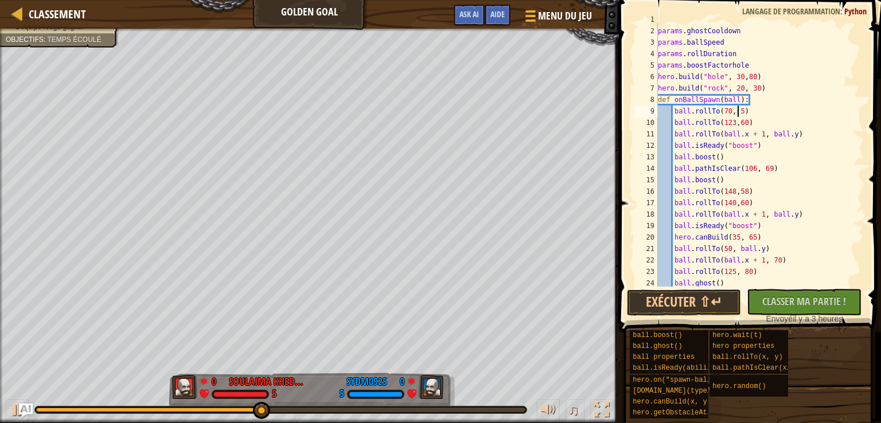
scroll to position [5, 6]
click at [667, 301] on button "Exécuter ⇧↵" at bounding box center [684, 303] width 115 height 26
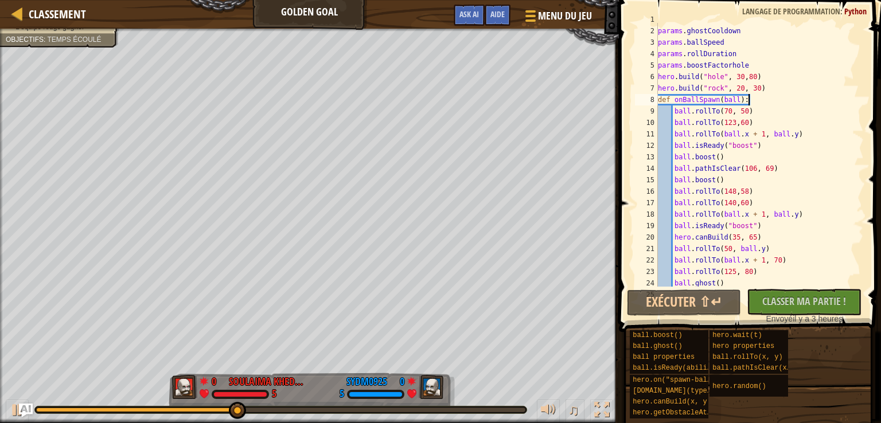
click at [749, 99] on div "params . ghostCooldown params . ballSpeed params . rollDuration params . boostF…" at bounding box center [755, 157] width 200 height 287
click at [752, 113] on div "params . ghostCooldown params . ballSpeed params . rollDuration params . boostF…" at bounding box center [755, 157] width 200 height 287
type textarea "ball.rollTo(70, 50)"
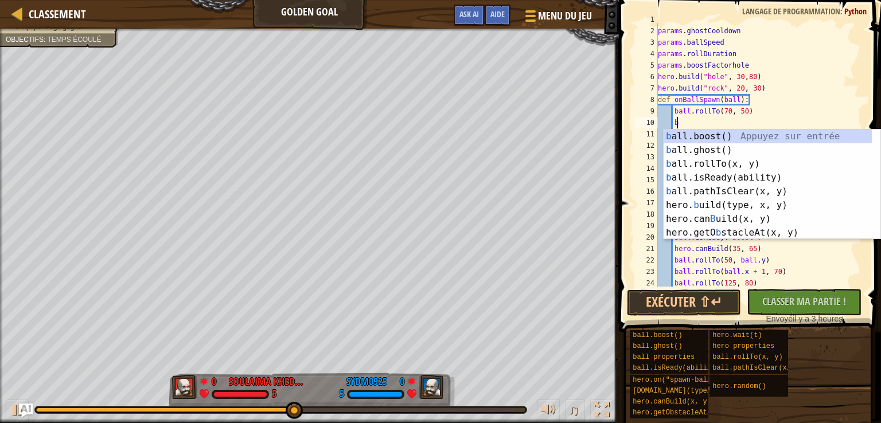
scroll to position [5, 1]
type textarea "ba"
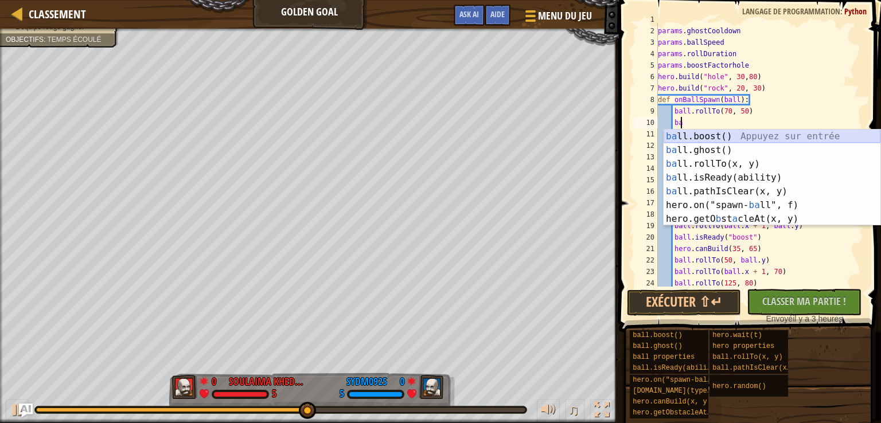
click at [755, 133] on div "ba ll.boost() Appuyez sur entrée ba ll.ghost() Appuyez sur entrée ba ll.rollTo(…" at bounding box center [771, 192] width 217 height 124
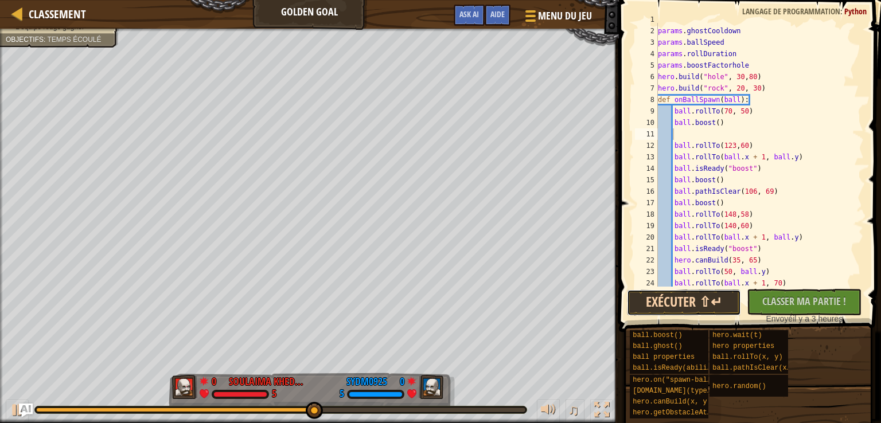
click at [705, 292] on button "Exécuter ⇧↵" at bounding box center [684, 303] width 115 height 26
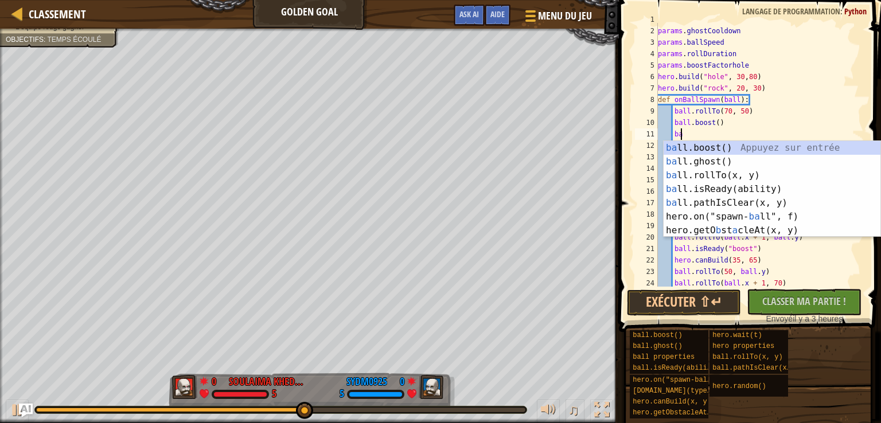
type textarea "ba"
click at [716, 166] on div "ba ll.boost() Appuyez sur entrée ba ll.ghost() Appuyez sur entrée ba ll.rollTo(…" at bounding box center [771, 203] width 217 height 124
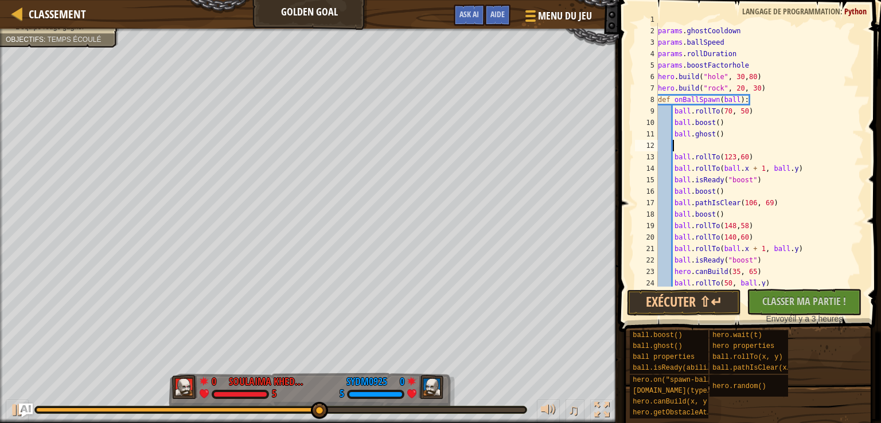
scroll to position [5, 0]
click at [703, 306] on button "Exécuter ⇧↵" at bounding box center [684, 303] width 115 height 26
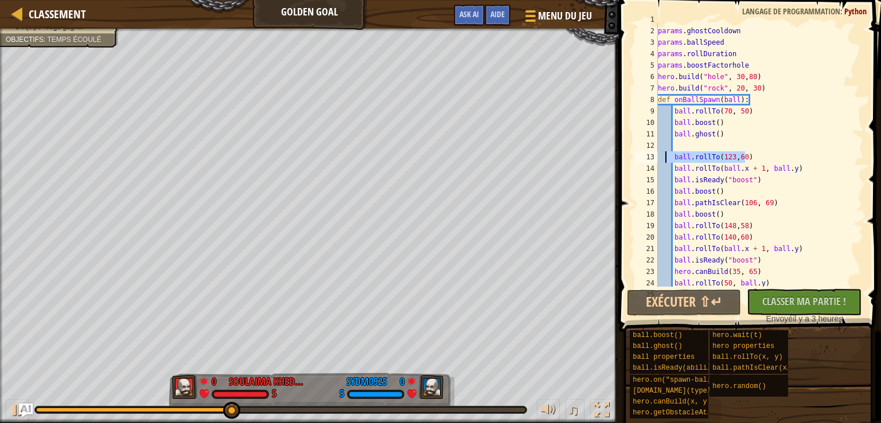
drag, startPoint x: 751, startPoint y: 155, endPoint x: 665, endPoint y: 156, distance: 85.4
click at [665, 156] on div "params . ghostCooldown params . ballSpeed params . rollDuration params . boostF…" at bounding box center [755, 157] width 200 height 287
type textarea "ball.rollTo(123,60)"
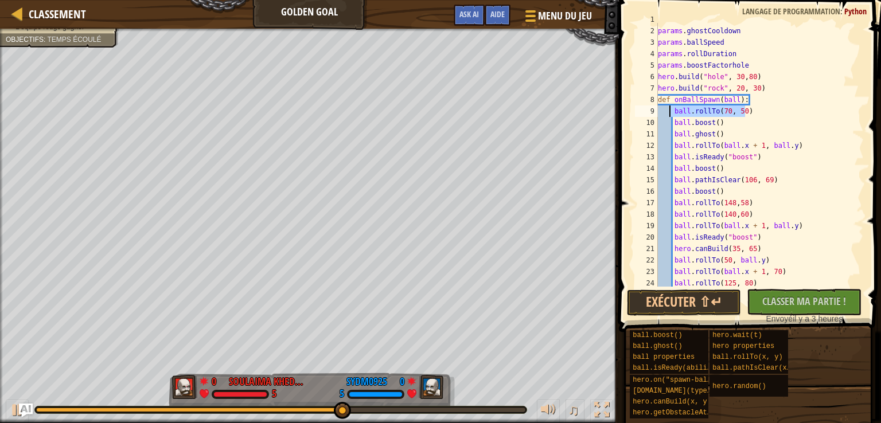
drag, startPoint x: 749, startPoint y: 112, endPoint x: 667, endPoint y: 113, distance: 81.4
click at [667, 113] on div "params . ghostCooldown params . ballSpeed params . rollDuration params . boostF…" at bounding box center [755, 157] width 200 height 287
type textarea "ball.rollTo(70, 50)"
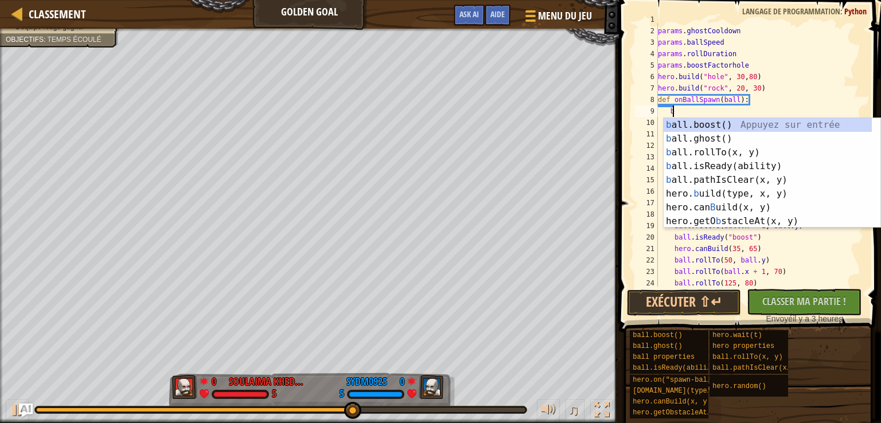
scroll to position [5, 1]
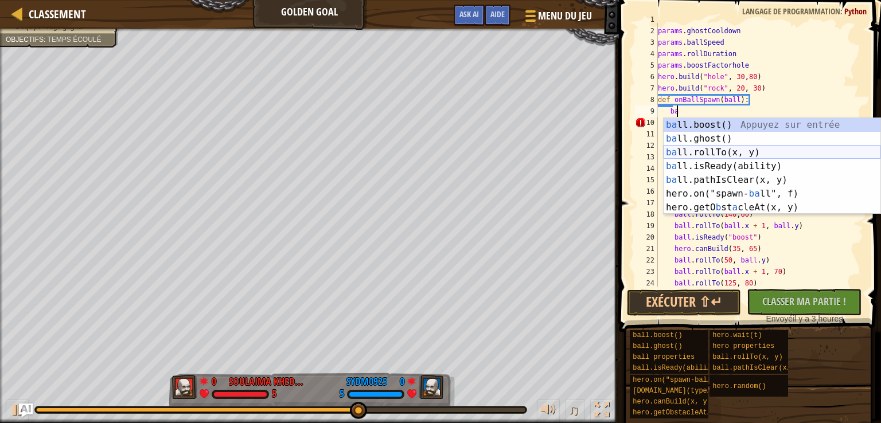
click at [722, 154] on div "ba ll.boost() Appuyez sur entrée ba ll.ghost() Appuyez sur entrée ba ll.rollTo(…" at bounding box center [771, 180] width 217 height 124
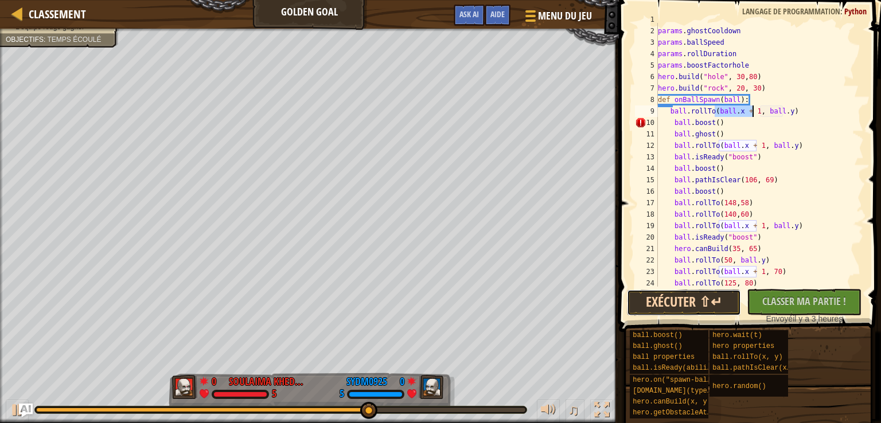
click at [698, 308] on button "Exécuter ⇧↵" at bounding box center [684, 303] width 115 height 26
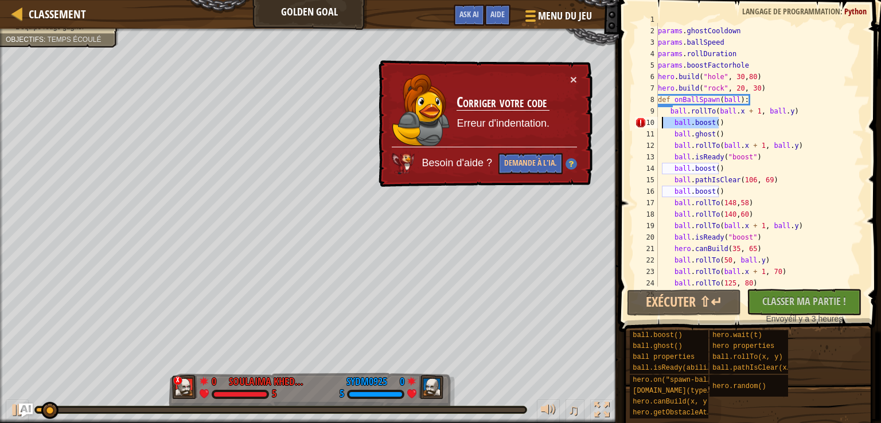
drag, startPoint x: 728, startPoint y: 127, endPoint x: 654, endPoint y: 127, distance: 74.0
click at [654, 127] on div "ball.rollTo(ball.x + 1, ball.y) 1 2 3 4 5 6 7 8 9 10 11 12 13 14 15 16 17 18 19…" at bounding box center [747, 155] width 231 height 264
type textarea "ball.boost()"
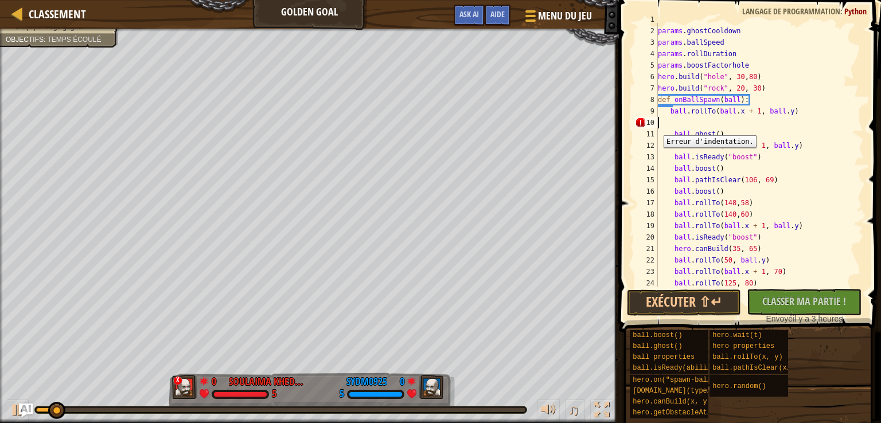
scroll to position [5, 0]
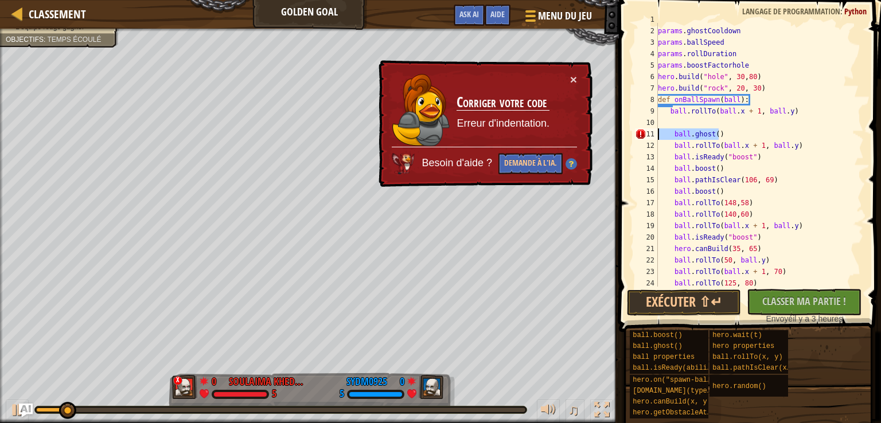
drag, startPoint x: 726, startPoint y: 135, endPoint x: 655, endPoint y: 132, distance: 71.7
click at [655, 132] on div "1 2 3 4 5 6 7 8 9 10 11 12 13 14 15 16 17 18 19 20 21 22 23 24 25 params . ghos…" at bounding box center [747, 155] width 231 height 264
click at [666, 115] on div "params . ghostCooldown params . ballSpeed params . rollDuration params . boostF…" at bounding box center [755, 157] width 200 height 287
click at [670, 115] on div "params . ghostCooldown params . ballSpeed params . rollDuration params . boostF…" at bounding box center [755, 157] width 200 height 287
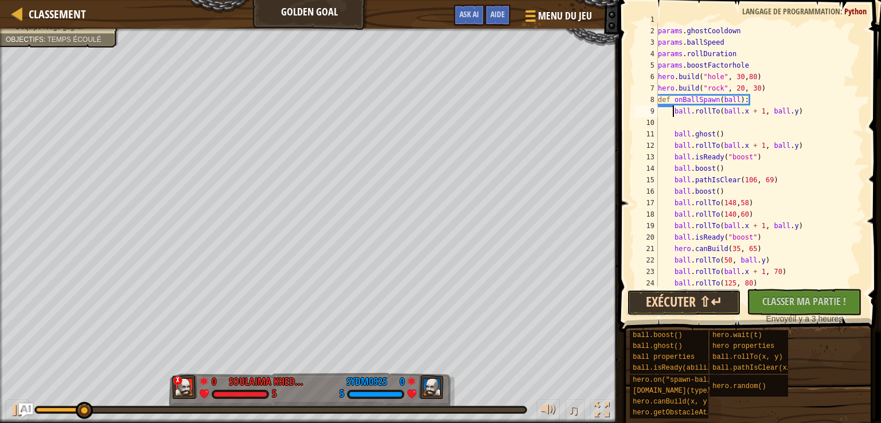
click at [687, 308] on button "Exécuter ⇧↵" at bounding box center [684, 303] width 115 height 26
click at [688, 128] on div "params . ghostCooldown params . ballSpeed params . rollDuration params . boostF…" at bounding box center [755, 157] width 200 height 287
type textarea "ball.ghost()"
click at [682, 124] on div "params . ghostCooldown params . ballSpeed params . rollDuration params . boostF…" at bounding box center [755, 157] width 200 height 287
type textarea "ball.rollTo(ball.x + 1, ball.y)"
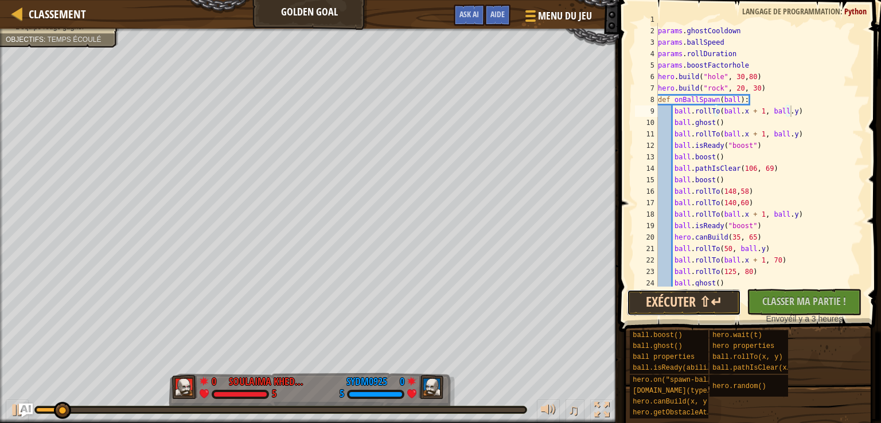
click at [681, 298] on button "Exécuter ⇧↵" at bounding box center [684, 303] width 115 height 26
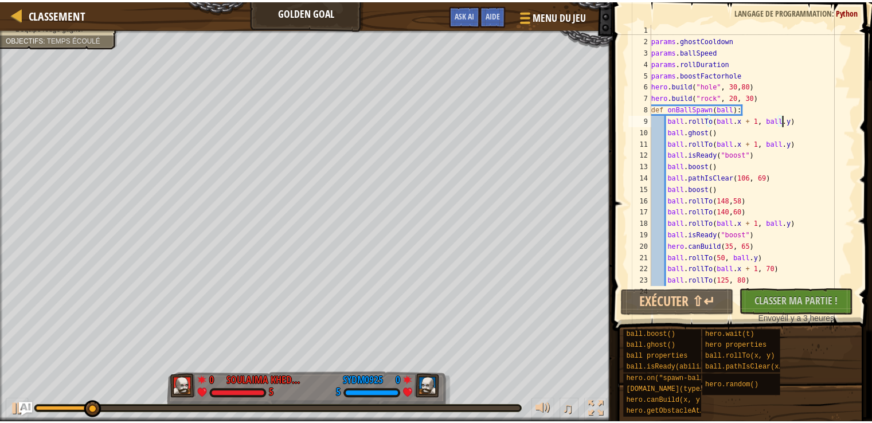
scroll to position [0, 0]
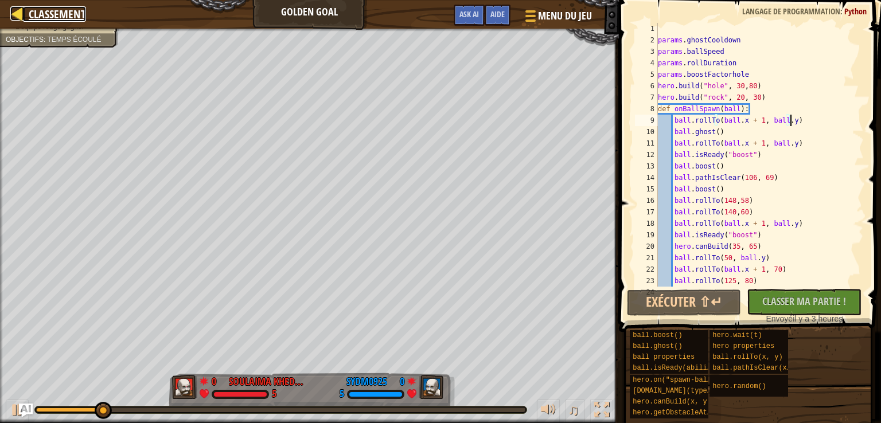
click at [22, 10] on div at bounding box center [17, 13] width 14 height 14
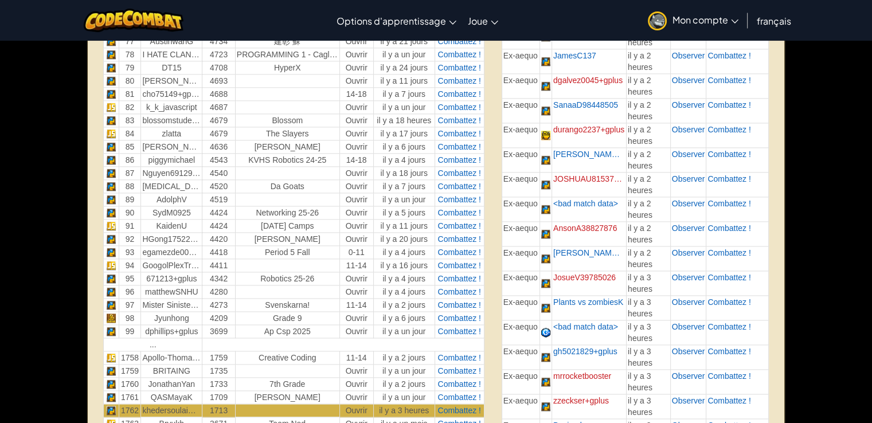
scroll to position [1491, 0]
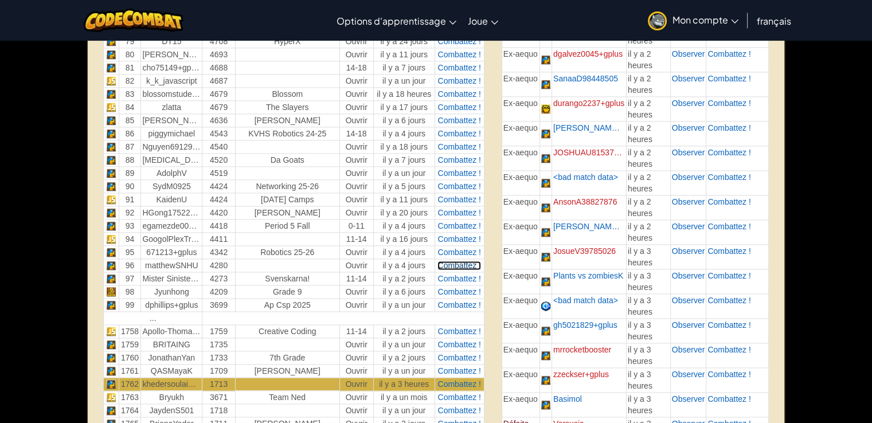
click at [462, 261] on span "Combattez !" at bounding box center [458, 265] width 43 height 9
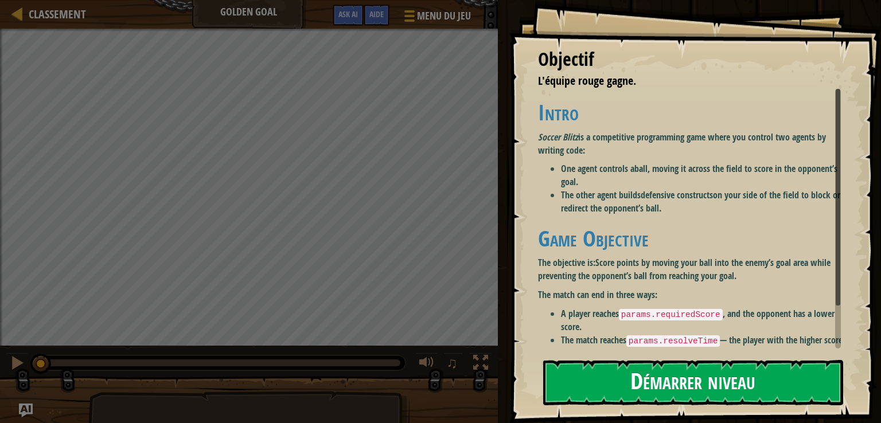
click at [720, 382] on button "Démarrer niveau" at bounding box center [693, 382] width 300 height 45
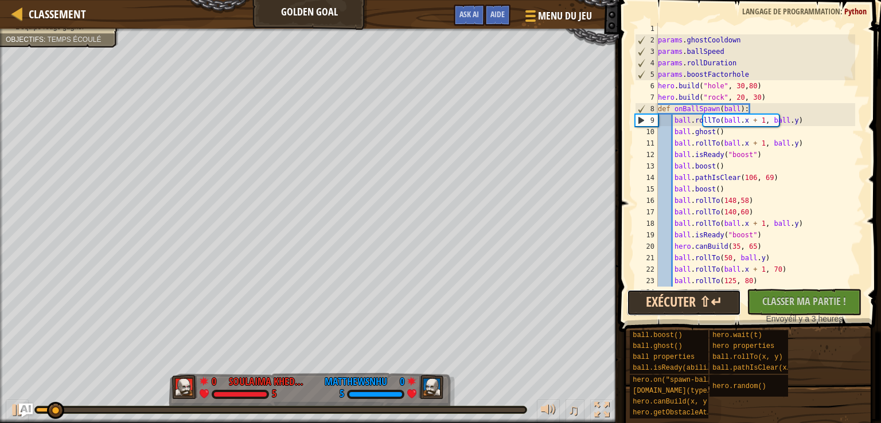
click at [689, 296] on button "Exécuter ⇧↵" at bounding box center [684, 303] width 115 height 26
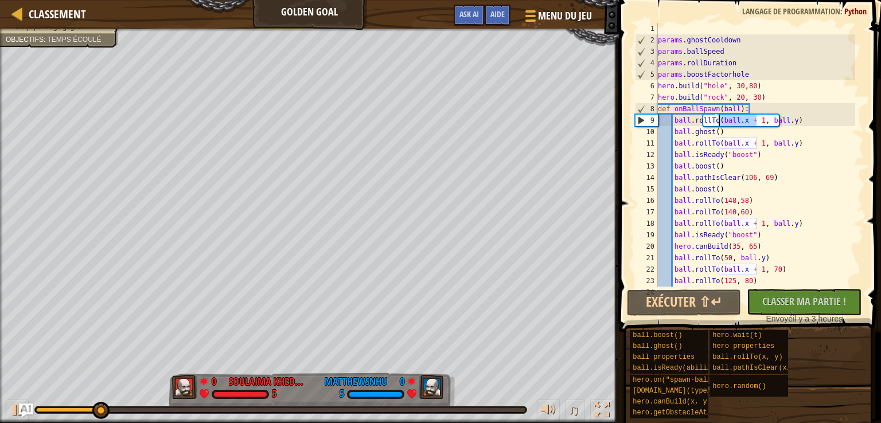
drag, startPoint x: 756, startPoint y: 121, endPoint x: 718, endPoint y: 120, distance: 38.4
click at [718, 120] on div "params . ghostCooldown params . ballSpeed params . rollDuration params . boostF…" at bounding box center [755, 166] width 200 height 287
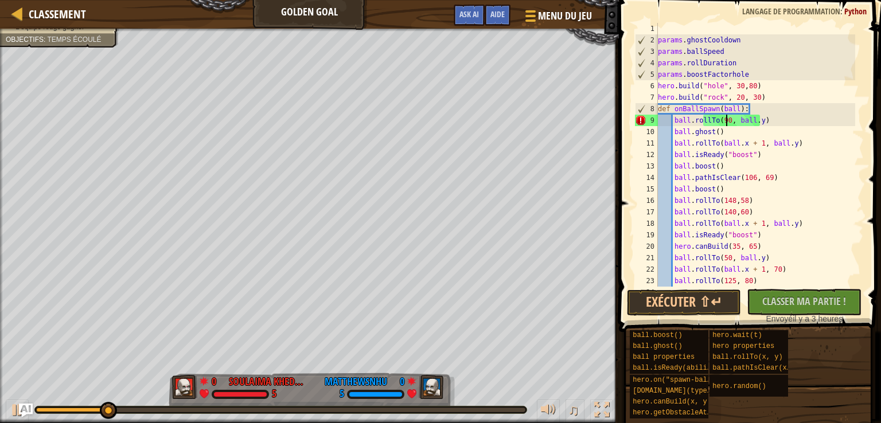
scroll to position [5, 6]
click at [679, 306] on button "Exécuter ⇧↵" at bounding box center [684, 303] width 115 height 26
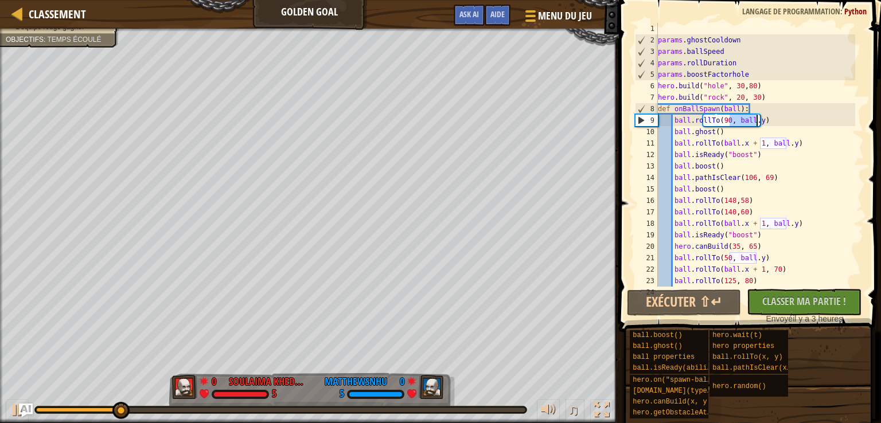
drag, startPoint x: 731, startPoint y: 121, endPoint x: 757, endPoint y: 122, distance: 25.8
click at [757, 122] on div "params . ghostCooldown params . ballSpeed params . rollDuration params . boostF…" at bounding box center [755, 166] width 200 height 287
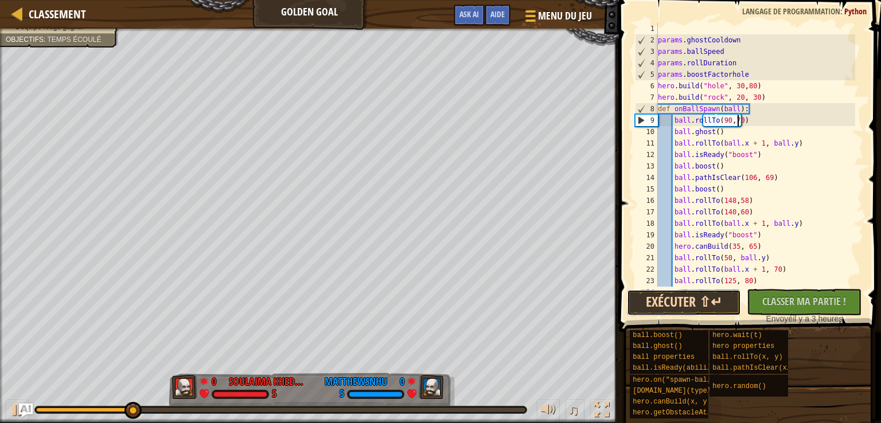
click at [687, 304] on button "Exécuter ⇧↵" at bounding box center [684, 303] width 115 height 26
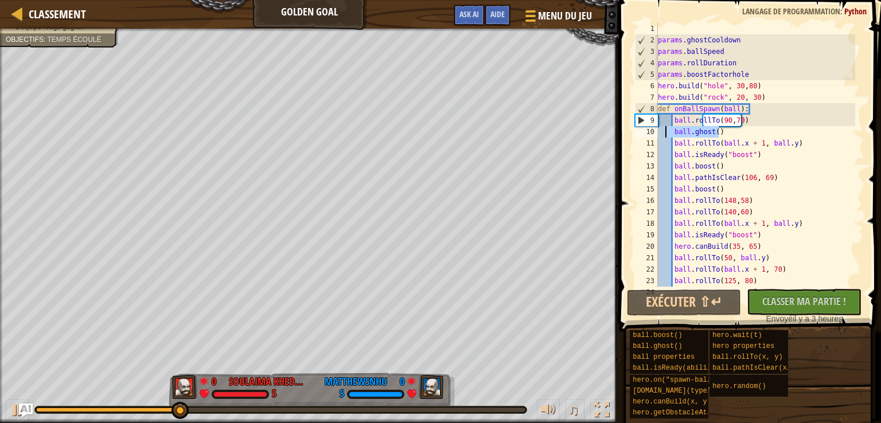
drag, startPoint x: 721, startPoint y: 135, endPoint x: 664, endPoint y: 131, distance: 56.9
click at [664, 131] on div "params . ghostCooldown params . ballSpeed params . rollDuration params . boostF…" at bounding box center [755, 166] width 200 height 287
type textarea "ball.ghost()"
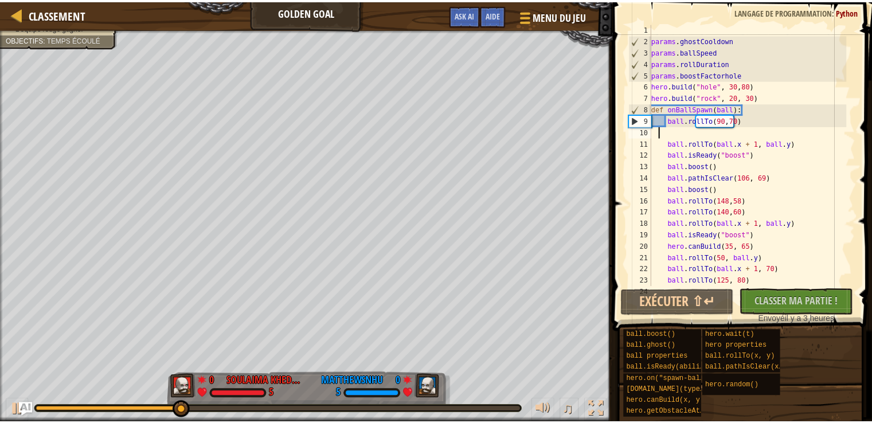
scroll to position [5, 0]
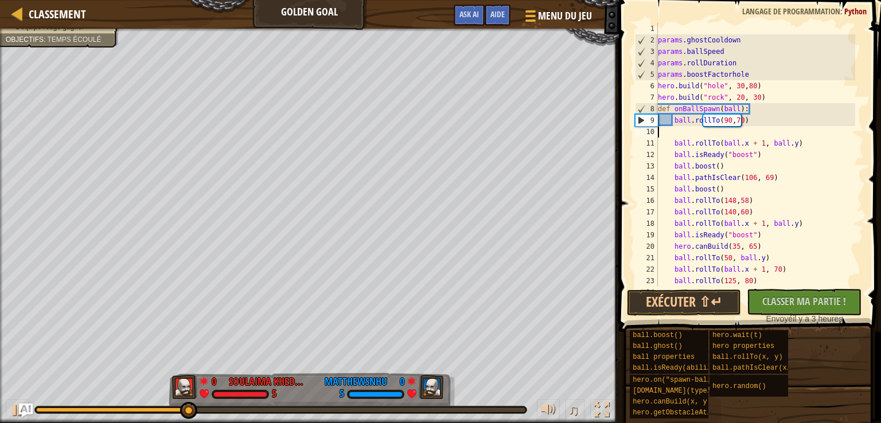
type textarea "ball.rollTo(90,70)"
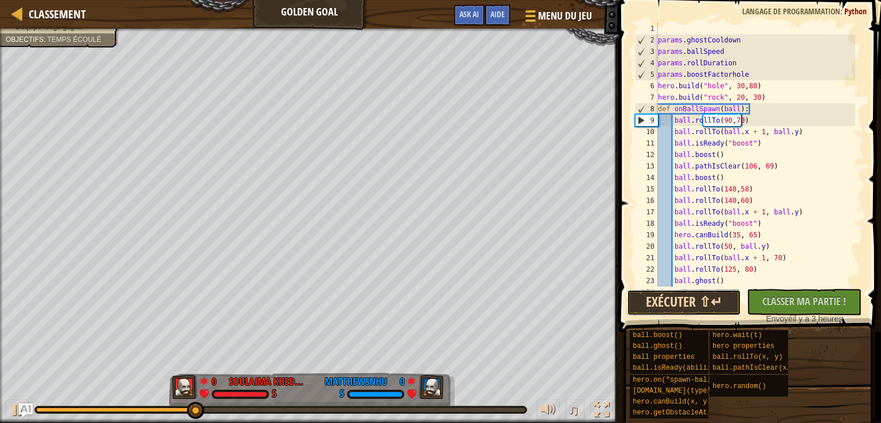
click at [693, 308] on button "Exécuter ⇧↵" at bounding box center [684, 303] width 115 height 26
click at [247, 407] on div at bounding box center [280, 410] width 491 height 7
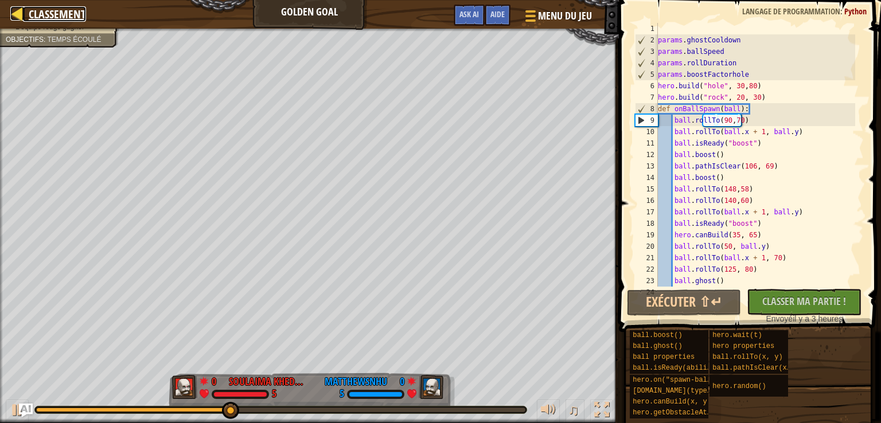
click at [17, 10] on div at bounding box center [17, 13] width 14 height 14
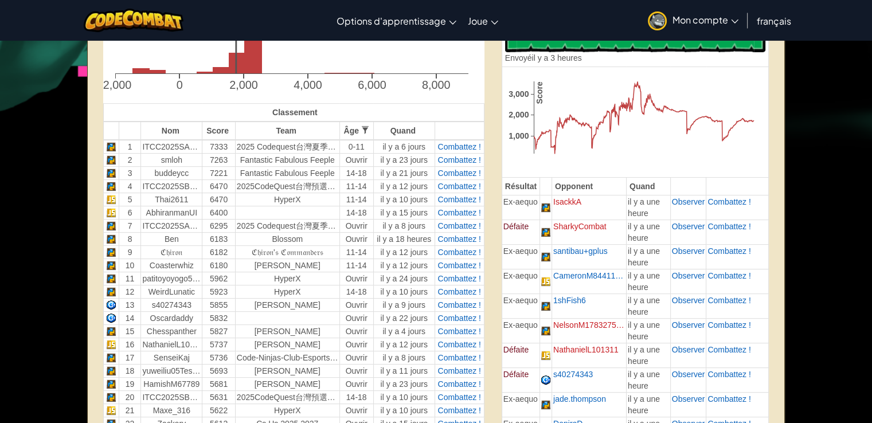
scroll to position [352, 0]
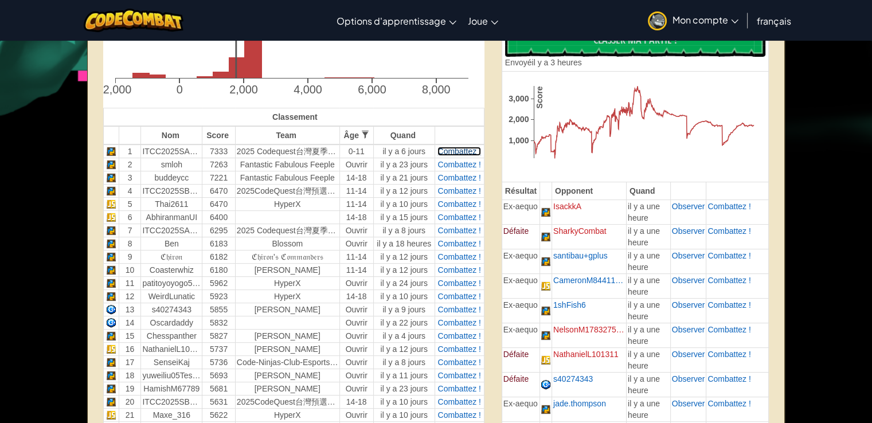
click at [447, 154] on span "Combattez !" at bounding box center [458, 151] width 43 height 9
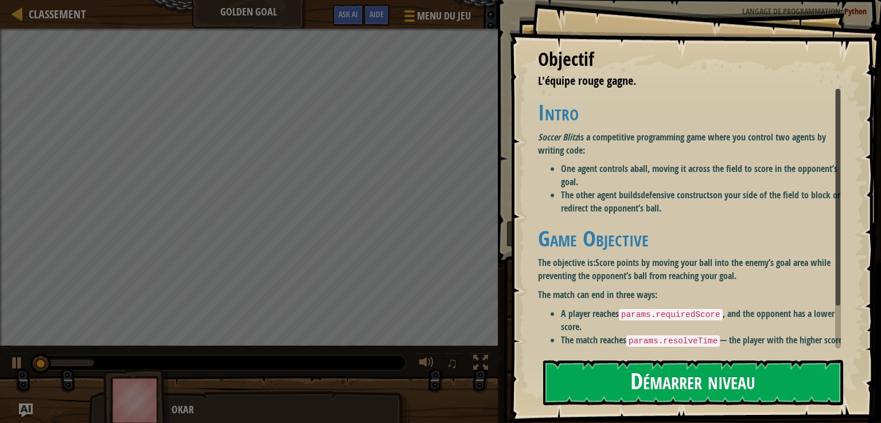
click at [711, 393] on button "Démarrer niveau" at bounding box center [693, 382] width 300 height 45
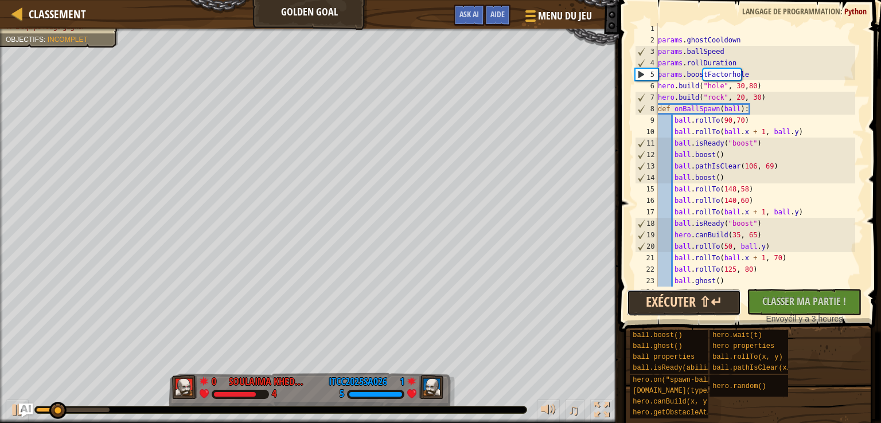
click at [693, 306] on button "Exécuter ⇧↵" at bounding box center [684, 303] width 115 height 26
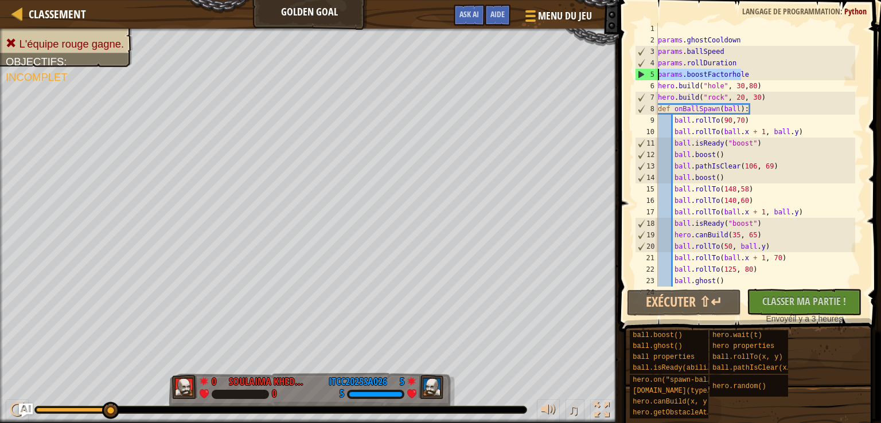
drag, startPoint x: 743, startPoint y: 74, endPoint x: 622, endPoint y: 77, distance: 121.0
click at [616, 76] on div "1 2 3 4 5 6 7 8 9 10 11 12 13 14 15 16 17 18 19 20 21 22 23 24 params . ghostCo…" at bounding box center [747, 189] width 265 height 366
type textarea "params.boostFactorhole"
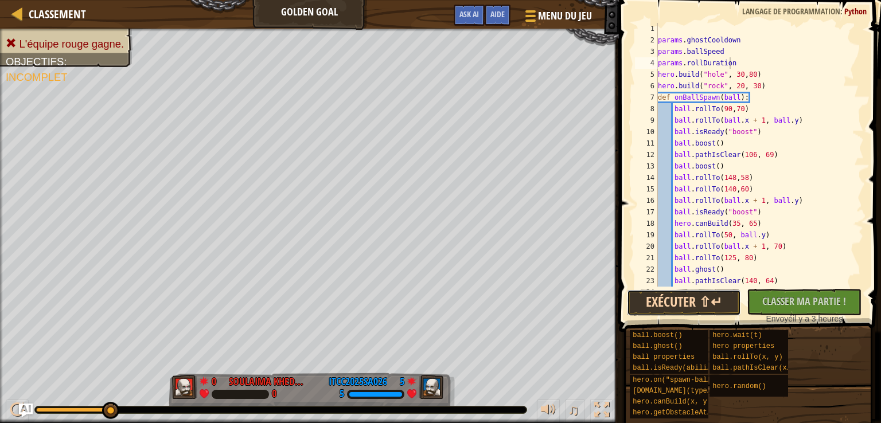
click at [680, 292] on button "Exécuter ⇧↵" at bounding box center [684, 303] width 115 height 26
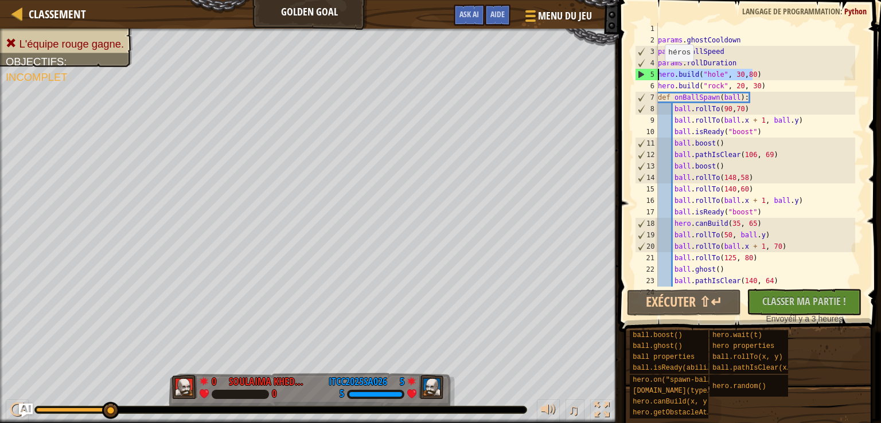
drag, startPoint x: 760, startPoint y: 71, endPoint x: 650, endPoint y: 73, distance: 110.1
click at [650, 73] on div "params.rollDuration 1 2 3 4 5 6 7 8 9 10 11 12 13 14 15 16 17 18 19 20 21 22 23…" at bounding box center [747, 155] width 231 height 264
click at [790, 80] on div "params . ghostCooldown params . ballSpeed params . rollDuration hero . build ( …" at bounding box center [755, 166] width 200 height 287
type textarea "[DOMAIN_NAME]("rock", 20, 30)"
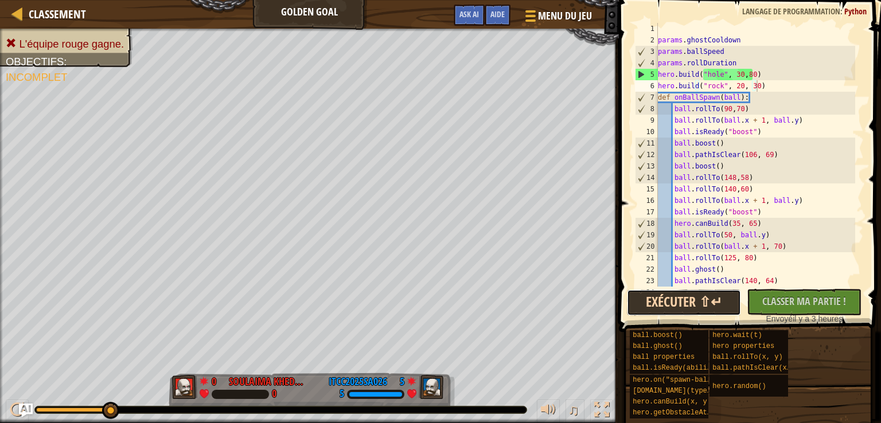
click at [674, 303] on button "Exécuter ⇧↵" at bounding box center [684, 303] width 115 height 26
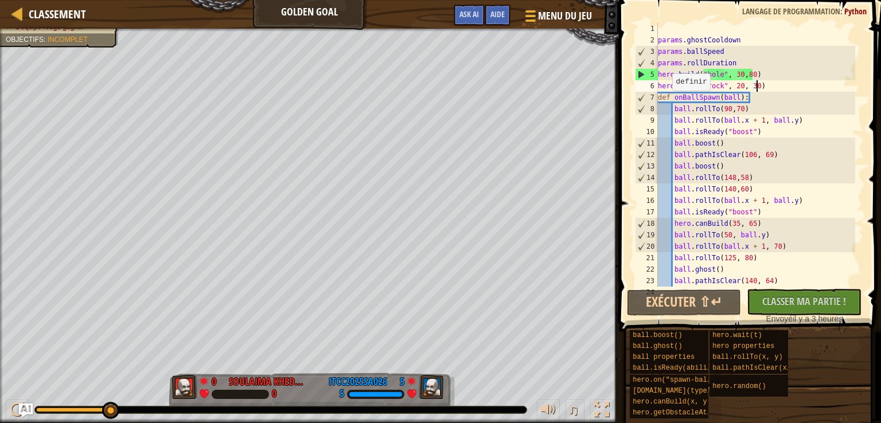
click at [9, 41] on span "Objectifs" at bounding box center [25, 40] width 38 height 8
click at [16, 2] on div "Classement Golden Goal Menu du jeu Terminé Aide Ask AI" at bounding box center [309, 14] width 619 height 29
click at [18, 10] on div at bounding box center [17, 13] width 14 height 14
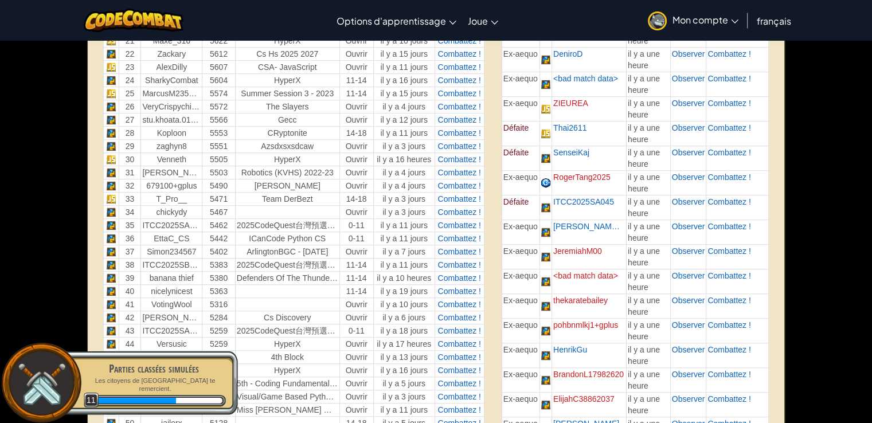
scroll to position [734, 0]
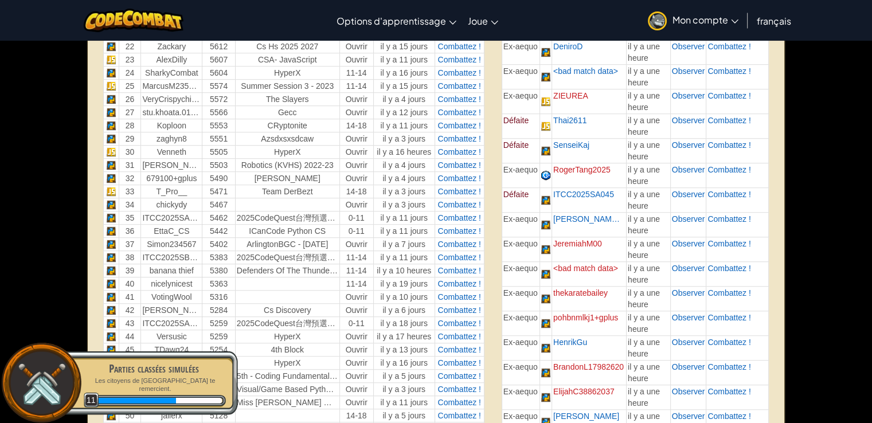
click at [82, 378] on p "Les citoyens de Ladderville te remercient." at bounding box center [153, 385] width 144 height 17
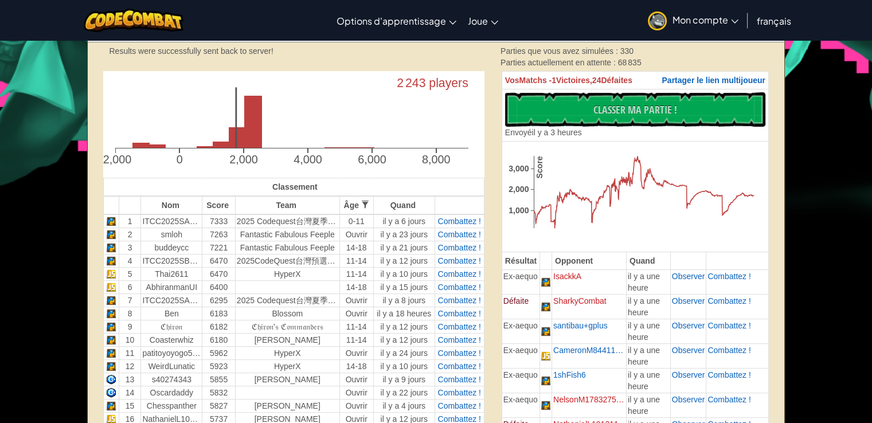
scroll to position [291, 0]
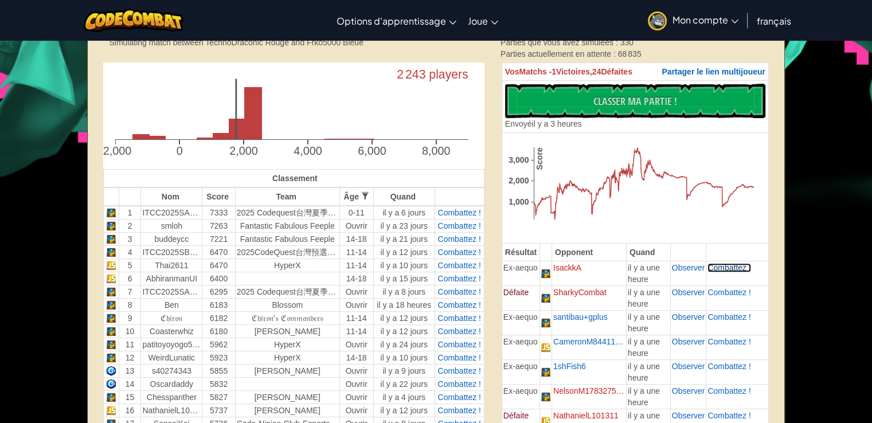
click at [716, 265] on span "Combattez !" at bounding box center [729, 267] width 43 height 9
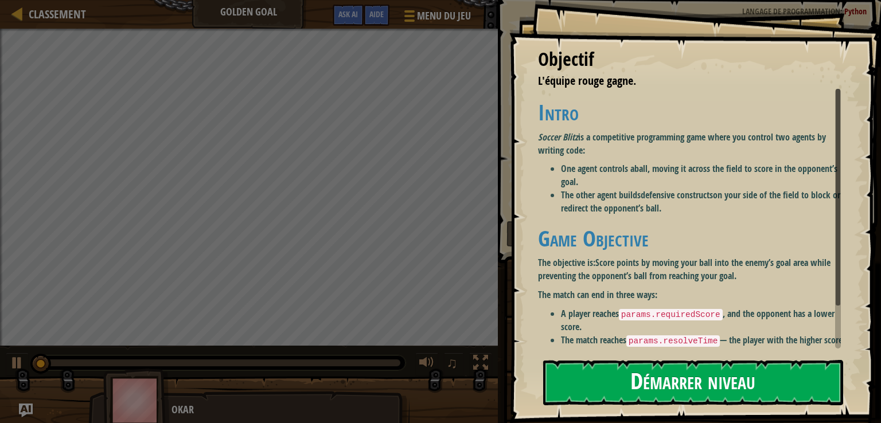
click at [716, 374] on button "Démarrer niveau" at bounding box center [693, 382] width 300 height 45
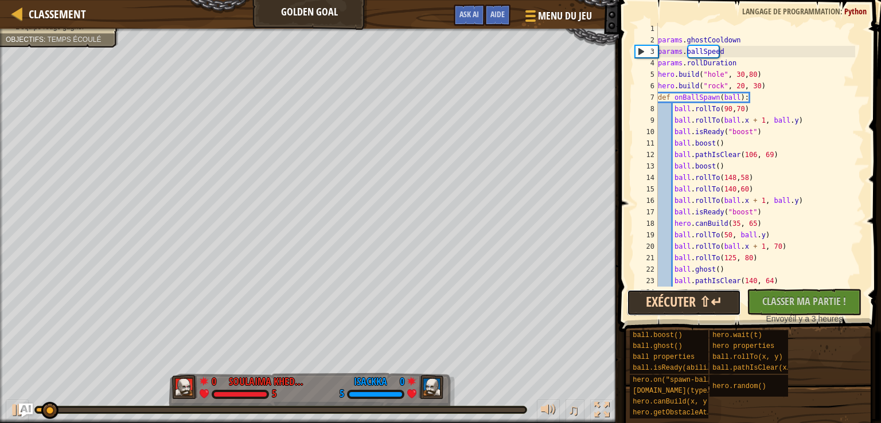
click at [670, 310] on button "Exécuter ⇧↵" at bounding box center [684, 303] width 115 height 26
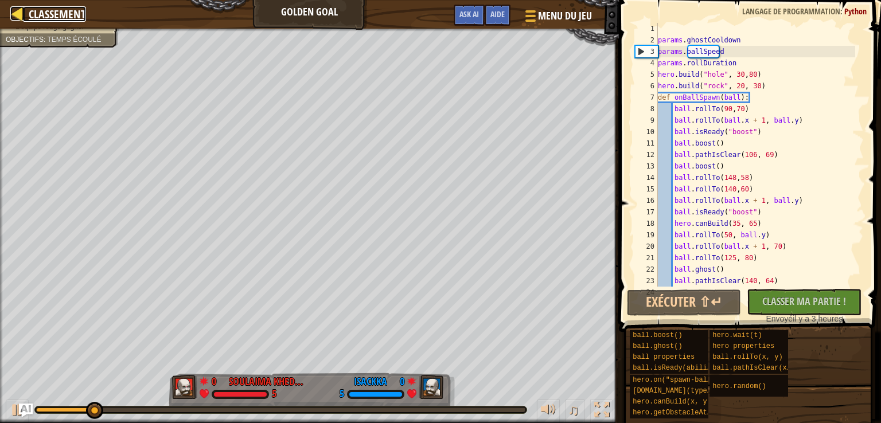
click at [16, 17] on div at bounding box center [17, 13] width 14 height 14
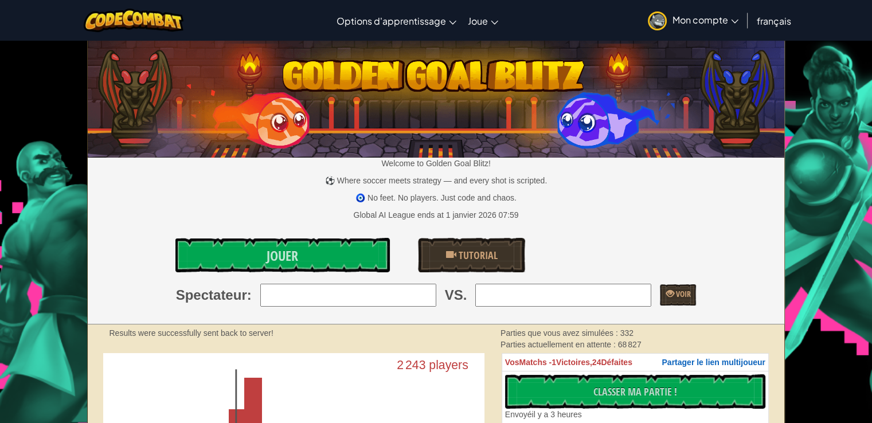
click at [654, 19] on img at bounding box center [657, 20] width 19 height 19
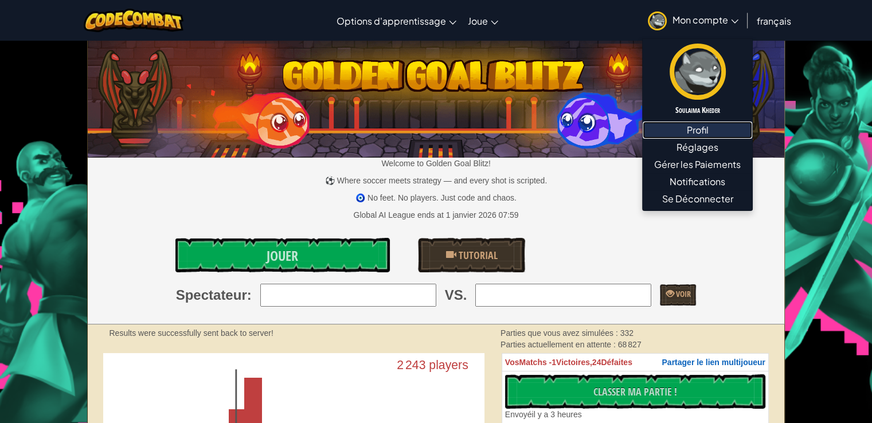
click at [692, 131] on link "Profil" at bounding box center [698, 130] width 110 height 17
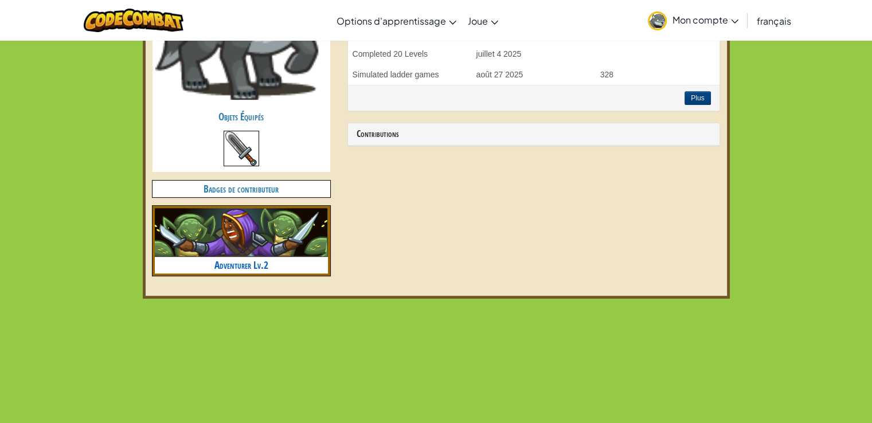
scroll to position [482, 0]
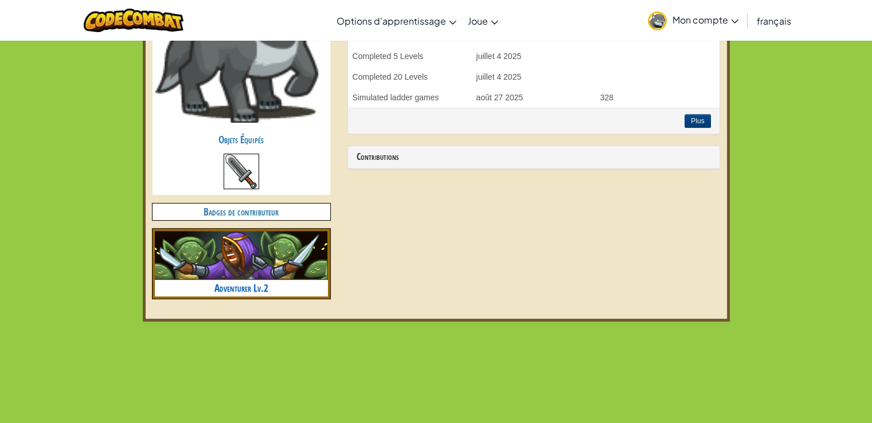
drag, startPoint x: 220, startPoint y: 292, endPoint x: 343, endPoint y: 347, distance: 135.0
click at [233, 285] on link "Adventurer Lv.2" at bounding box center [241, 288] width 54 height 14
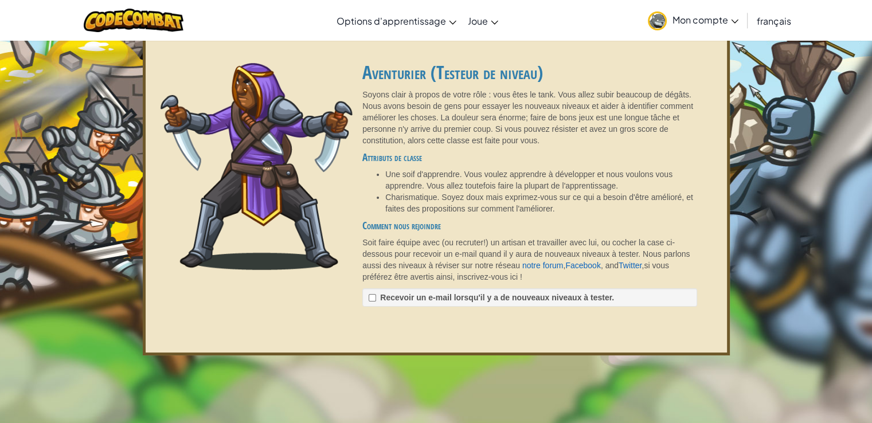
click at [376, 302] on label "Recevoir un e-mail lorsqu'il y a de nouveaux niveaux à tester. ✓ Sauvegardé" at bounding box center [529, 297] width 334 height 18
click at [376, 302] on input "Recevoir un e-mail lorsqu'il y a de nouveaux niveaux à tester. ✓ Sauvegardé" at bounding box center [372, 297] width 7 height 7
click at [665, 299] on span "Sauvegardé" at bounding box center [670, 297] width 45 height 9
click at [376, 299] on input "Recevoir un e-mail lorsqu'il y a de nouveaux niveaux à tester. ✓ Sauvegardé" at bounding box center [372, 297] width 7 height 7
checkbox input "false"
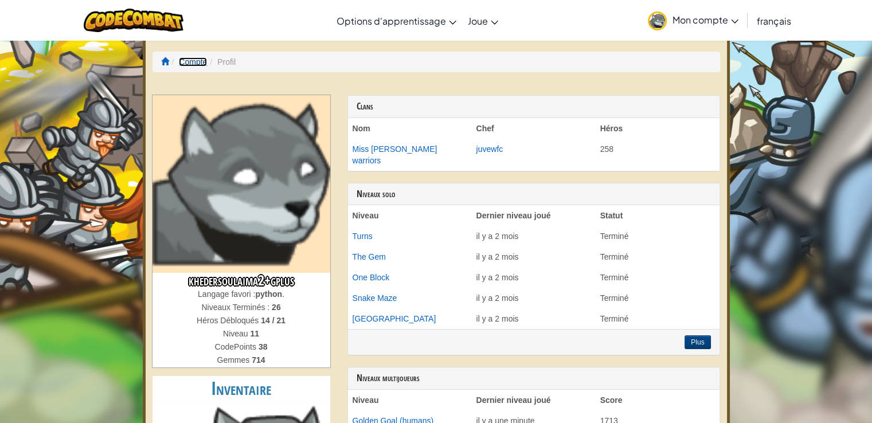
click at [196, 61] on link "Compte" at bounding box center [193, 61] width 28 height 9
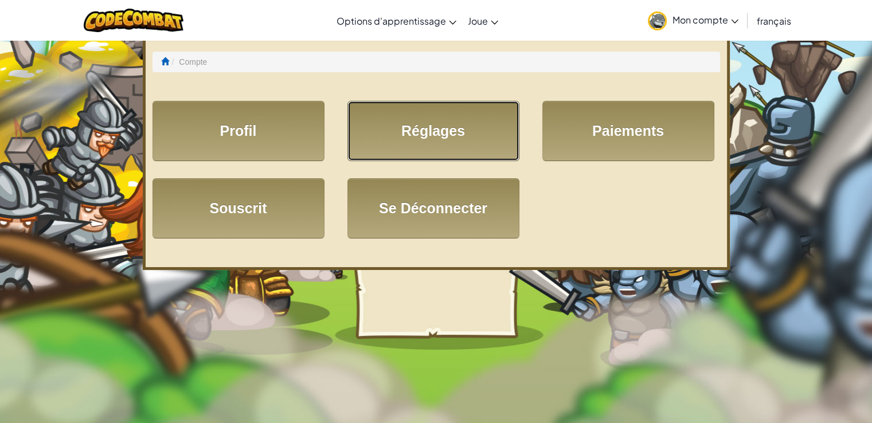
click at [443, 128] on link "Réglages" at bounding box center [433, 131] width 172 height 60
click at [434, 136] on link "Réglages" at bounding box center [433, 131] width 172 height 60
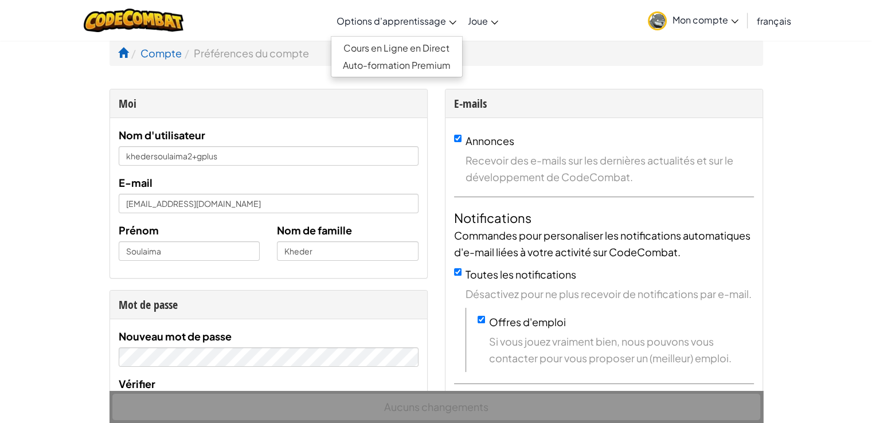
click at [417, 18] on span "Options d'apprentissage" at bounding box center [392, 21] width 110 height 12
click at [420, 48] on link "Cours en Ligne en Direct" at bounding box center [396, 48] width 131 height 17
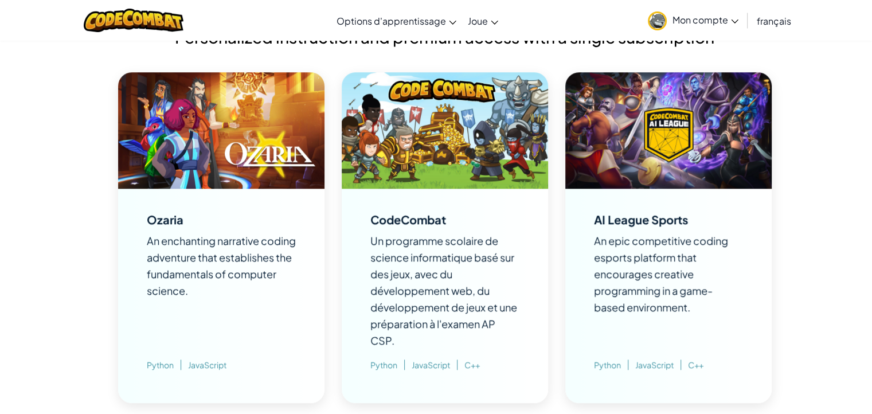
scroll to position [780, 0]
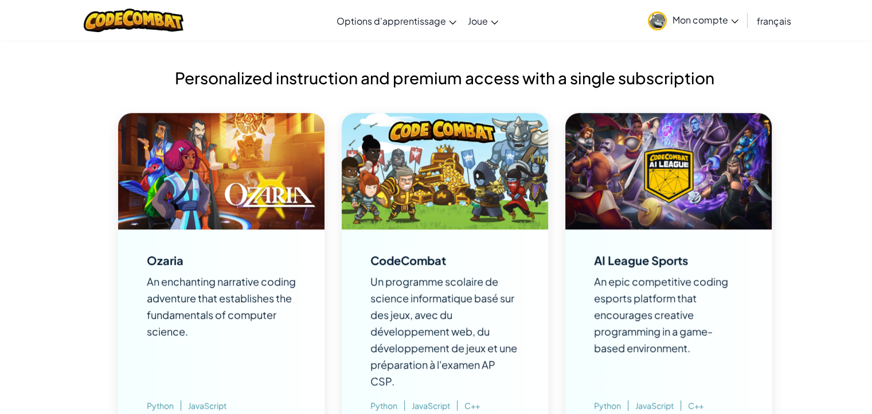
click at [468, 186] on img at bounding box center [445, 171] width 206 height 116
click at [415, 260] on div "CodeCombat" at bounding box center [408, 260] width 76 height 11
click at [685, 259] on div "AI League Sports" at bounding box center [641, 260] width 94 height 11
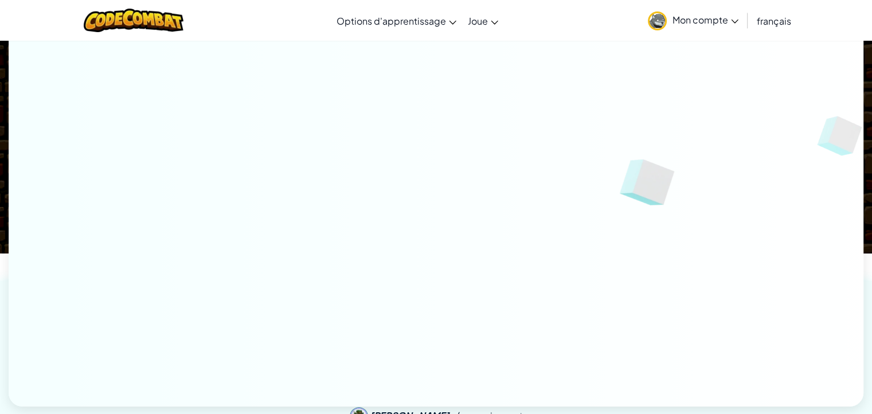
scroll to position [0, 0]
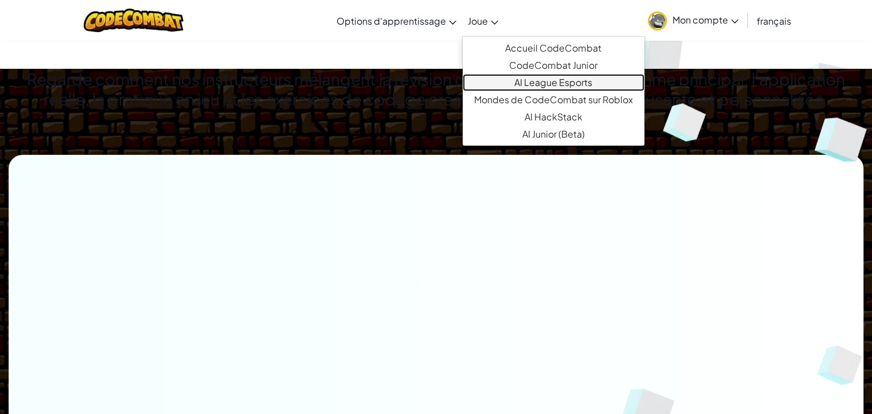
click at [525, 75] on link "AI League Esports" at bounding box center [554, 82] width 182 height 17
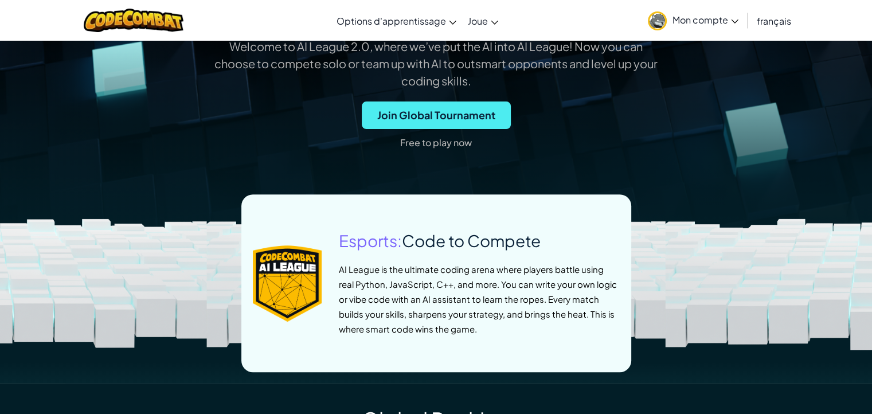
scroll to position [367, 0]
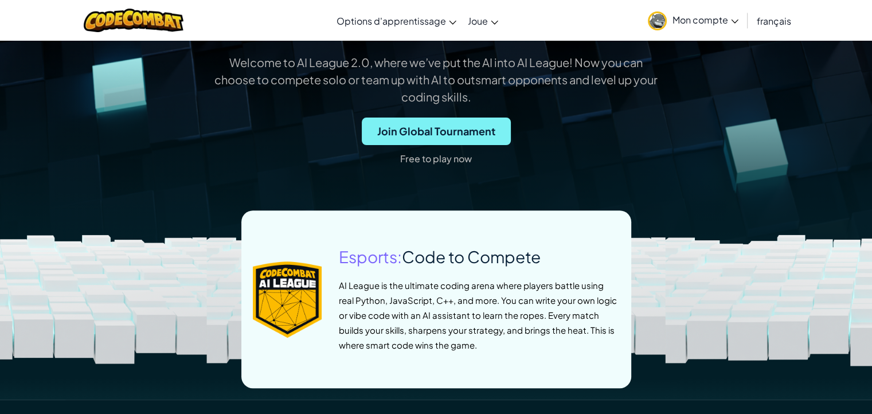
click at [456, 130] on span "Join Global Tournament" at bounding box center [436, 132] width 149 height 28
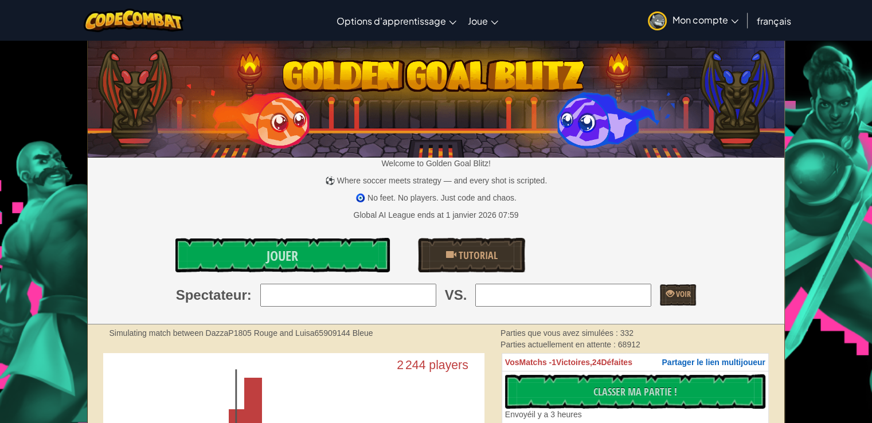
click at [699, 19] on span "Mon compte" at bounding box center [706, 20] width 66 height 12
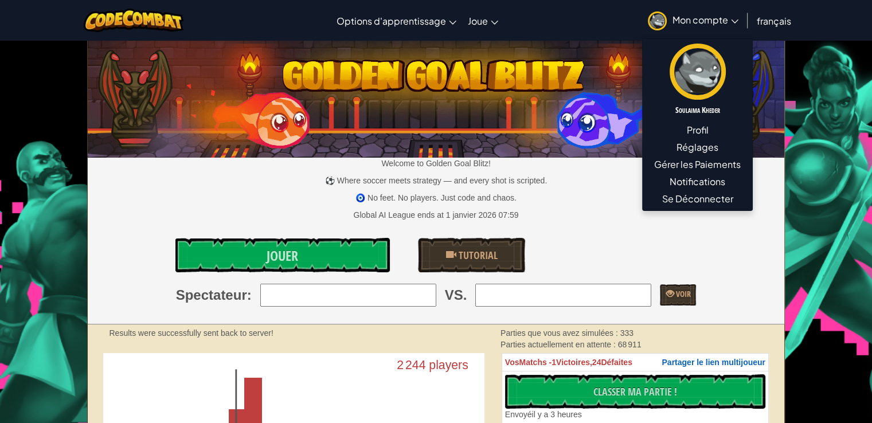
click at [653, 15] on img at bounding box center [657, 20] width 19 height 19
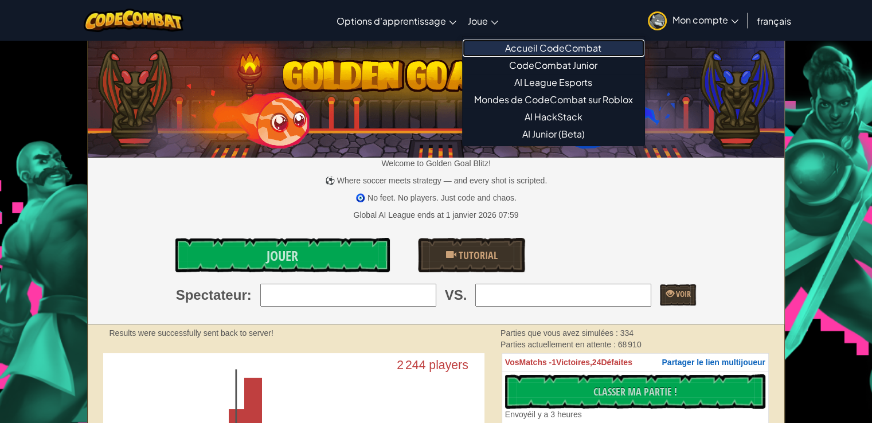
click at [519, 44] on link "Accueil CodeCombat" at bounding box center [554, 48] width 182 height 17
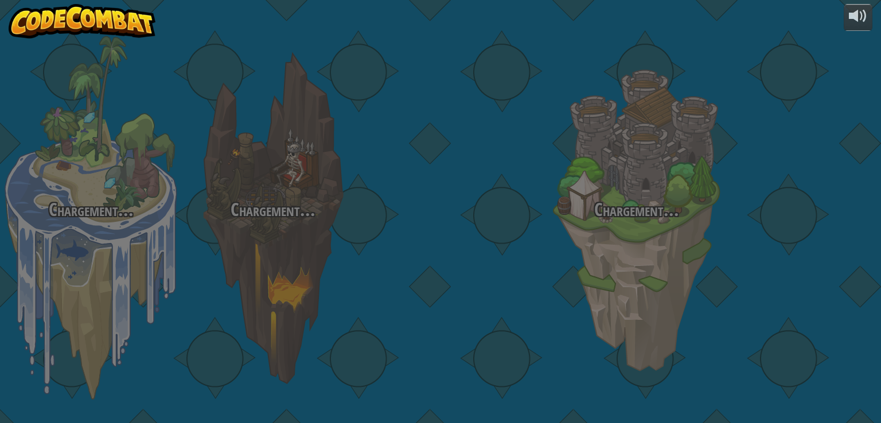
select select "fr"
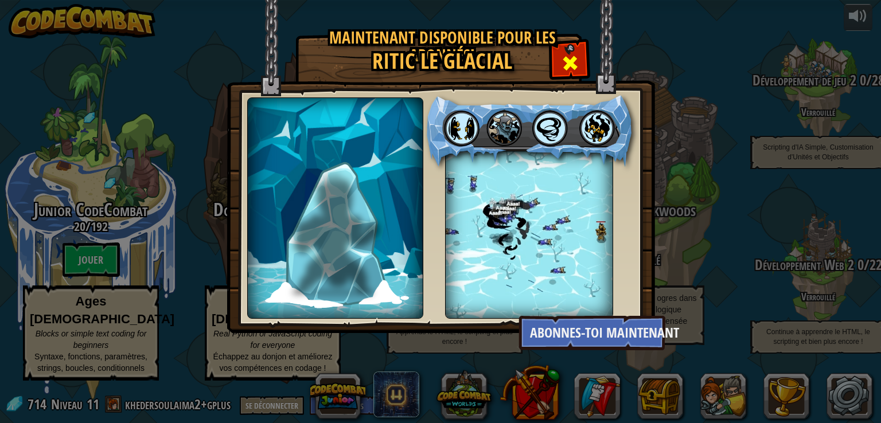
click at [572, 65] on span at bounding box center [570, 63] width 18 height 18
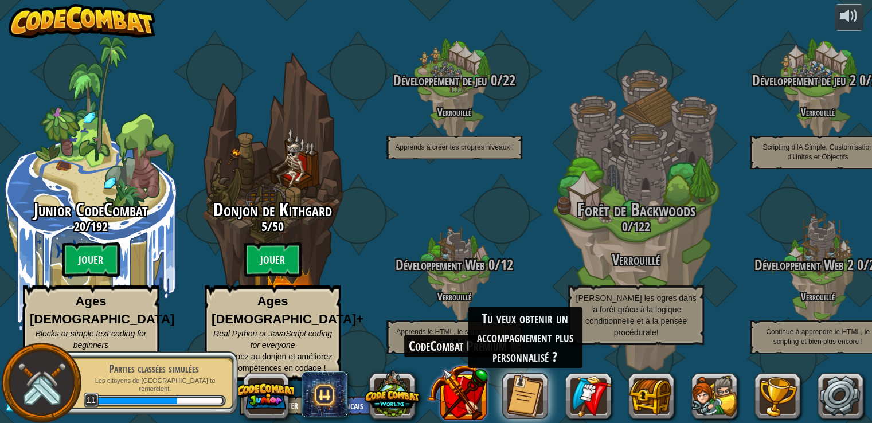
click at [472, 411] on button at bounding box center [458, 392] width 60 height 60
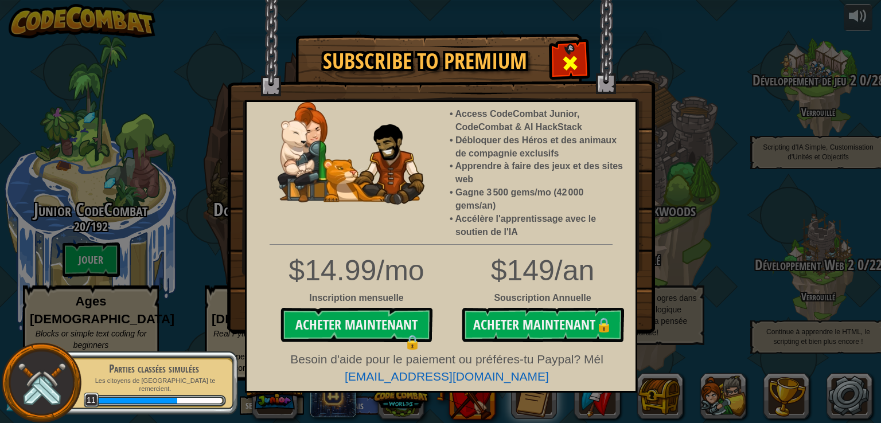
click at [571, 58] on span at bounding box center [570, 63] width 18 height 18
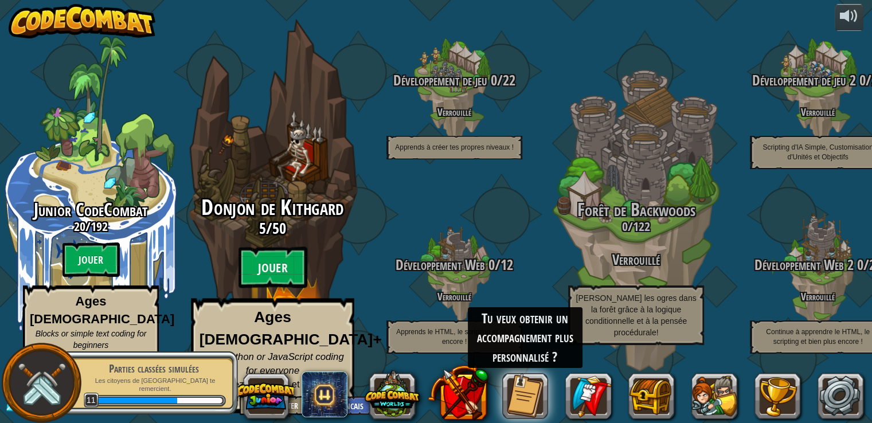
click at [299, 217] on span "Donjon de Kithgard" at bounding box center [272, 208] width 142 height 30
select select "fr"
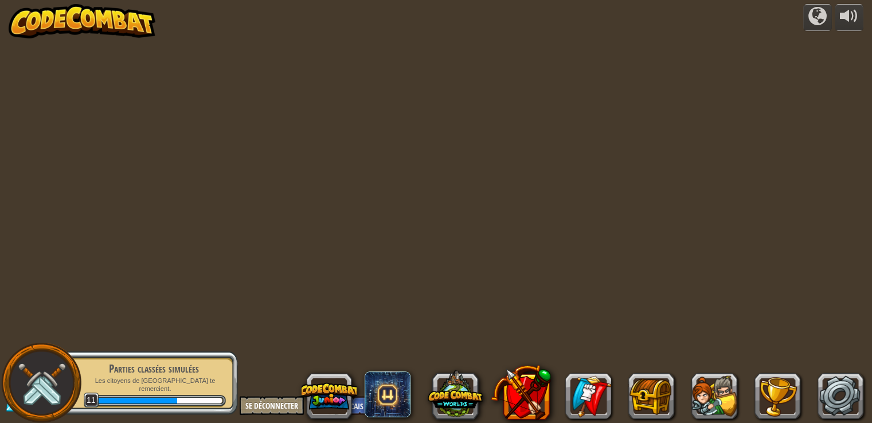
select select "fr"
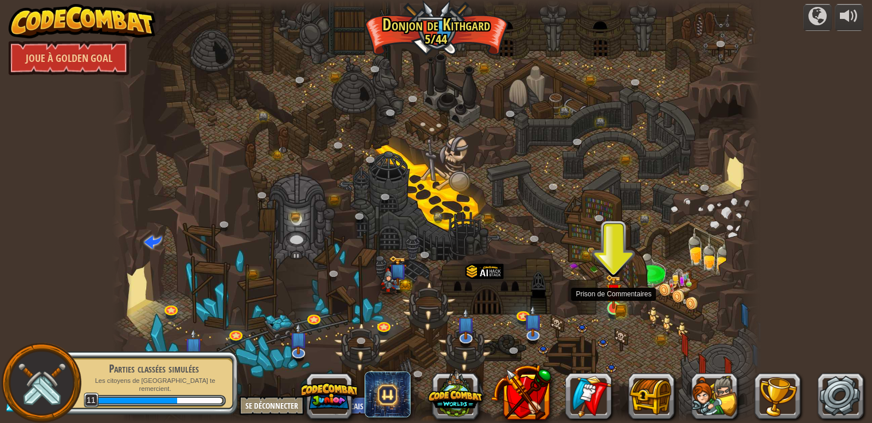
click at [615, 308] on img at bounding box center [613, 292] width 16 height 36
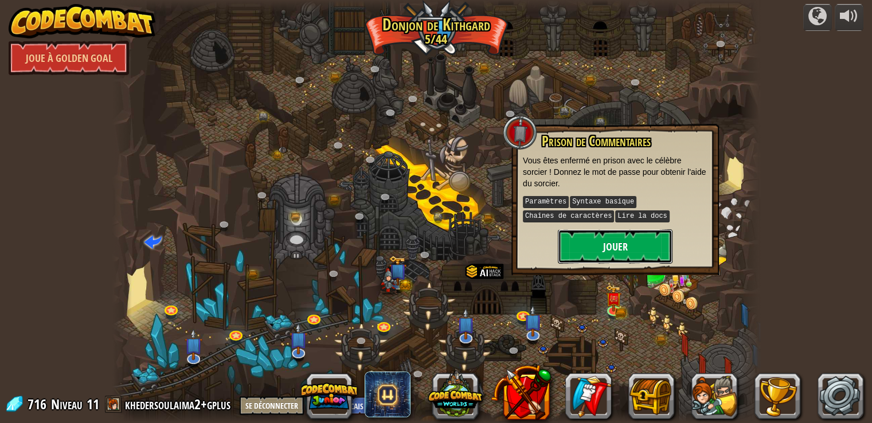
click at [620, 247] on button "Jouer" at bounding box center [615, 246] width 115 height 34
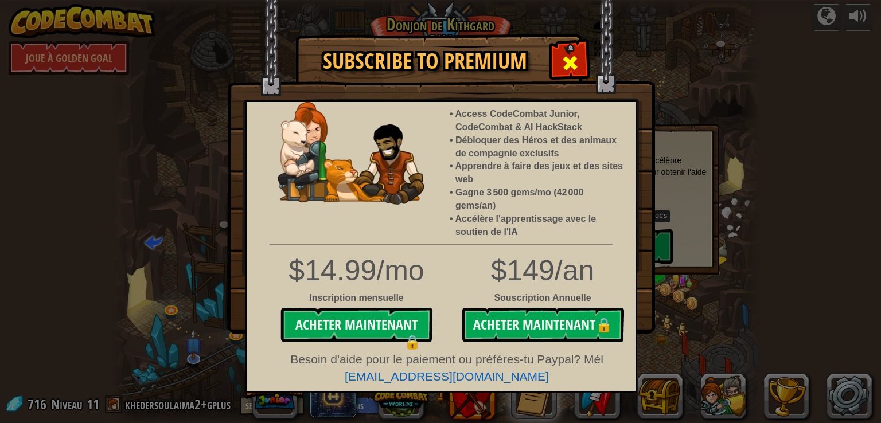
click at [564, 68] on span at bounding box center [570, 63] width 18 height 18
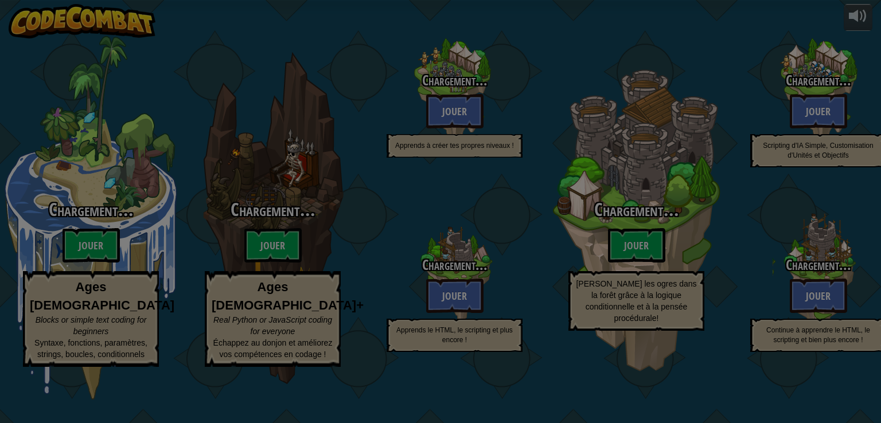
select select "fr"
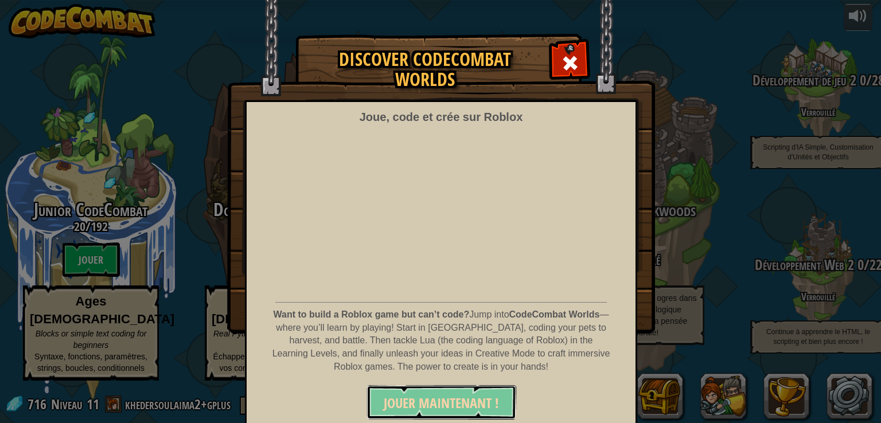
click at [417, 400] on span "JOUER MAINTENANT !" at bounding box center [441, 403] width 115 height 18
